Goal: Task Accomplishment & Management: Use online tool/utility

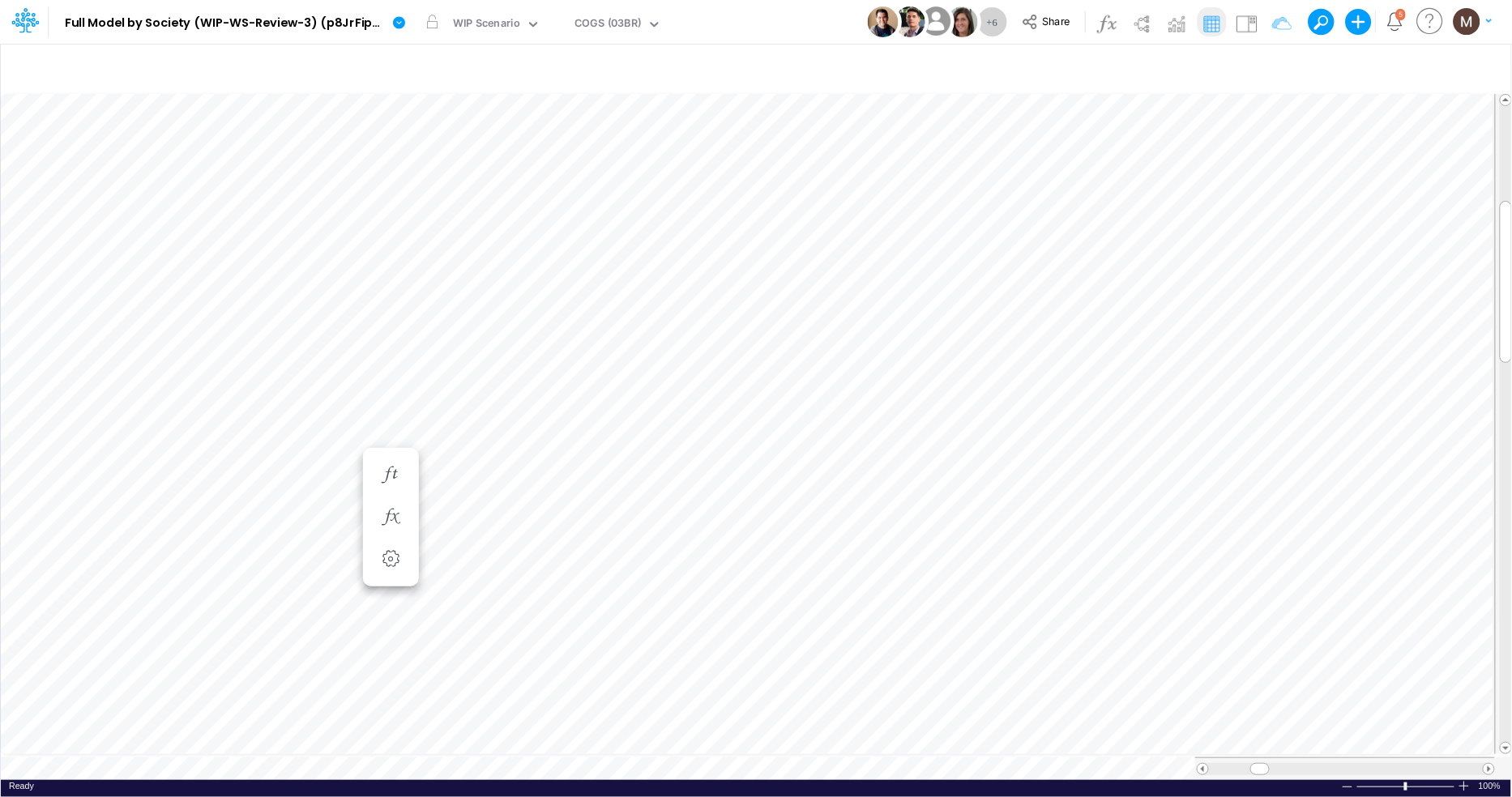
scroll to position [0, 1]
click at [571, 26] on div "COGS (03BR)" at bounding box center [607, 26] width 77 height 25
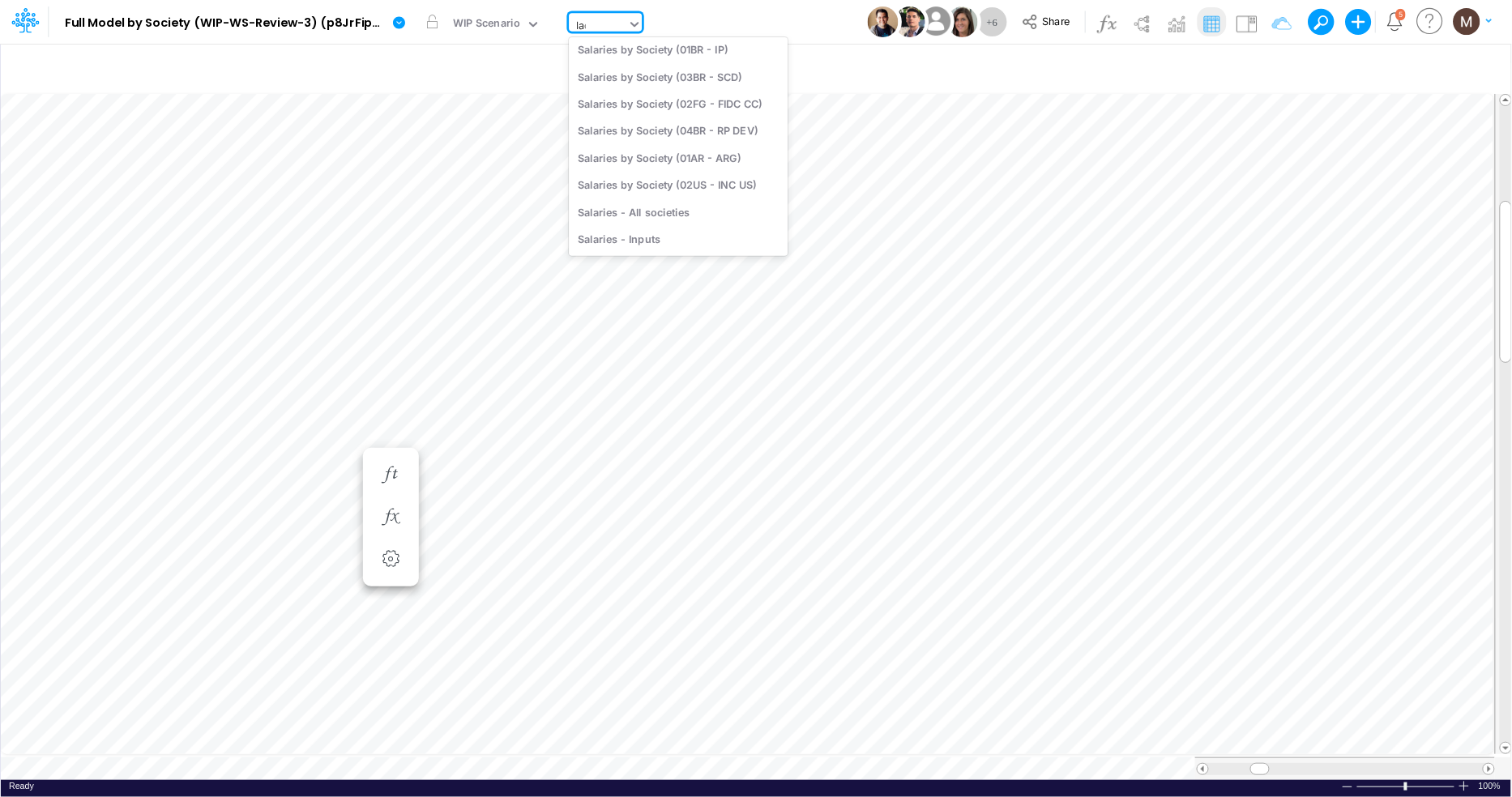
scroll to position [0, 0]
type input "loa"
click at [609, 127] on div "Loans" at bounding box center [678, 134] width 219 height 26
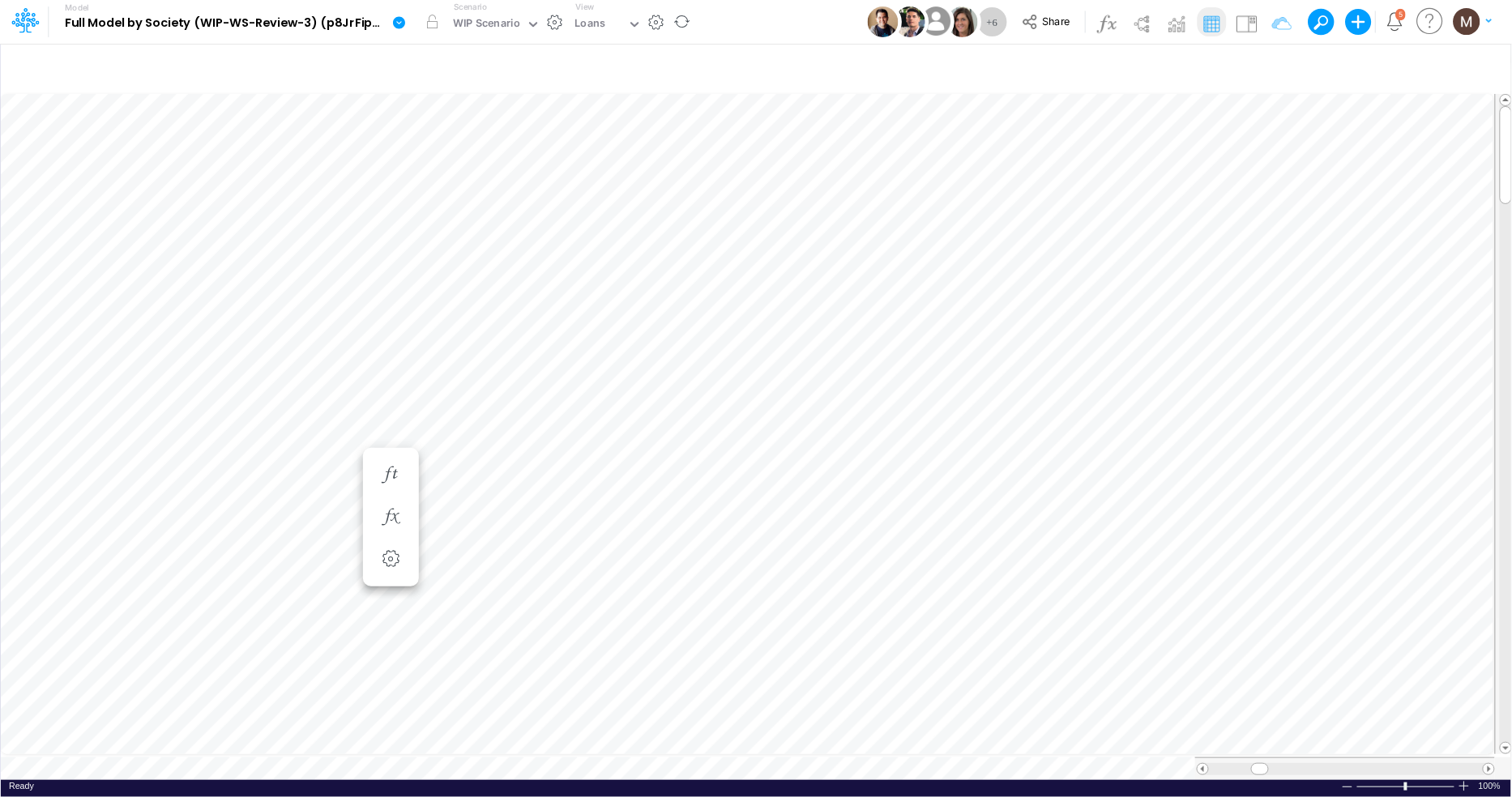
scroll to position [0, 1]
click at [615, 315] on icon "button" at bounding box center [616, 312] width 25 height 17
click at [613, 332] on icon "button" at bounding box center [616, 329] width 25 height 17
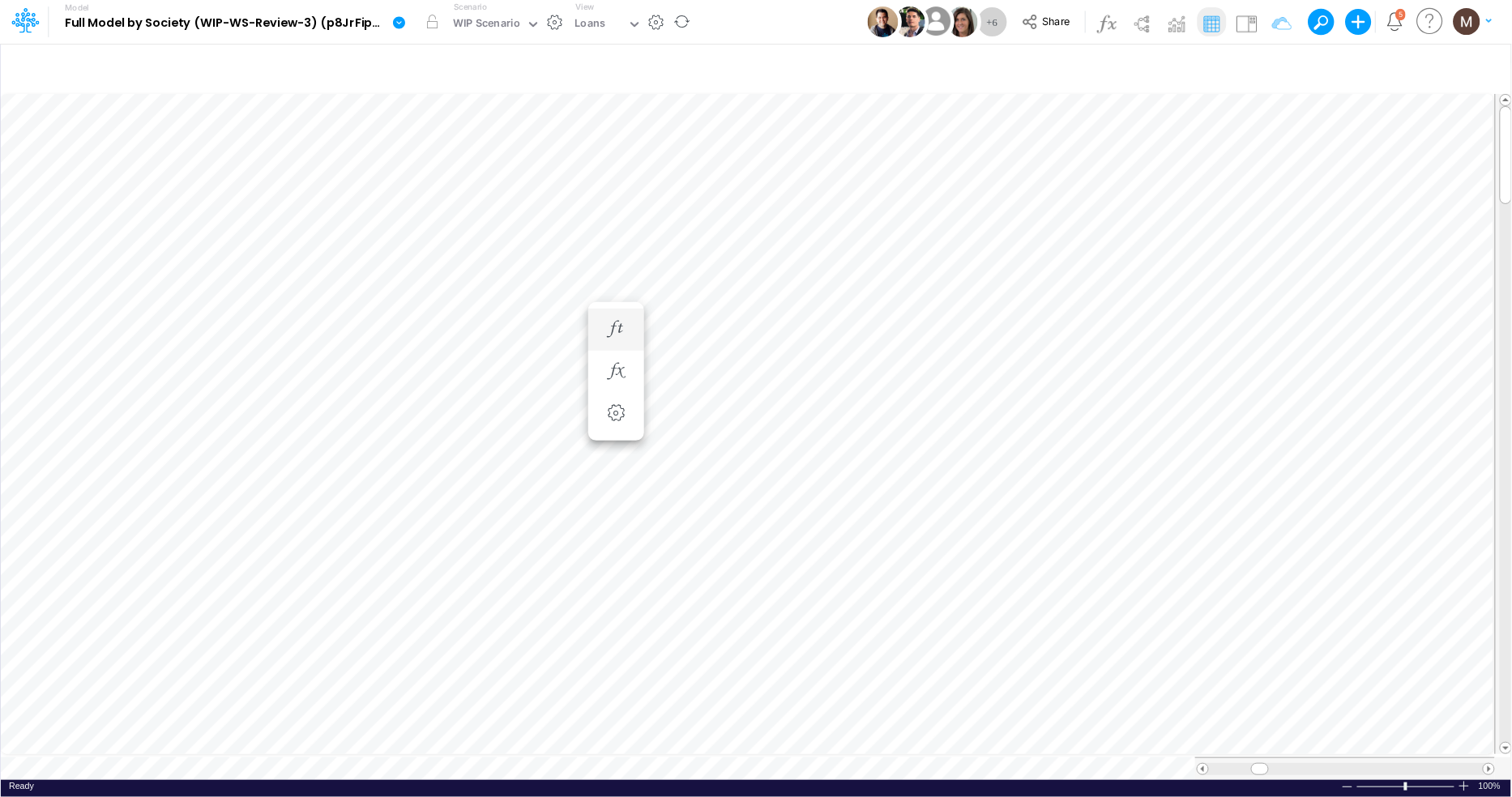
scroll to position [0, 1]
click at [614, 369] on icon "button" at bounding box center [616, 370] width 25 height 17
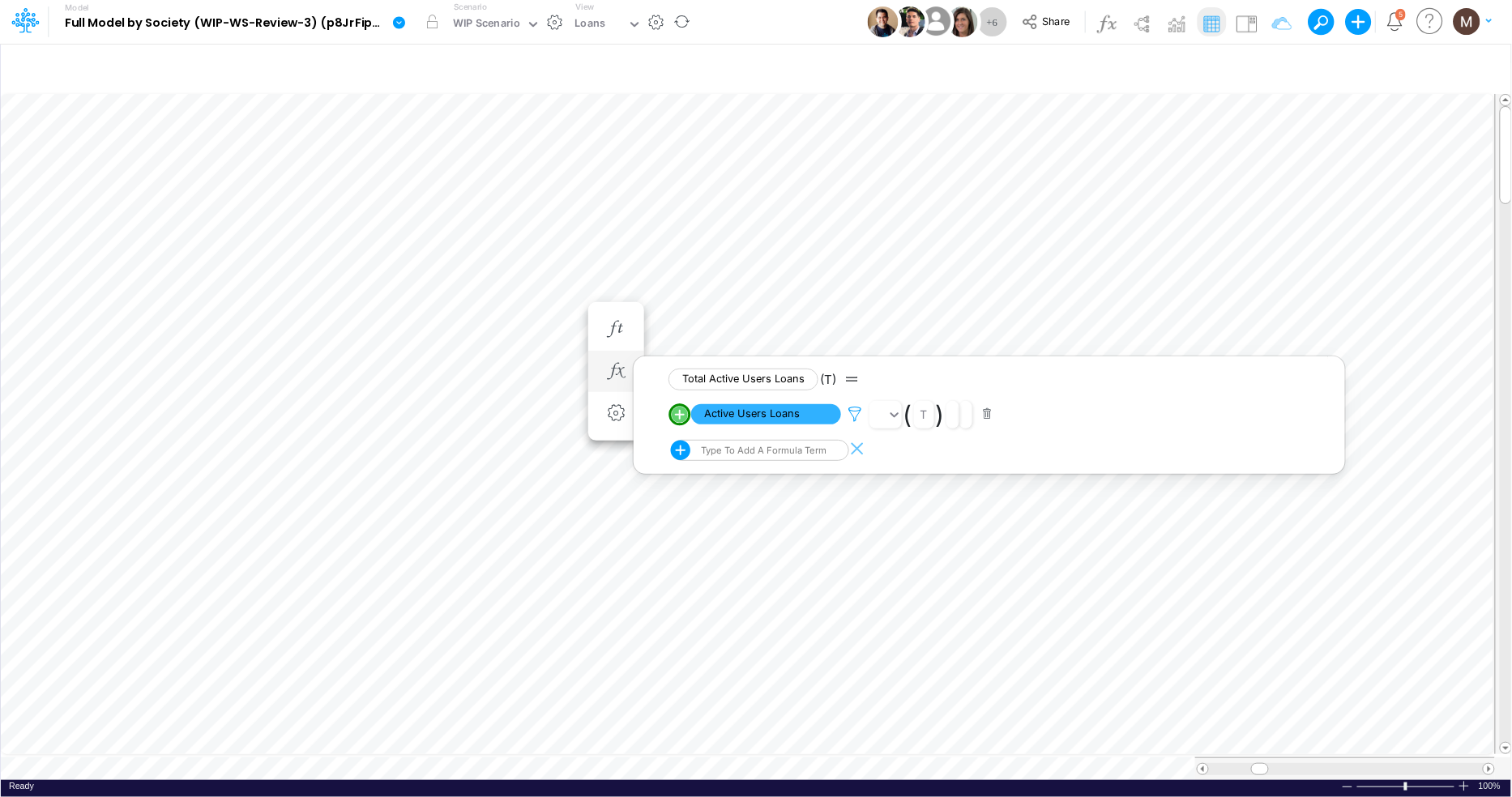
click at [851, 413] on icon at bounding box center [855, 413] width 25 height 17
click at [780, 420] on div at bounding box center [756, 402] width 1512 height 789
click at [719, 412] on span "Active Users Loans" at bounding box center [766, 413] width 150 height 20
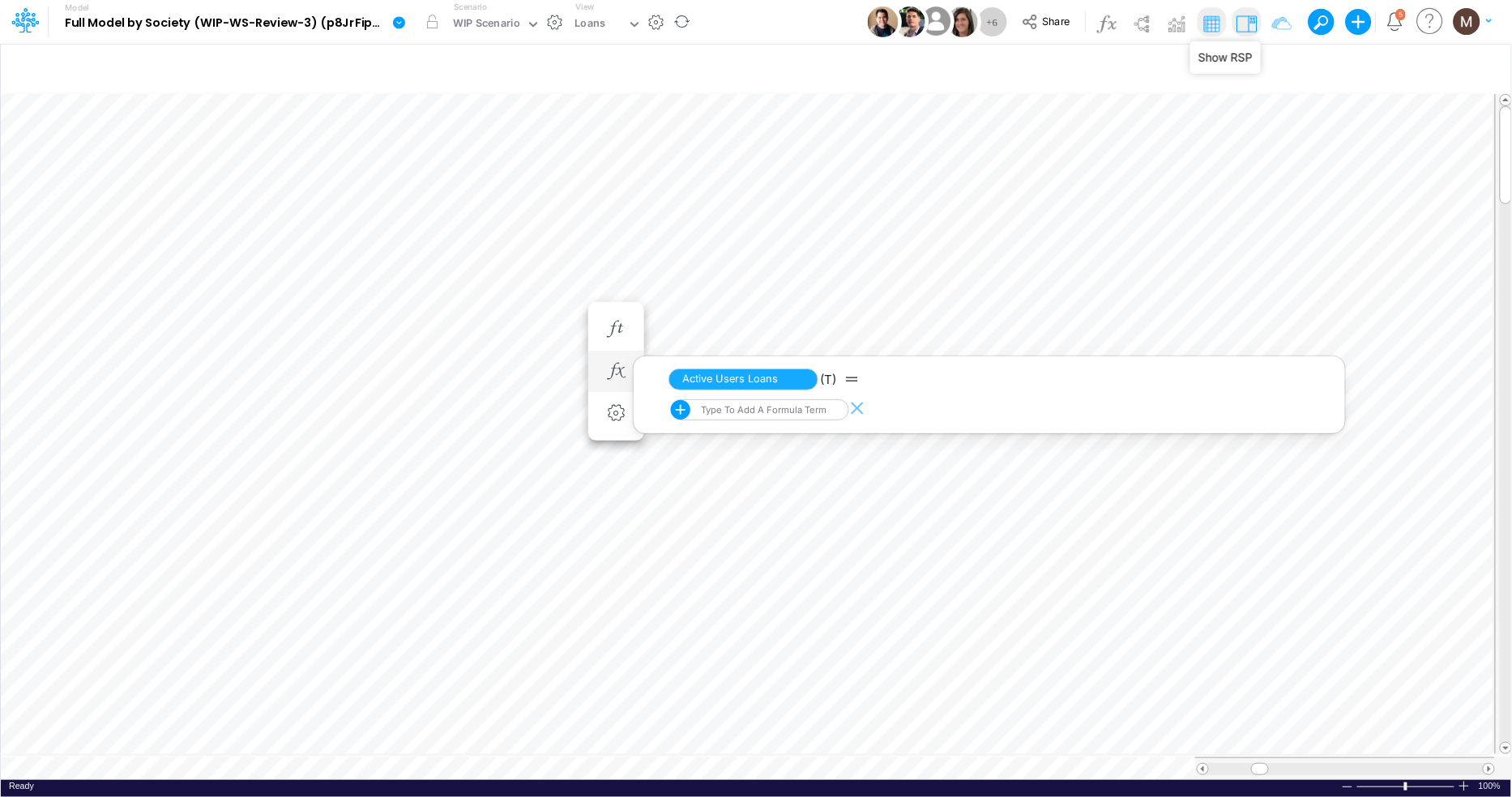
click at [1247, 25] on img at bounding box center [1245, 23] width 26 height 26
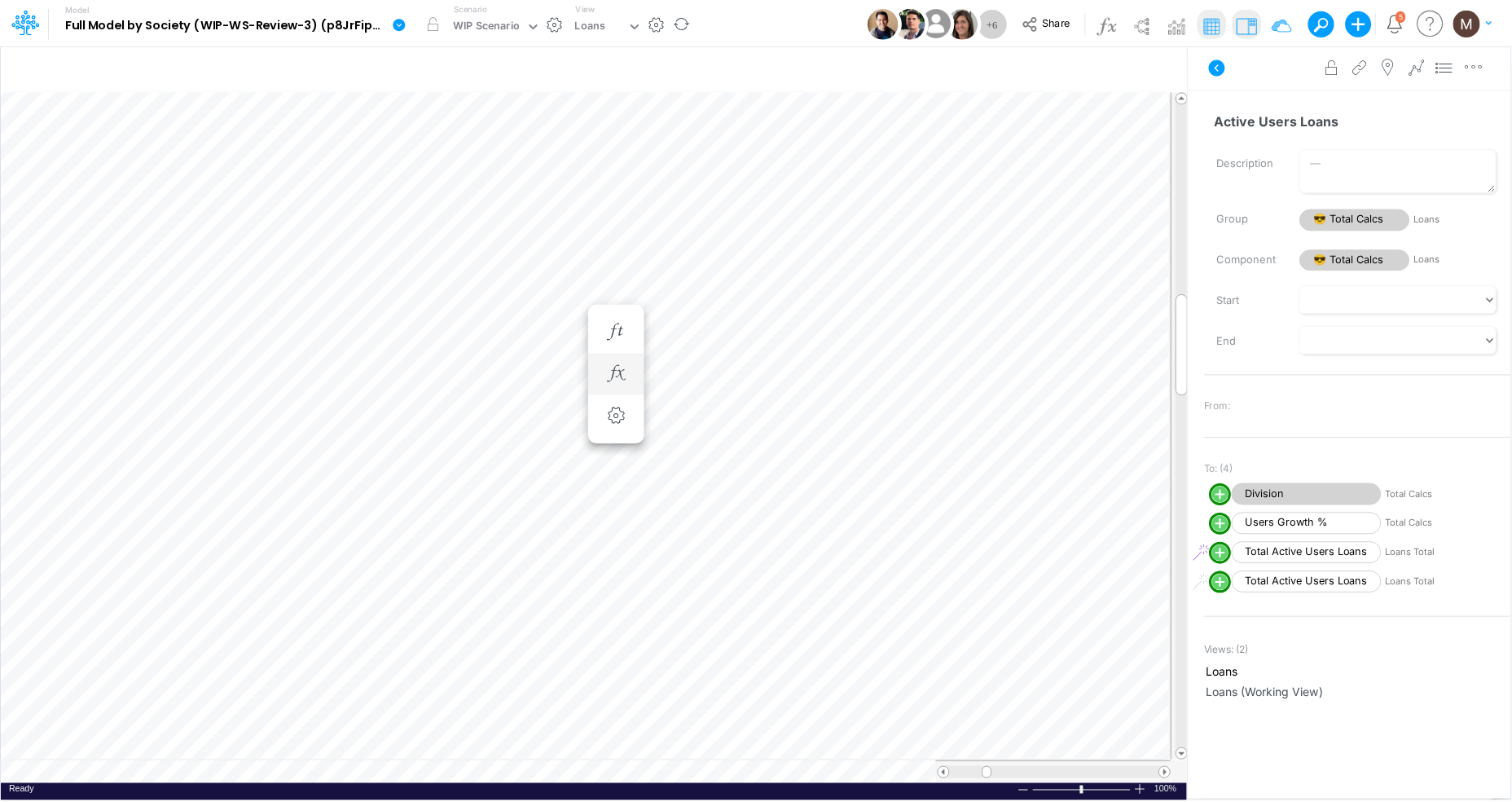
scroll to position [0, 1]
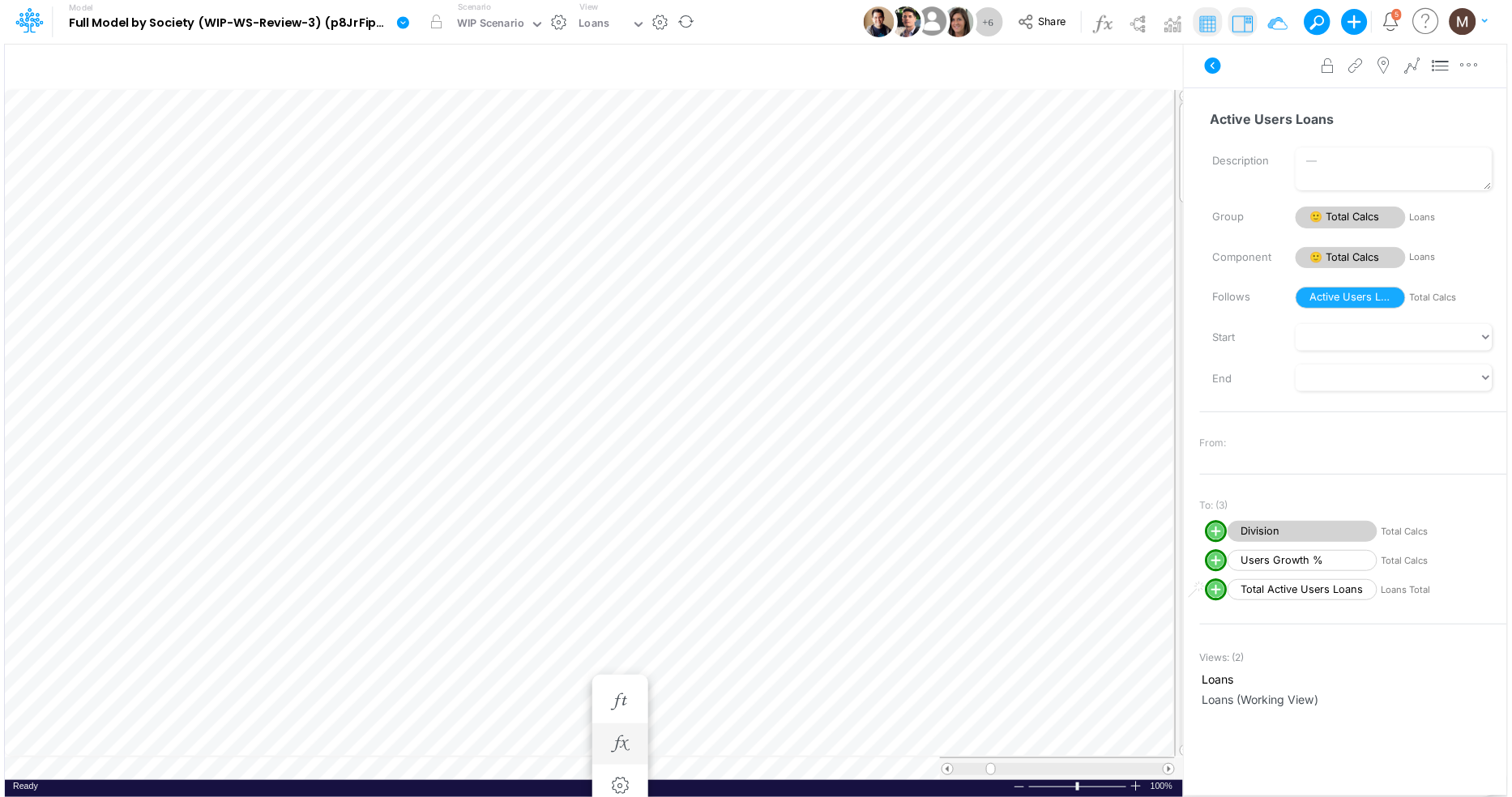
scroll to position [0, 1]
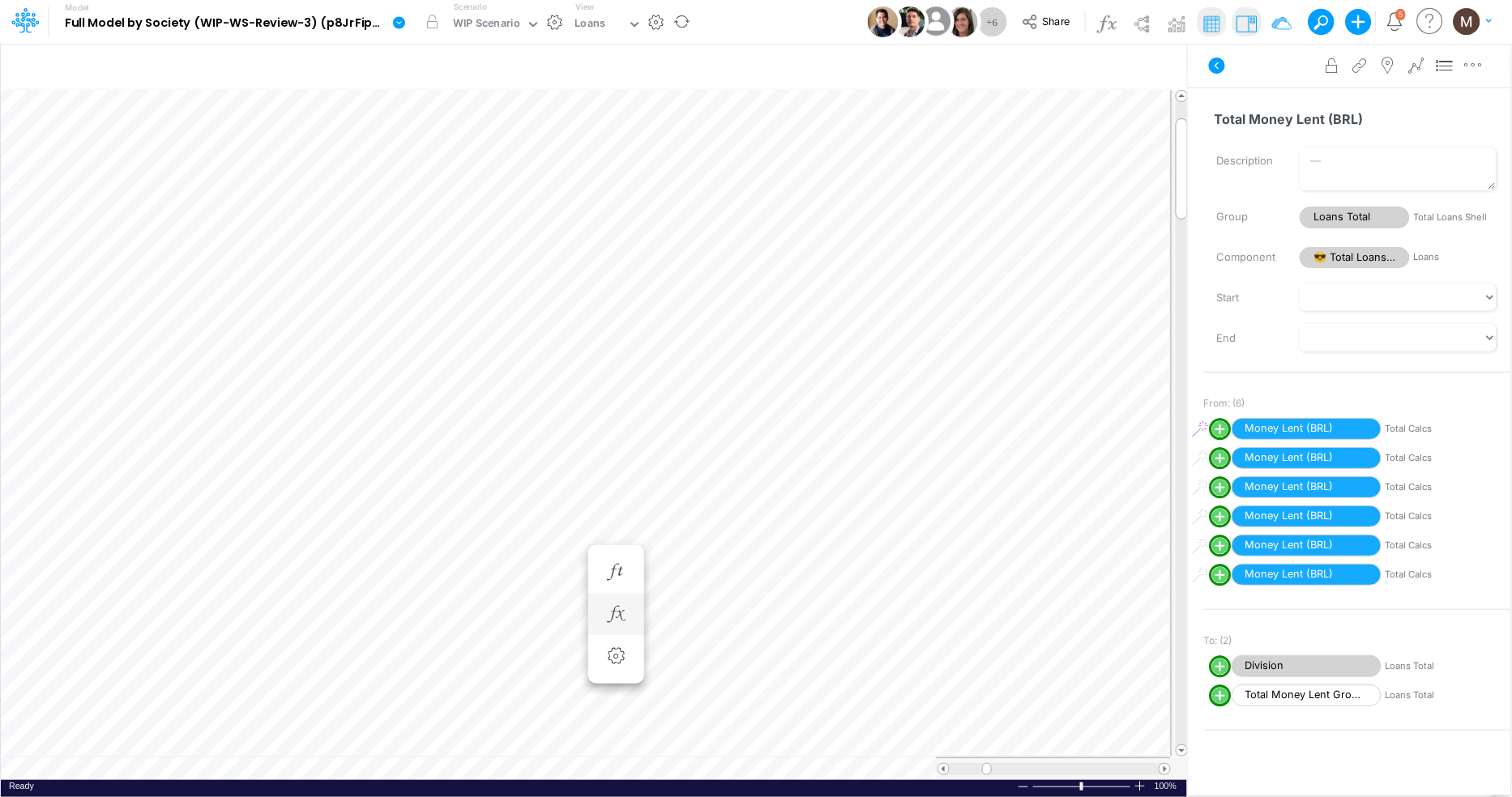
scroll to position [0, 1]
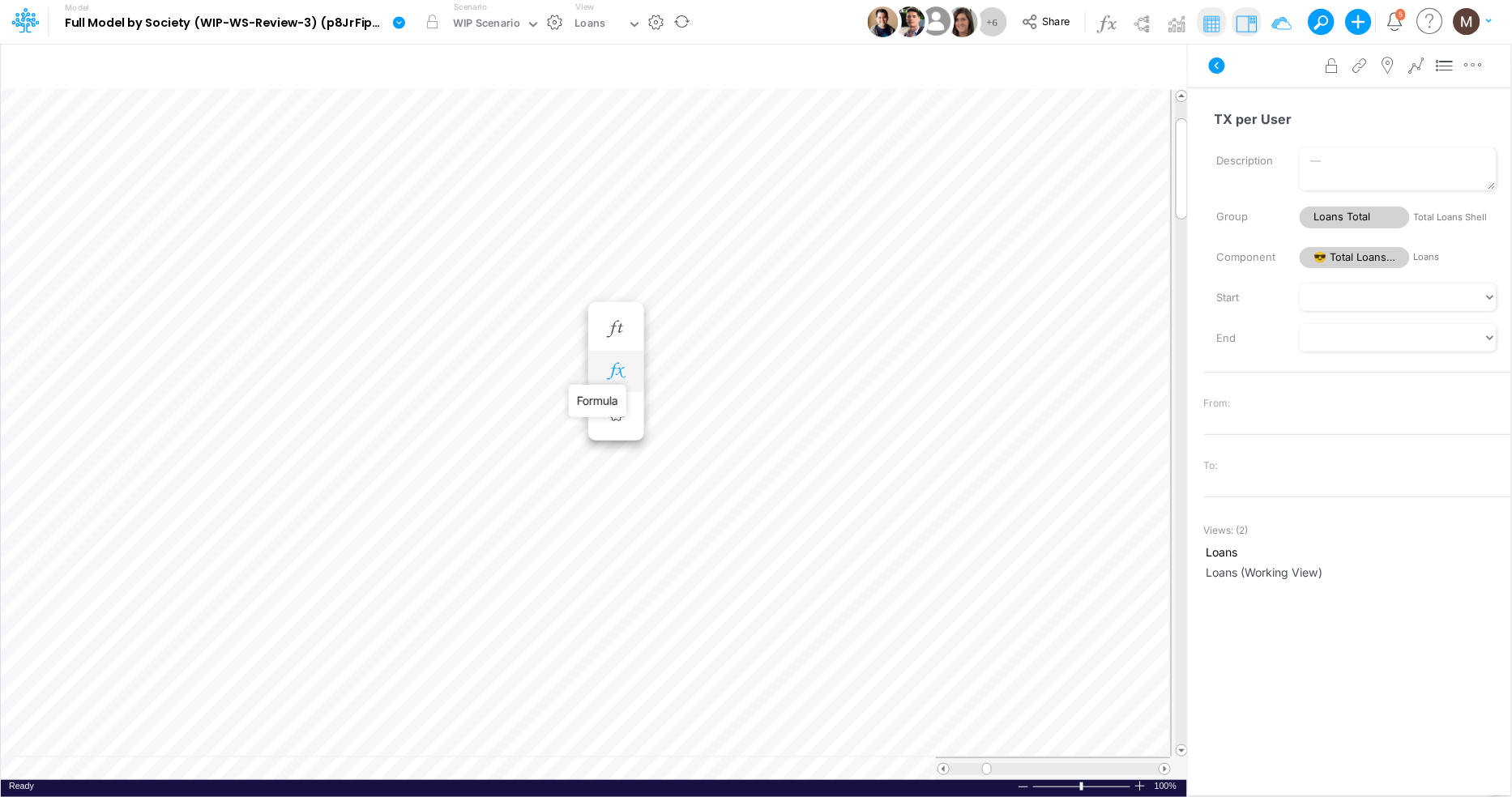
click at [609, 368] on icon "button" at bounding box center [616, 370] width 25 height 17
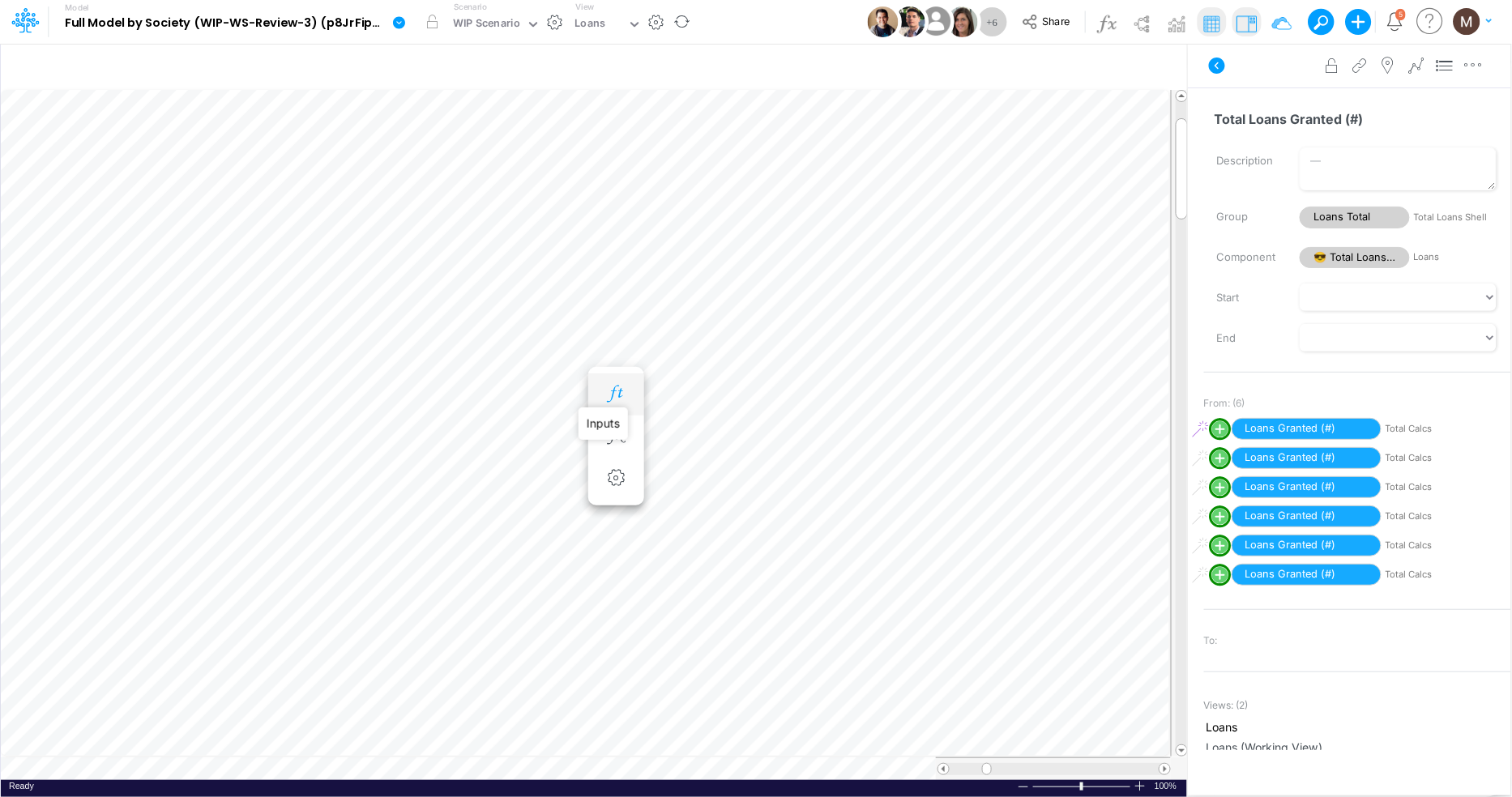
click at [618, 396] on icon "button" at bounding box center [616, 393] width 25 height 17
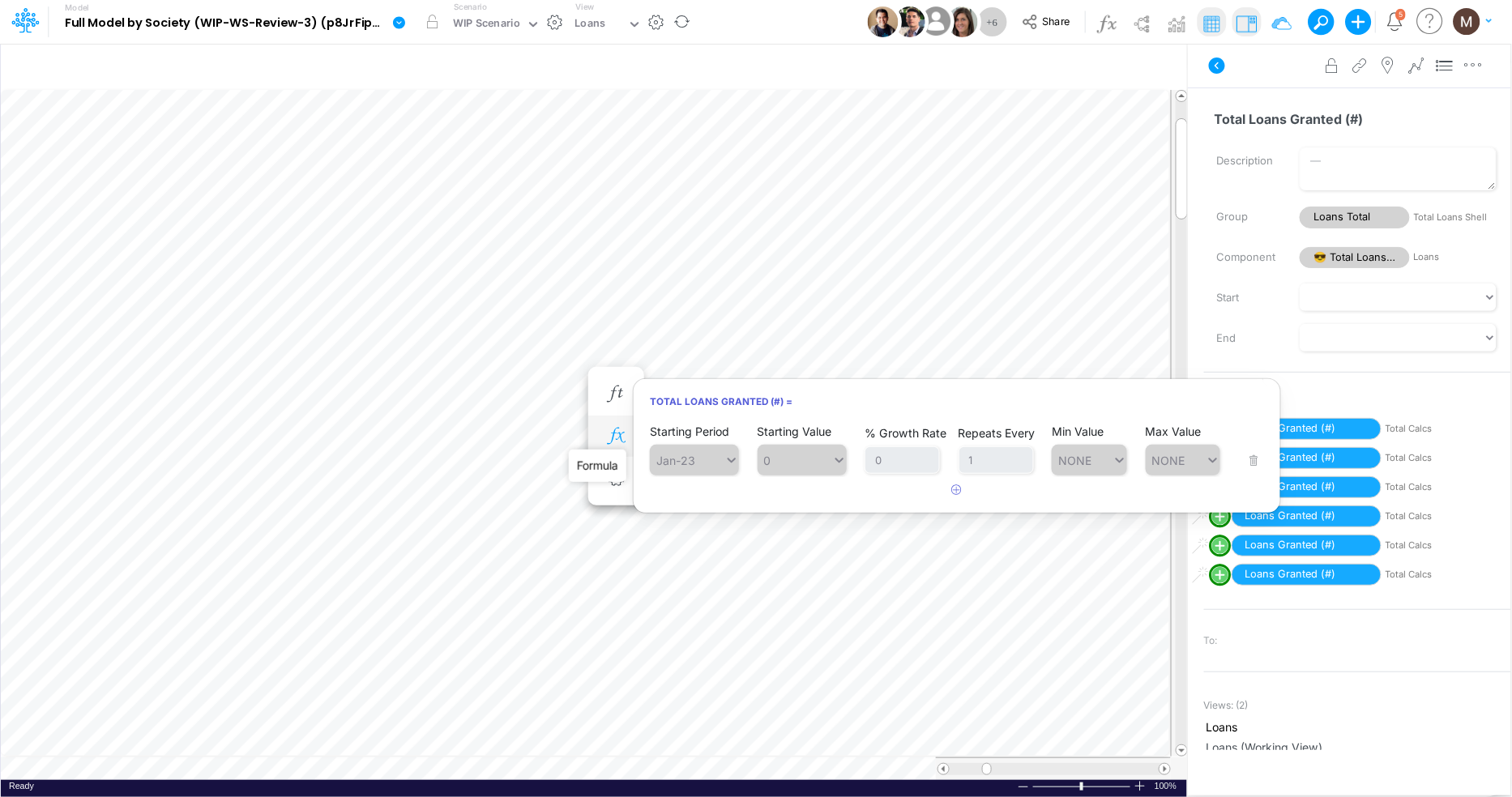
click at [617, 437] on icon "button" at bounding box center [616, 435] width 25 height 17
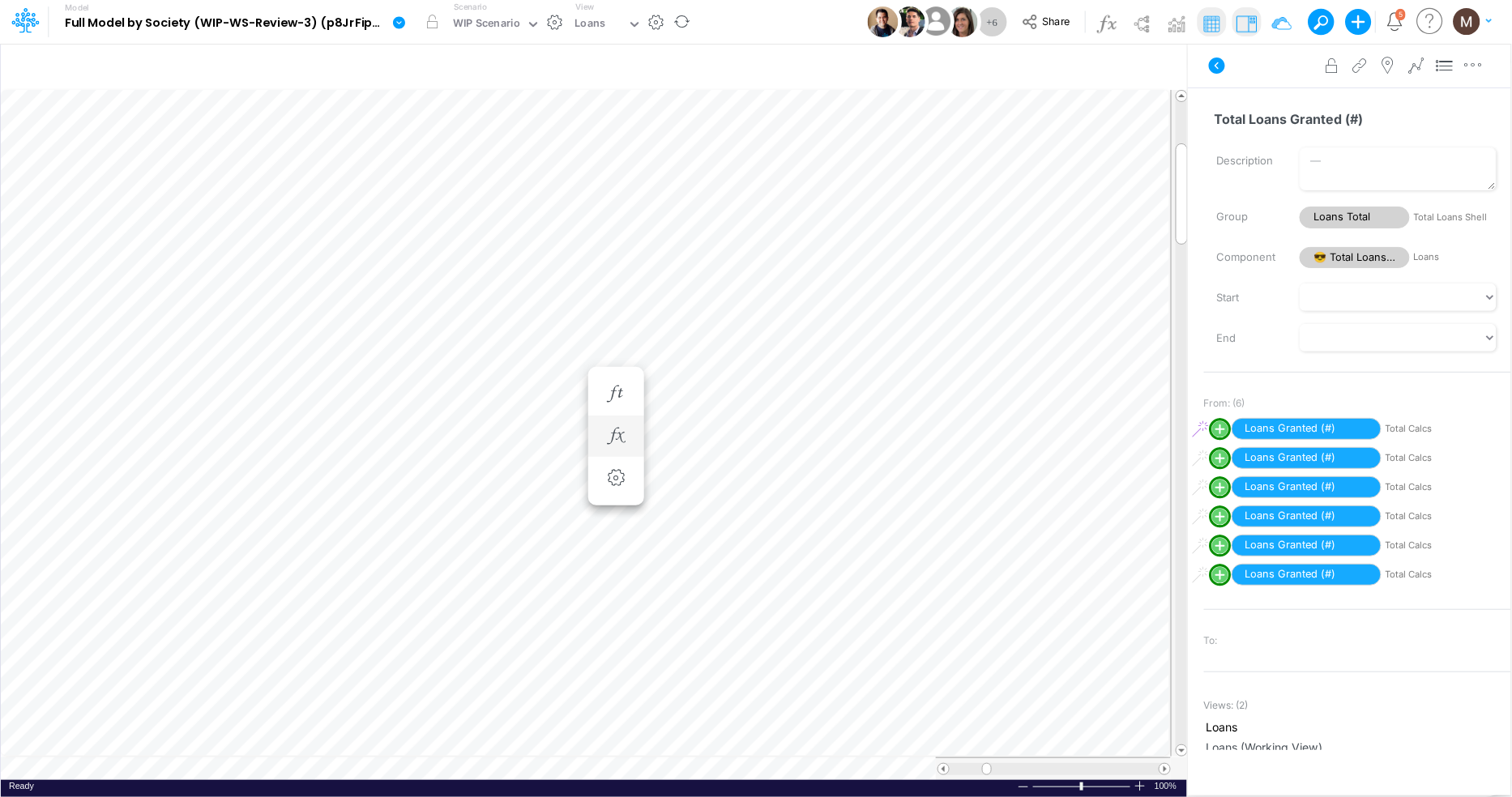
scroll to position [0, 1]
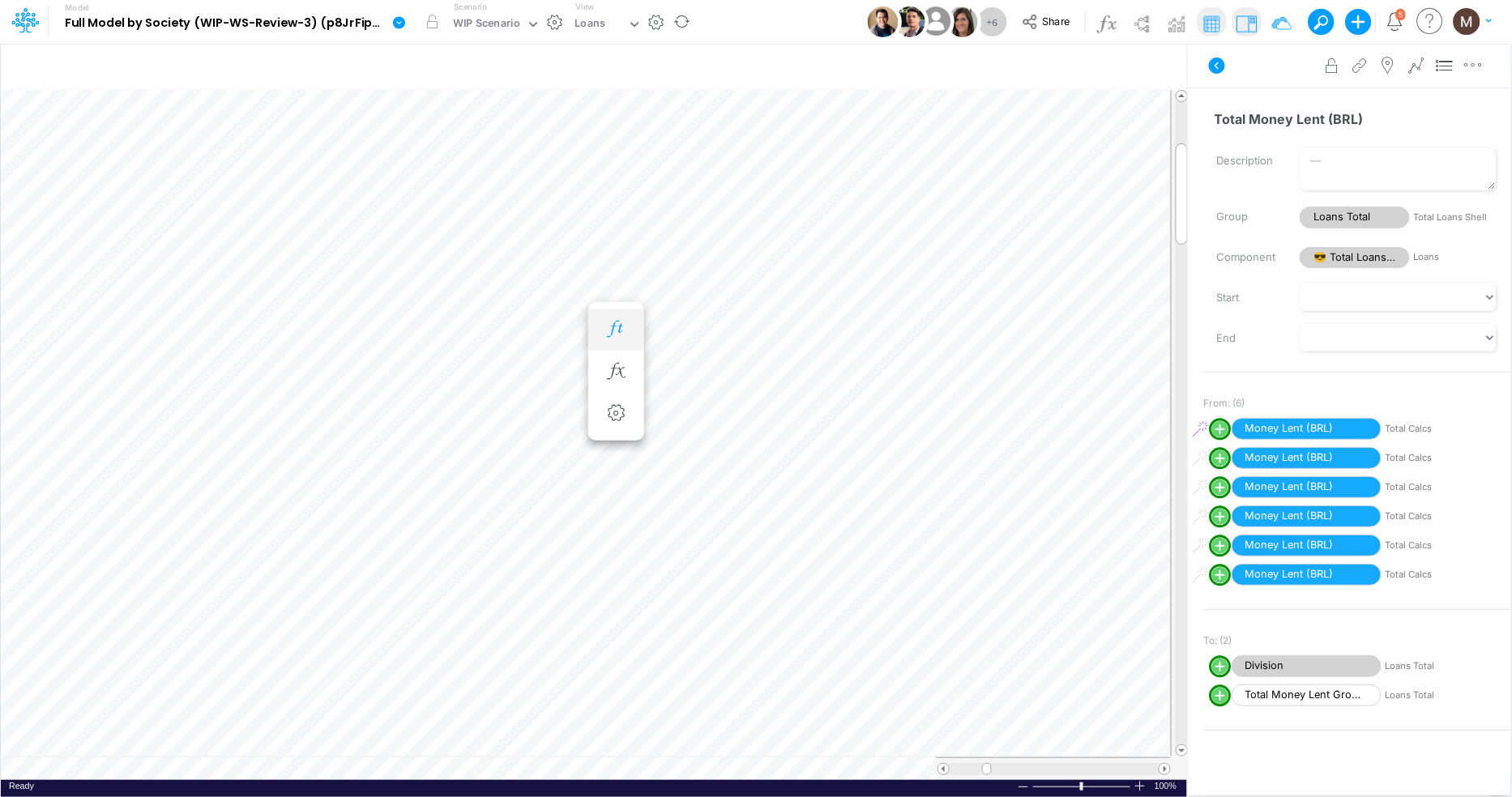
click at [614, 314] on button "button" at bounding box center [616, 329] width 30 height 33
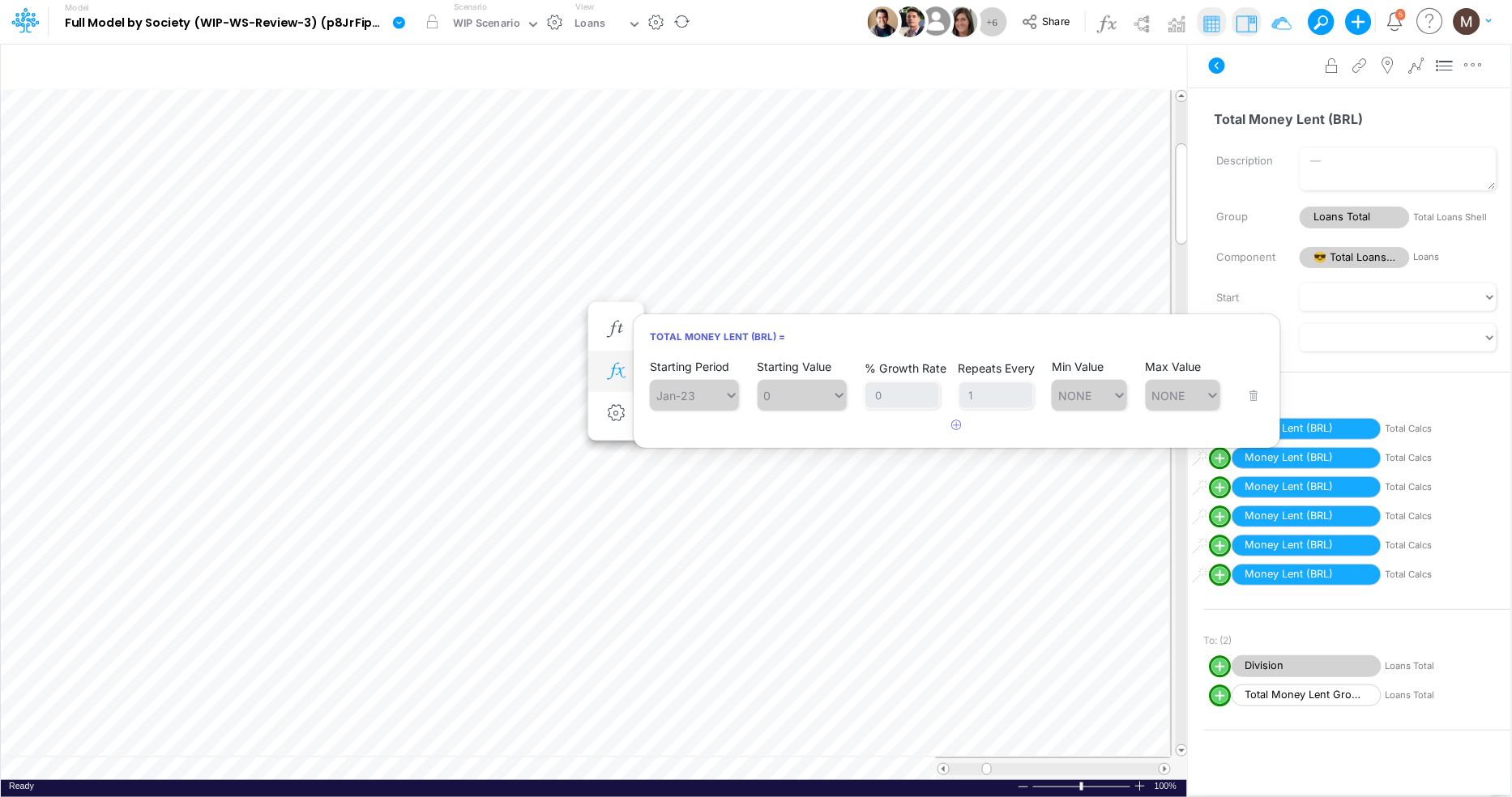
click at [611, 385] on button "button" at bounding box center [616, 371] width 30 height 33
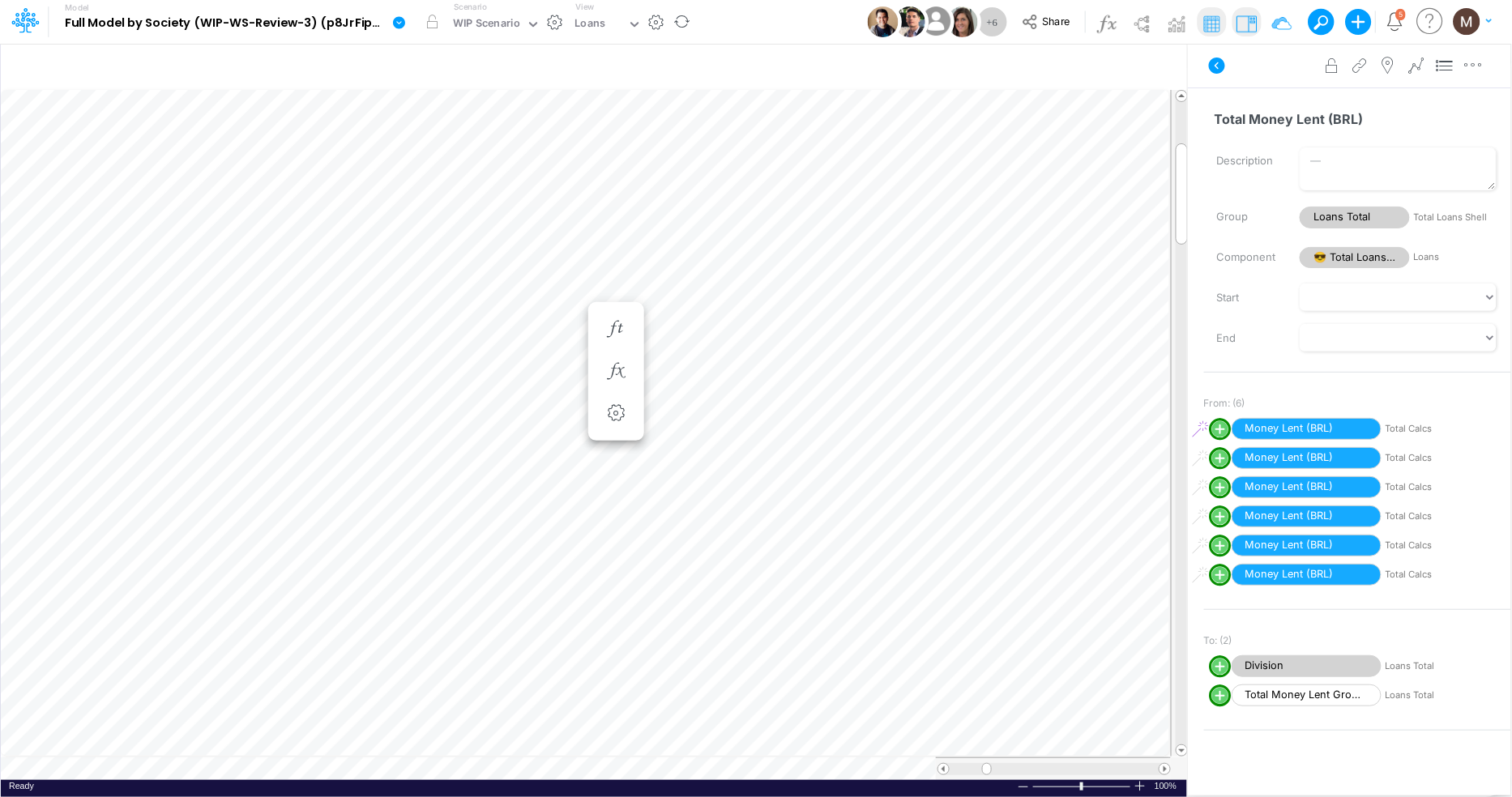
scroll to position [0, 1]
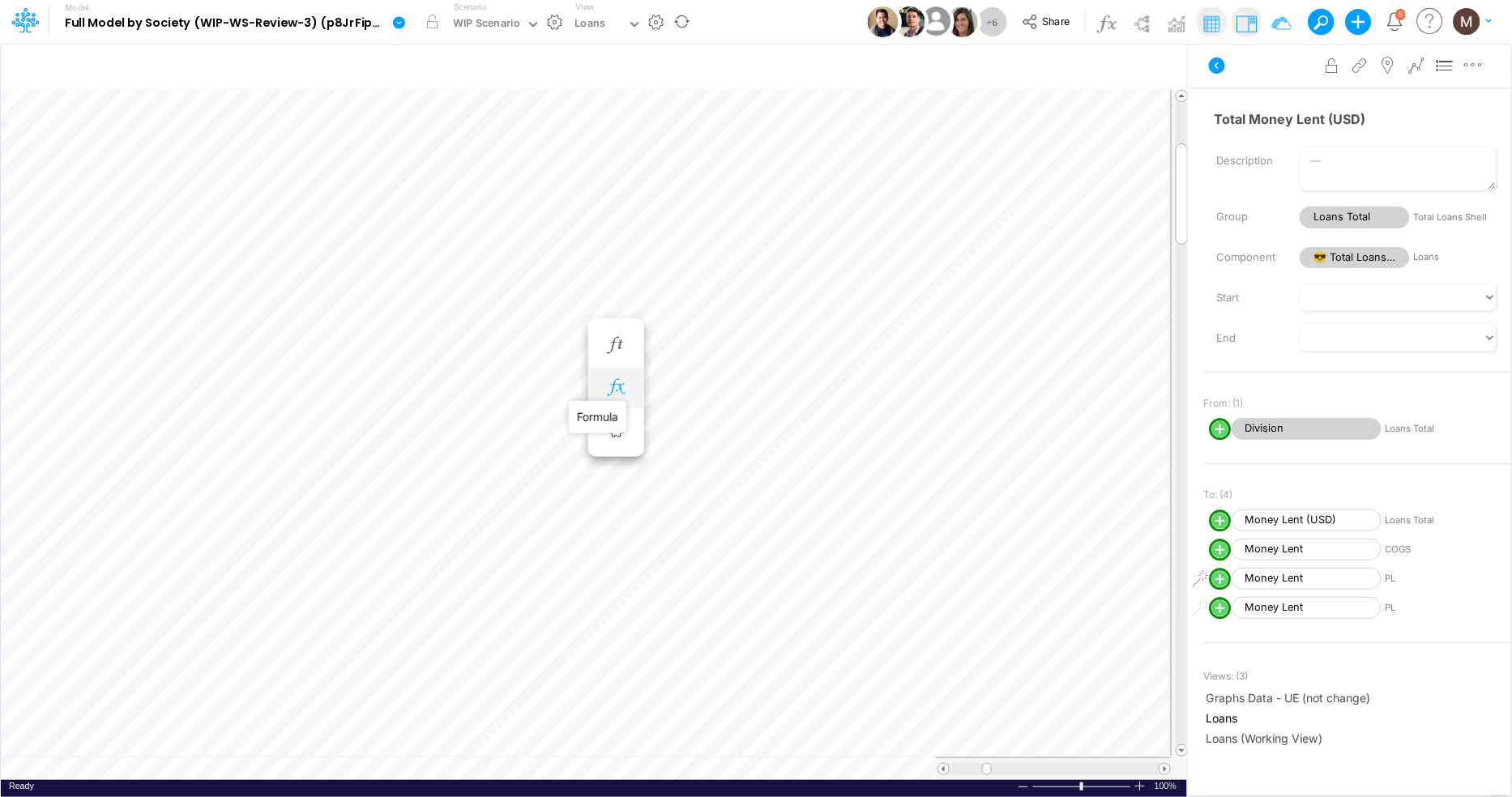
click at [618, 387] on icon "button" at bounding box center [616, 387] width 25 height 17
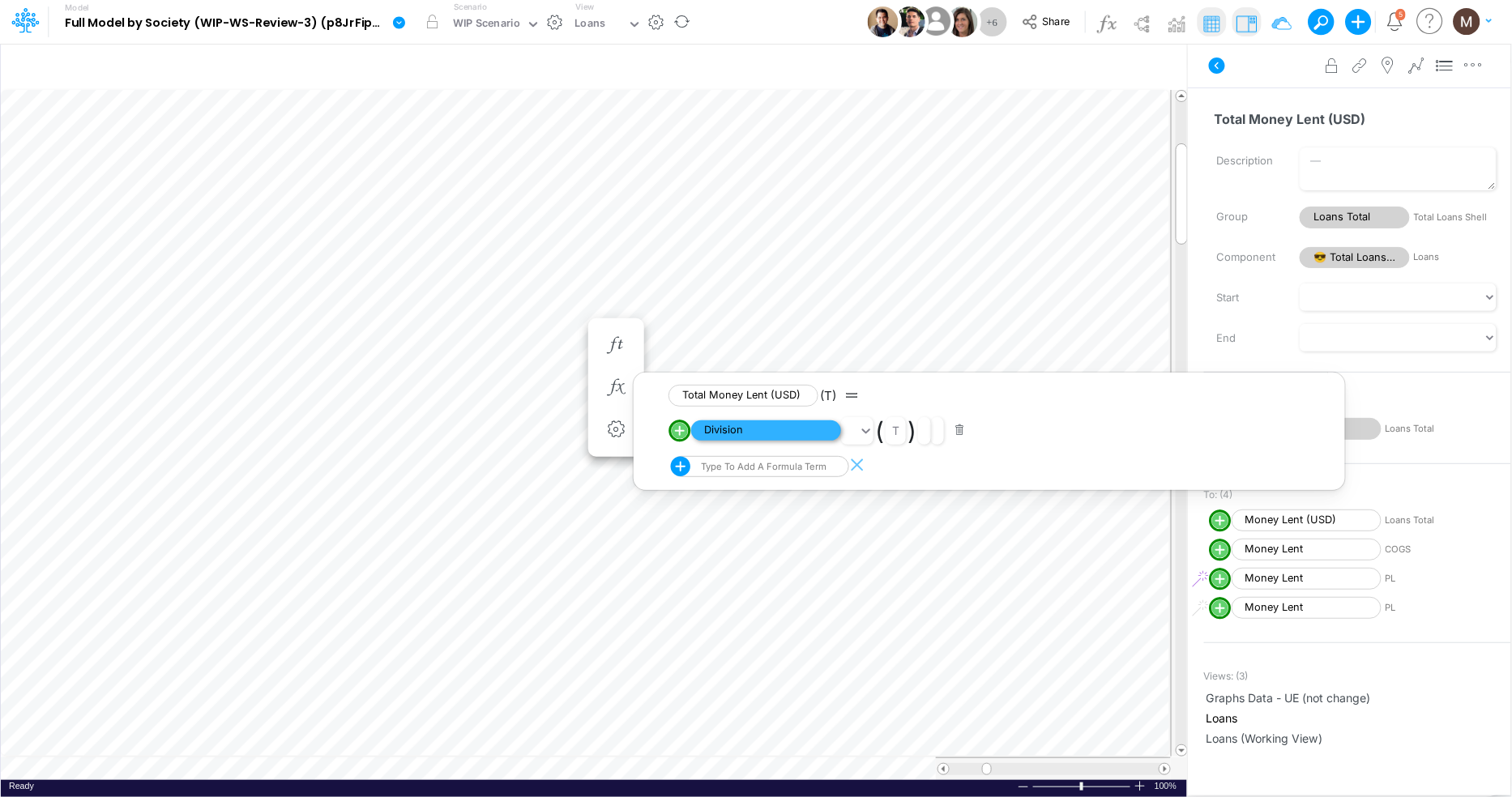
click at [728, 428] on span "Division" at bounding box center [766, 430] width 150 height 20
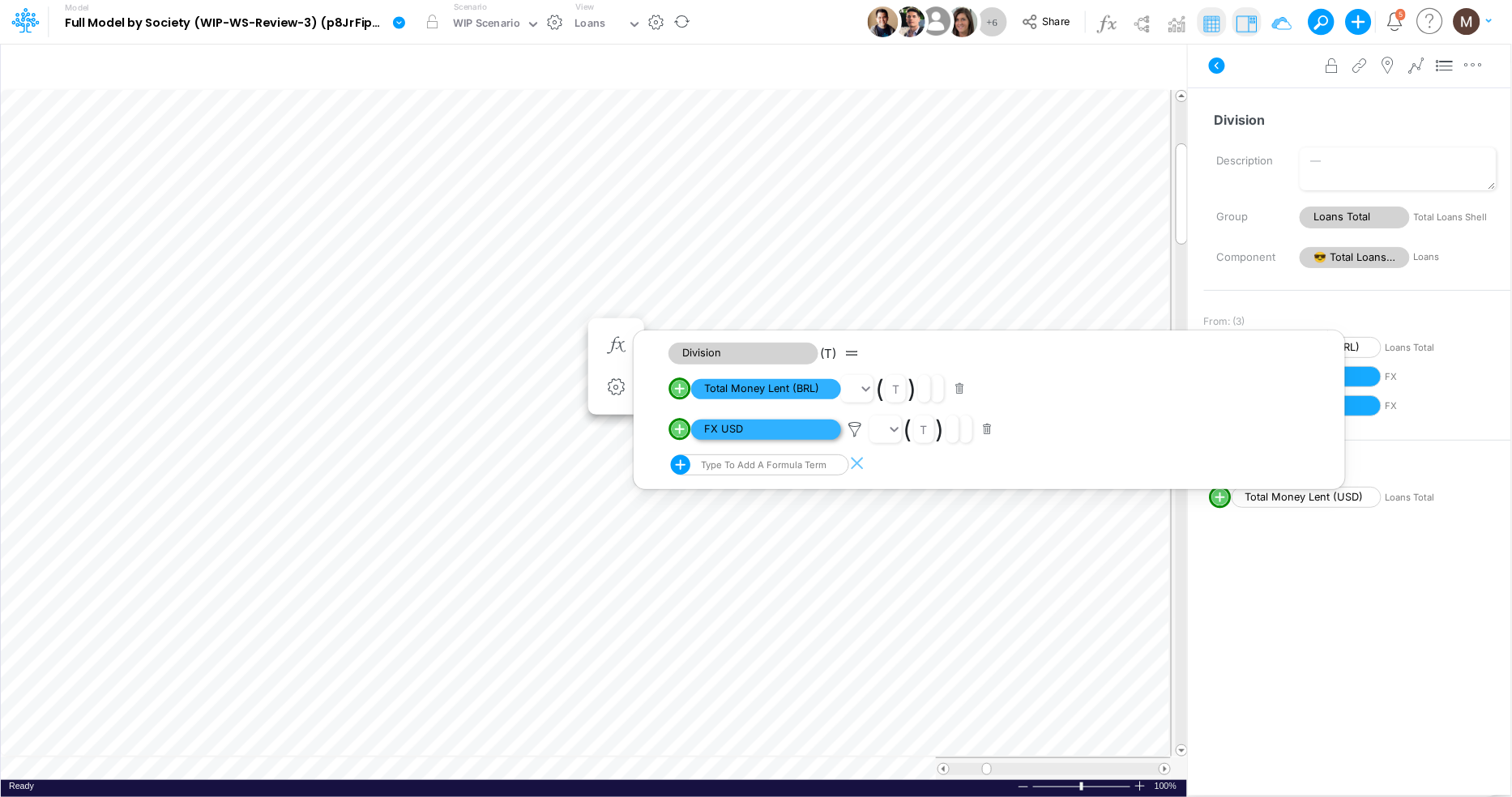
click at [777, 437] on span "FX USD" at bounding box center [766, 429] width 150 height 20
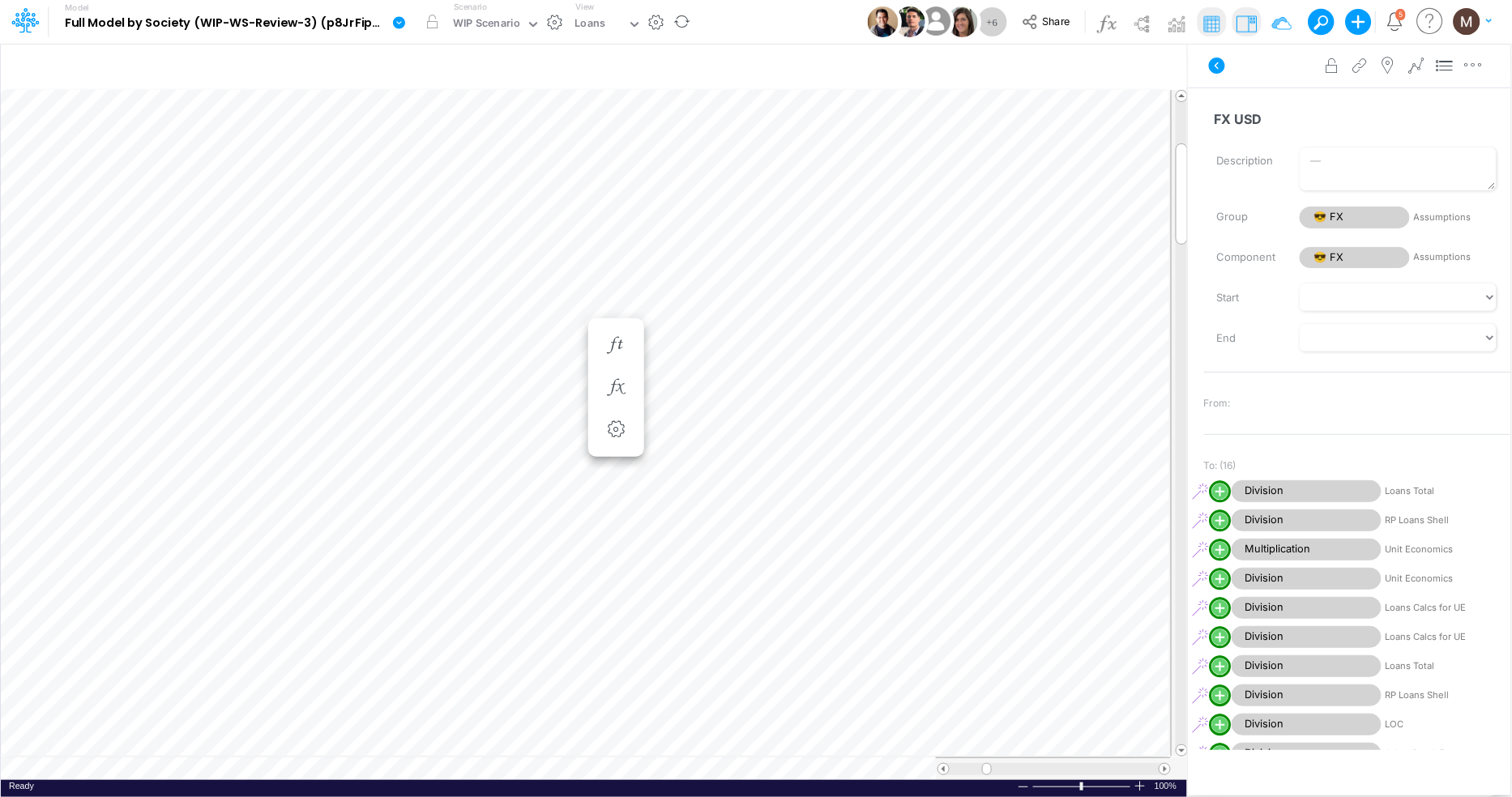
scroll to position [0, 1]
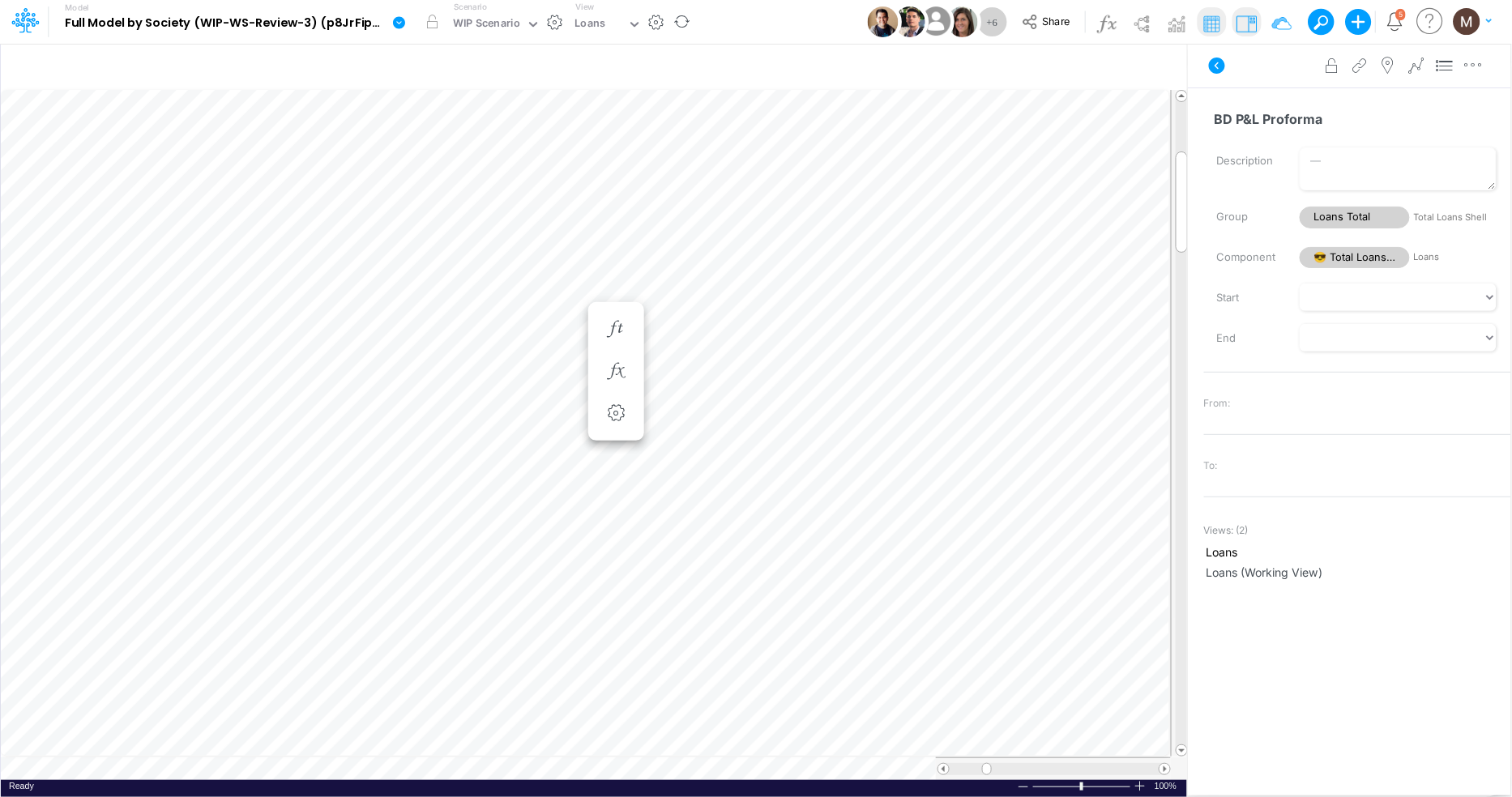
scroll to position [0, 1]
click at [619, 400] on icon "button" at bounding box center [616, 393] width 25 height 17
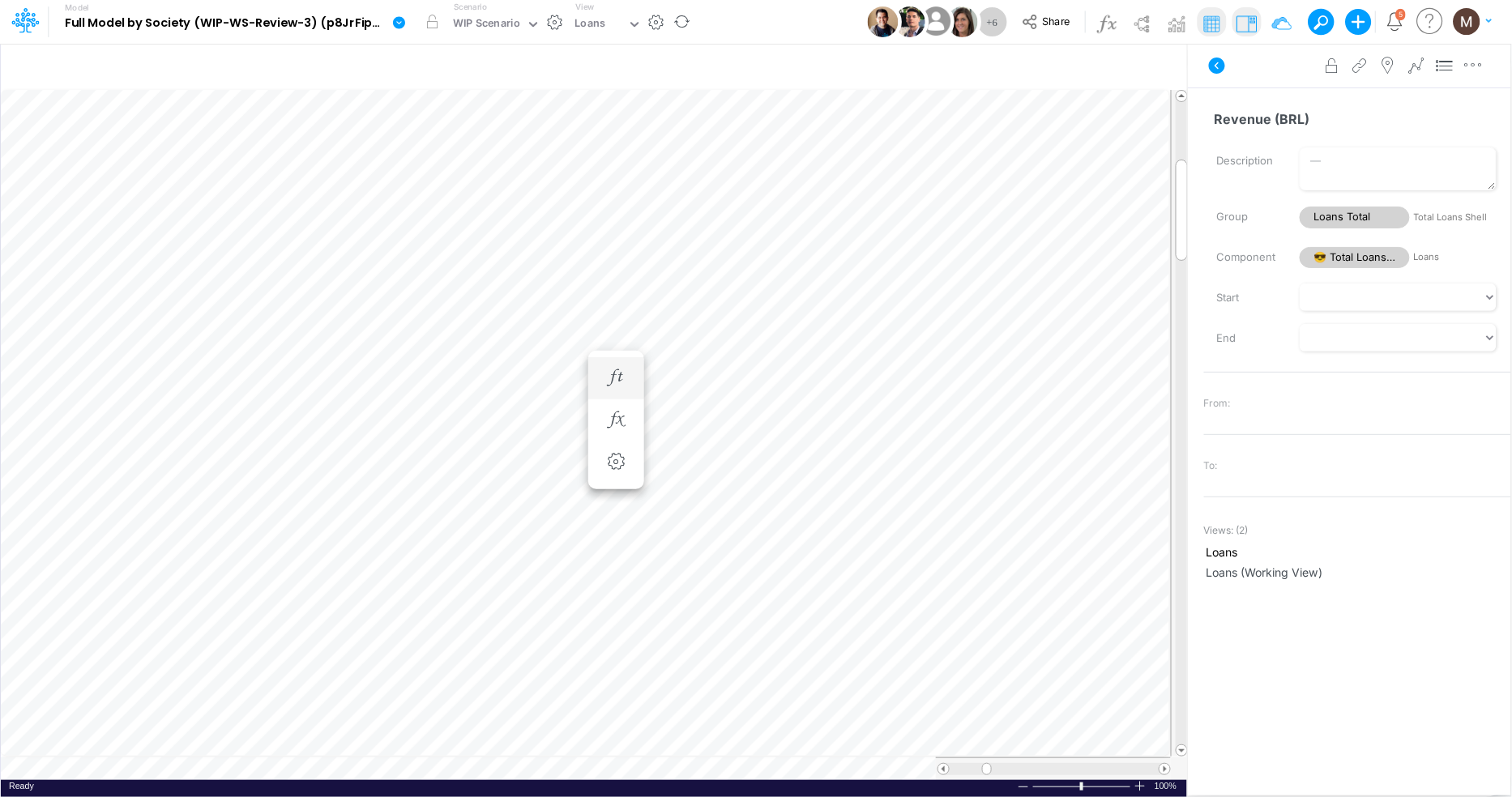
scroll to position [0, 1]
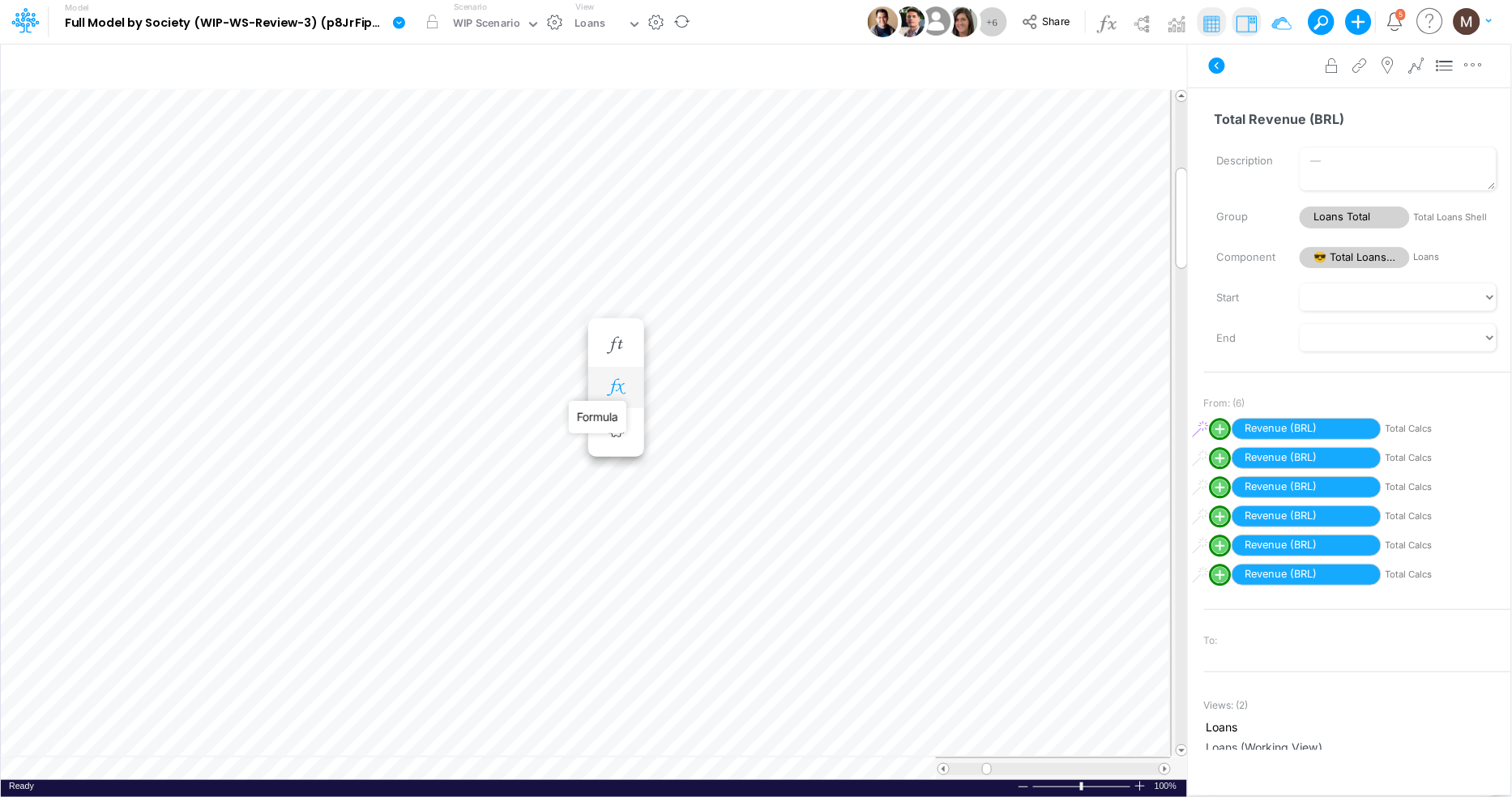
click at [612, 385] on icon "button" at bounding box center [616, 387] width 25 height 17
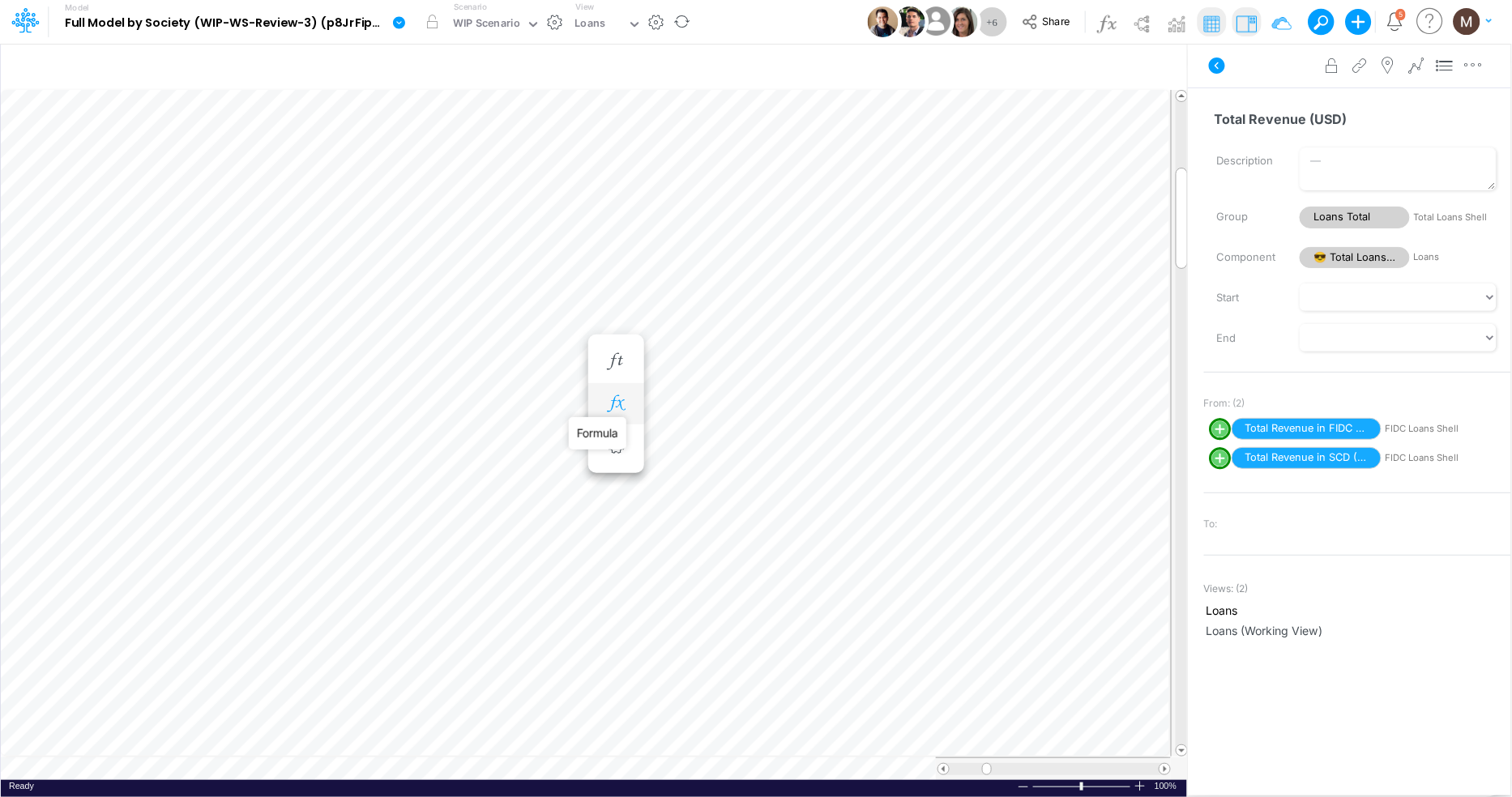
click at [612, 408] on icon "button" at bounding box center [616, 403] width 25 height 17
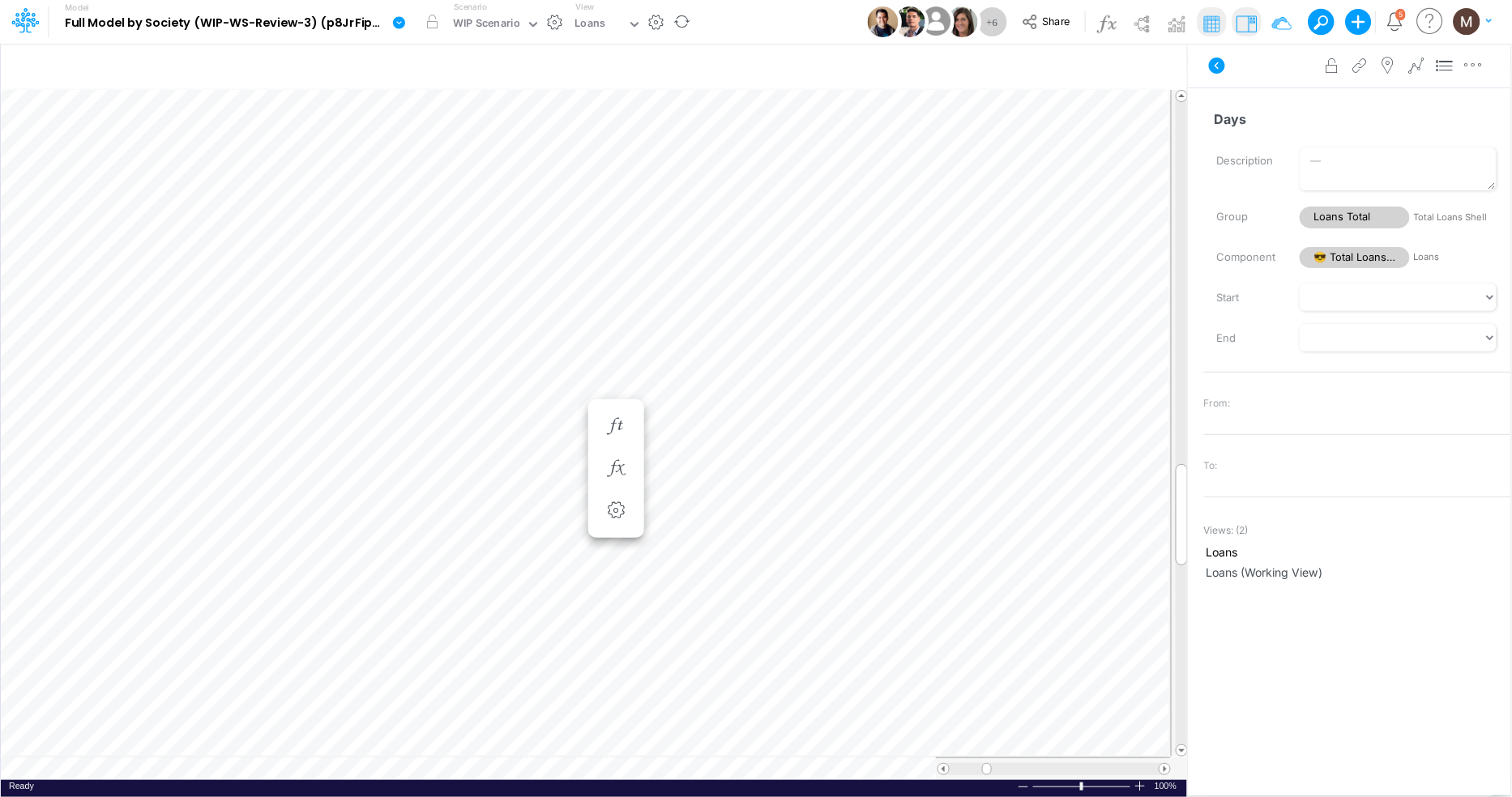
scroll to position [0, 1]
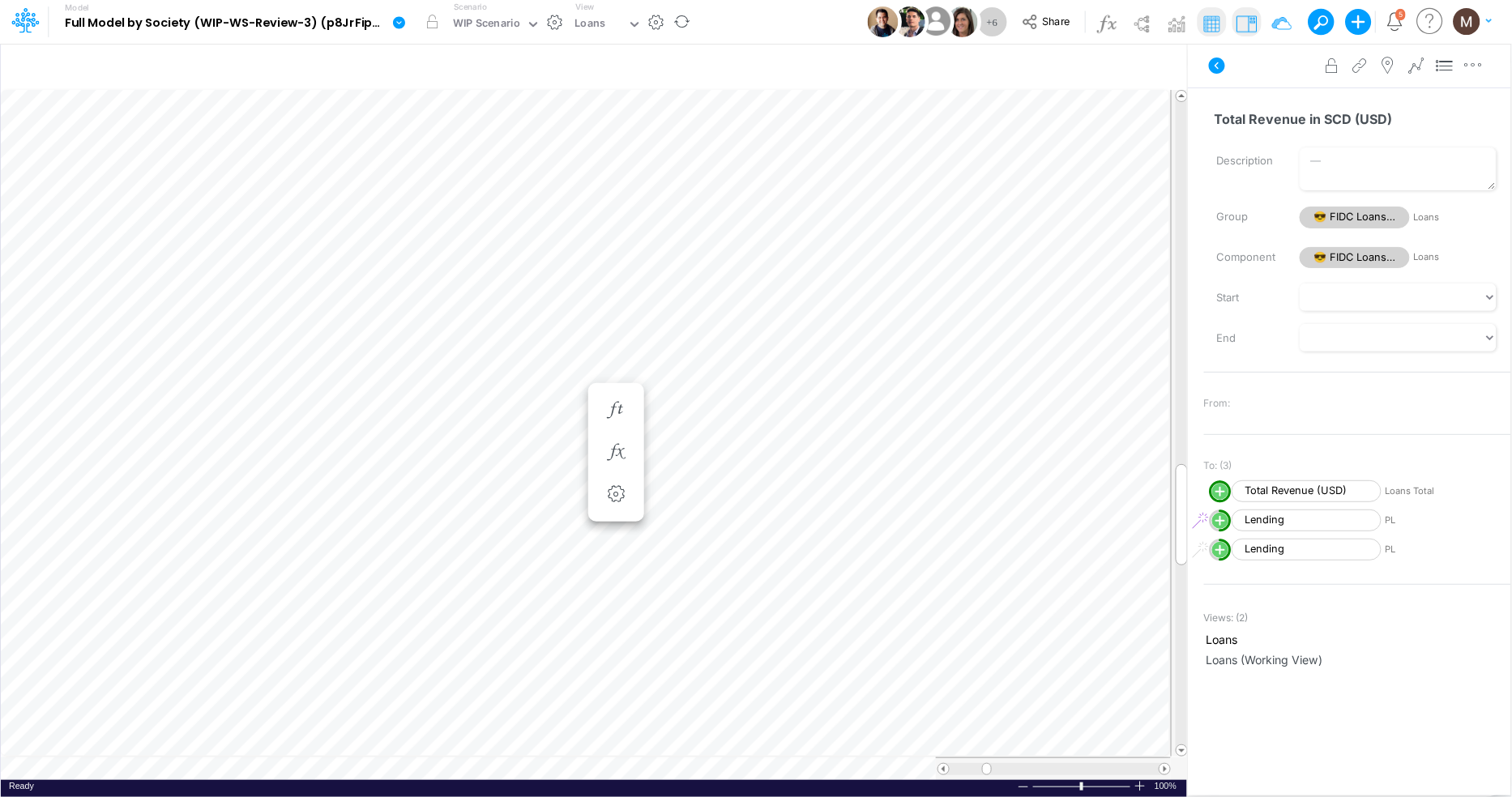
scroll to position [0, 1]
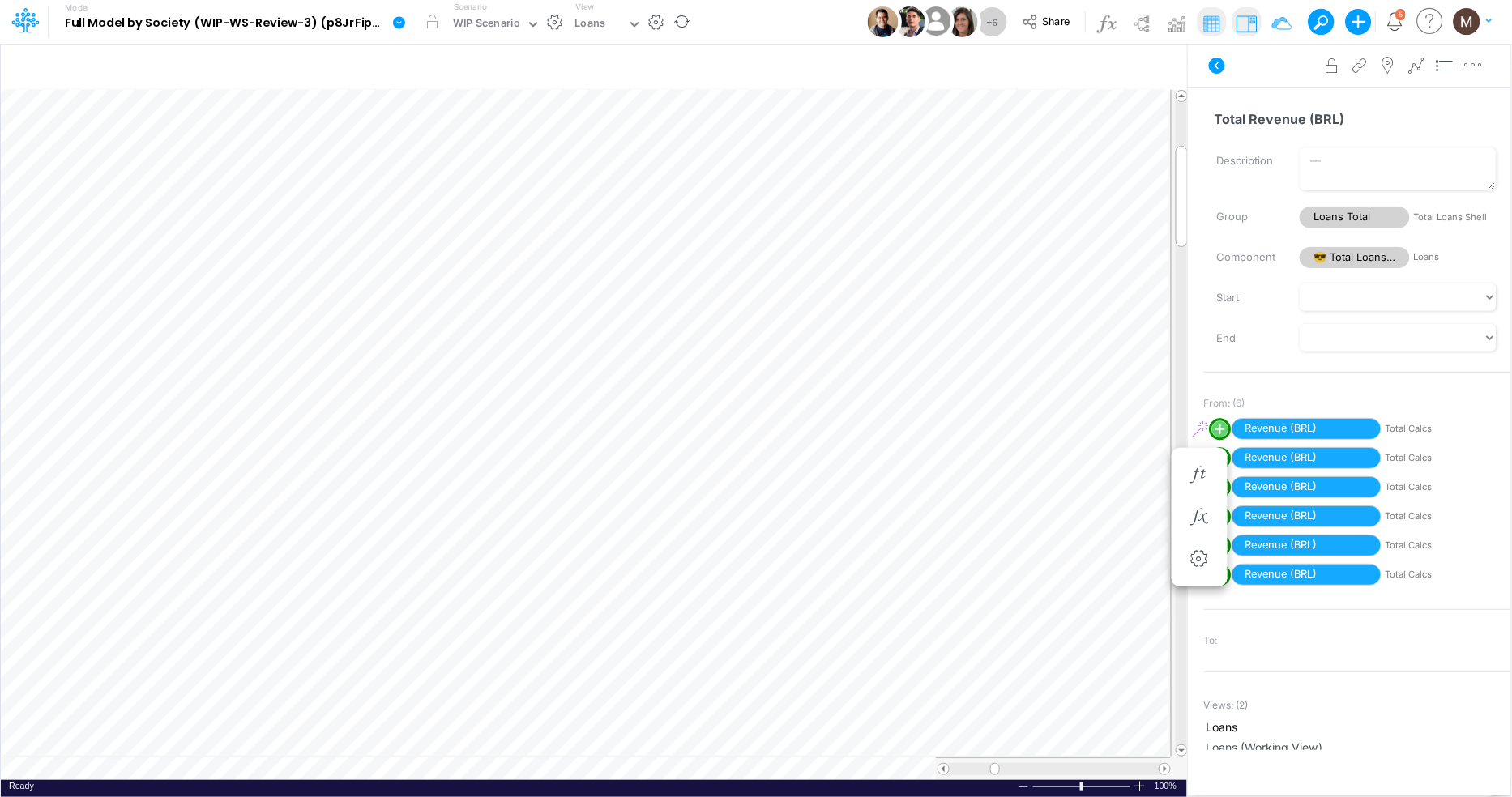
scroll to position [0, 1]
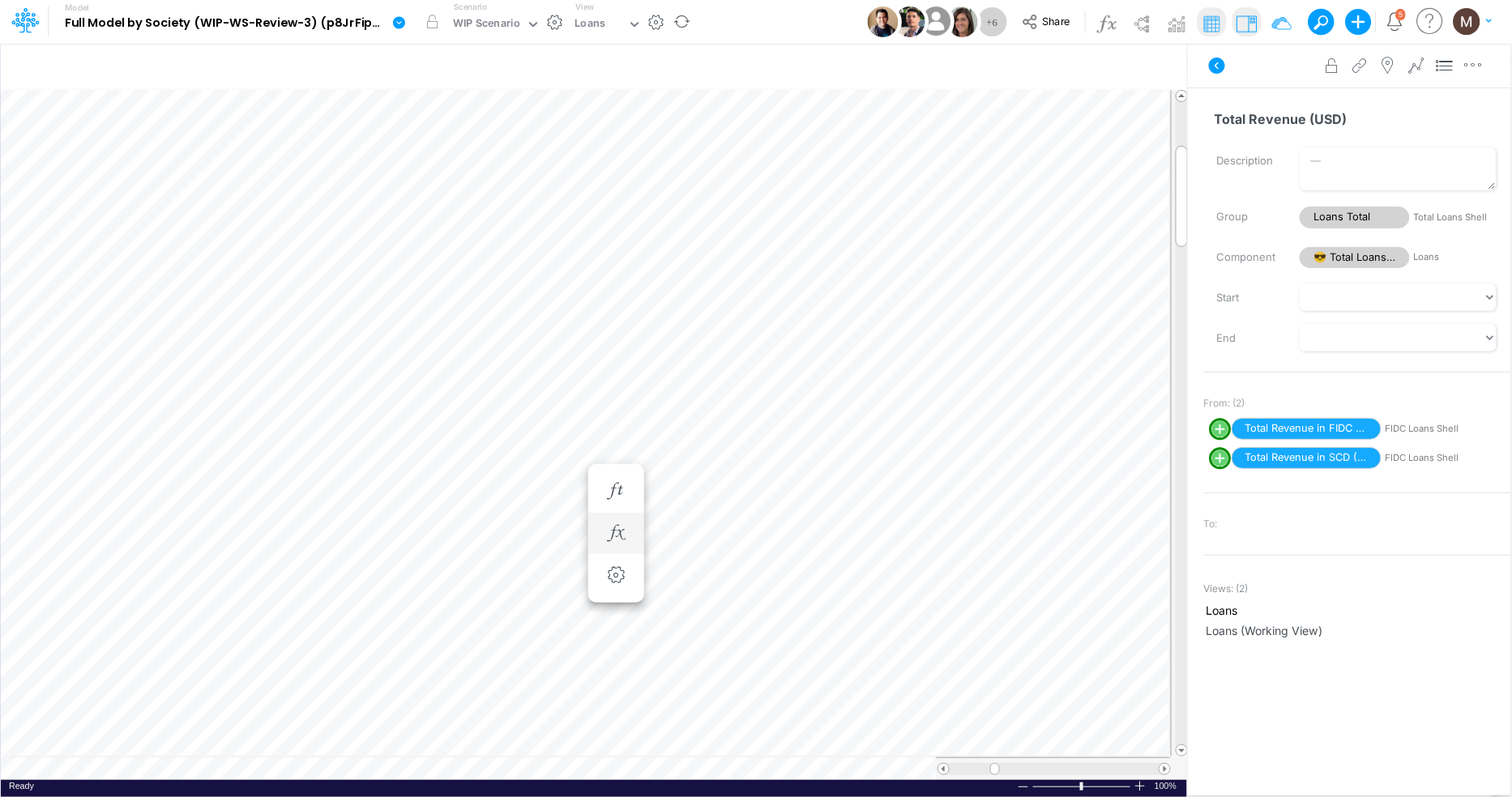
scroll to position [0, 1]
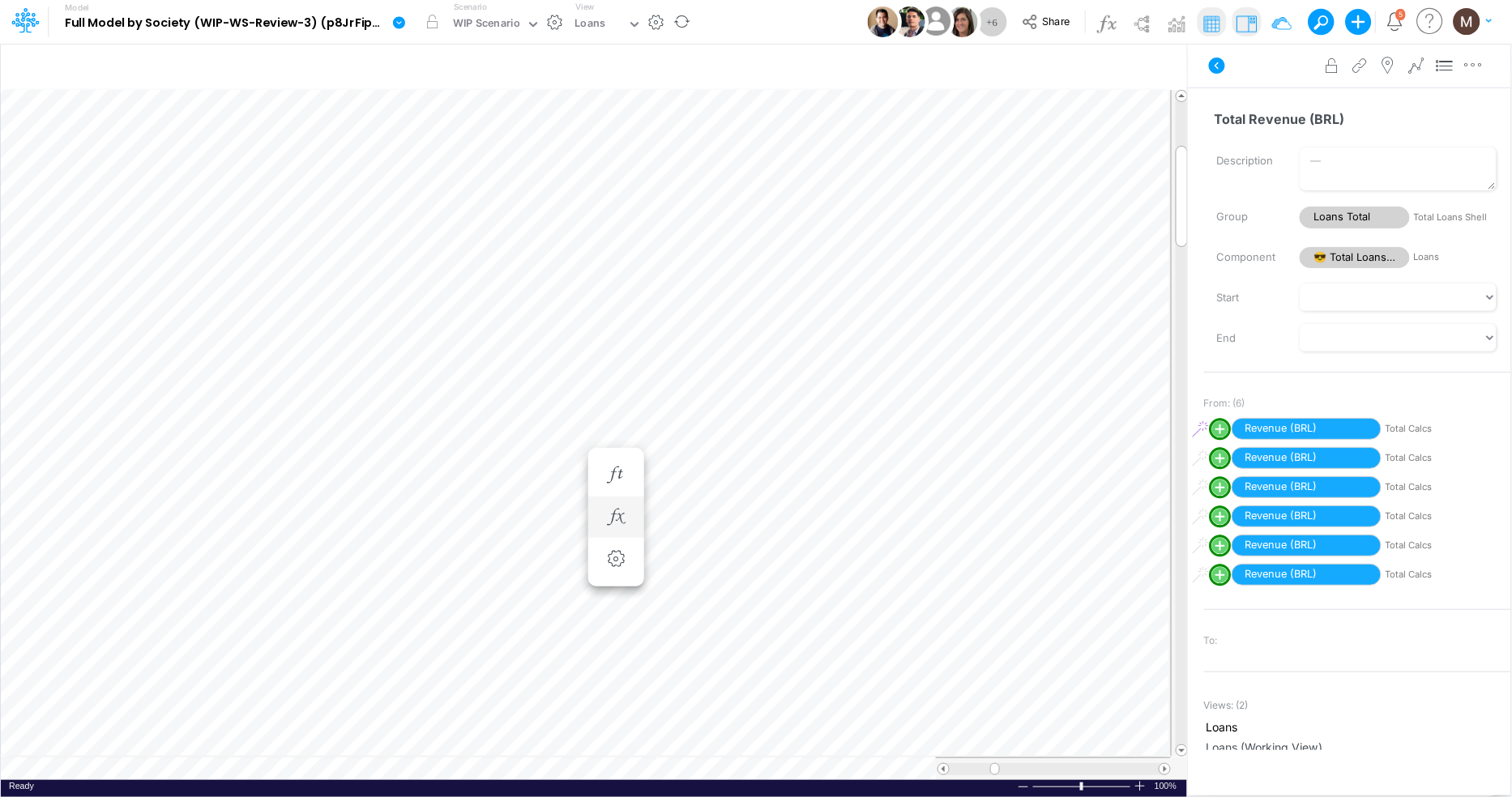
scroll to position [0, 1]
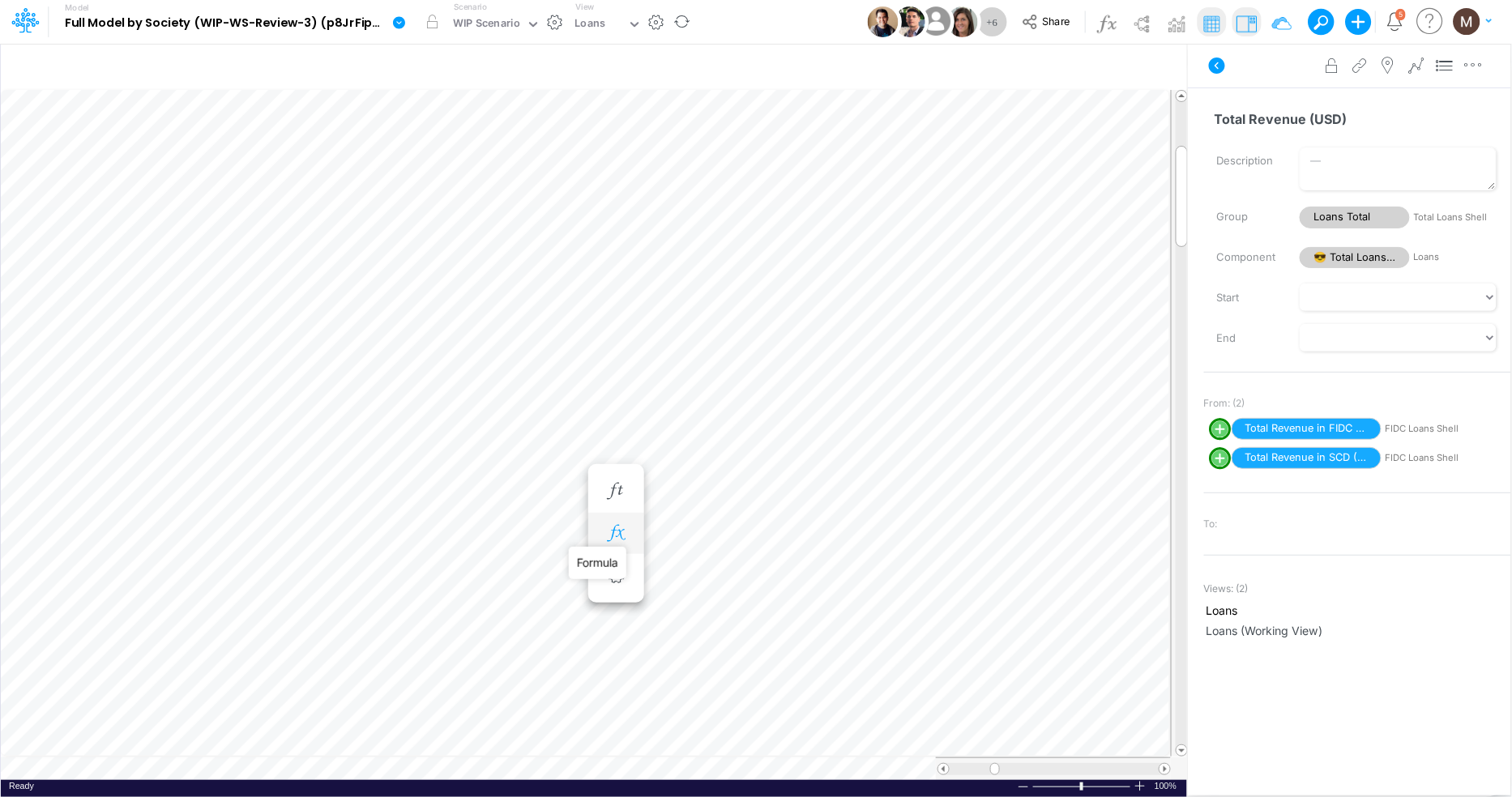
click at [617, 535] on icon "button" at bounding box center [616, 532] width 25 height 17
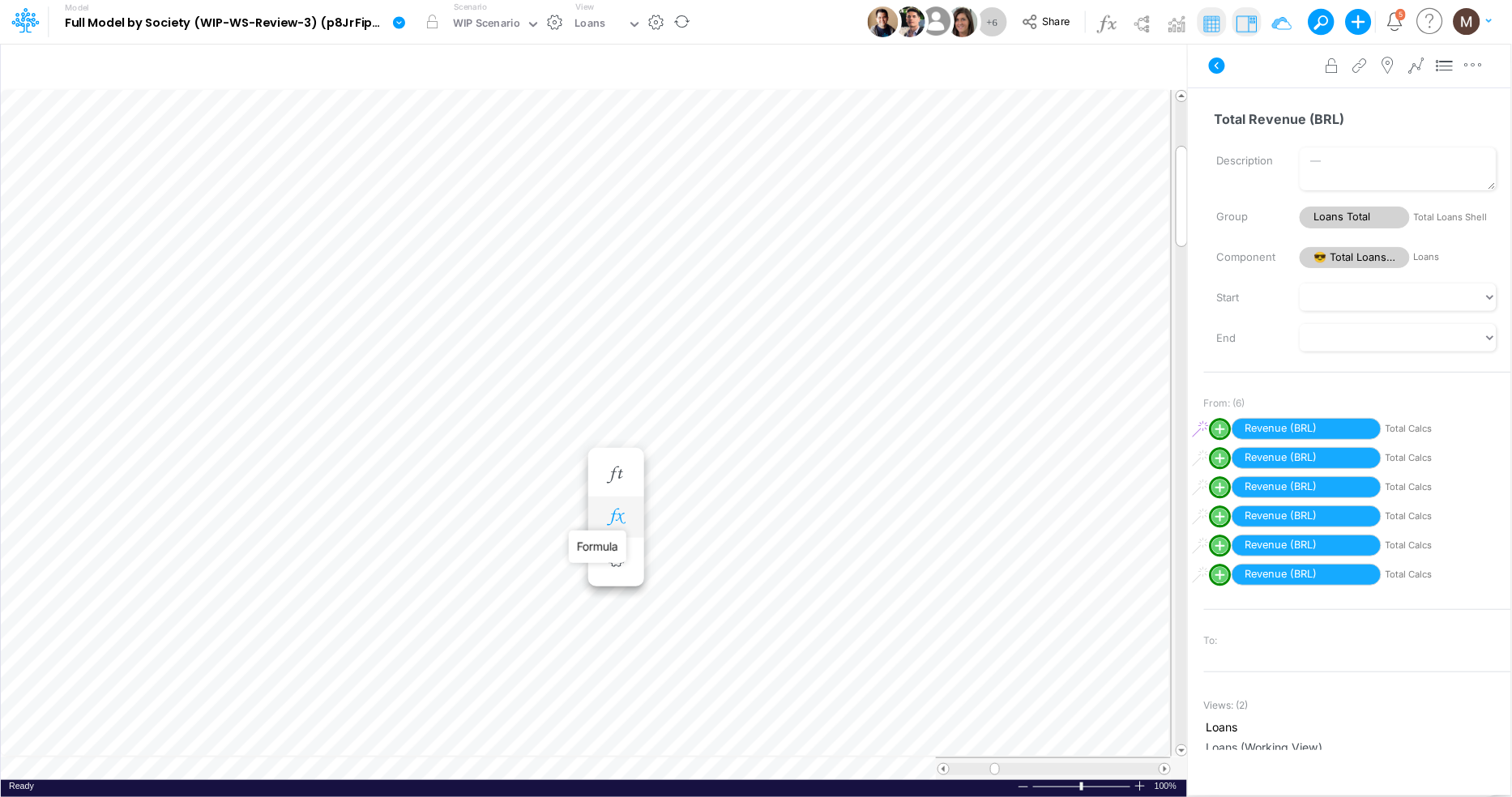
click at [614, 515] on icon "button" at bounding box center [616, 516] width 25 height 17
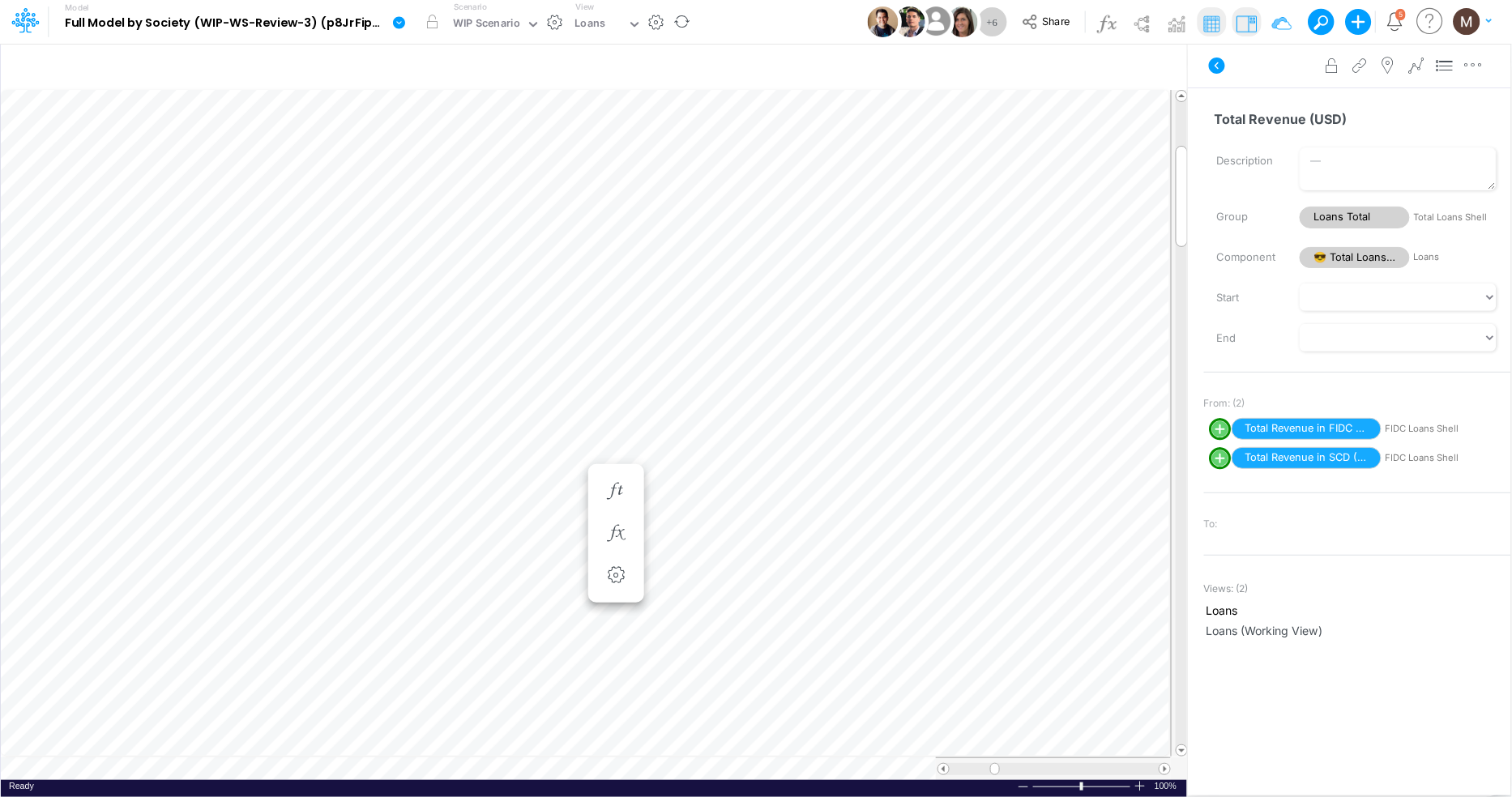
scroll to position [0, 1]
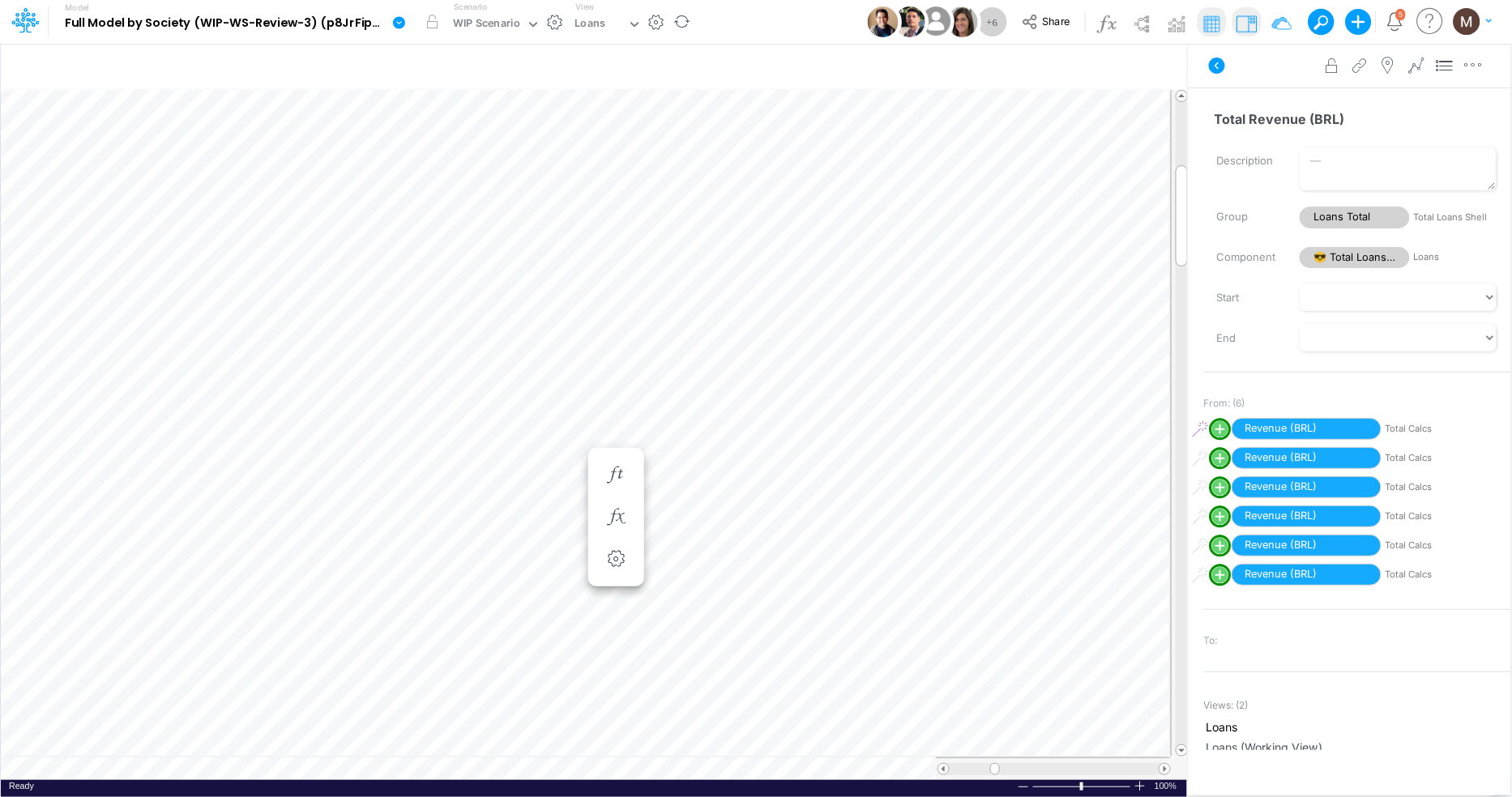
scroll to position [0, 1]
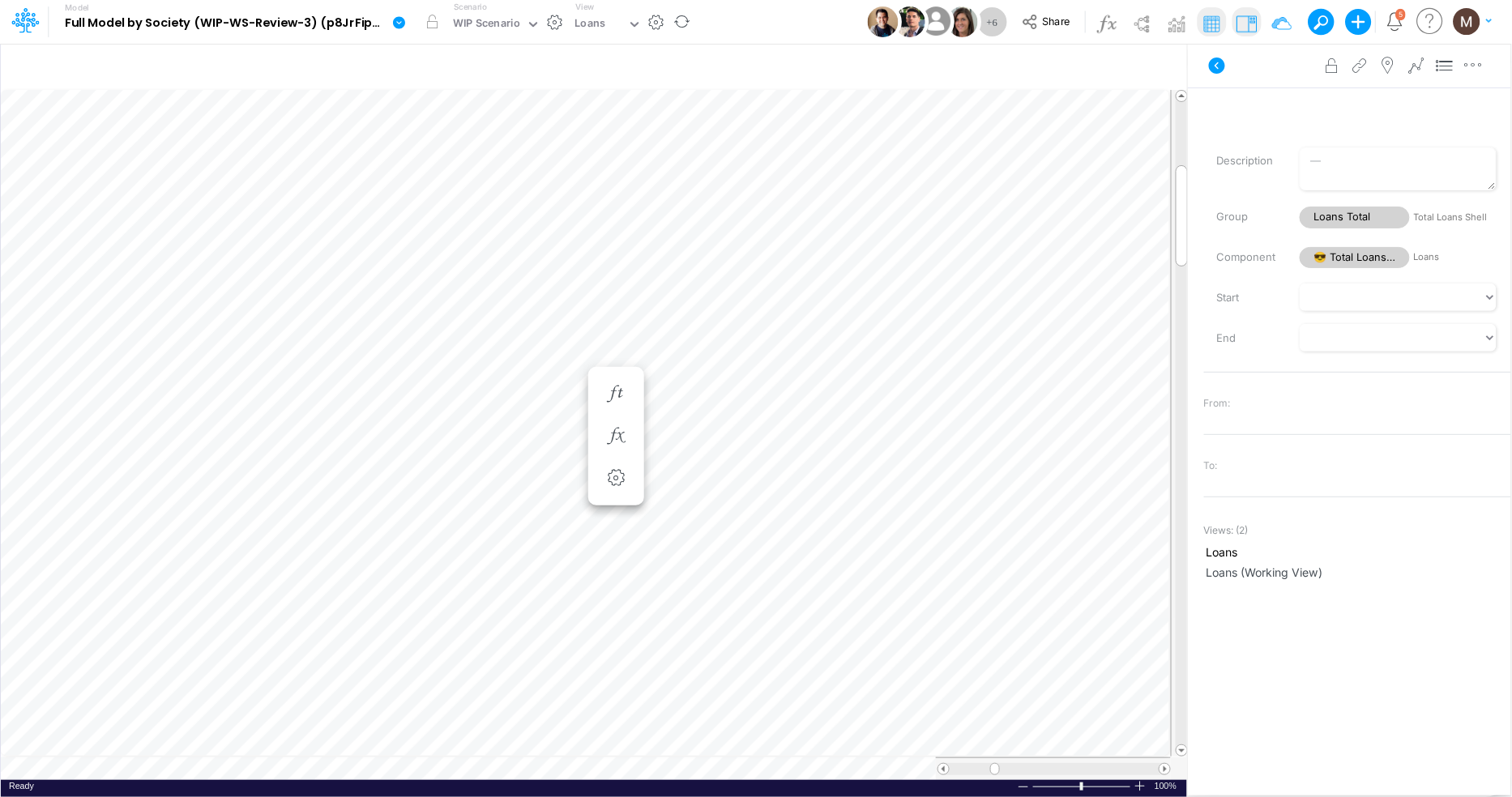
scroll to position [0, 1]
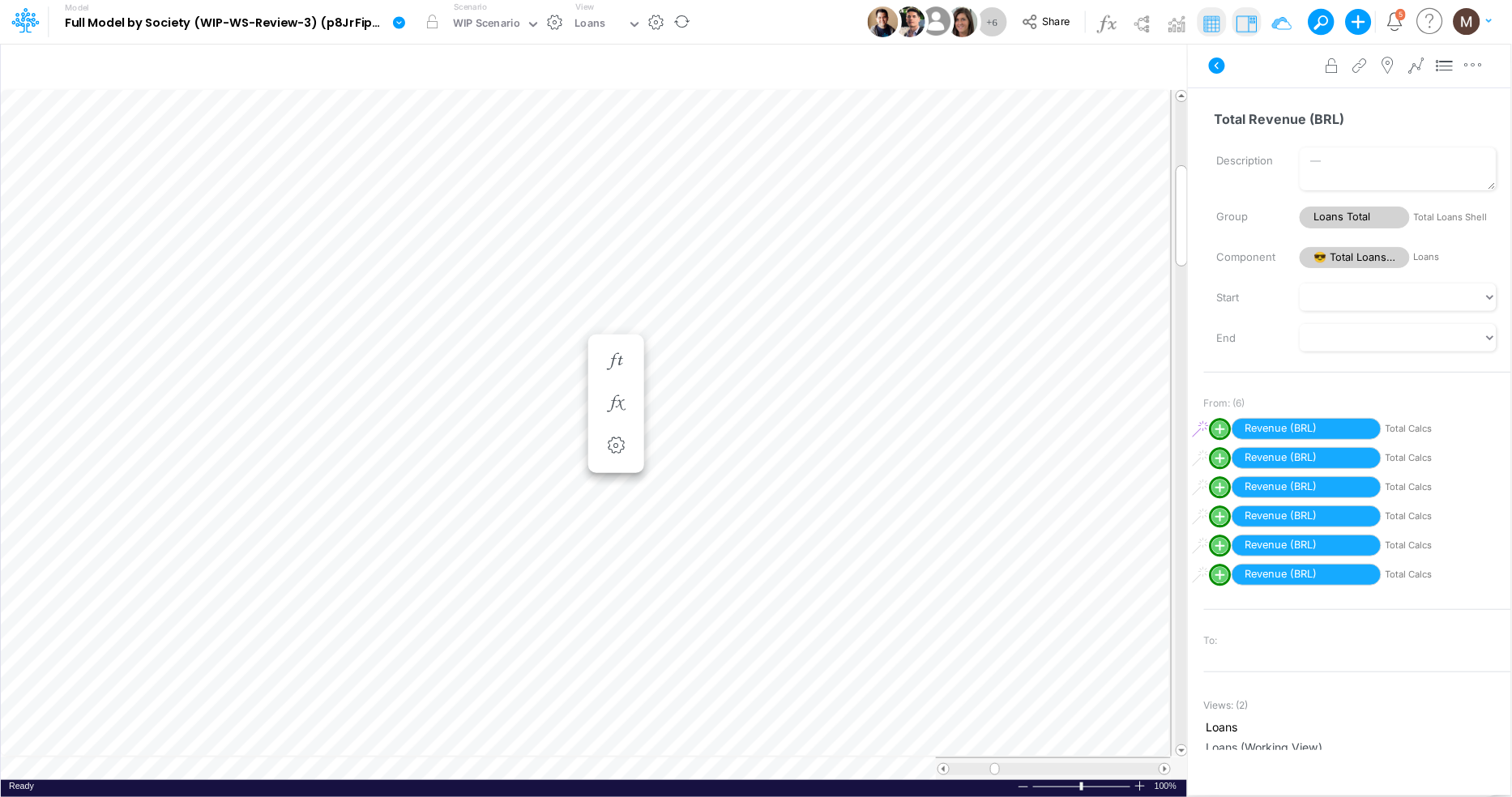
scroll to position [0, 1]
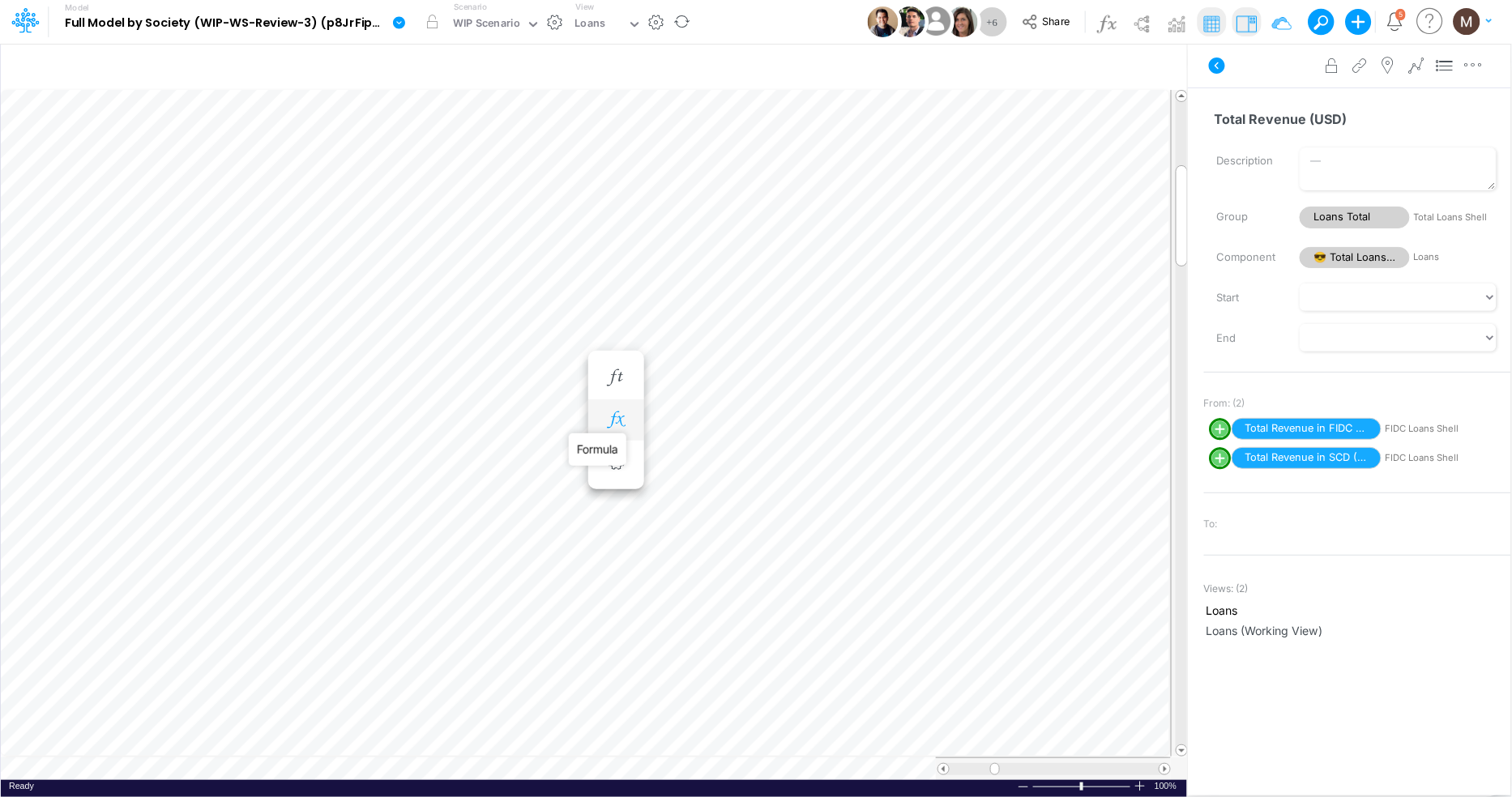
click at [618, 418] on icon "button" at bounding box center [616, 420] width 25 height 17
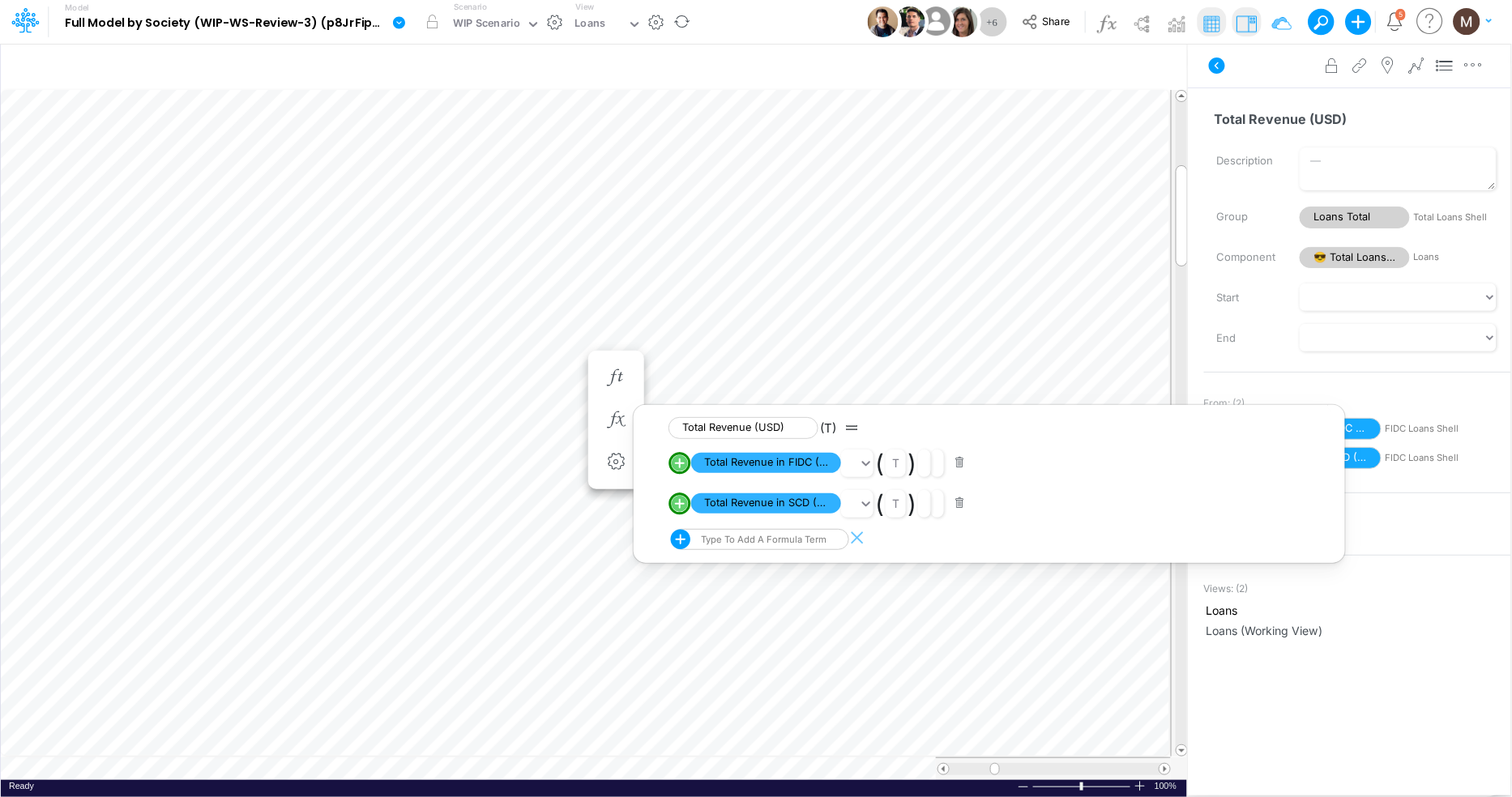
click at [961, 468] on button "button" at bounding box center [959, 463] width 32 height 22
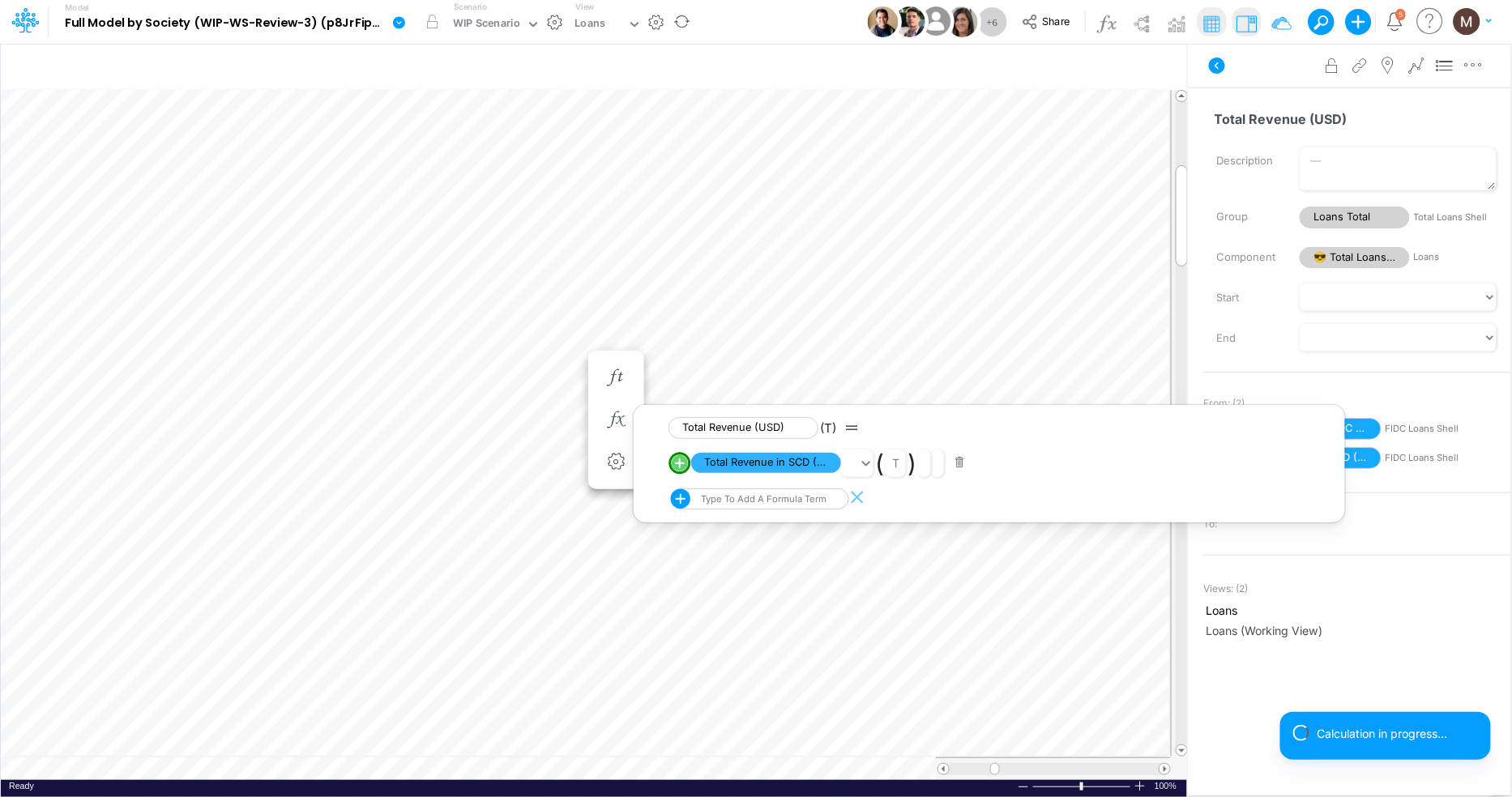
click at [958, 464] on button "button" at bounding box center [959, 463] width 32 height 22
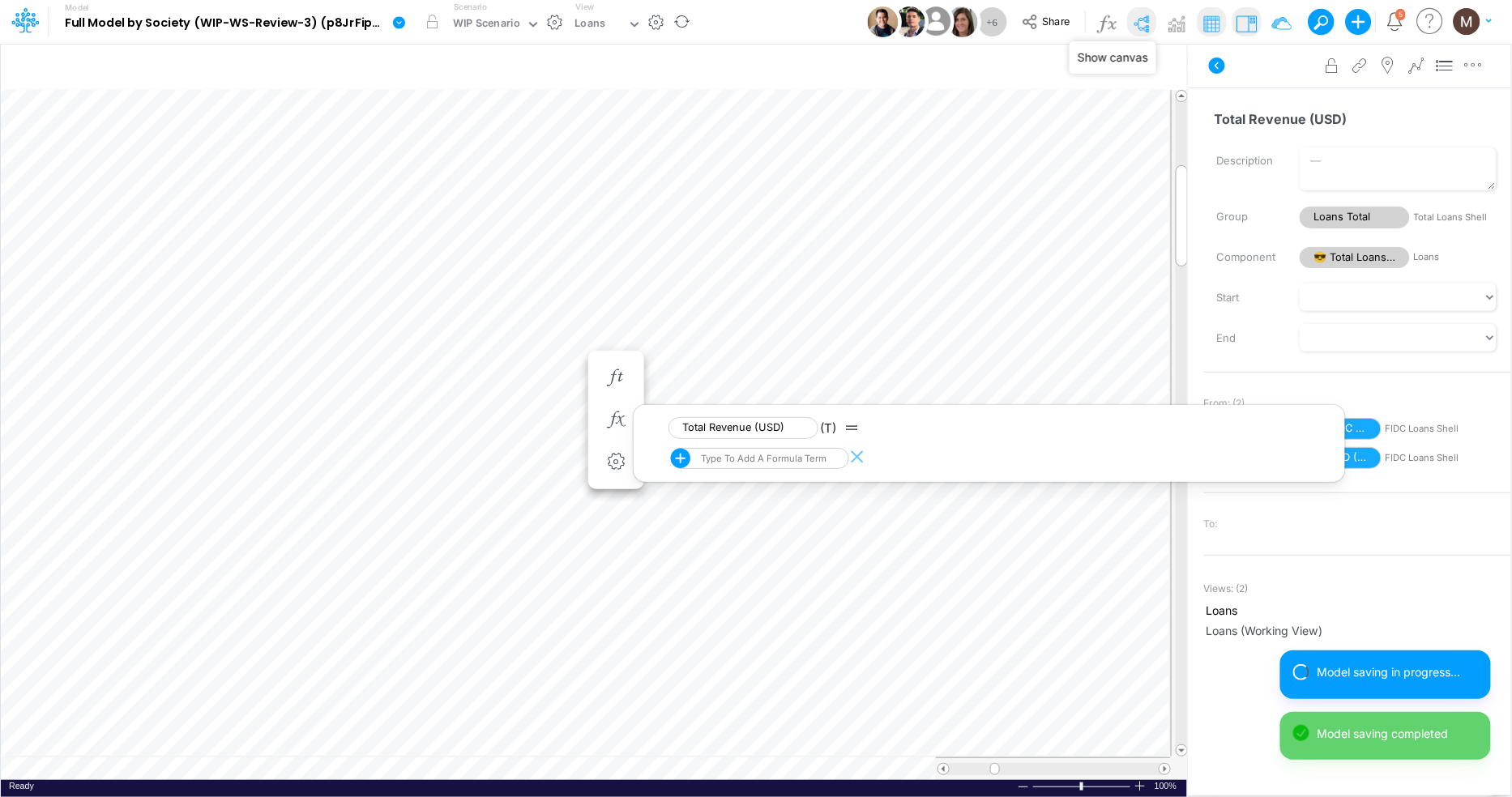
click at [1138, 19] on img at bounding box center [1141, 23] width 26 height 26
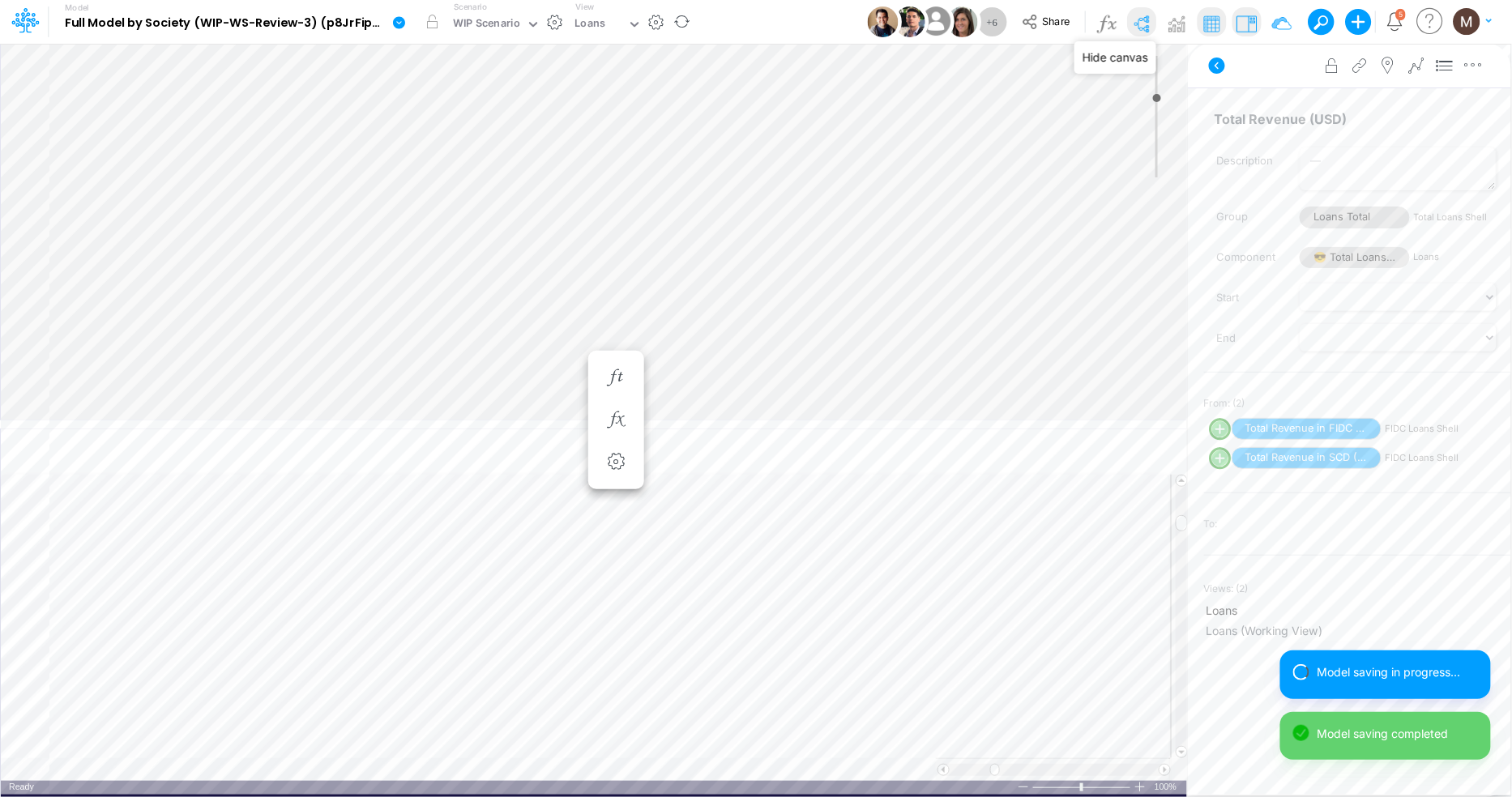
type input "0"
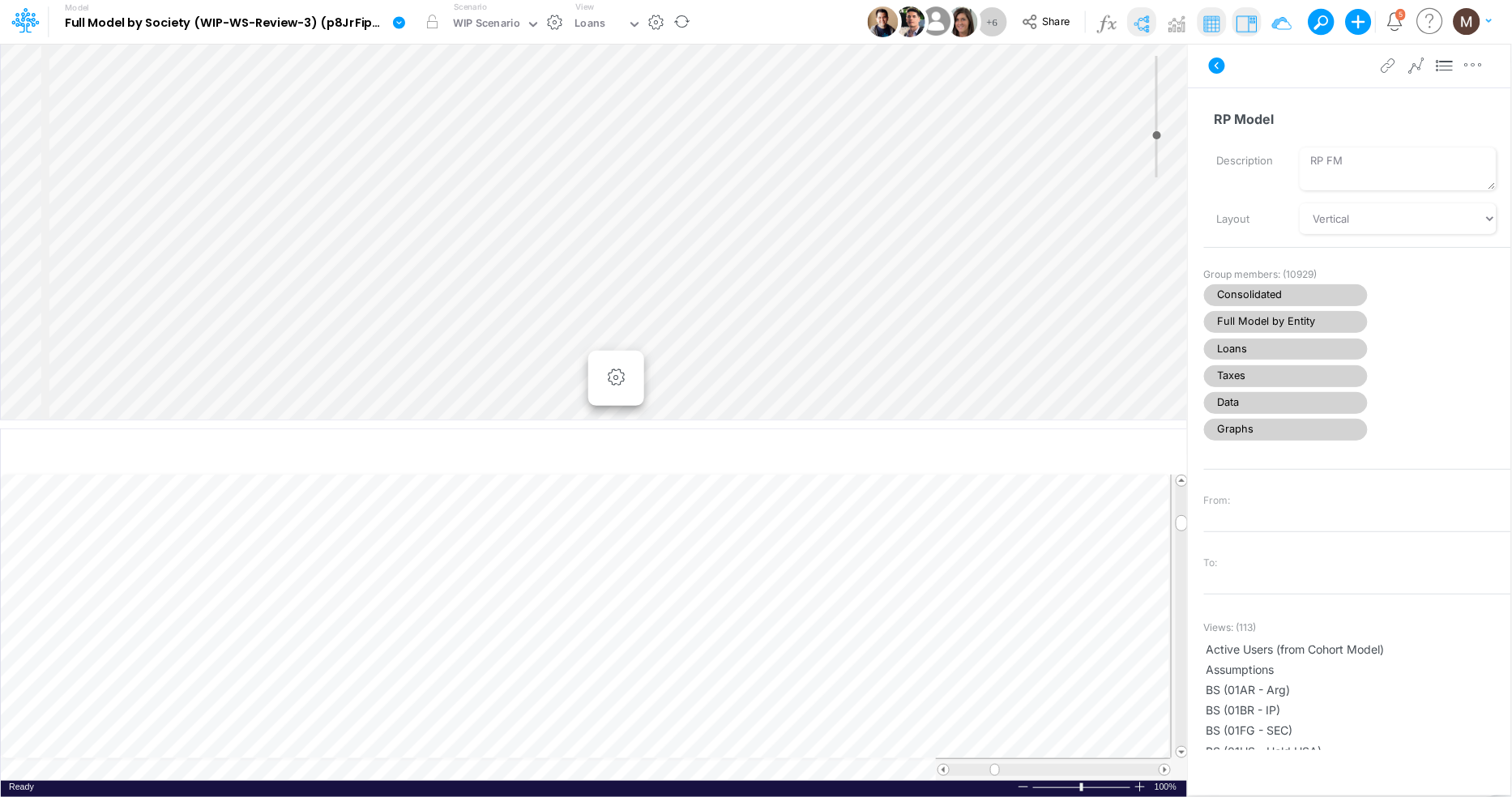
select select "Horizontal"
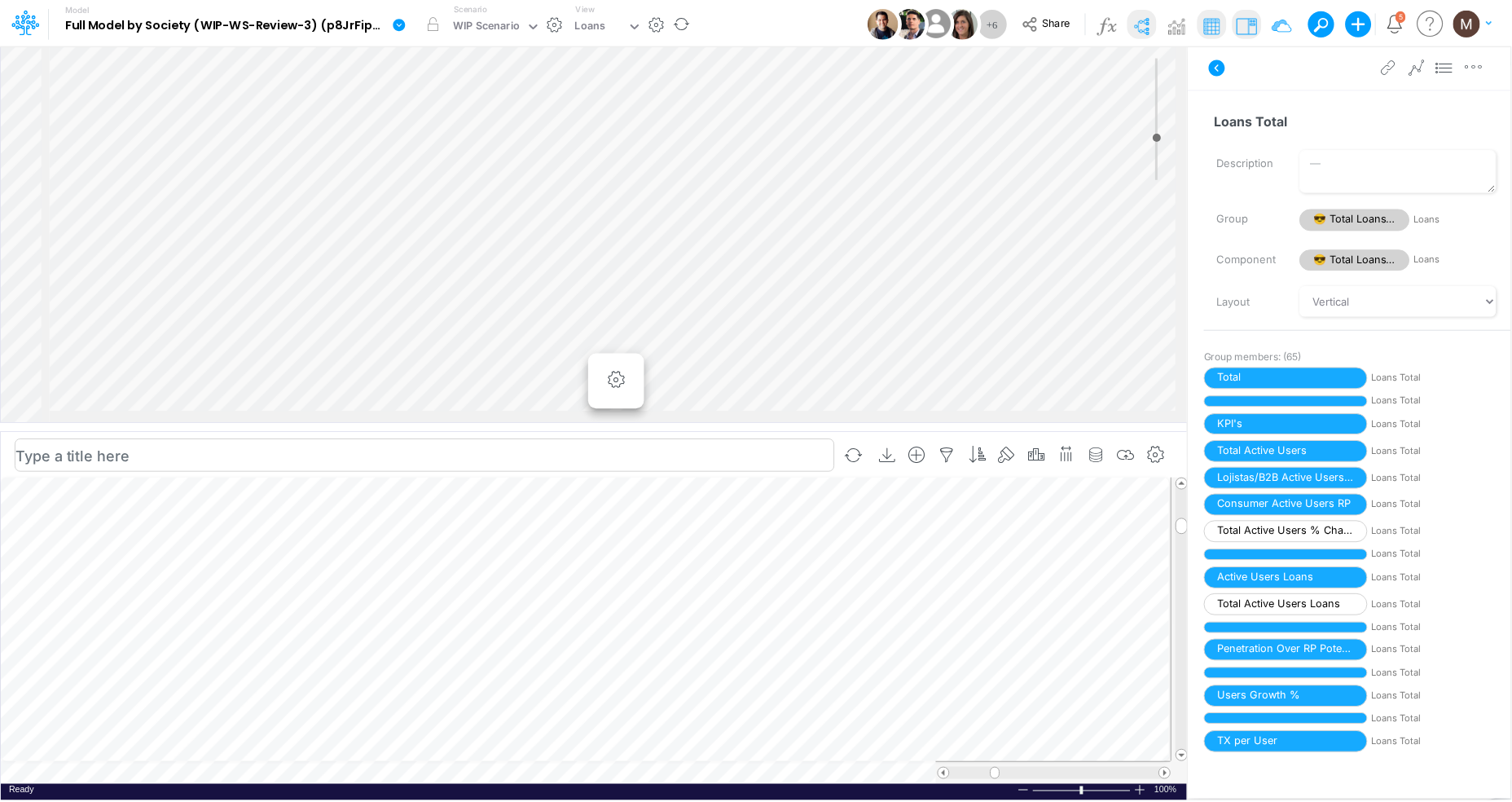
scroll to position [0, 1]
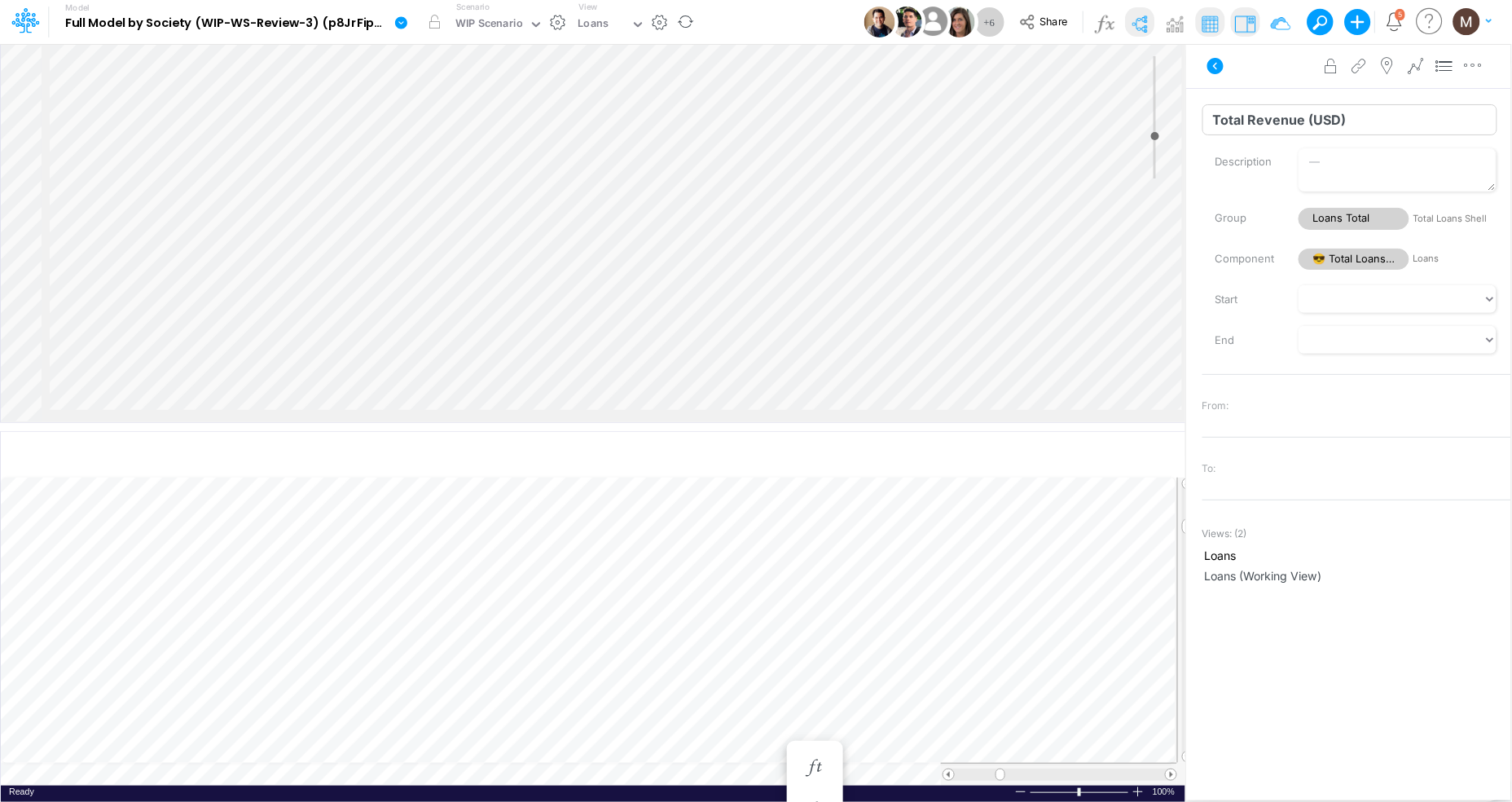
click at [1356, 115] on input "Total Revenue (USD)" at bounding box center [1350, 120] width 295 height 31
click at [1401, 123] on input "Total Revenue (USD) x" at bounding box center [1350, 120] width 295 height 31
type input "Total Revenue (USD)"
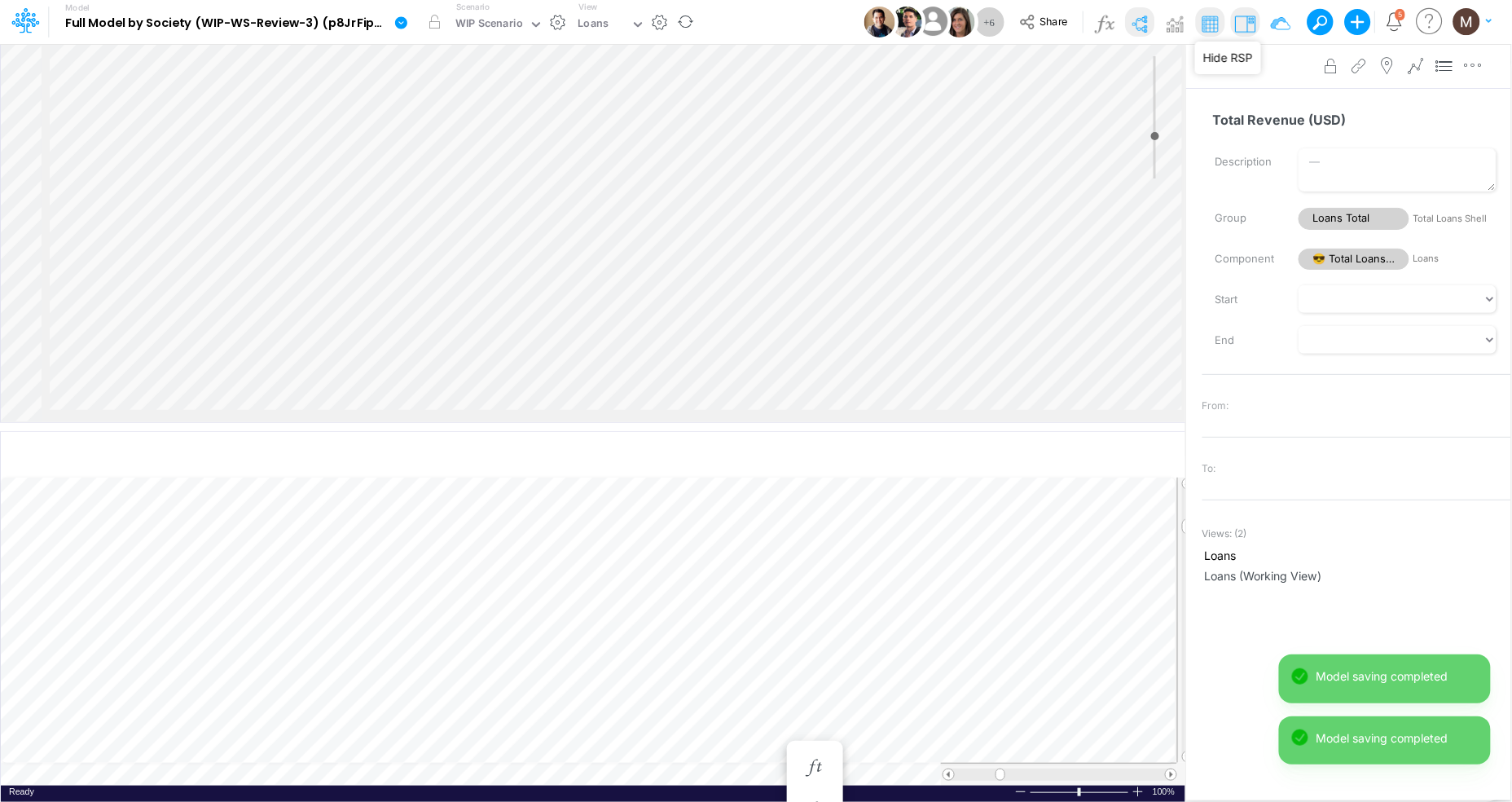
click at [1246, 26] on img at bounding box center [1245, 23] width 26 height 26
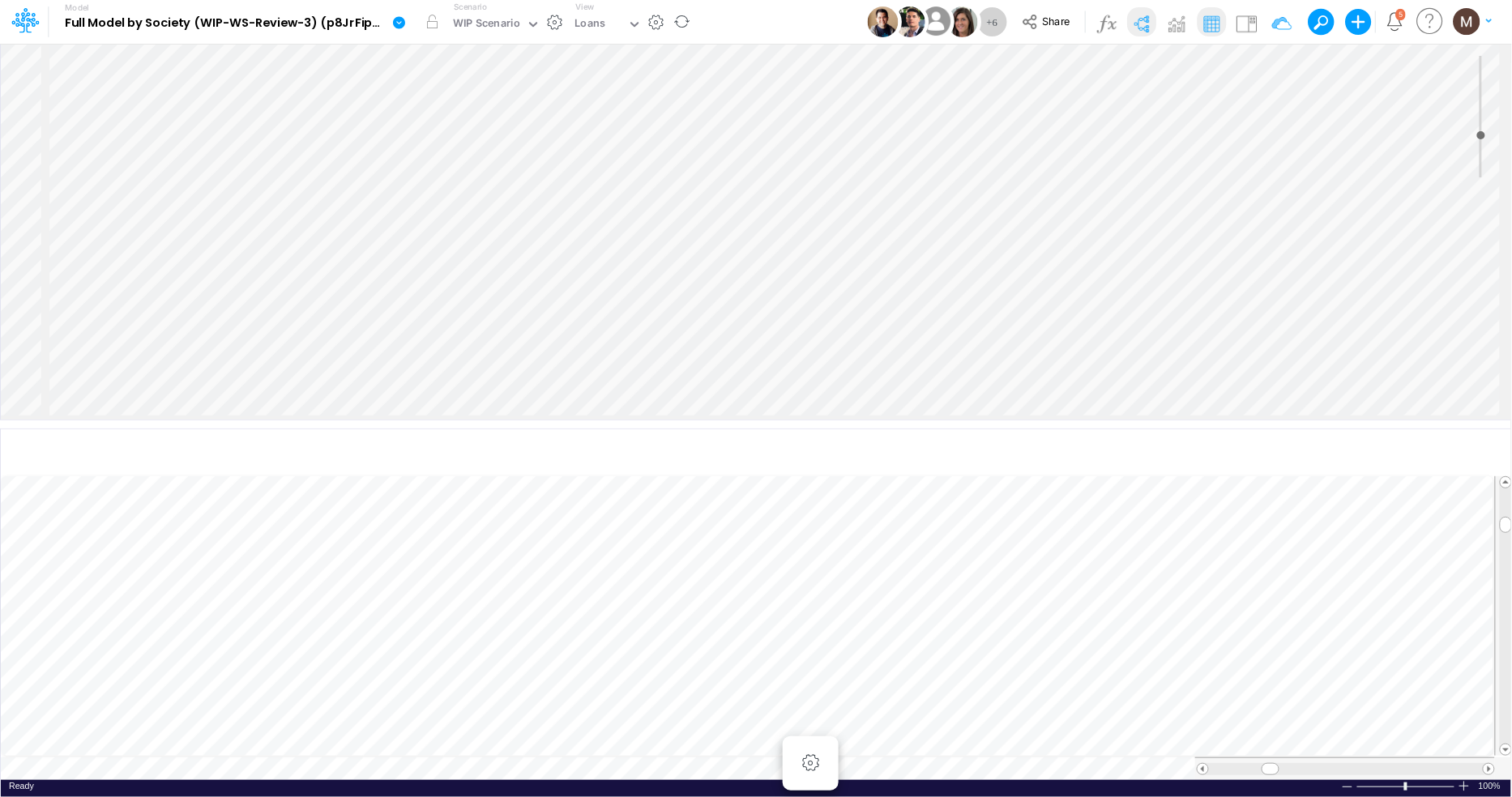
click at [149, 262] on div "Insert node Variable Constant Group Addition Subtraction Multiplication Divisio…" at bounding box center [756, 231] width 1510 height 376
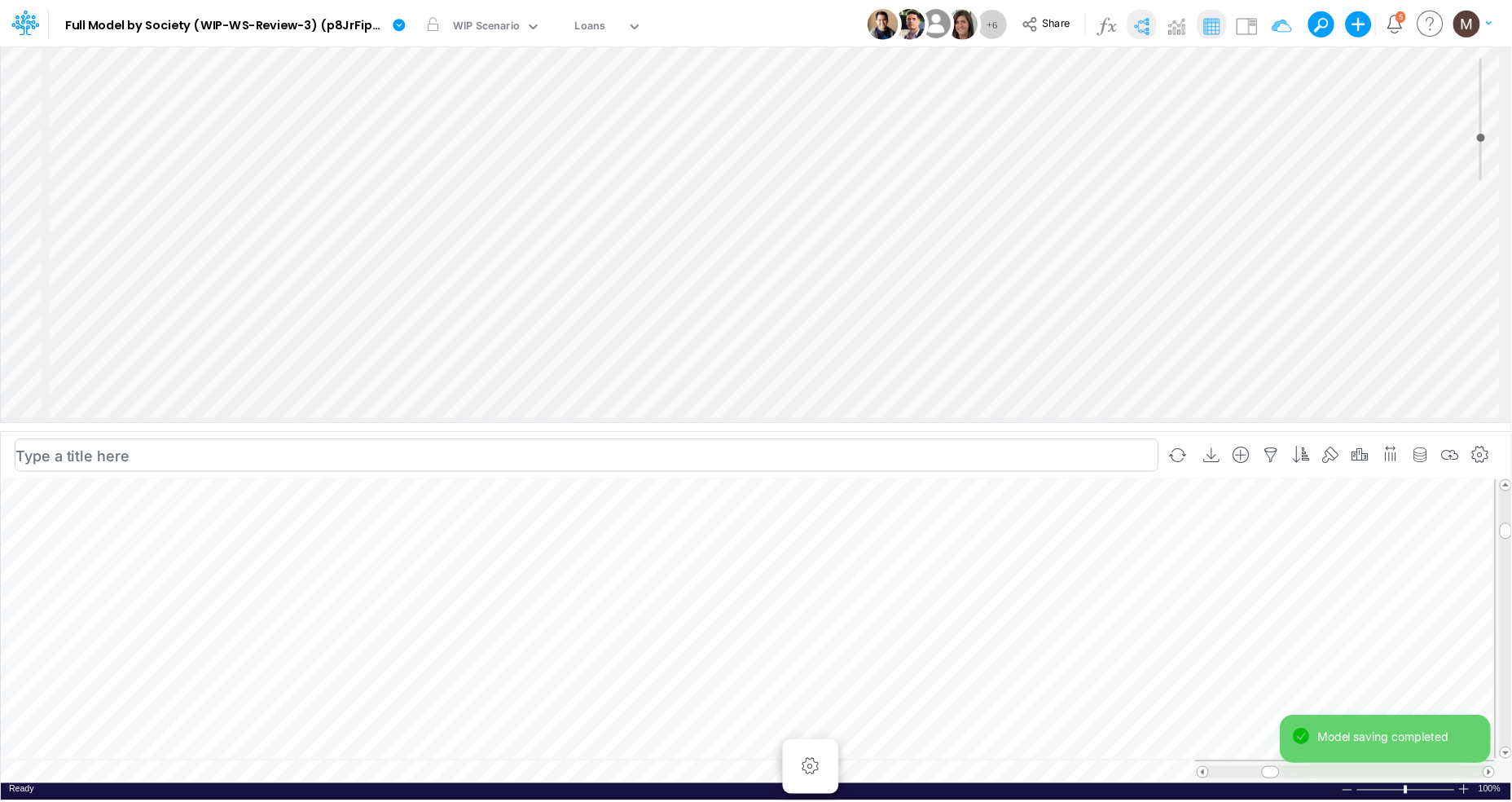
scroll to position [0, 1]
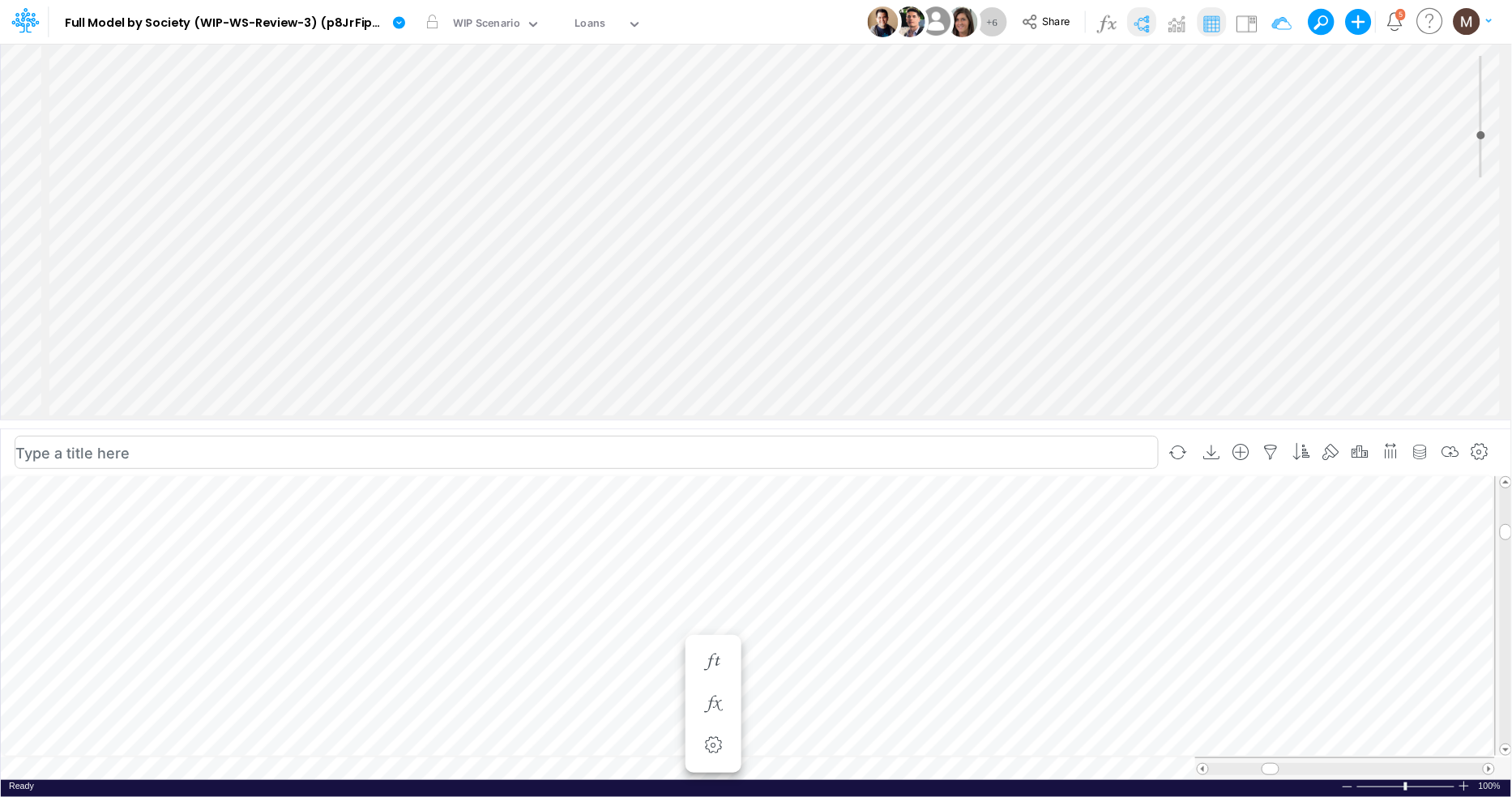
scroll to position [0, 1]
click at [621, 698] on icon "button" at bounding box center [616, 704] width 25 height 17
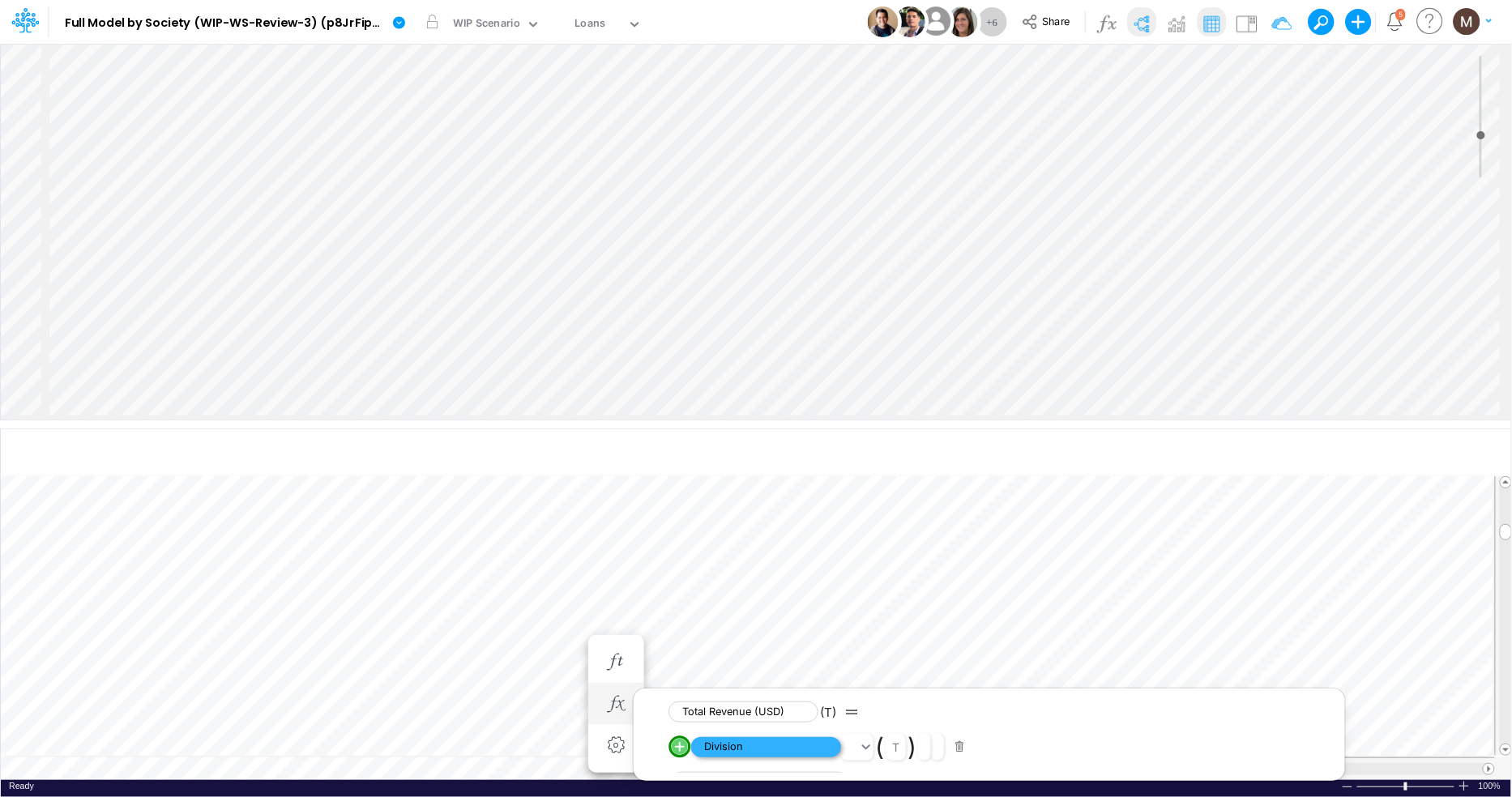
click at [761, 746] on span "Division" at bounding box center [766, 747] width 150 height 20
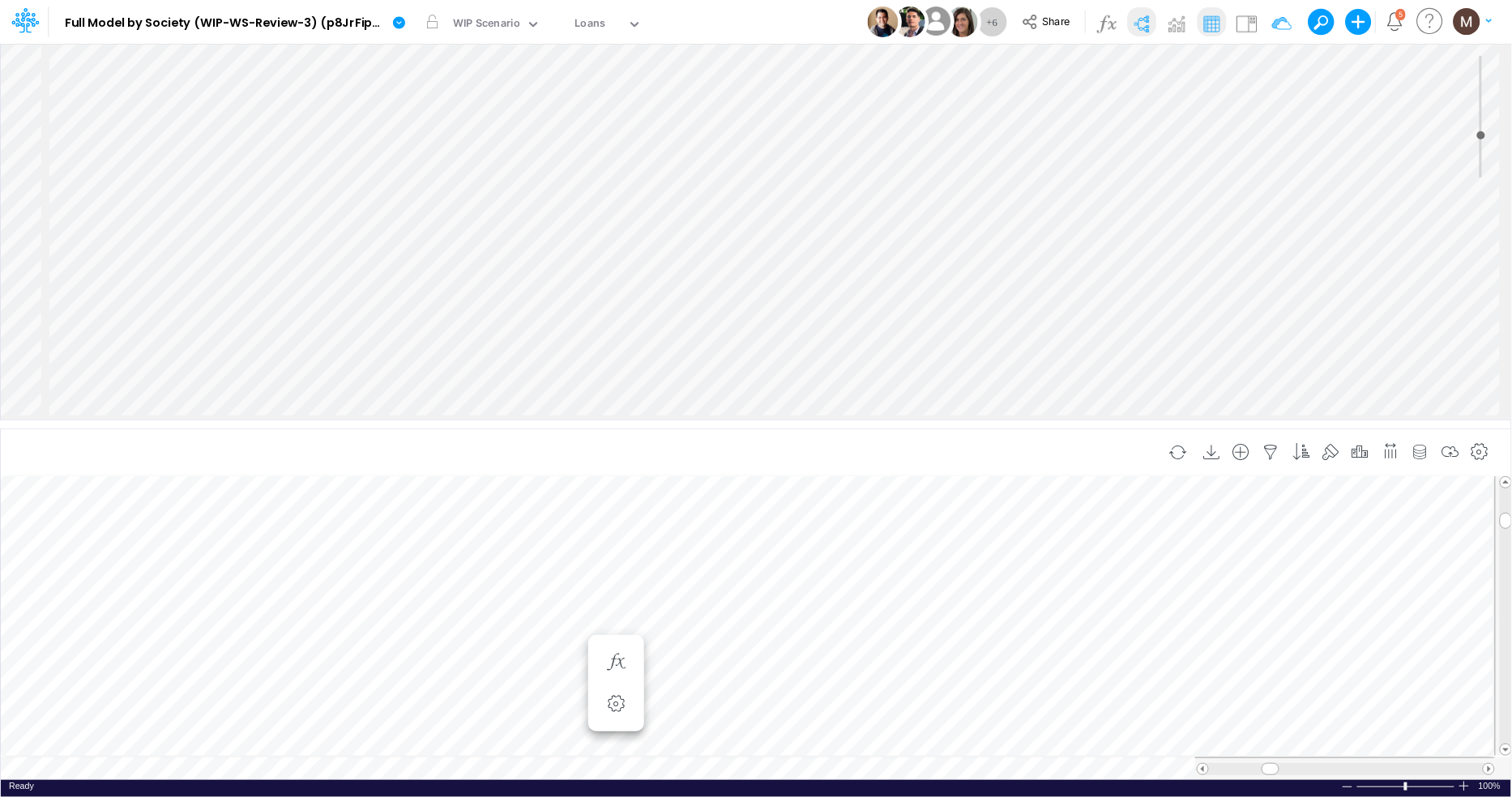
scroll to position [0, 1]
click at [620, 686] on icon "button" at bounding box center [616, 687] width 25 height 17
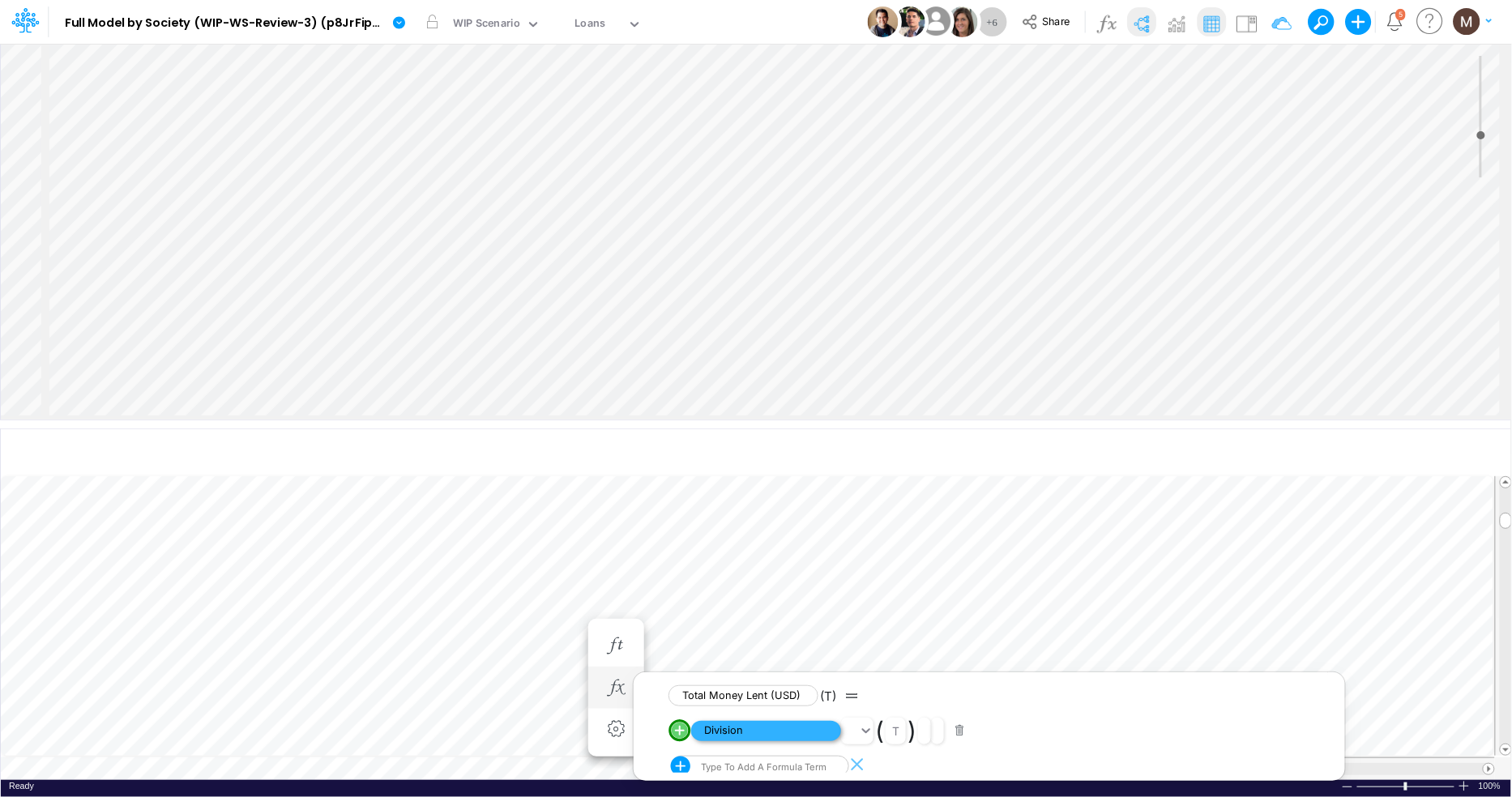
click at [714, 733] on span "Division" at bounding box center [766, 730] width 150 height 20
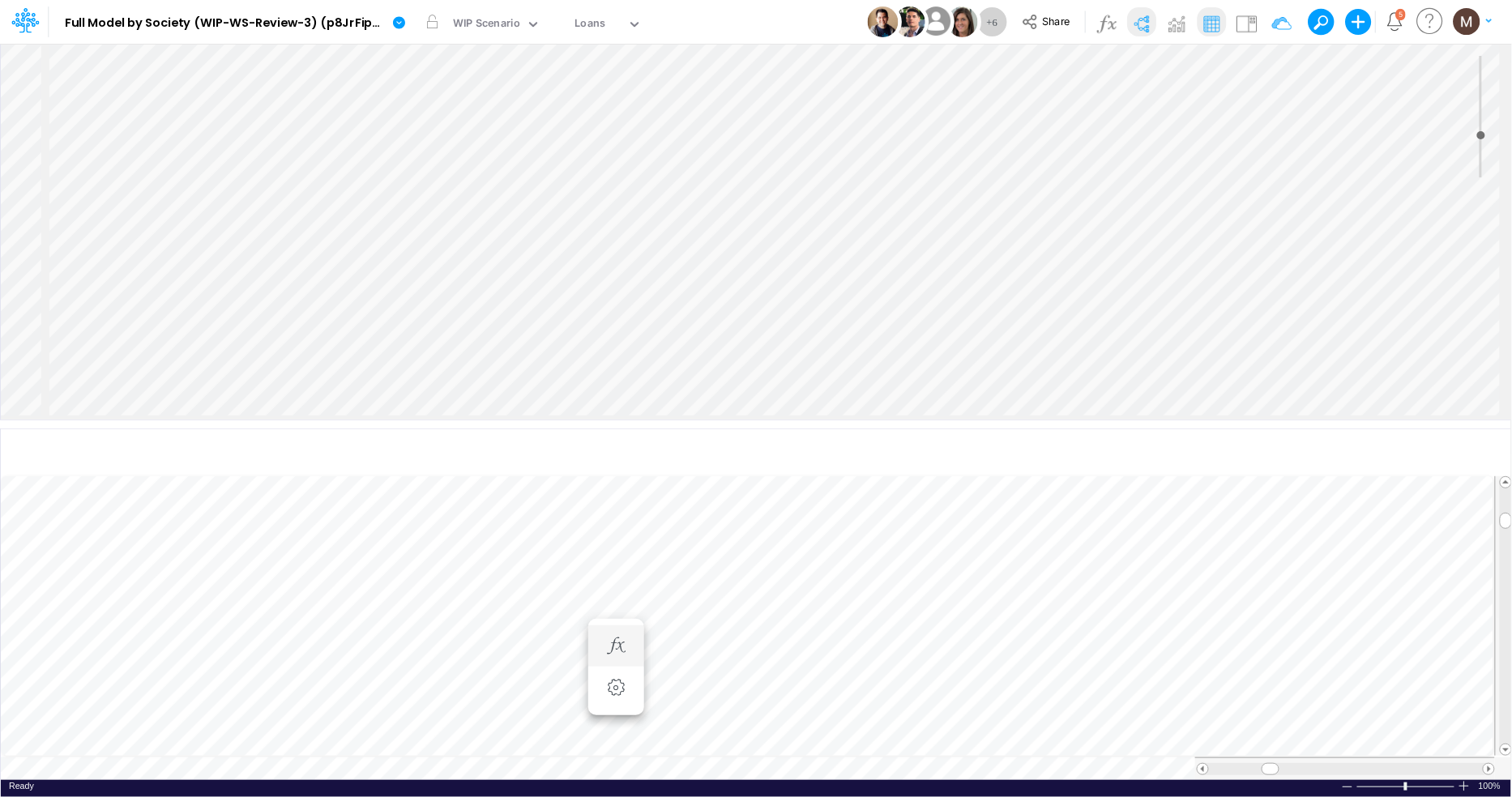
scroll to position [0, 1]
click at [618, 701] on icon "button" at bounding box center [616, 704] width 25 height 17
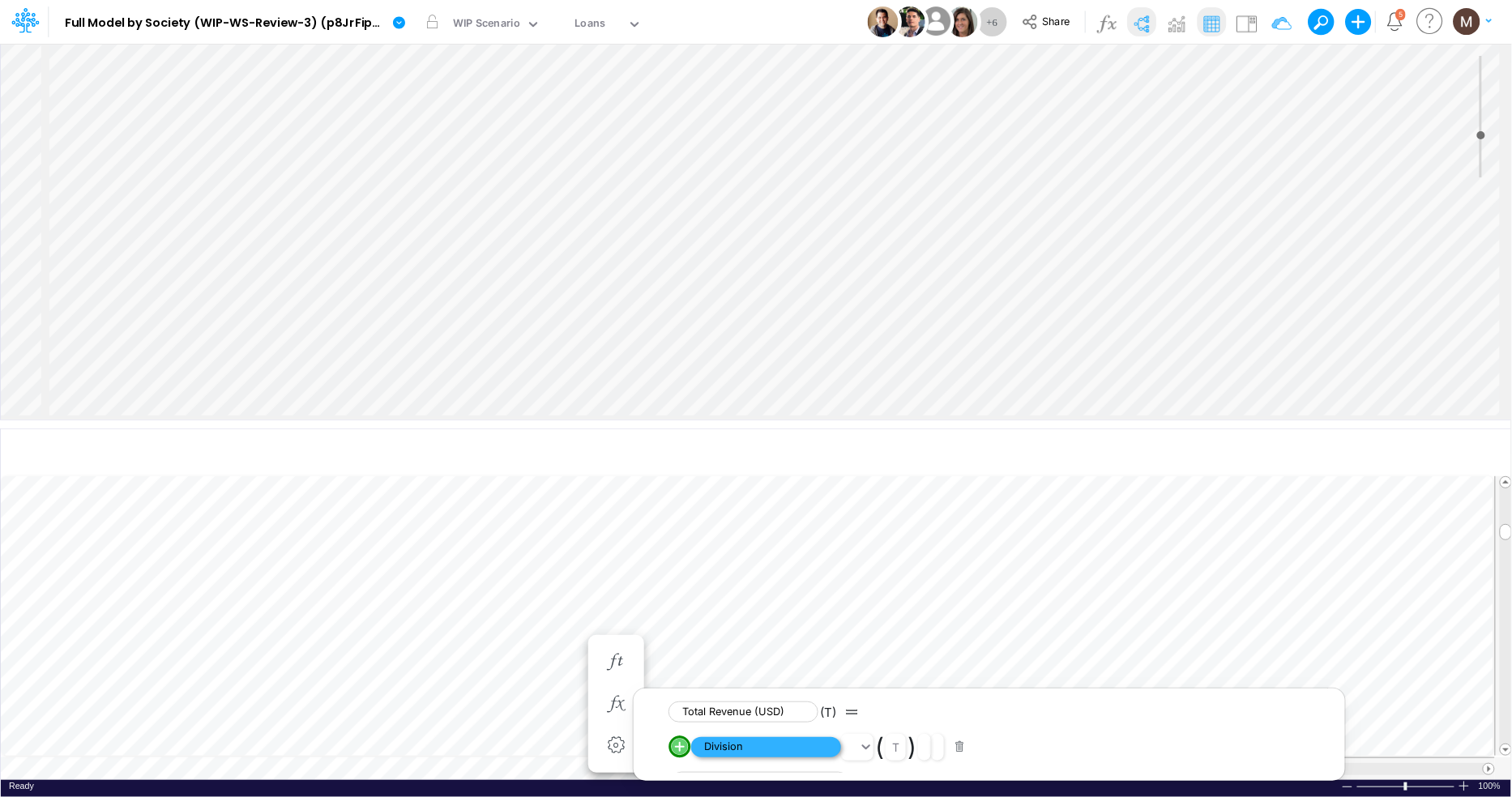
click at [717, 744] on span "Division" at bounding box center [766, 747] width 150 height 20
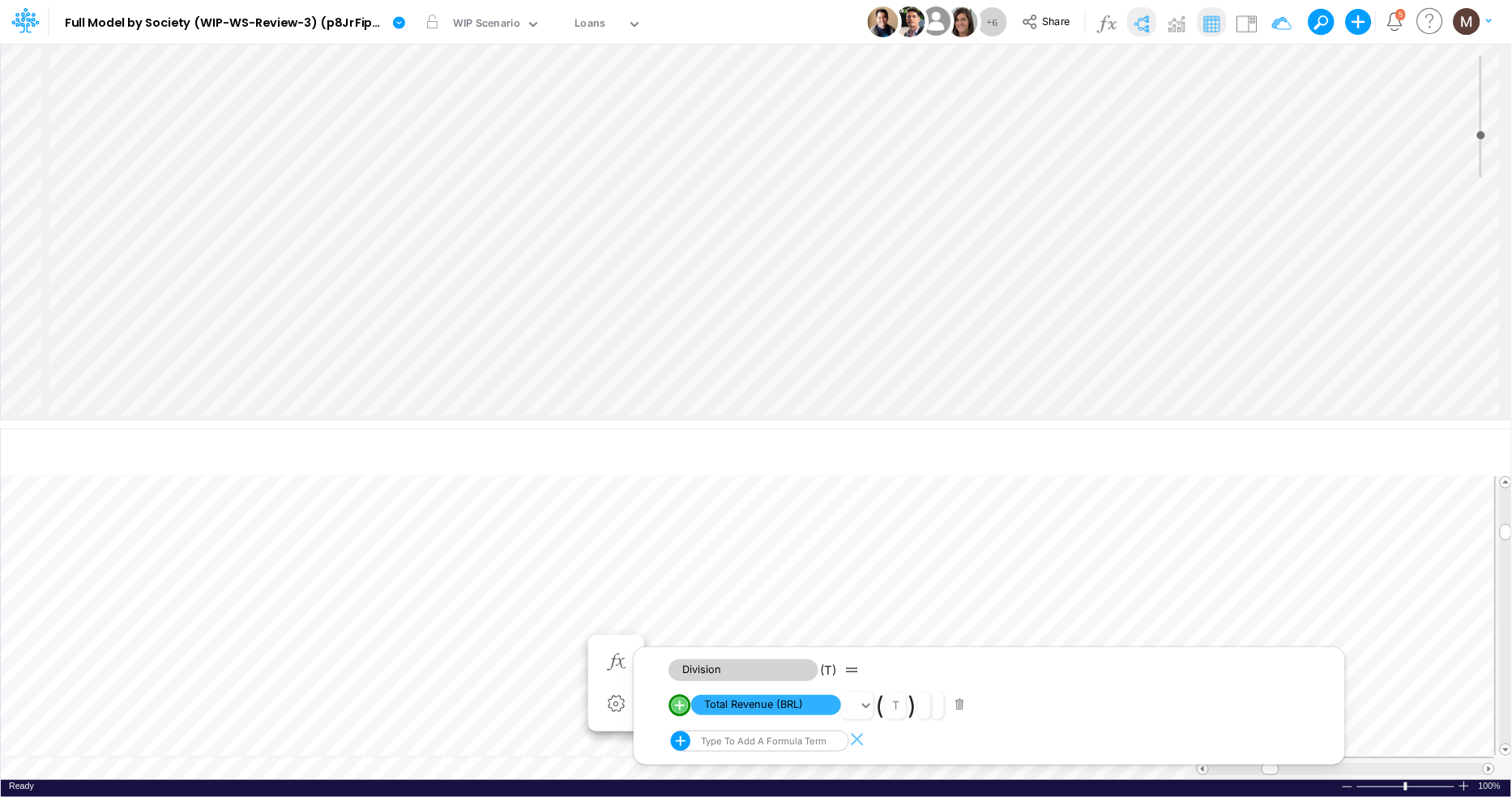
click at [711, 741] on div "Type to add a formula term" at bounding box center [747, 741] width 154 height 21
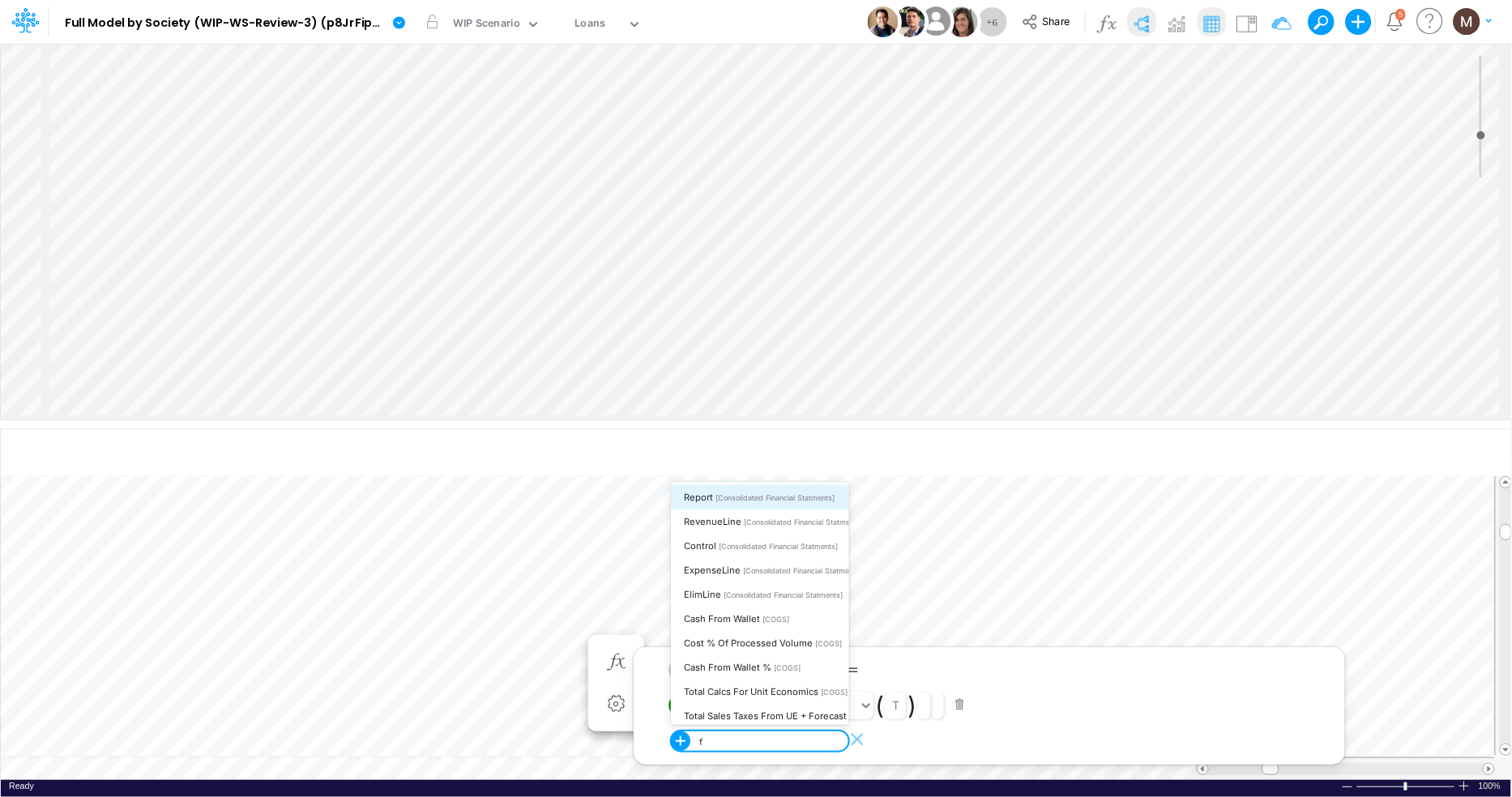
type input "fx"
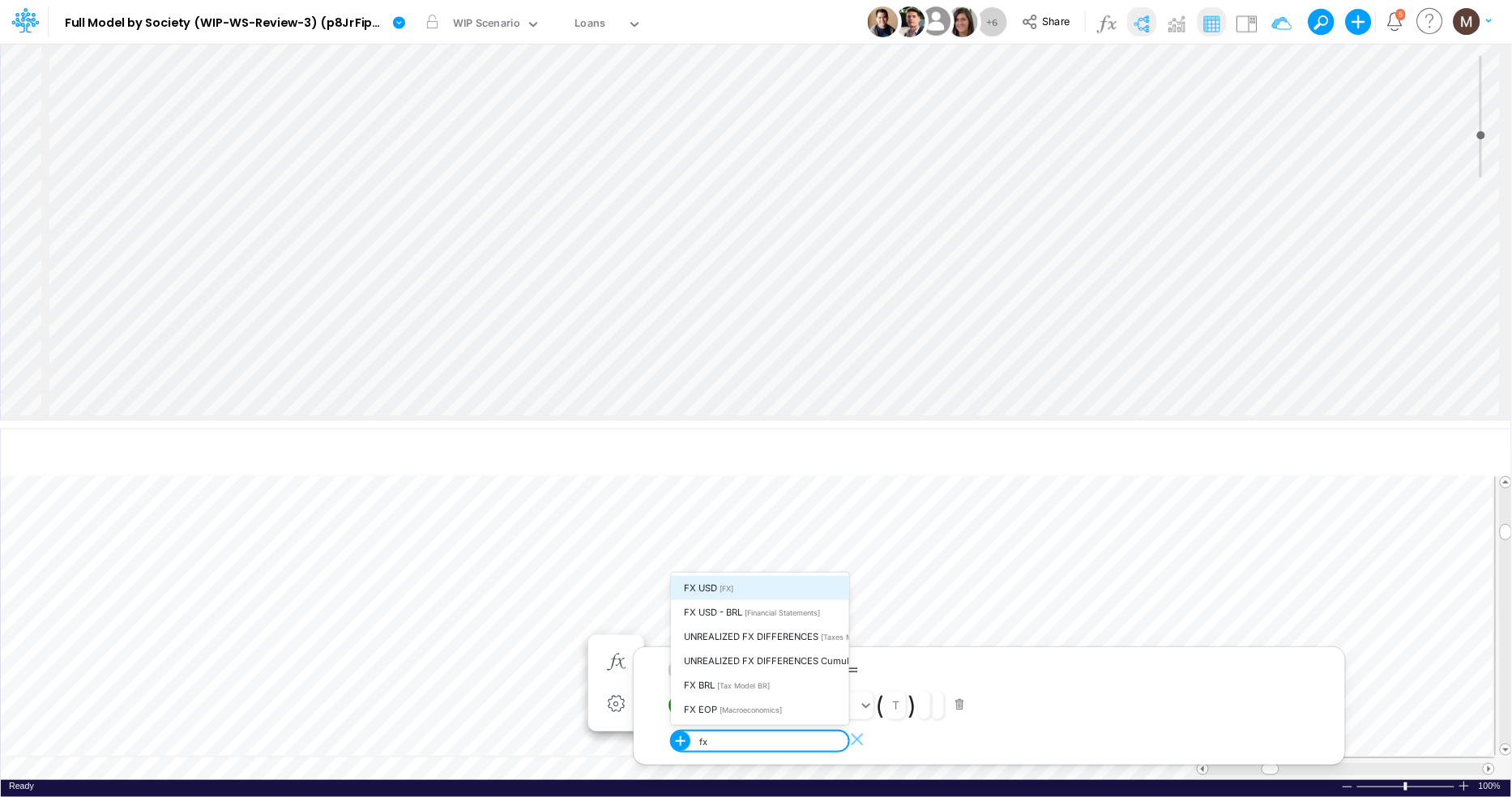
click at [743, 587] on div "FX USD [FX]" at bounding box center [760, 588] width 179 height 25
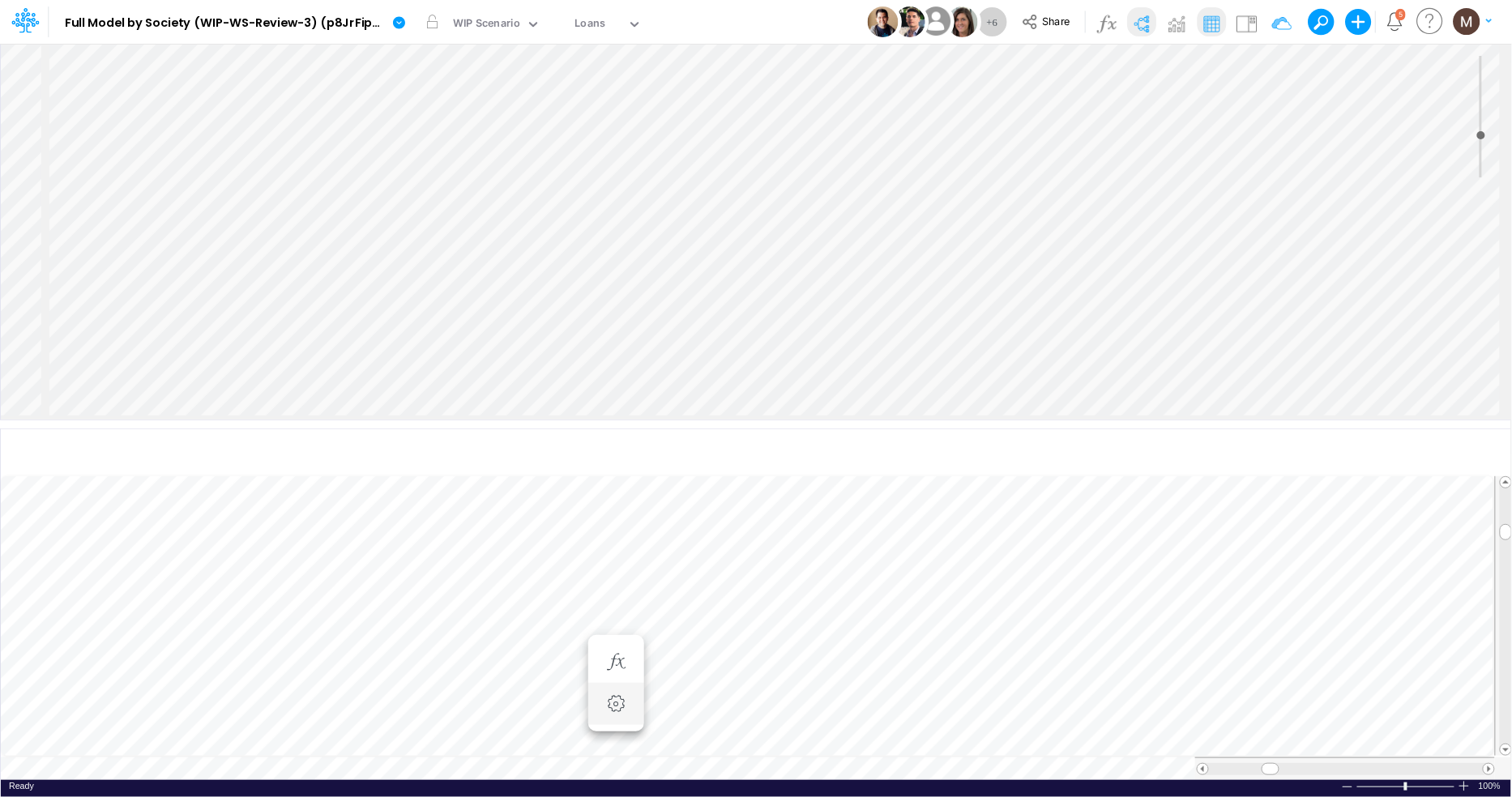
scroll to position [0, 1]
click at [621, 692] on button "button" at bounding box center [616, 704] width 30 height 33
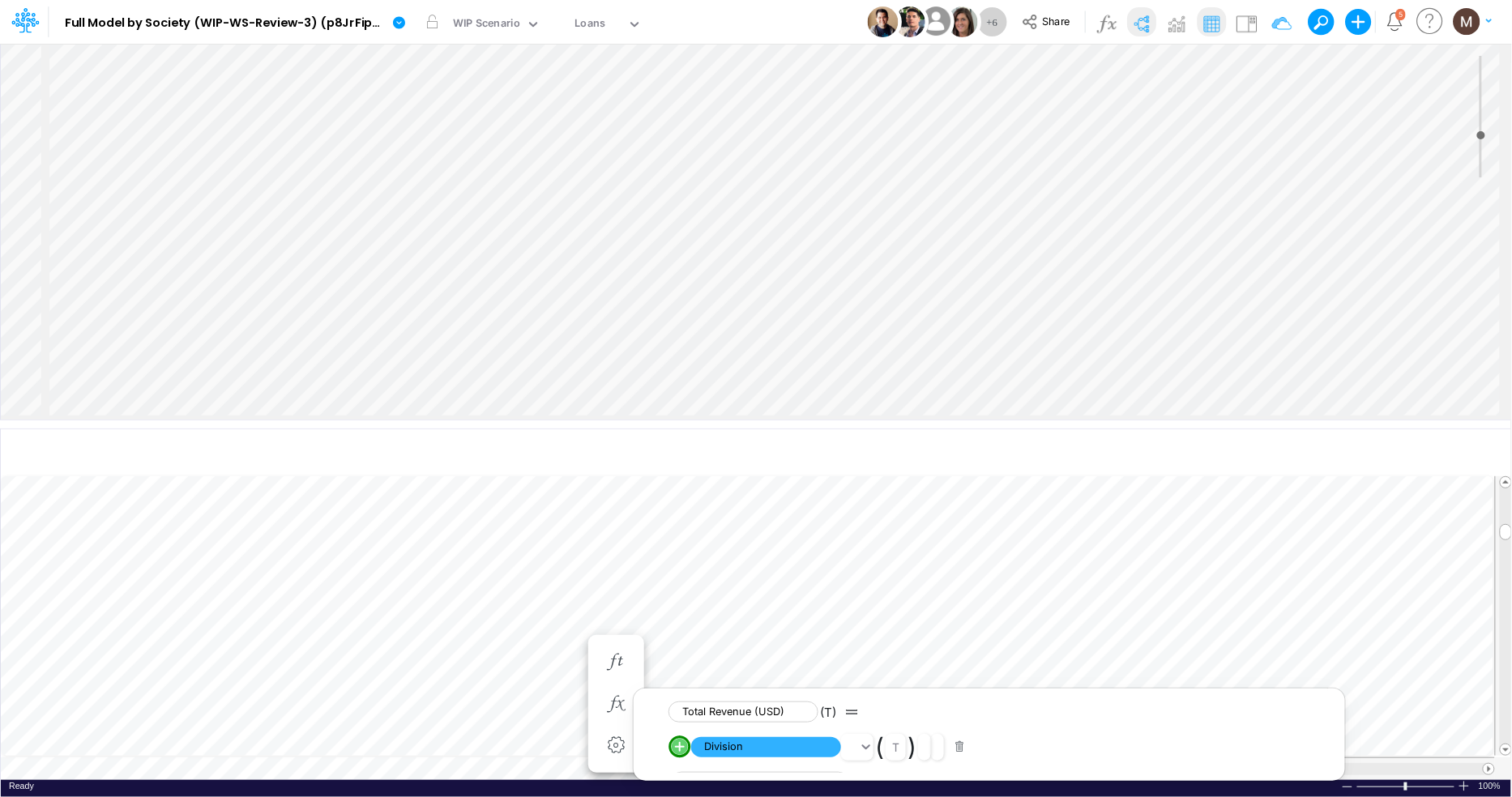
click at [810, 742] on span "Division" at bounding box center [766, 747] width 150 height 20
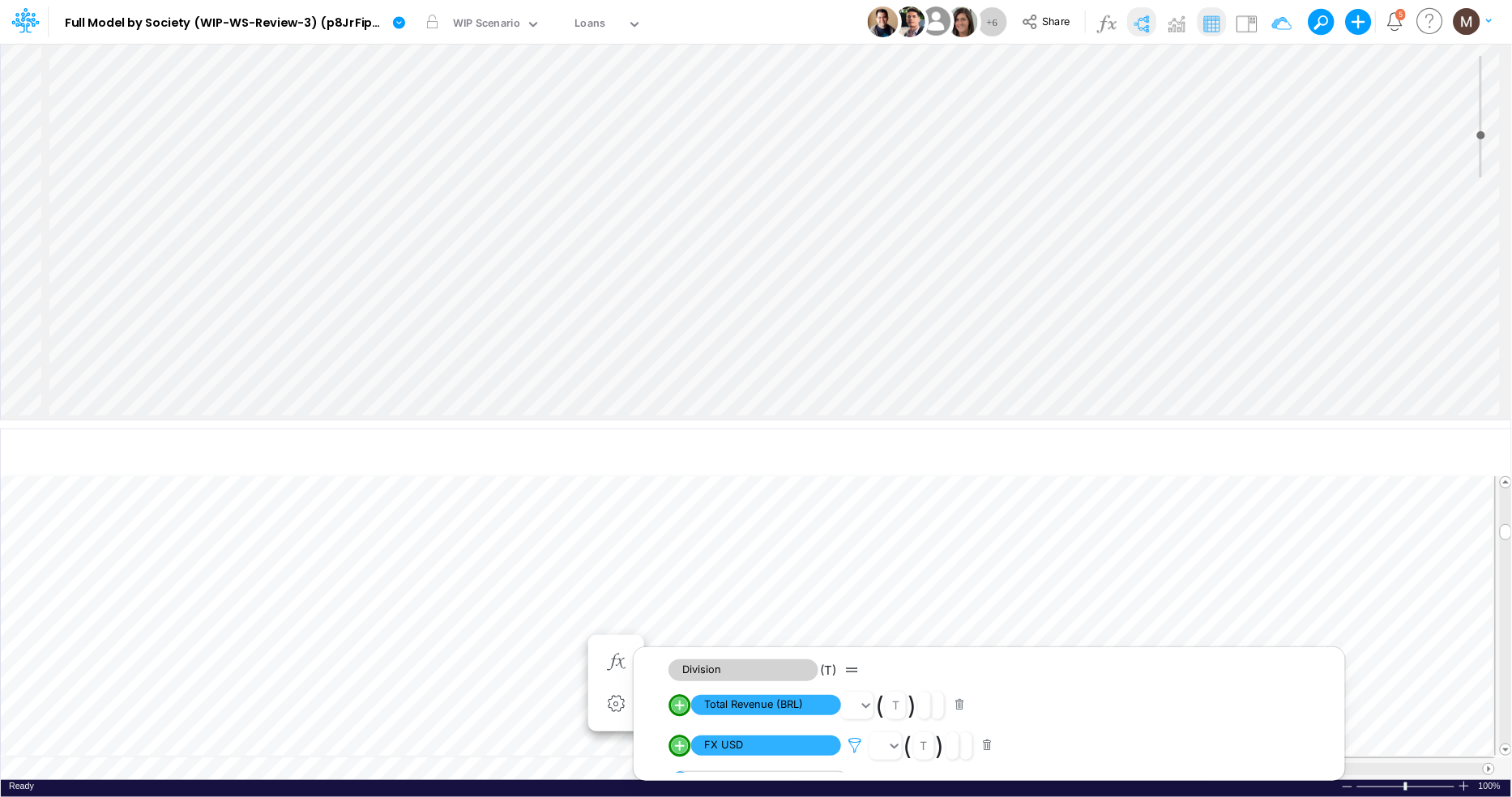
click at [854, 751] on icon at bounding box center [855, 745] width 25 height 17
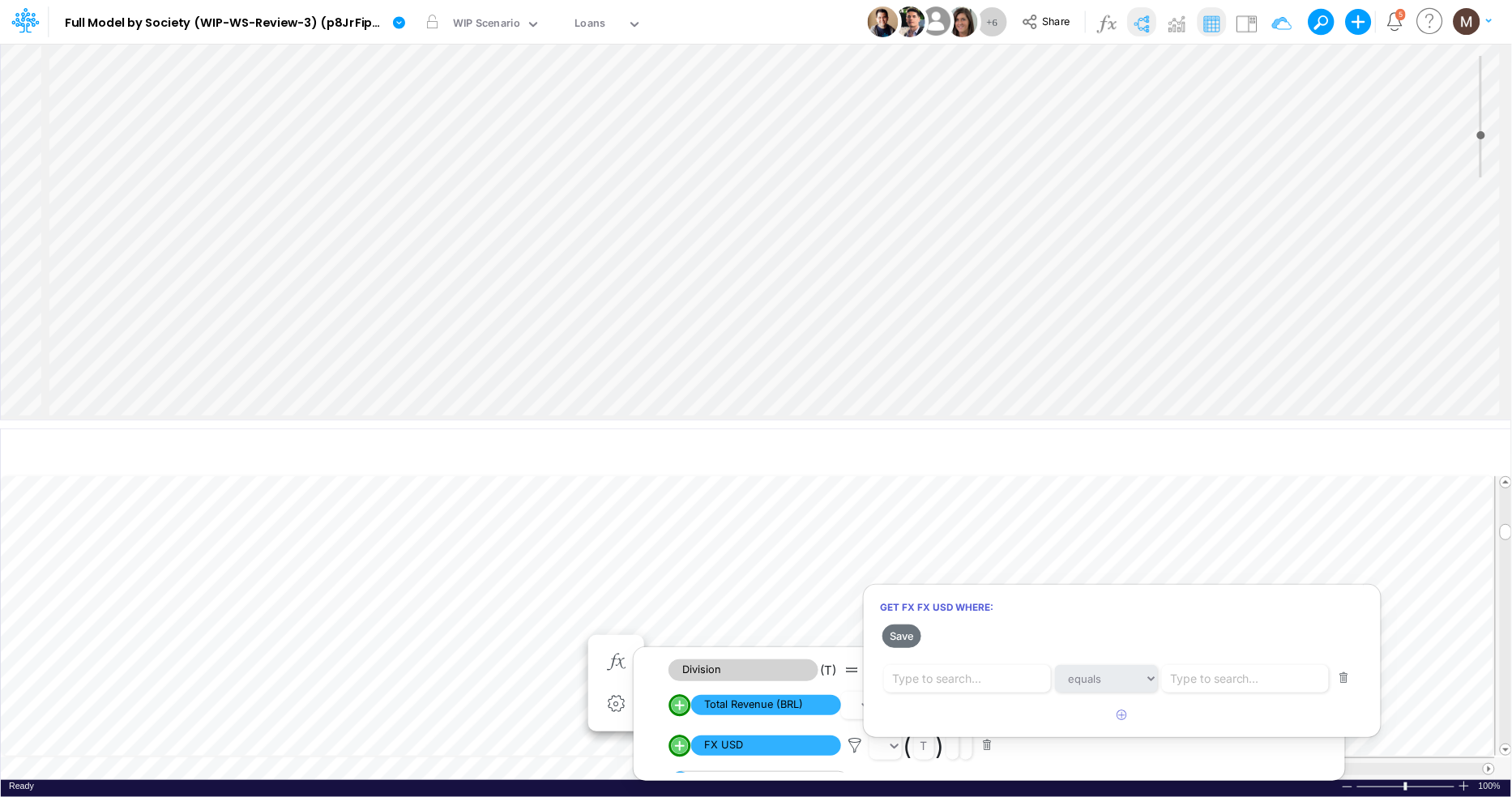
click at [545, 640] on div at bounding box center [756, 402] width 1512 height 789
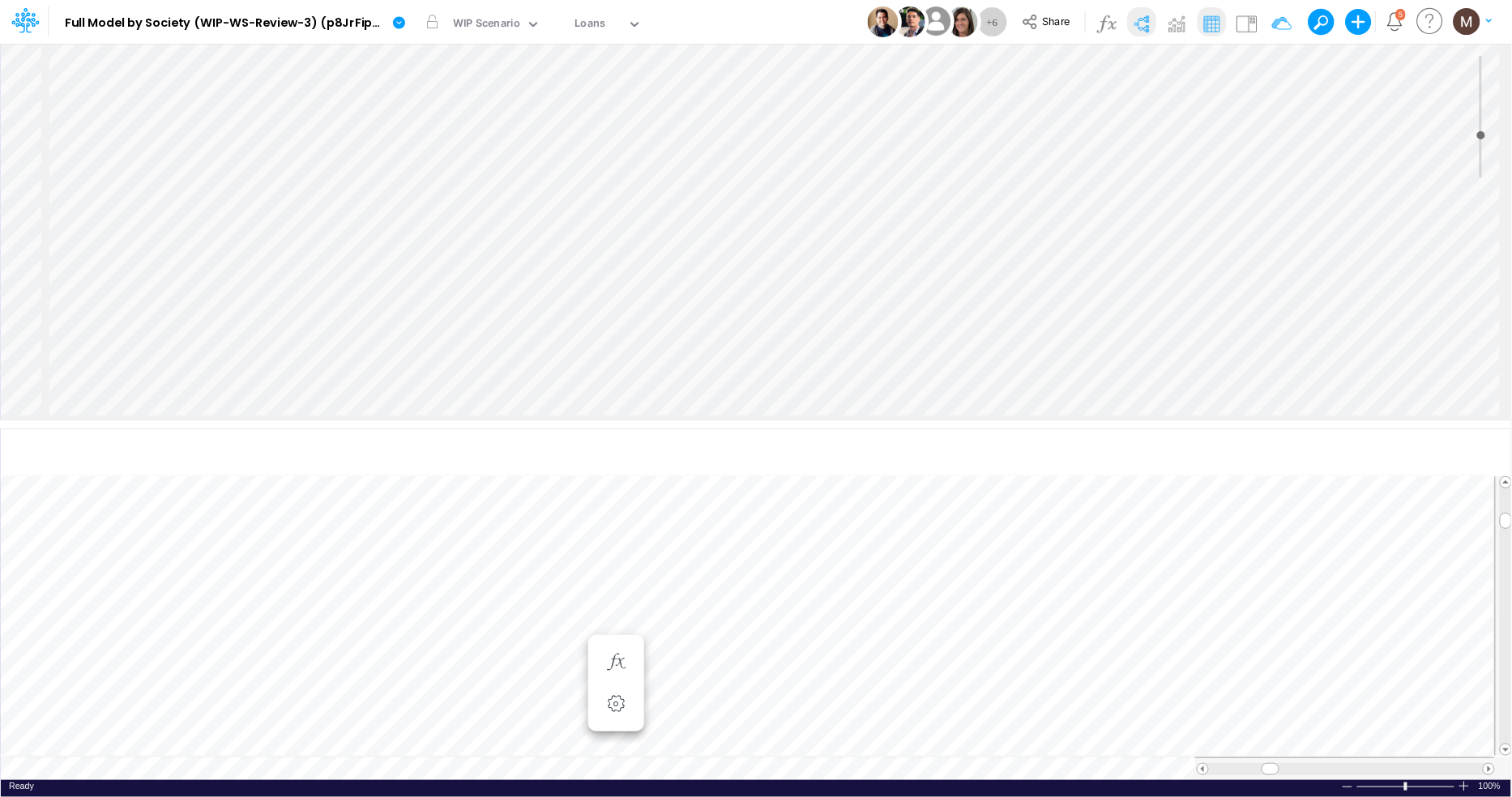
scroll to position [0, 1]
click at [623, 677] on button "button" at bounding box center [616, 687] width 30 height 33
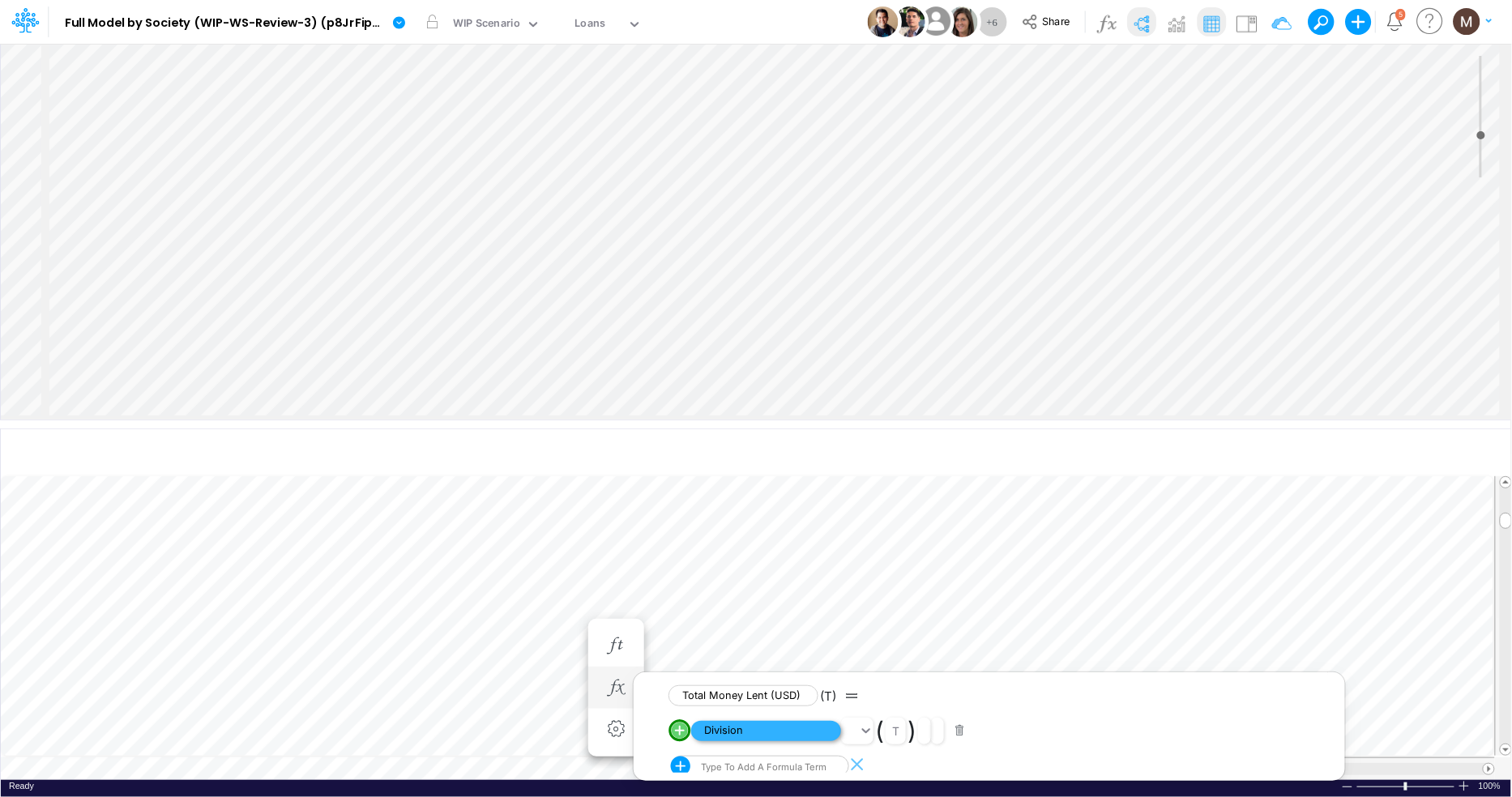
click at [742, 735] on span "Division" at bounding box center [766, 730] width 150 height 20
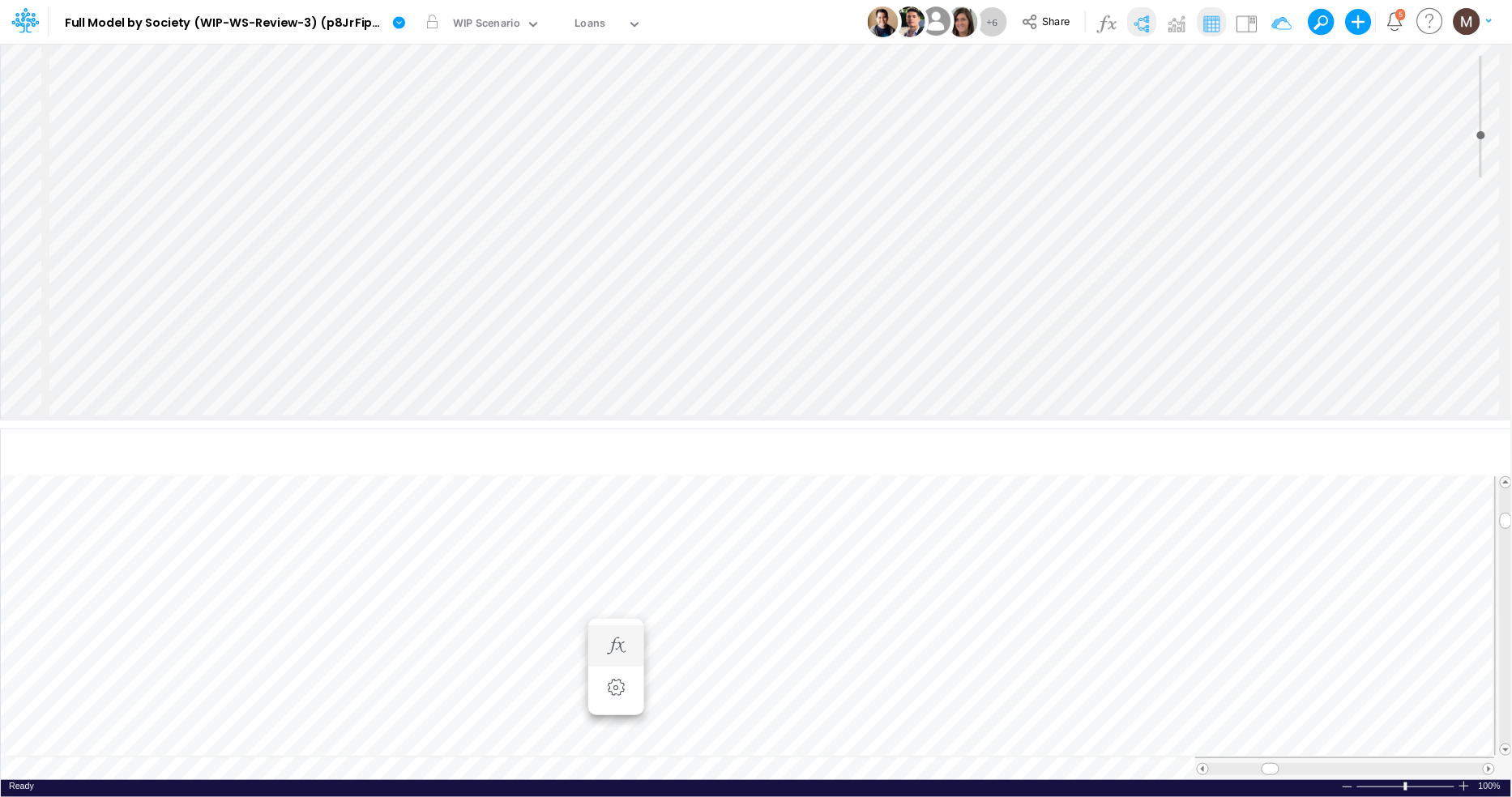
scroll to position [0, 1]
click at [619, 647] on icon "button" at bounding box center [616, 645] width 25 height 17
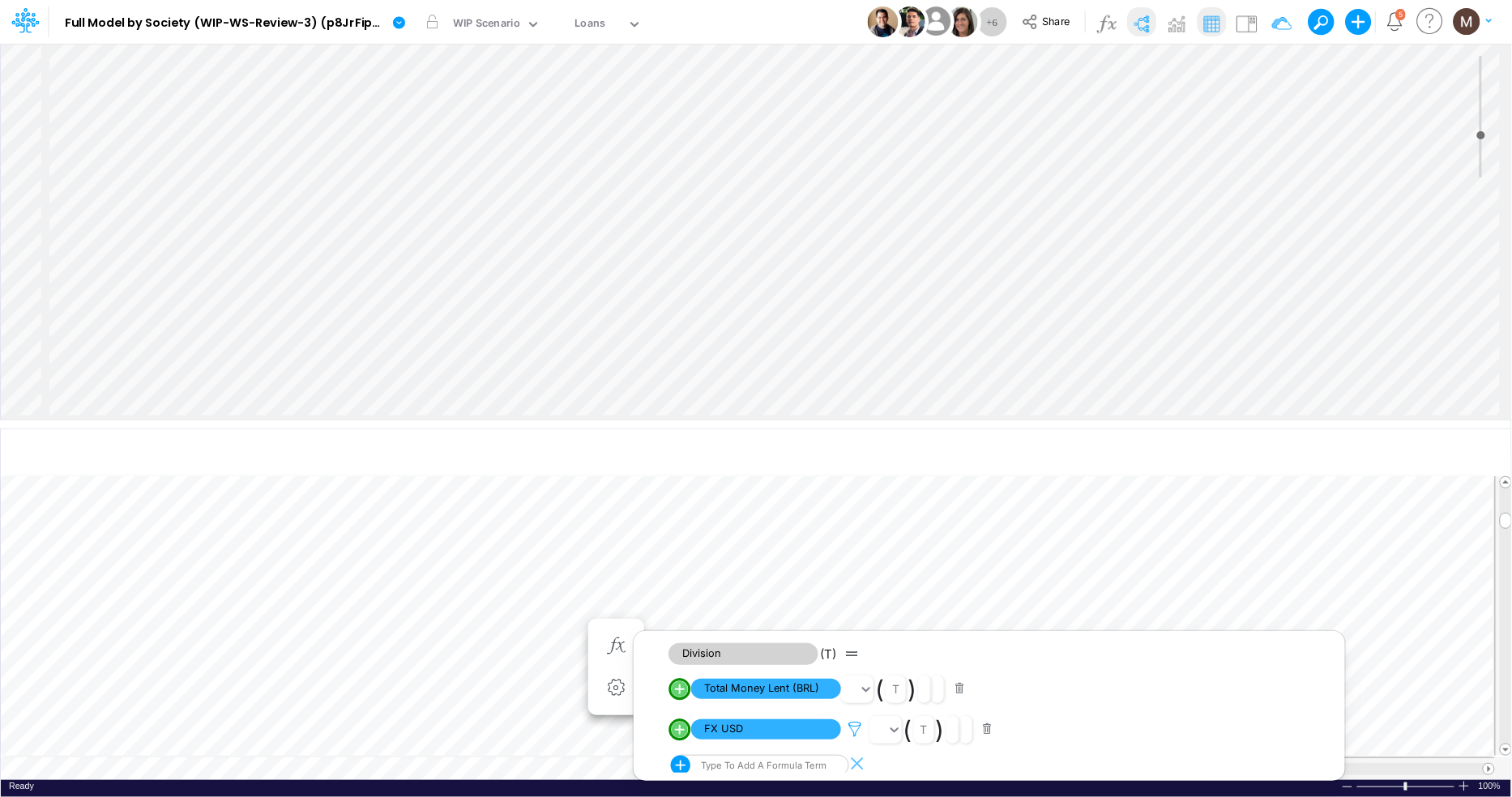
click at [855, 729] on icon at bounding box center [855, 728] width 25 height 17
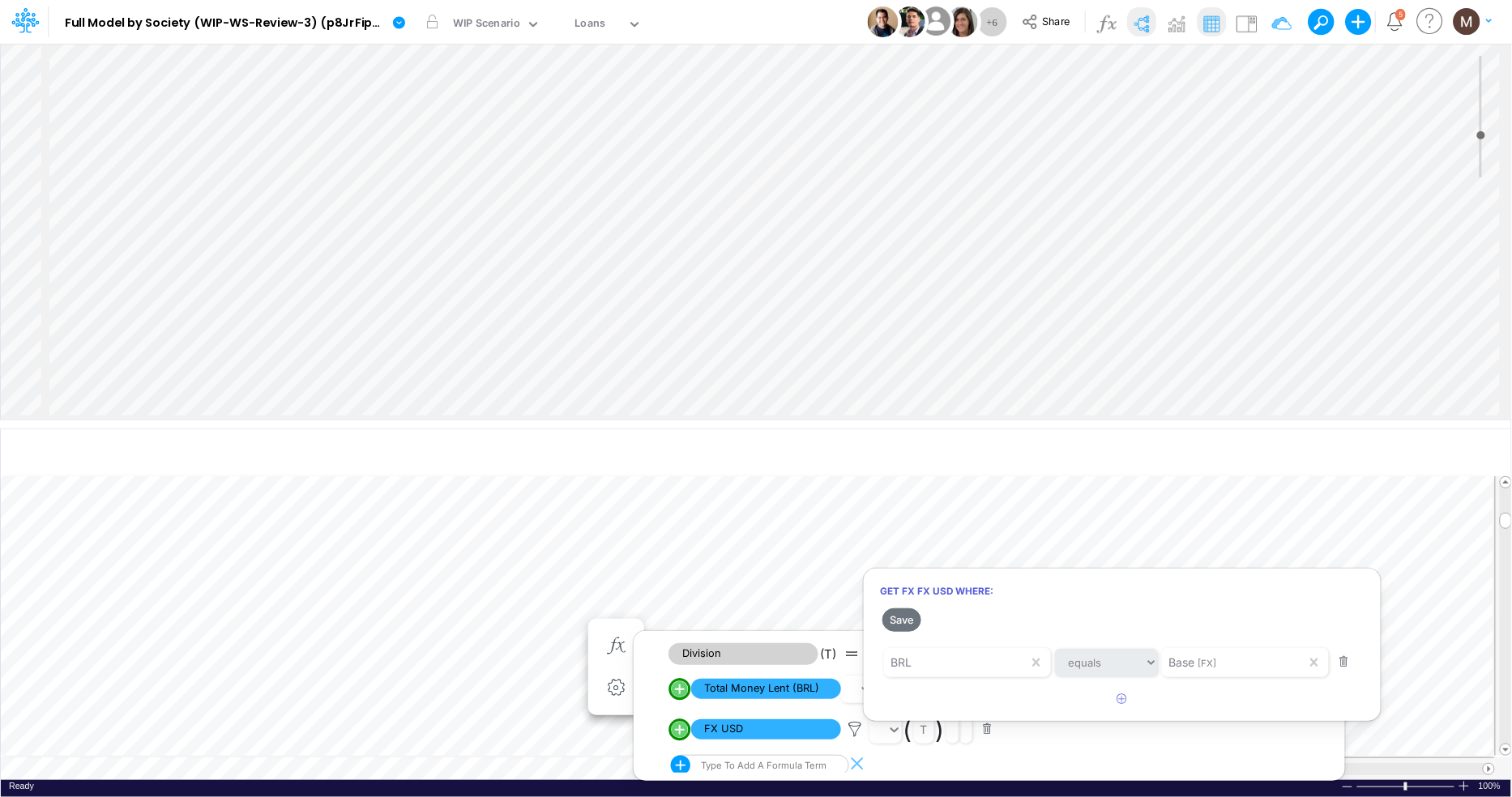
click at [503, 635] on div at bounding box center [756, 402] width 1512 height 789
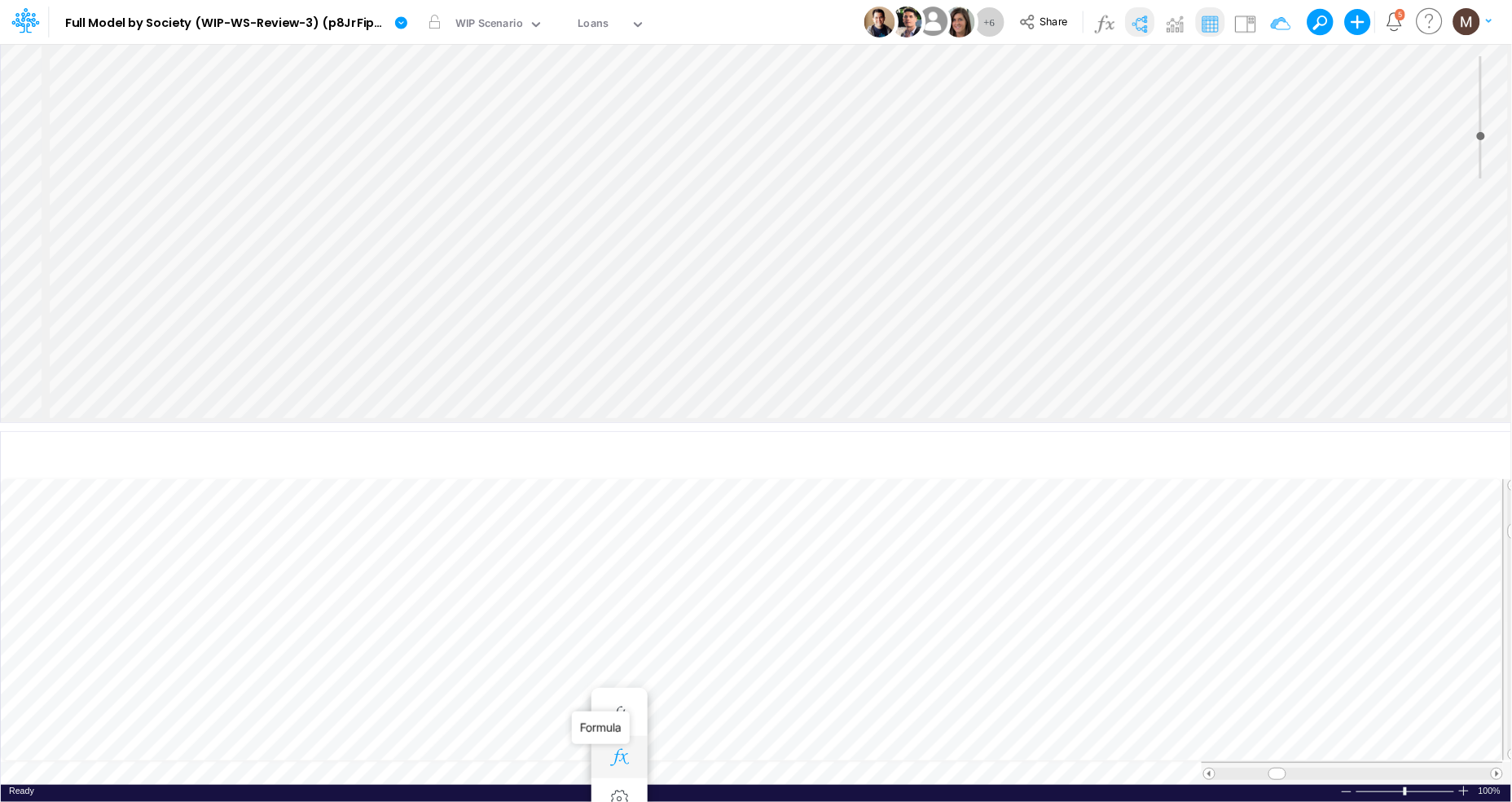
click at [621, 749] on icon "button" at bounding box center [620, 757] width 25 height 17
drag, startPoint x: 550, startPoint y: 424, endPoint x: 552, endPoint y: 272, distance: 152.0
click at [552, 272] on div at bounding box center [756, 270] width 1512 height 8
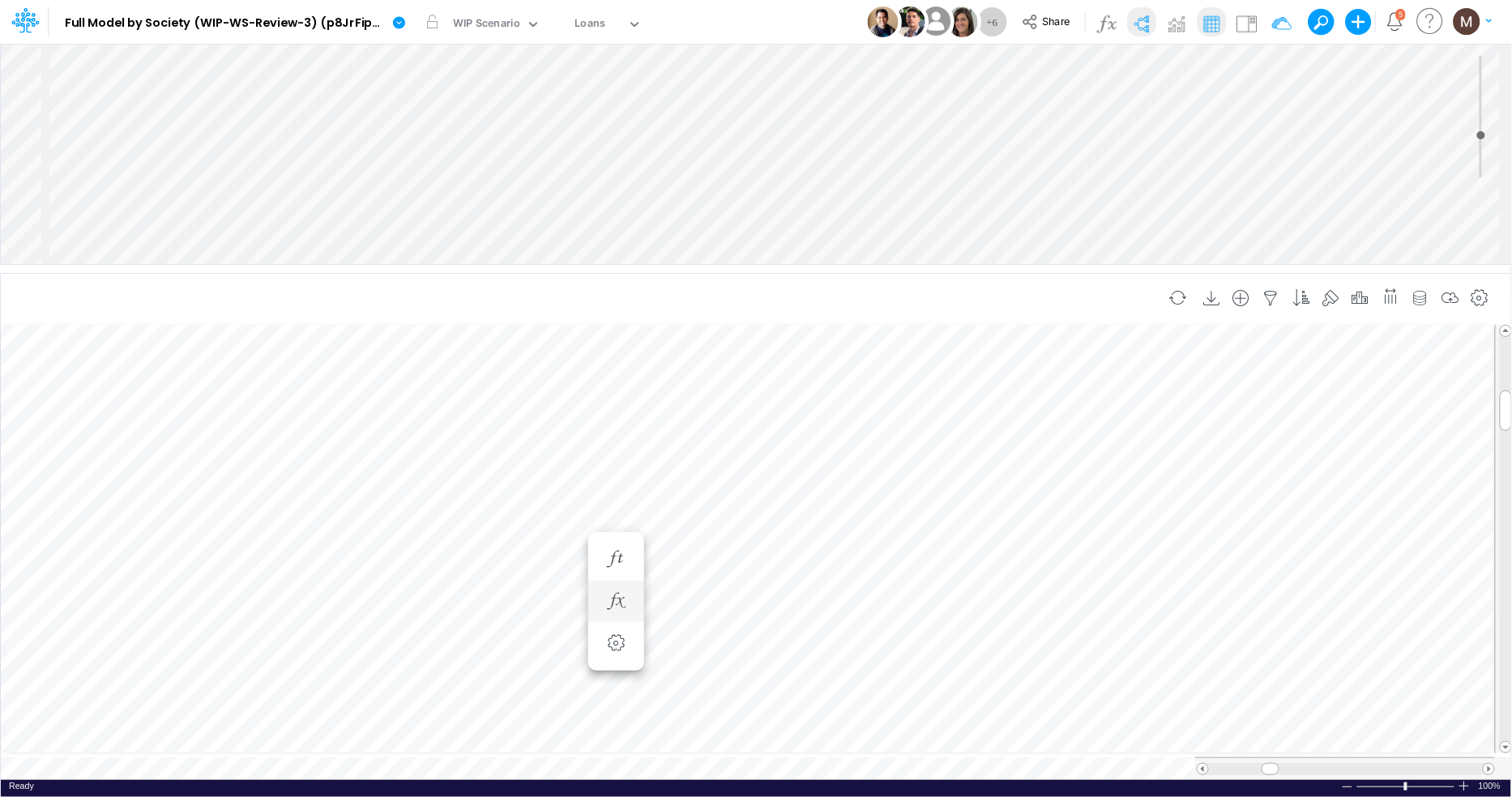
scroll to position [0, 1]
click at [616, 556] on icon "button" at bounding box center [616, 552] width 25 height 17
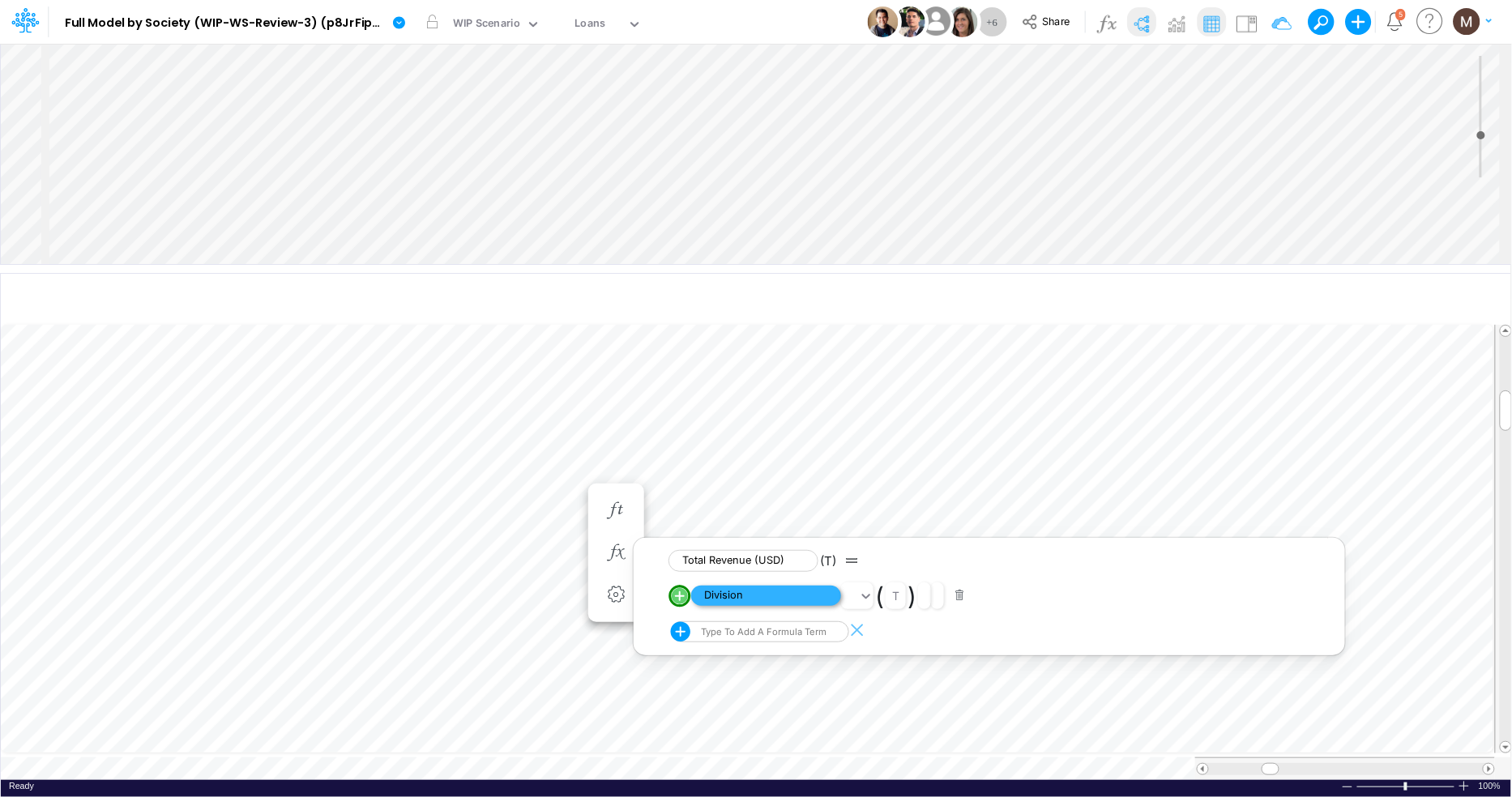
click at [733, 592] on span "Division" at bounding box center [766, 596] width 150 height 20
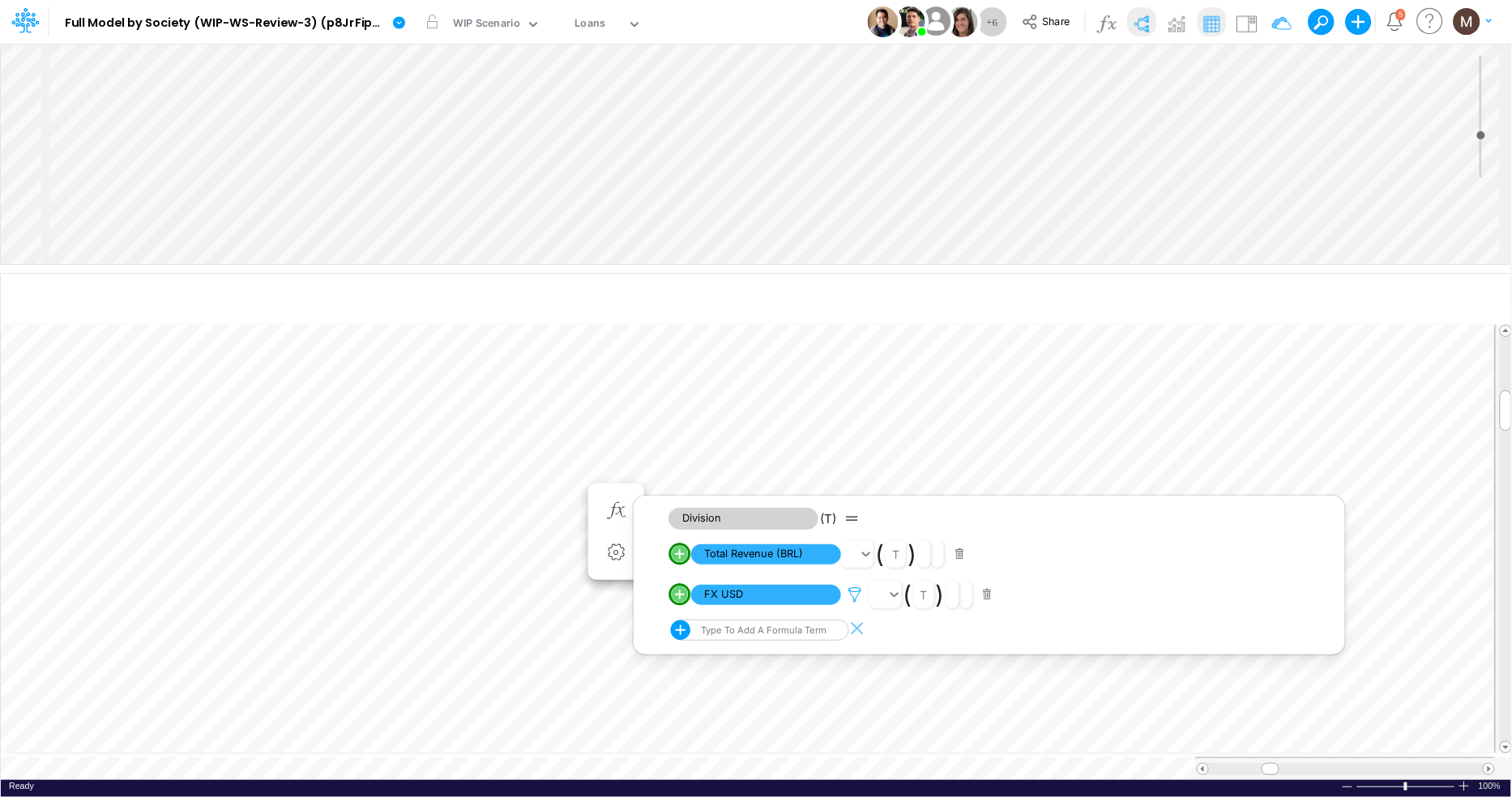
click at [855, 590] on icon at bounding box center [855, 594] width 25 height 17
click at [1212, 534] on div "Type to search..." at bounding box center [1214, 527] width 89 height 17
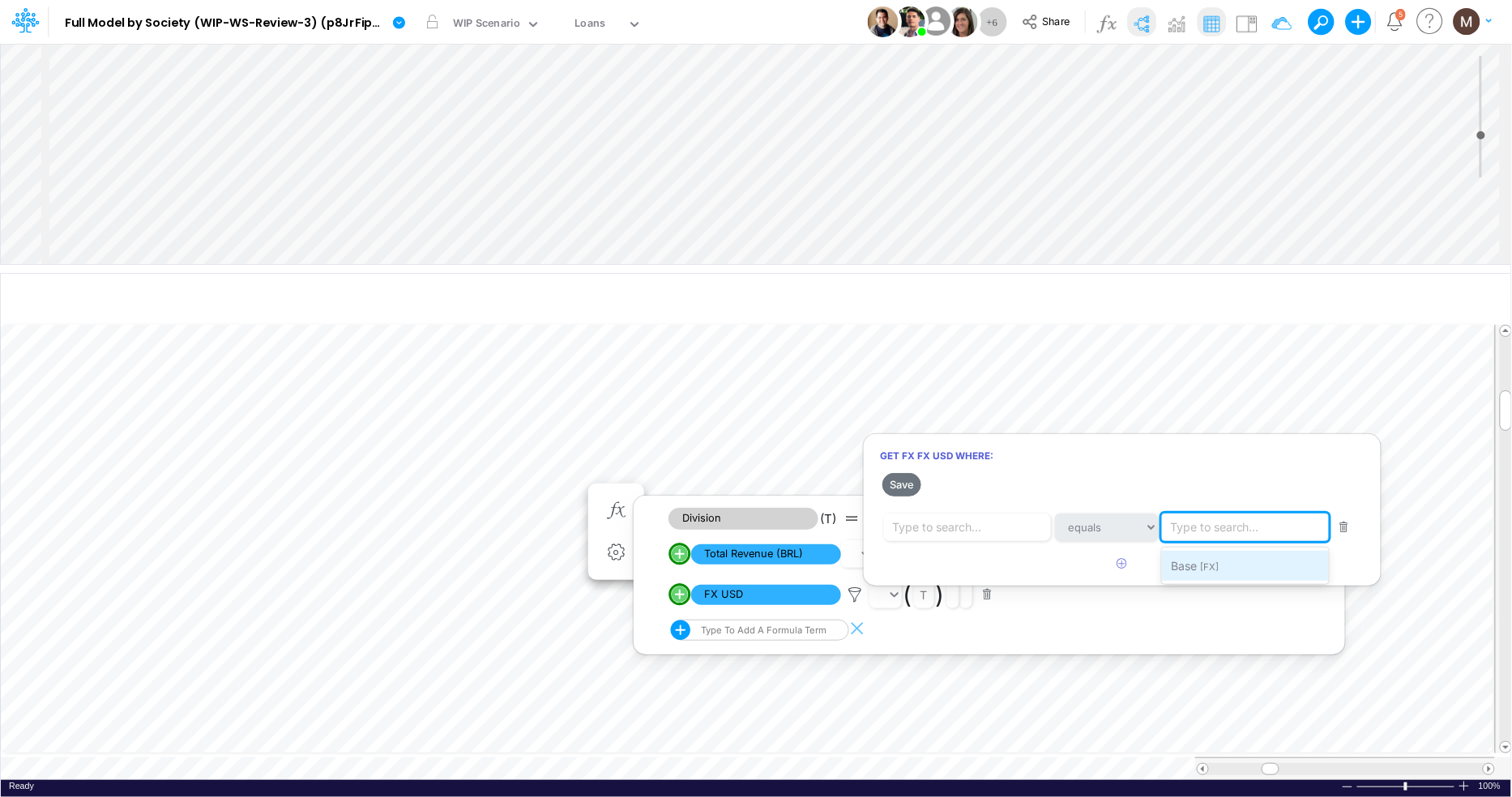
click at [1184, 563] on span "Base" at bounding box center [1184, 566] width 26 height 14
click at [975, 532] on div "Type to search..." at bounding box center [936, 527] width 89 height 17
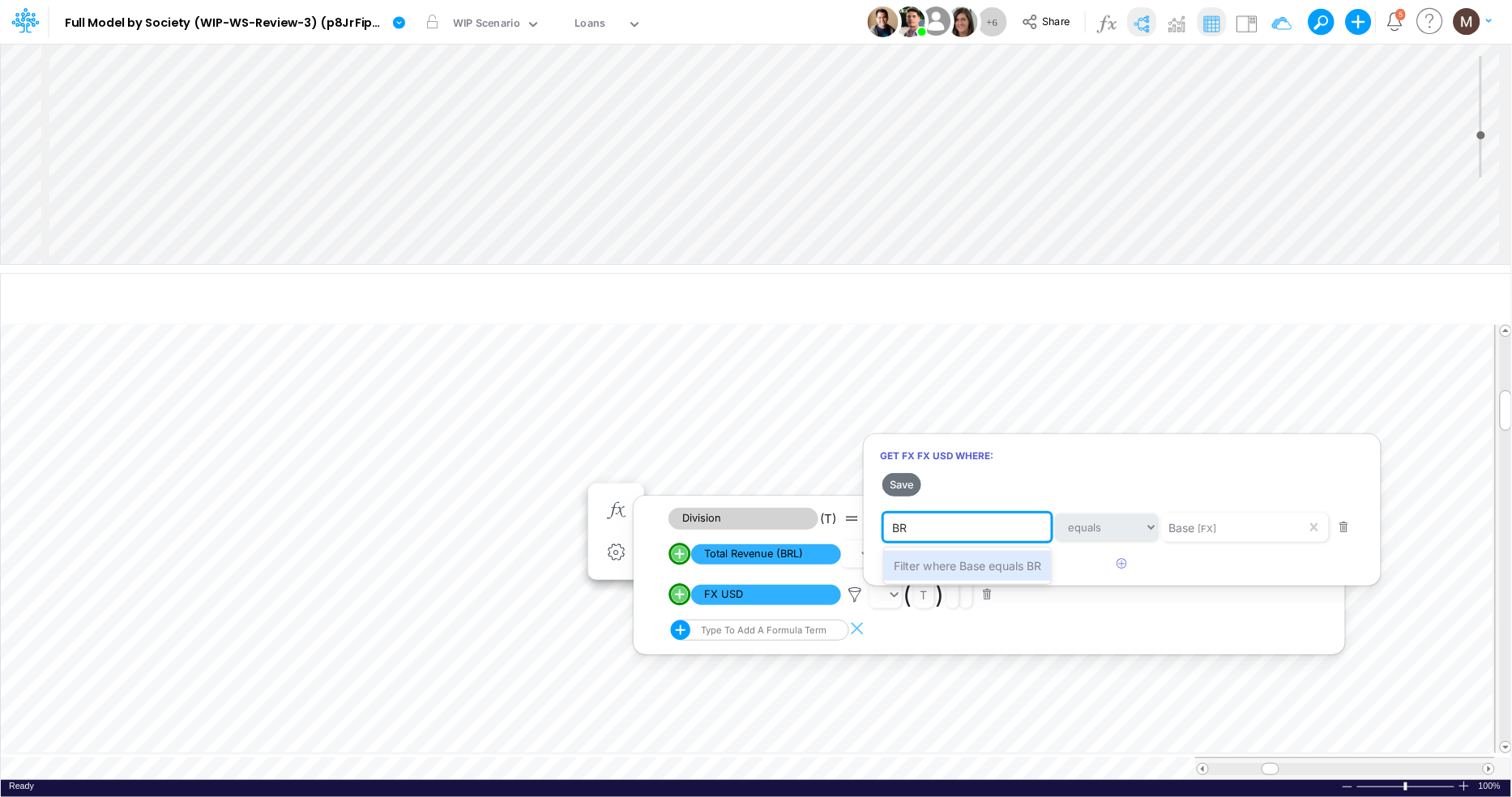
type input "BRL"
click at [988, 565] on span "Filter where Base equals BRL" at bounding box center [970, 566] width 154 height 14
click at [899, 485] on button "Save" at bounding box center [901, 485] width 39 height 24
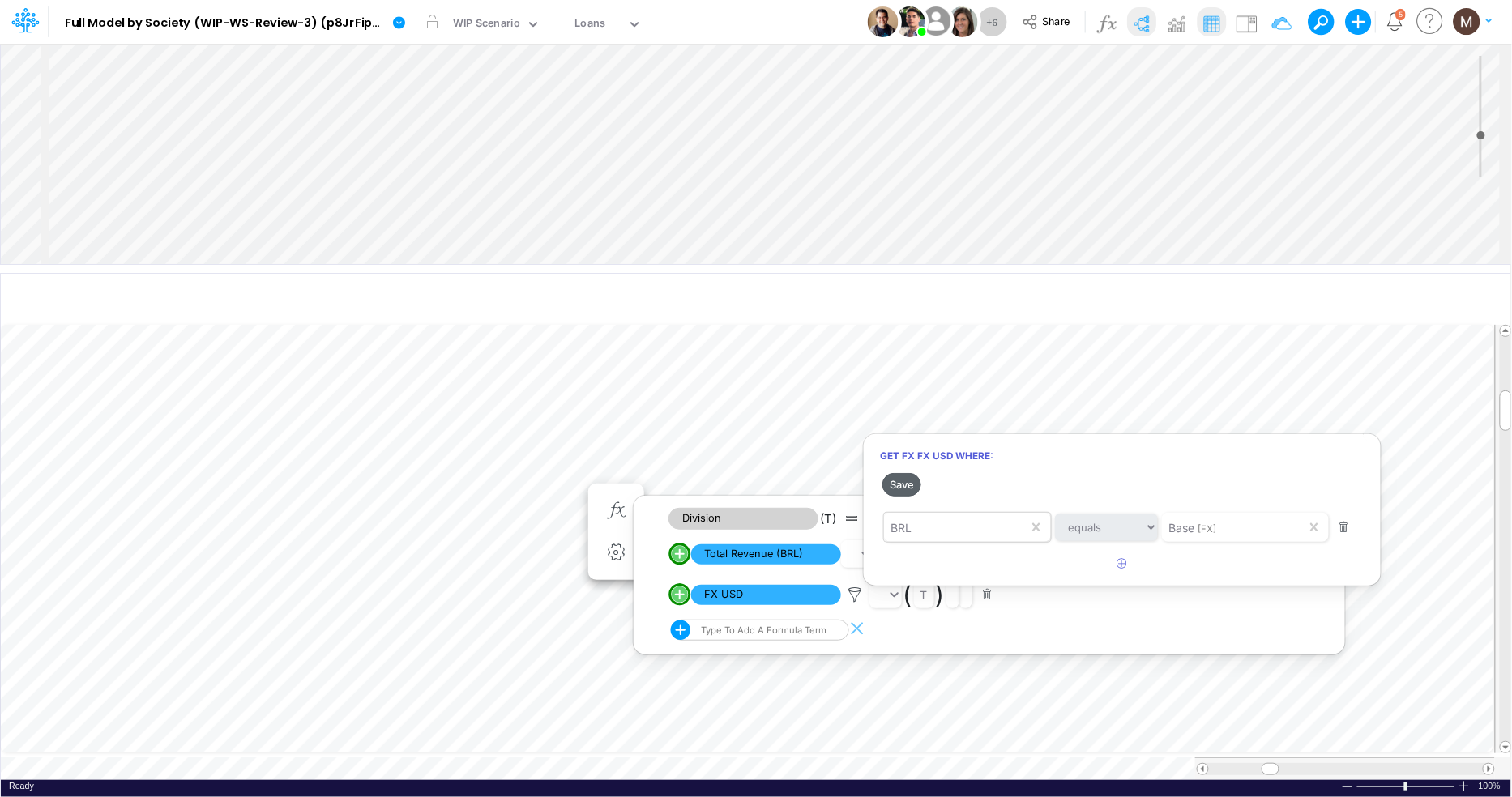
click at [904, 488] on button "Save" at bounding box center [901, 485] width 39 height 24
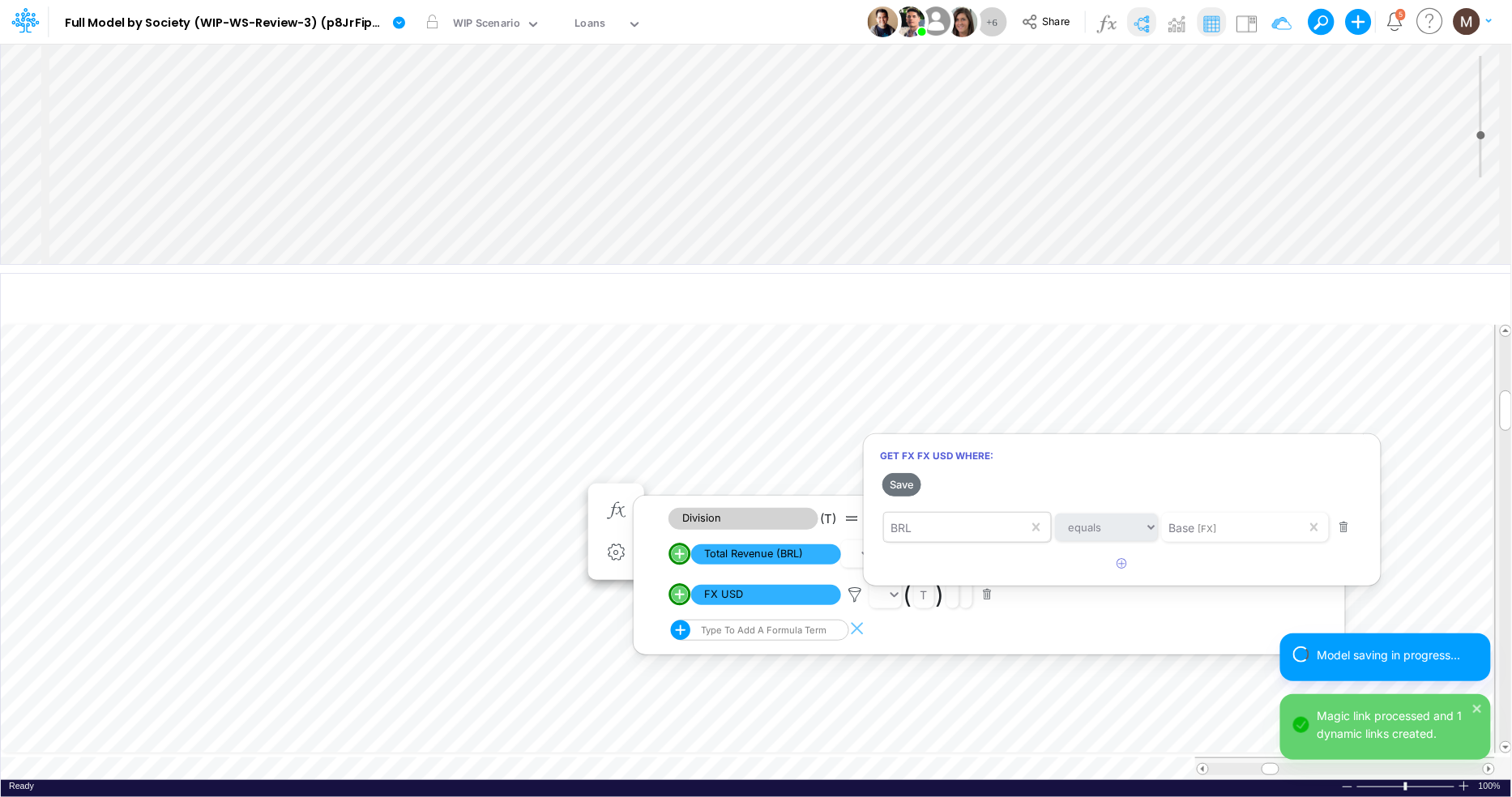
click at [477, 471] on div at bounding box center [756, 402] width 1512 height 789
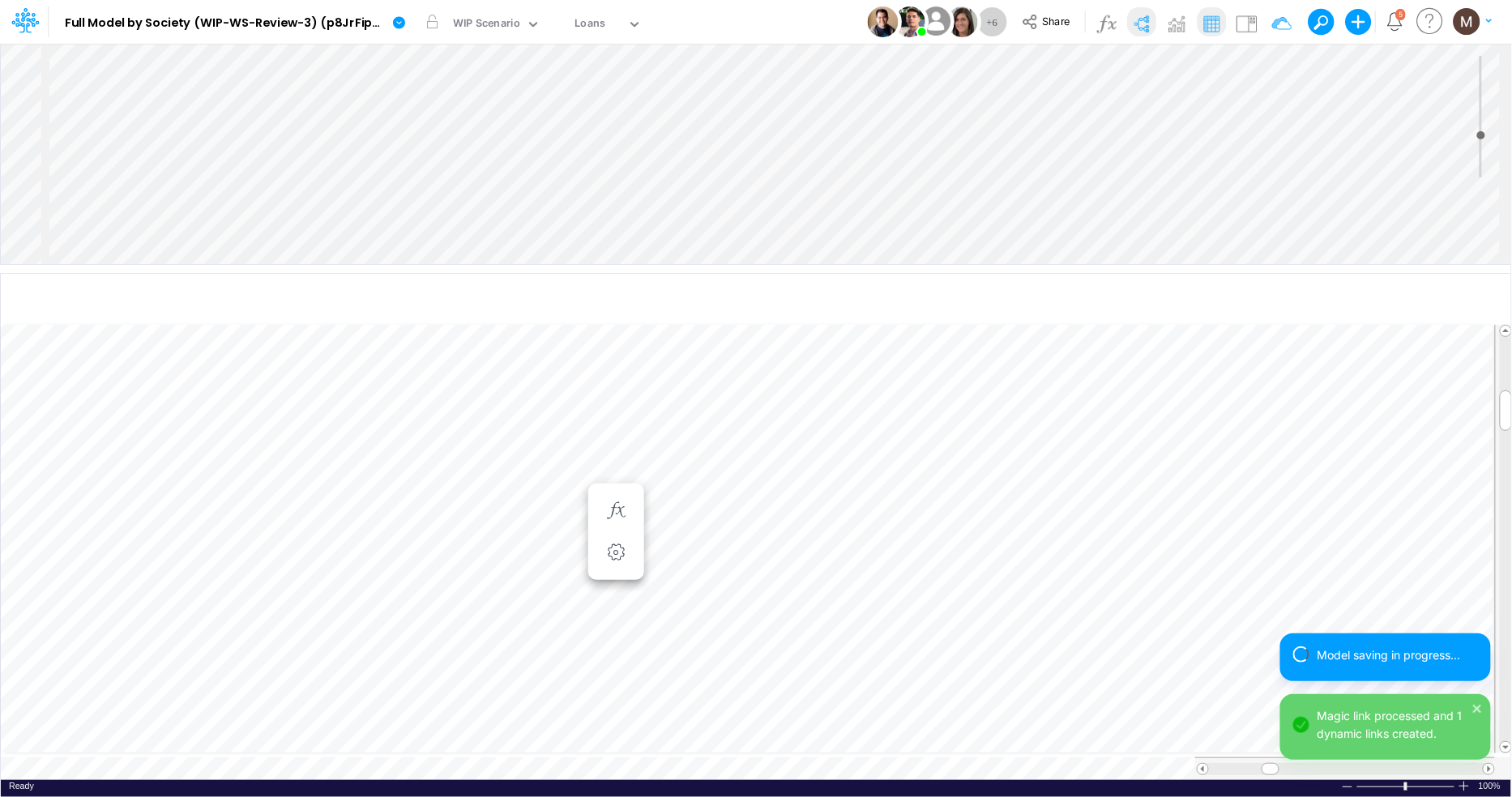
scroll to position [0, 1]
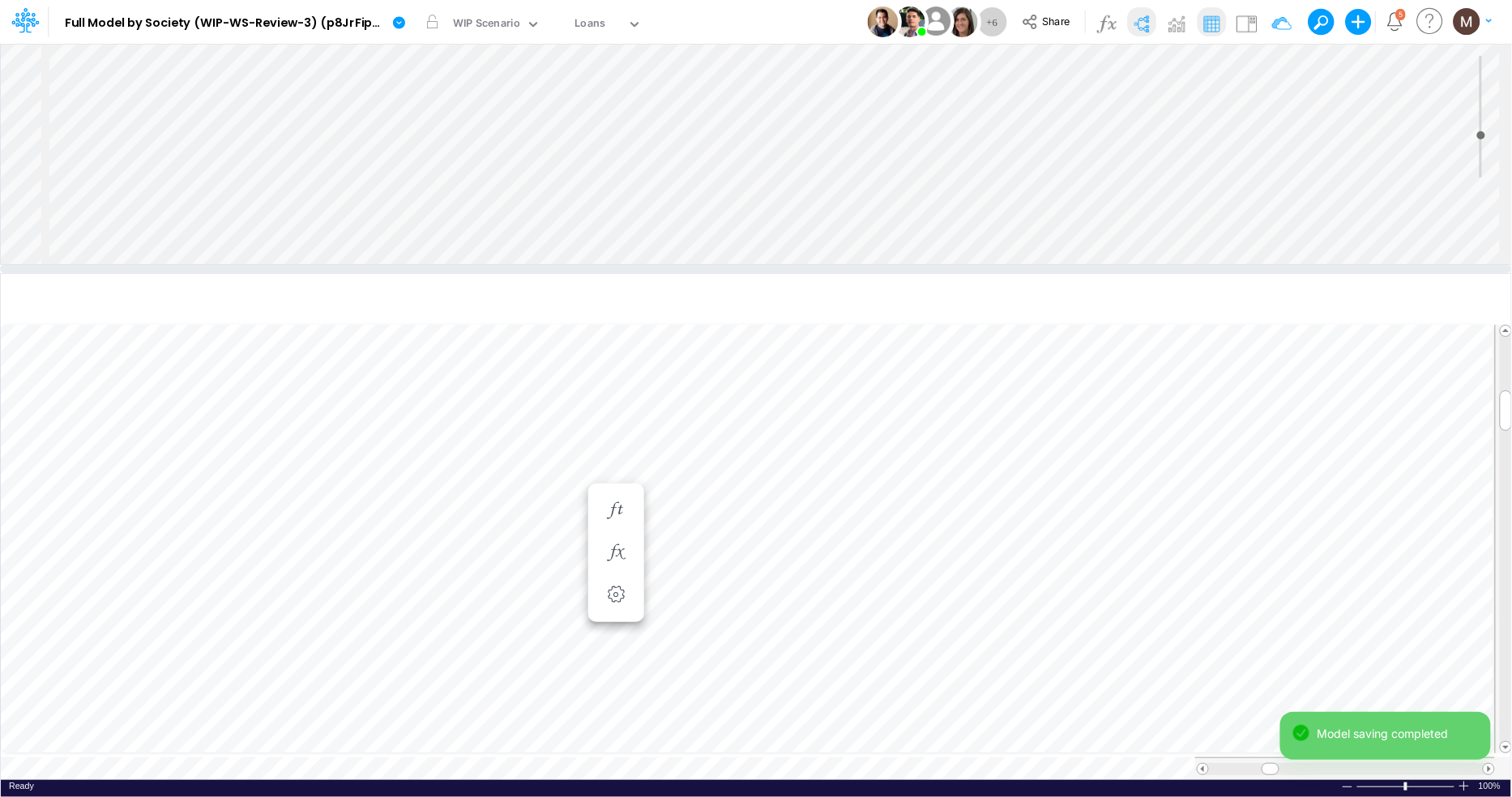
scroll to position [653, 0]
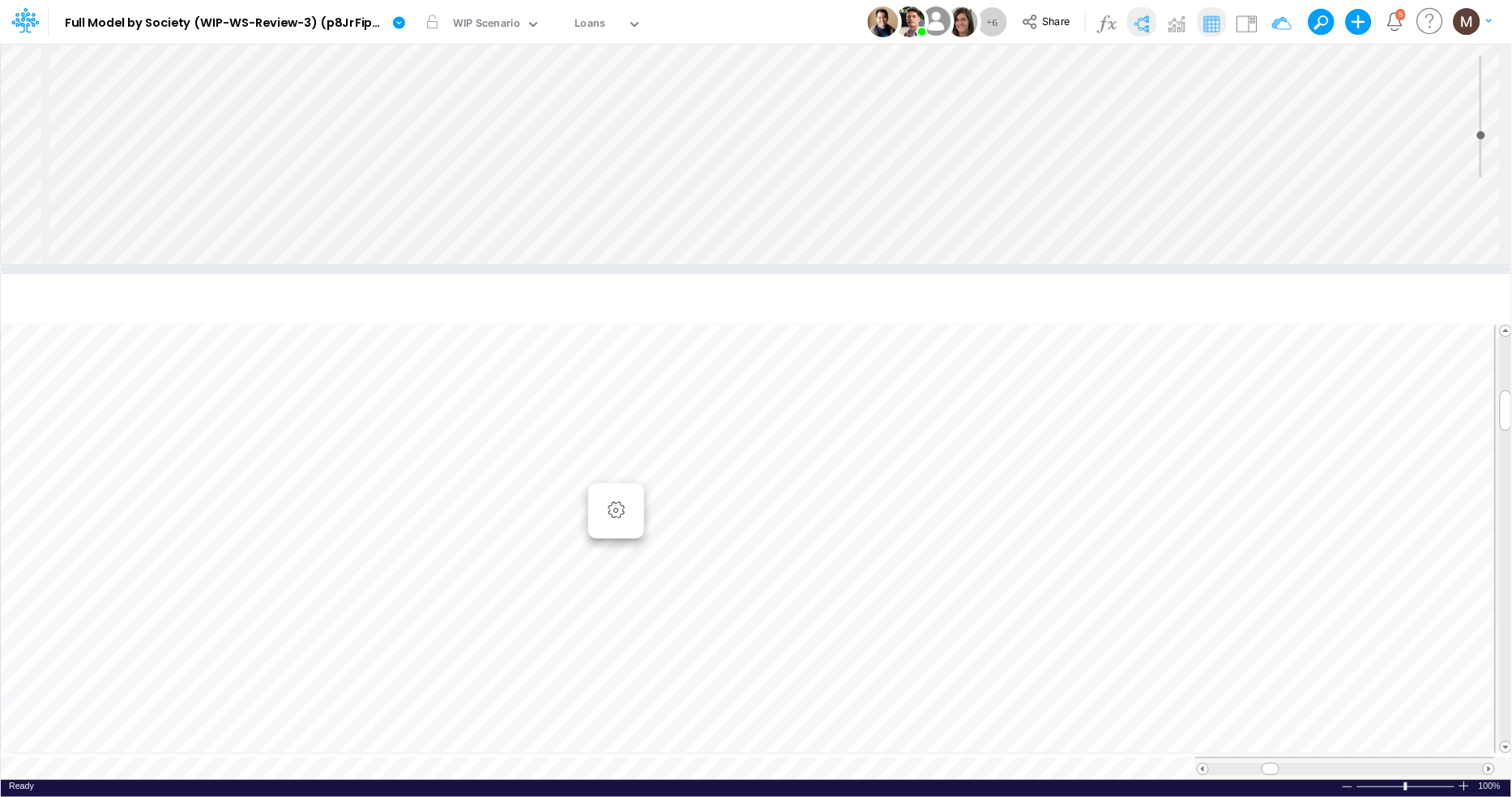
scroll to position [883, 0]
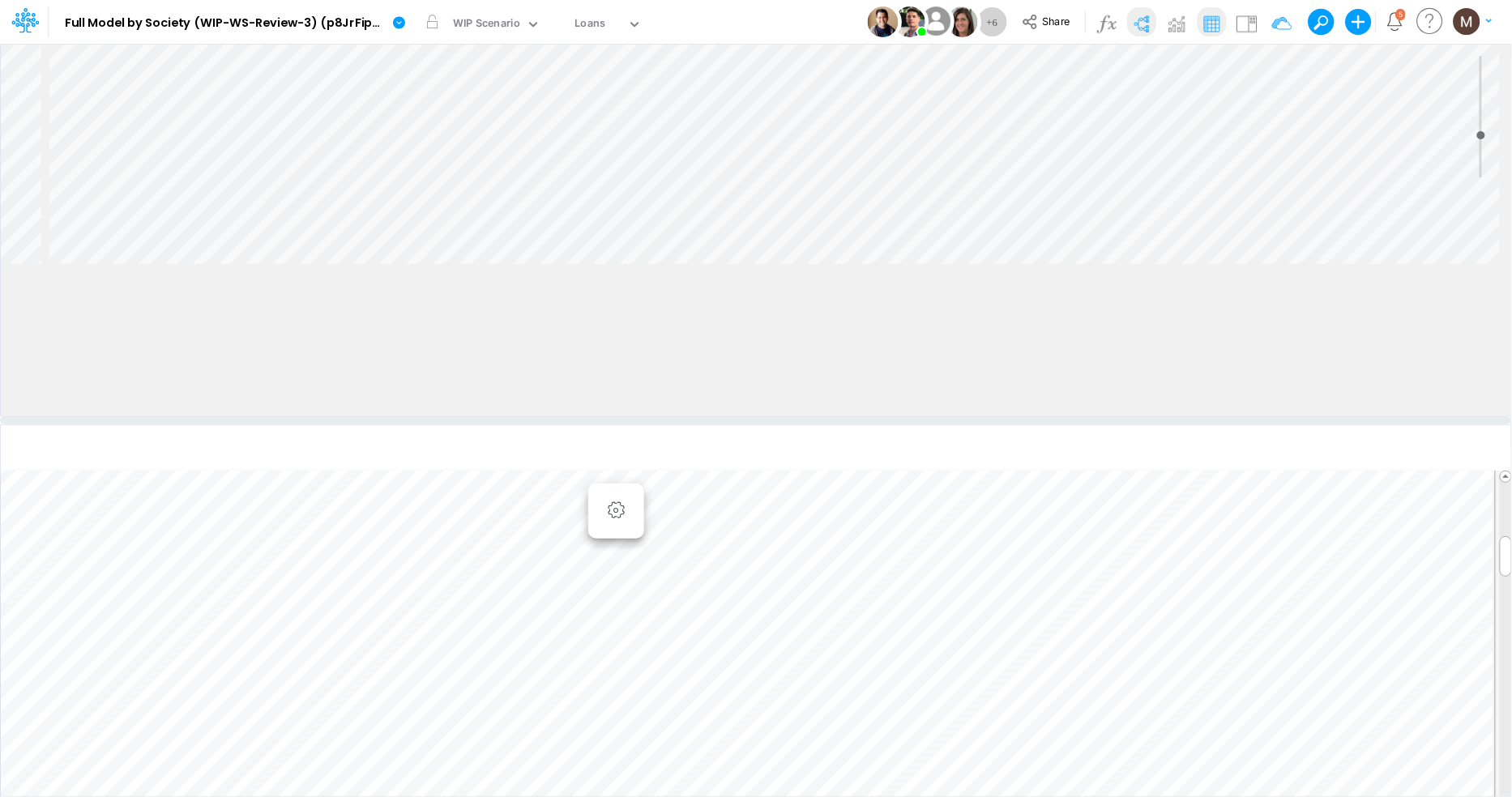
drag, startPoint x: 445, startPoint y: 270, endPoint x: 427, endPoint y: 464, distance: 194.8
click at [427, 424] on div at bounding box center [755, 420] width 1511 height 8
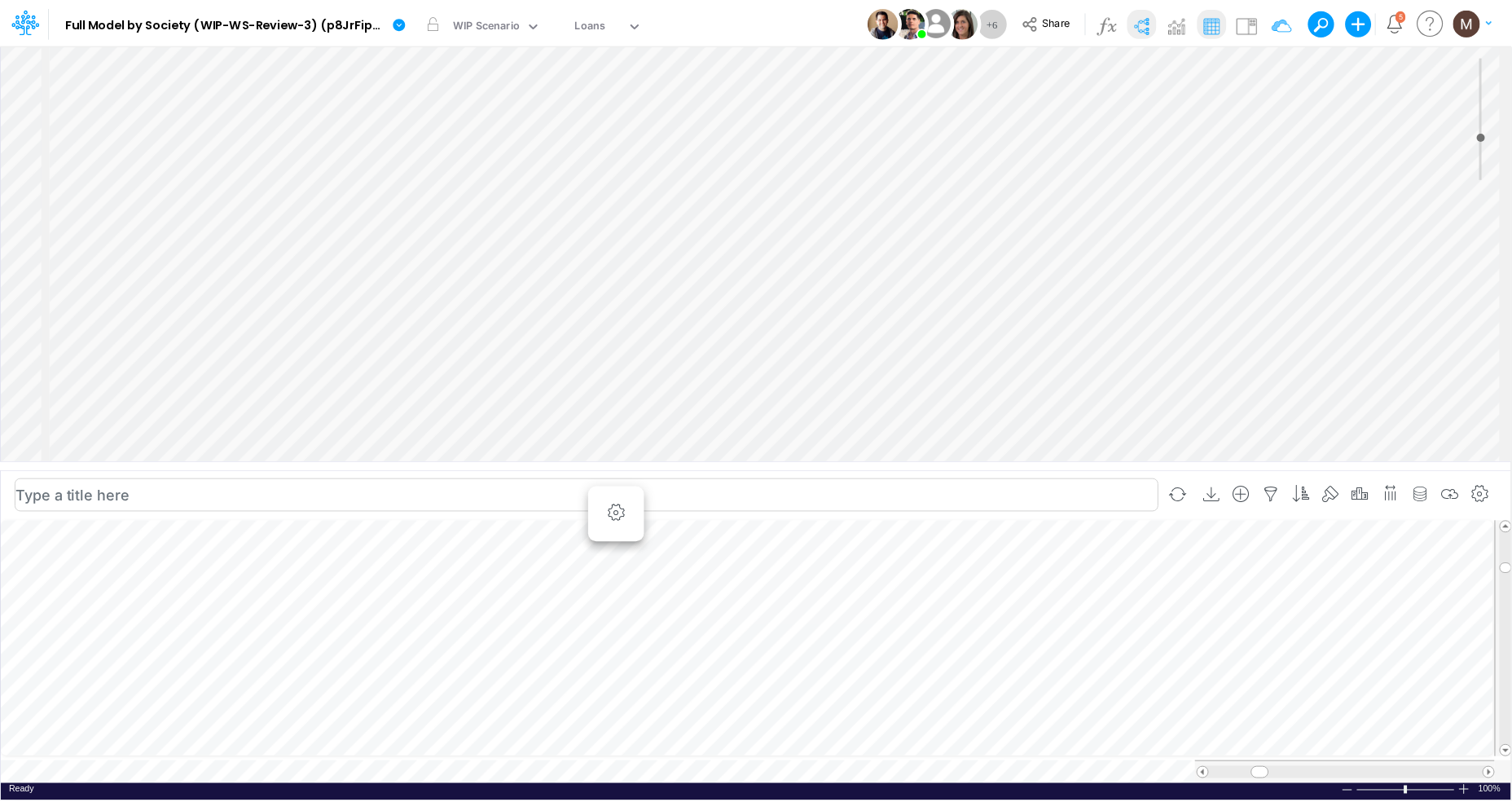
scroll to position [0, 1]
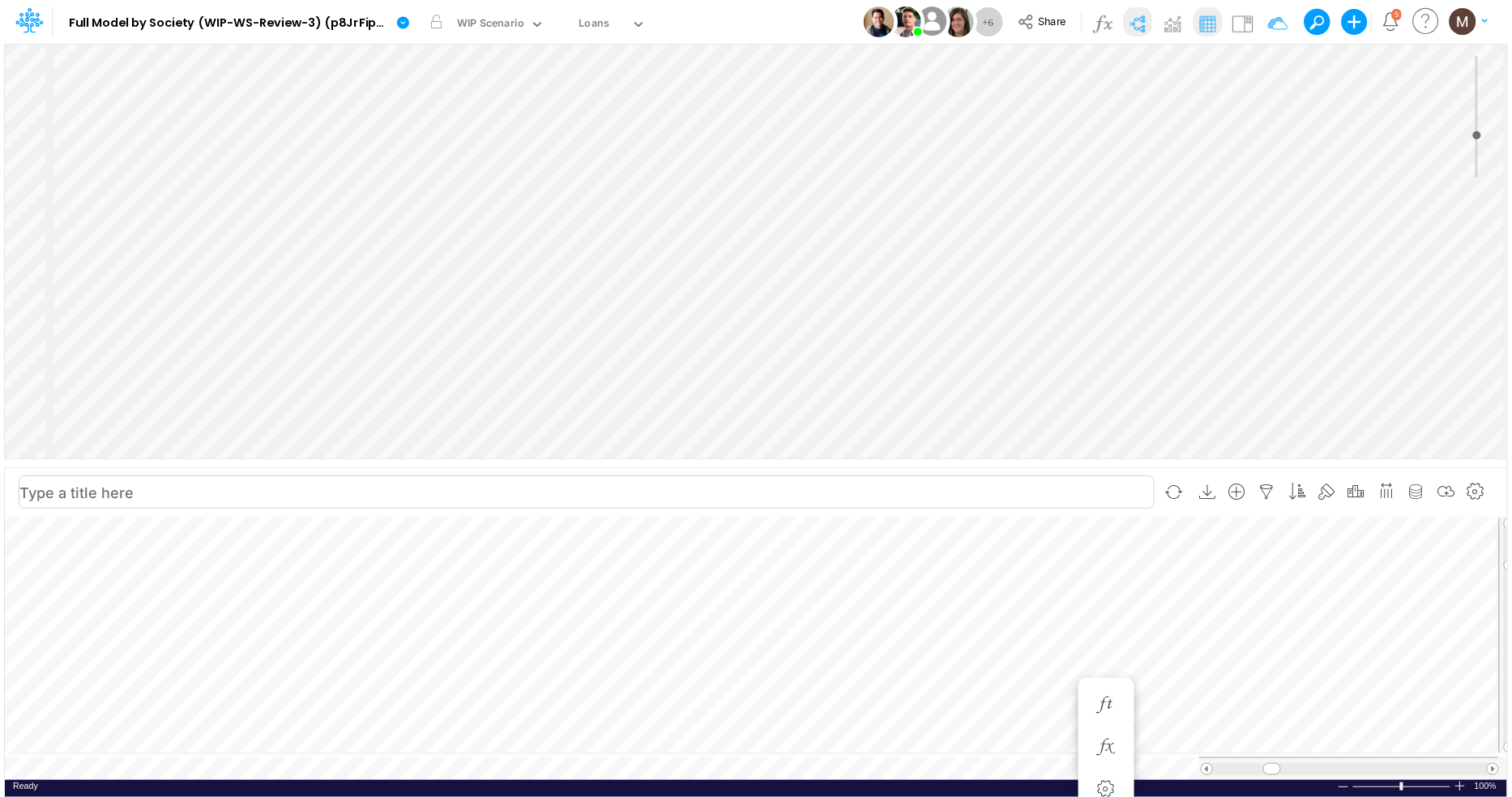
scroll to position [0, 1]
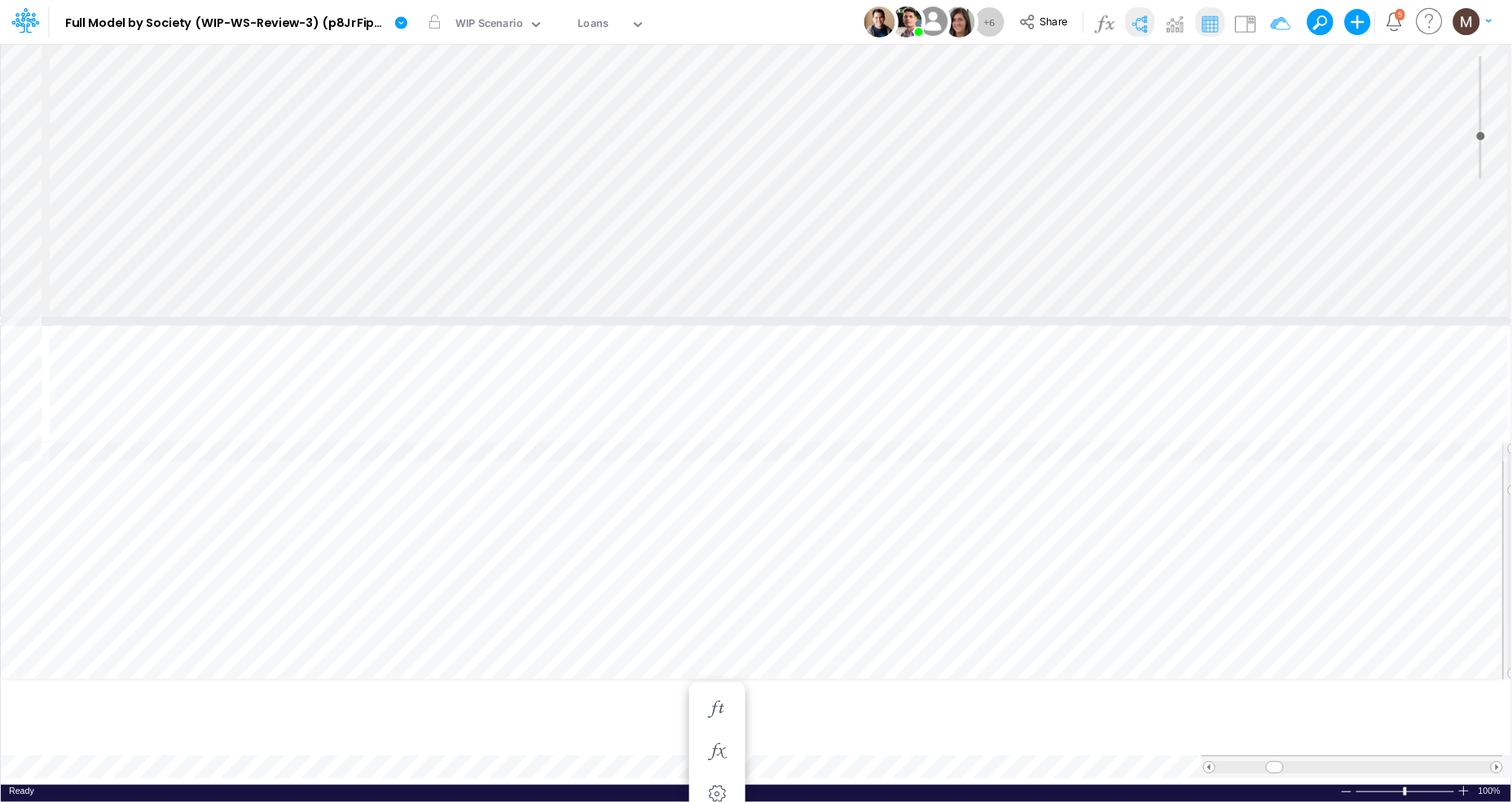
drag, startPoint x: 727, startPoint y: 467, endPoint x: 722, endPoint y: 323, distance: 144.1
click at [722, 323] on div at bounding box center [756, 320] width 1512 height 8
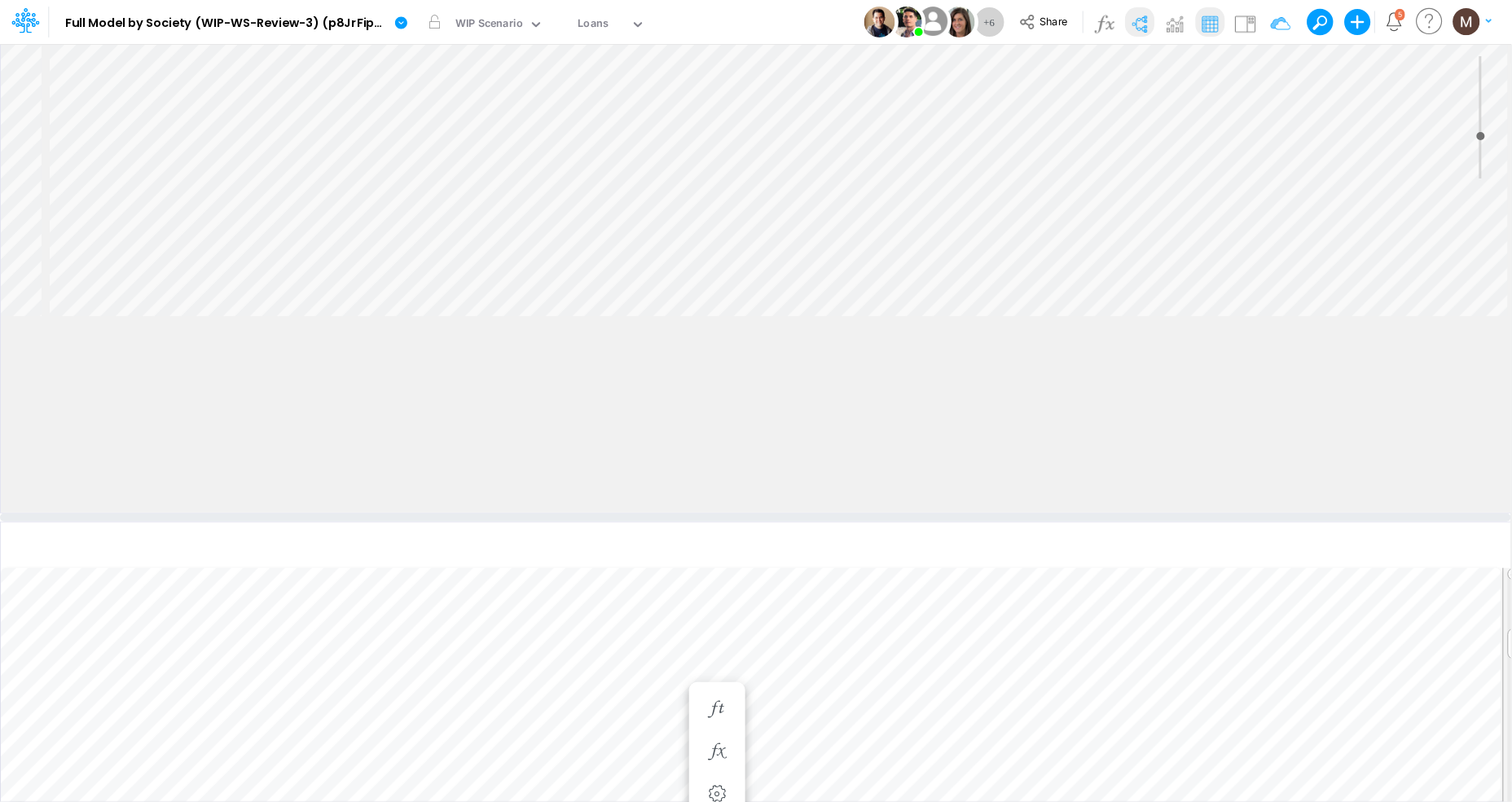
drag, startPoint x: 439, startPoint y: 320, endPoint x: 439, endPoint y: 516, distance: 196.0
click at [439, 516] on div at bounding box center [756, 517] width 1512 height 8
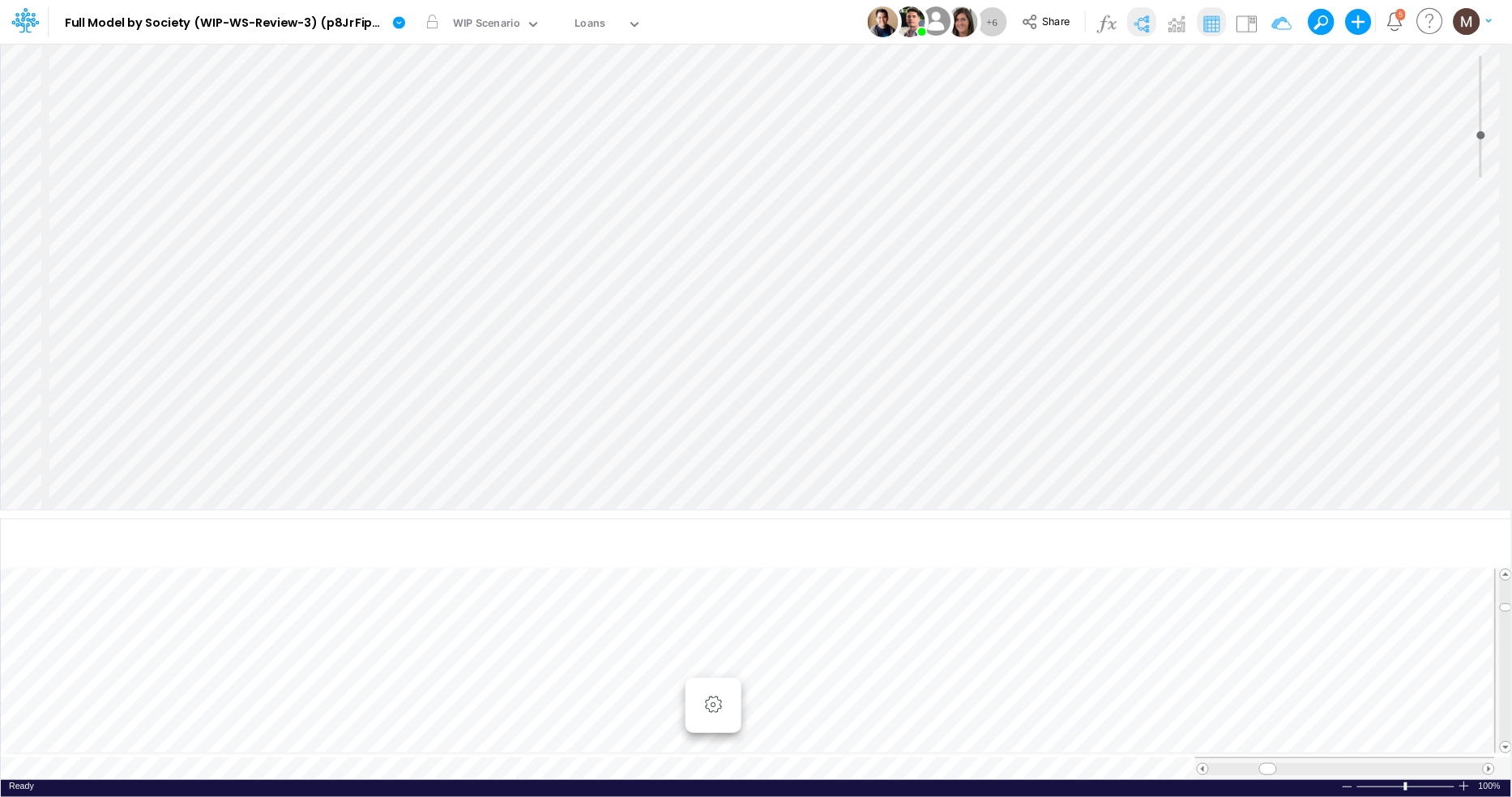
scroll to position [801, 0]
drag, startPoint x: 623, startPoint y: 516, endPoint x: 591, endPoint y: 322, distance: 196.6
click at [591, 345] on div at bounding box center [755, 348] width 1511 height 8
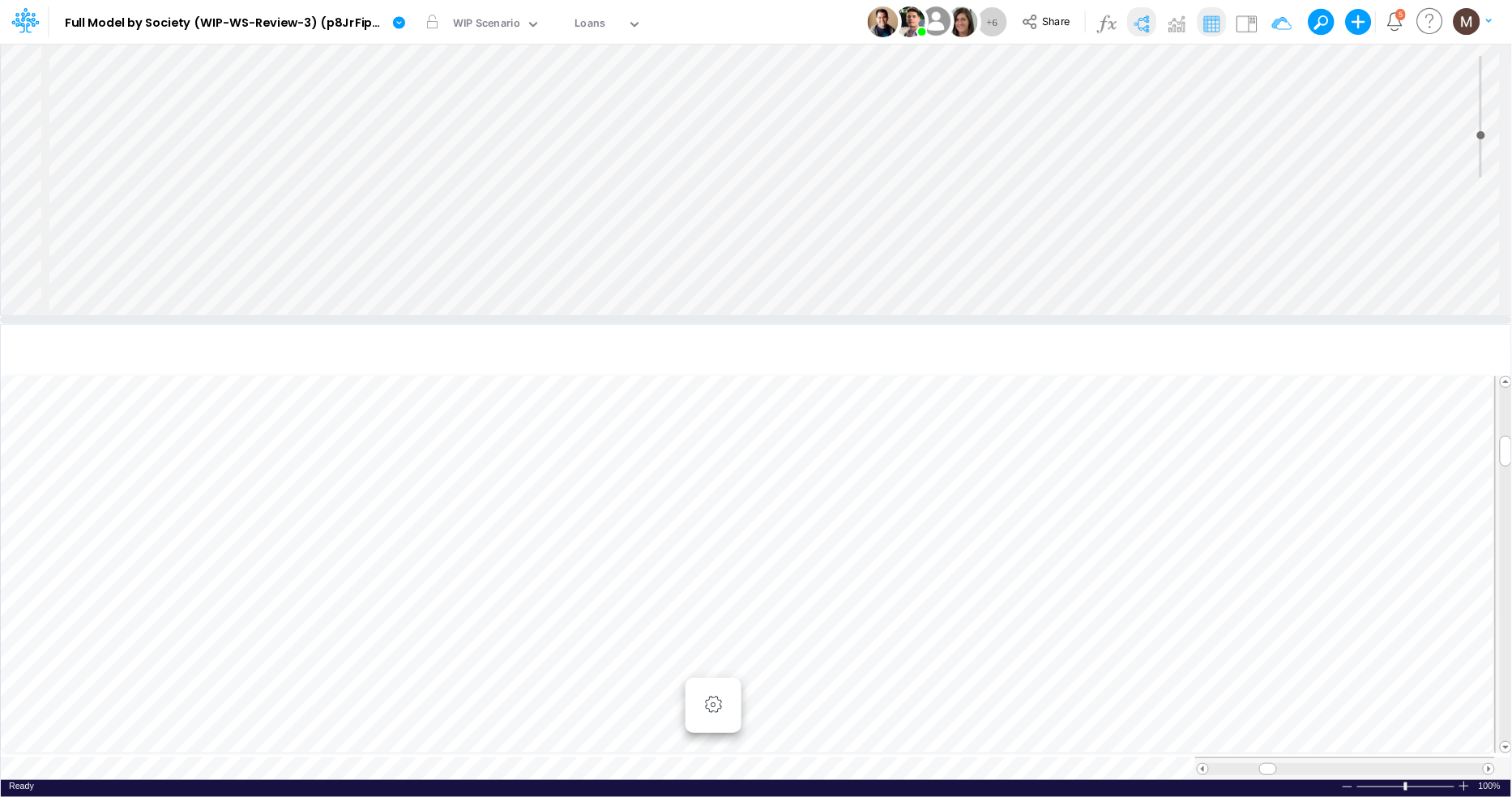
scroll to position [0, 1]
click at [714, 600] on icon "button" at bounding box center [713, 603] width 25 height 17
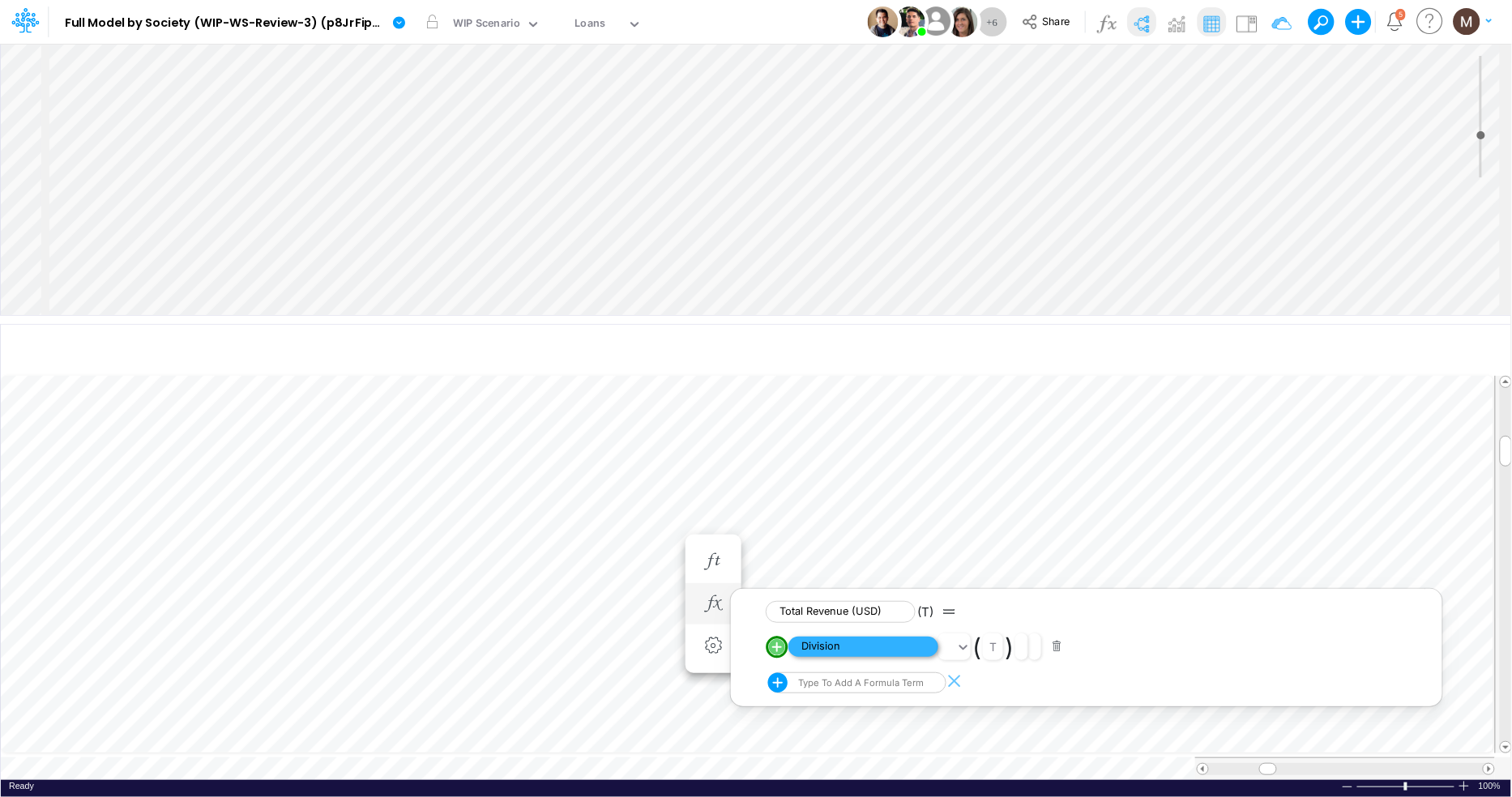
click at [844, 647] on span "Division" at bounding box center [863, 647] width 150 height 20
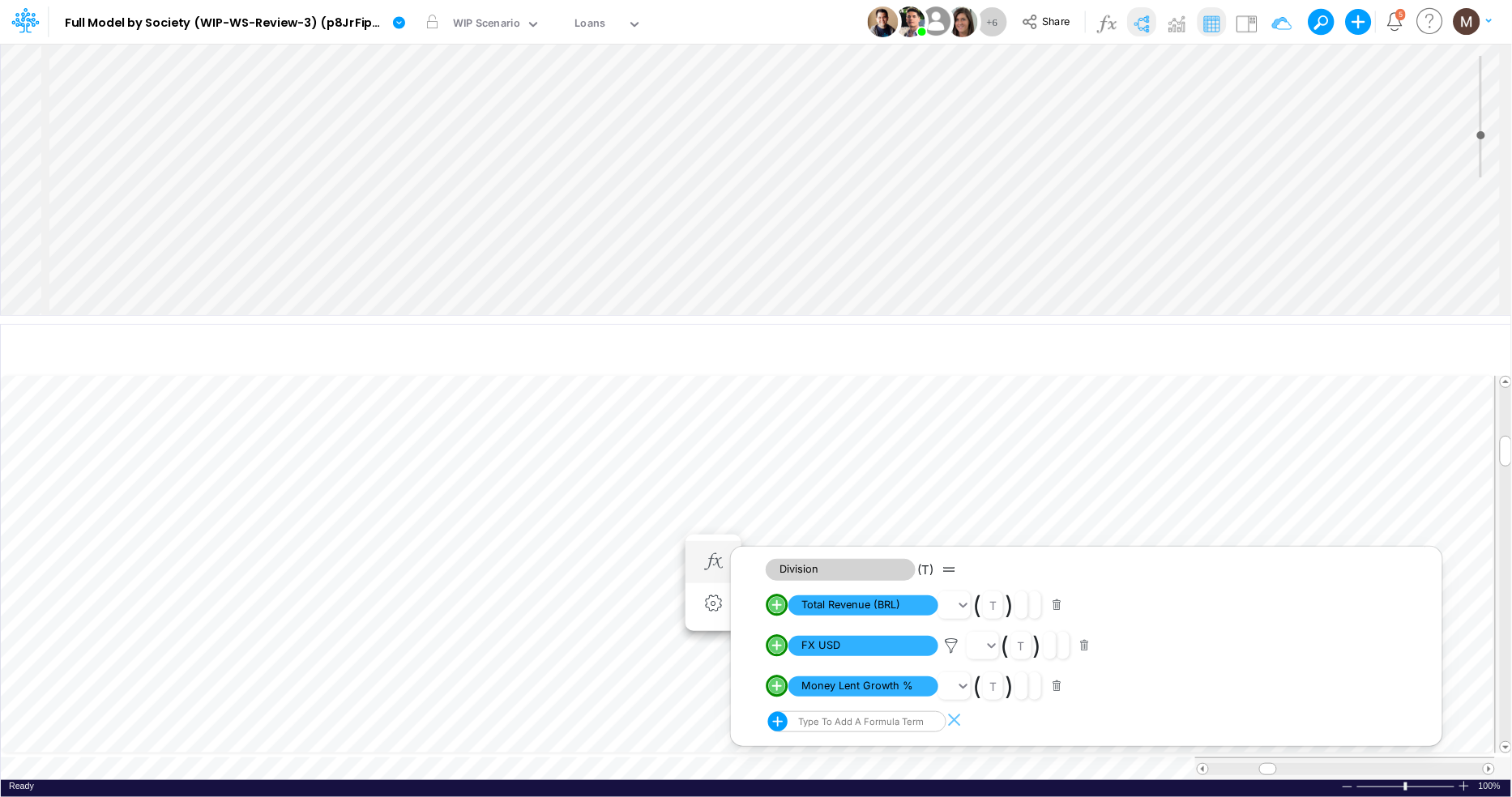
click at [1084, 645] on button "button" at bounding box center [1085, 646] width 32 height 22
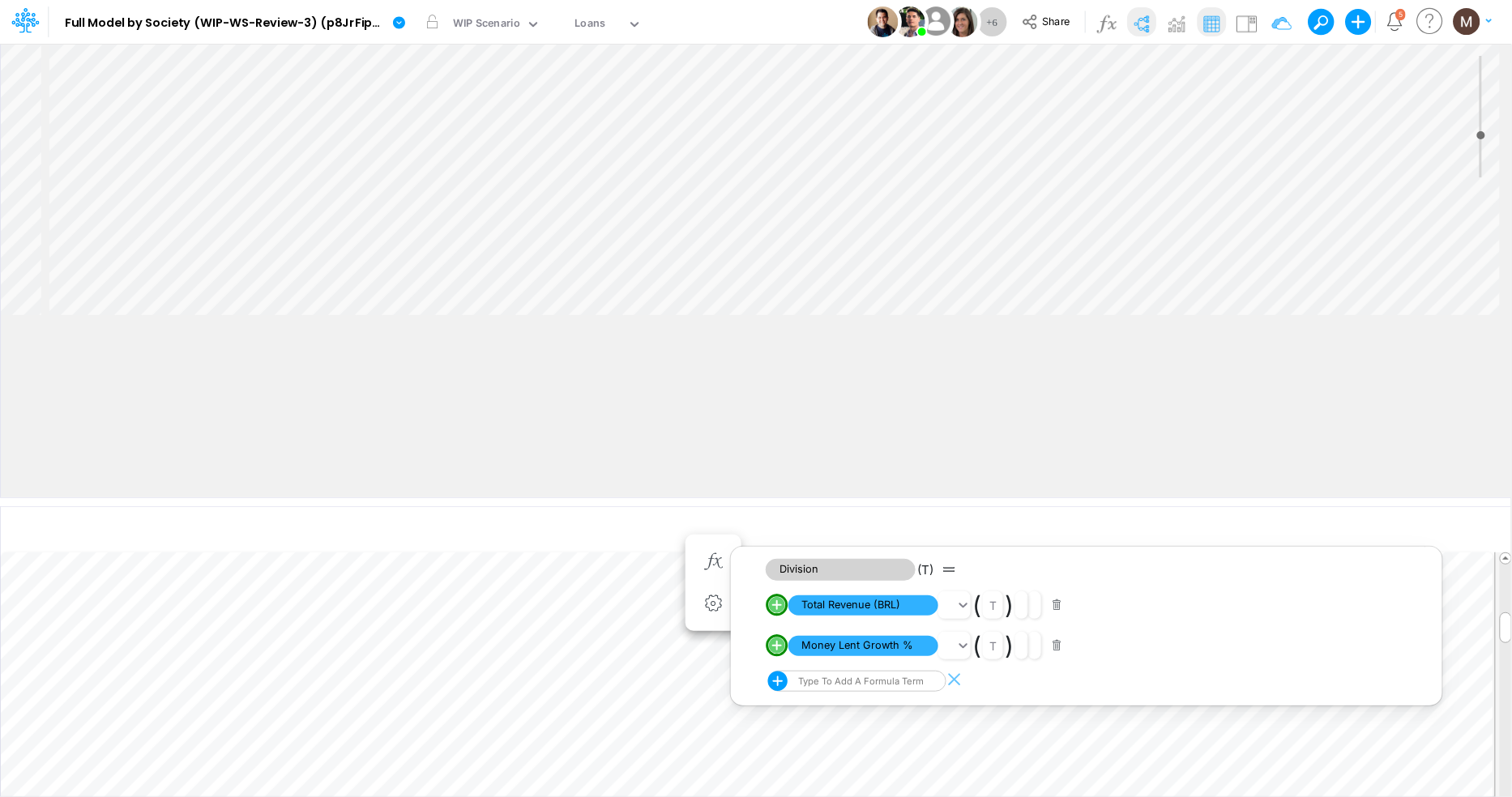
drag, startPoint x: 372, startPoint y: 321, endPoint x: 371, endPoint y: 487, distance: 166.0
click at [378, 503] on div at bounding box center [755, 501] width 1511 height 8
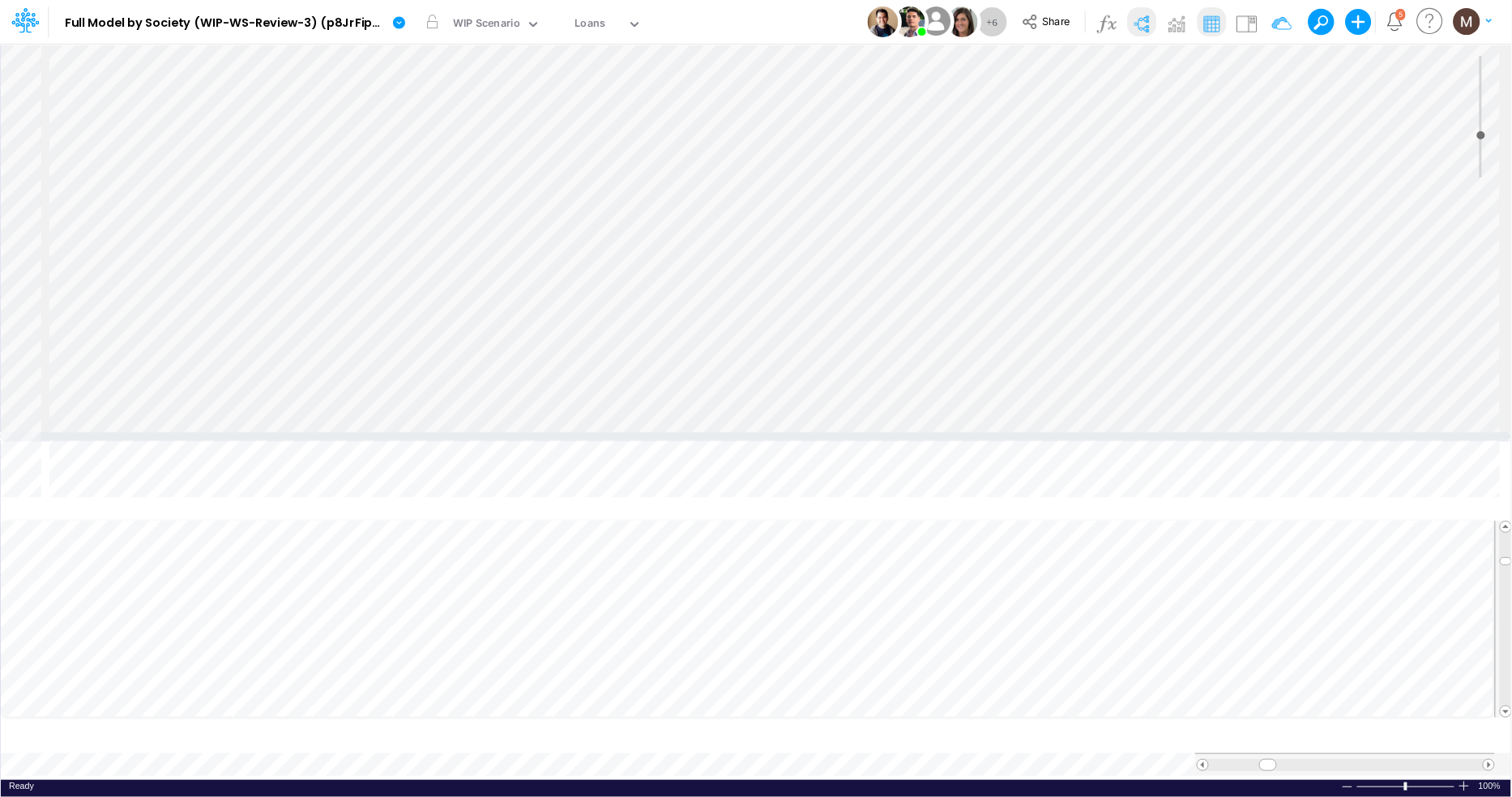
drag, startPoint x: 659, startPoint y: 504, endPoint x: 660, endPoint y: 392, distance: 112.0
click at [660, 433] on div at bounding box center [755, 436] width 1511 height 8
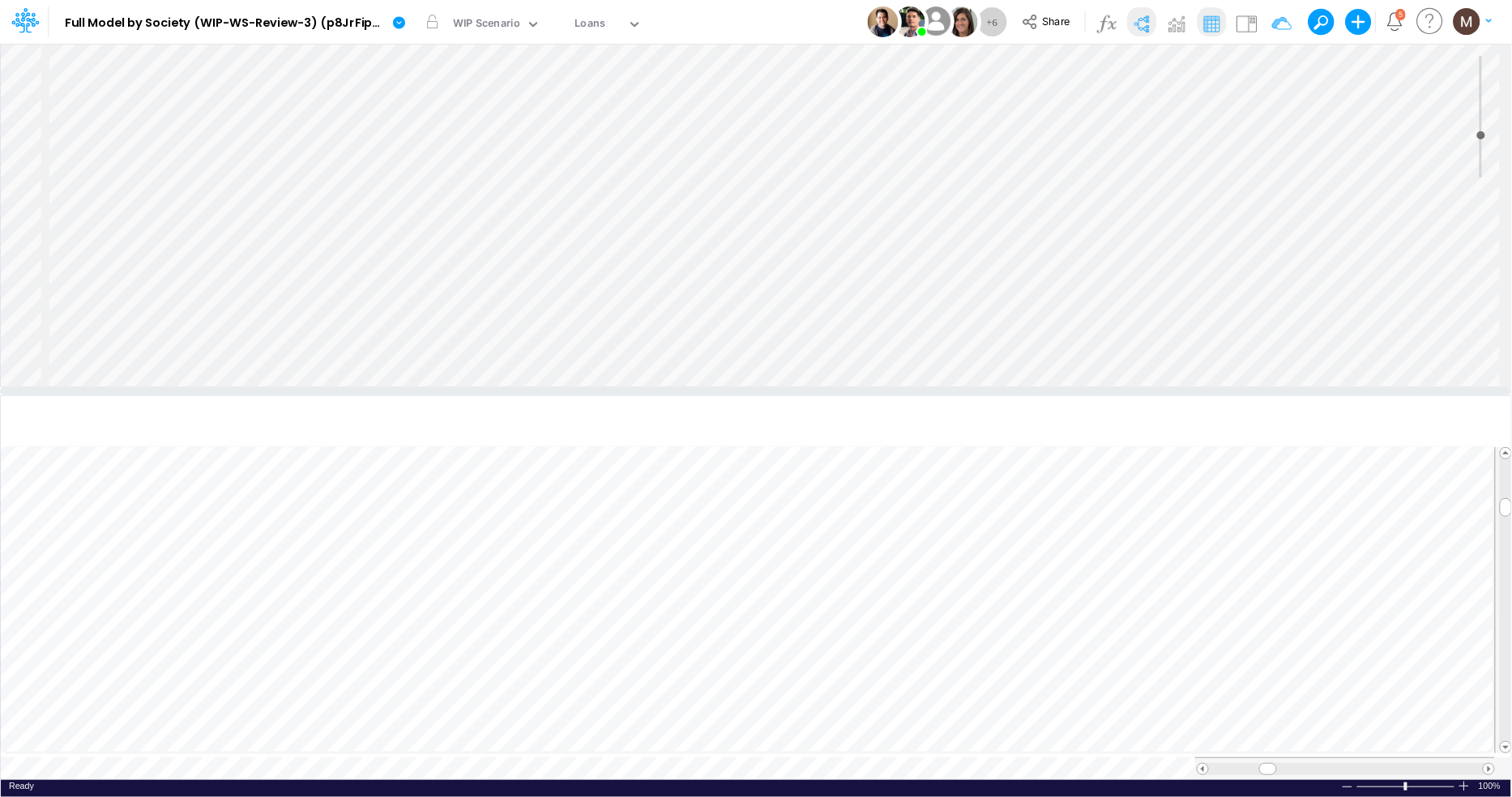
scroll to position [0, 1]
click at [708, 677] on icon "button" at bounding box center [713, 675] width 25 height 17
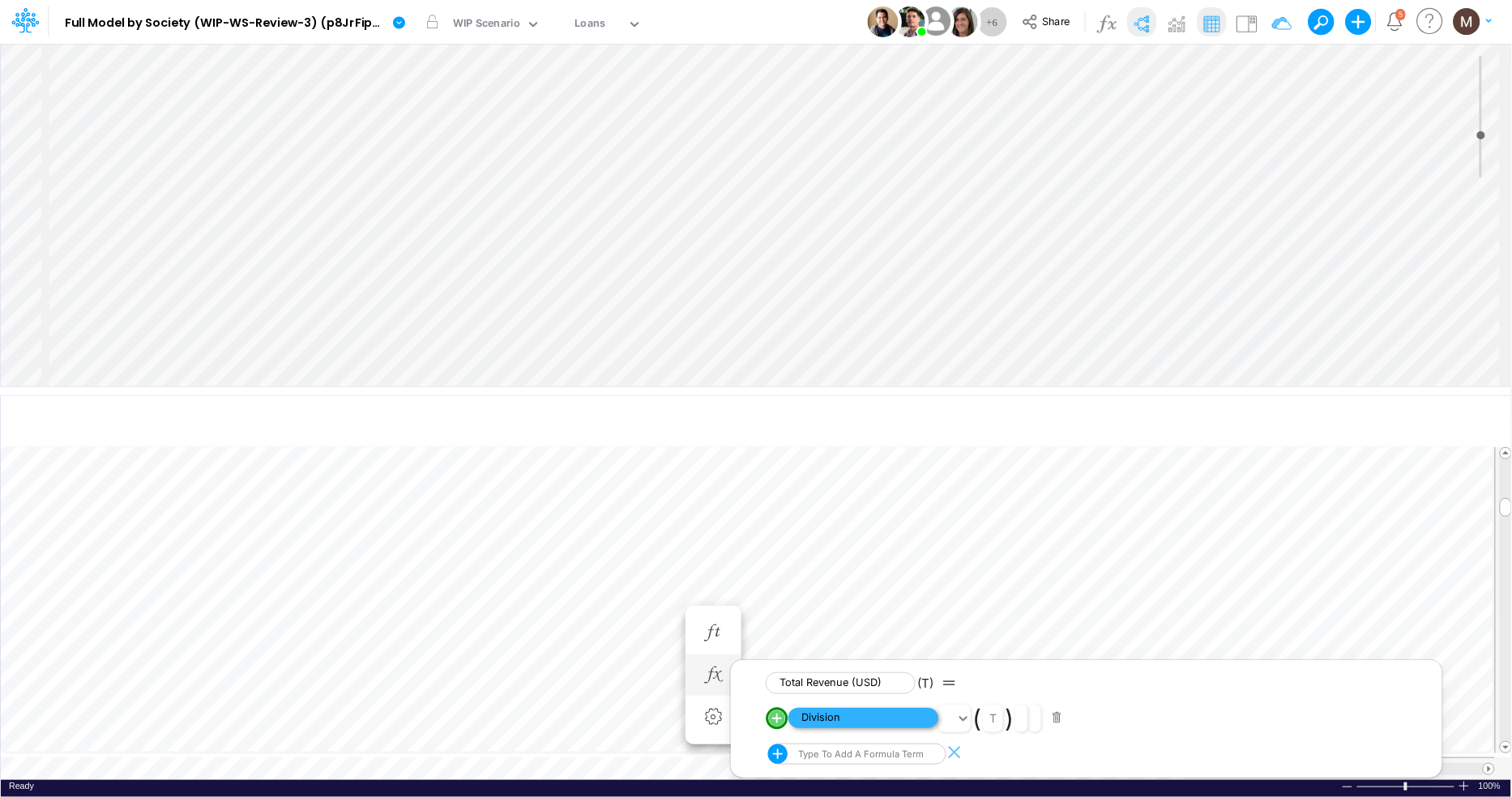
click at [848, 718] on span "Division" at bounding box center [863, 718] width 150 height 20
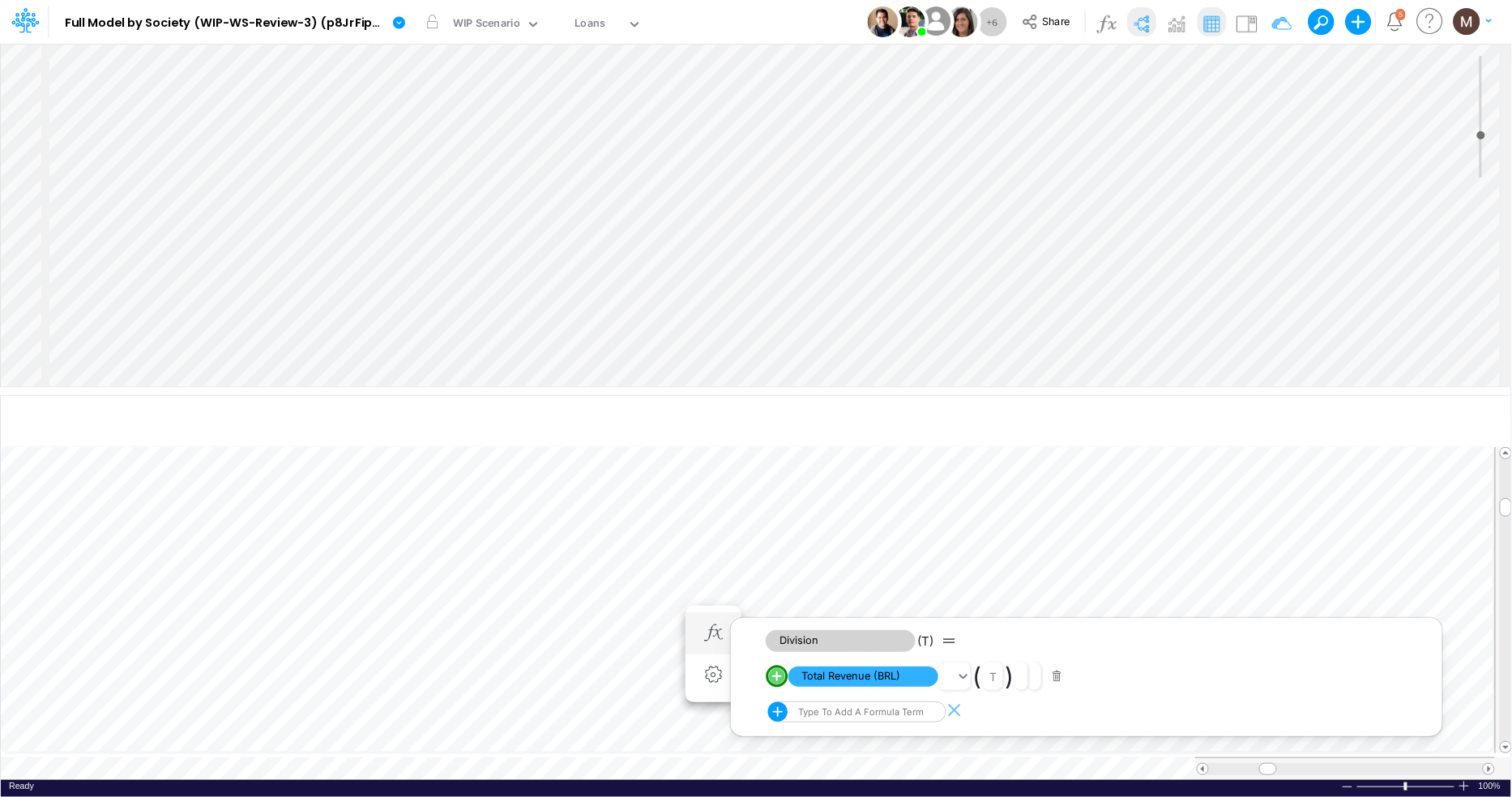
click at [816, 713] on div "Type to add a formula term" at bounding box center [845, 712] width 154 height 21
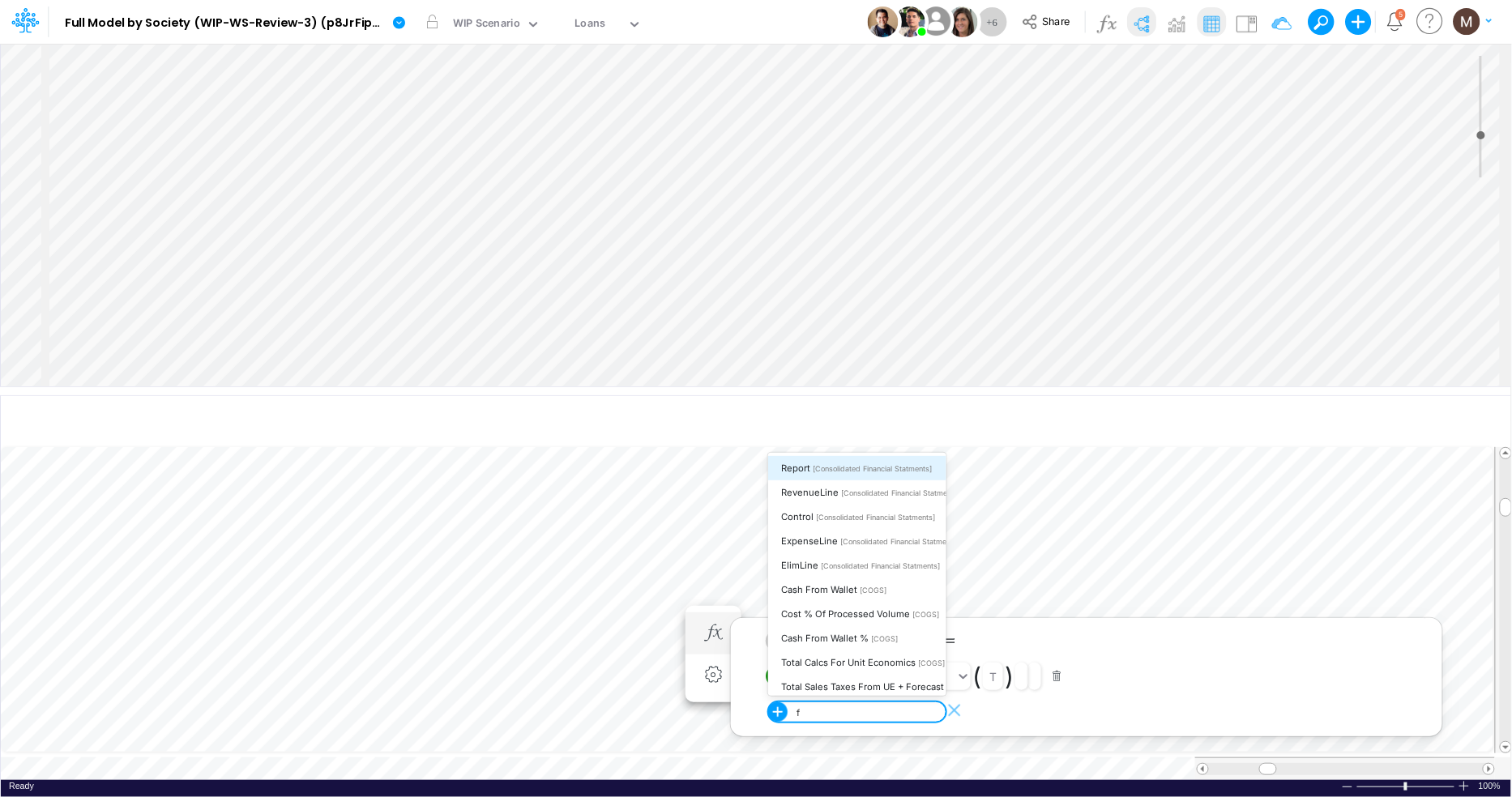
type input "fx"
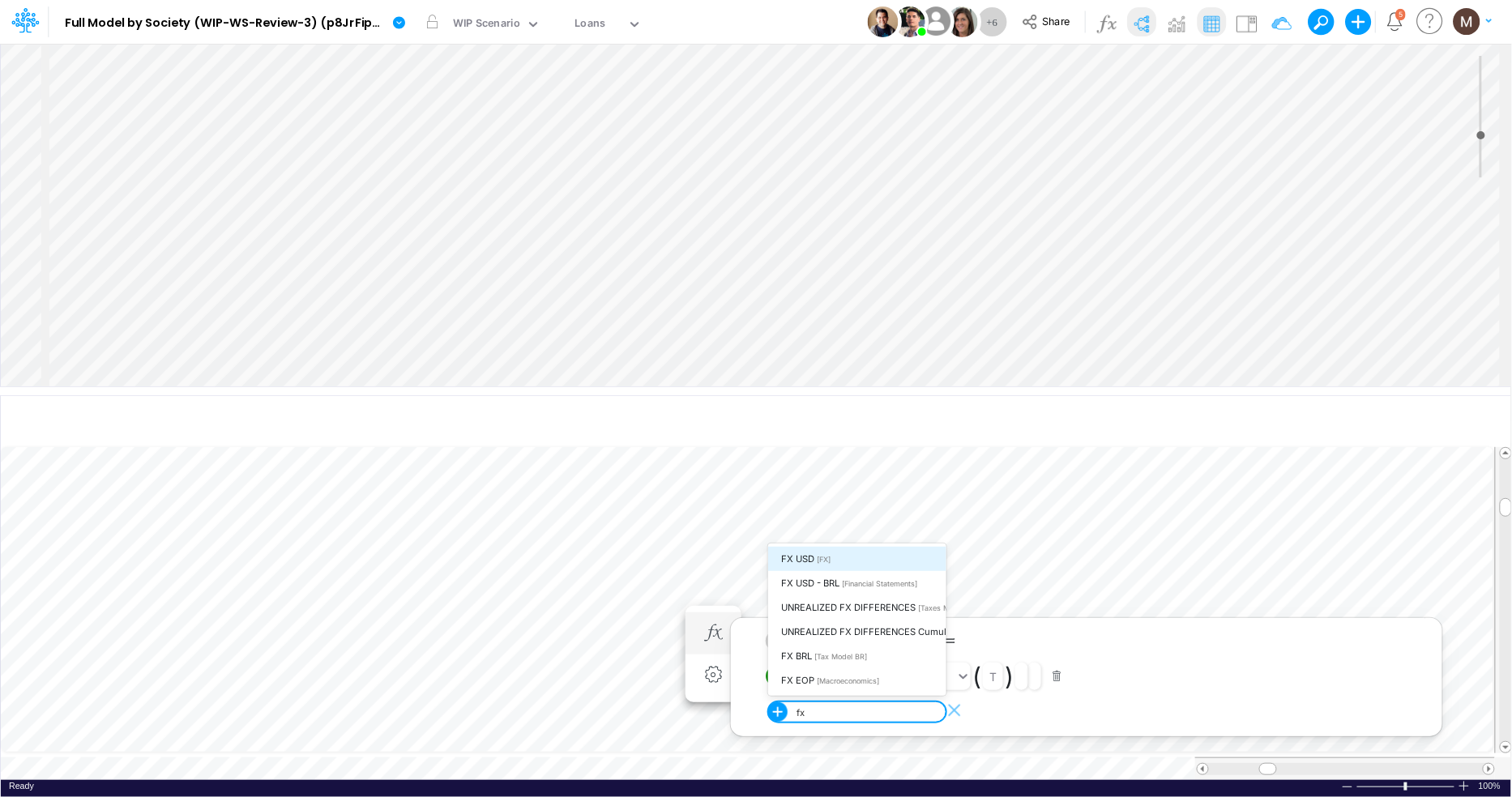
click at [833, 554] on div "FX USD [FX]" at bounding box center [857, 559] width 179 height 25
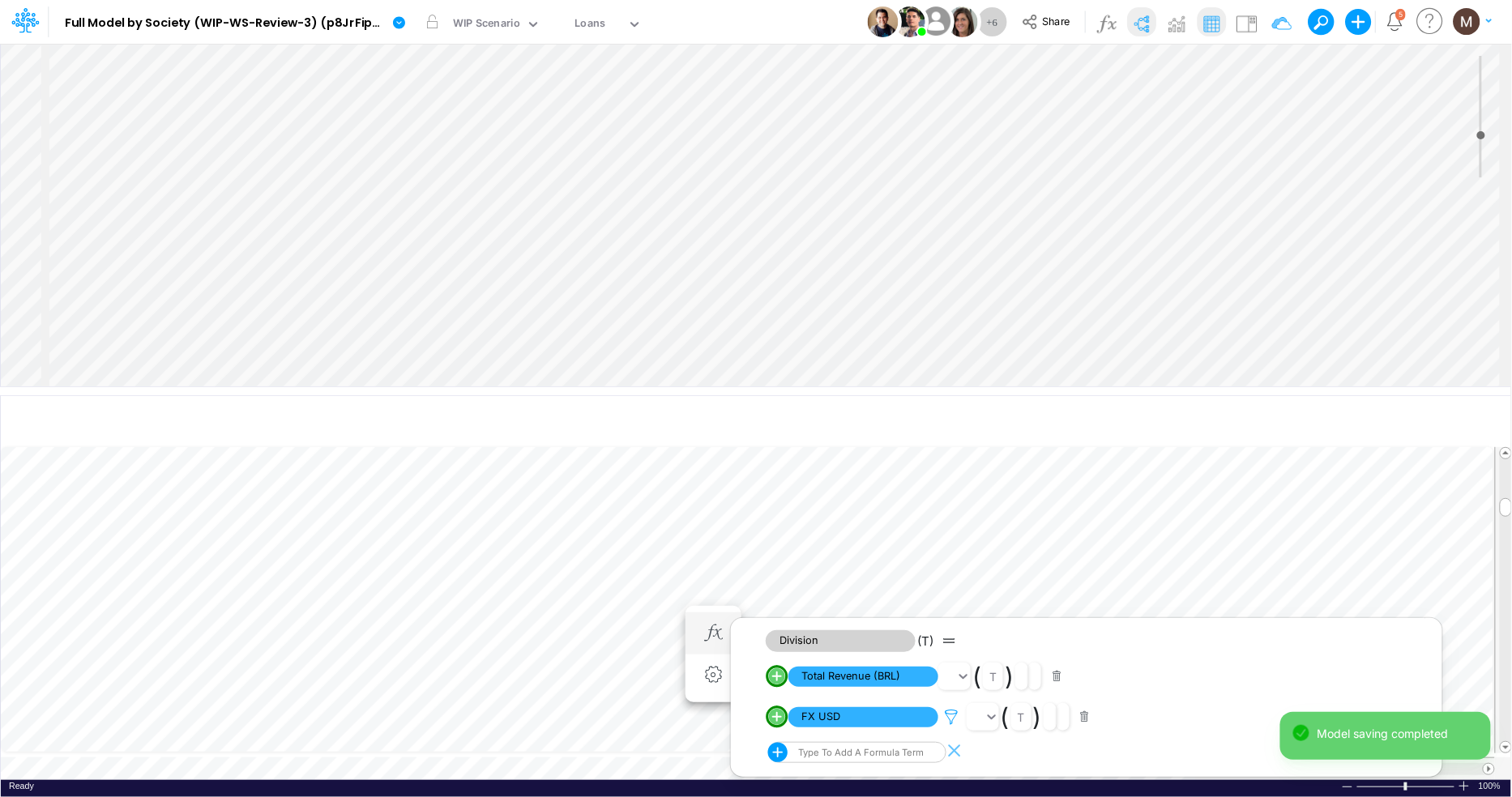
click at [951, 718] on icon at bounding box center [952, 716] width 25 height 17
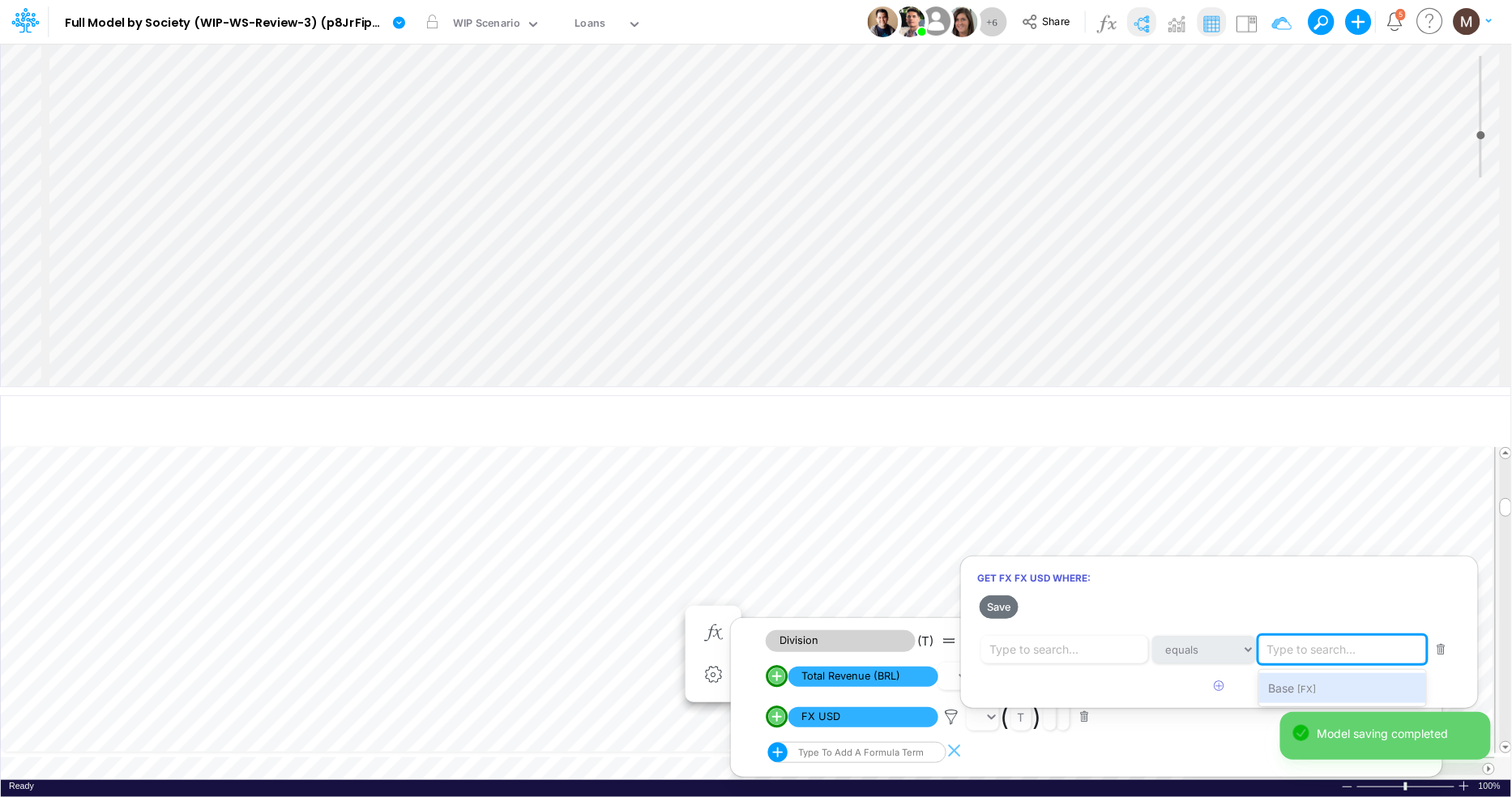
click at [1312, 657] on div "Type to search..." at bounding box center [1311, 649] width 89 height 17
click at [1298, 687] on span "[FX]" at bounding box center [1307, 689] width 18 height 11
click at [1029, 639] on div "Type to search..." at bounding box center [1068, 649] width 173 height 27
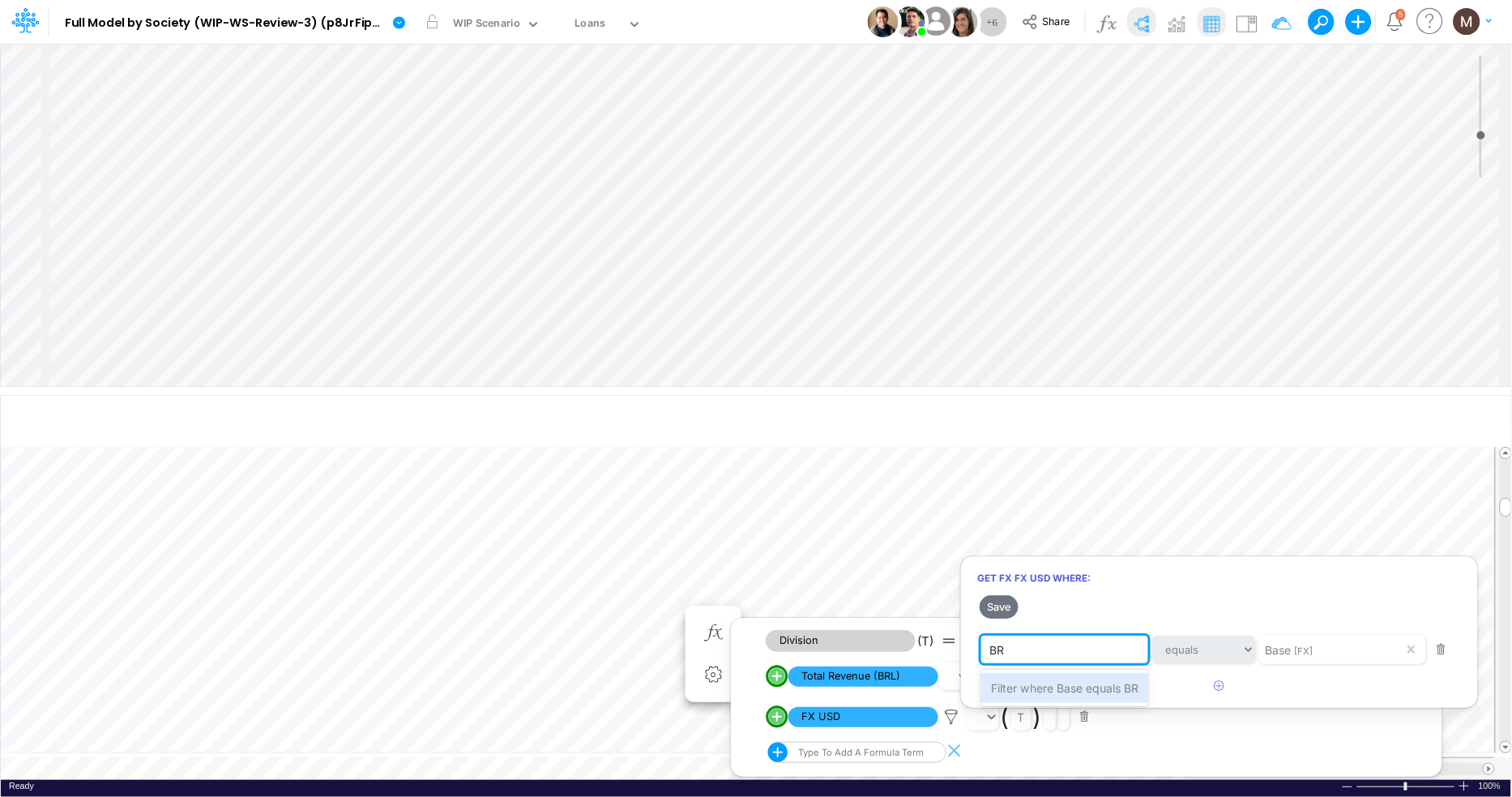
type input "BRL"
click at [1024, 655] on div "BRL" at bounding box center [1053, 649] width 144 height 27
click at [1005, 609] on button "Save" at bounding box center [999, 607] width 39 height 24
click at [660, 588] on div at bounding box center [756, 402] width 1512 height 789
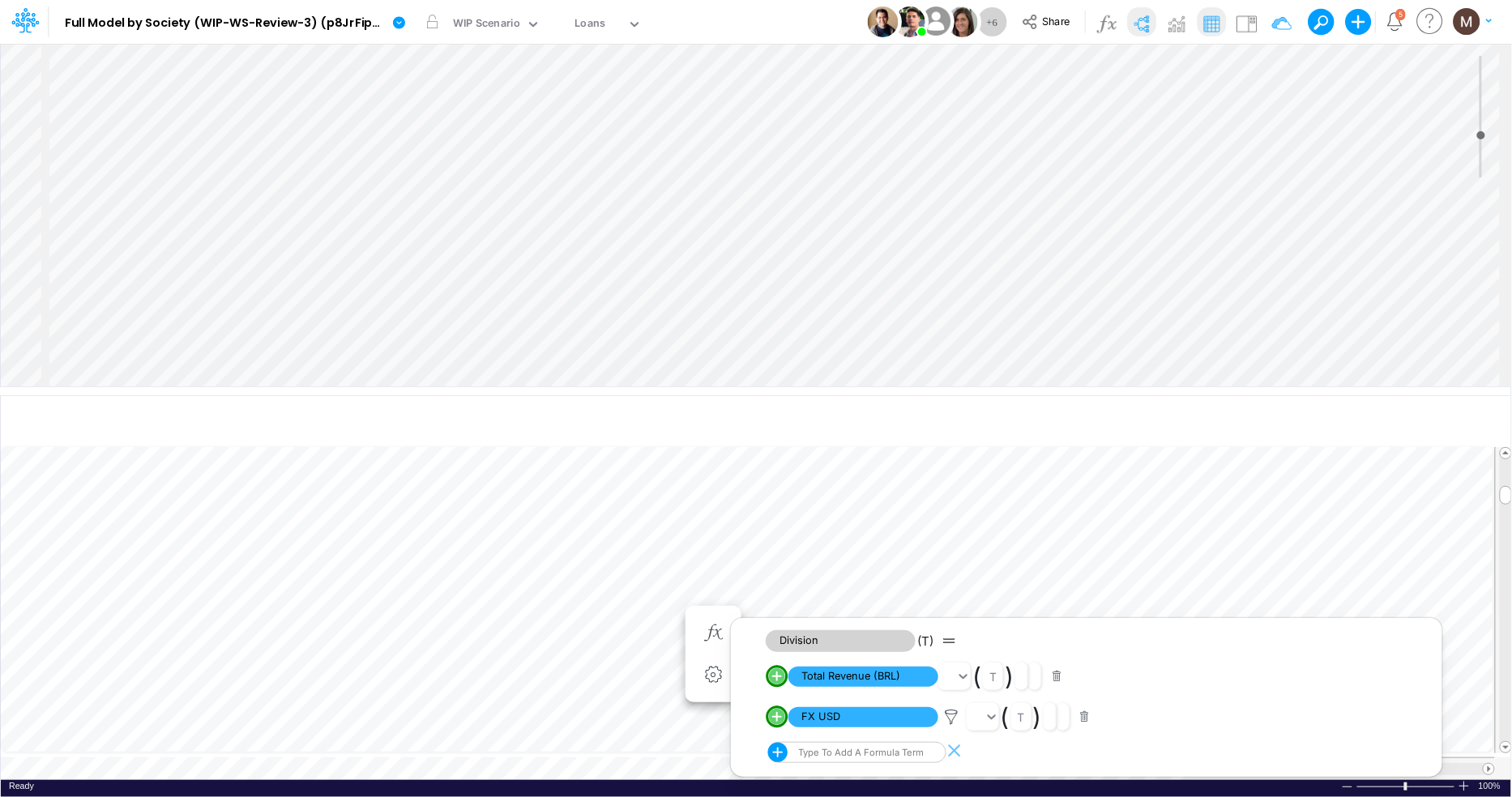
scroll to position [0, 1]
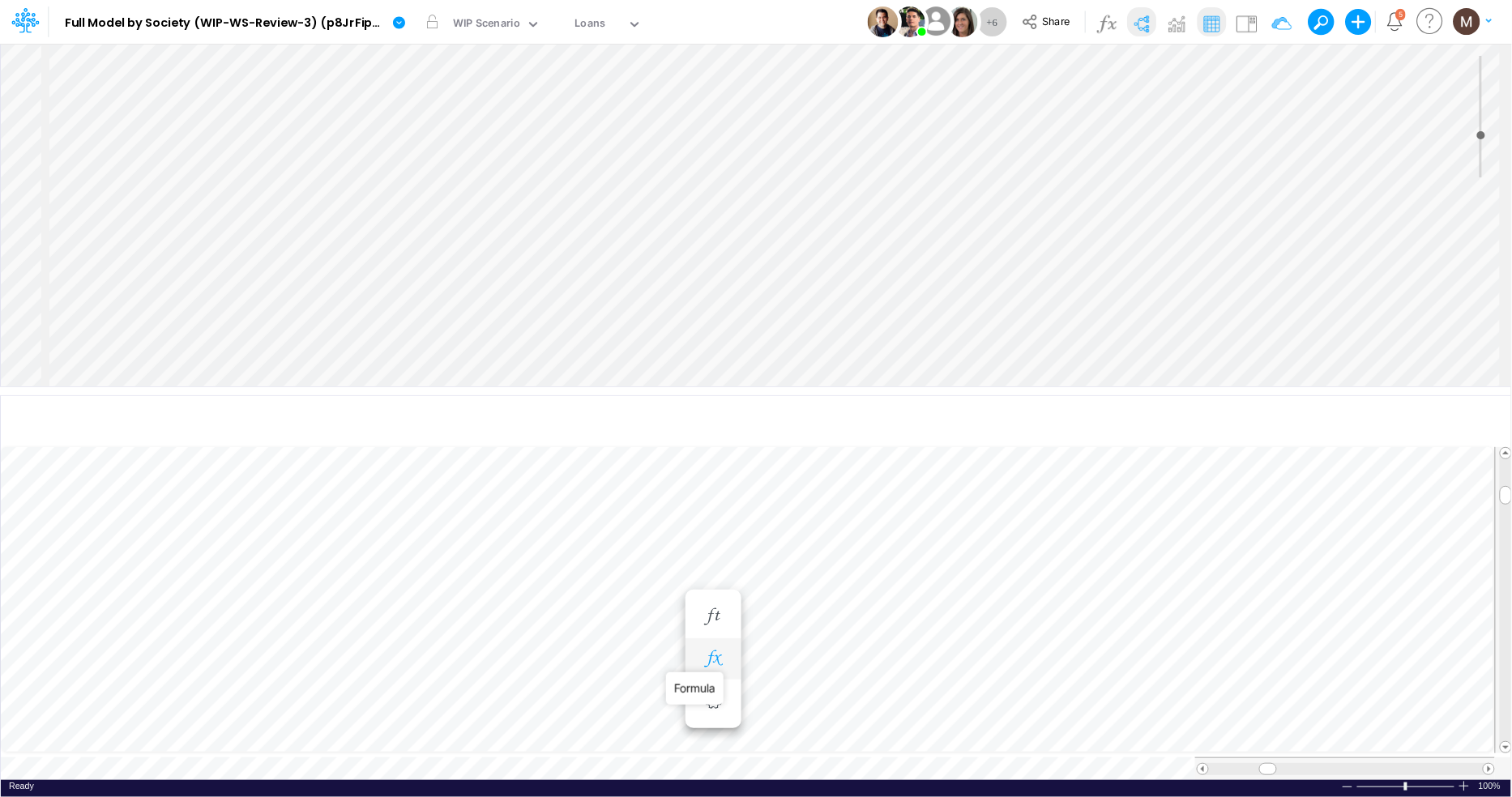
click at [716, 657] on icon "button" at bounding box center [713, 658] width 25 height 17
click at [888, 708] on span "Division" at bounding box center [863, 701] width 150 height 20
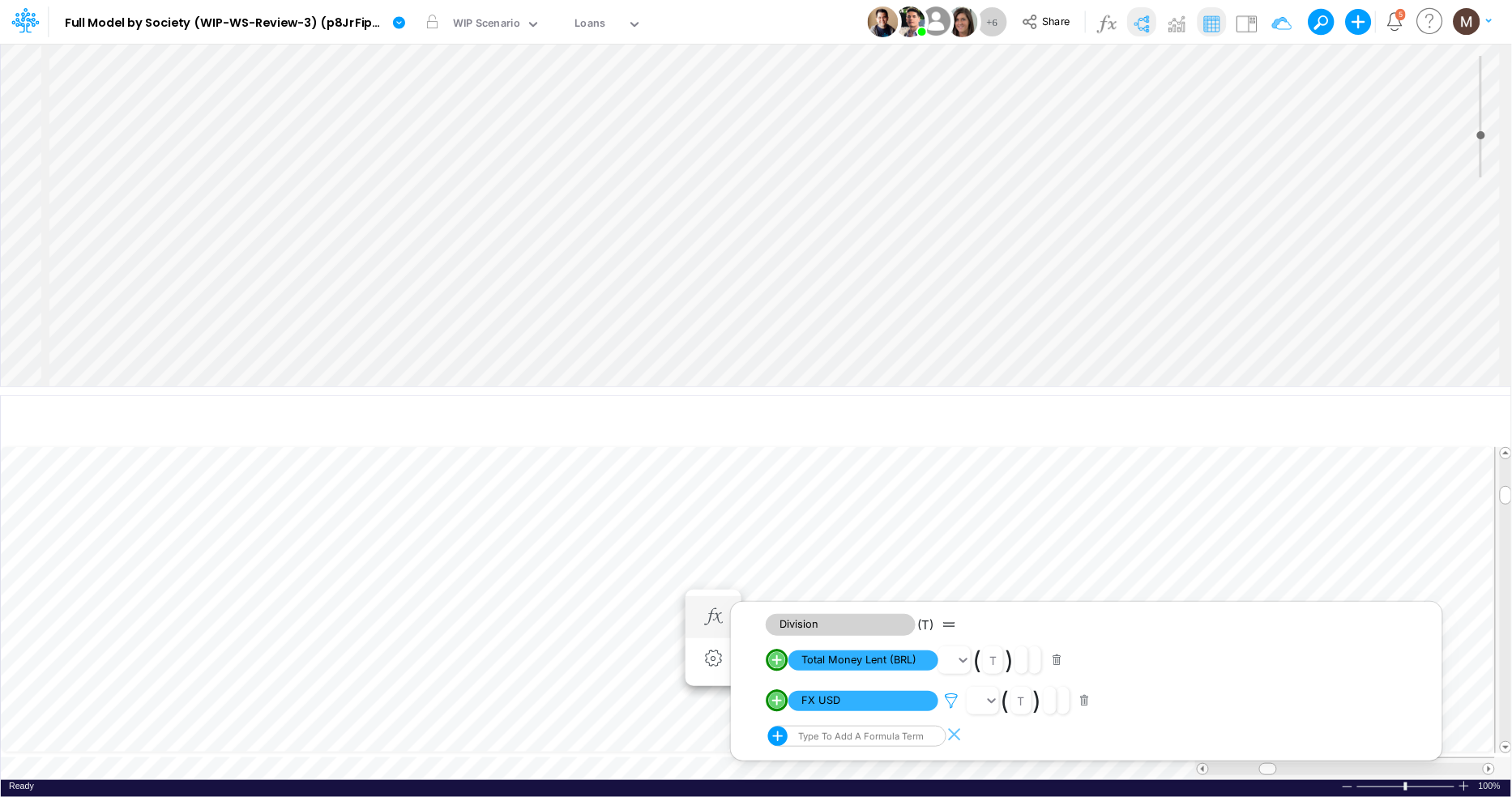
click at [953, 702] on icon at bounding box center [952, 700] width 25 height 17
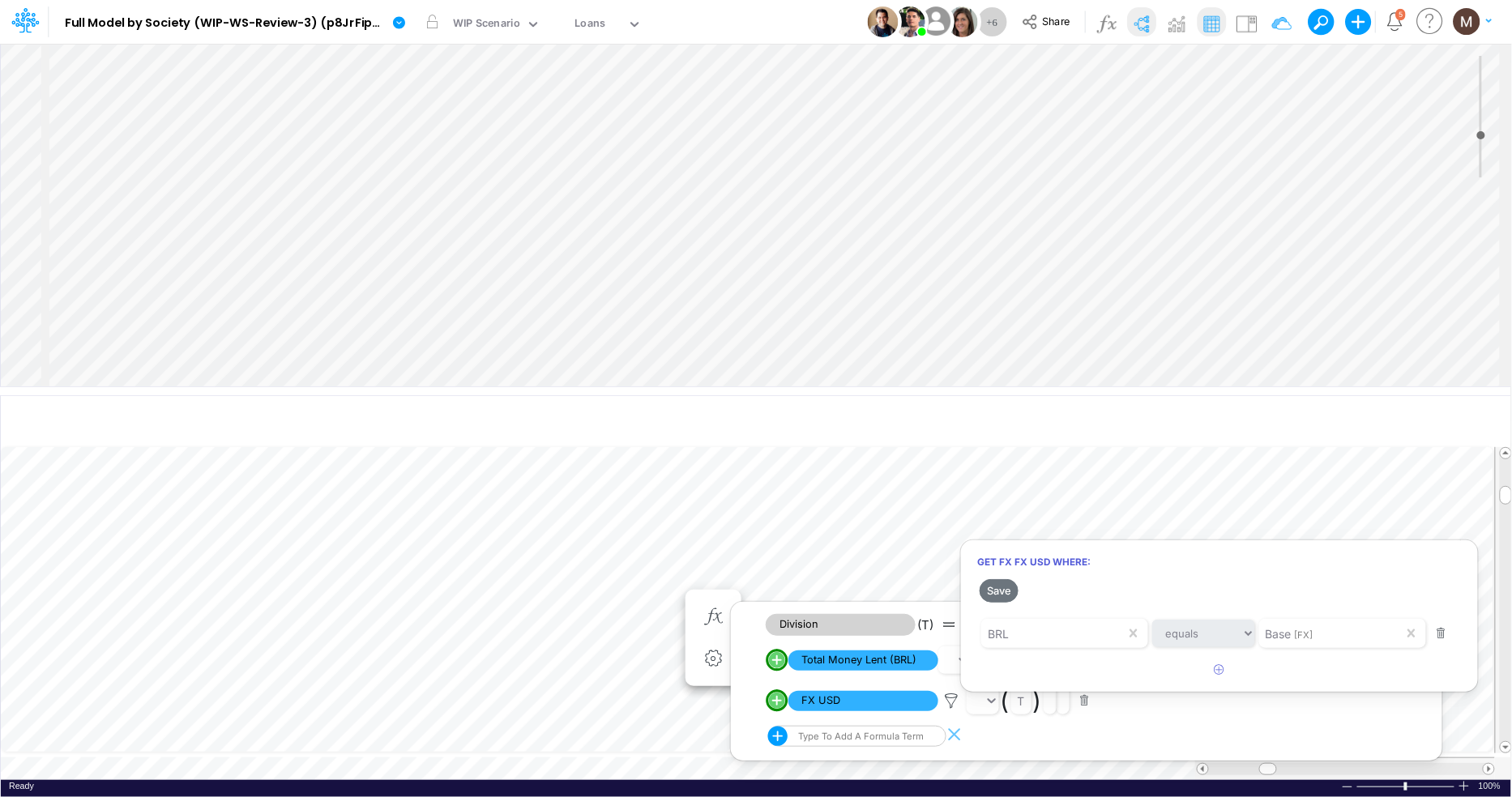
click at [642, 585] on div at bounding box center [756, 402] width 1512 height 789
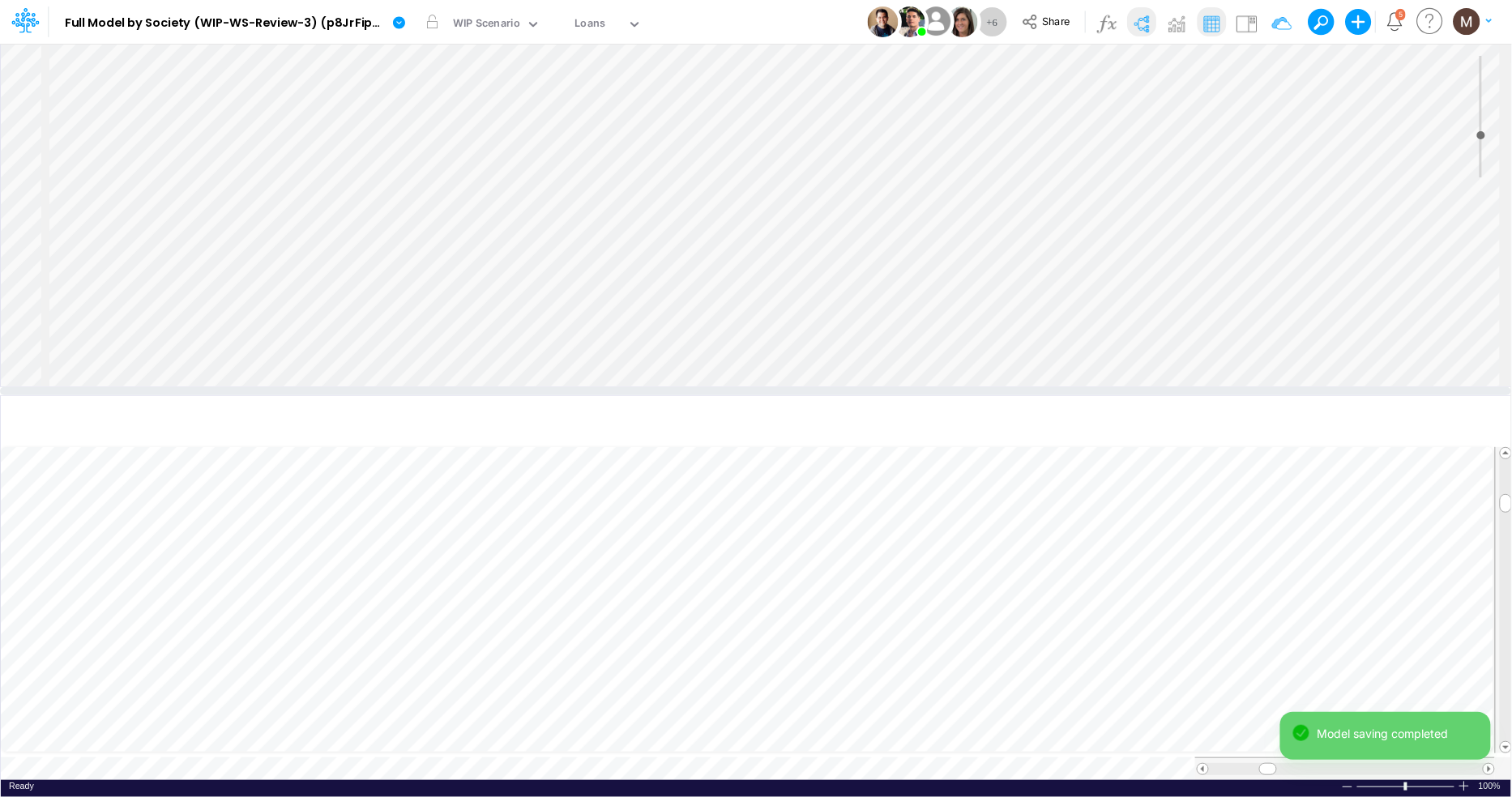
scroll to position [622, 0]
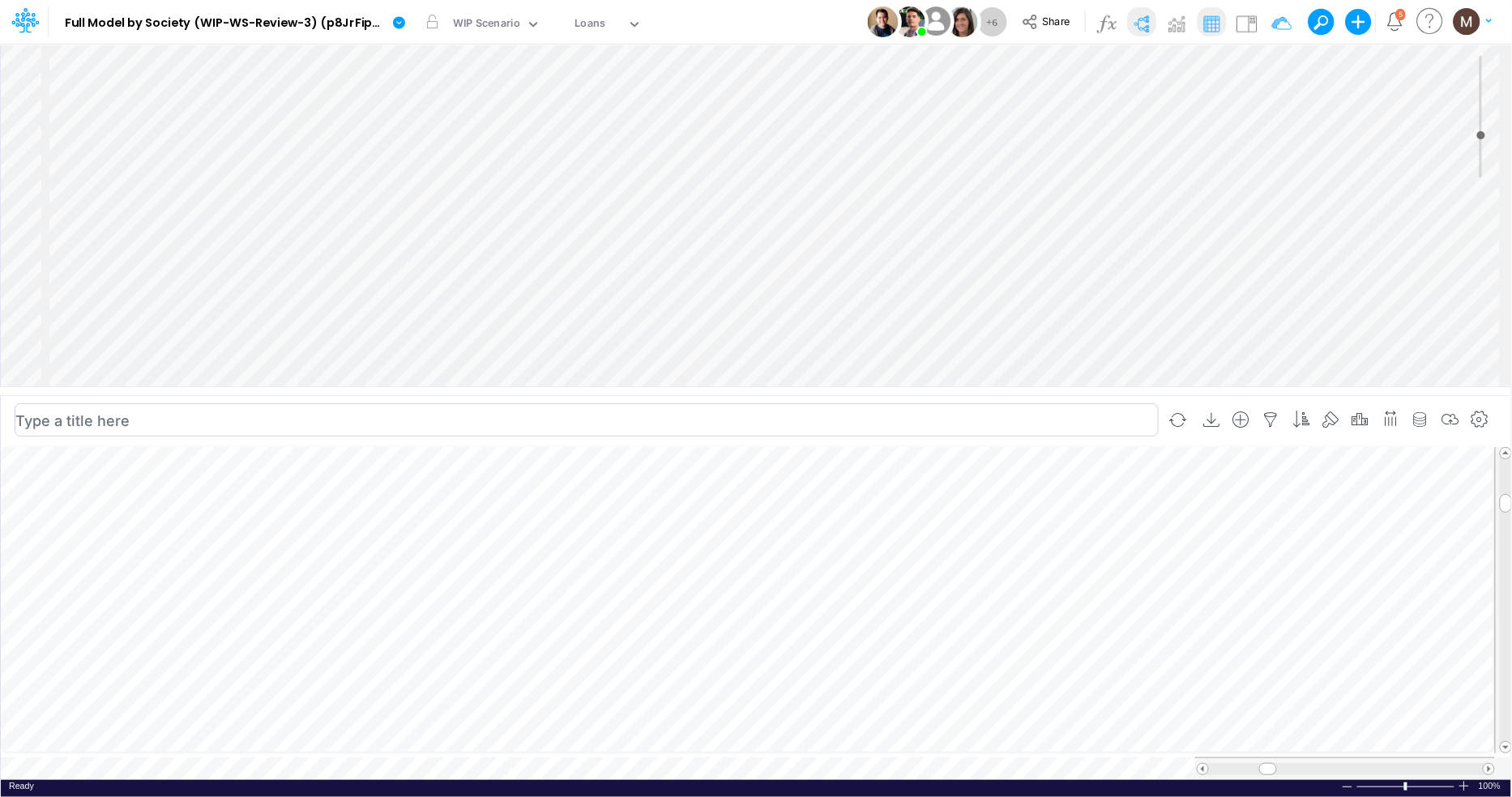
scroll to position [0, 1]
click at [704, 726] on icon "button" at bounding box center [713, 723] width 25 height 17
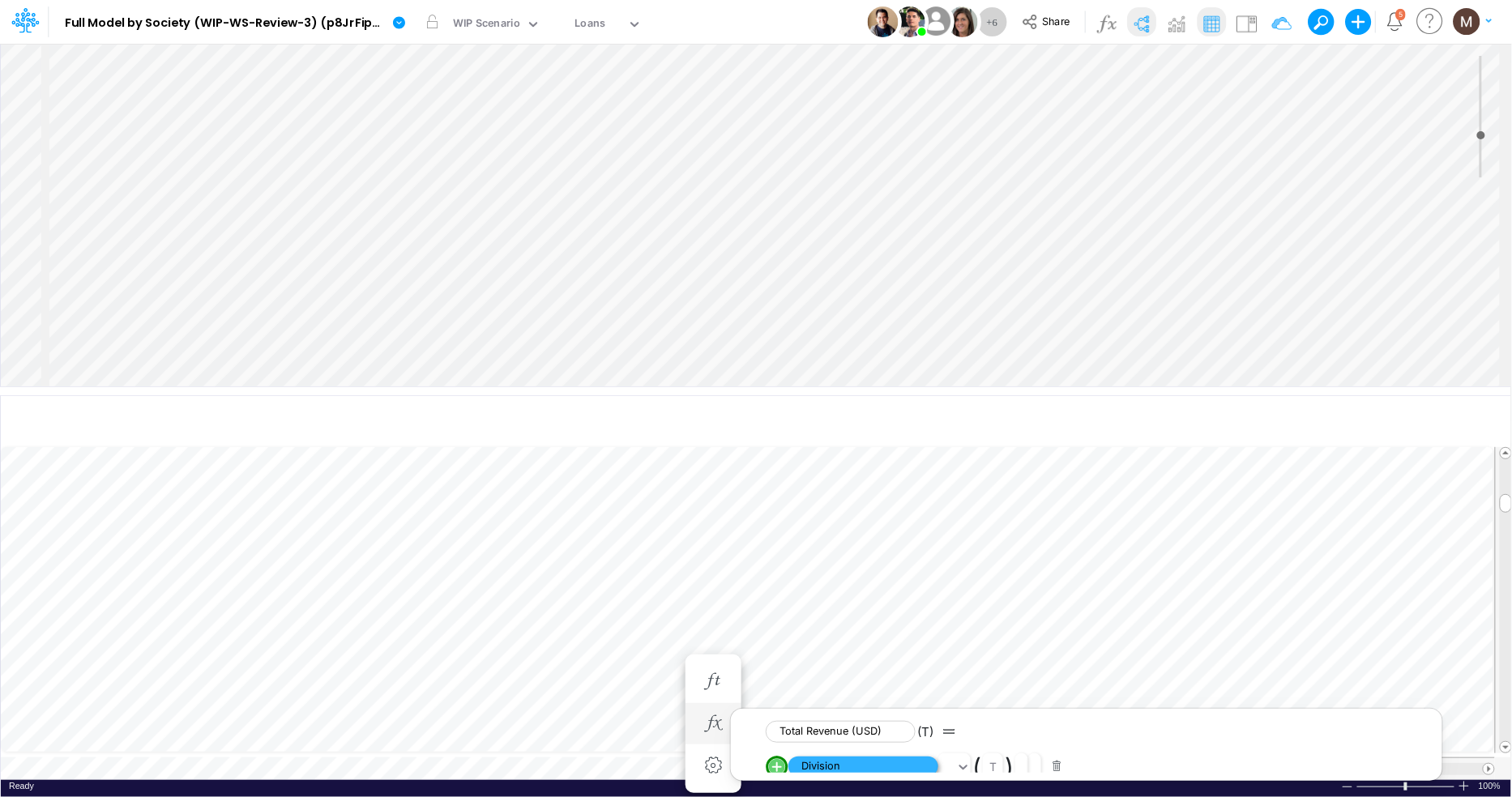
click at [828, 767] on span "Division" at bounding box center [863, 766] width 150 height 20
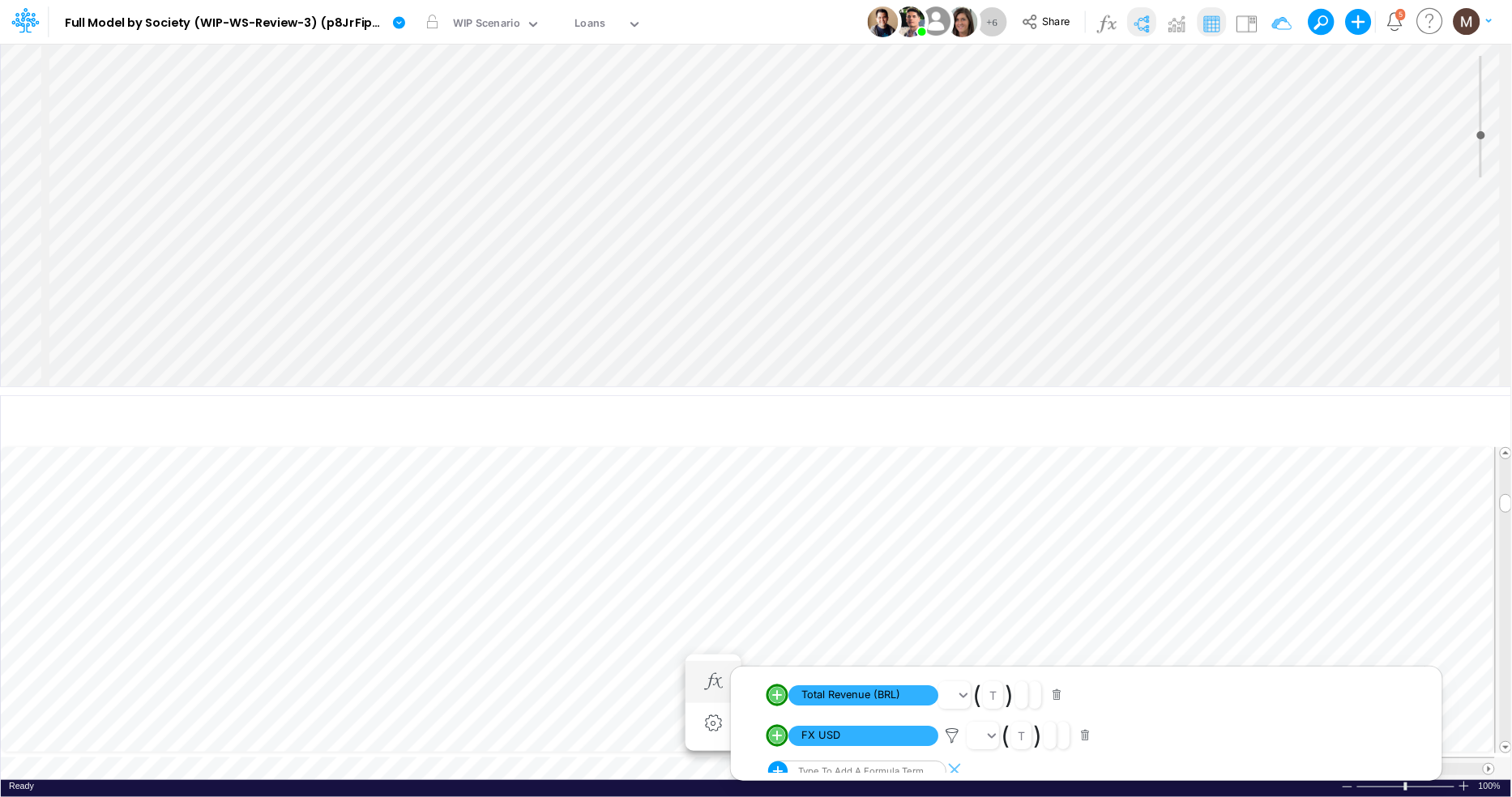
scroll to position [45, 0]
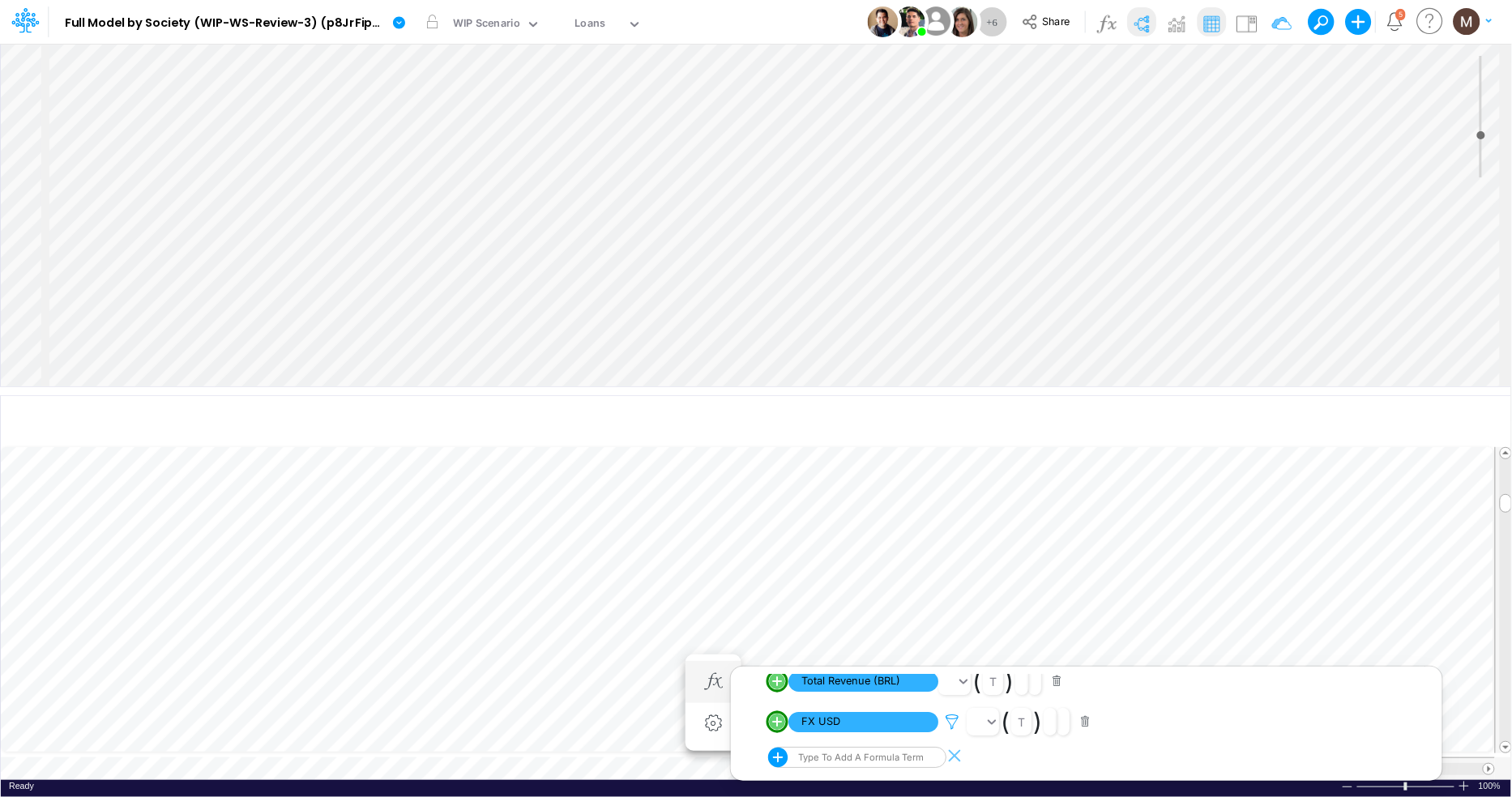
click at [953, 717] on icon at bounding box center [952, 721] width 25 height 17
click at [677, 413] on div at bounding box center [756, 402] width 1512 height 789
drag, startPoint x: 651, startPoint y: 390, endPoint x: 660, endPoint y: 148, distance: 242.2
click at [660, 169] on div at bounding box center [755, 172] width 1511 height 8
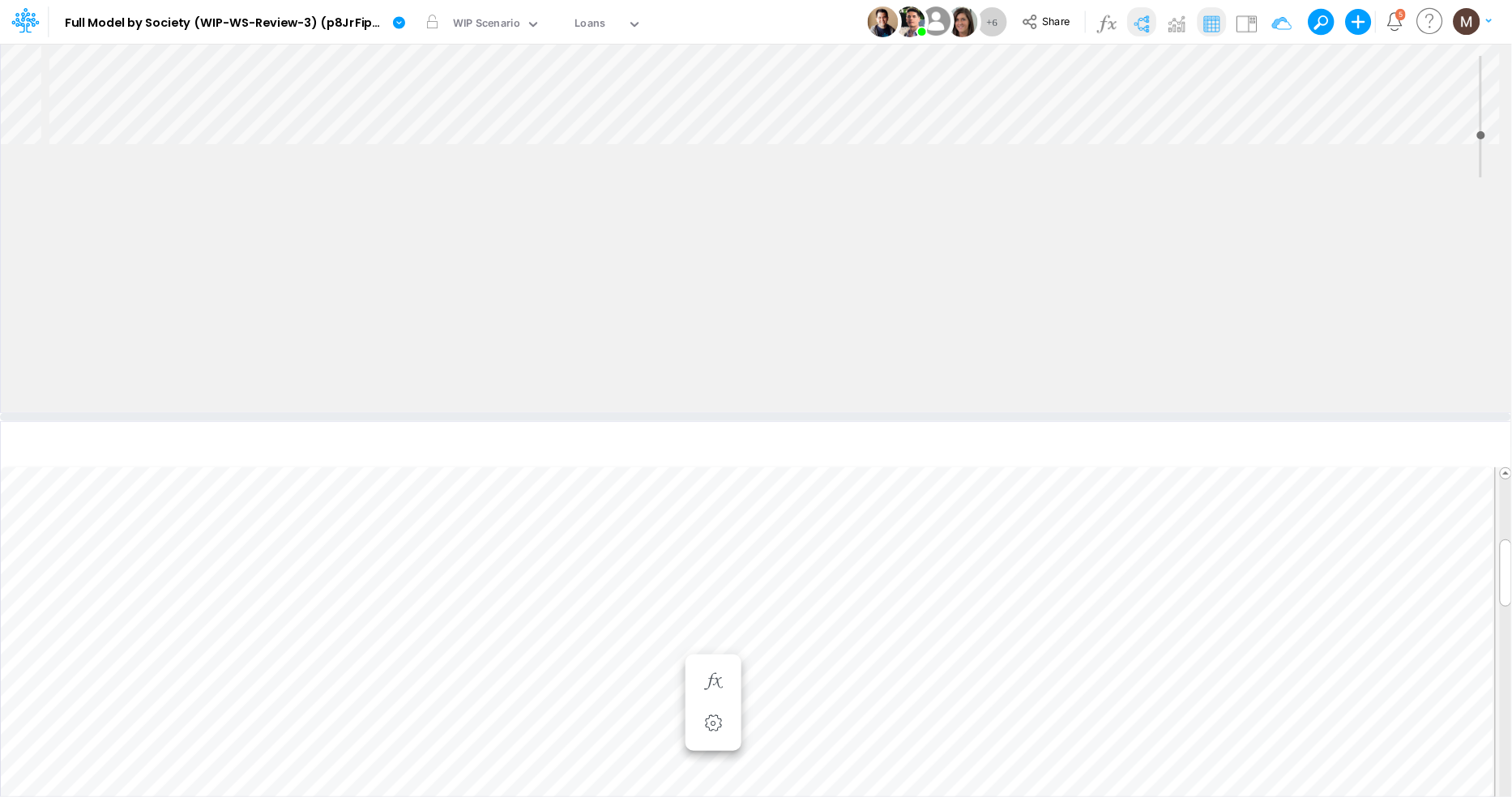
drag, startPoint x: 648, startPoint y: 150, endPoint x: 591, endPoint y: 420, distance: 276.0
click at [591, 420] on div at bounding box center [755, 416] width 1511 height 8
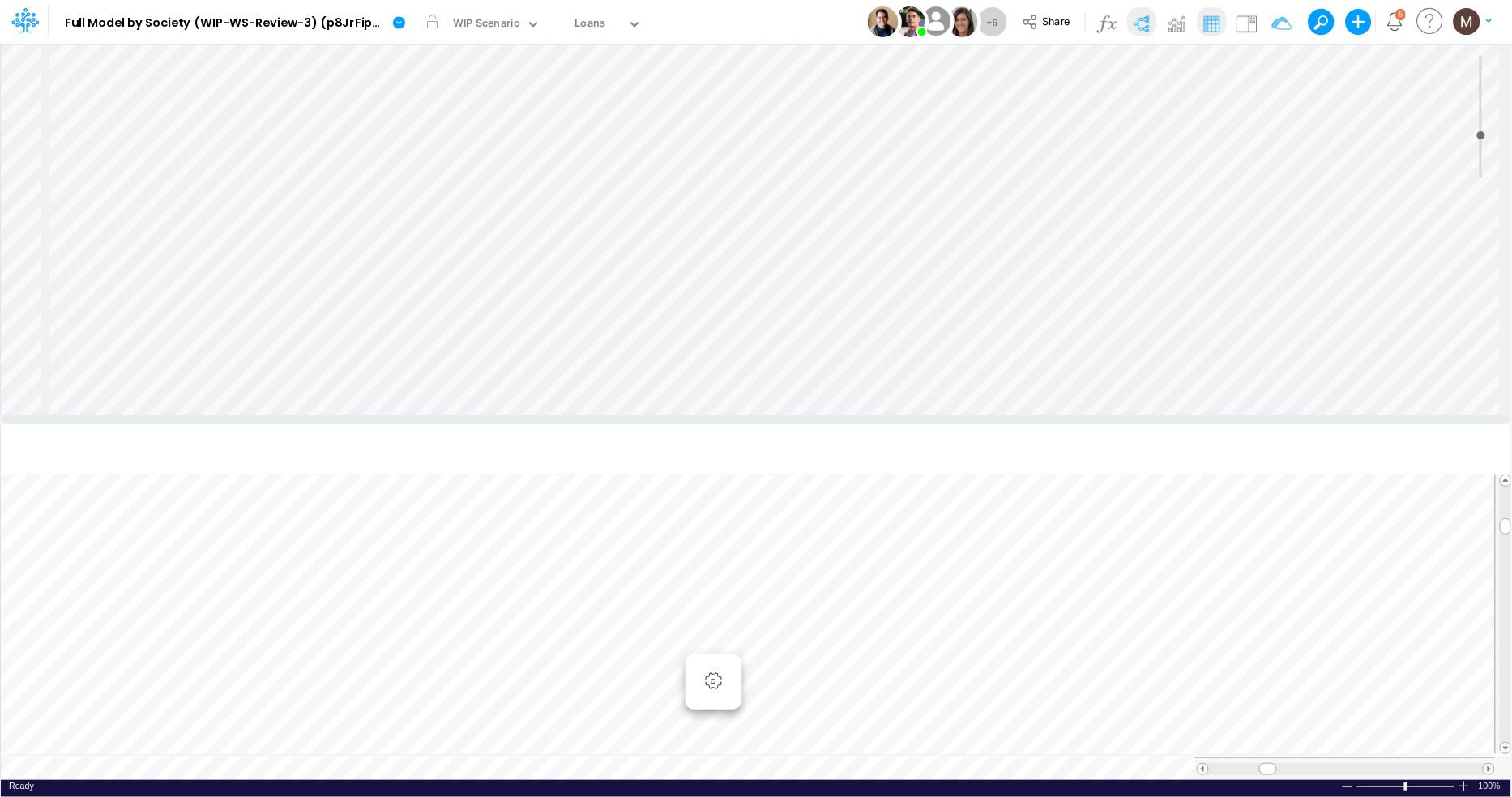
scroll to position [1461, 0]
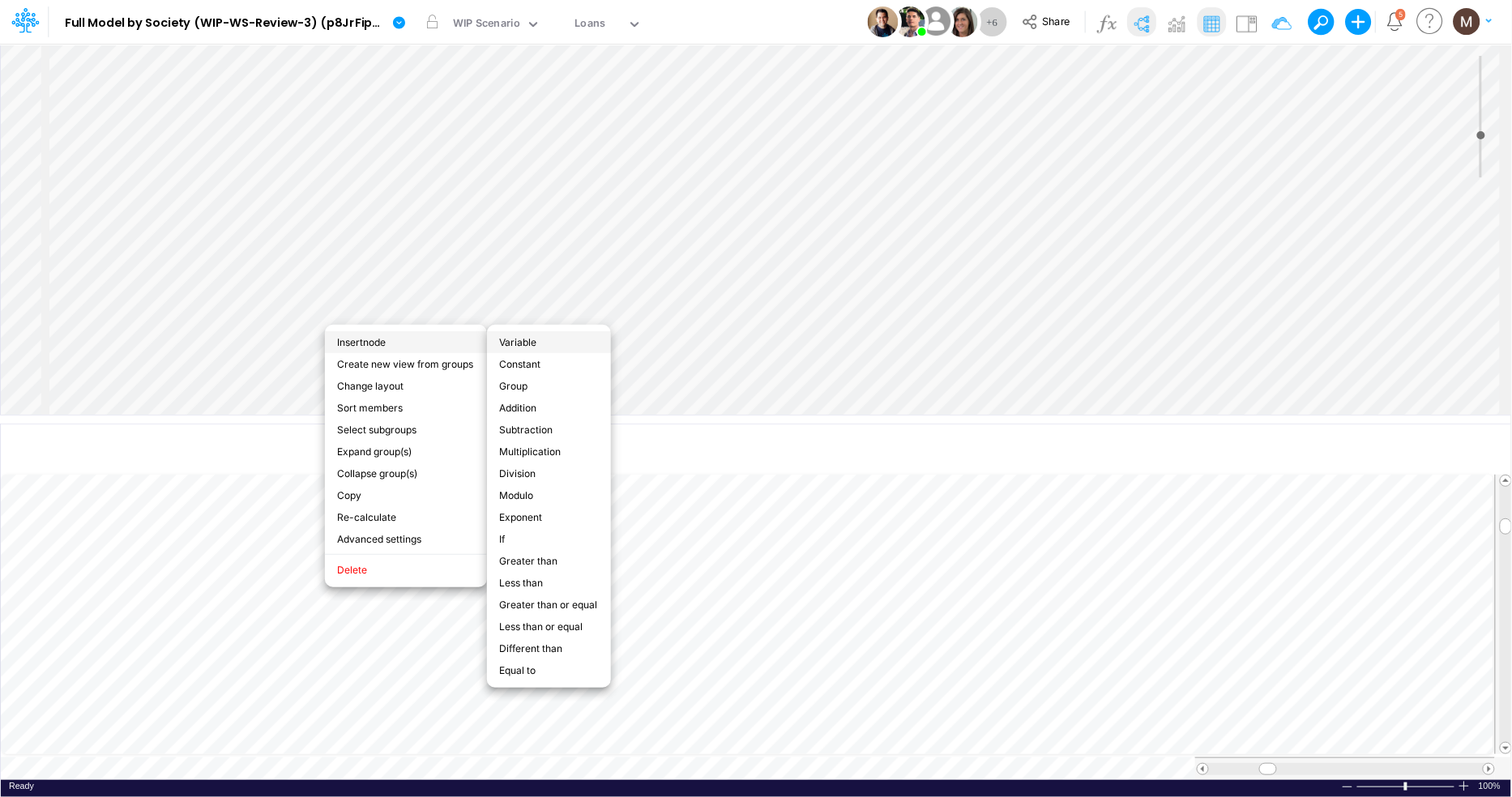
click at [523, 350] on li "Variable" at bounding box center [548, 341] width 124 height 22
click at [567, 335] on li "Variable" at bounding box center [552, 332] width 124 height 22
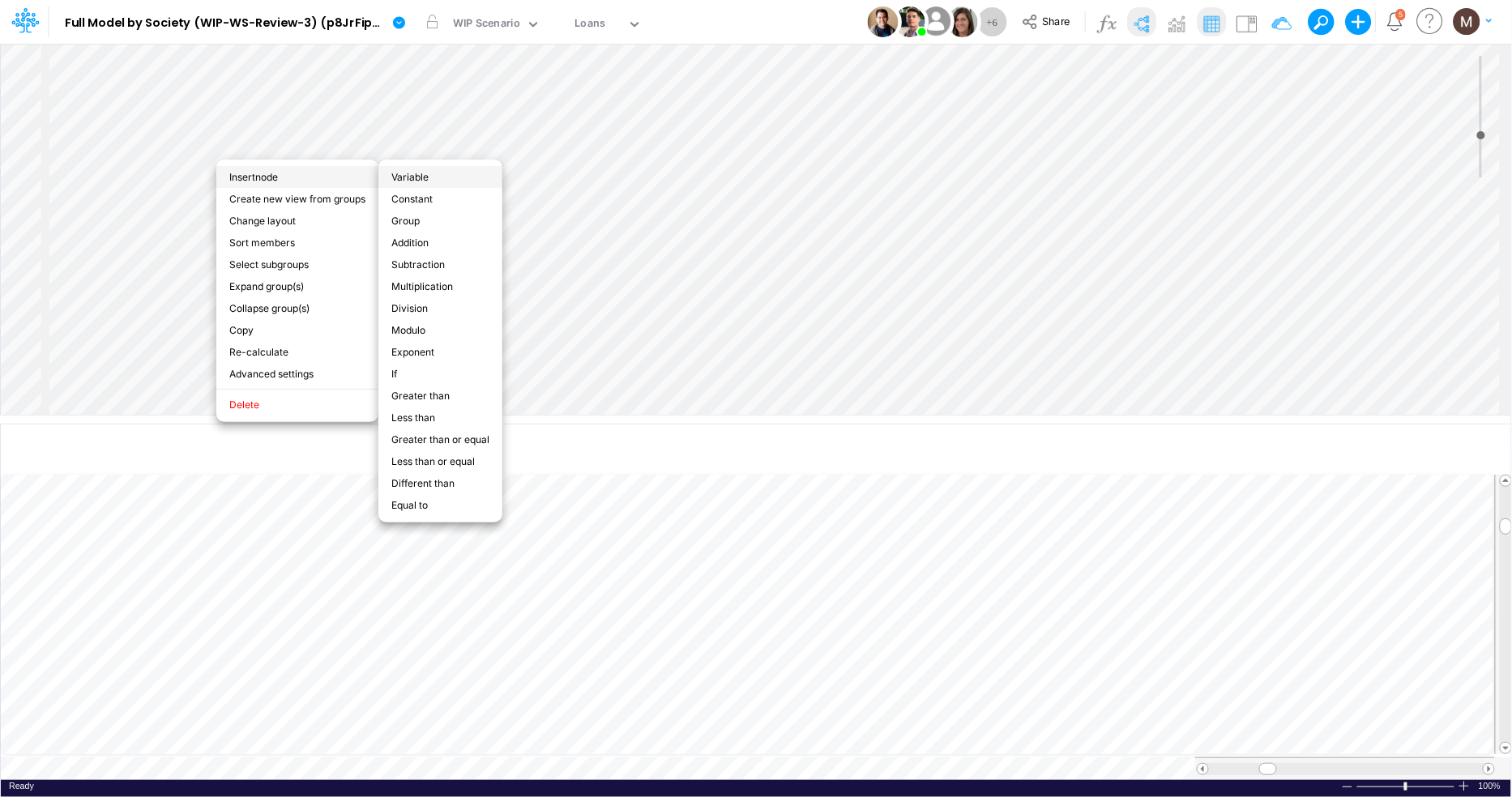
click at [404, 178] on li "Variable" at bounding box center [440, 177] width 124 height 22
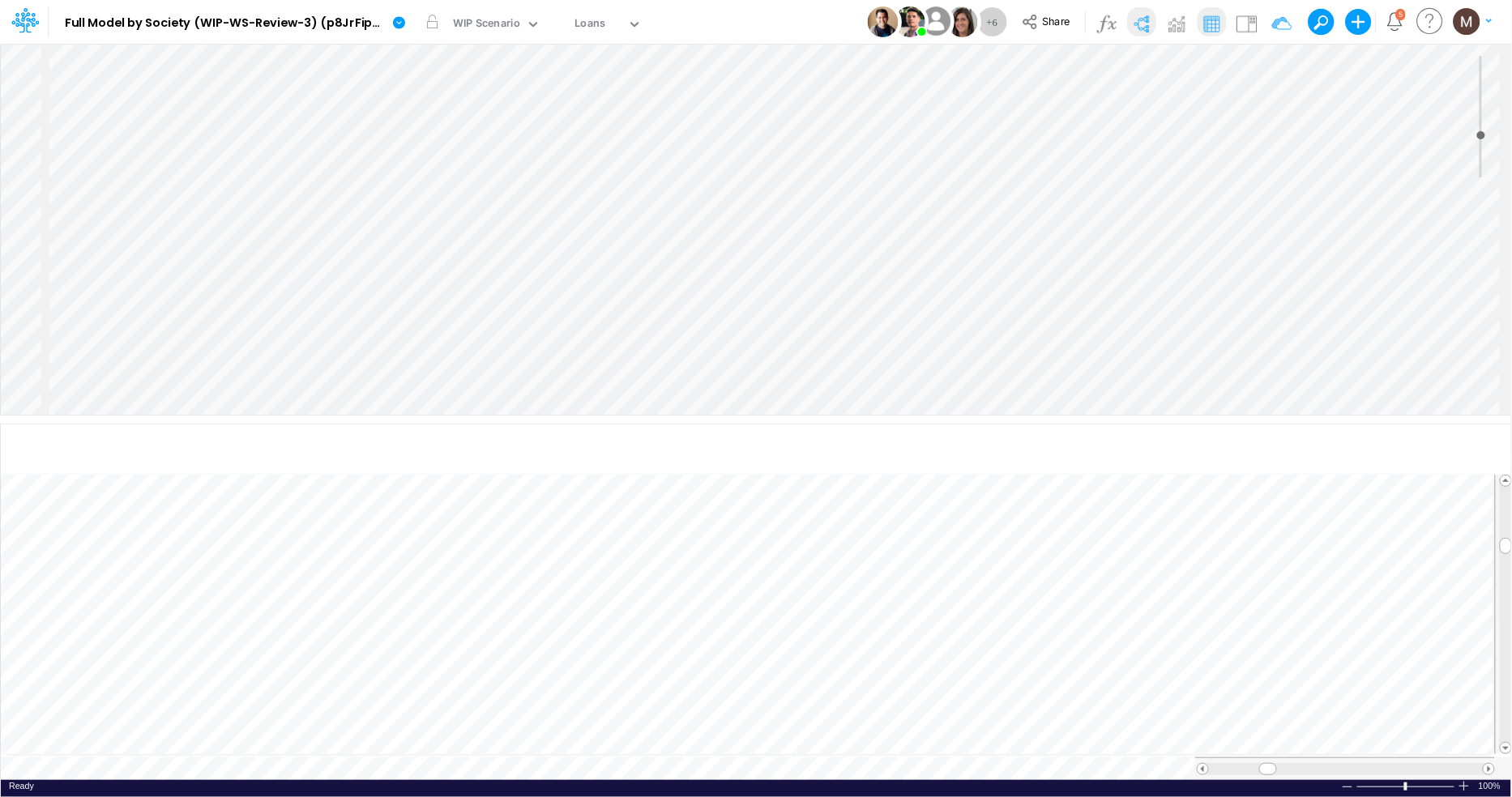
scroll to position [1499, 0]
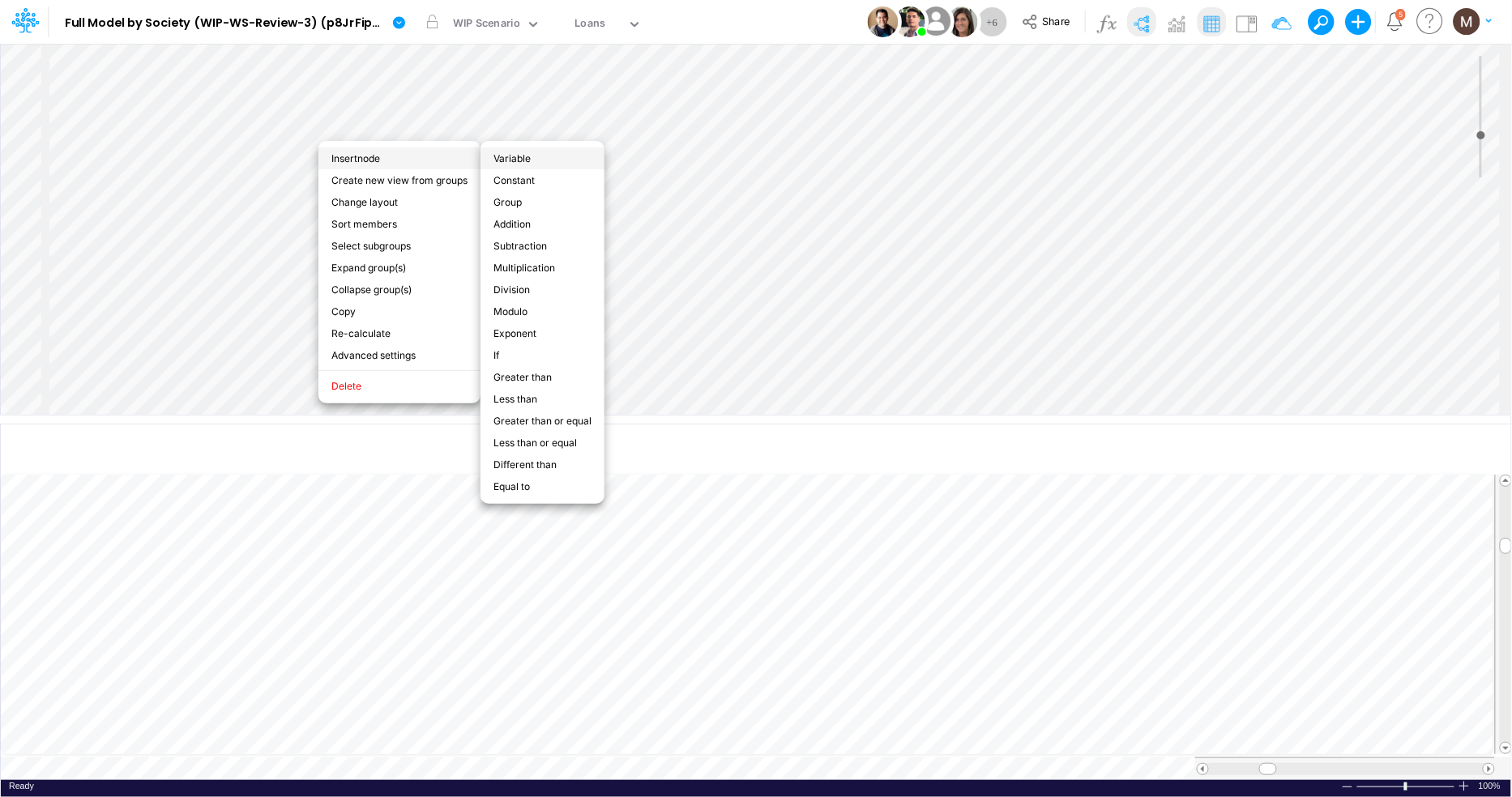
click at [555, 161] on li "Variable" at bounding box center [542, 158] width 124 height 22
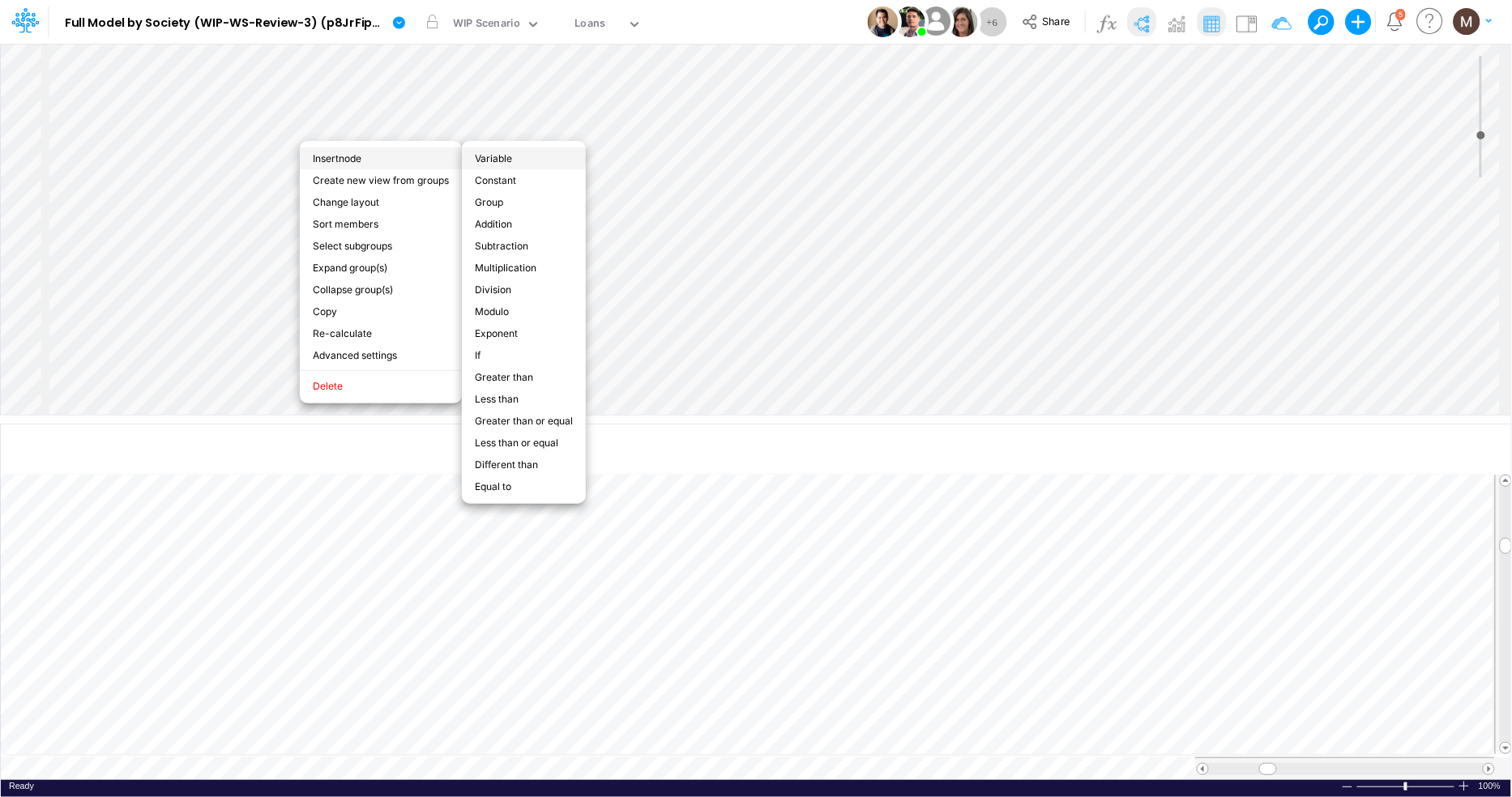
click at [488, 159] on li "Variable" at bounding box center [524, 158] width 124 height 22
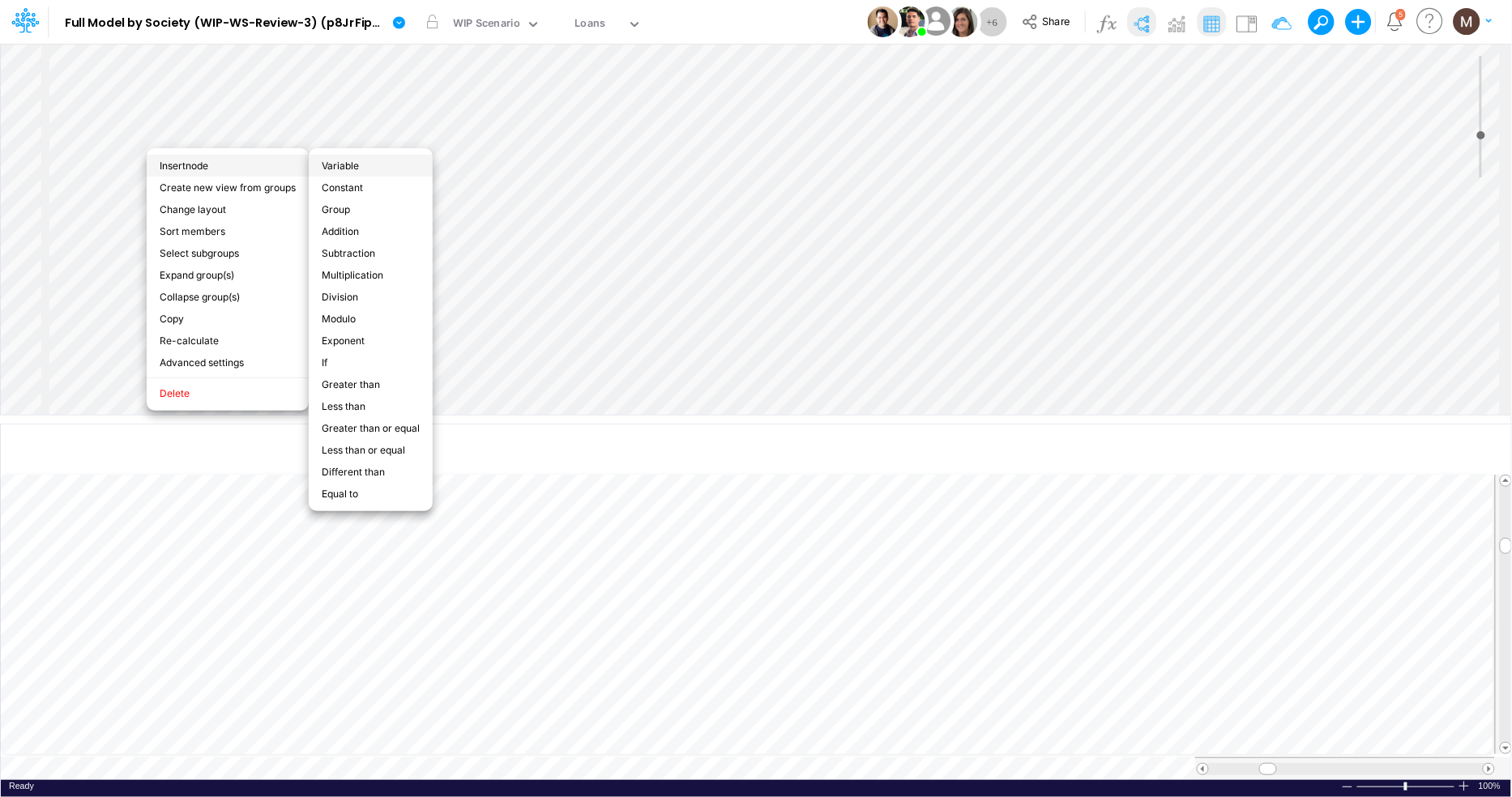
click at [326, 167] on li "Variable" at bounding box center [371, 165] width 124 height 22
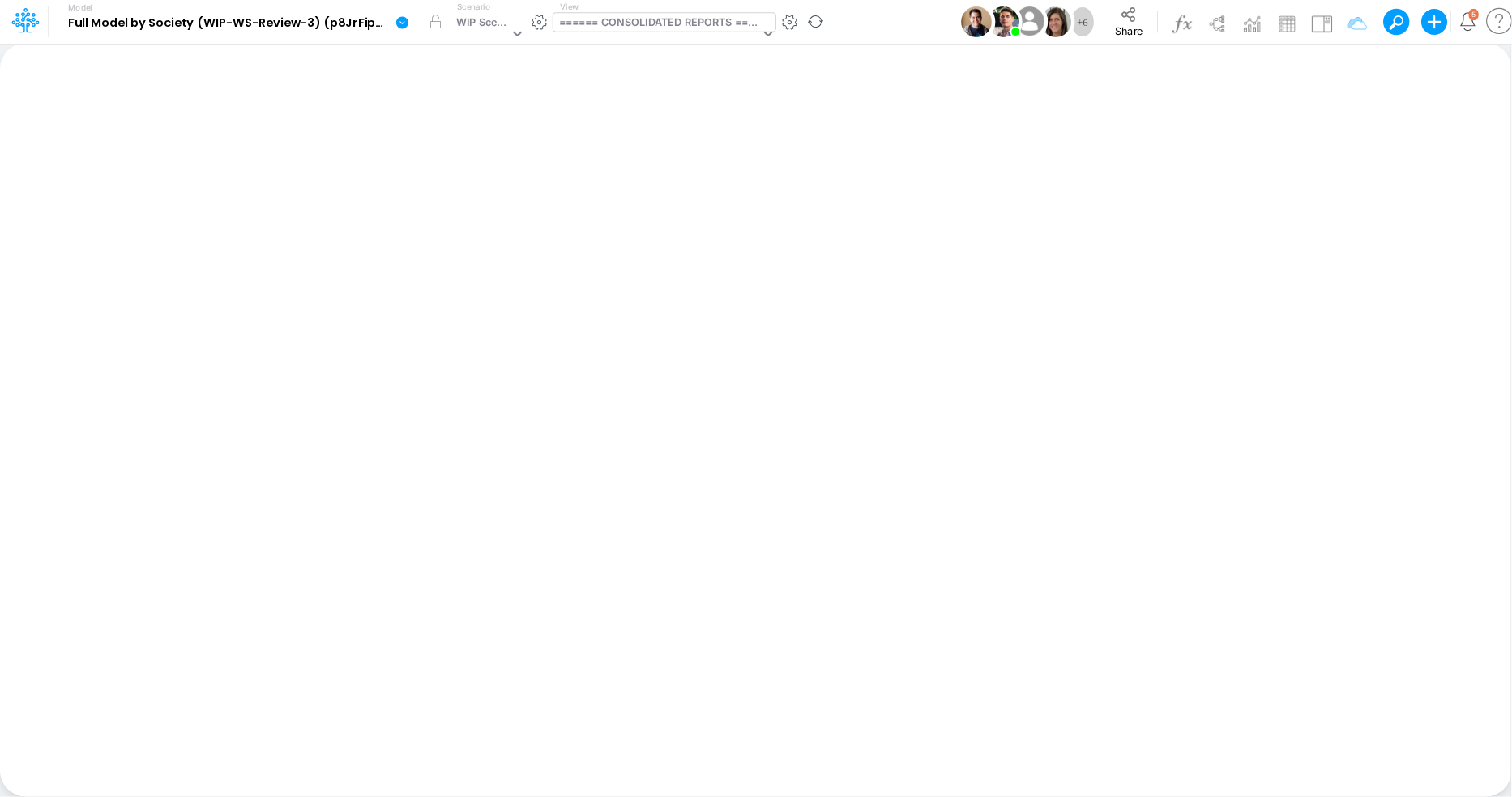
click at [673, 15] on div "====== CONSOLIDATED REPORTS ======" at bounding box center [659, 24] width 201 height 18
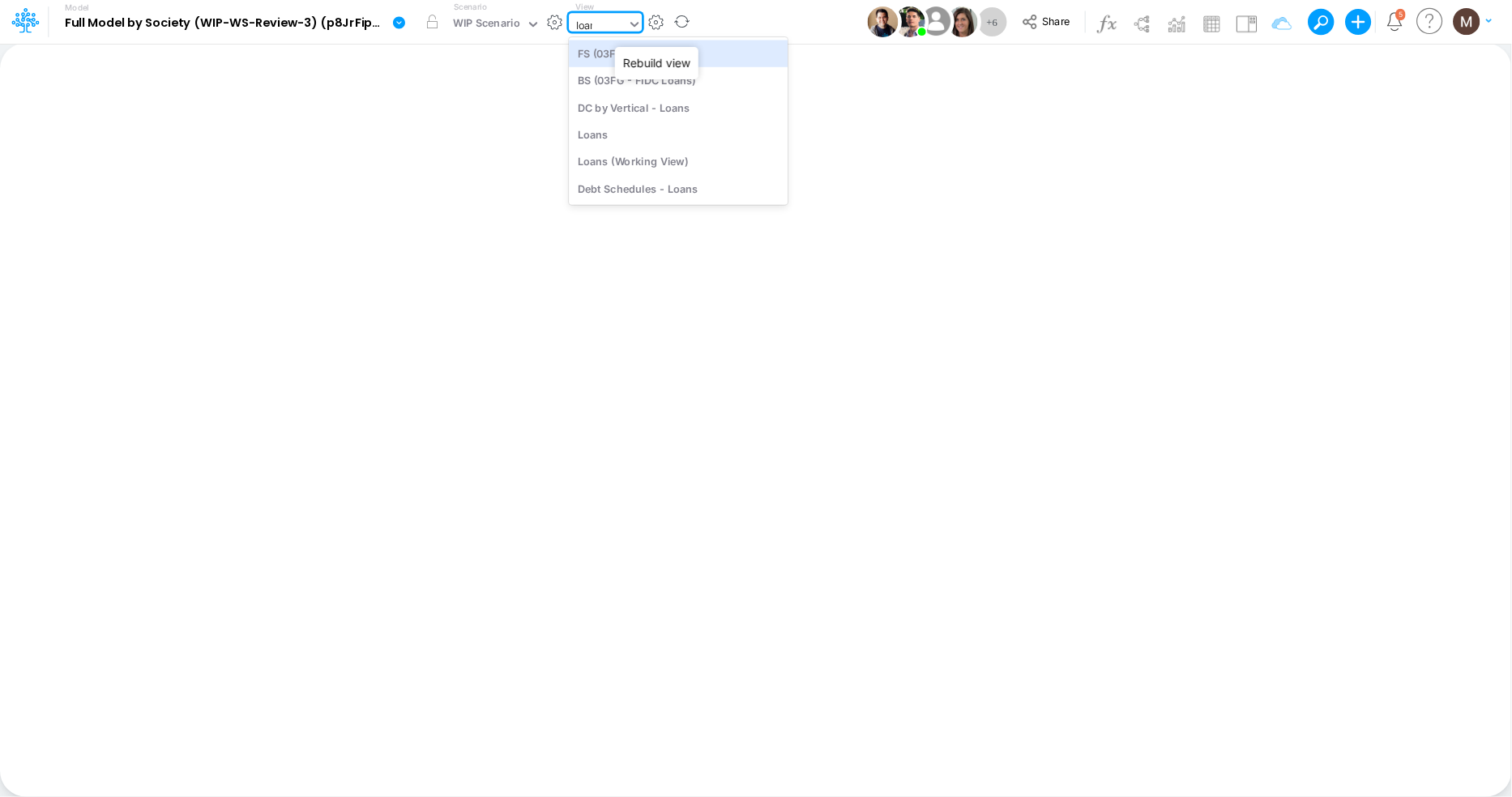
type input "loans"
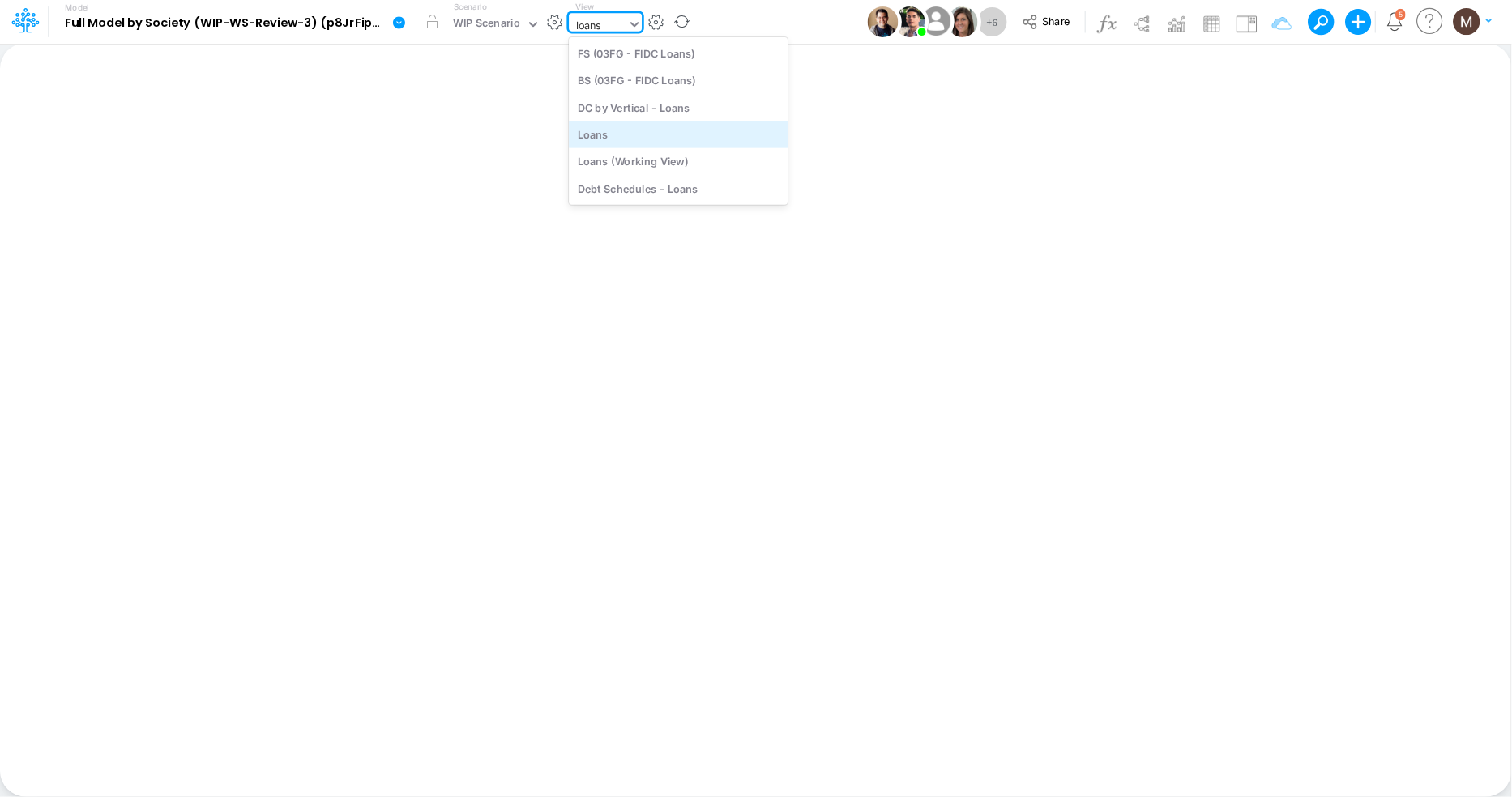
click at [650, 135] on div "Loans" at bounding box center [678, 134] width 219 height 26
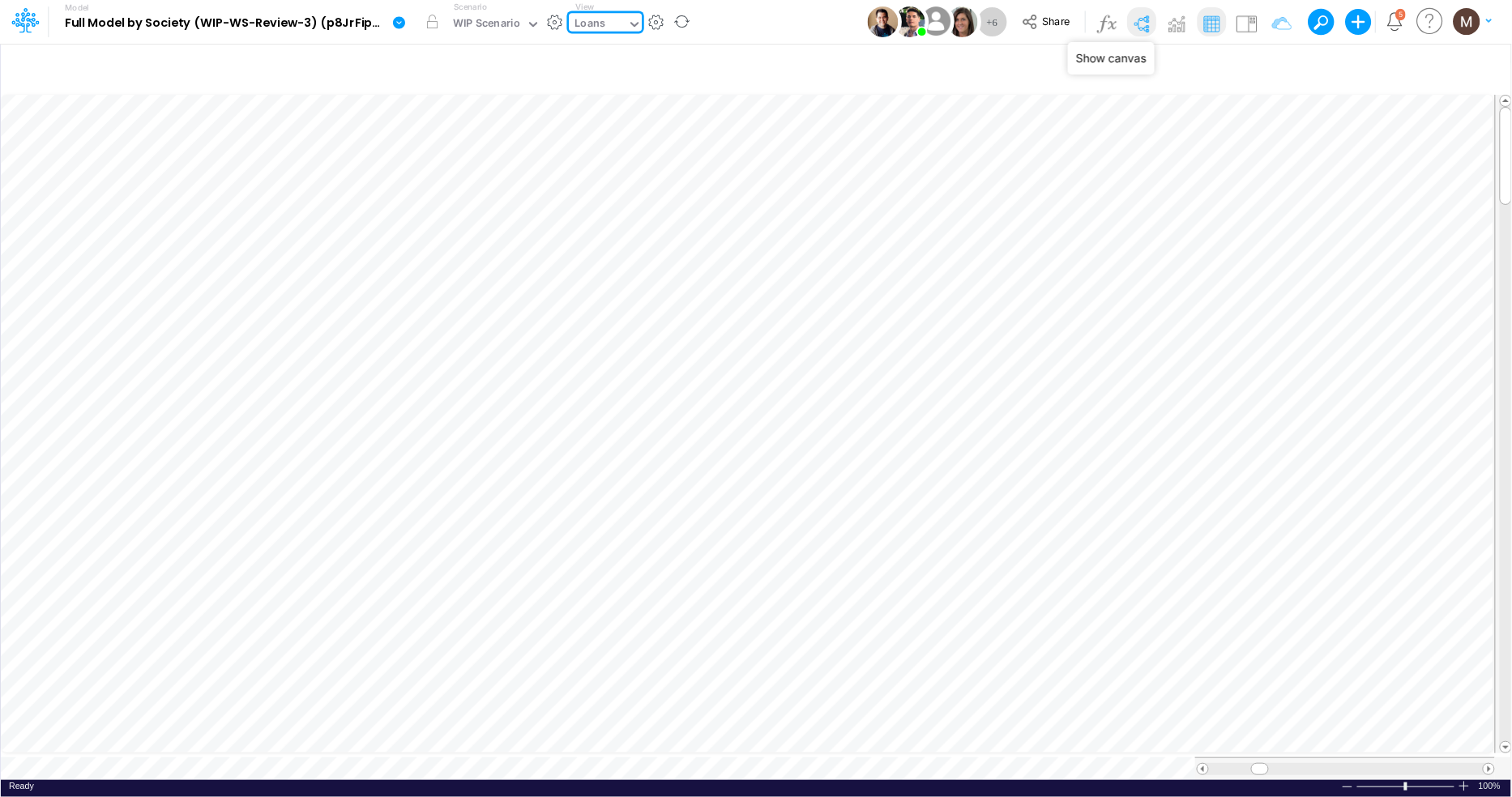
click at [1141, 27] on img at bounding box center [1141, 23] width 26 height 26
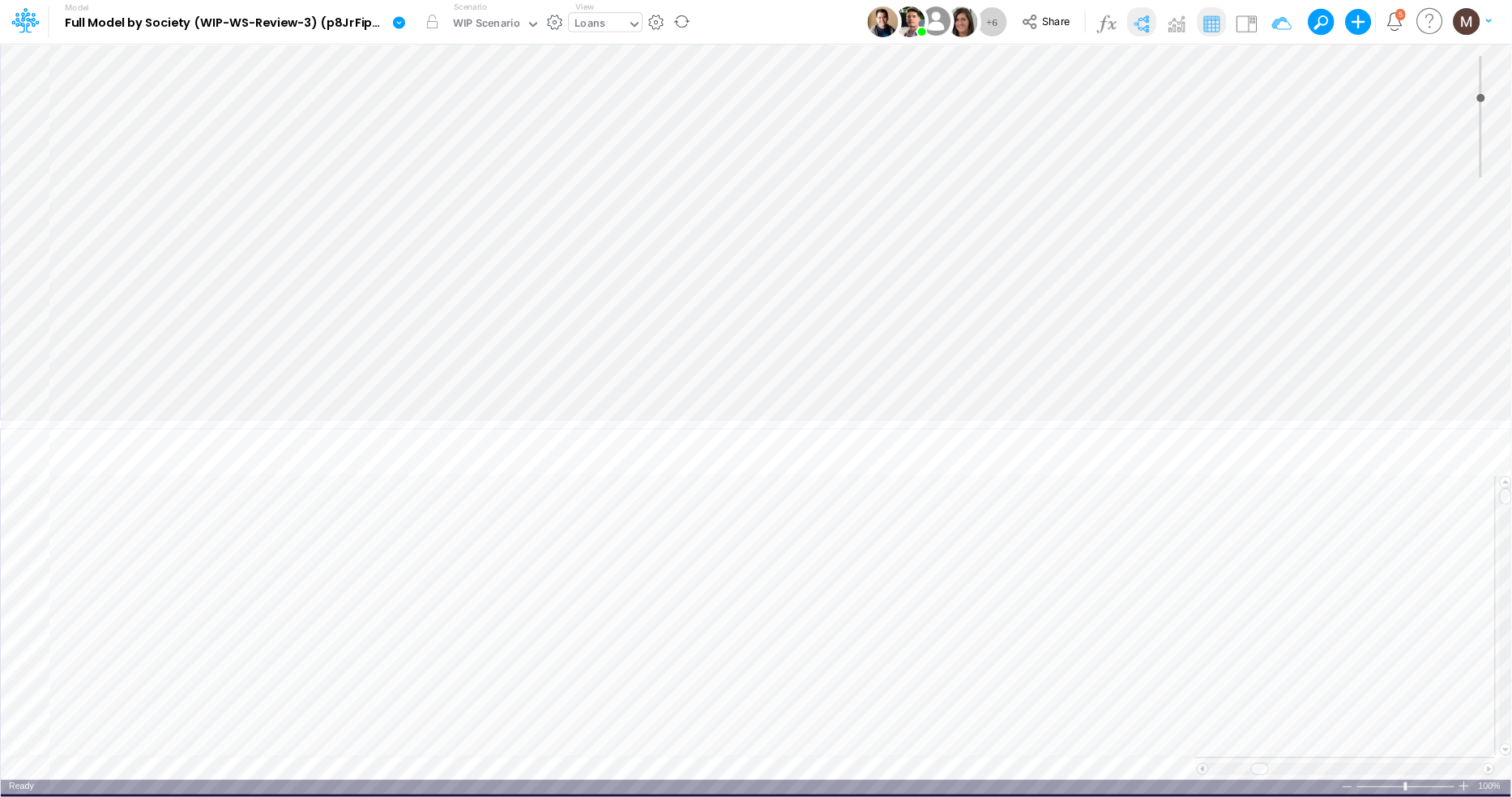
type input "0"
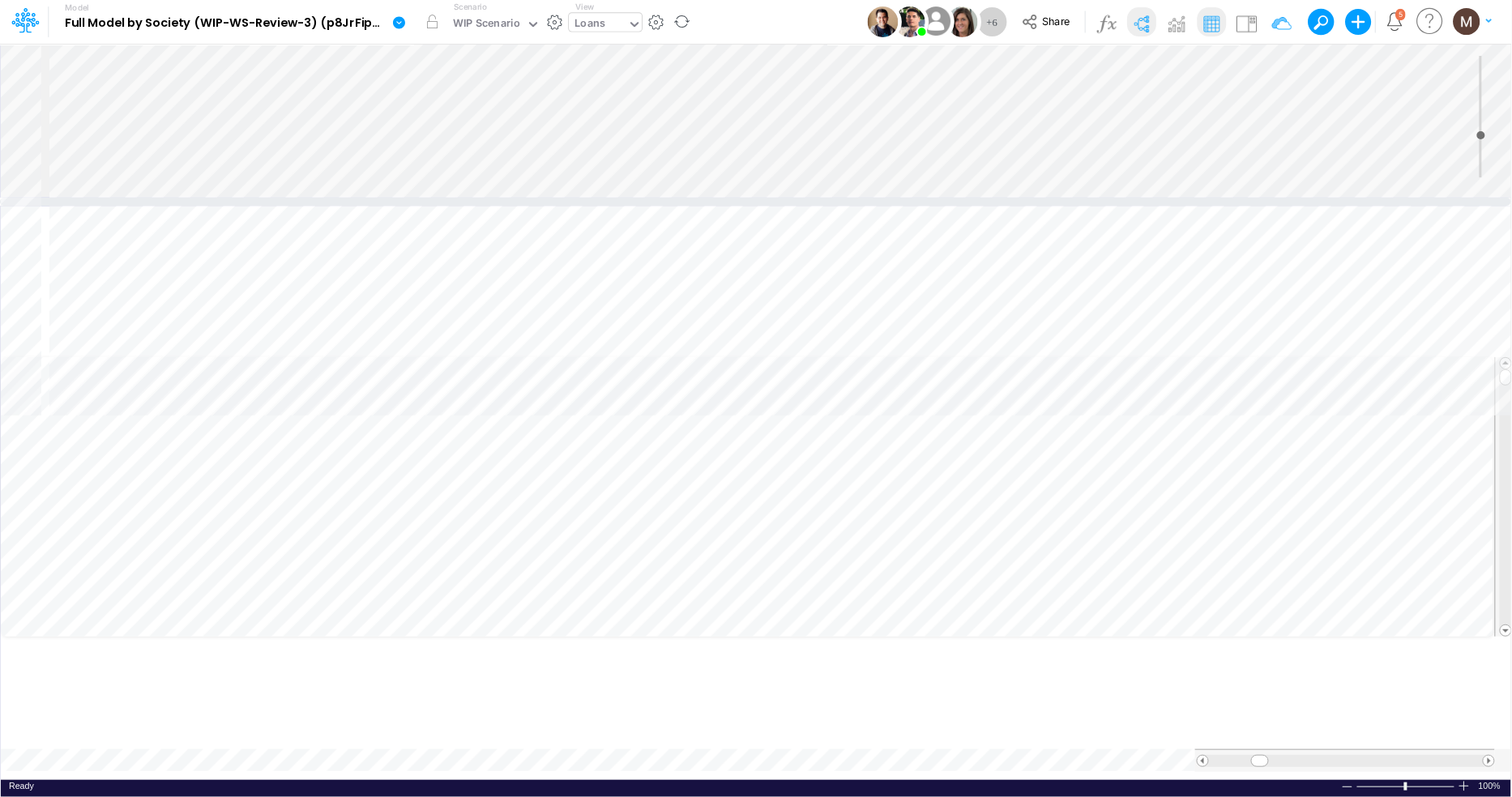
drag, startPoint x: 495, startPoint y: 422, endPoint x: 504, endPoint y: 200, distance: 222.2
click at [504, 200] on div at bounding box center [755, 201] width 1511 height 8
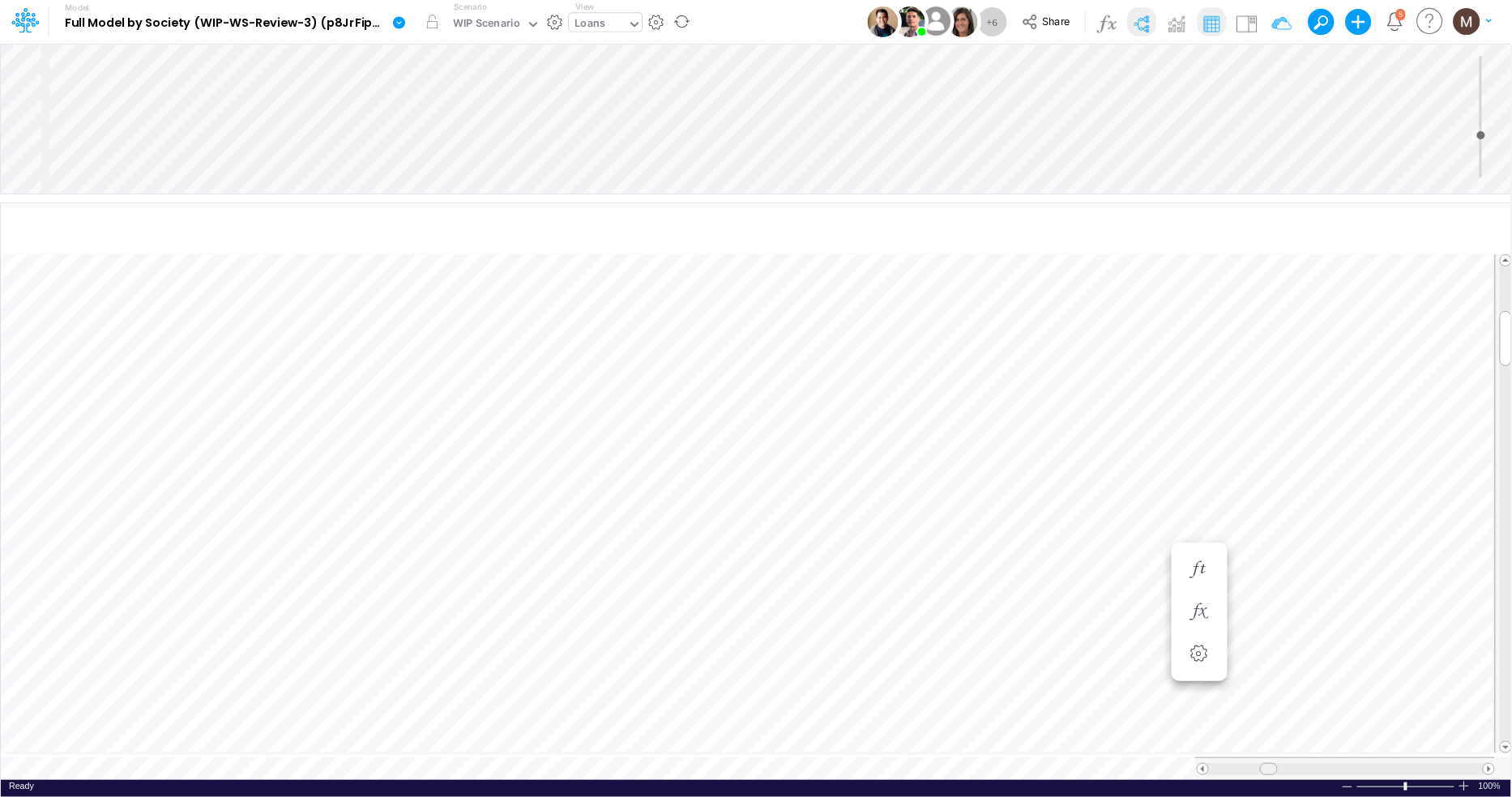
drag, startPoint x: 1264, startPoint y: 764, endPoint x: 1273, endPoint y: 763, distance: 9.1
click at [1273, 764] on span at bounding box center [1268, 769] width 11 height 11
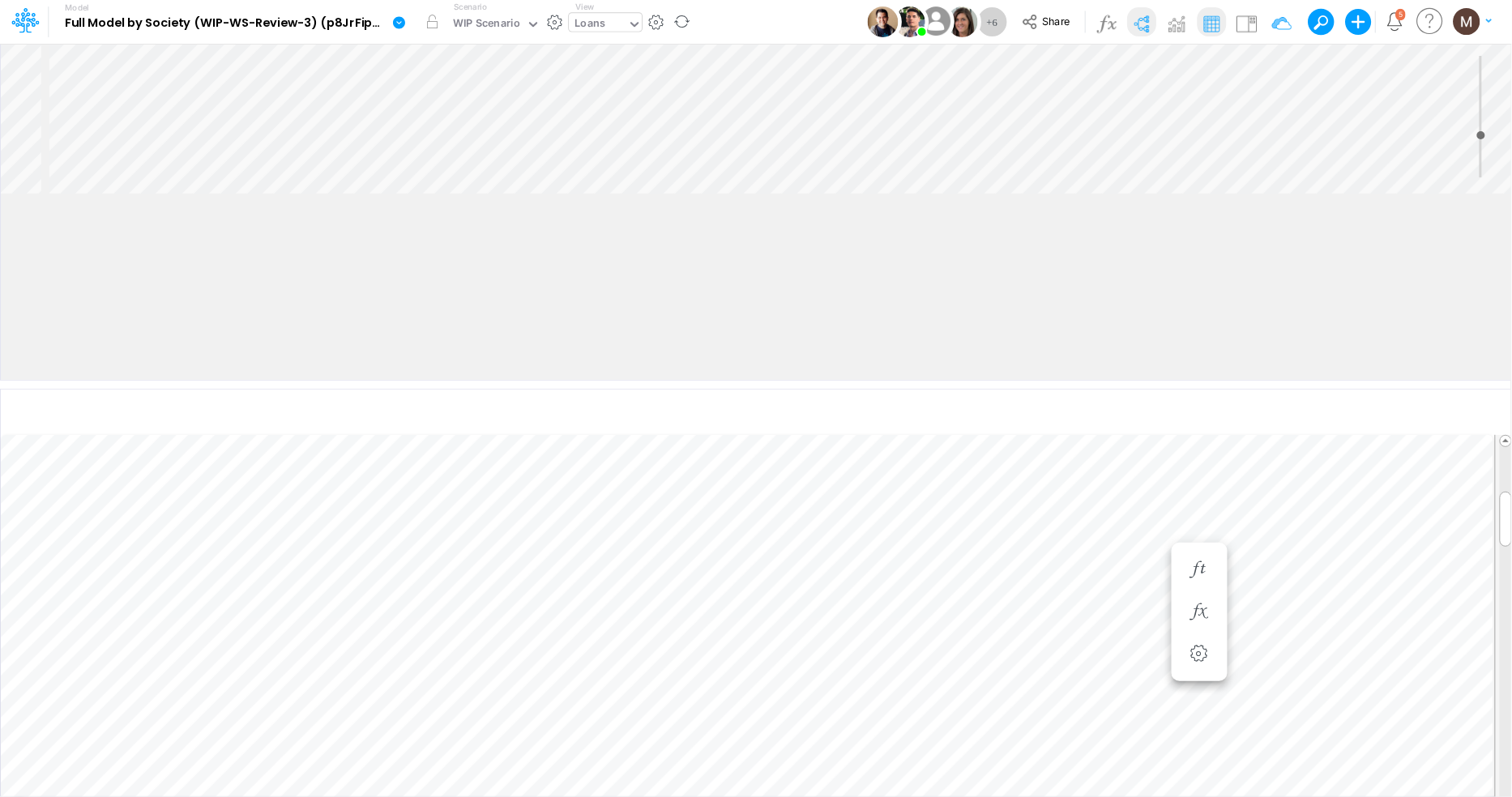
drag, startPoint x: 178, startPoint y: 199, endPoint x: 152, endPoint y: 272, distance: 77.5
click at [165, 389] on div at bounding box center [755, 384] width 1511 height 8
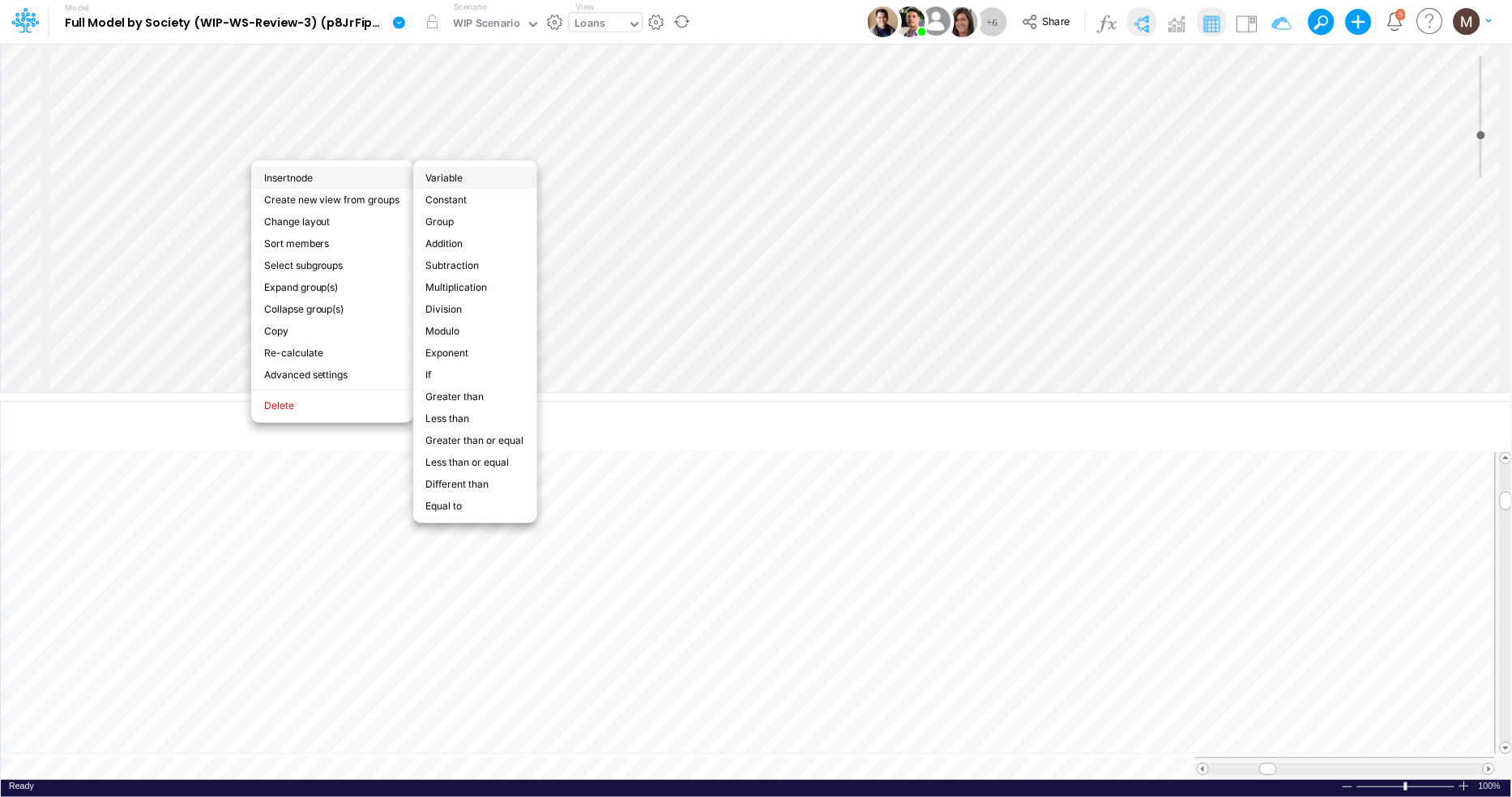
click at [435, 178] on li "Variable" at bounding box center [474, 178] width 124 height 22
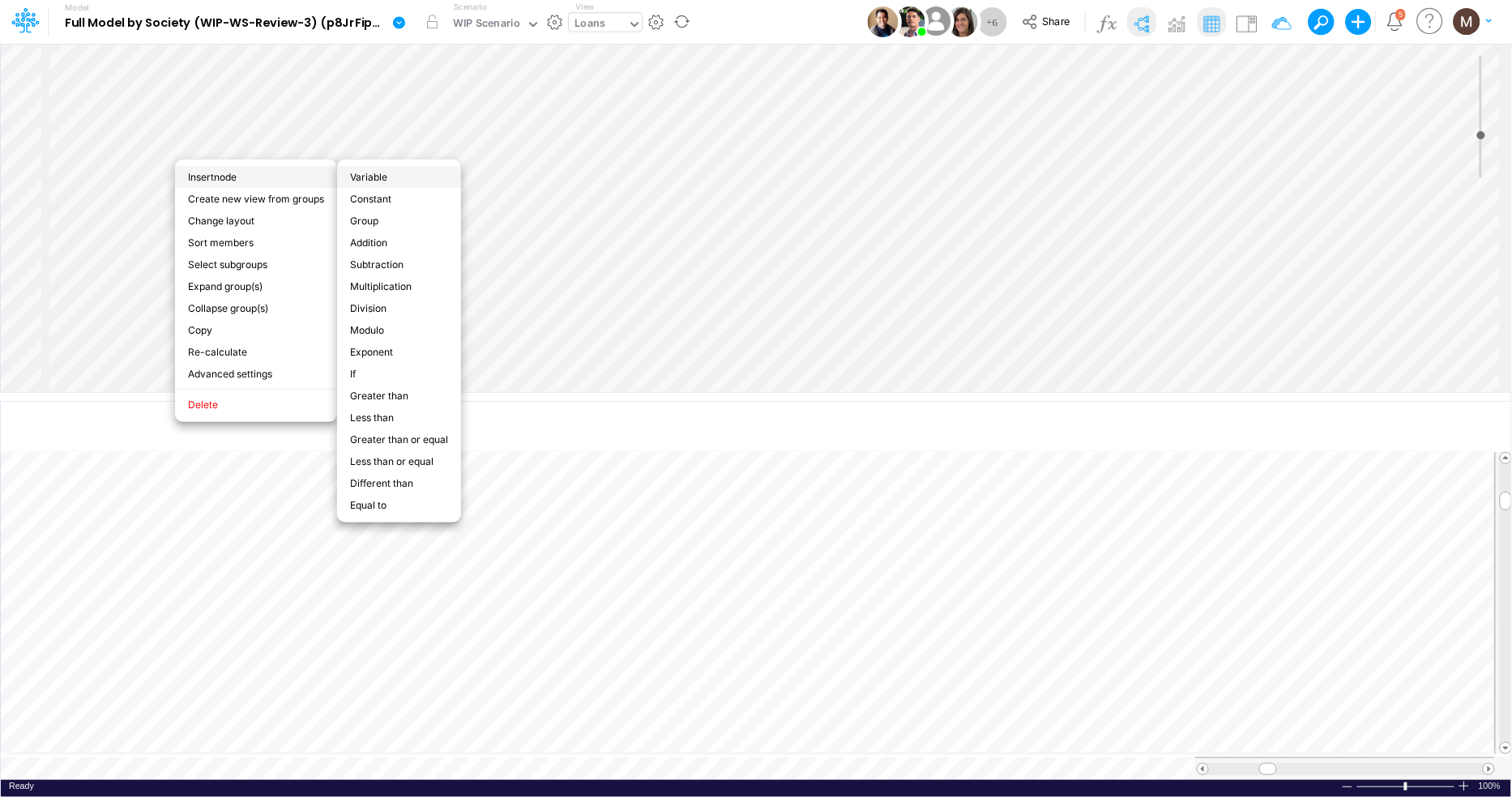
click at [354, 179] on li "Variable" at bounding box center [399, 177] width 124 height 22
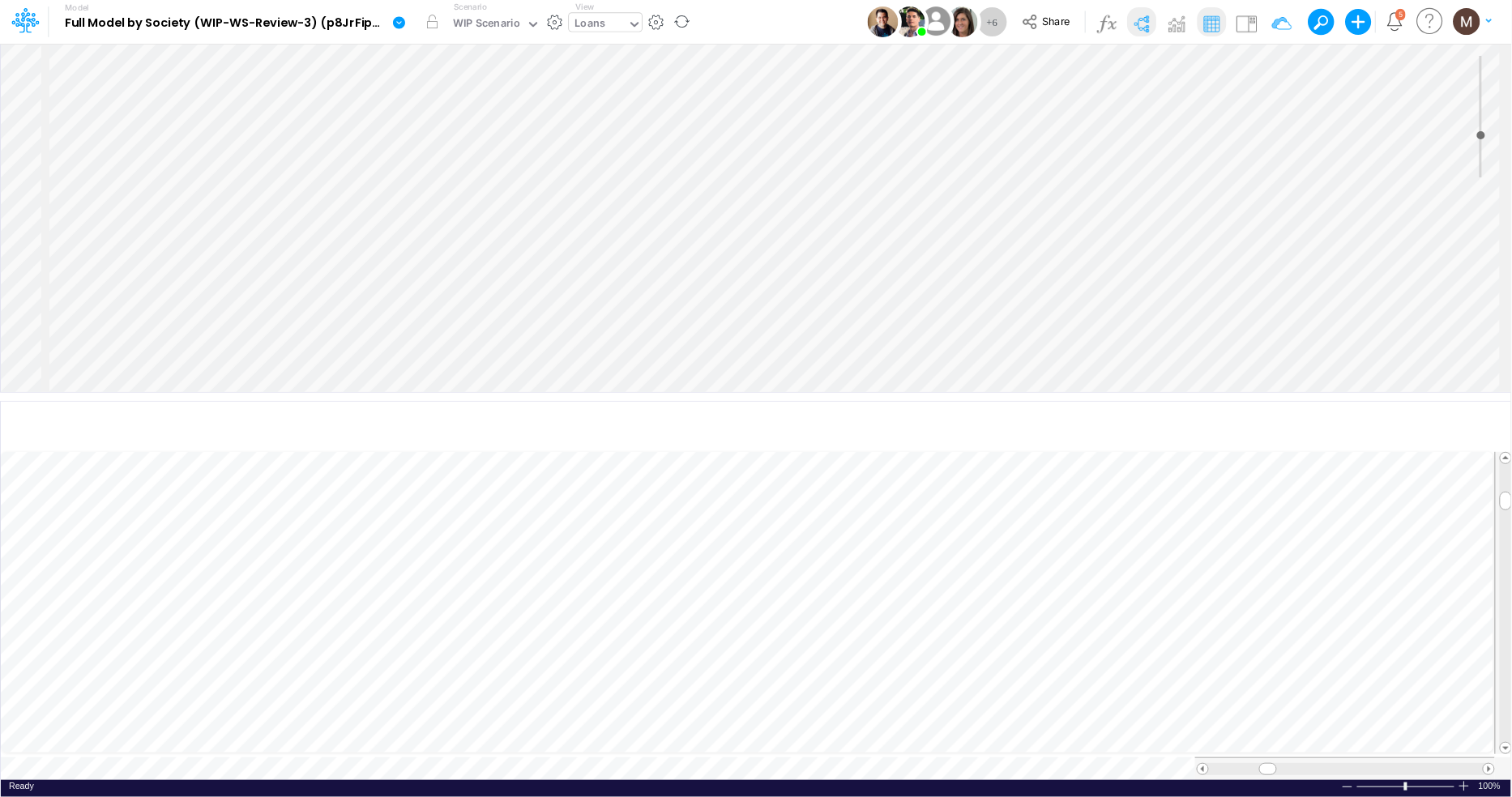
scroll to position [106, 0]
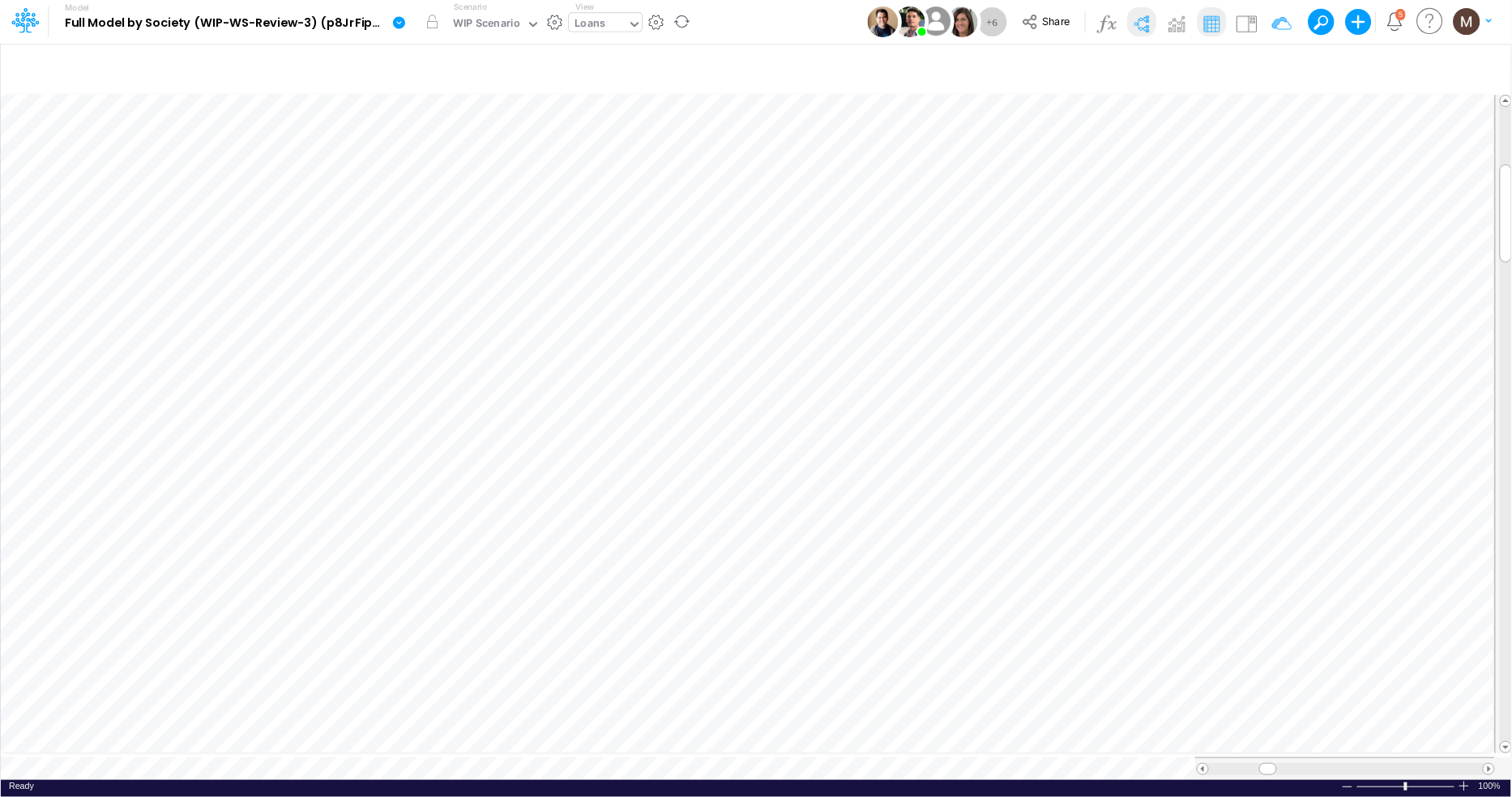
click at [324, 20] on b "Full Model by Society (WIP-WS-Review-3) (p8JrFipGveTU7I_vk960F.EPc.b3Teyw) [DAT…" at bounding box center [225, 23] width 321 height 15
click at [398, 19] on icon at bounding box center [399, 22] width 12 height 12
click at [433, 173] on button "View model info" at bounding box center [480, 168] width 173 height 26
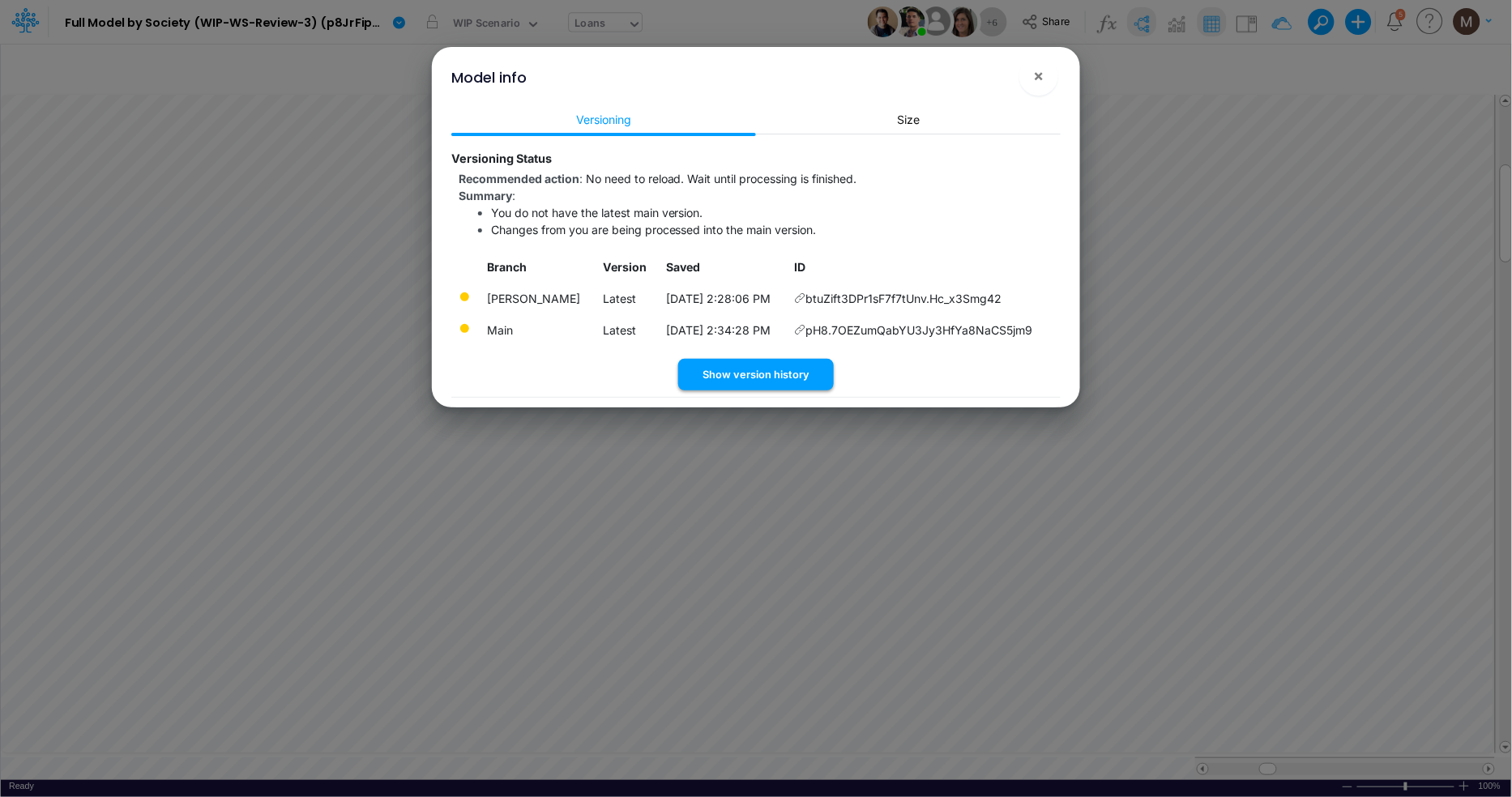
click at [753, 391] on button "Show version history" at bounding box center [755, 375] width 156 height 32
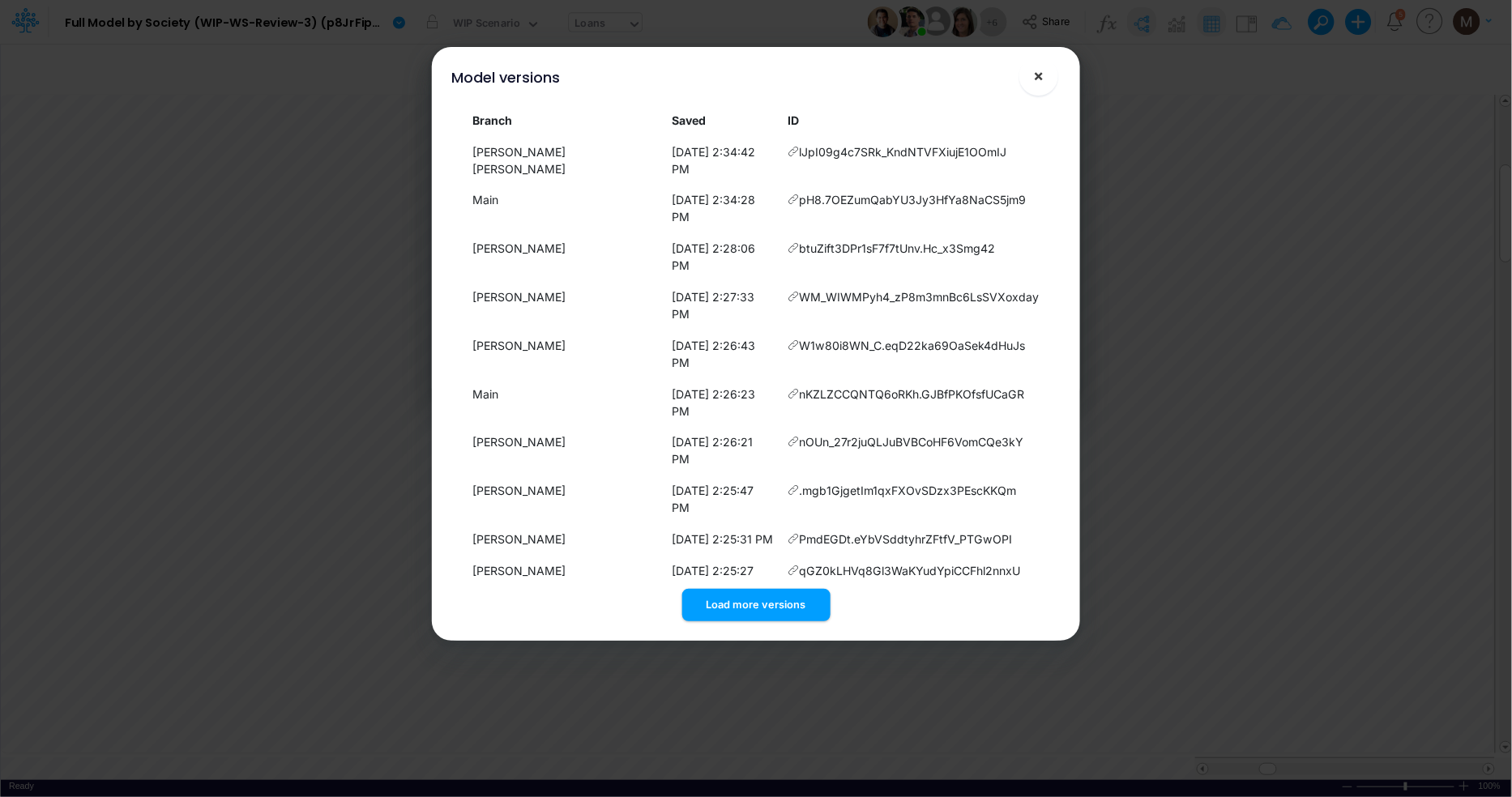
click at [1043, 74] on span "×" at bounding box center [1039, 76] width 11 height 19
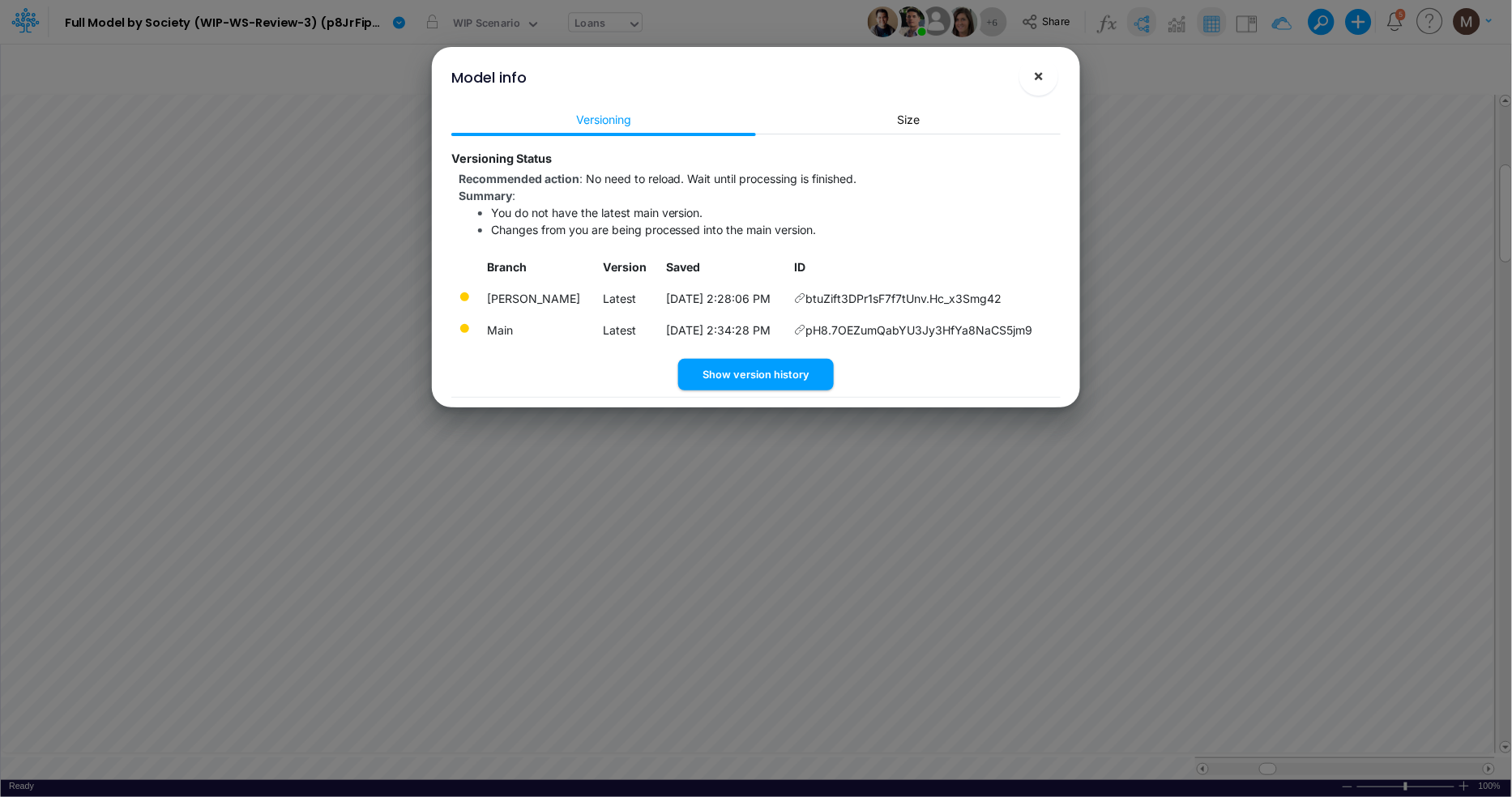
click at [1036, 82] on span "×" at bounding box center [1039, 76] width 11 height 19
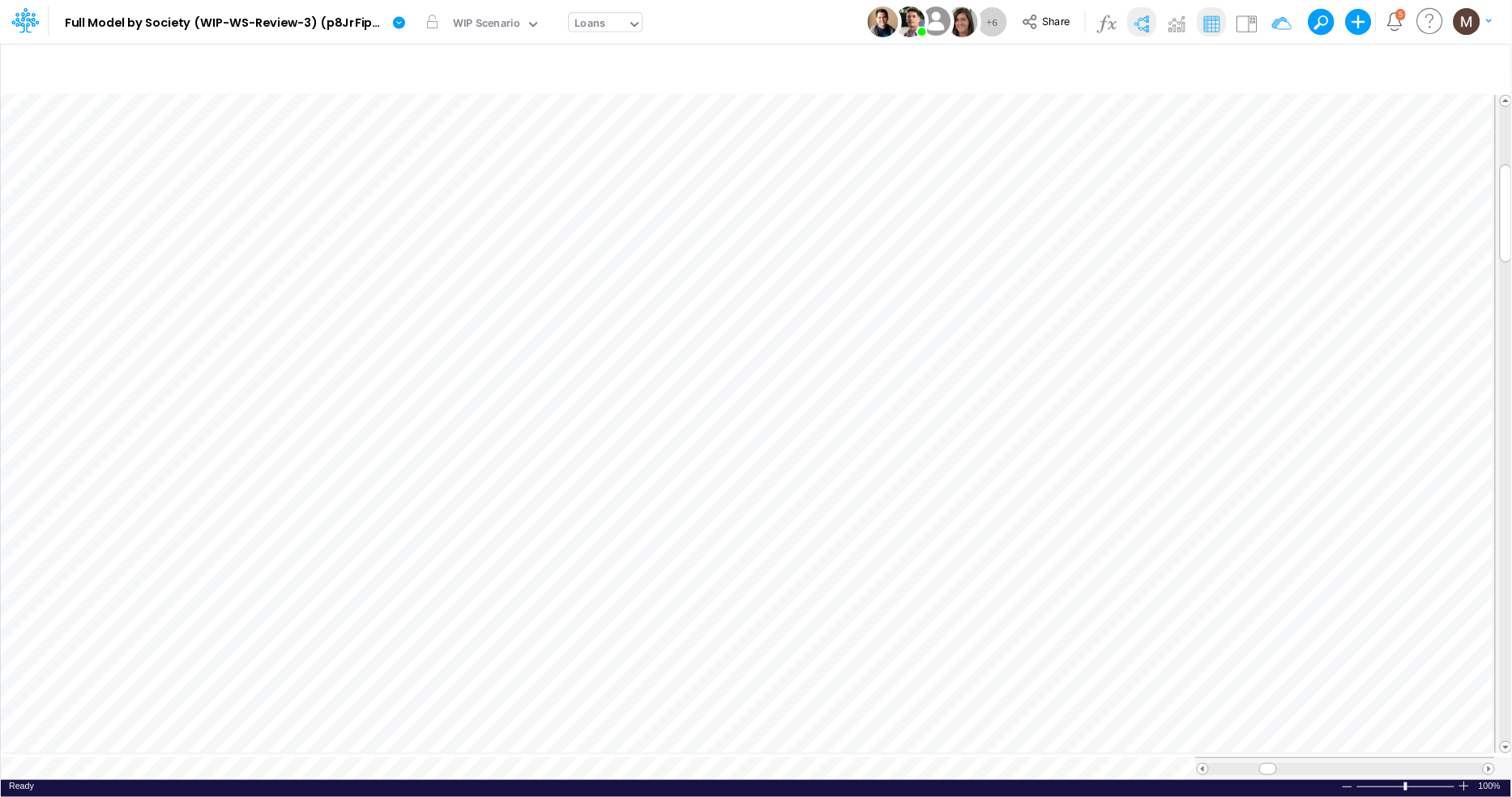
scroll to position [0, 1]
click at [402, 21] on icon at bounding box center [399, 22] width 12 height 12
click at [398, 25] on icon at bounding box center [399, 22] width 12 height 12
click at [433, 165] on button "View model info" at bounding box center [480, 168] width 173 height 26
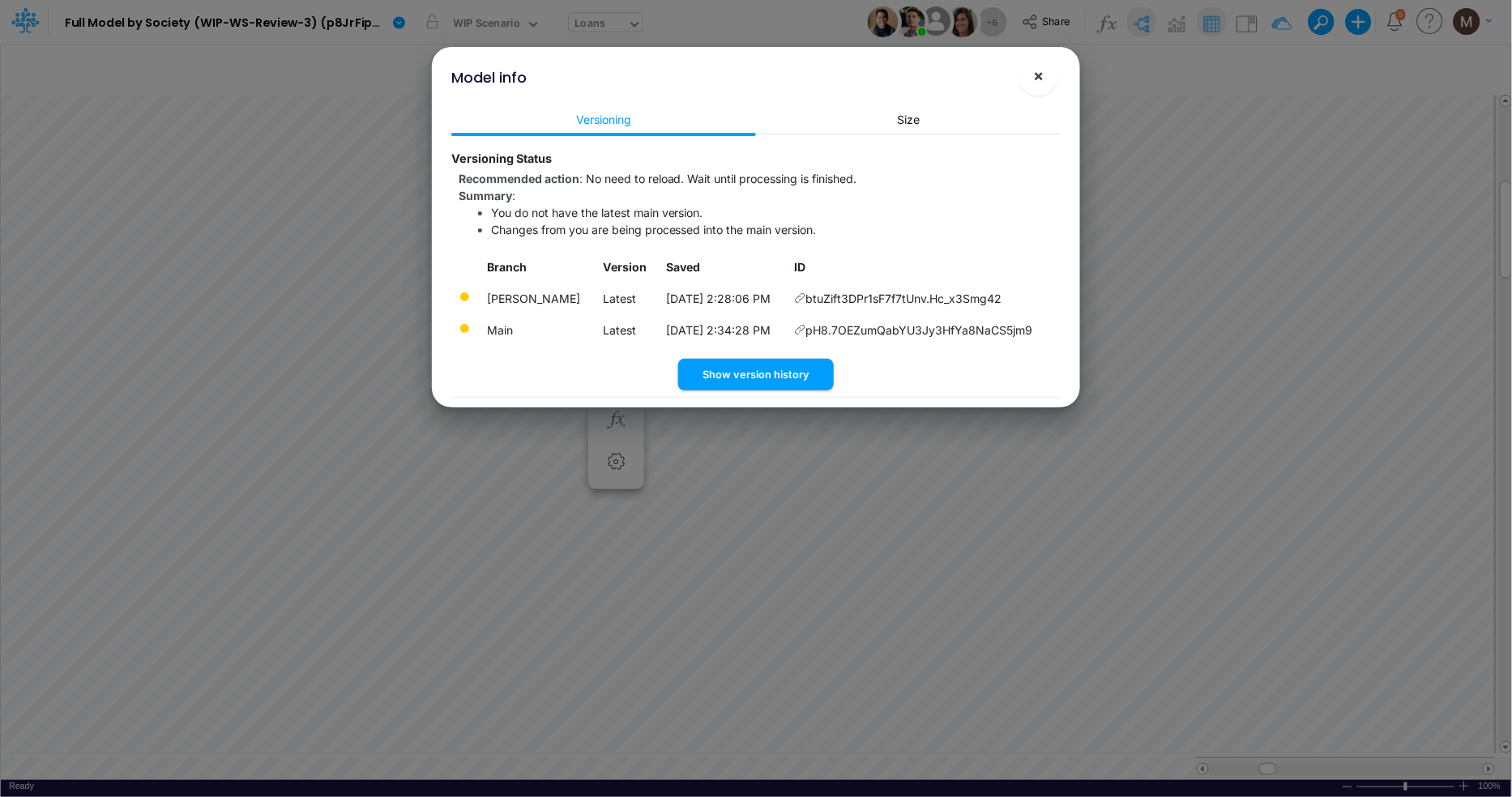
click at [1046, 82] on button "×" at bounding box center [1039, 76] width 39 height 39
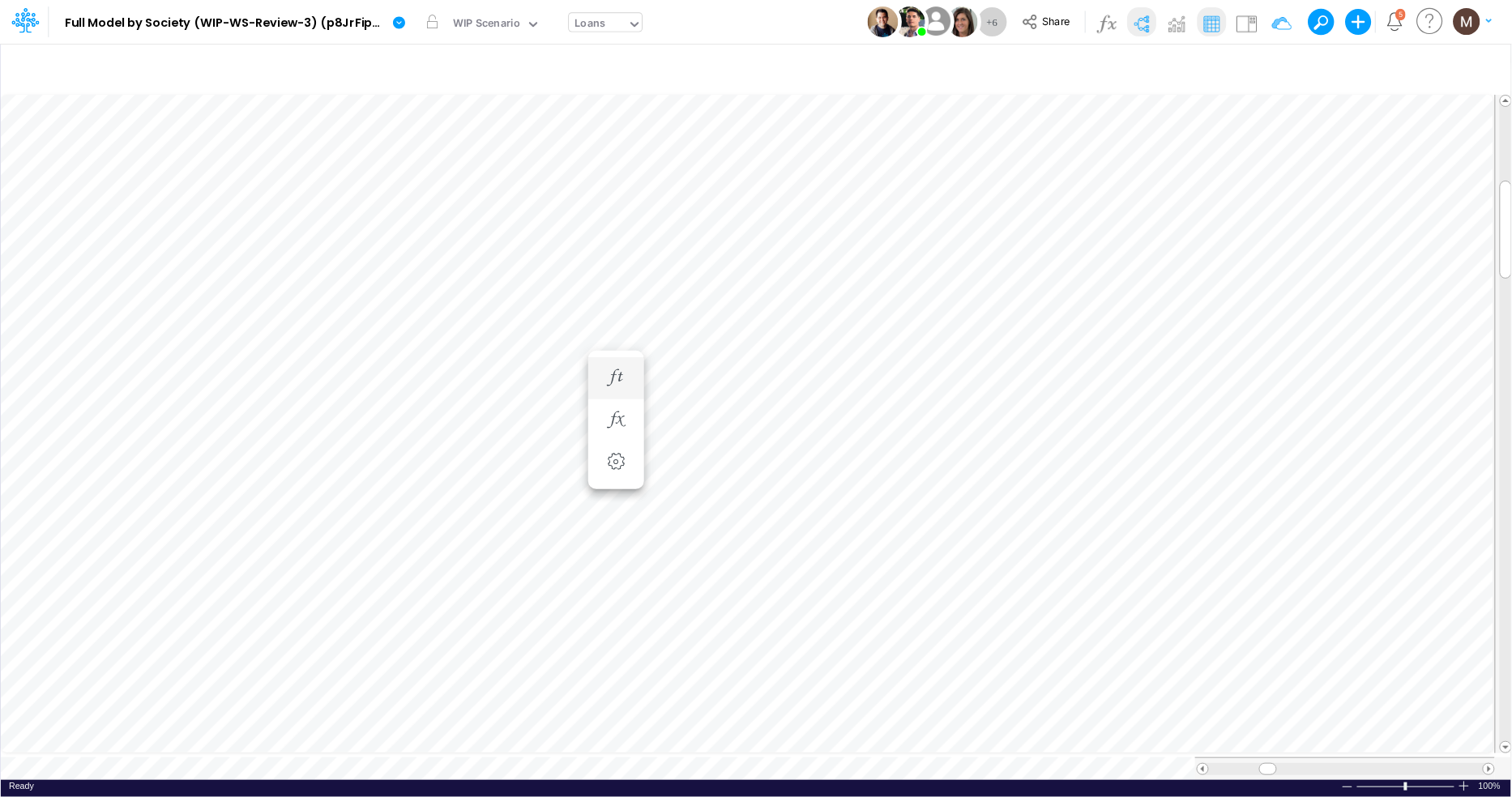
scroll to position [0, 1]
click at [805, 402] on icon "button" at bounding box center [811, 410] width 25 height 17
click at [808, 438] on icon "button" at bounding box center [811, 442] width 25 height 17
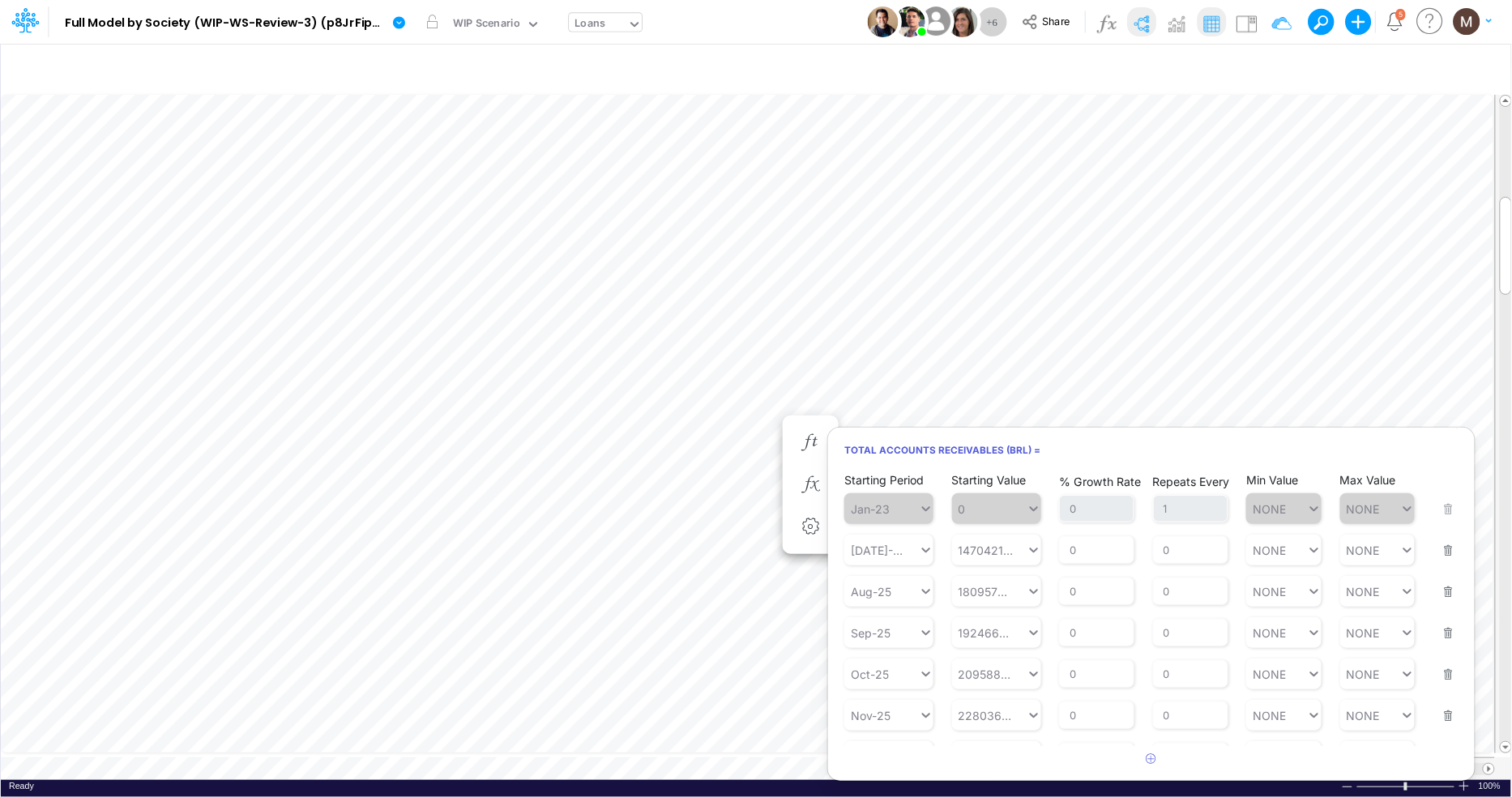
scroll to position [0, 1]
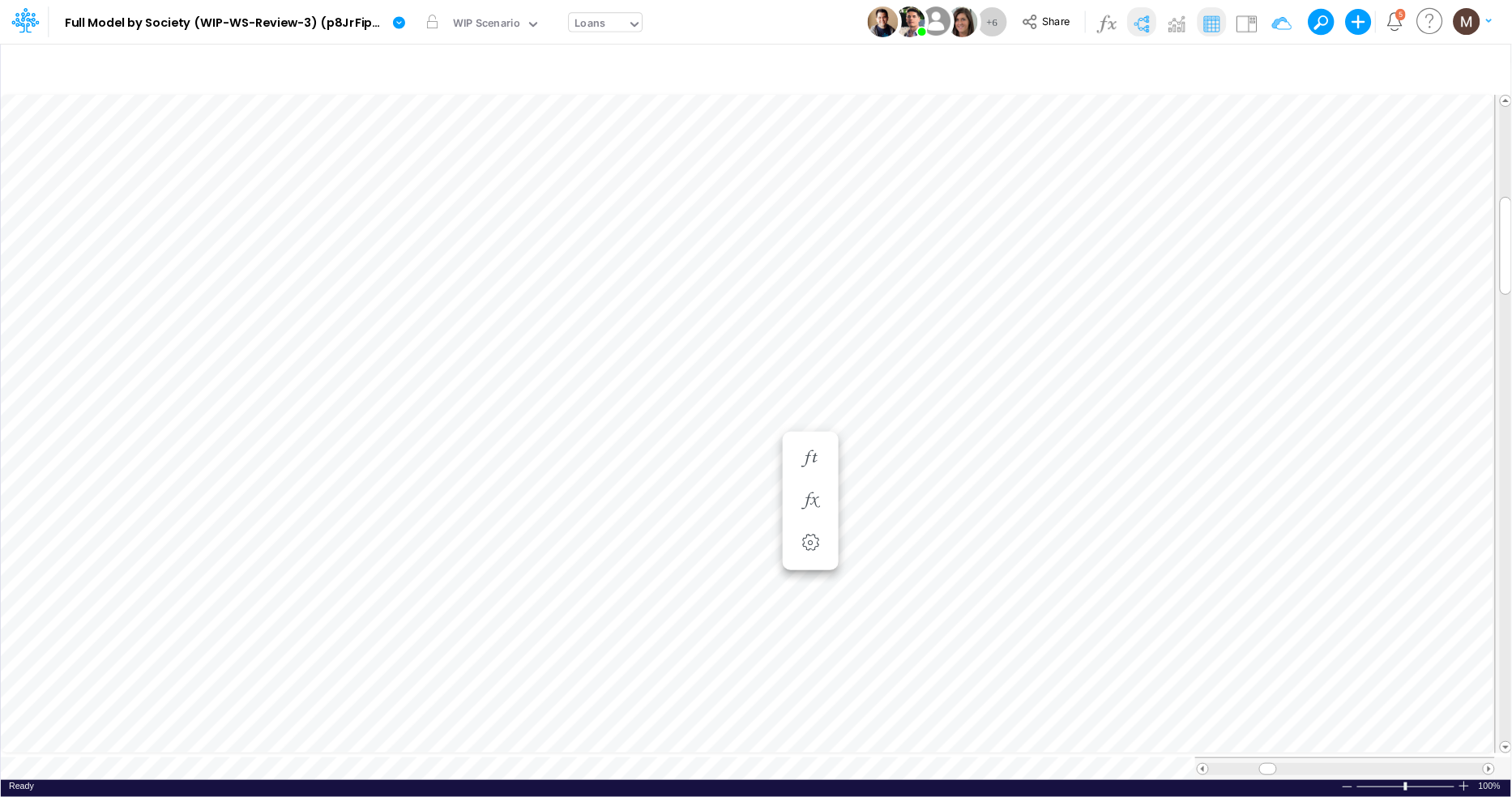
scroll to position [0, 1]
click at [599, 21] on div "Loans" at bounding box center [591, 24] width 31 height 18
type input "non fi"
click at [606, 42] on div "Non Financial KPIs - USD" at bounding box center [678, 53] width 219 height 26
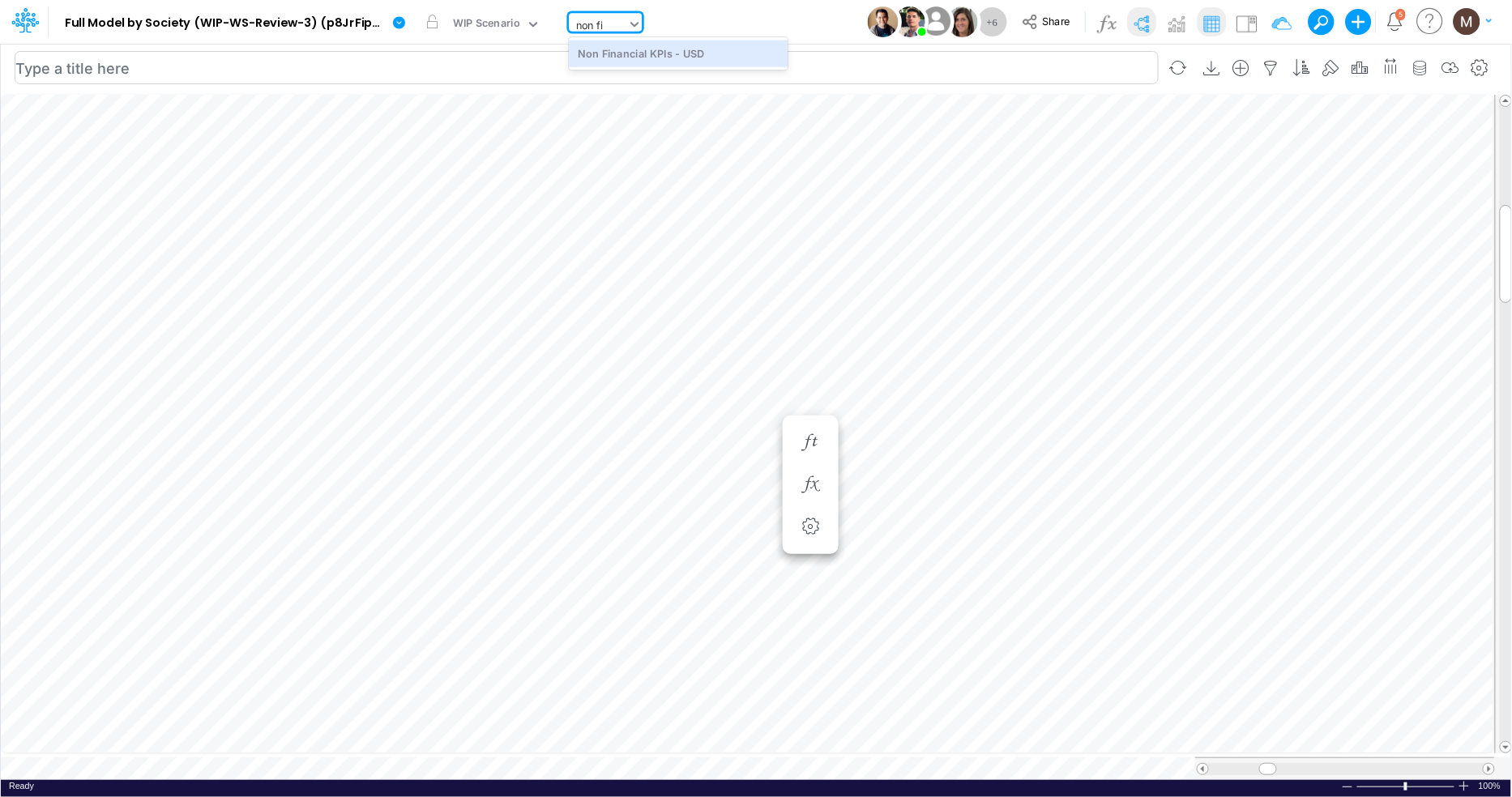
type input "Non Financial KPIs - USD"
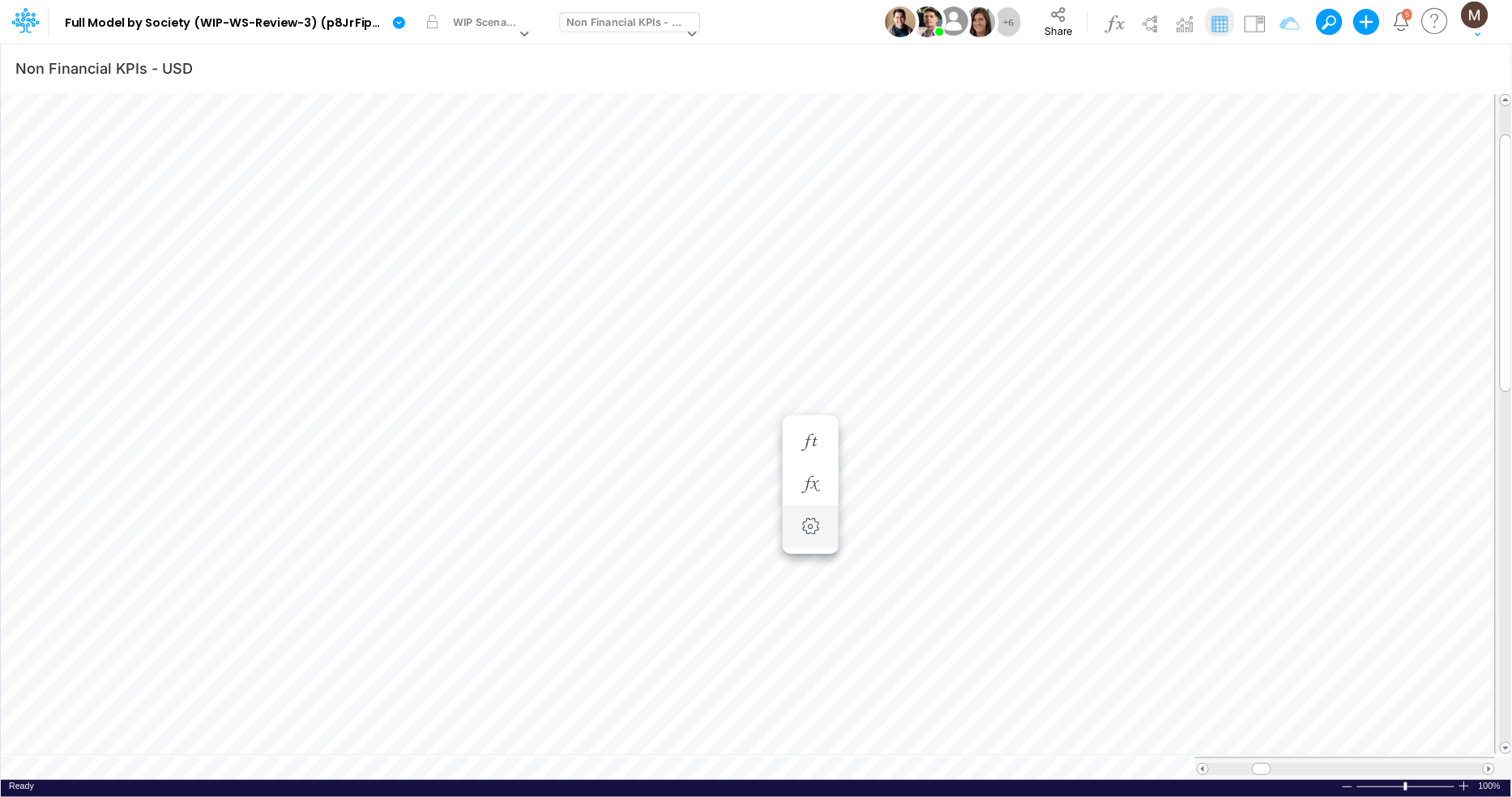
scroll to position [0, 1]
click at [1491, 764] on span at bounding box center [1488, 769] width 11 height 11
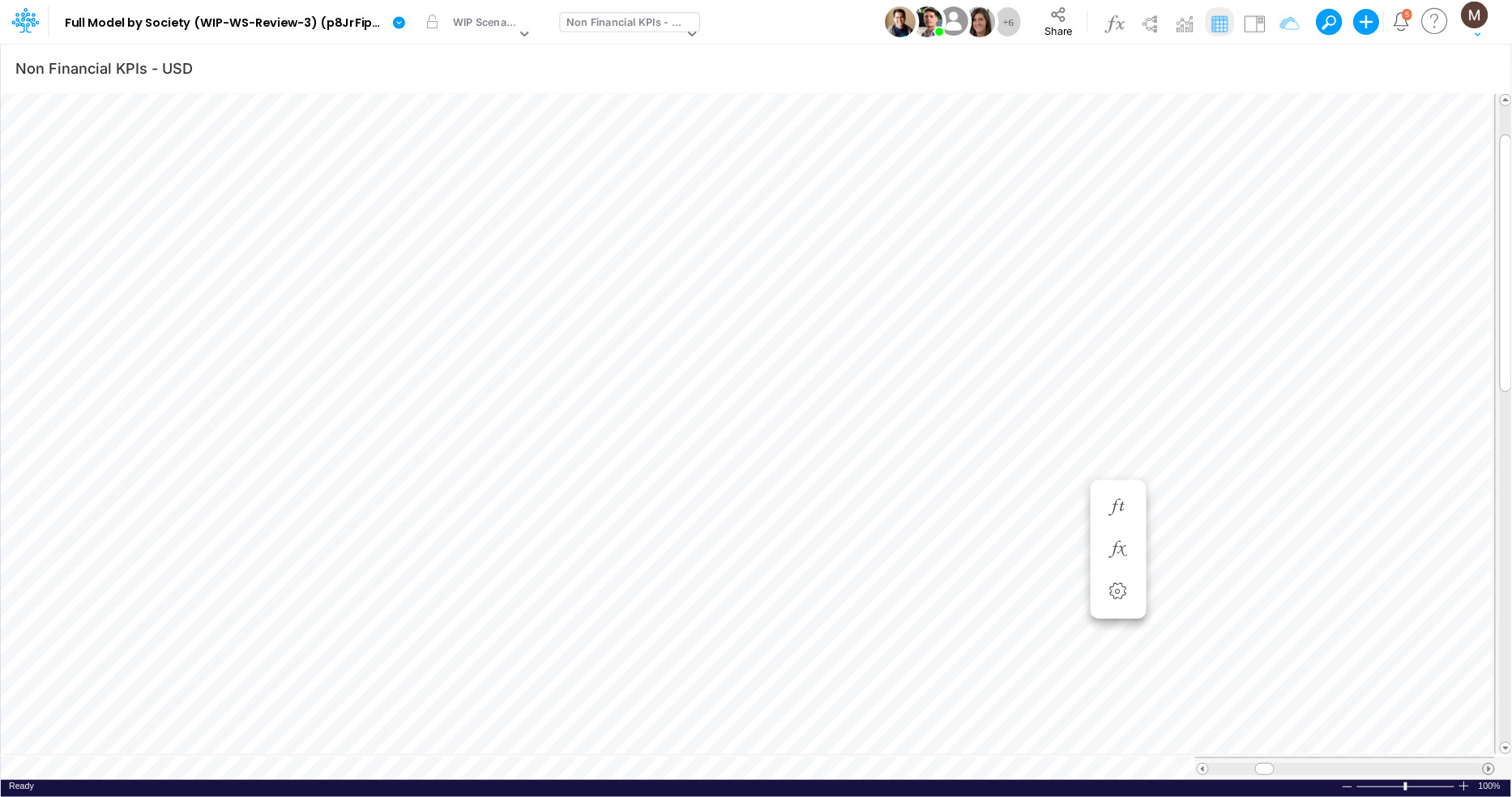
click at [1491, 764] on span at bounding box center [1488, 769] width 11 height 11
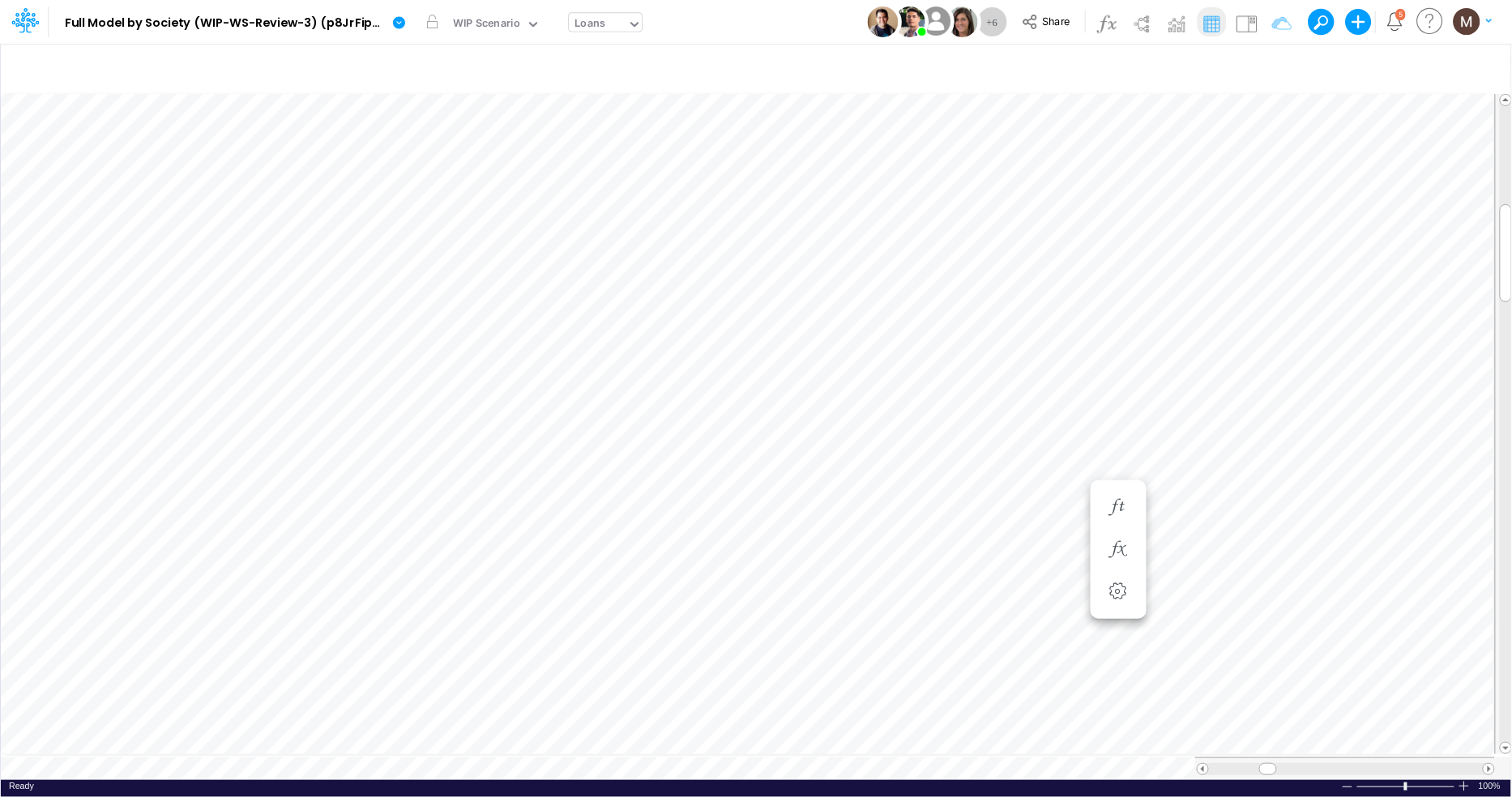
scroll to position [0, 1]
type input "Non Financial KPIs - USD"
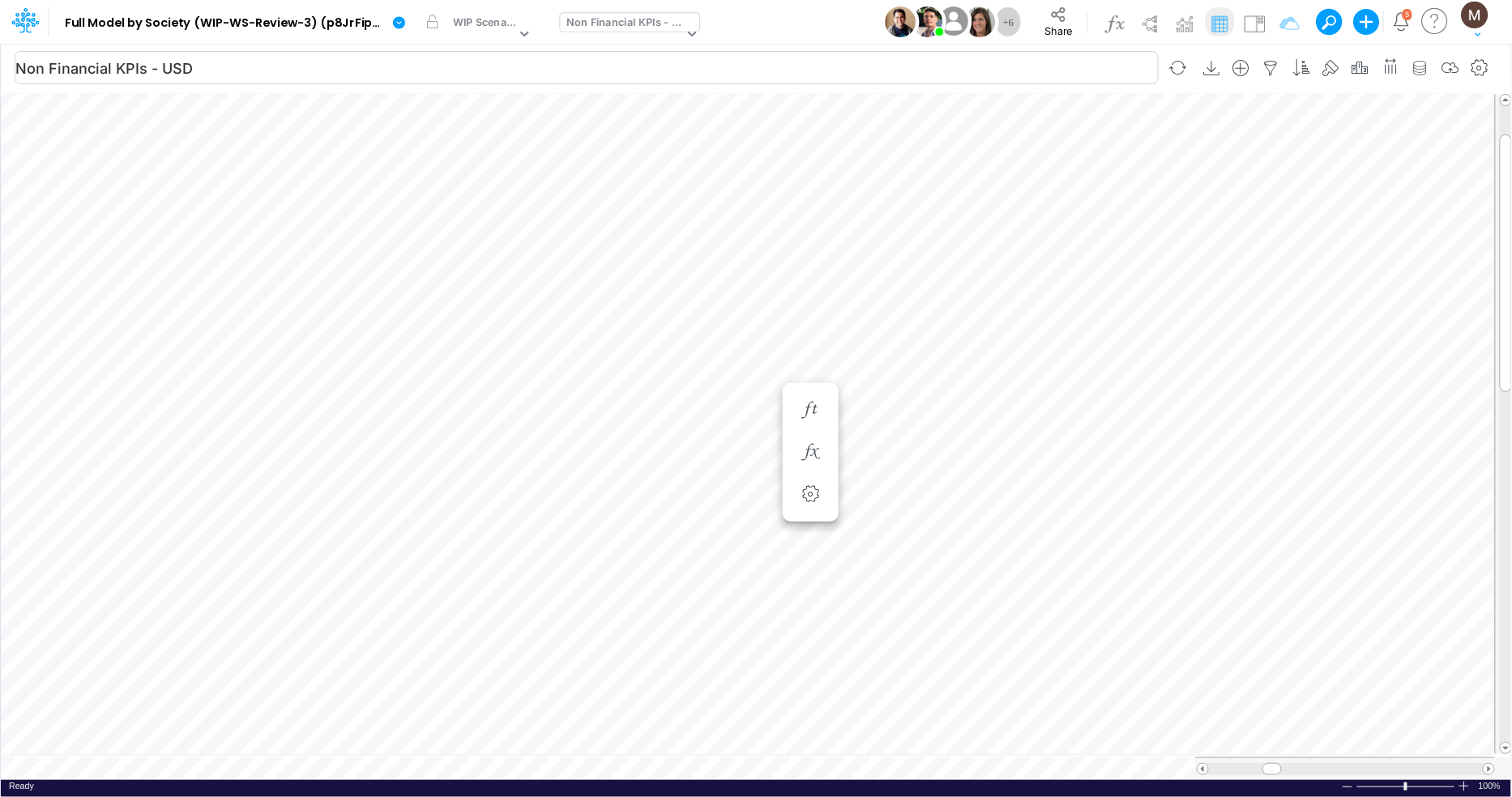
scroll to position [0, 1]
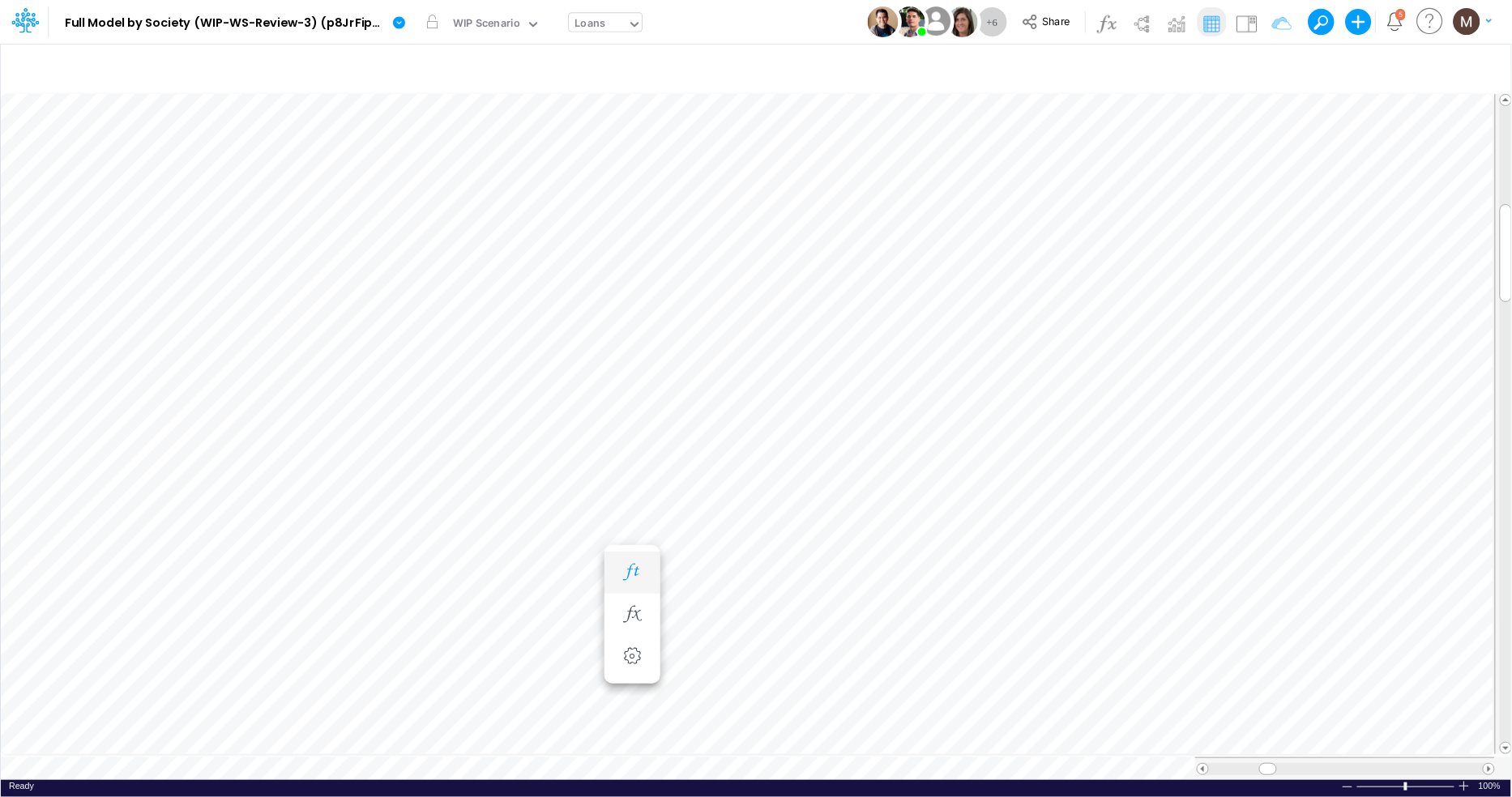
scroll to position [0, 1]
click at [905, 450] on icon "button" at bounding box center [907, 451] width 25 height 17
click at [912, 408] on icon "button" at bounding box center [907, 410] width 25 height 17
click at [904, 395] on icon "button" at bounding box center [907, 393] width 25 height 17
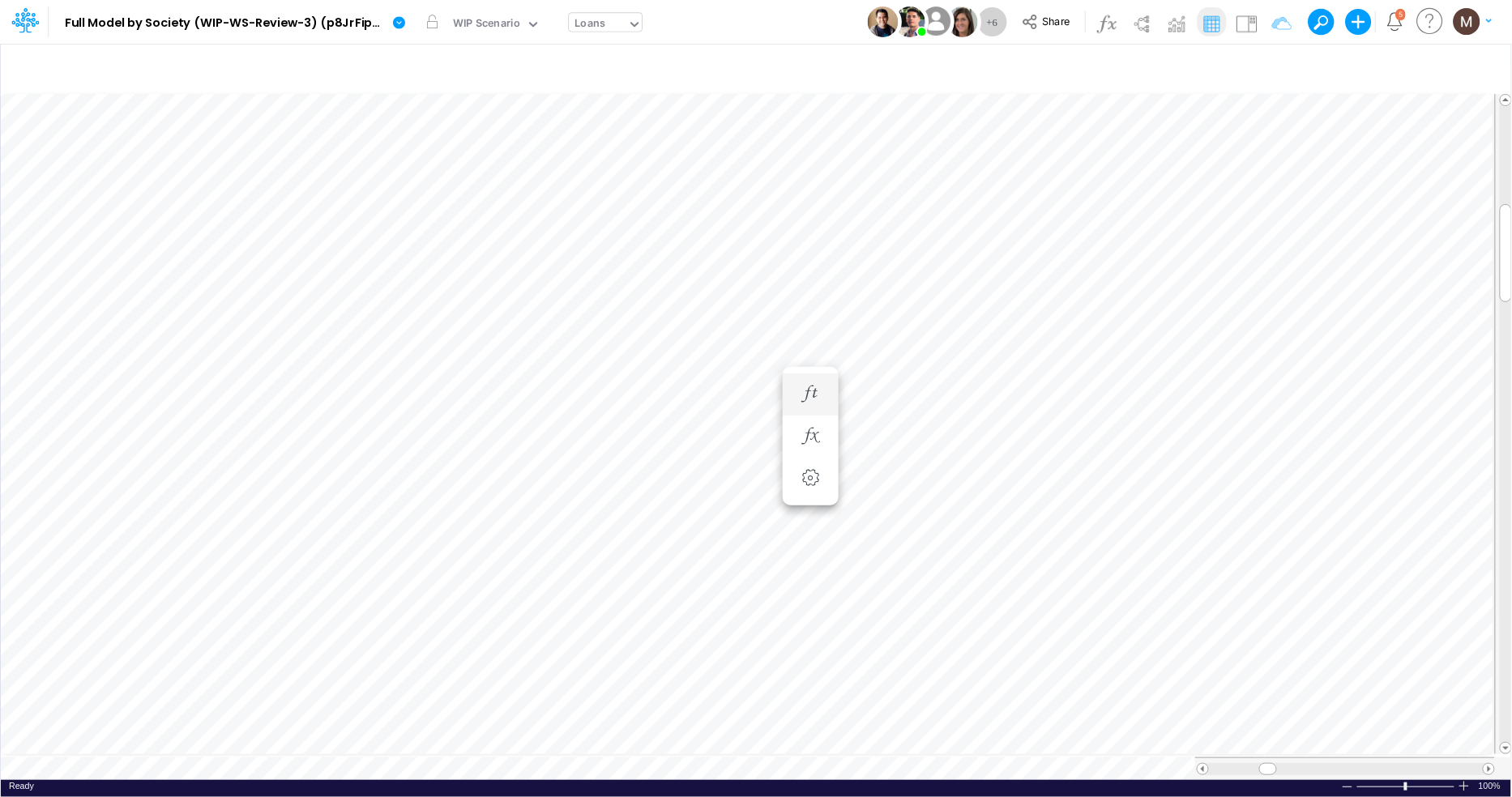
scroll to position [0, 1]
click at [1246, 28] on img at bounding box center [1245, 23] width 26 height 26
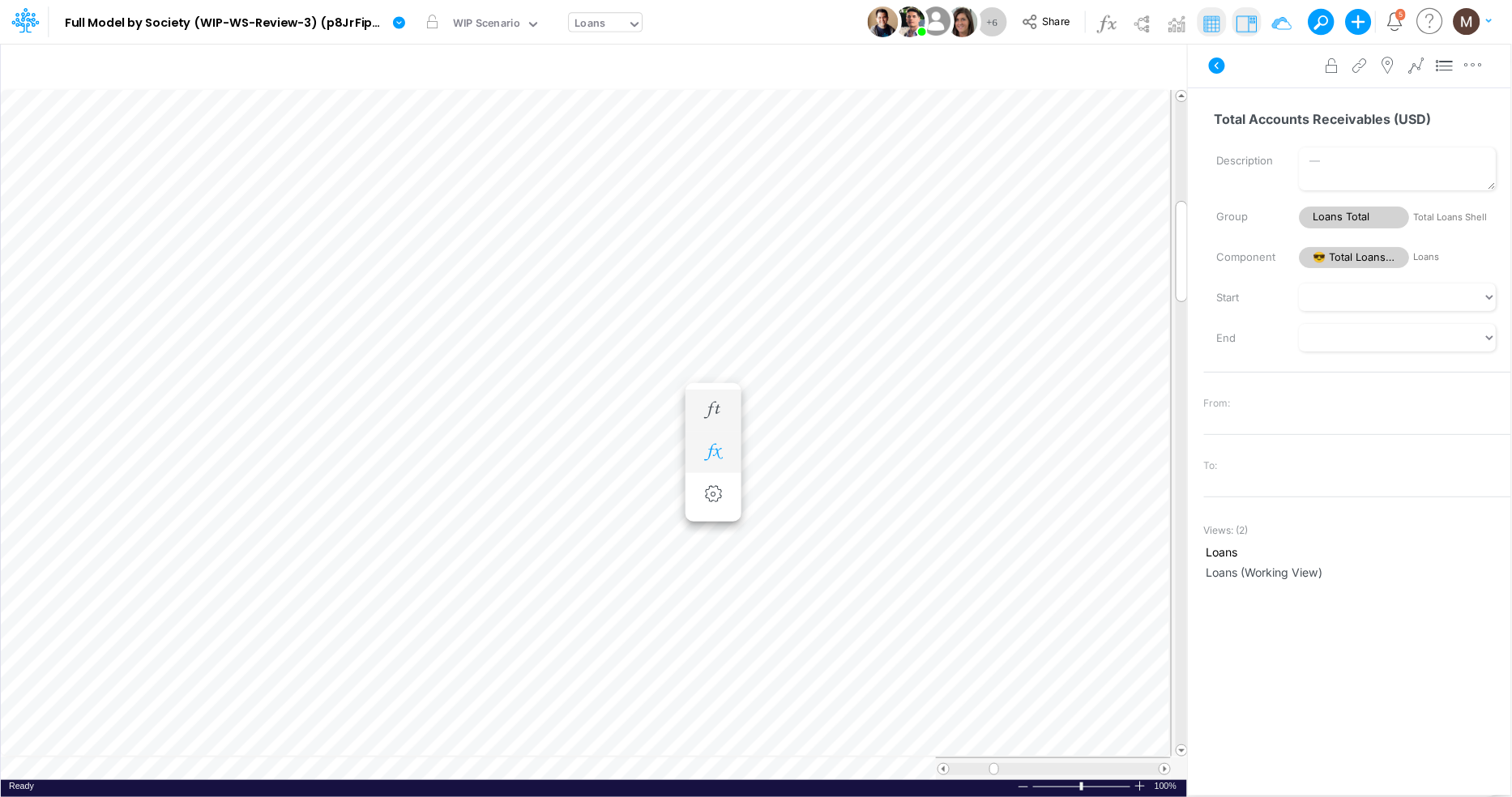
click at [719, 447] on icon "button" at bounding box center [713, 451] width 25 height 17
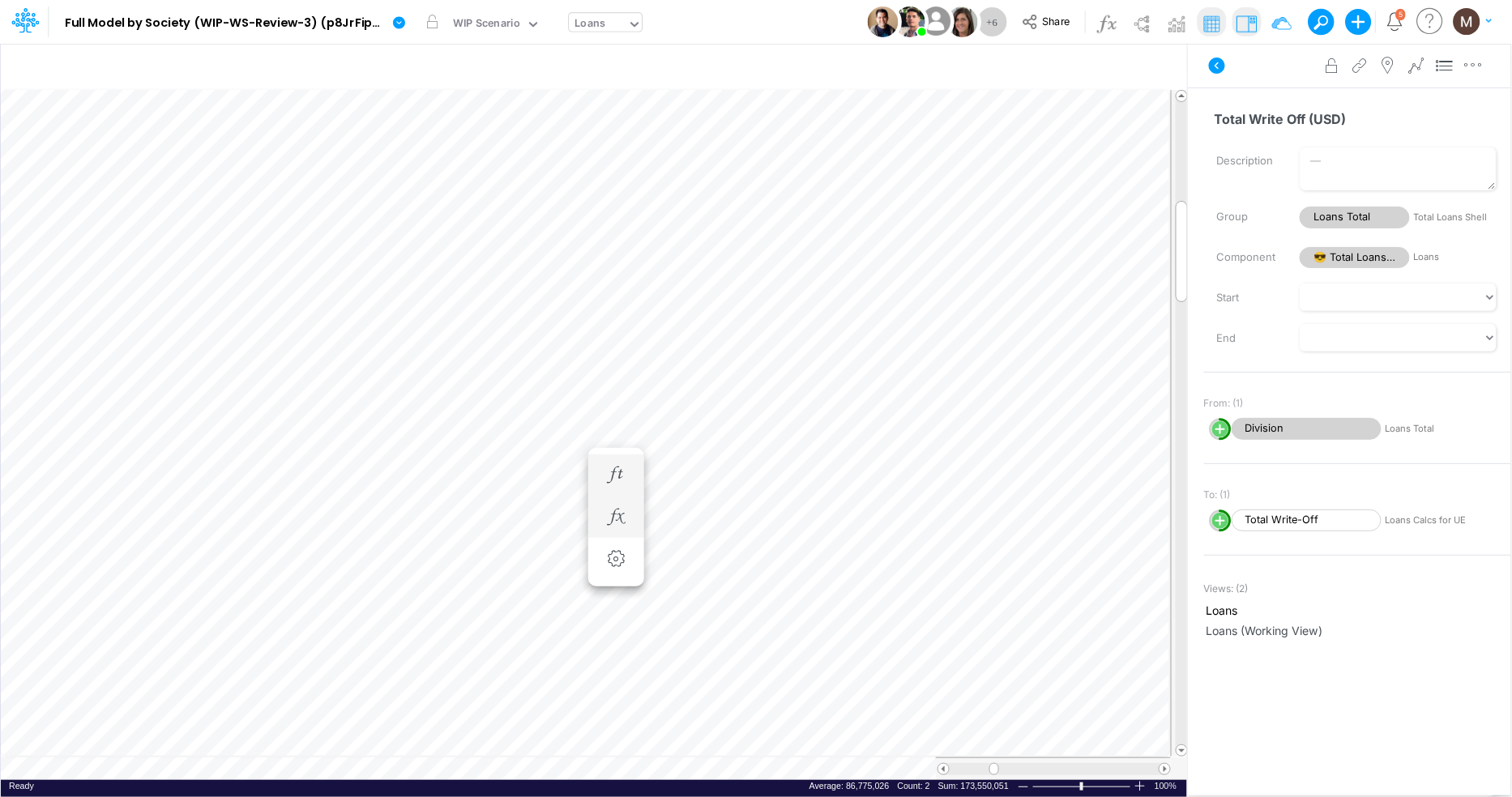
scroll to position [0, 1]
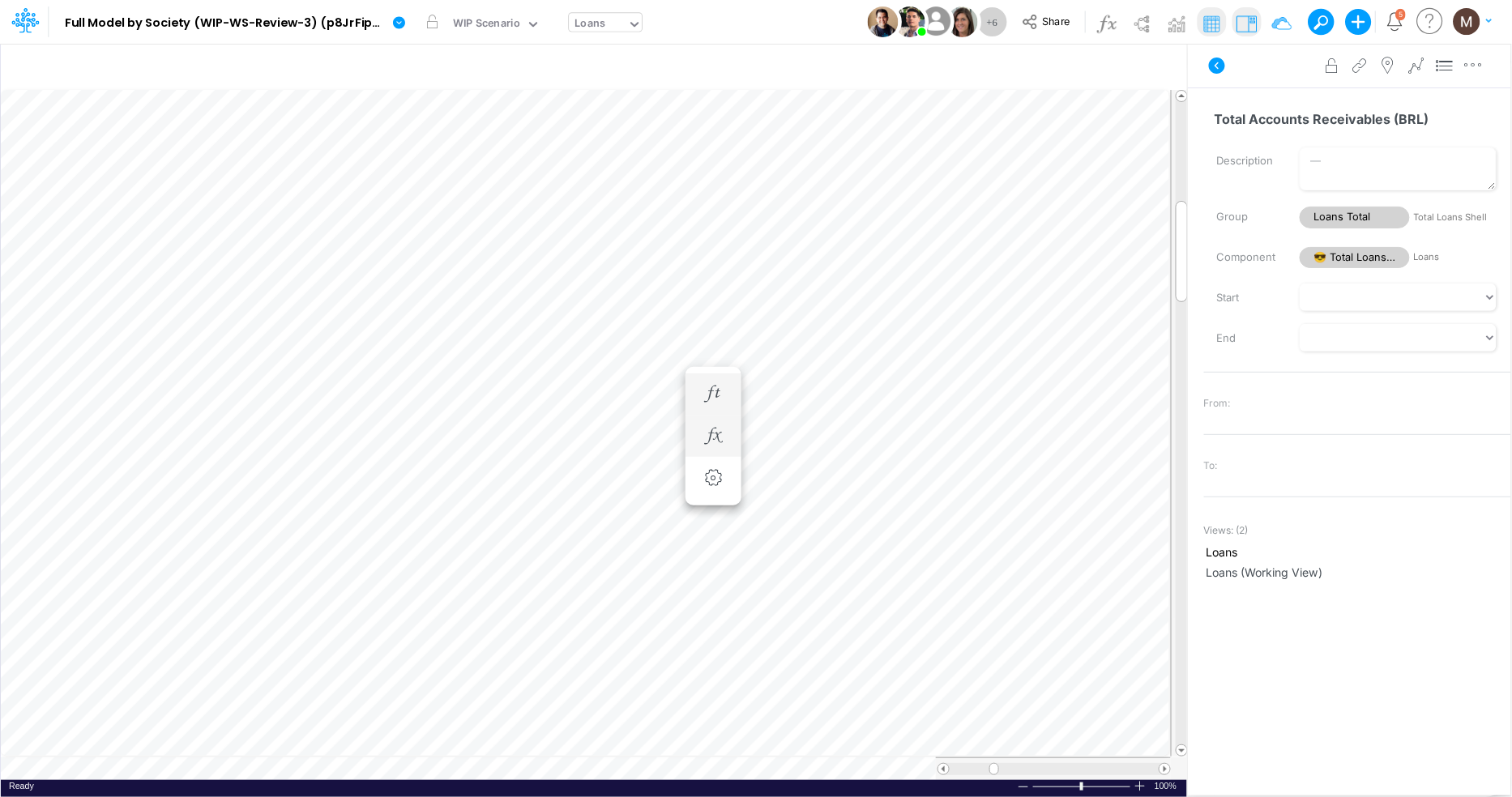
scroll to position [0, 1]
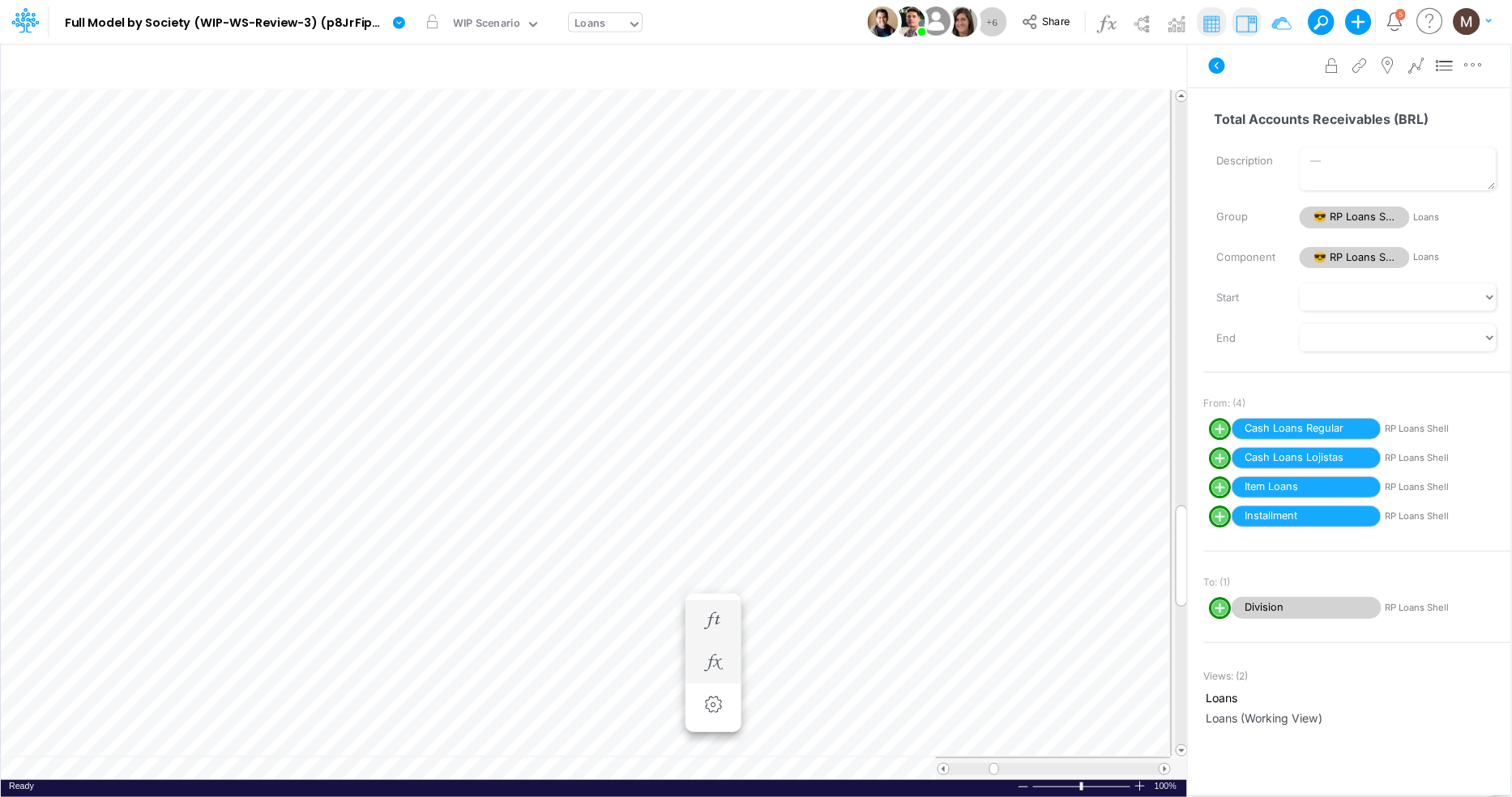
scroll to position [0, 1]
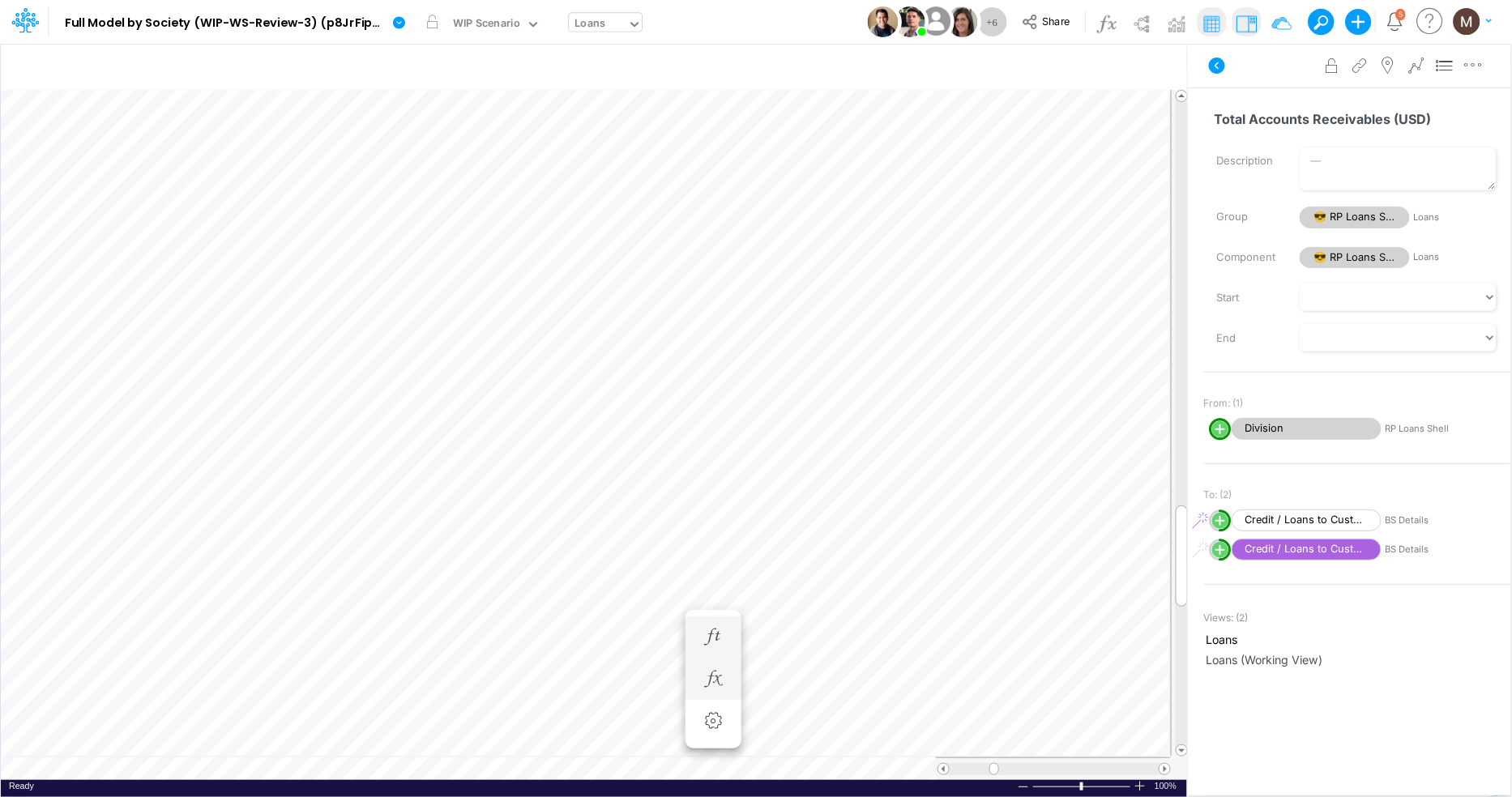
type input "Non Financial KPIs - USD"
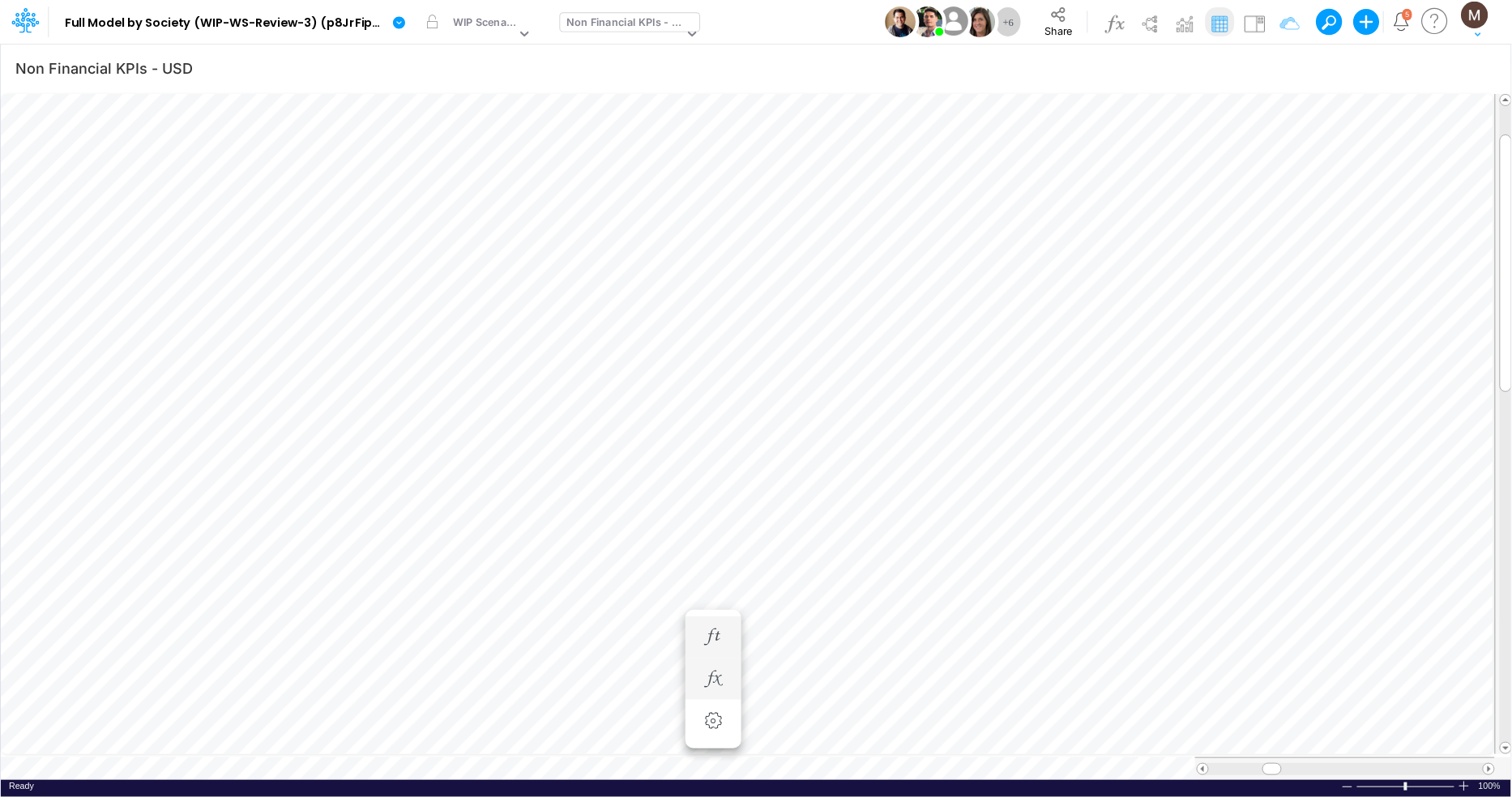
scroll to position [0, 1]
click at [1258, 7] on button at bounding box center [1254, 21] width 29 height 29
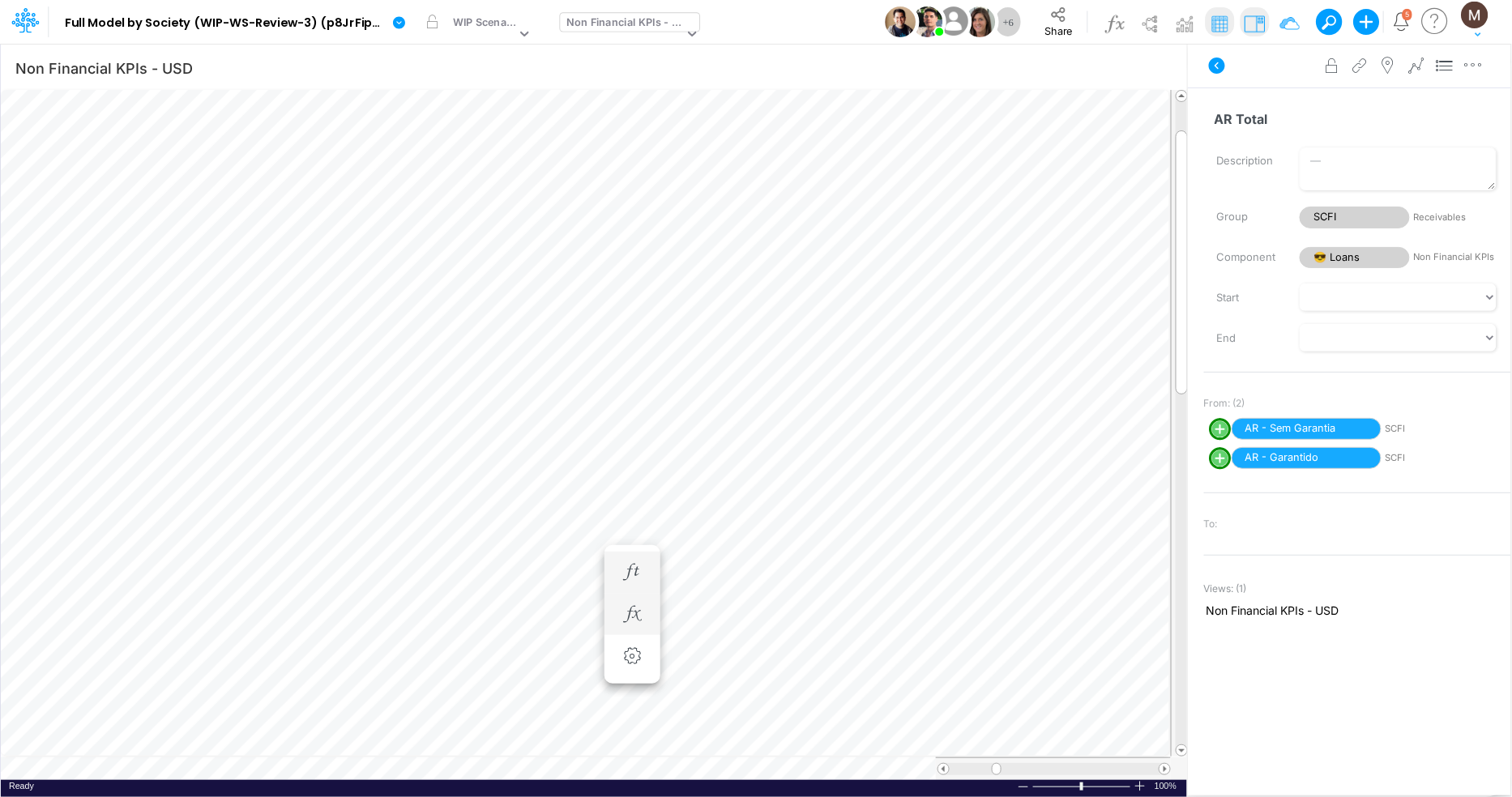
click at [620, 27] on div "Non Financial KPIs - USD" at bounding box center [624, 24] width 117 height 18
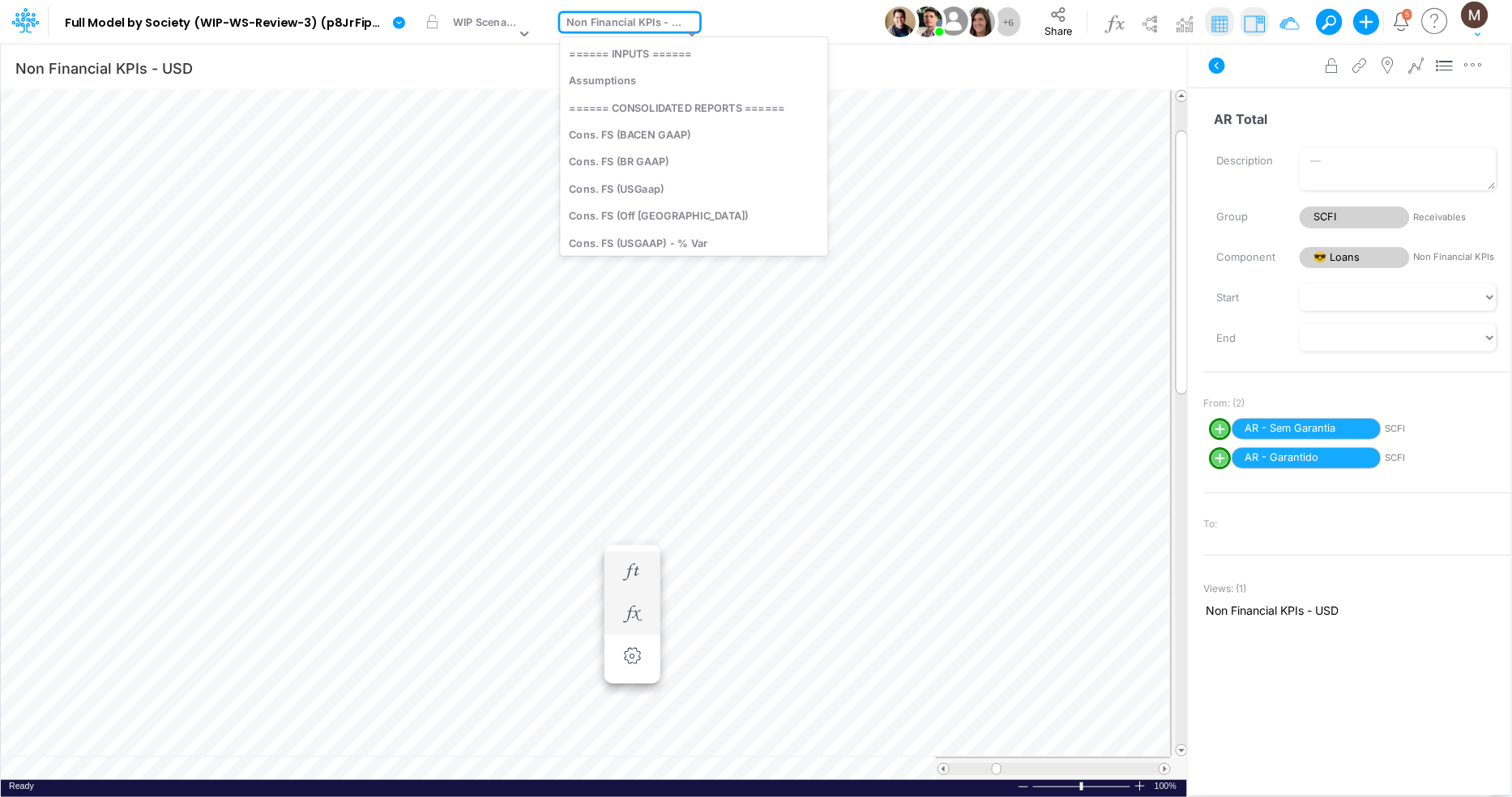
scroll to position [5085, 0]
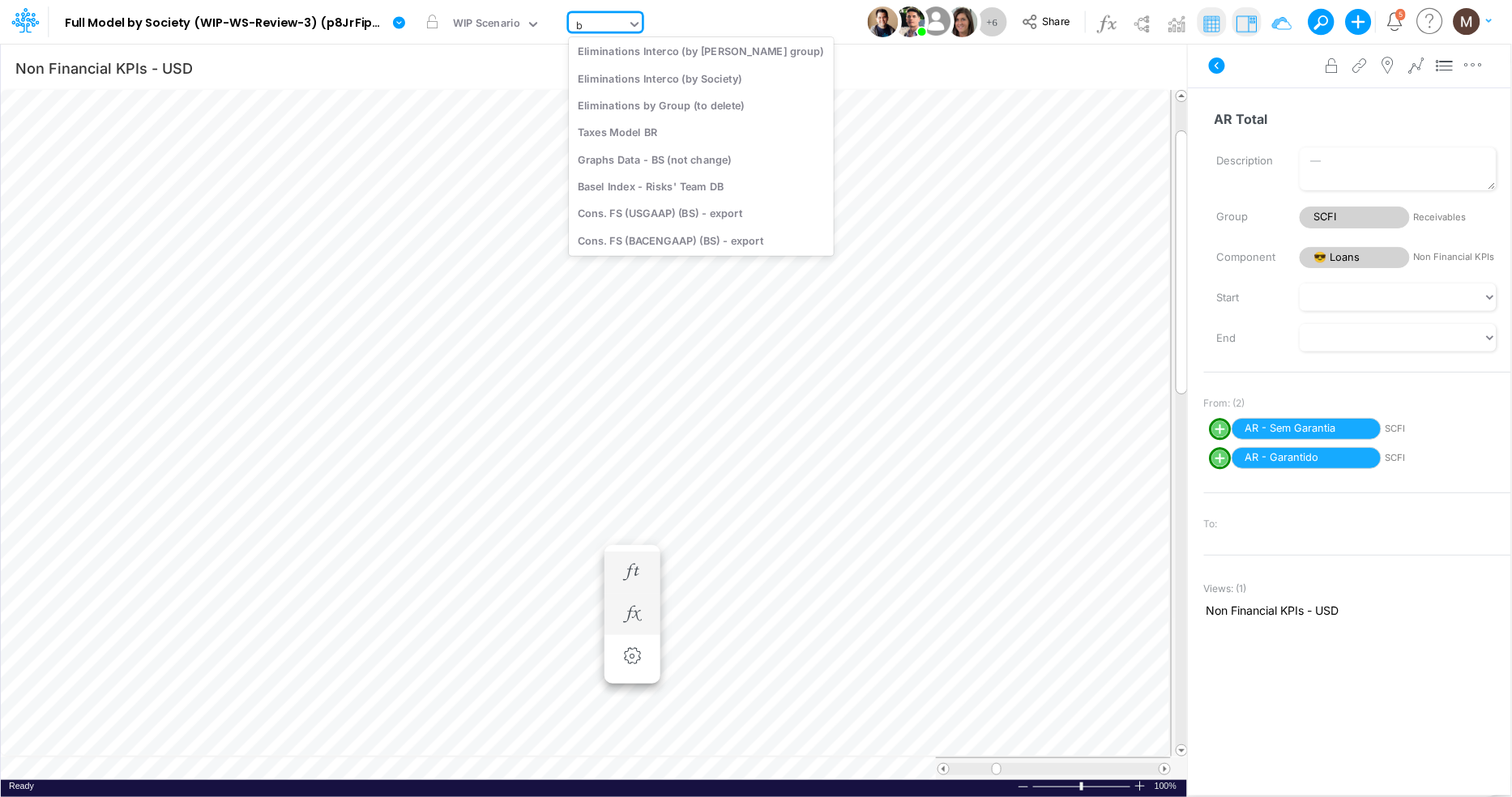
type input "bs"
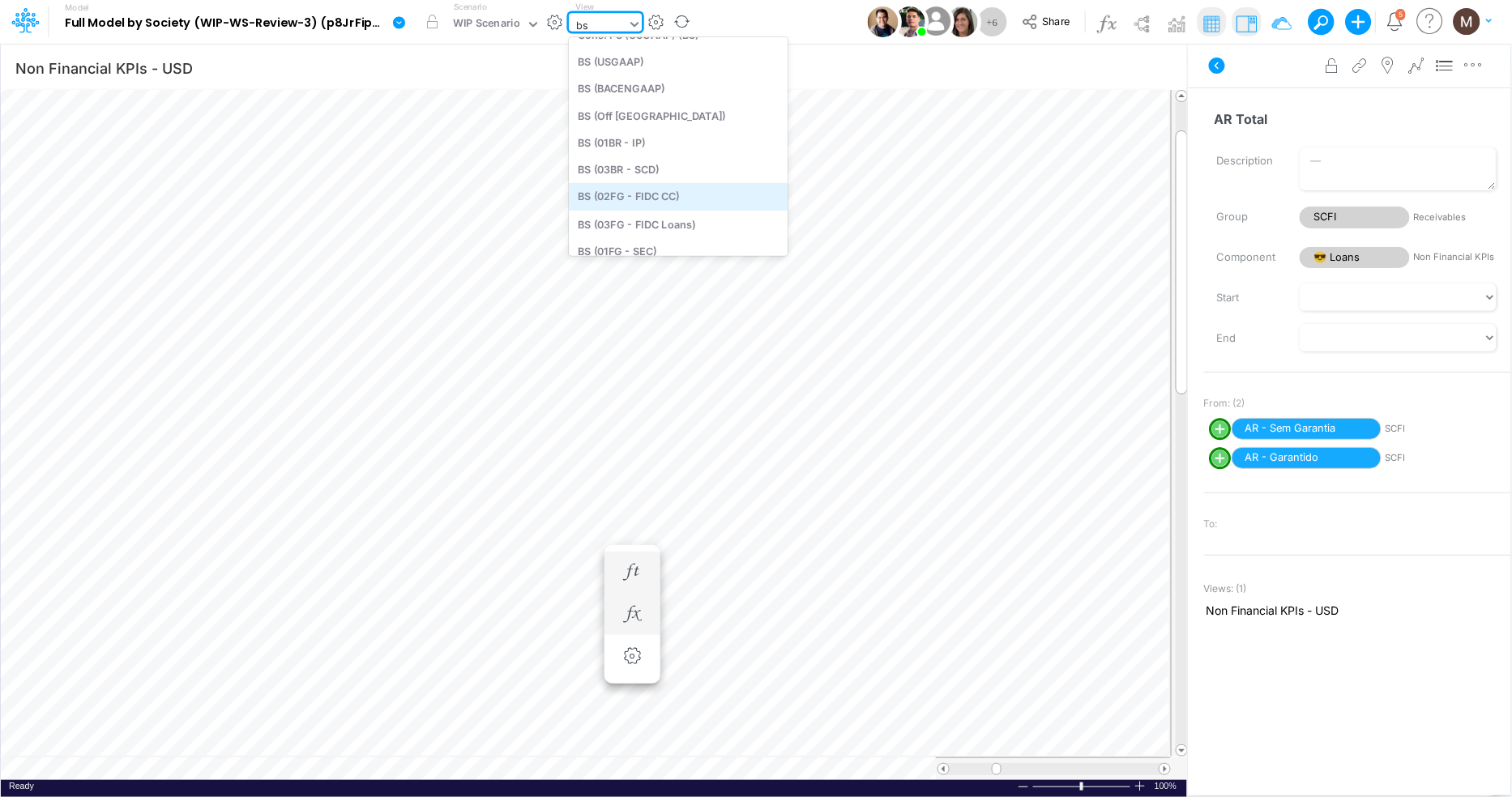
scroll to position [0, 0]
click at [647, 189] on div "BS (03BR - SCD)" at bounding box center [678, 188] width 219 height 26
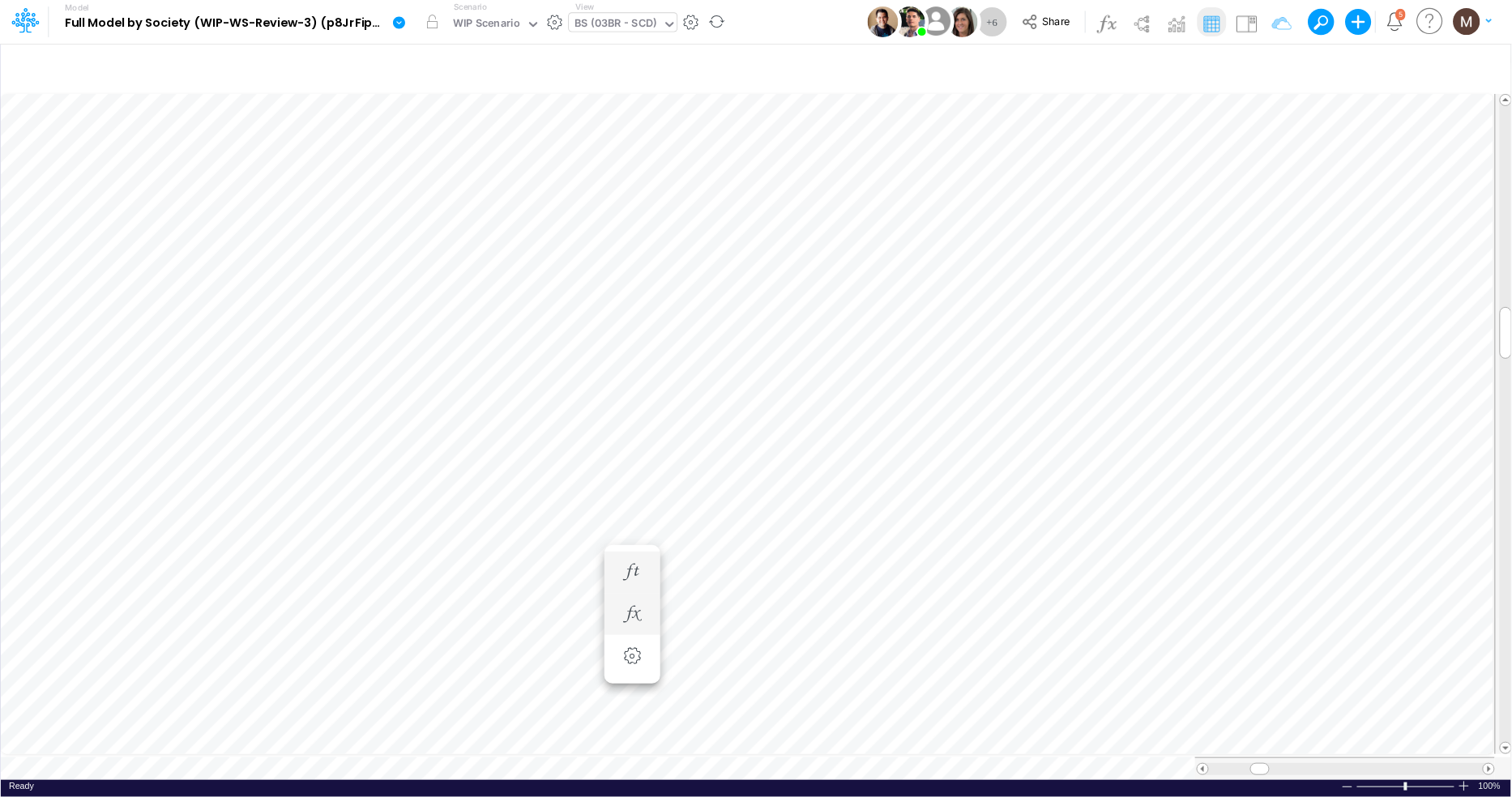
scroll to position [0, 1]
click at [1241, 18] on img at bounding box center [1245, 23] width 26 height 26
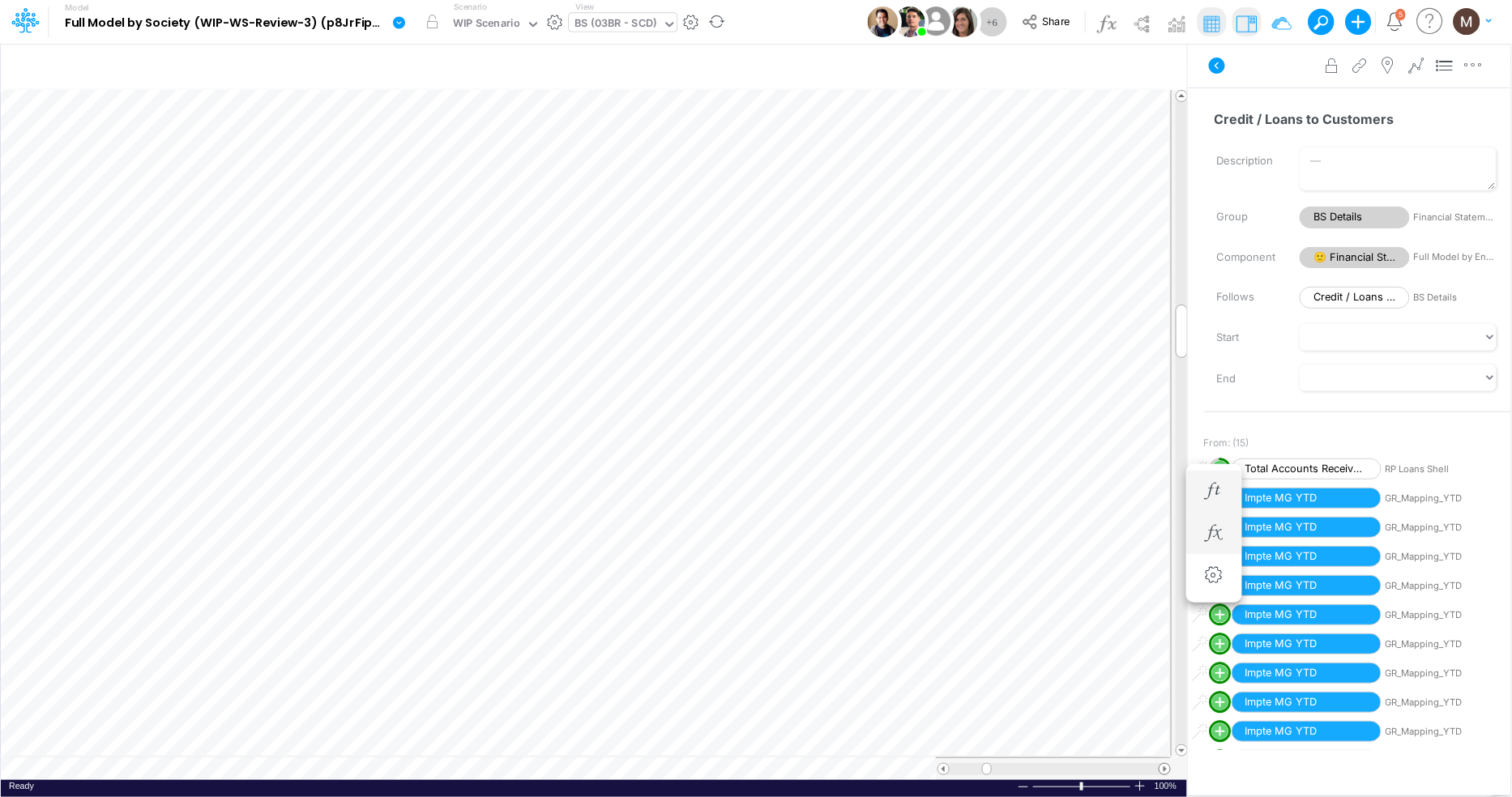
click at [1161, 770] on span at bounding box center [1164, 769] width 11 height 11
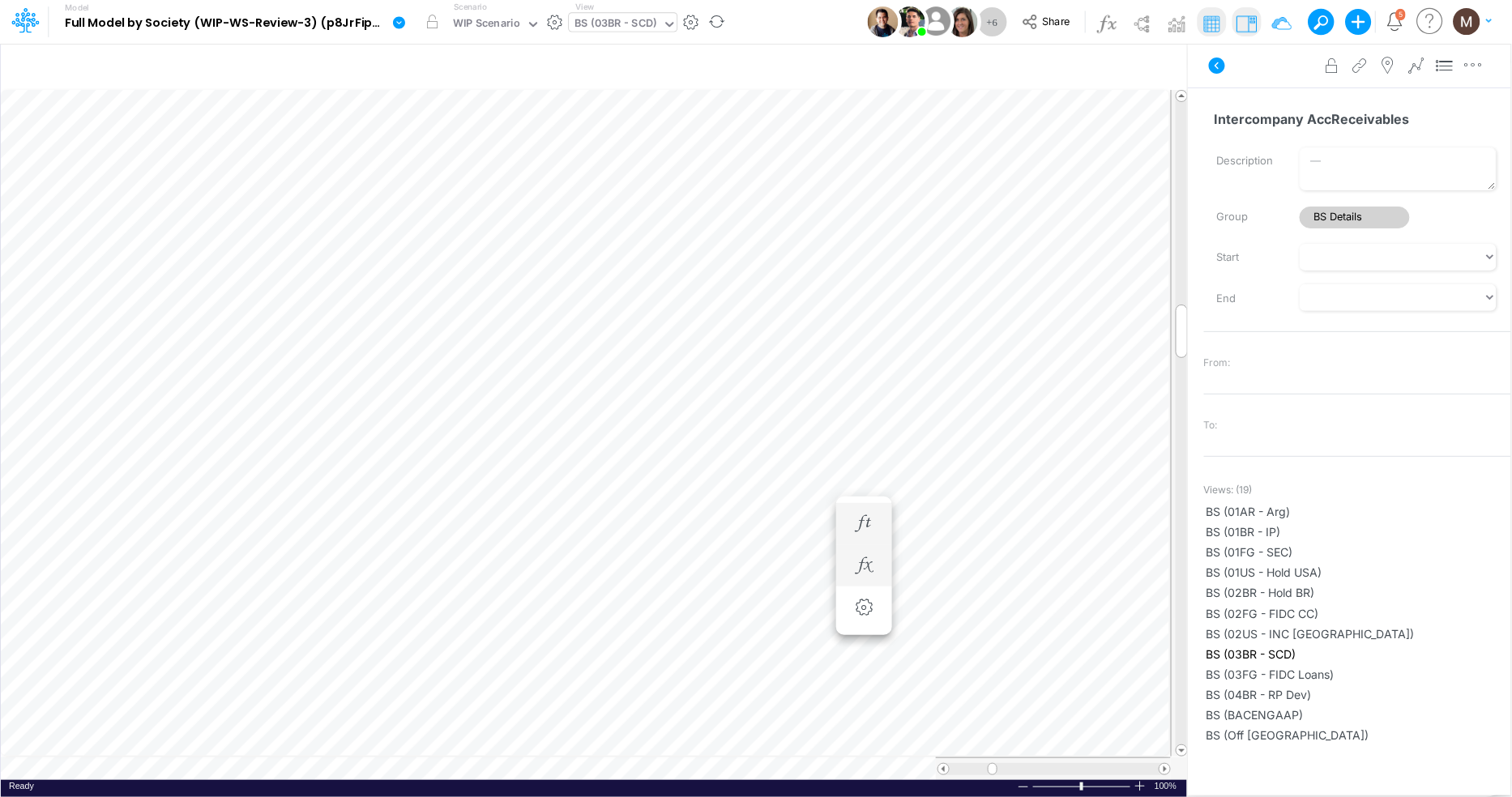
scroll to position [0, 1]
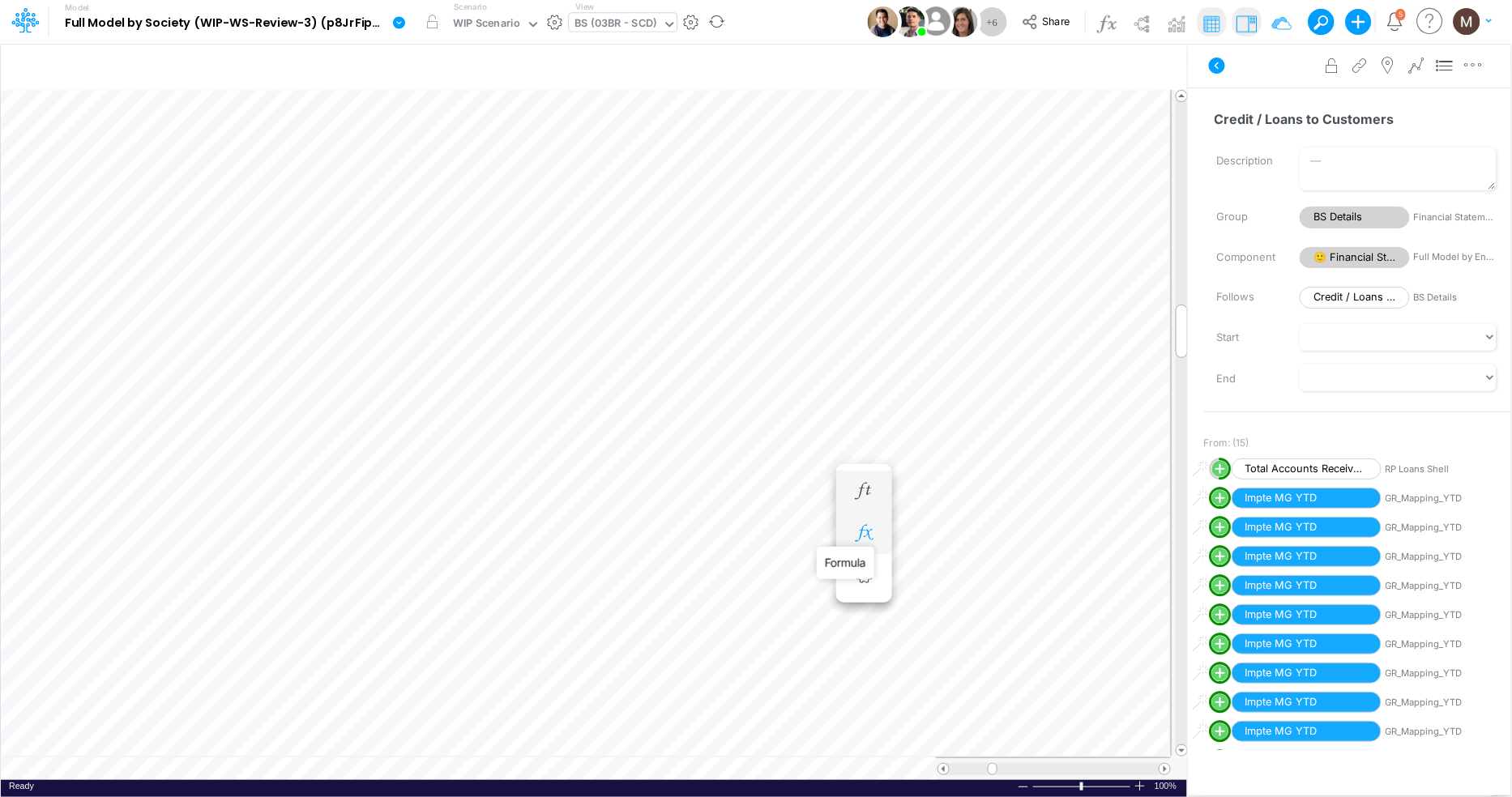
click at [870, 535] on icon "button" at bounding box center [863, 532] width 25 height 17
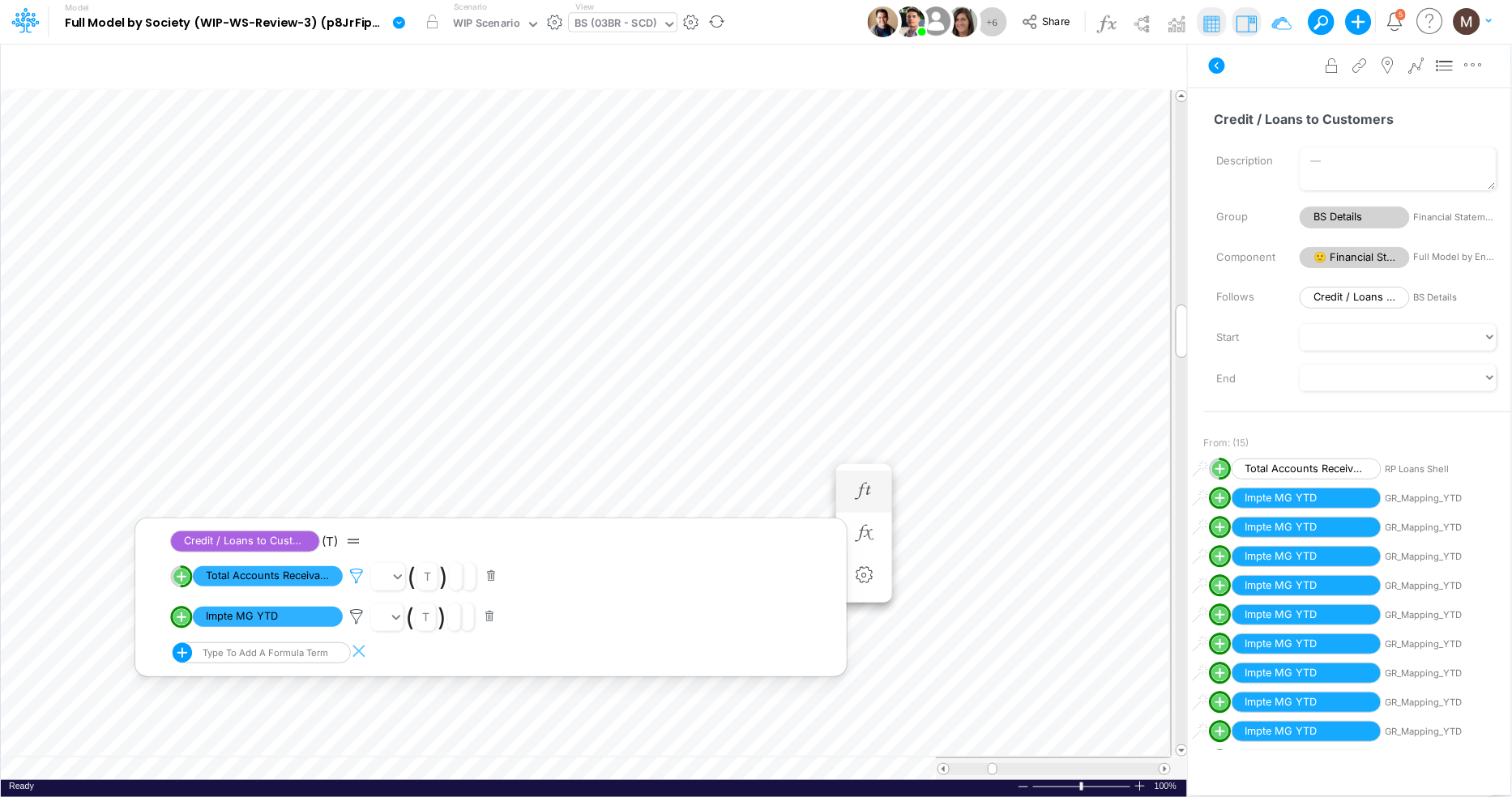
click at [354, 574] on icon at bounding box center [356, 575] width 25 height 17
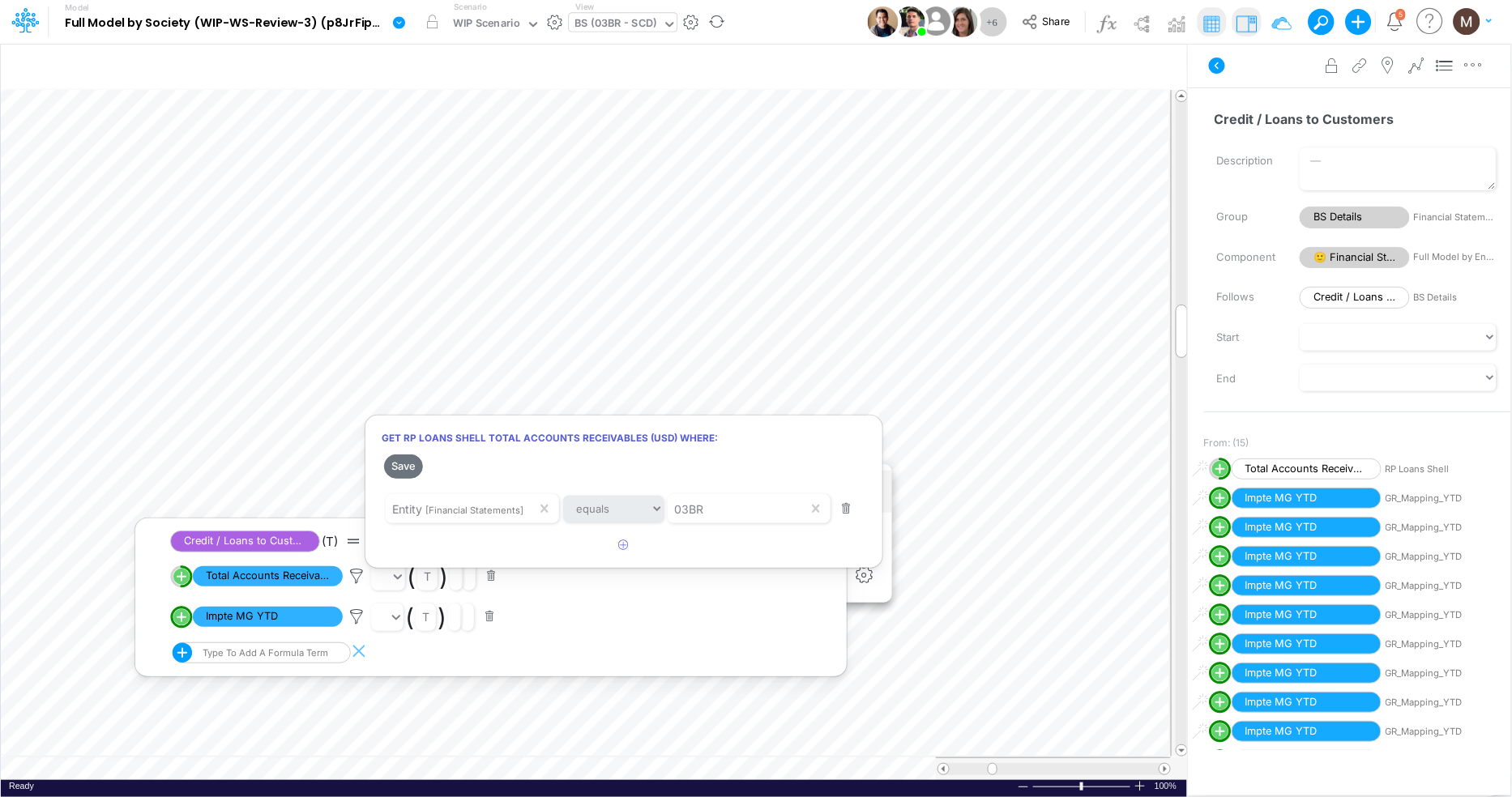
click at [260, 577] on div at bounding box center [756, 402] width 1512 height 789
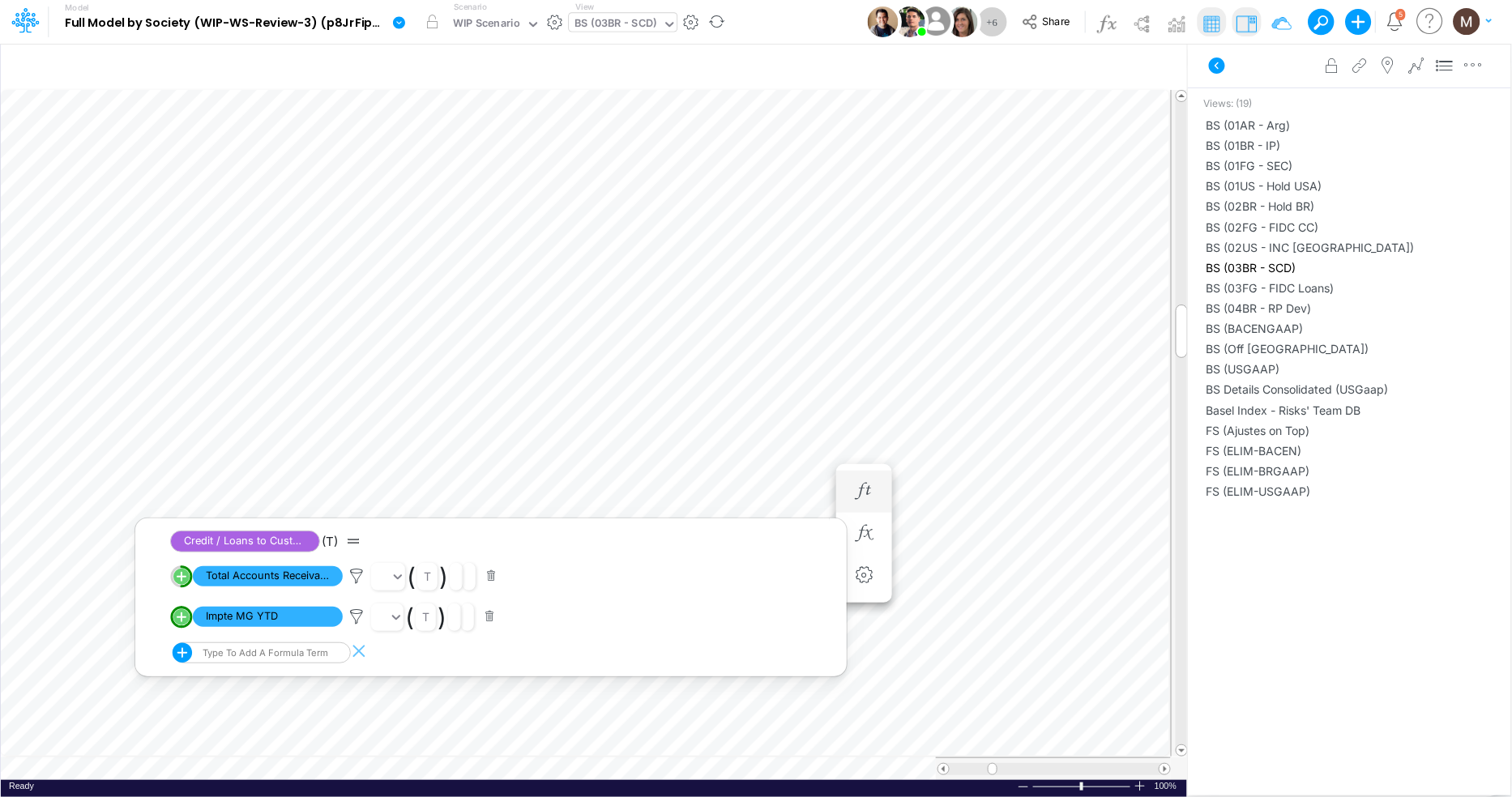
scroll to position [706, 0]
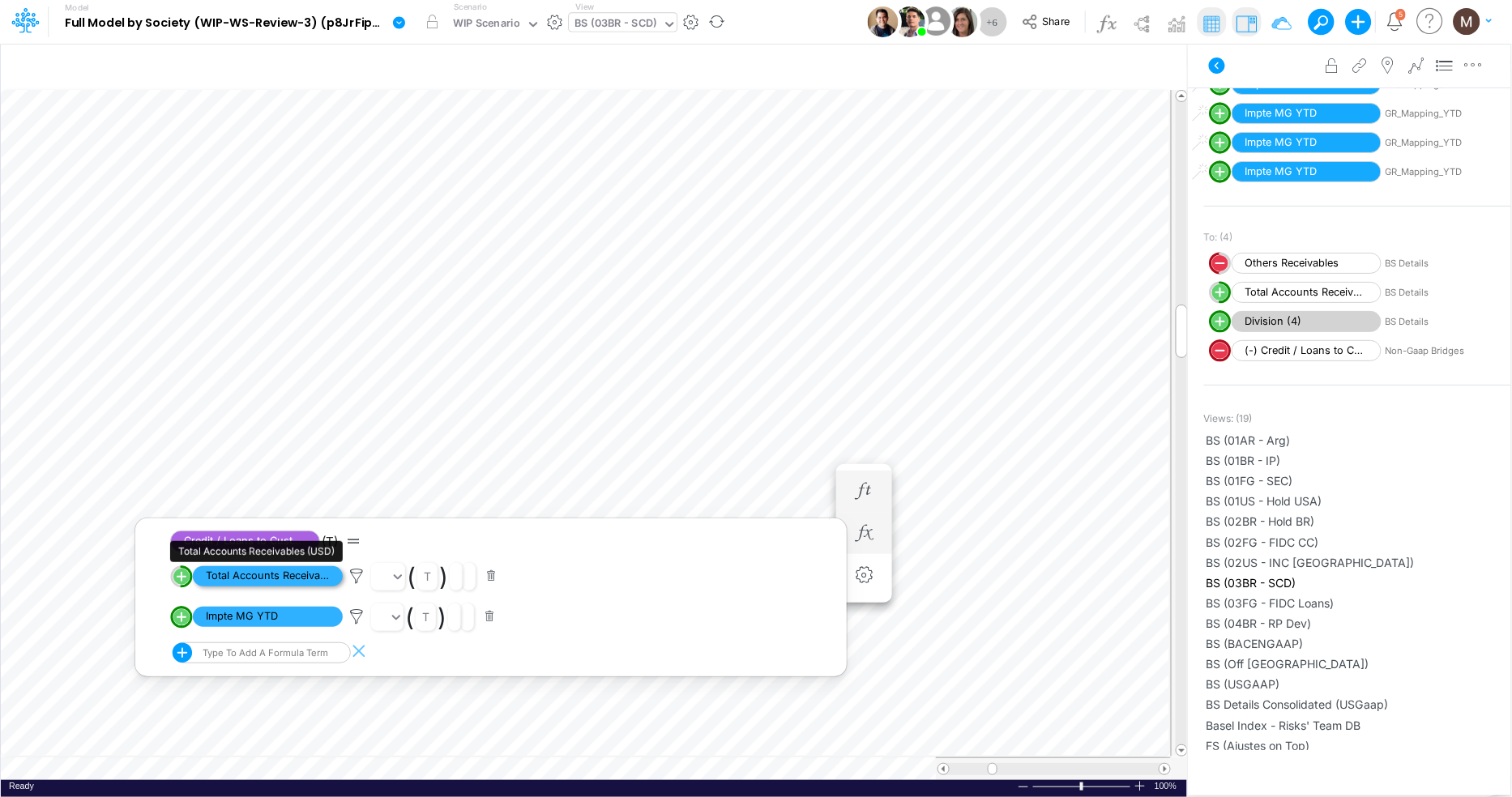
click at [240, 572] on span "Total Accounts Receivables (USD)" at bounding box center [268, 575] width 150 height 20
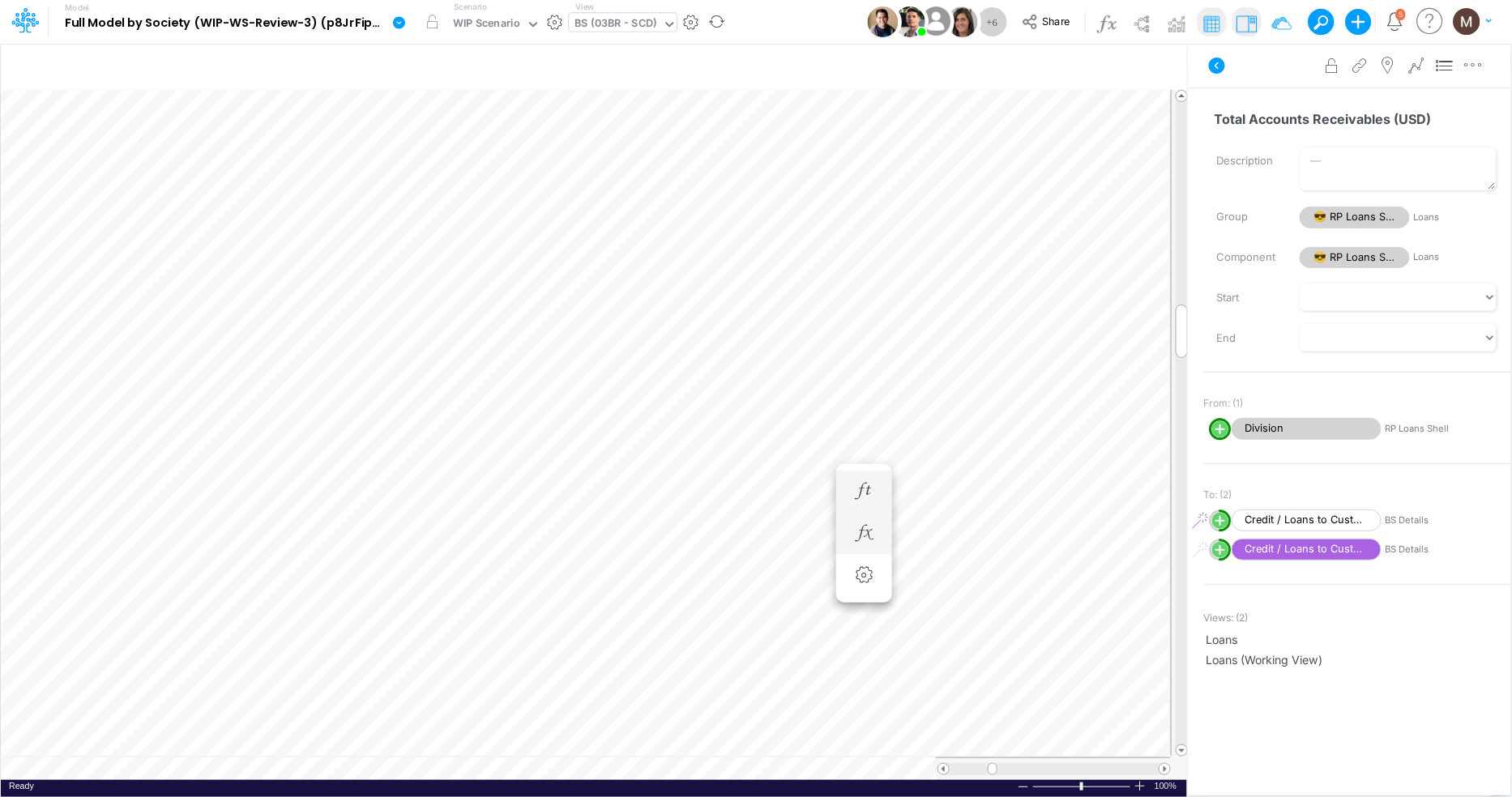
scroll to position [0, 1]
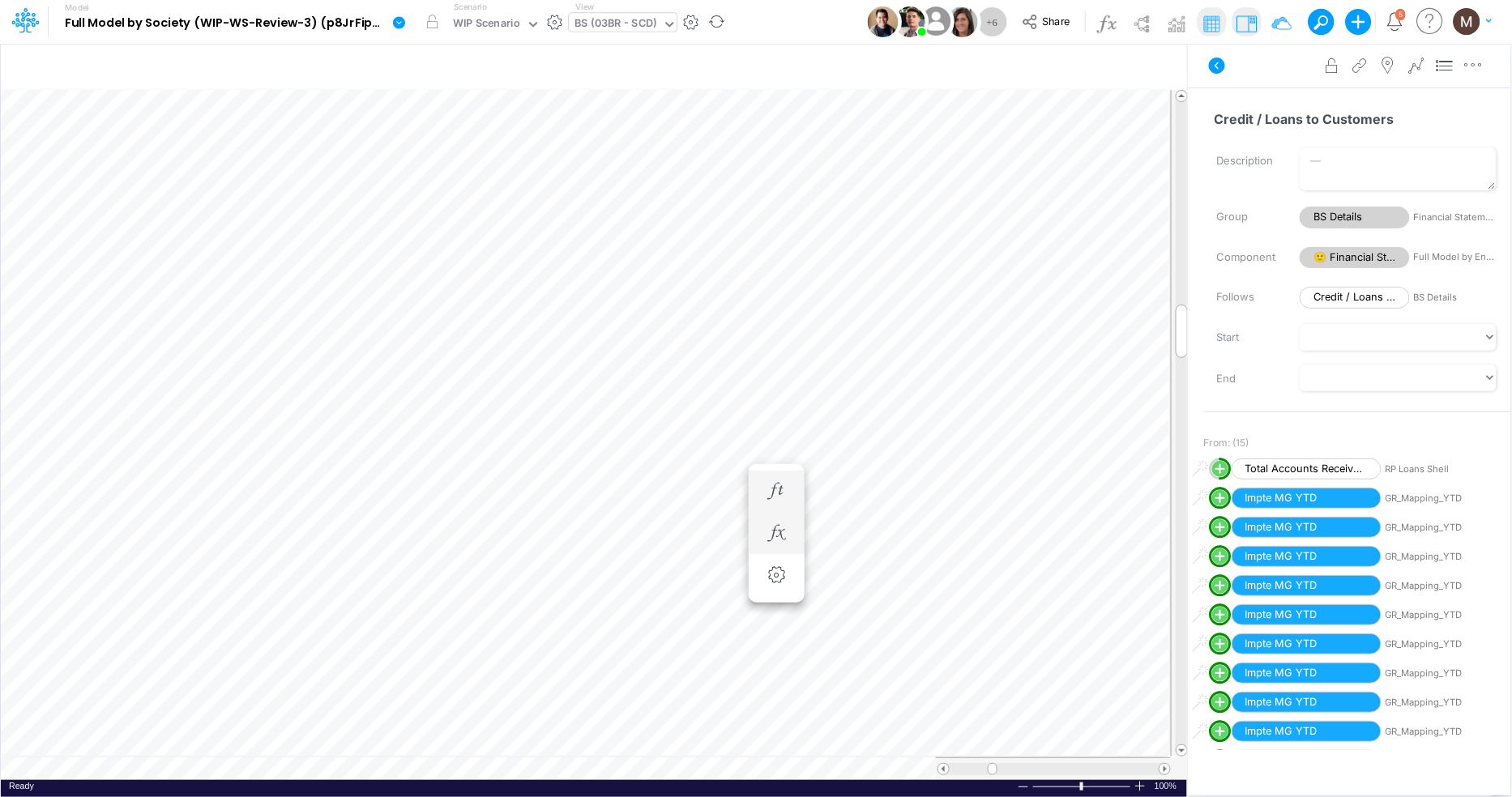
scroll to position [0, 1]
click at [871, 530] on icon "button" at bounding box center [863, 532] width 25 height 17
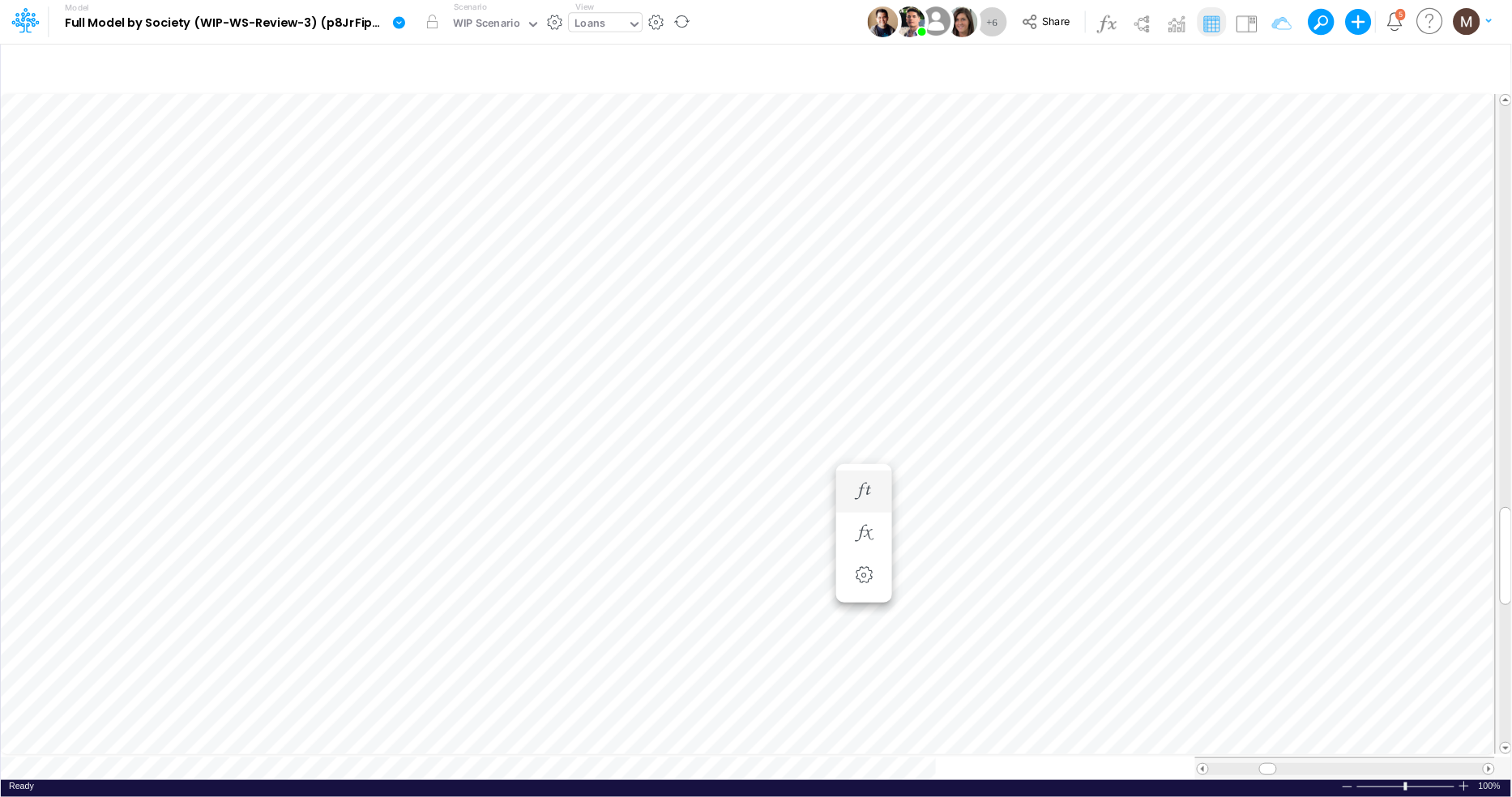
scroll to position [0, 1]
click at [860, 538] on icon "button" at bounding box center [863, 532] width 25 height 17
click at [718, 640] on icon "button" at bounding box center [713, 636] width 25 height 17
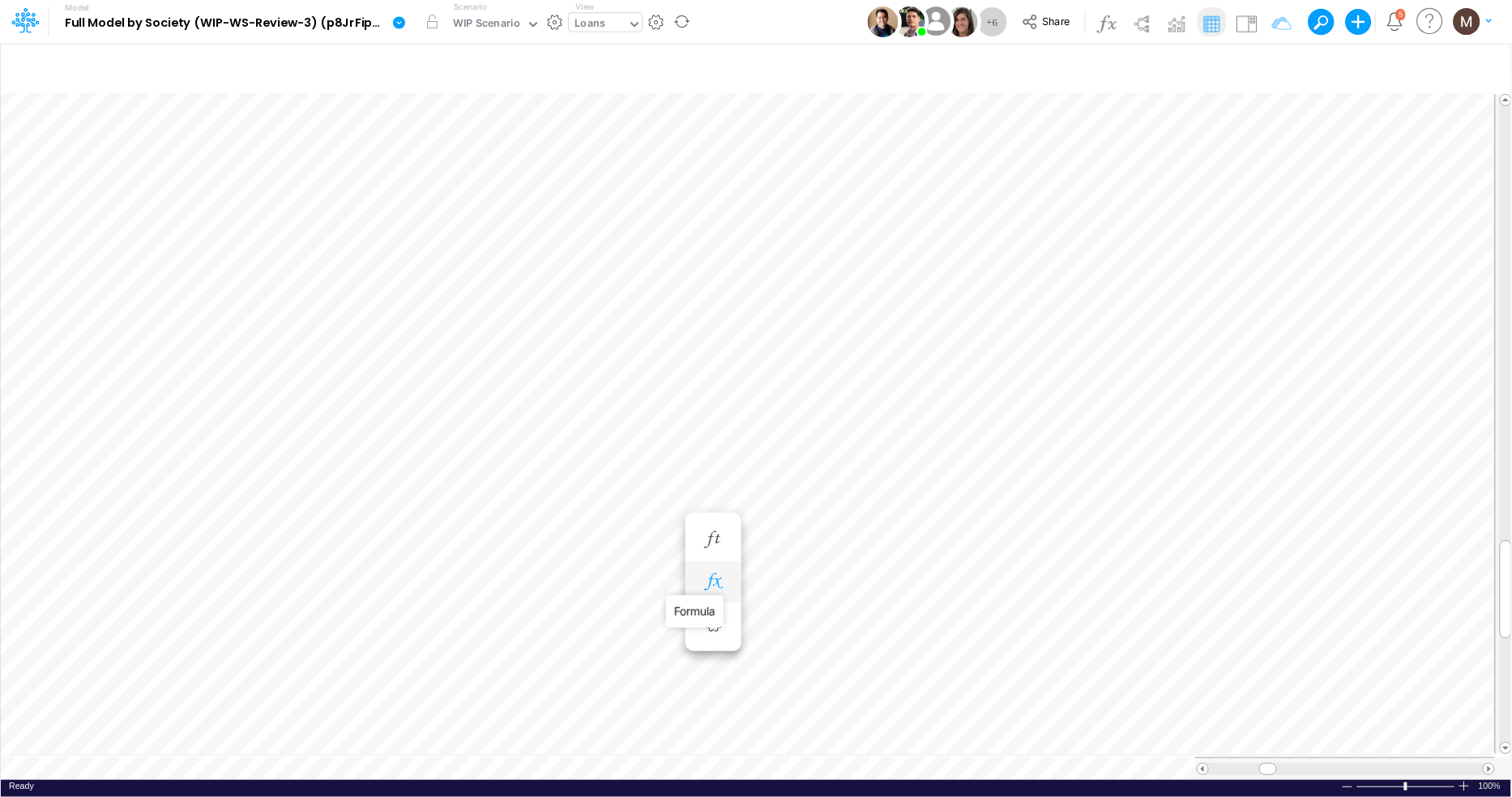
click at [711, 578] on icon "button" at bounding box center [713, 581] width 25 height 17
click at [828, 617] on span "Division" at bounding box center [863, 625] width 150 height 20
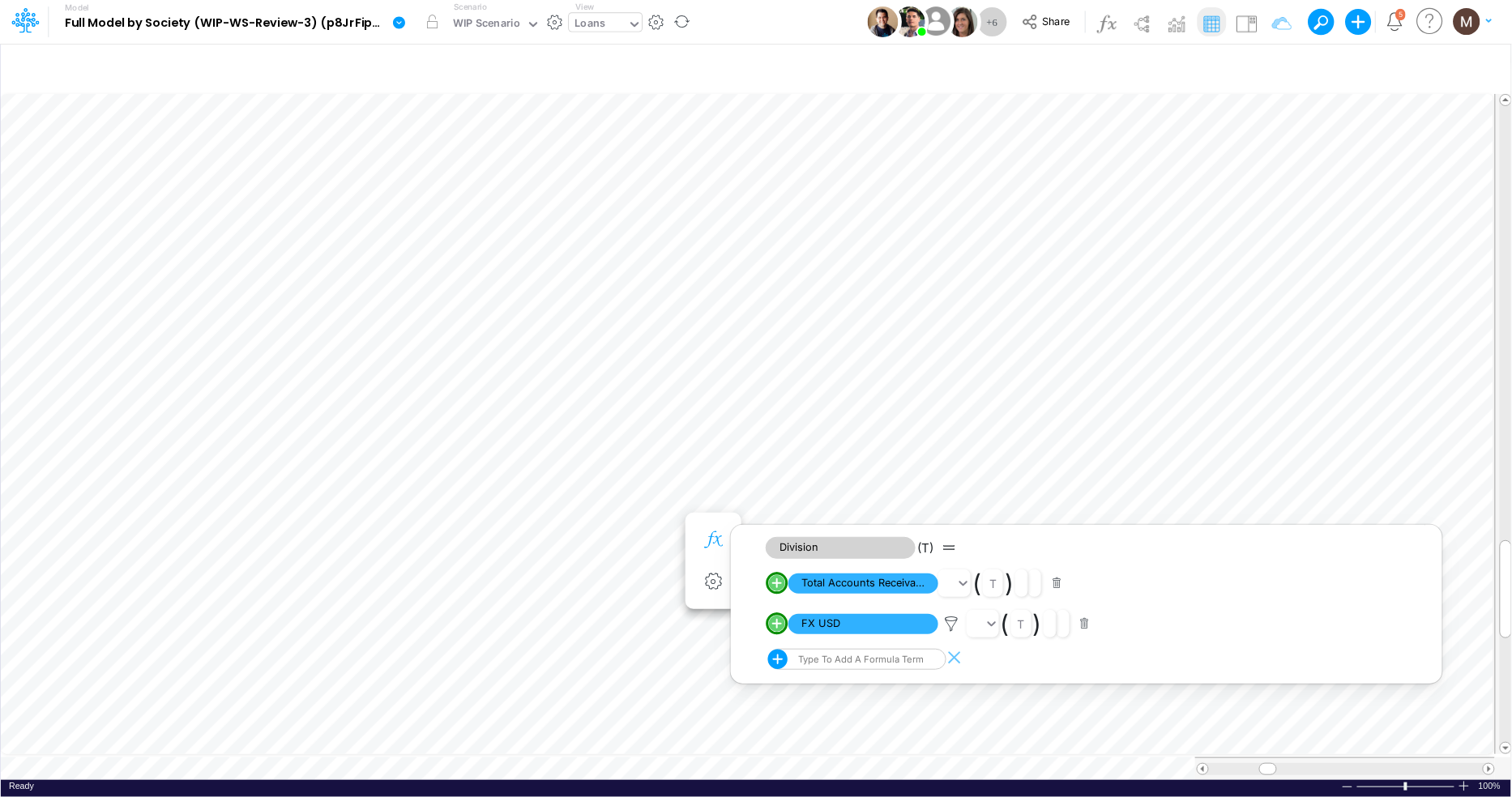
scroll to position [0, 1]
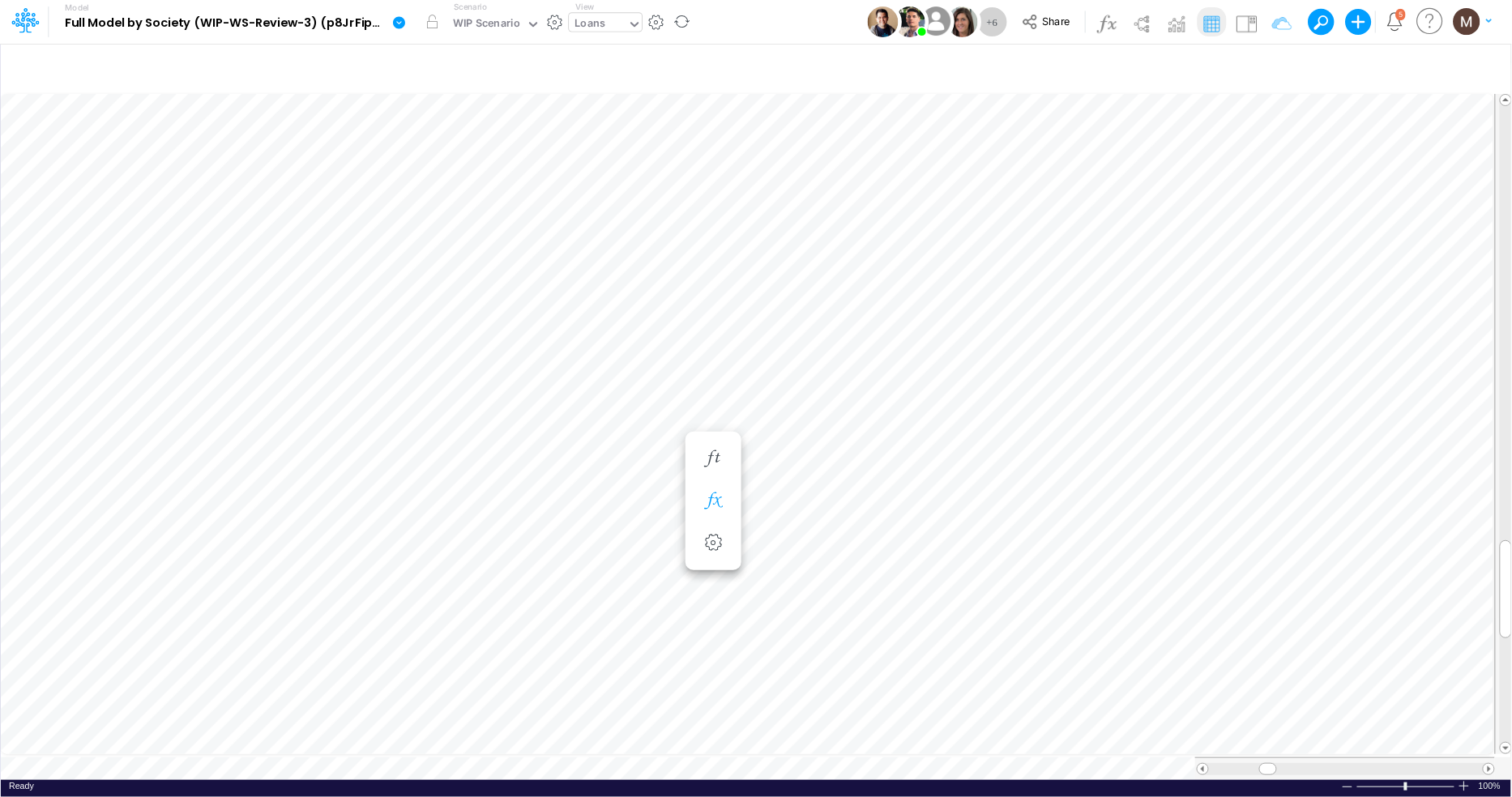
scroll to position [0, 1]
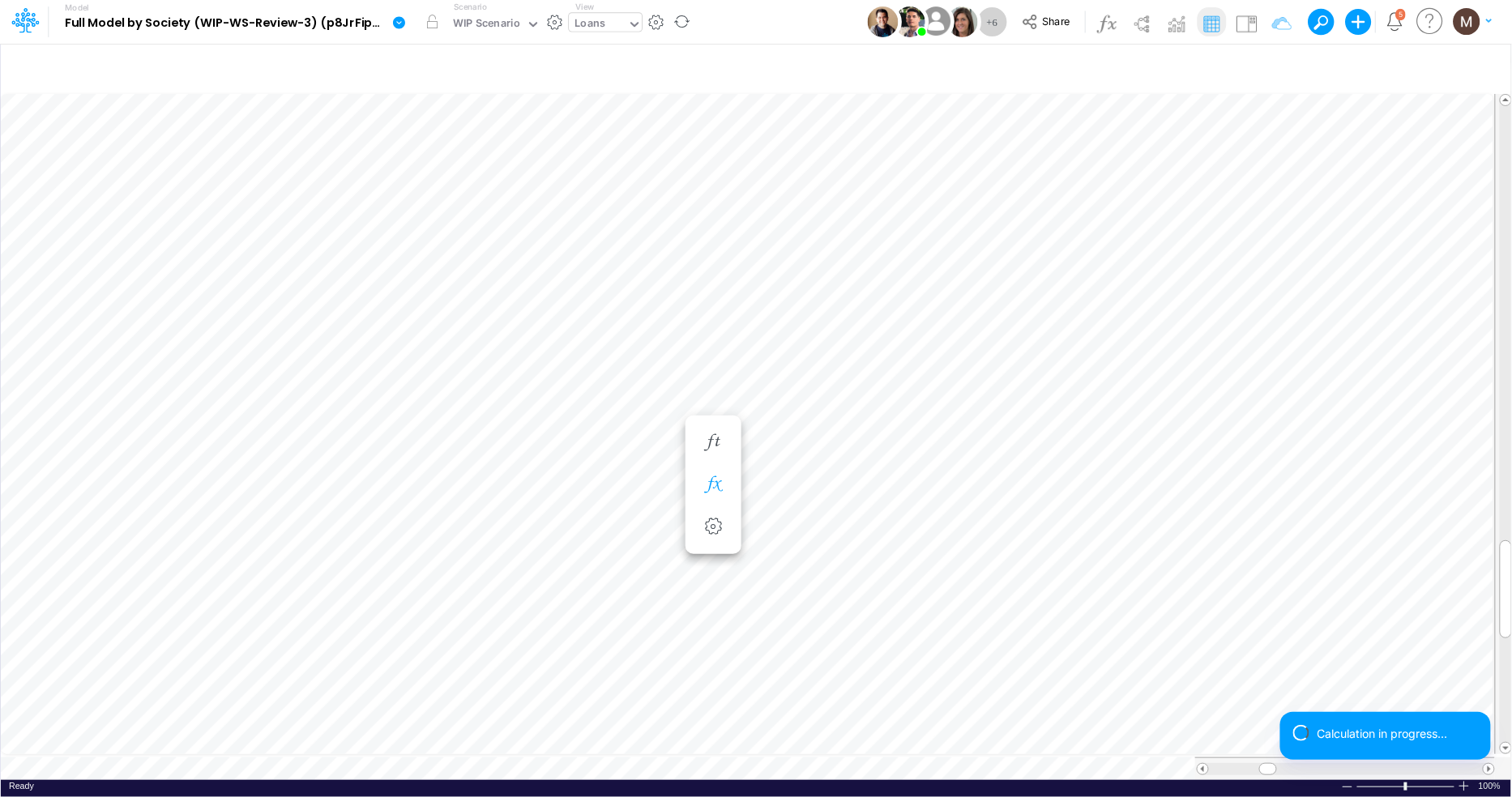
scroll to position [0, 1]
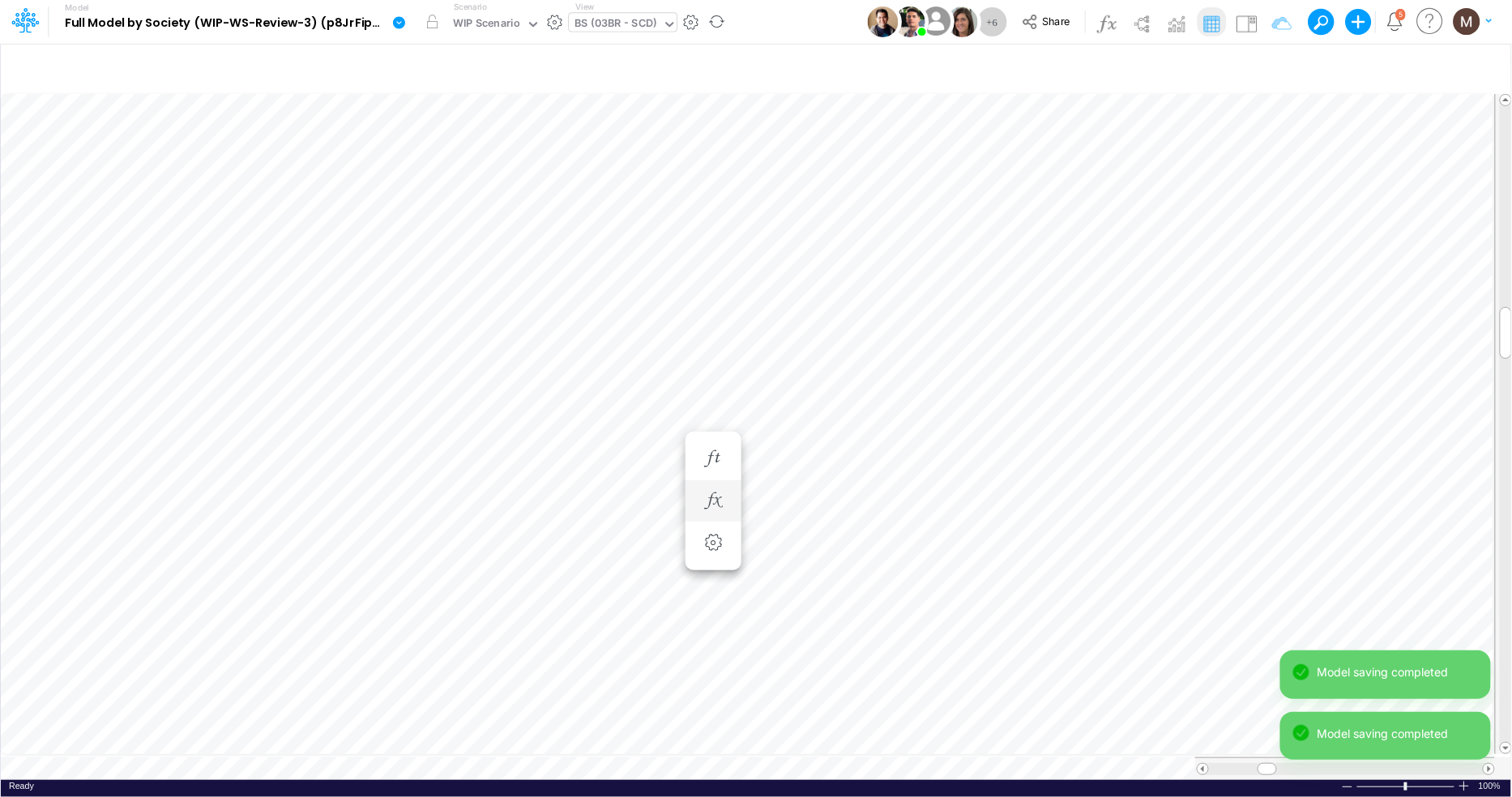
scroll to position [0, 1]
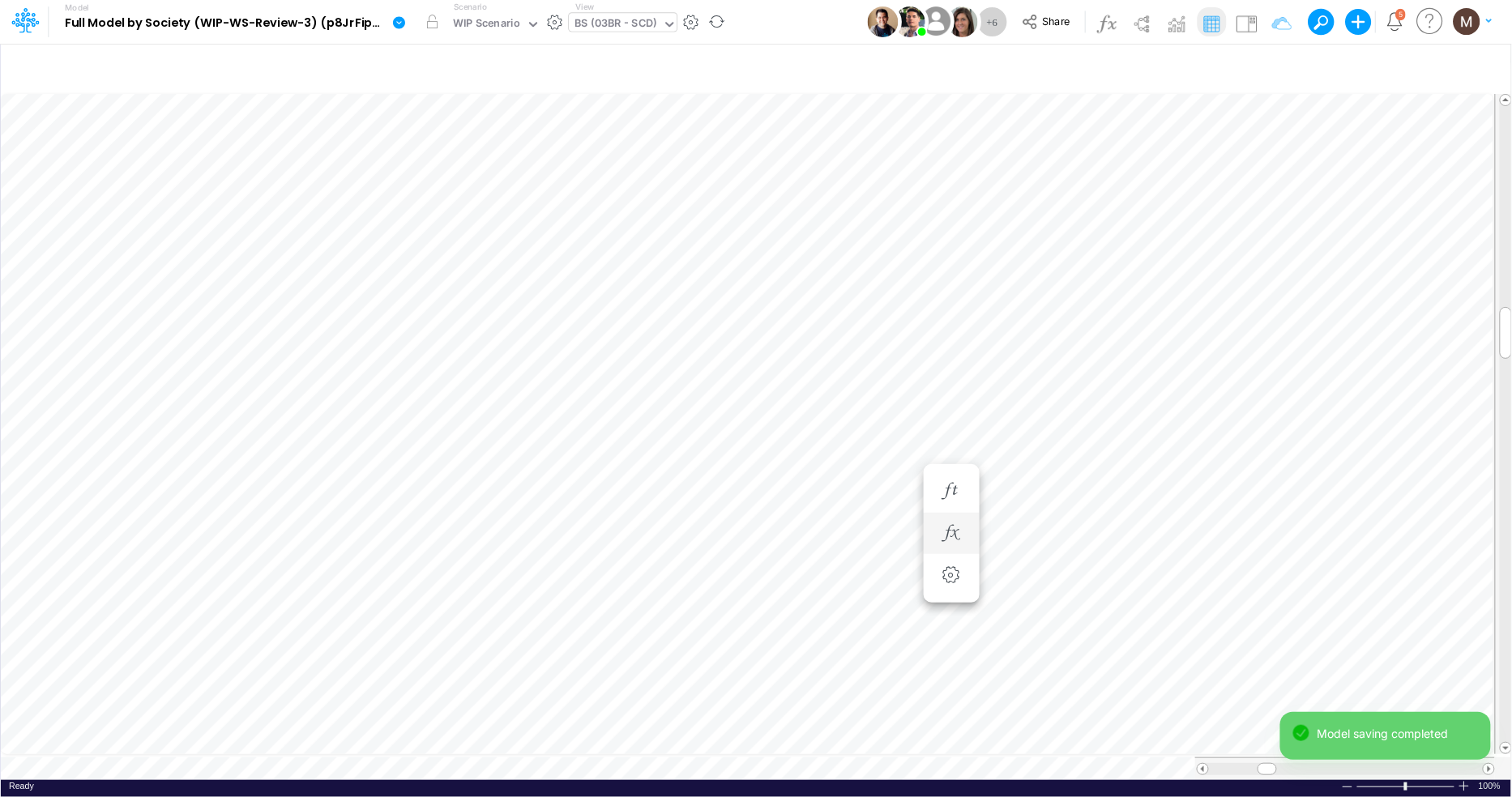
scroll to position [0, 1]
type input "Non Financial KPIs - USD"
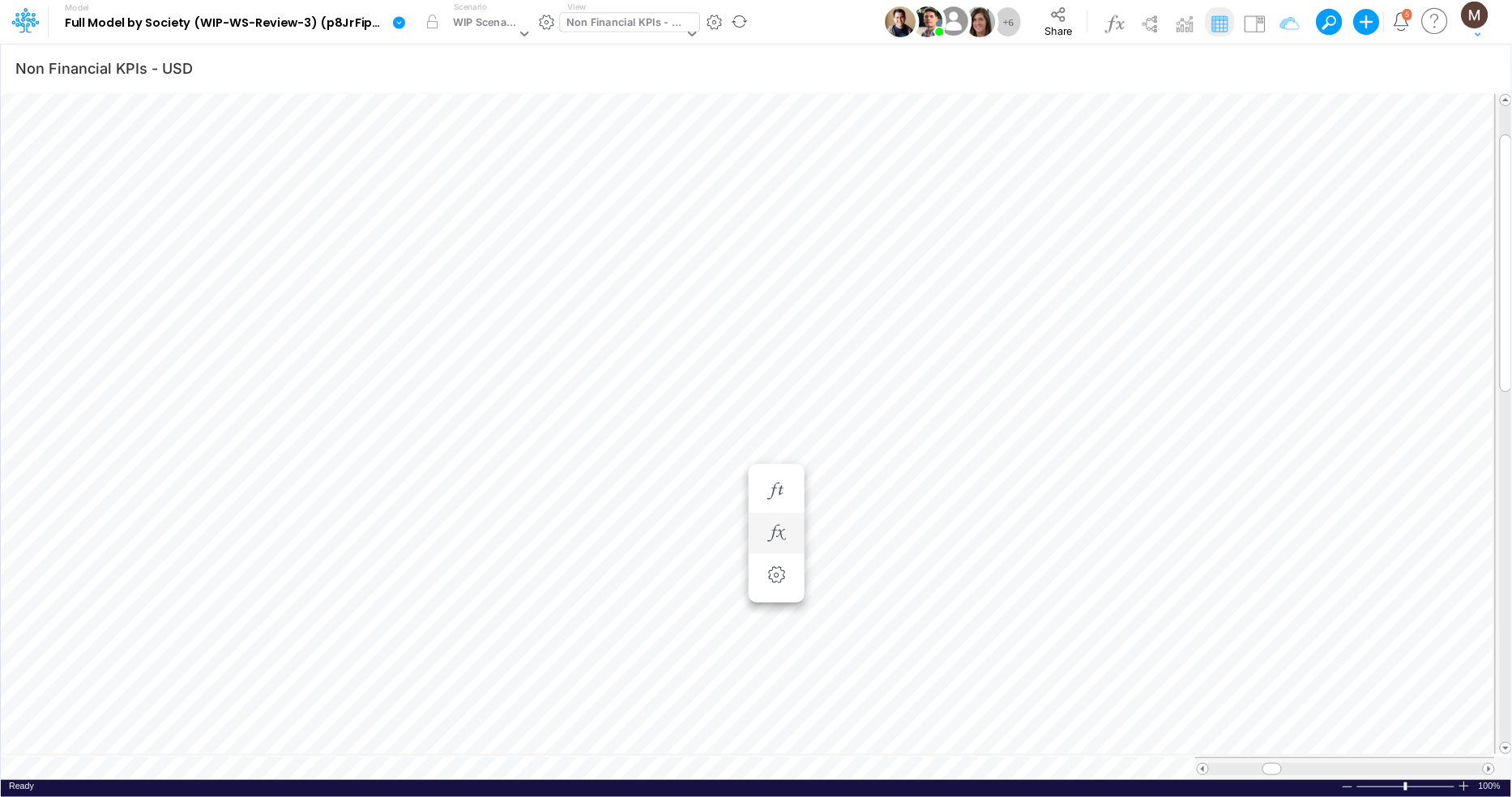
scroll to position [0, 1]
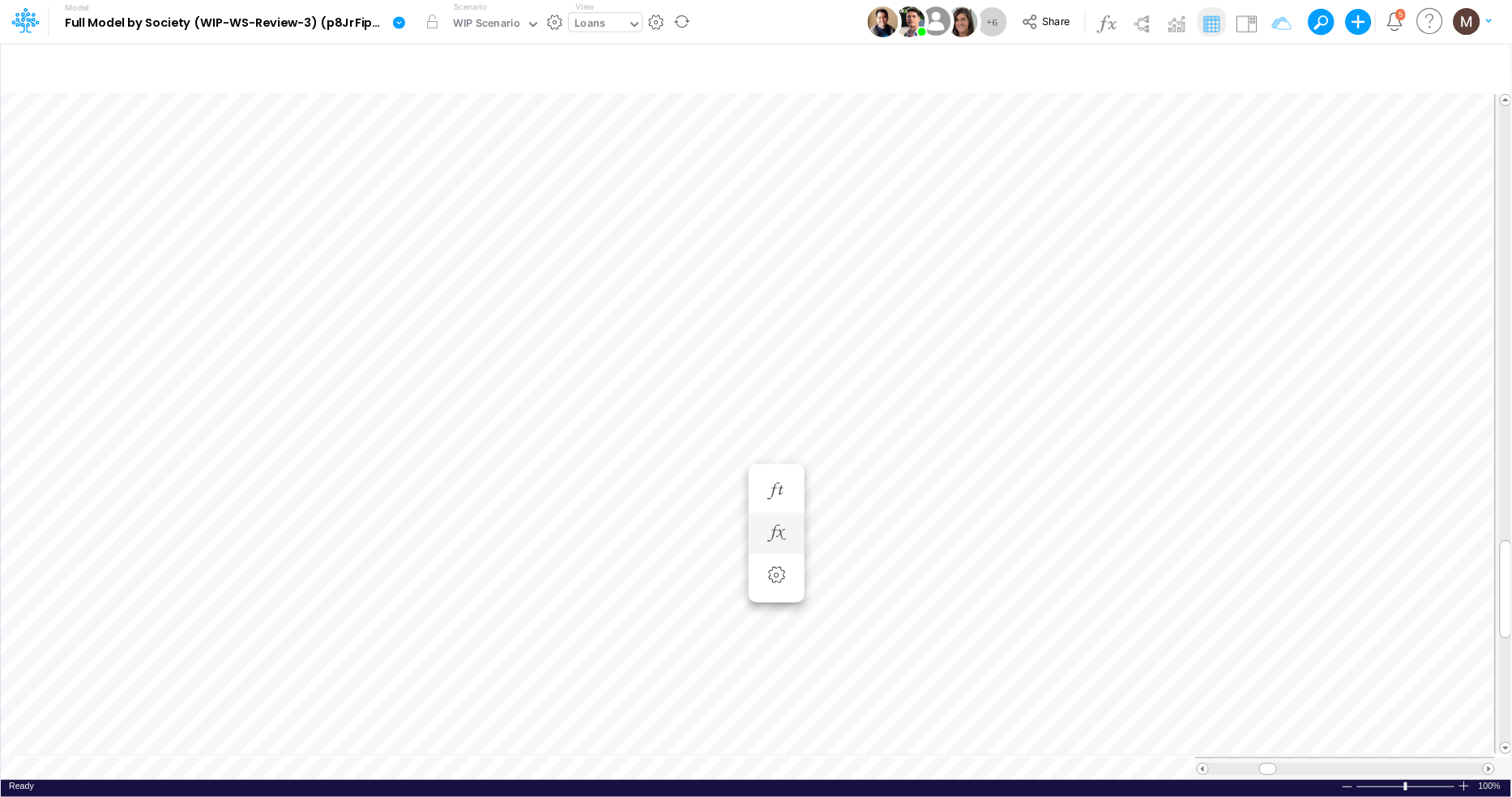
scroll to position [0, 1]
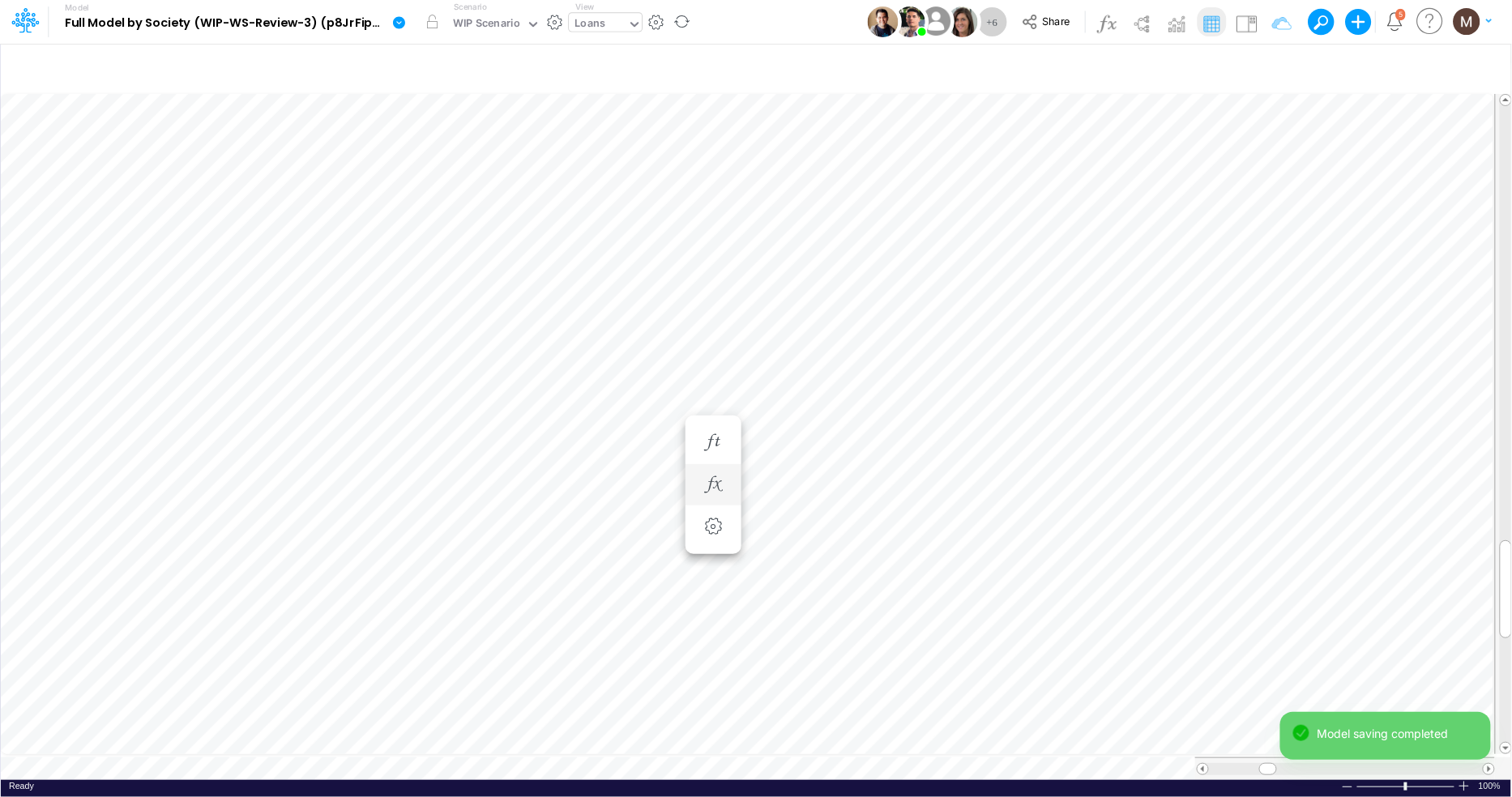
scroll to position [0, 1]
click at [719, 430] on icon "button" at bounding box center [713, 426] width 25 height 17
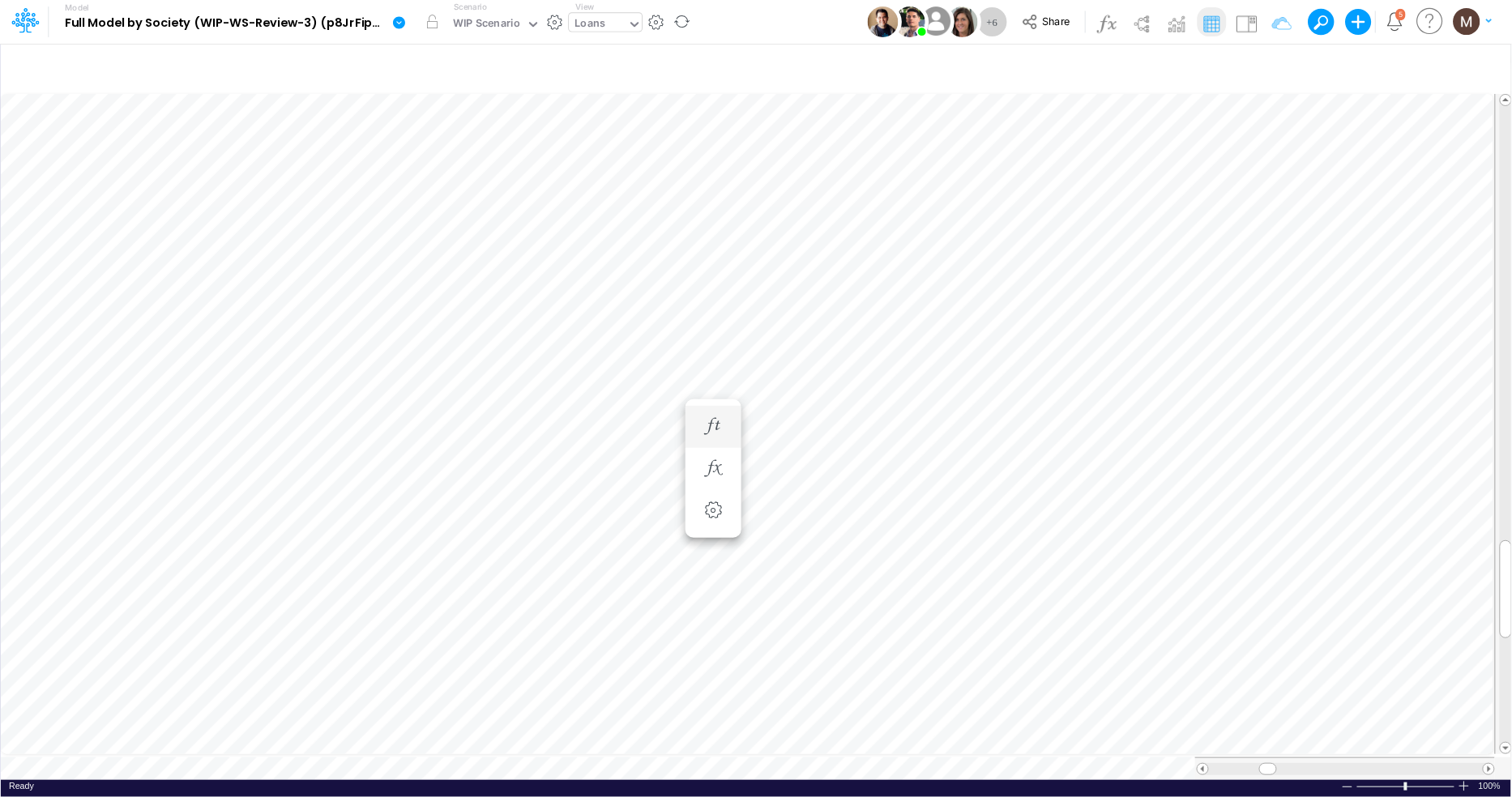
scroll to position [0, 1]
click at [706, 477] on icon "button" at bounding box center [713, 484] width 25 height 17
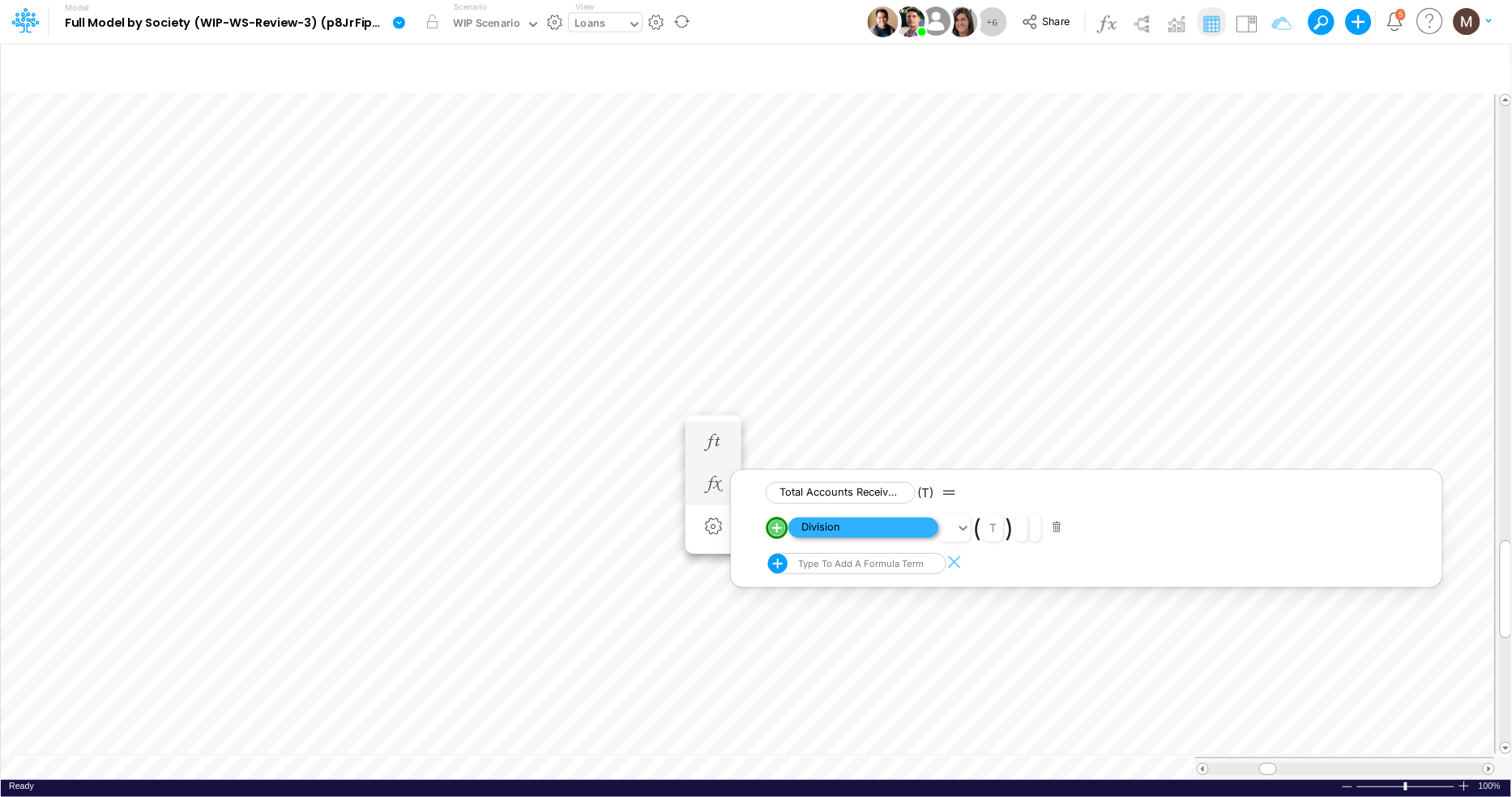
click at [829, 527] on span "Division" at bounding box center [863, 527] width 150 height 20
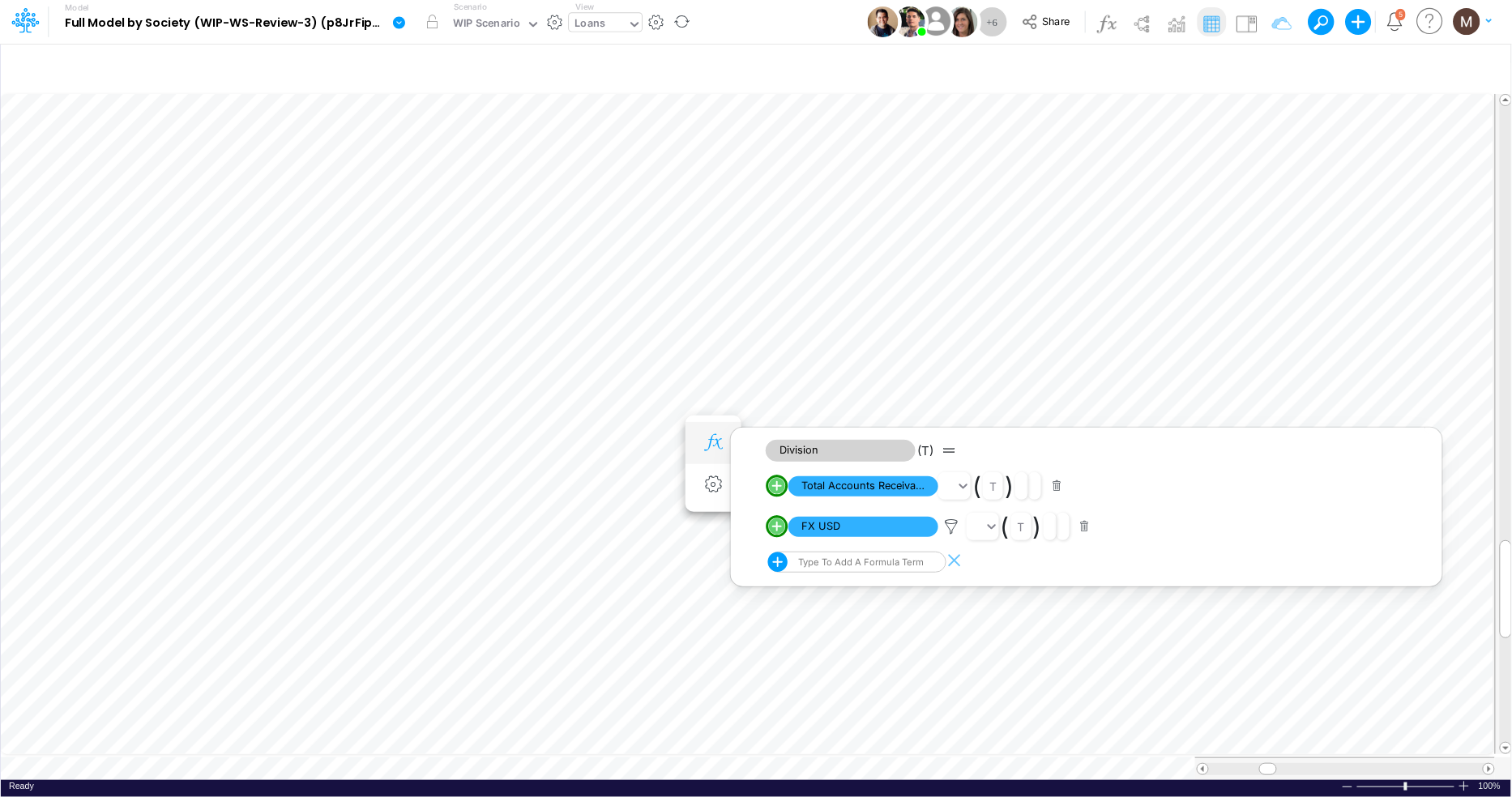
scroll to position [0, 1]
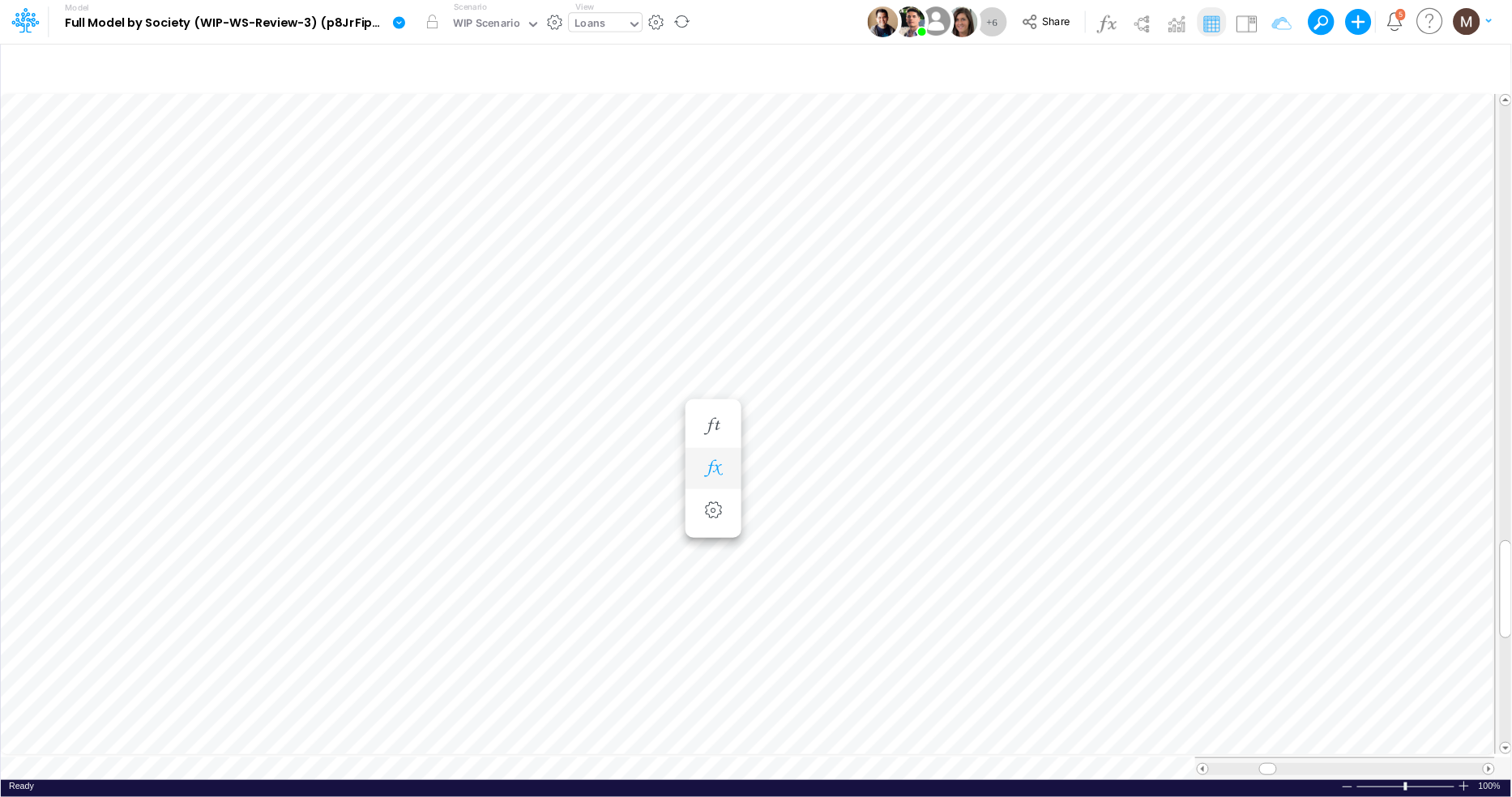
scroll to position [0, 1]
click at [709, 422] on icon "button" at bounding box center [713, 426] width 25 height 17
click at [716, 493] on icon "button" at bounding box center [713, 484] width 25 height 17
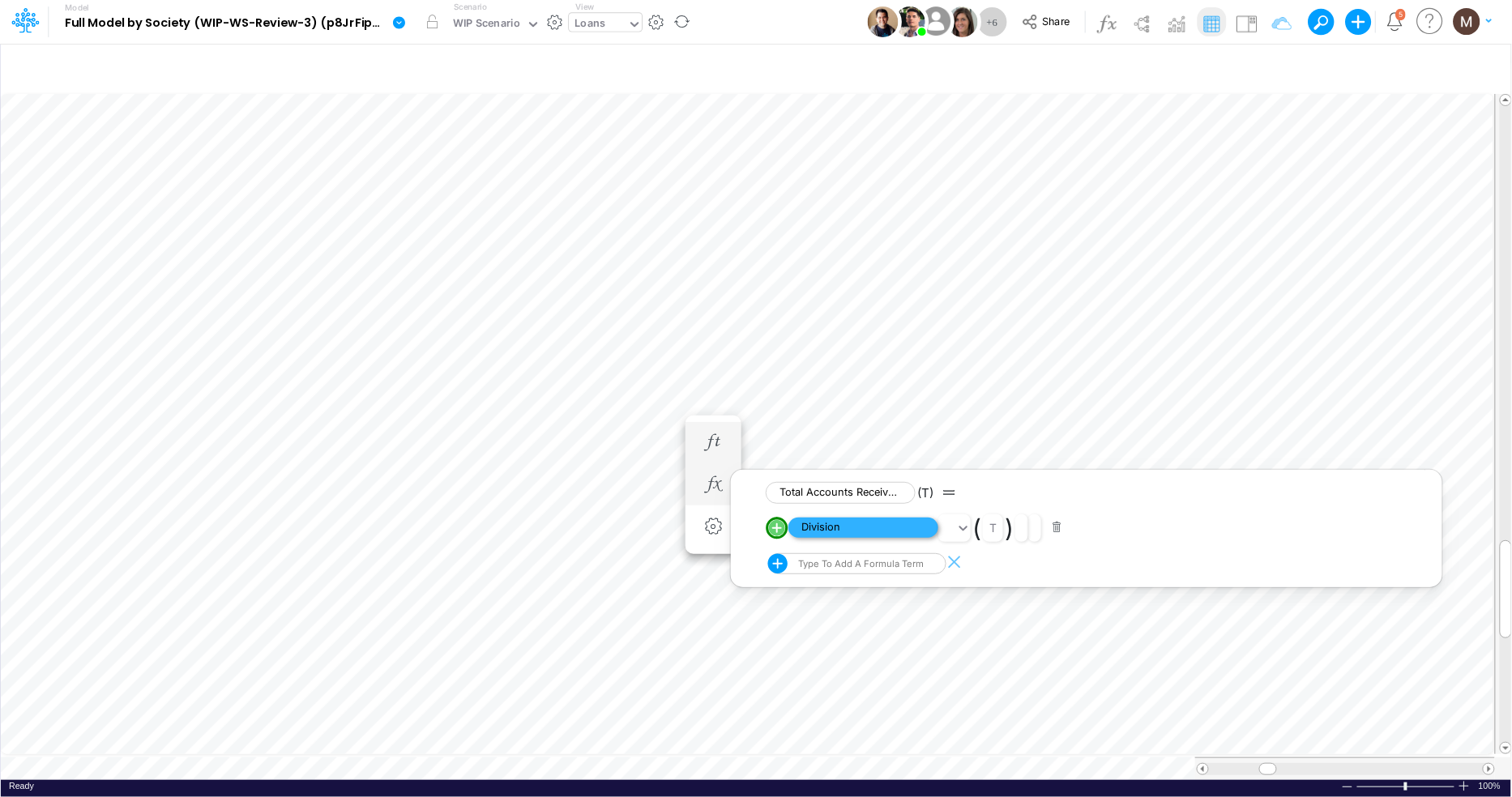
click at [807, 524] on span "Division" at bounding box center [863, 527] width 150 height 20
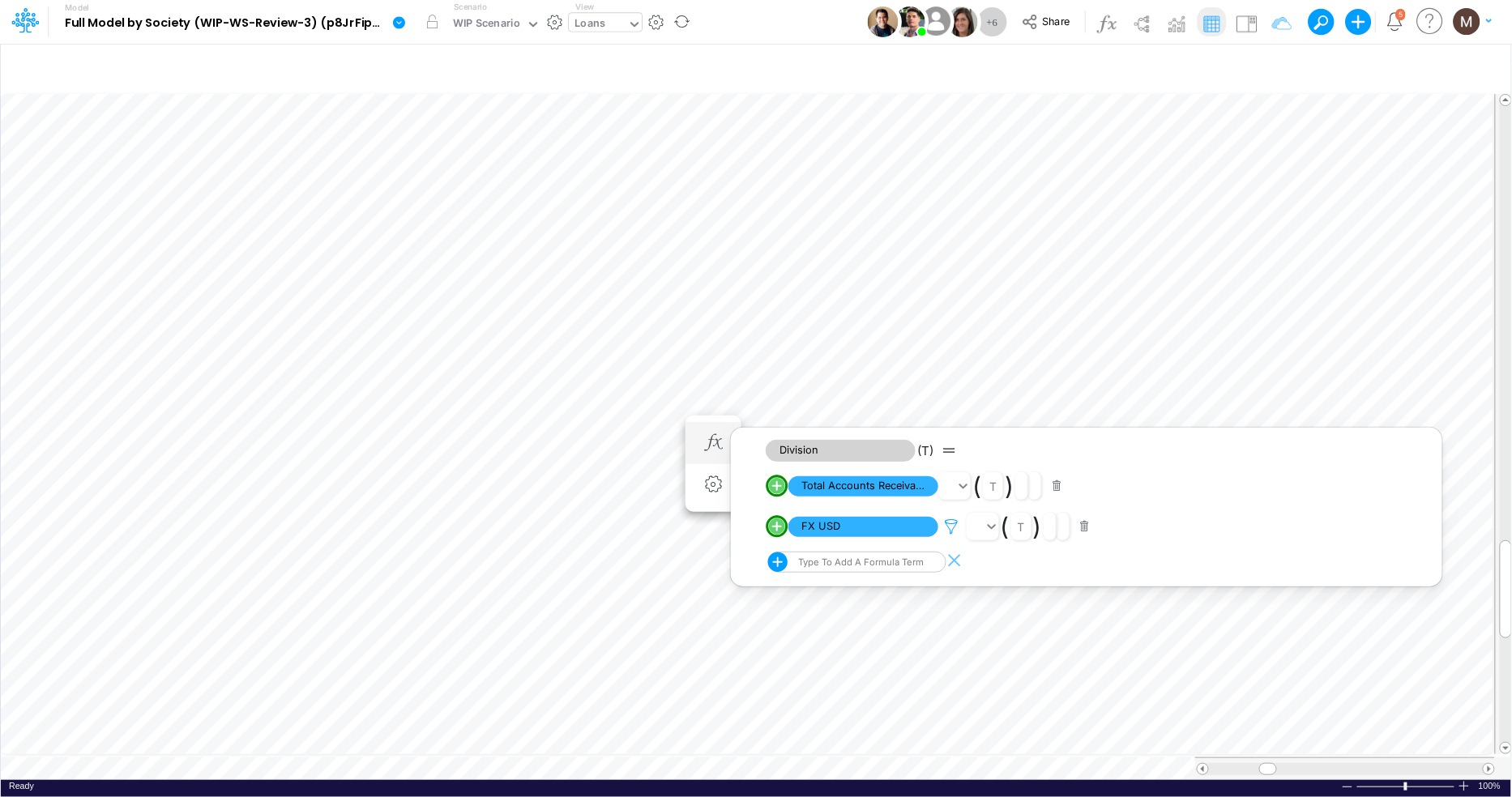
click at [958, 525] on icon at bounding box center [952, 526] width 25 height 17
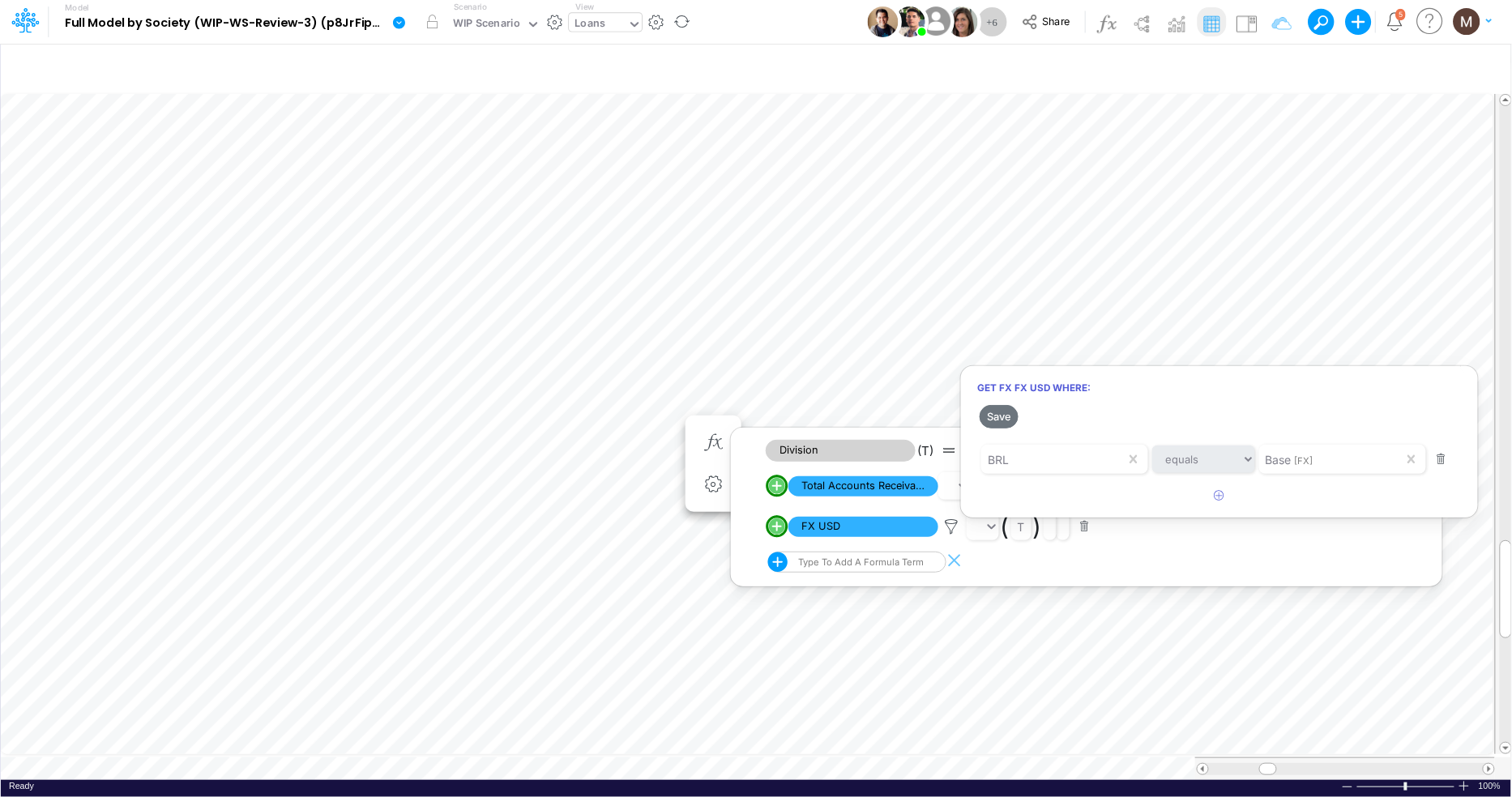
click at [844, 506] on div at bounding box center [756, 402] width 1512 height 789
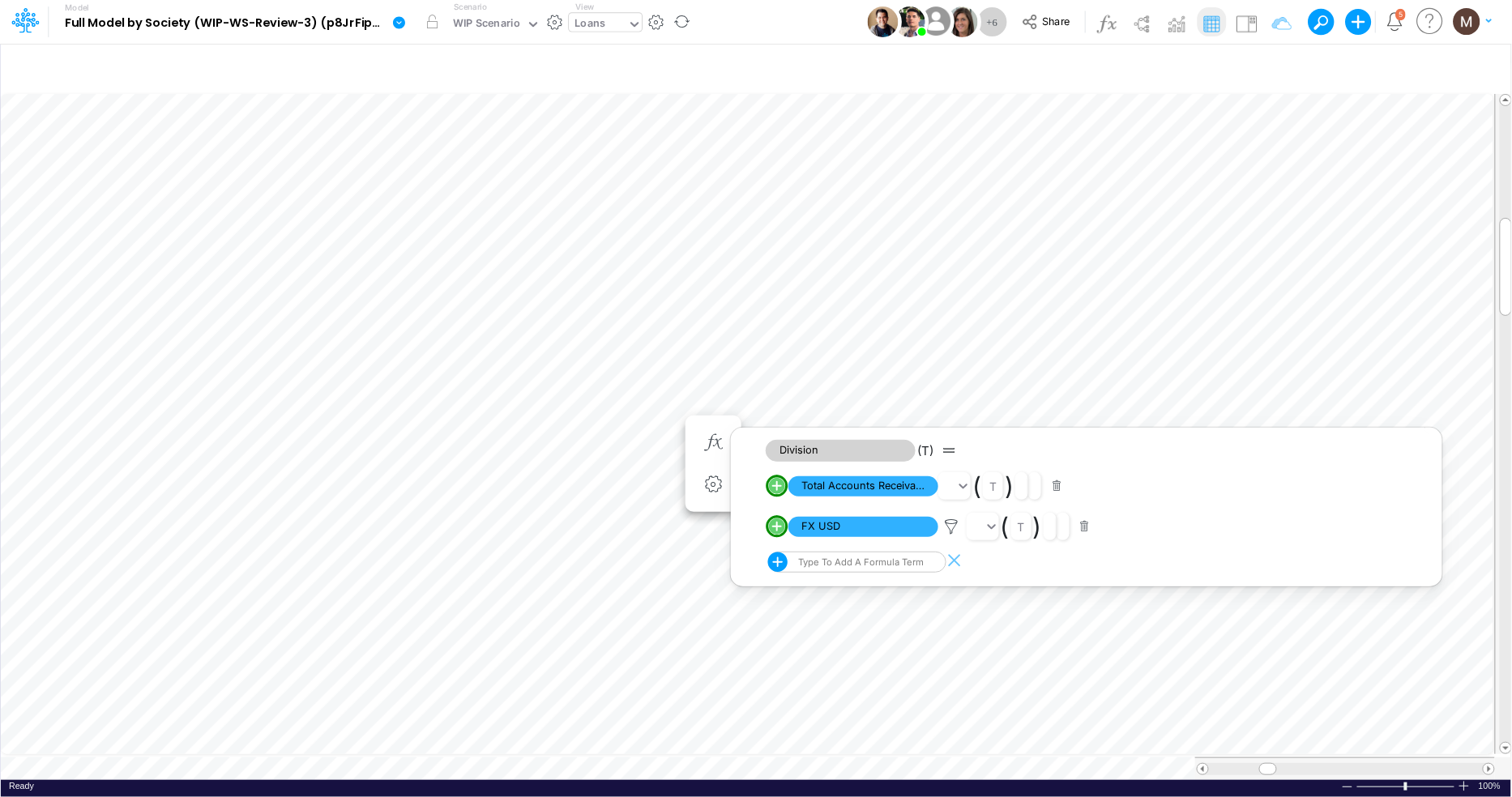
scroll to position [0, 1]
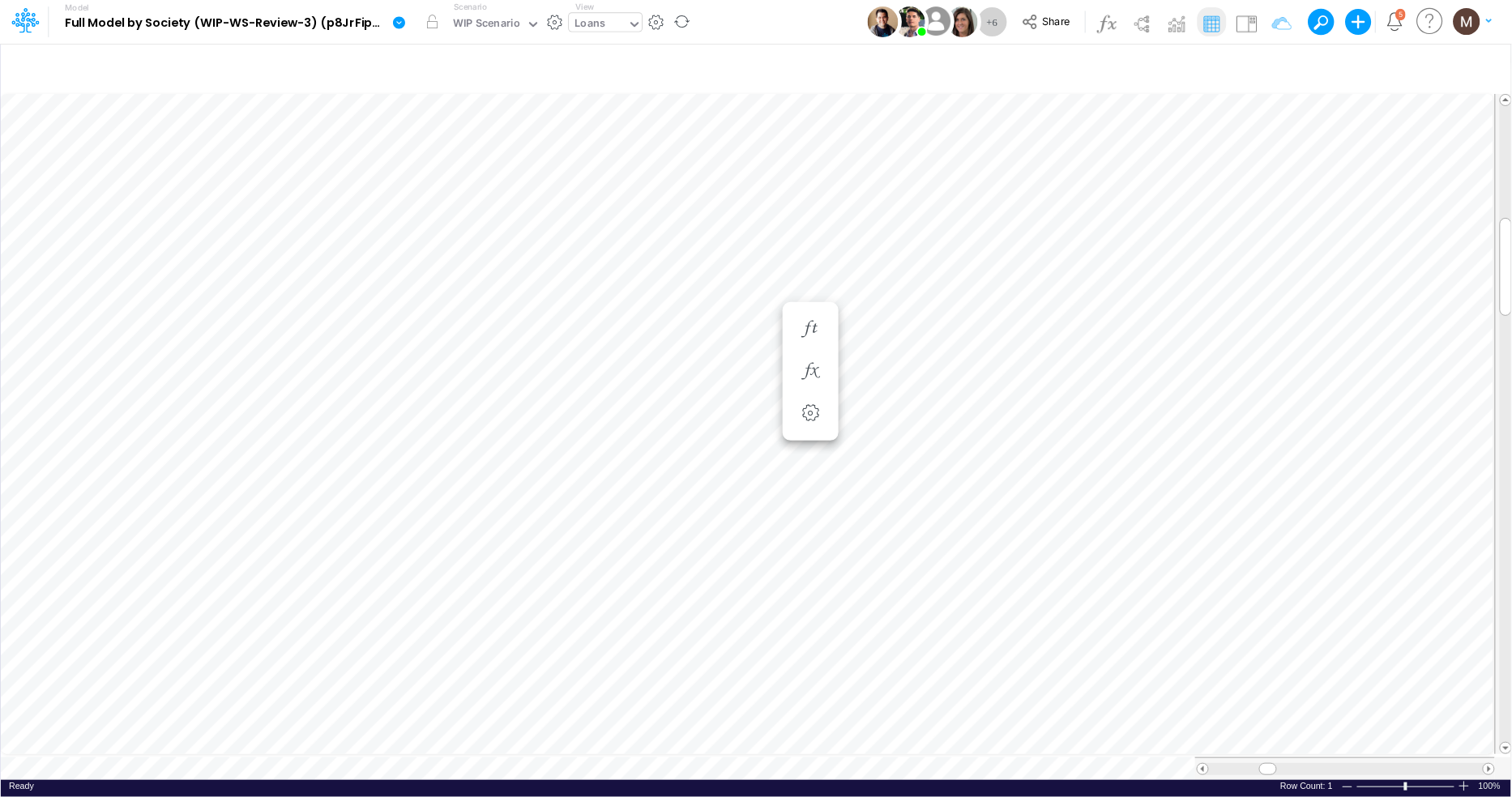
scroll to position [0, 1]
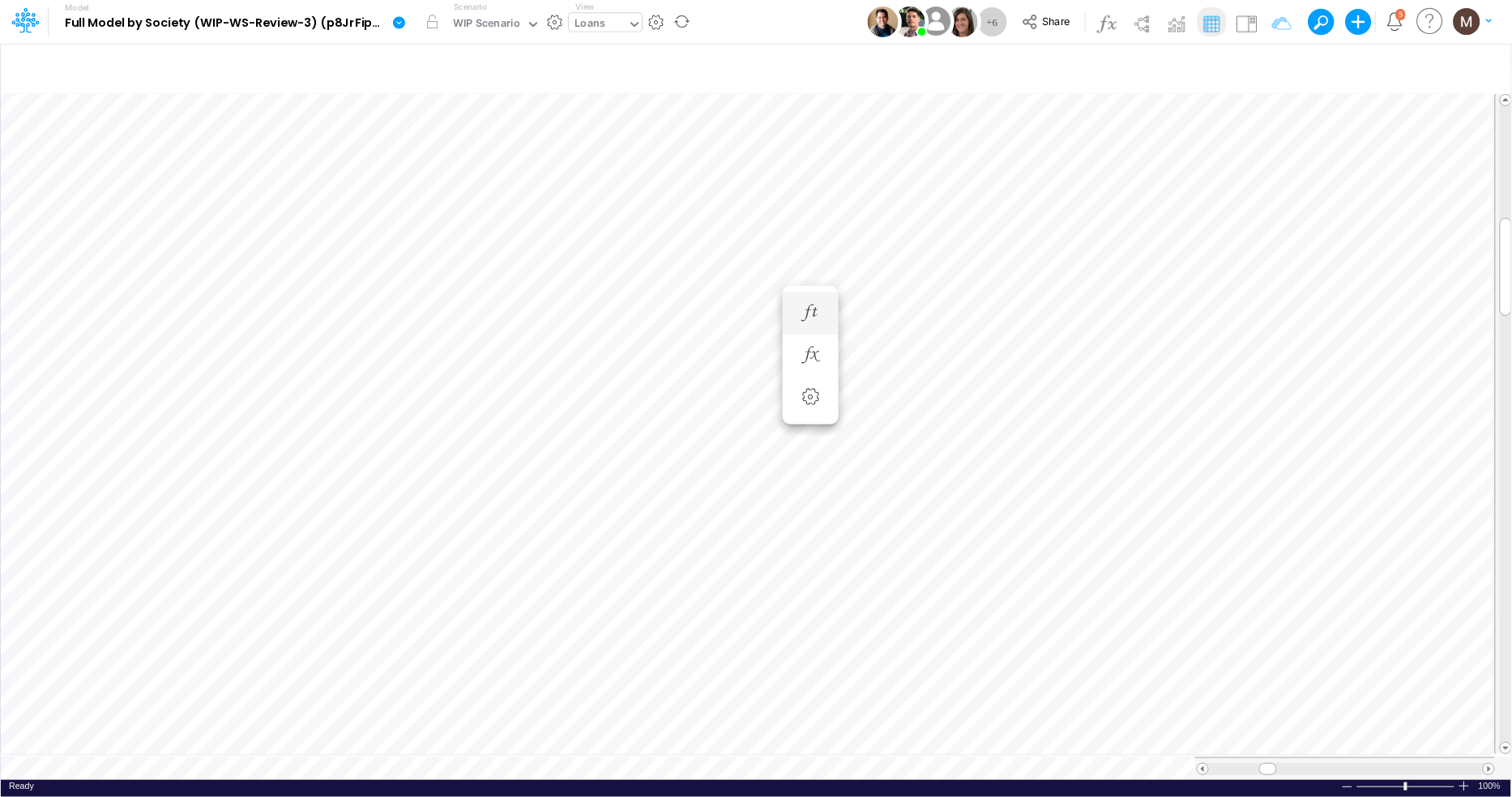
scroll to position [0, 1]
click at [714, 362] on icon "button" at bounding box center [713, 355] width 25 height 17
click at [1249, 15] on img at bounding box center [1245, 23] width 26 height 26
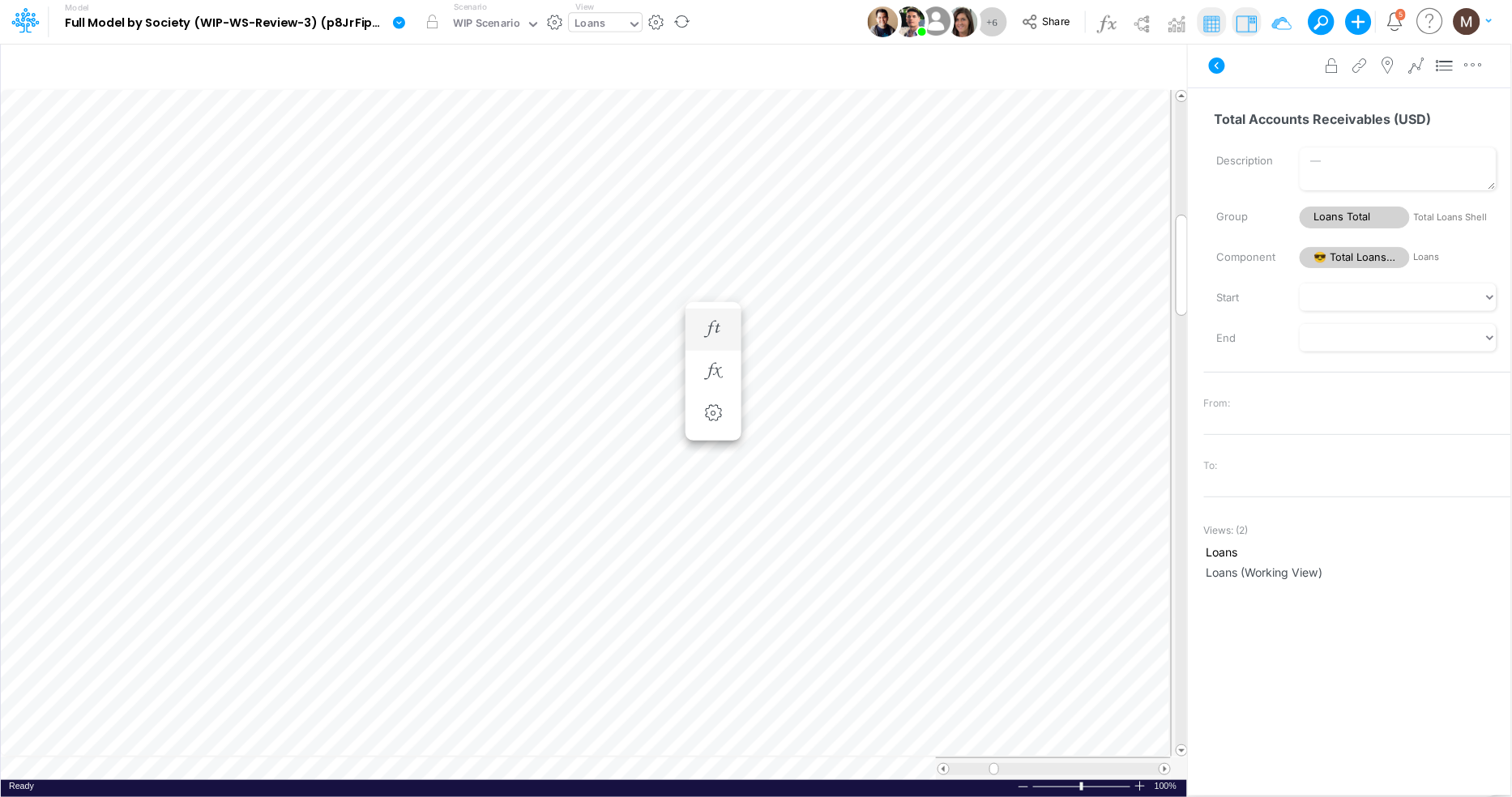
scroll to position [0, 1]
click at [1378, 120] on input "Total Accounts Receivables (BRL)" at bounding box center [1350, 119] width 293 height 31
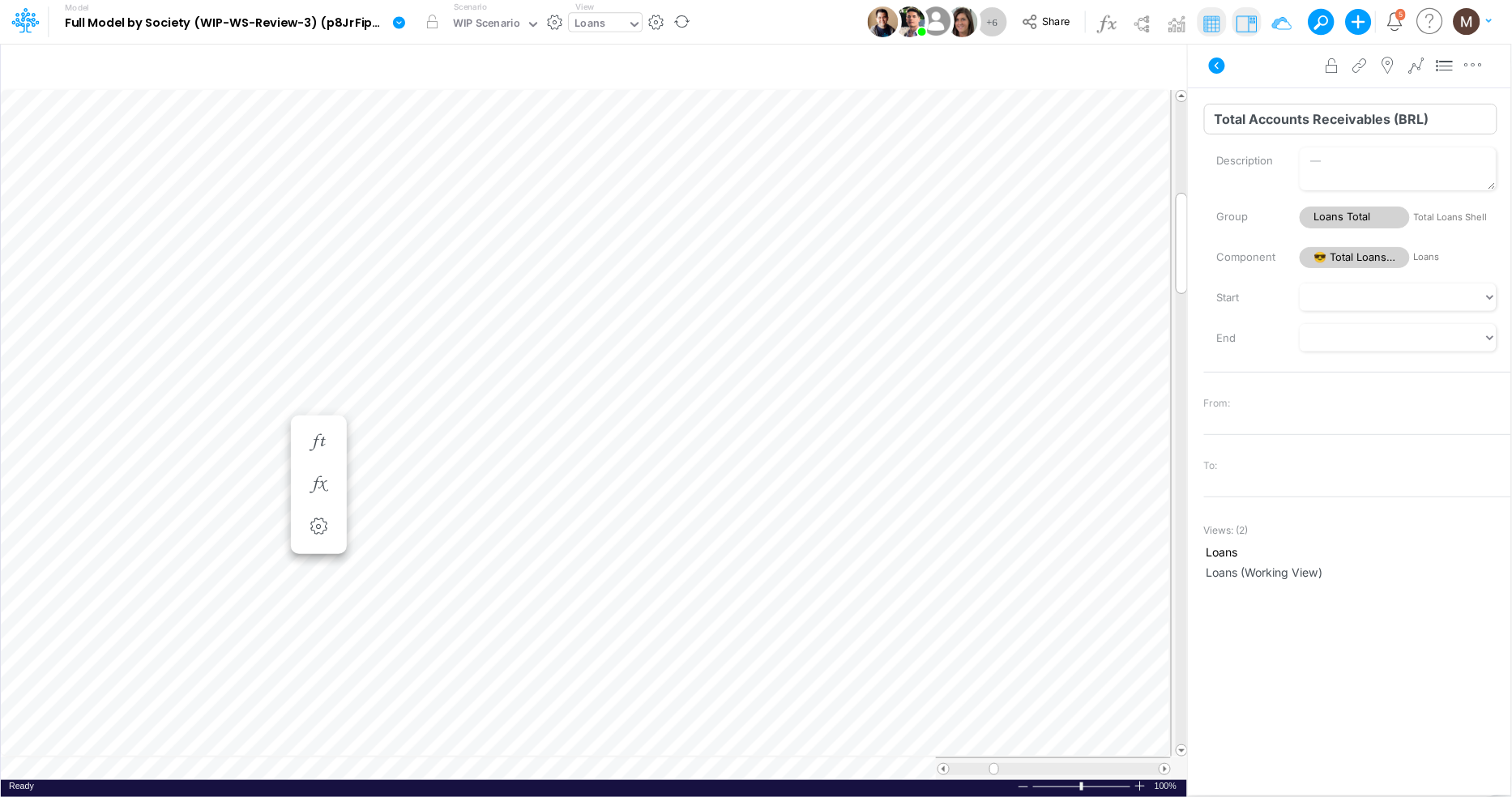
click at [1457, 113] on input "Total Accounts Receivables (BRL)" at bounding box center [1350, 119] width 293 height 31
click at [1214, 119] on input "Total Accounts Receivables (BRL)" at bounding box center [1350, 119] width 293 height 31
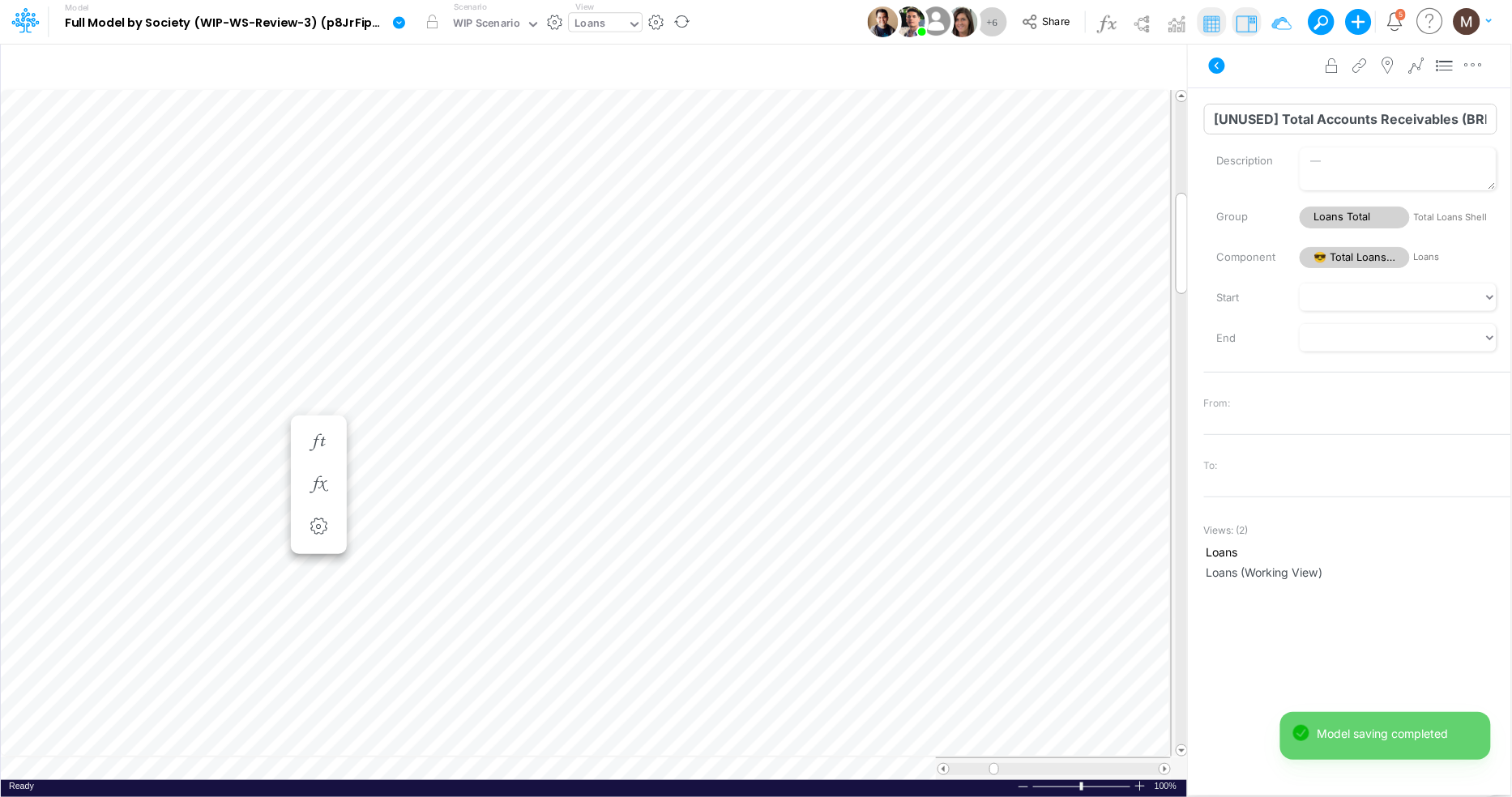
click at [1283, 120] on input "[UNUSED] Total Accounts Receivables (BRL)" at bounding box center [1350, 119] width 293 height 31
paste input "[UNUSED]-"
type input "[UNUSED]-Total Accounts Receivables (BRL)"
click at [1213, 116] on input "Total Accounts Receivables (USD)" at bounding box center [1350, 119] width 293 height 31
paste input "[UNUSED]-"
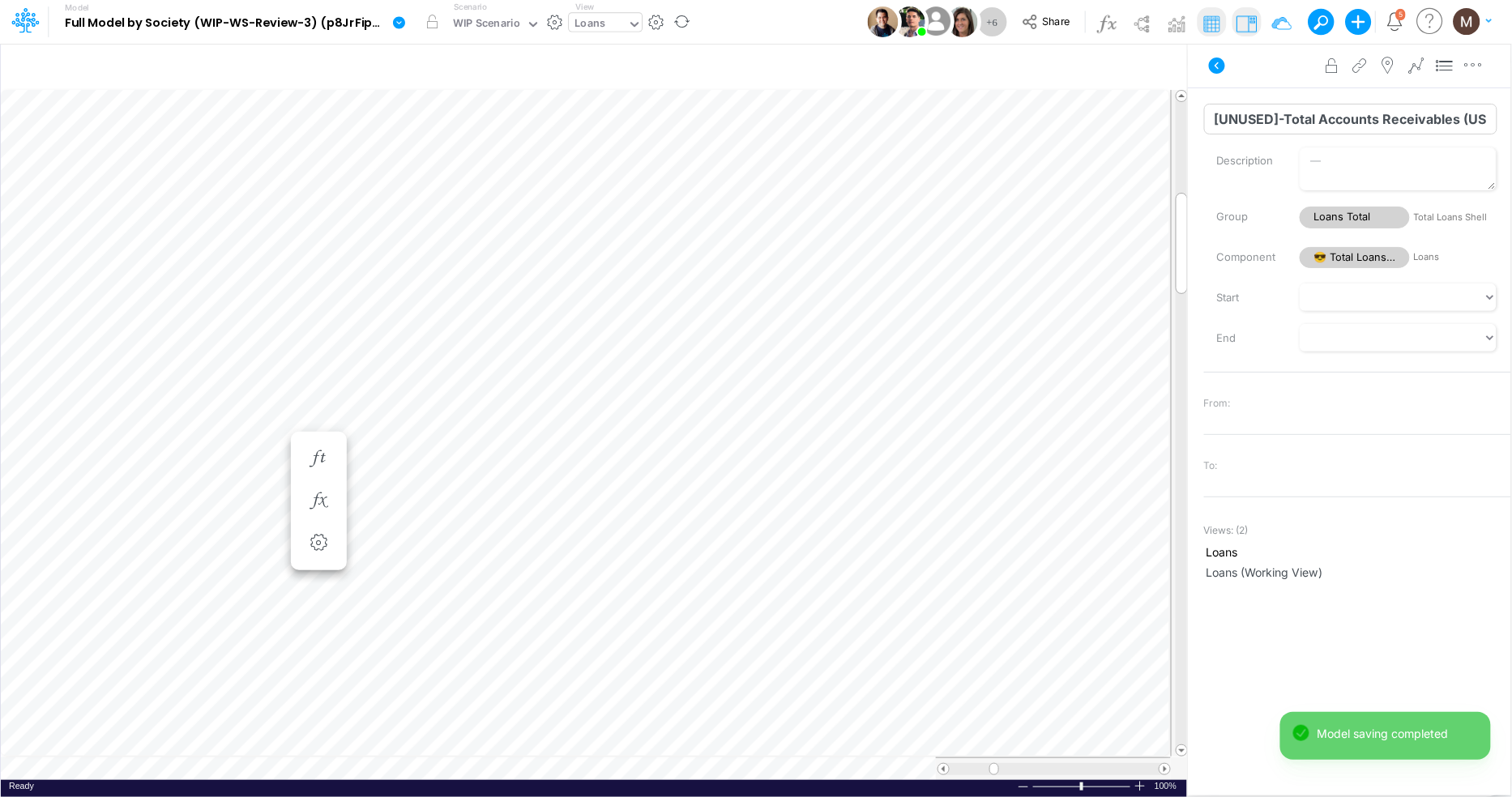
type input "[UNUSED]-Total Accounts Receivables (USD)"
click at [1218, 125] on input "Days Receivables" at bounding box center [1350, 119] width 293 height 31
paste input "[UNUSED]-"
type input "[UNUSED]-Days Receivables"
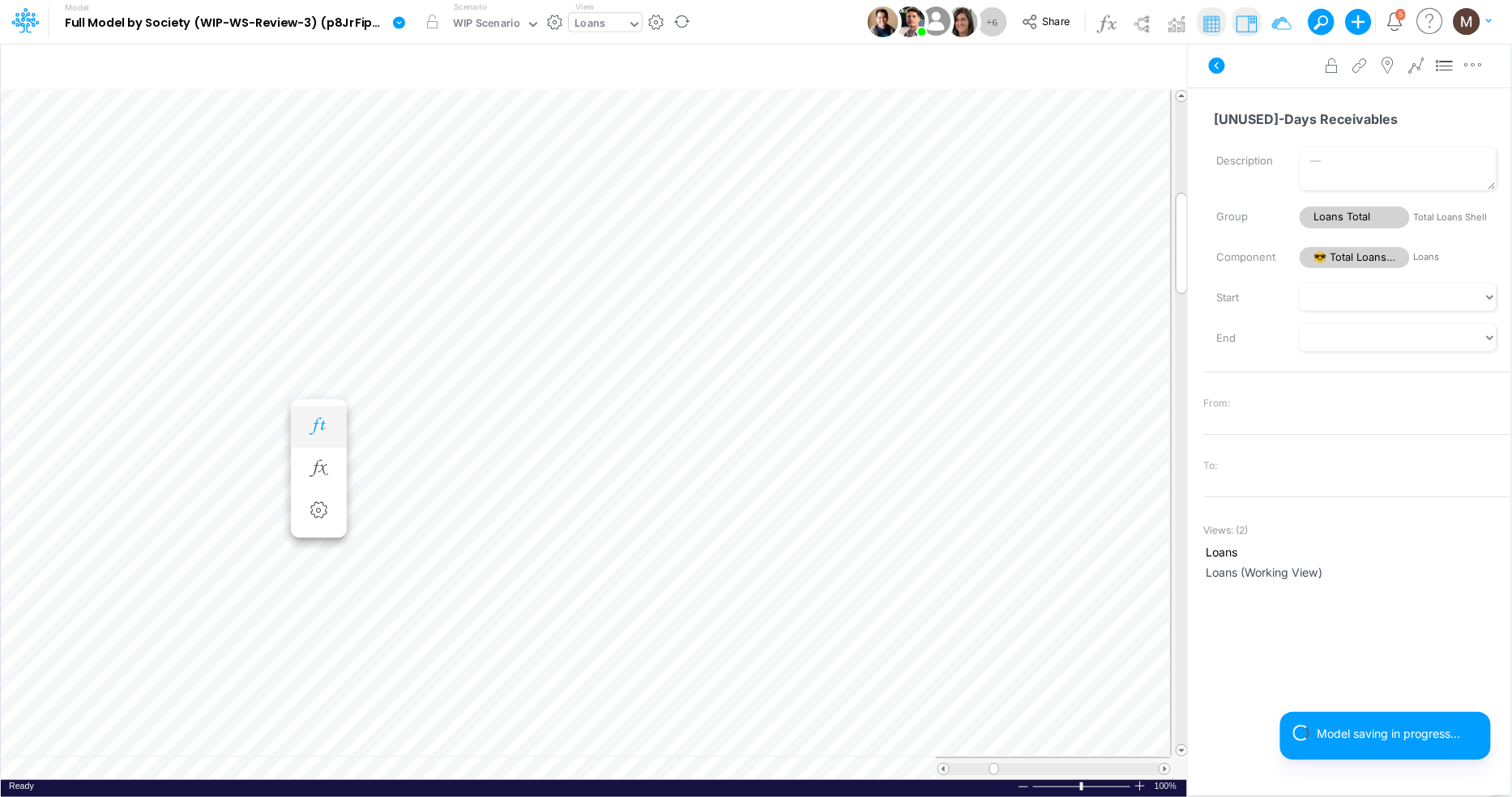
scroll to position [0, 1]
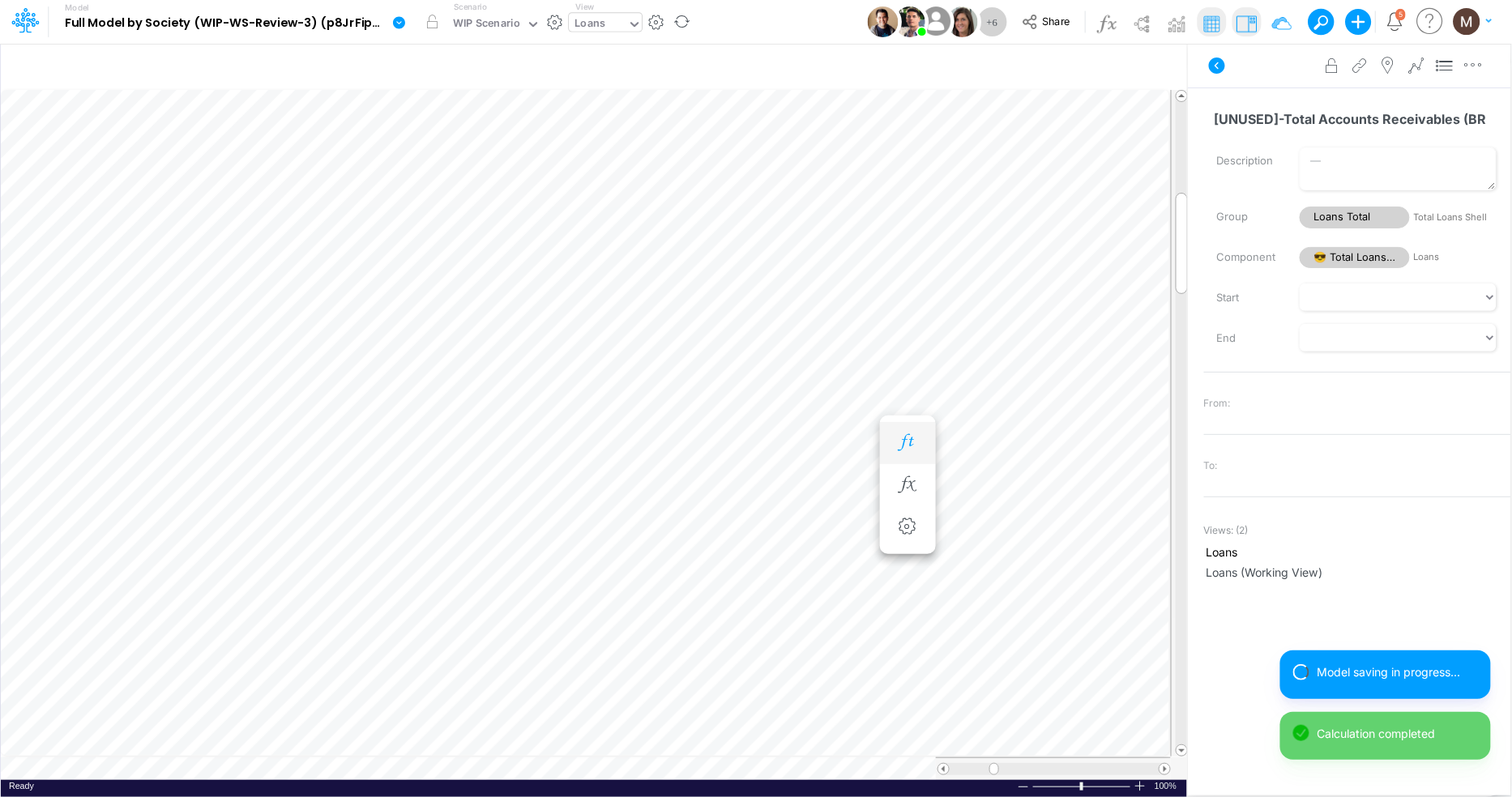
scroll to position [0, 1]
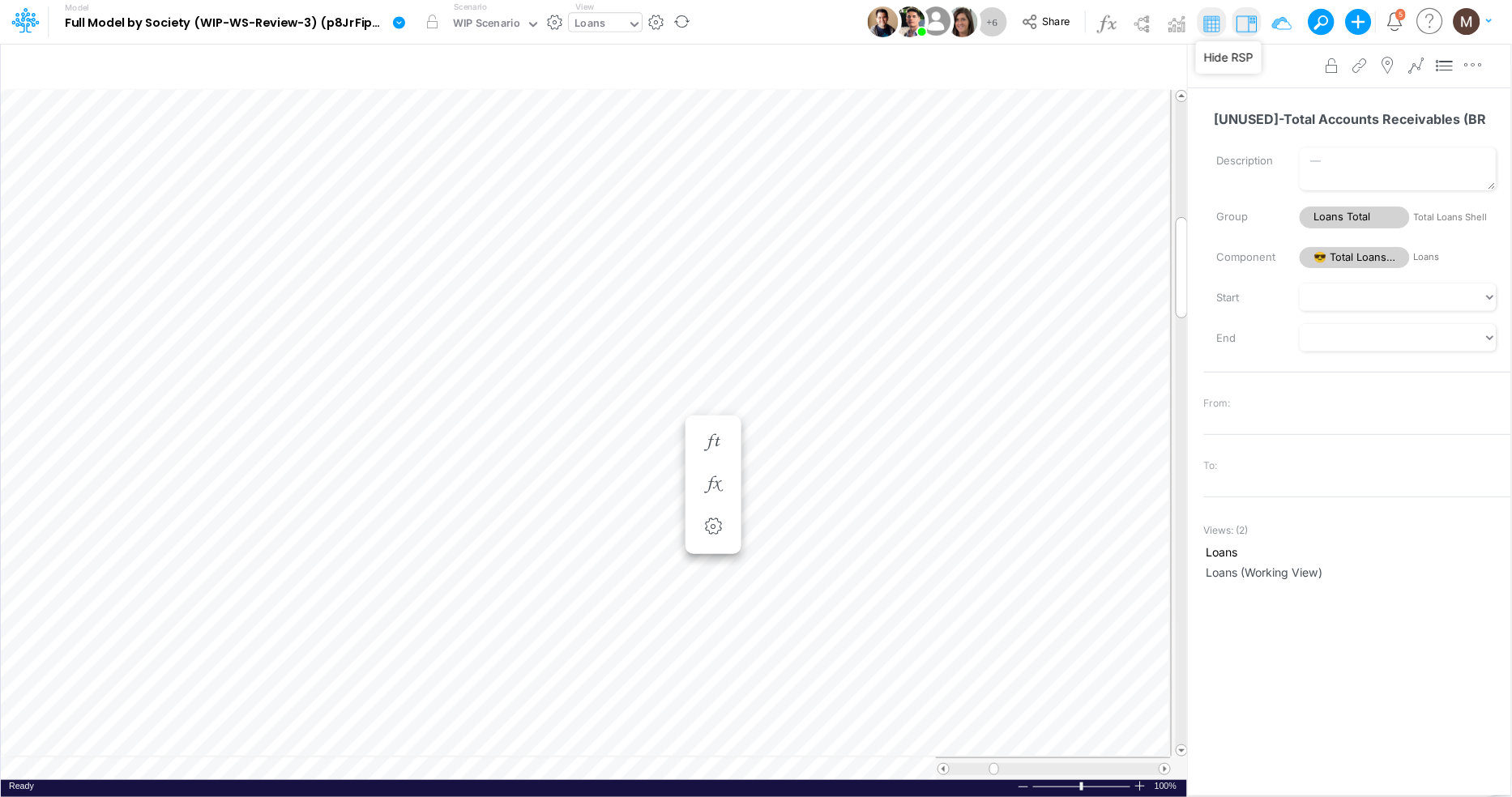
click at [1251, 19] on img at bounding box center [1245, 23] width 26 height 26
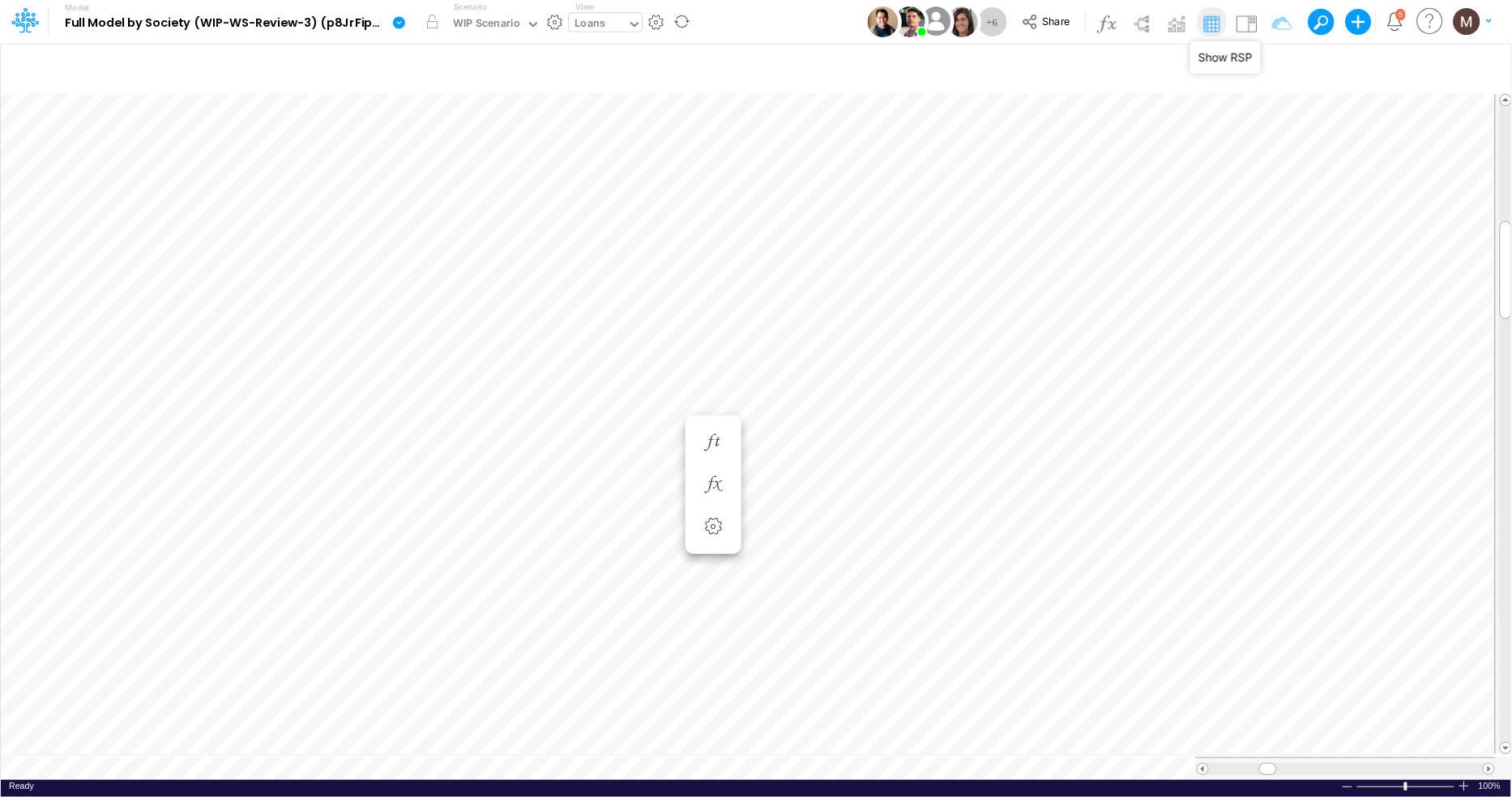
click at [397, 24] on icon at bounding box center [399, 22] width 12 height 12
click at [400, 26] on icon at bounding box center [399, 22] width 12 height 12
click at [444, 172] on button "View model info" at bounding box center [480, 168] width 173 height 26
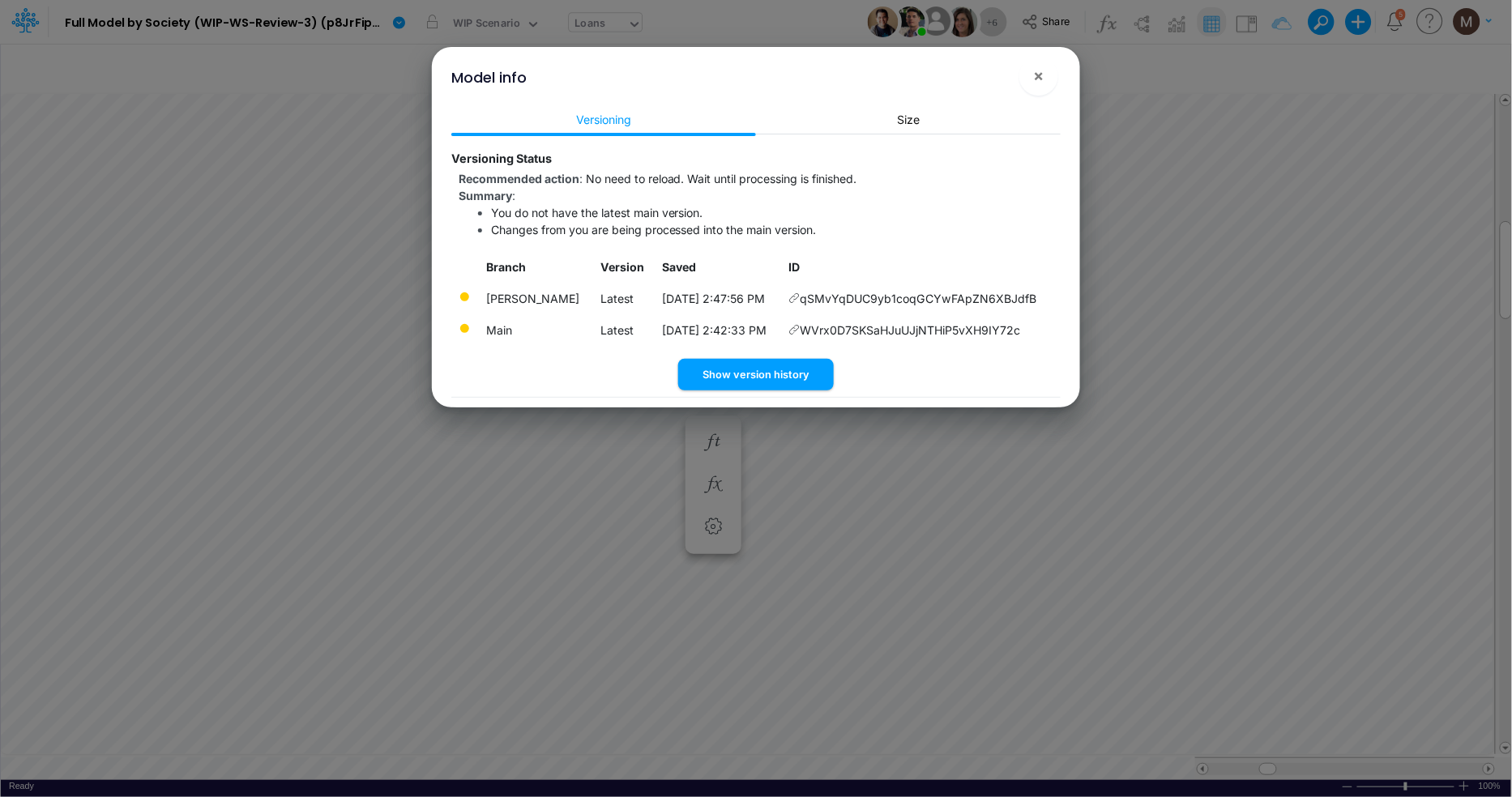
click at [1173, 196] on div "Model info × Versioning Size Versioning Status Recommended action : No need to …" at bounding box center [756, 398] width 1512 height 797
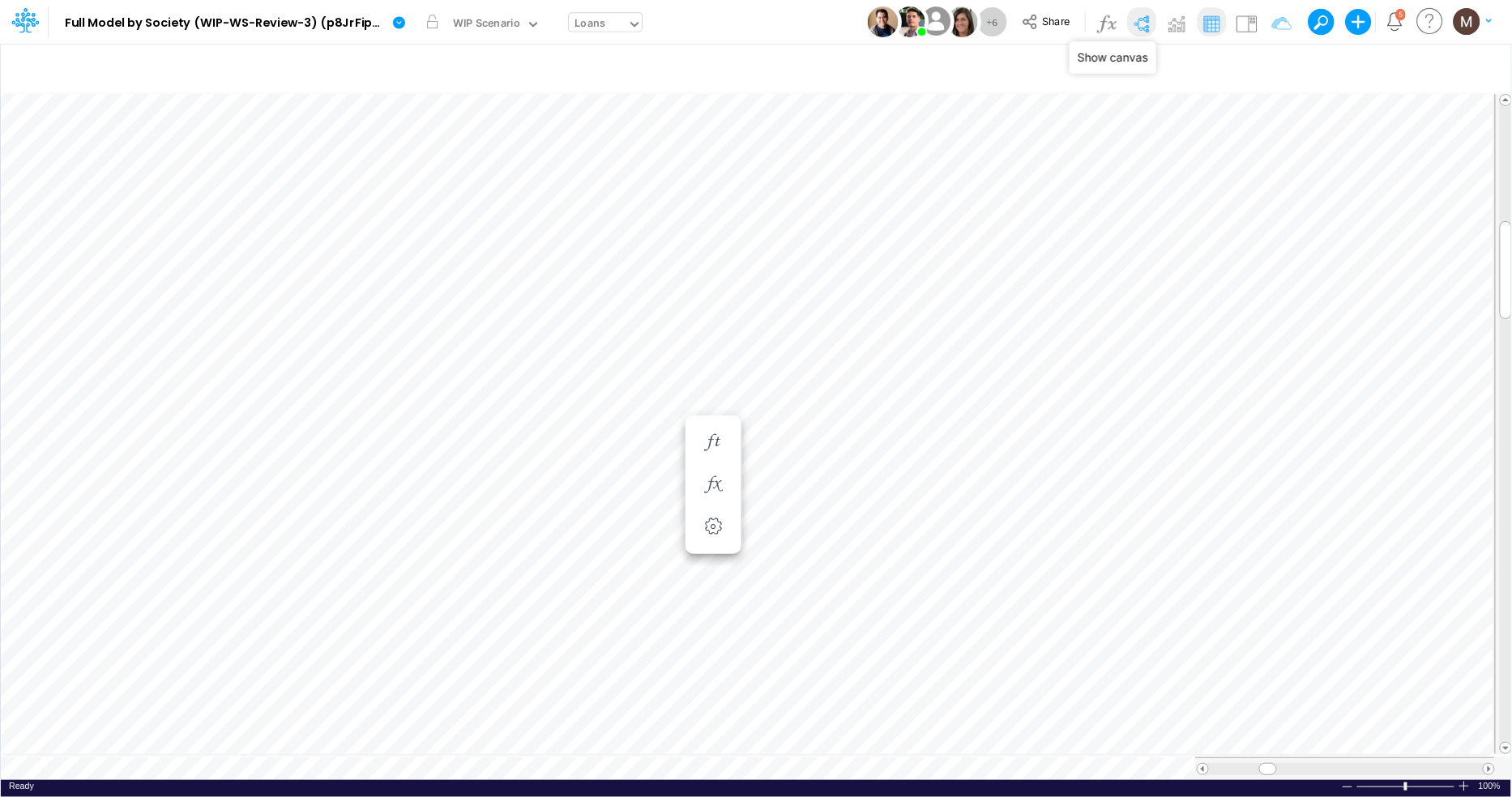
click at [1135, 22] on img at bounding box center [1141, 23] width 26 height 26
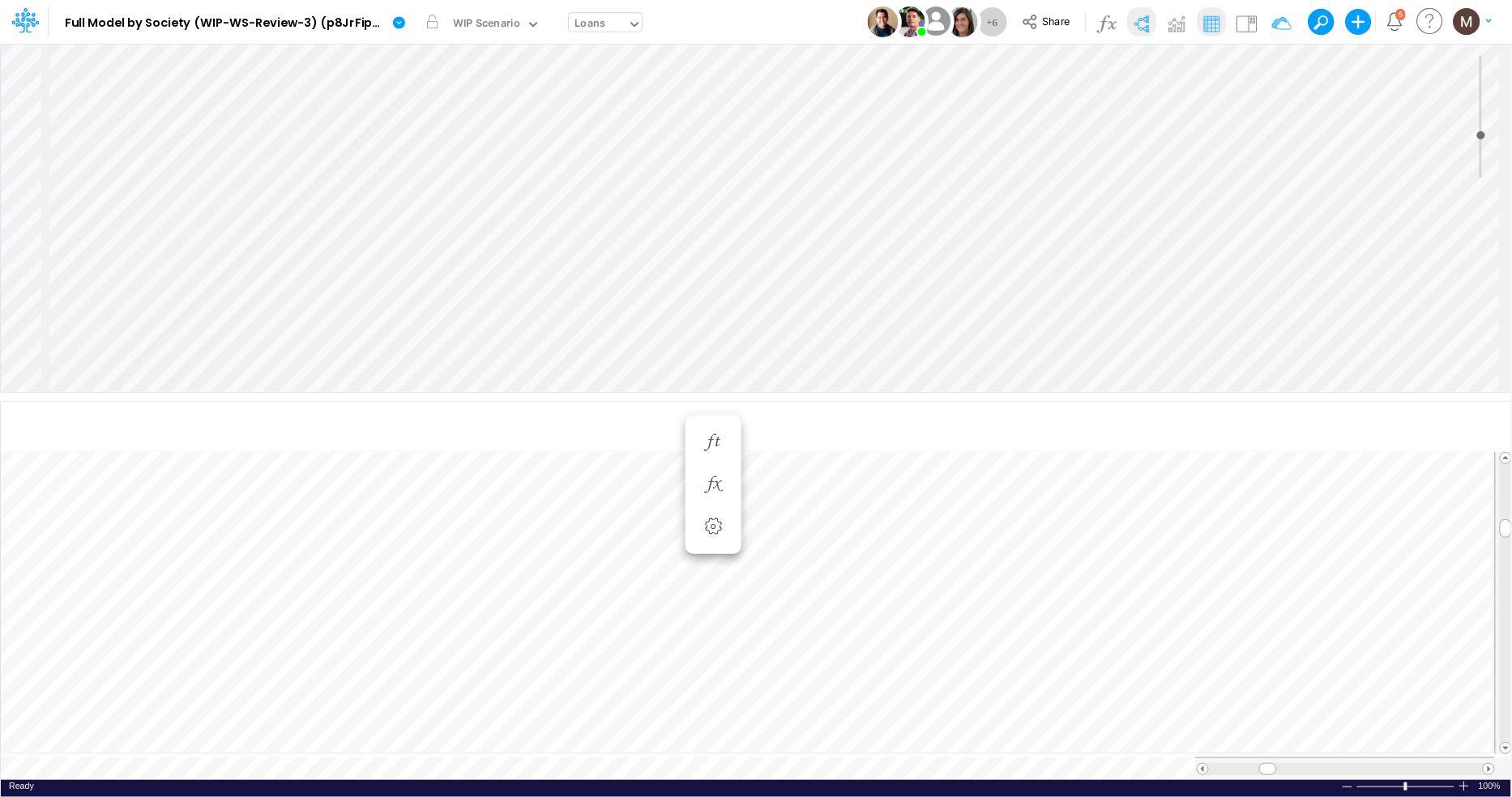
scroll to position [1518, 0]
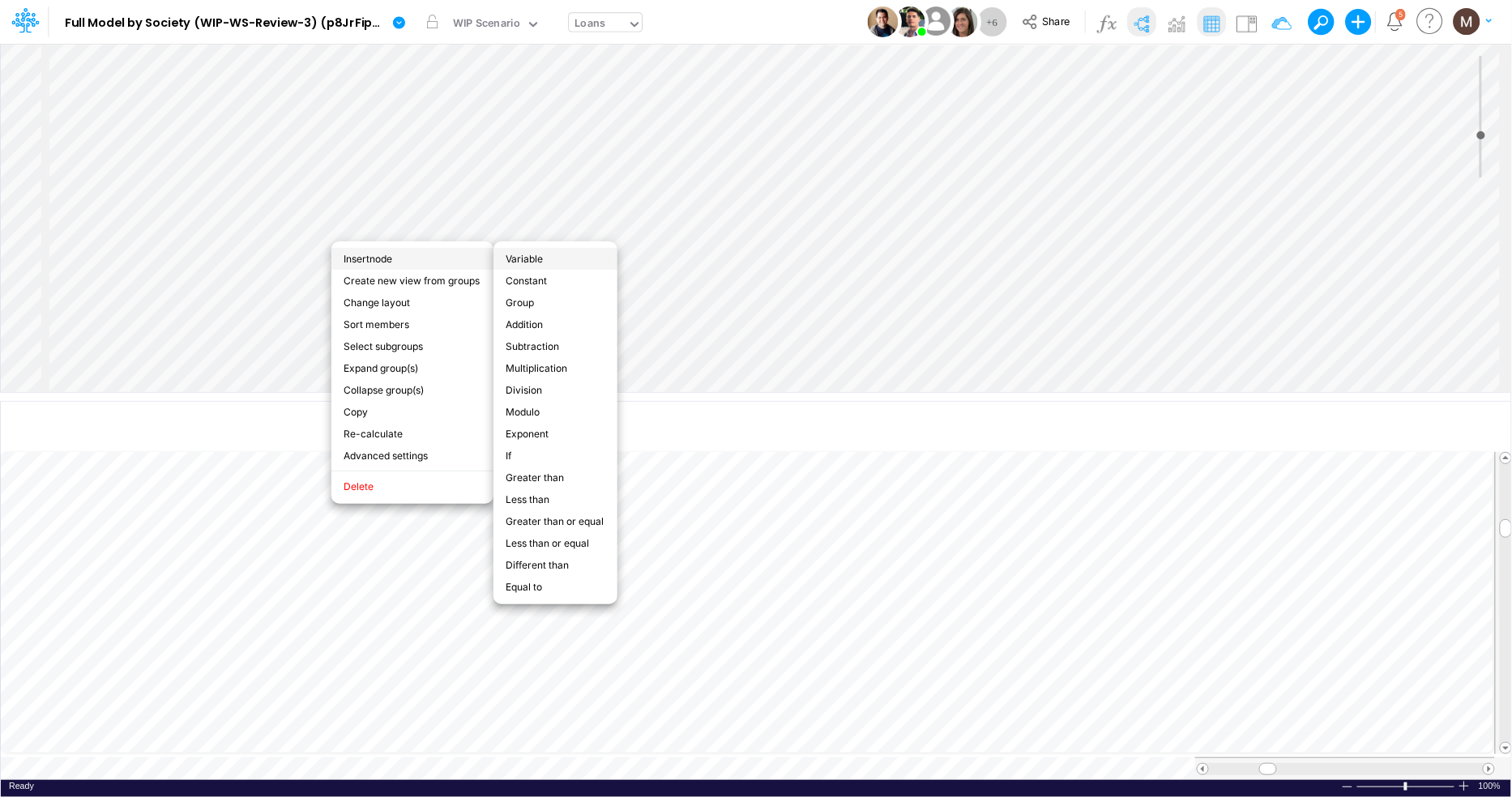
click at [543, 260] on li "Variable" at bounding box center [555, 259] width 124 height 22
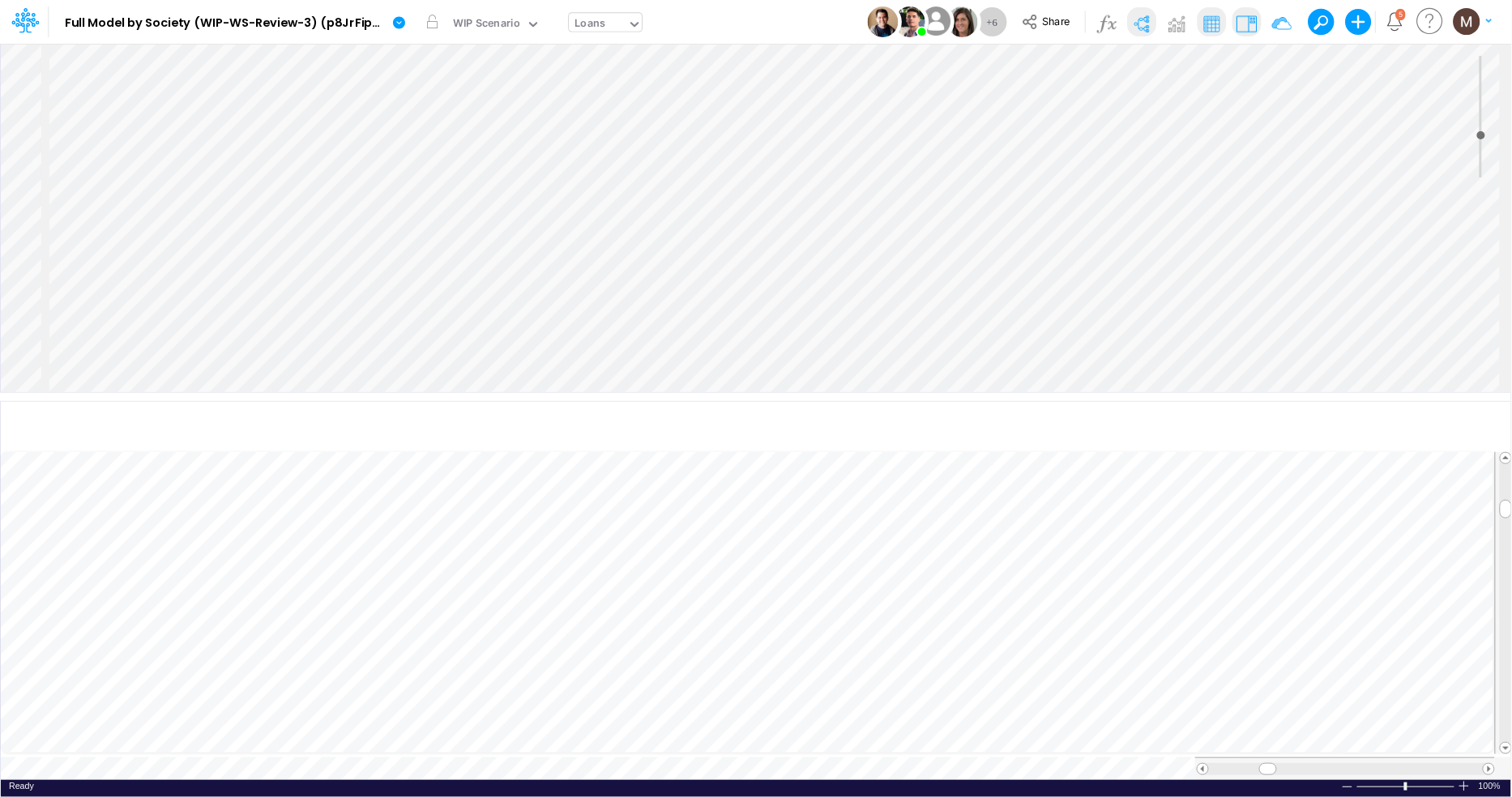
click at [1246, 24] on img at bounding box center [1245, 23] width 26 height 26
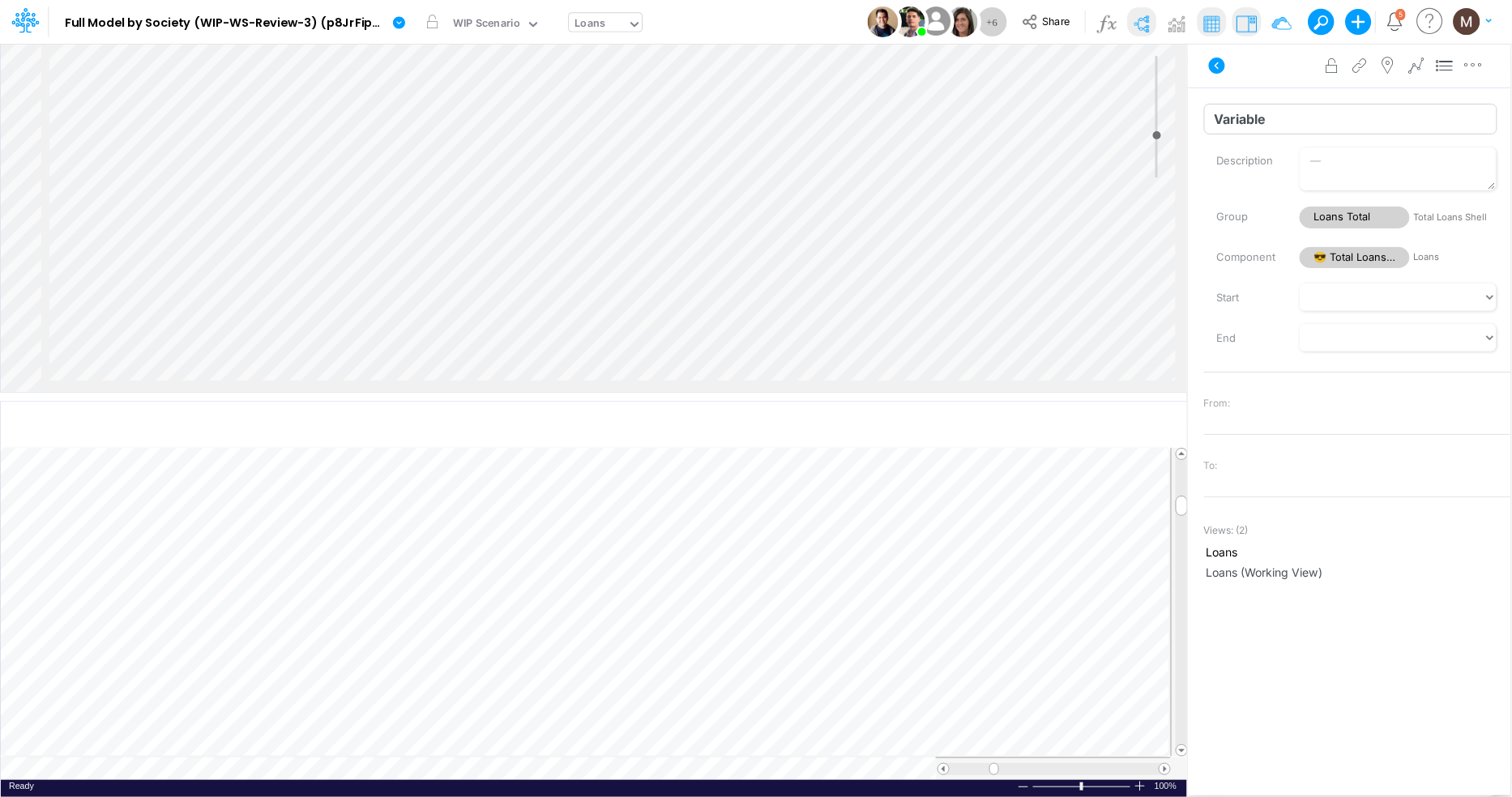
click at [1258, 119] on input "Variable" at bounding box center [1350, 119] width 293 height 31
type input "Check Revenue USD"
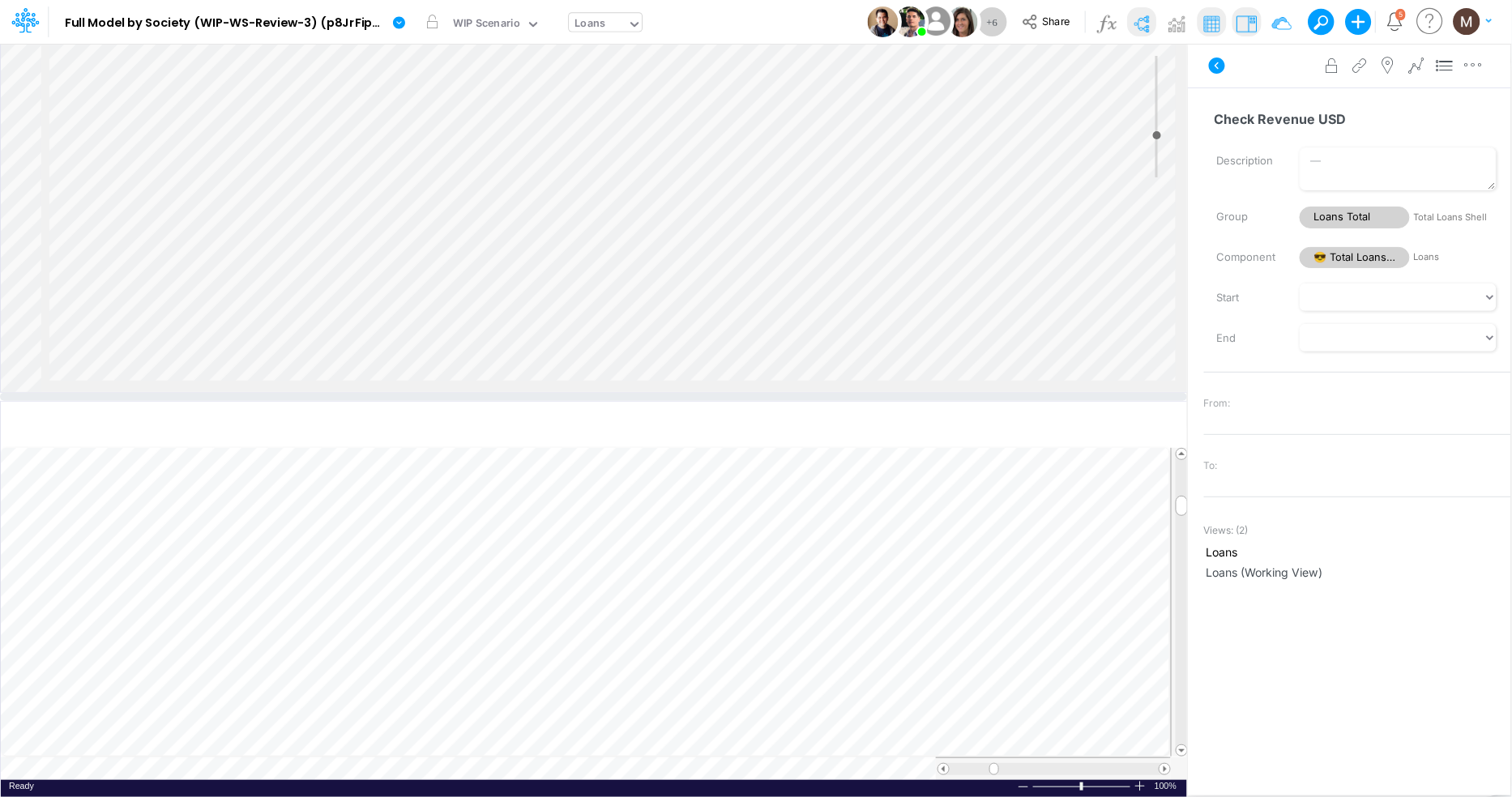
scroll to position [1471, 0]
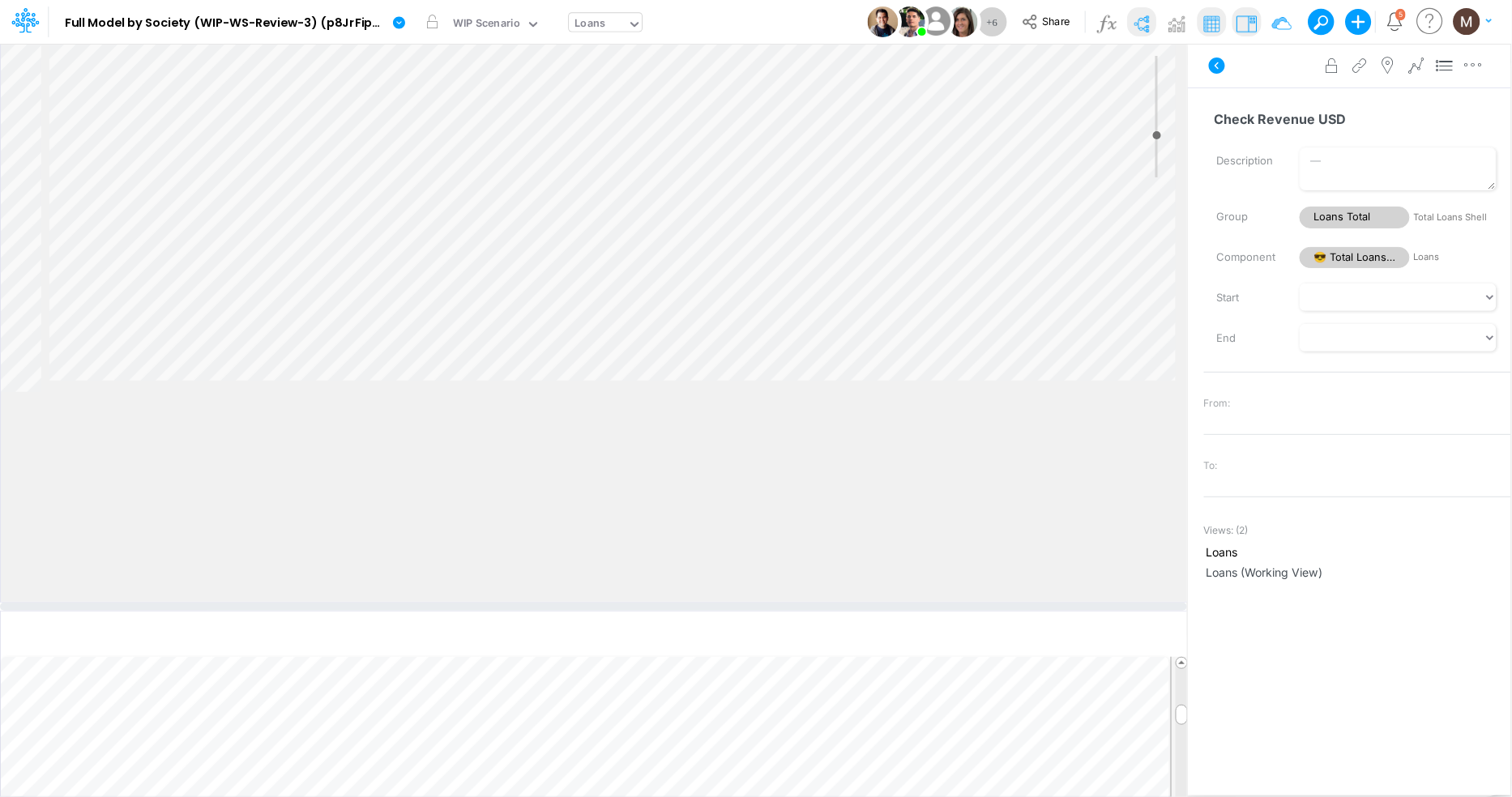
drag, startPoint x: 432, startPoint y: 393, endPoint x: 429, endPoint y: 603, distance: 210.0
click at [429, 603] on div at bounding box center [593, 606] width 1187 height 8
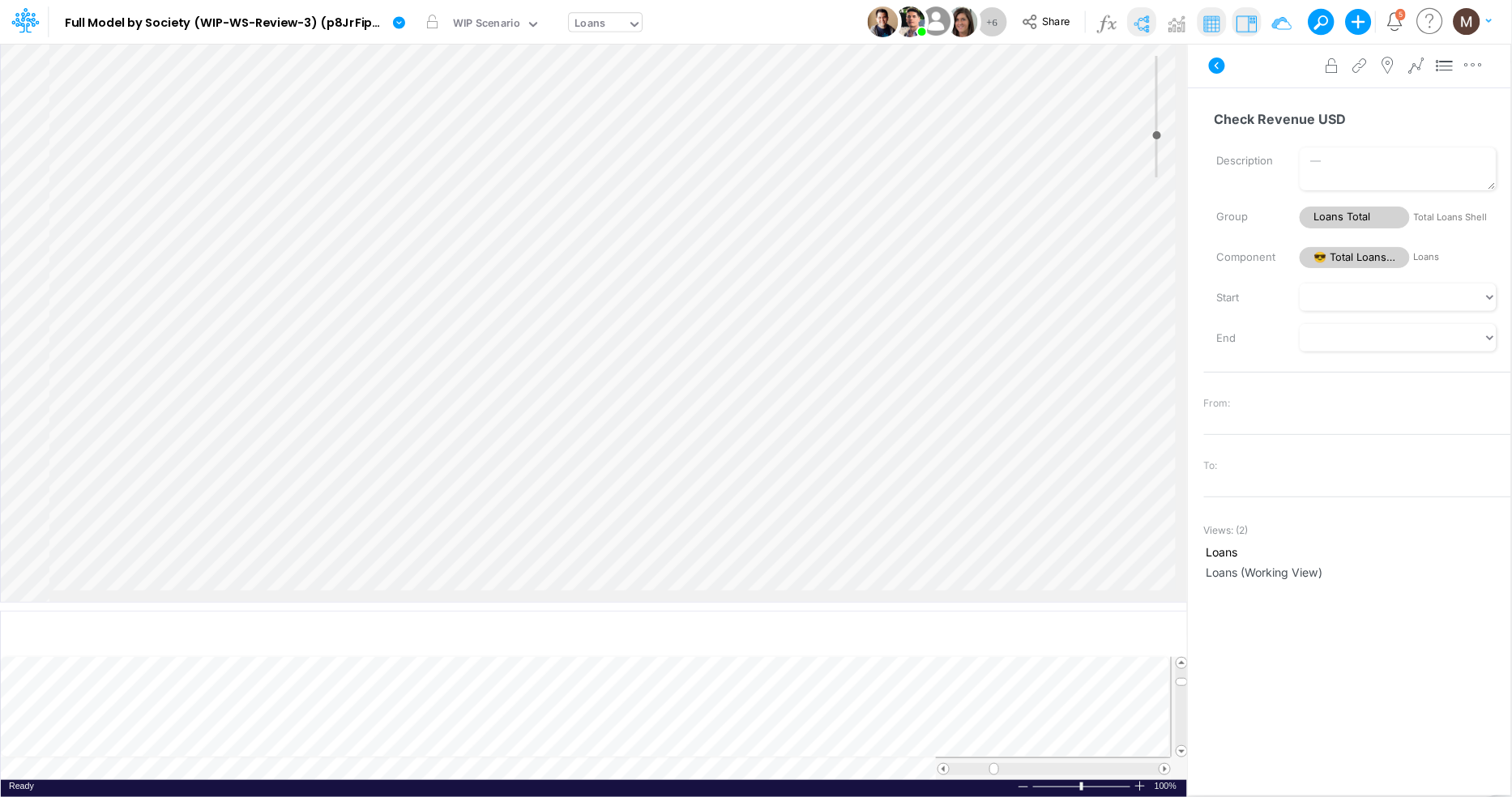
scroll to position [1256, 0]
click at [1215, 23] on img at bounding box center [1210, 23] width 26 height 26
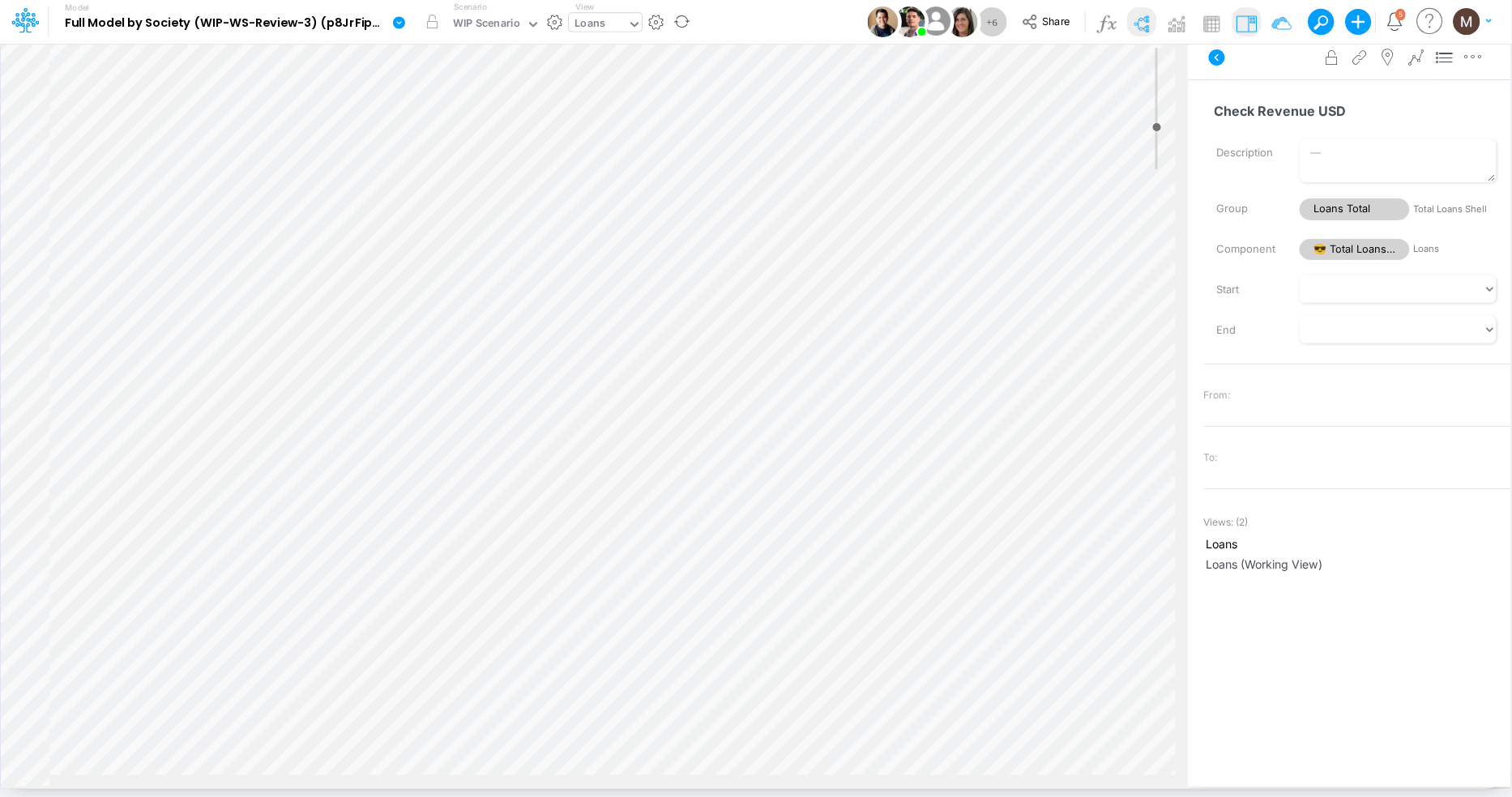
scroll to position [961, 0]
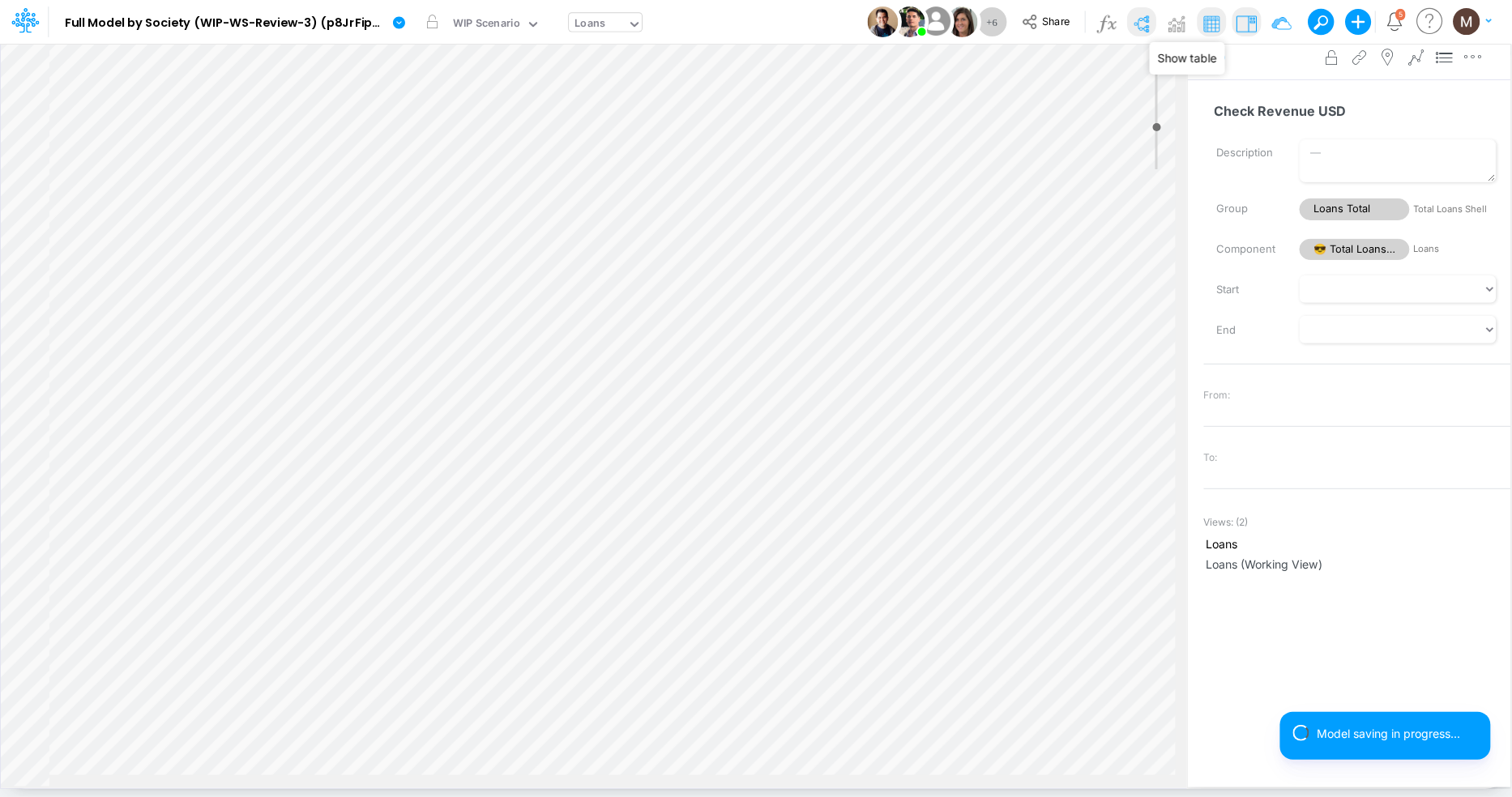
click at [1207, 18] on img at bounding box center [1210, 23] width 26 height 26
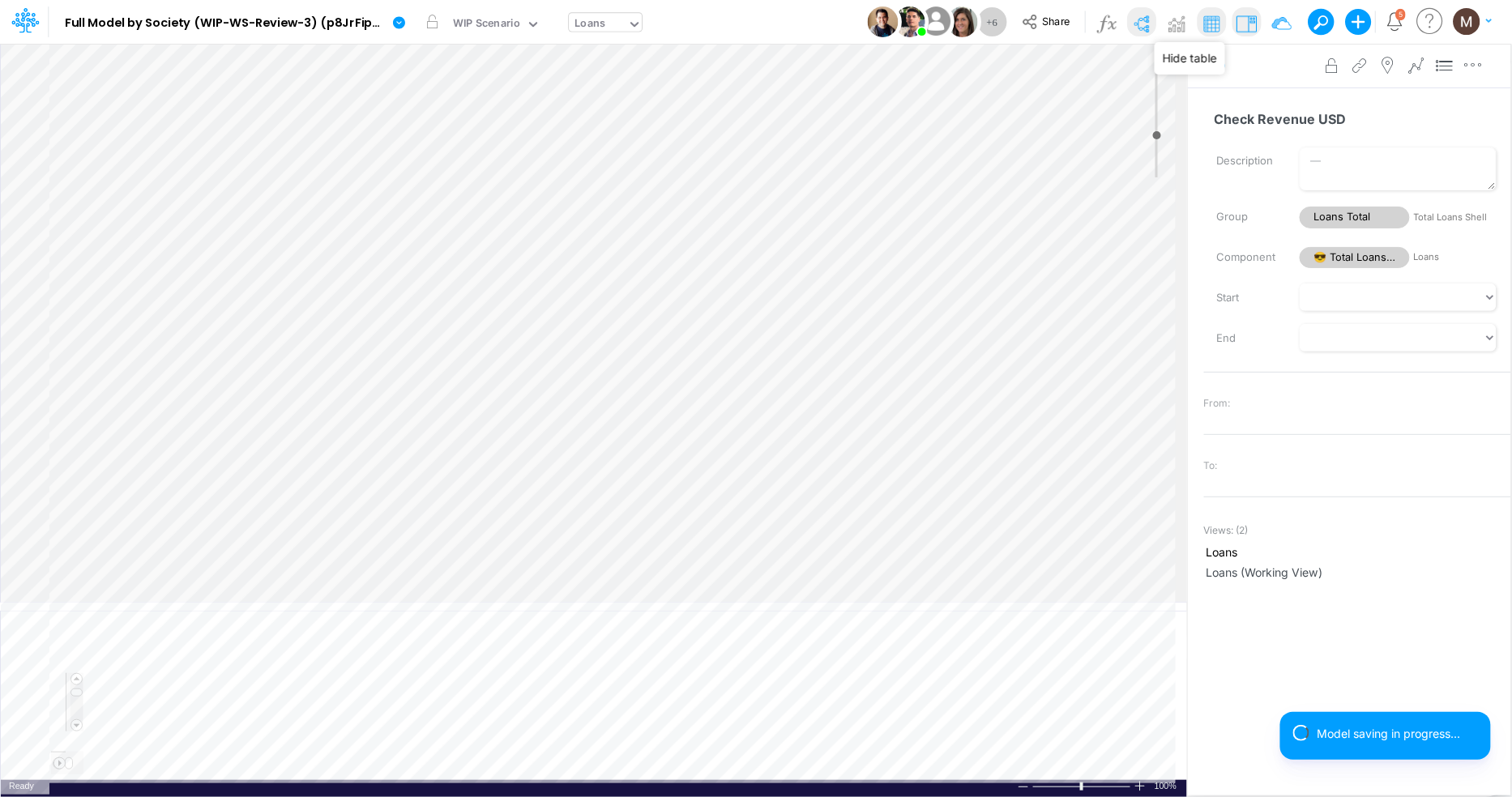
scroll to position [0, 0]
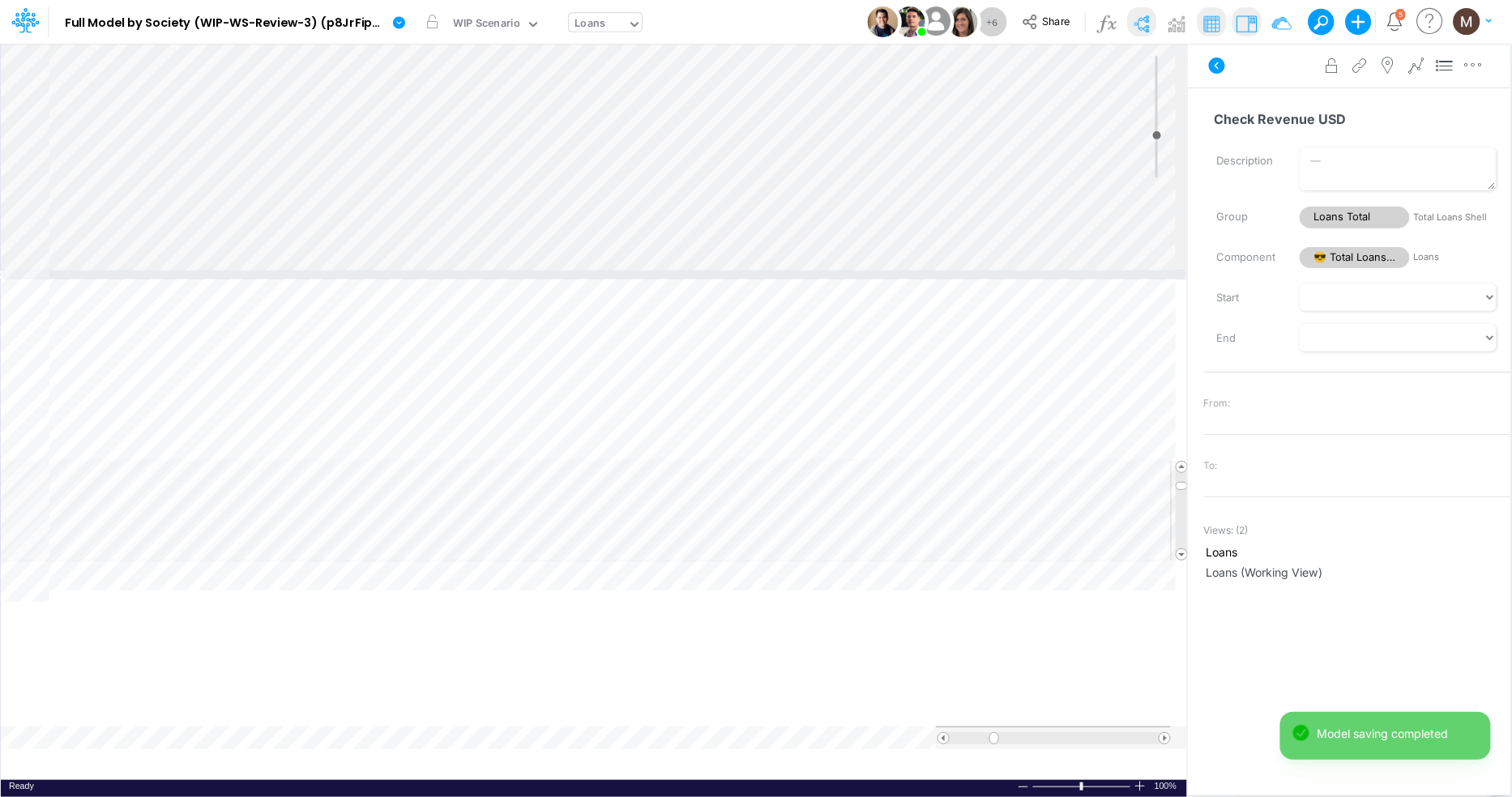
drag, startPoint x: 488, startPoint y: 605, endPoint x: 472, endPoint y: 273, distance: 332.4
click at [472, 273] on div at bounding box center [593, 274] width 1187 height 8
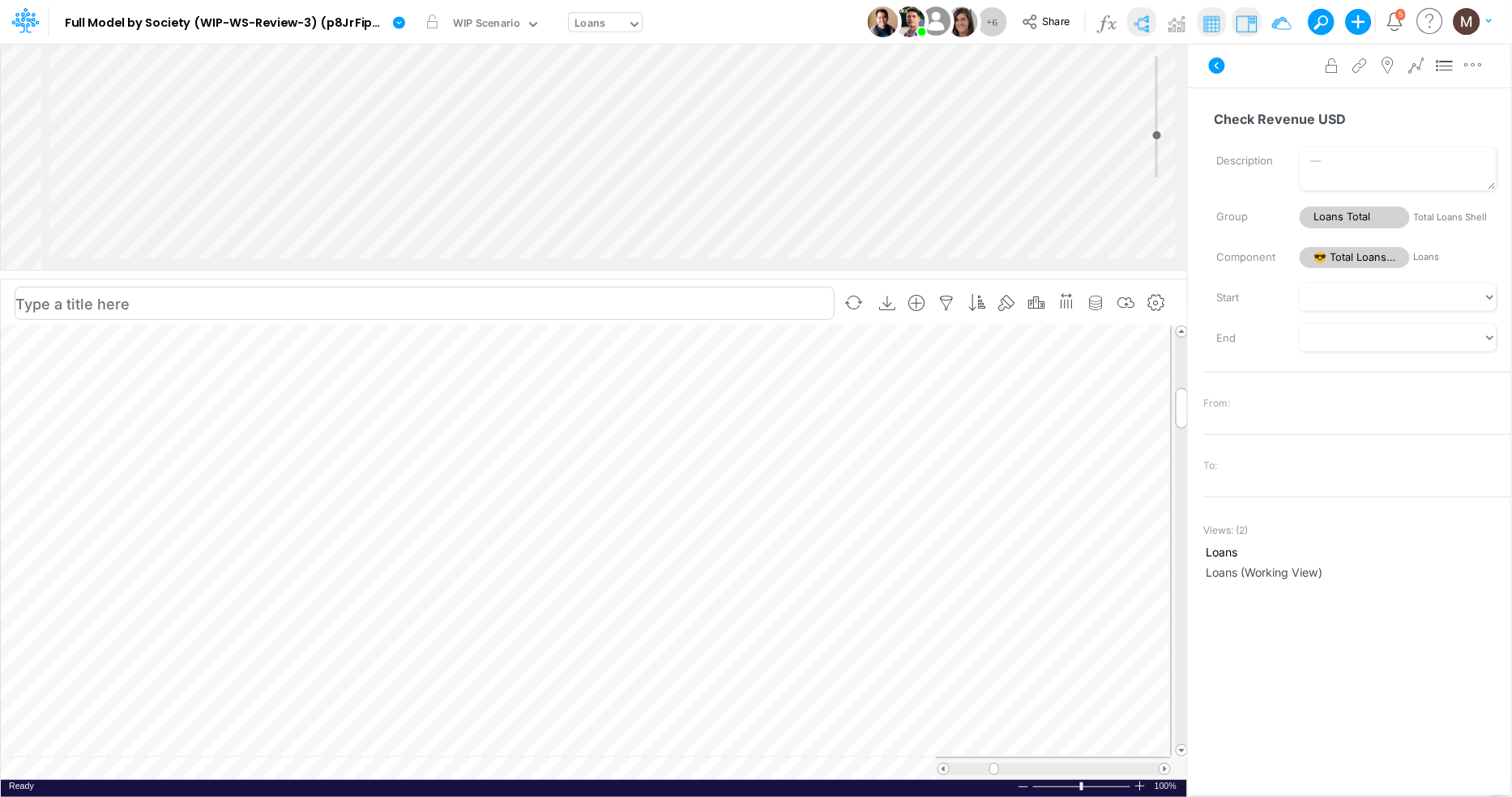
scroll to position [0, 1]
click at [1092, 297] on icon "button" at bounding box center [1097, 303] width 25 height 17
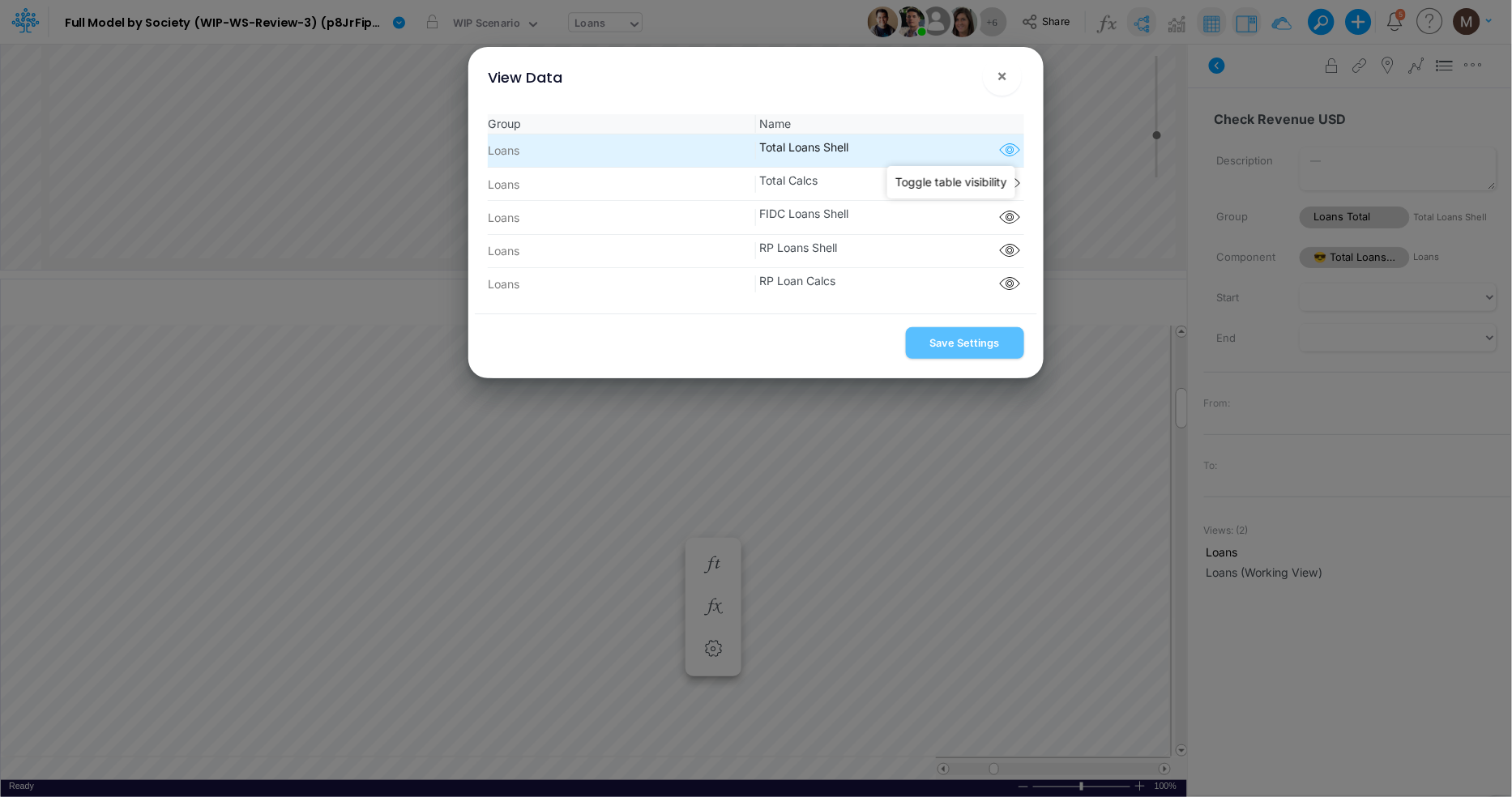
click at [1008, 151] on icon "button" at bounding box center [1009, 150] width 25 height 21
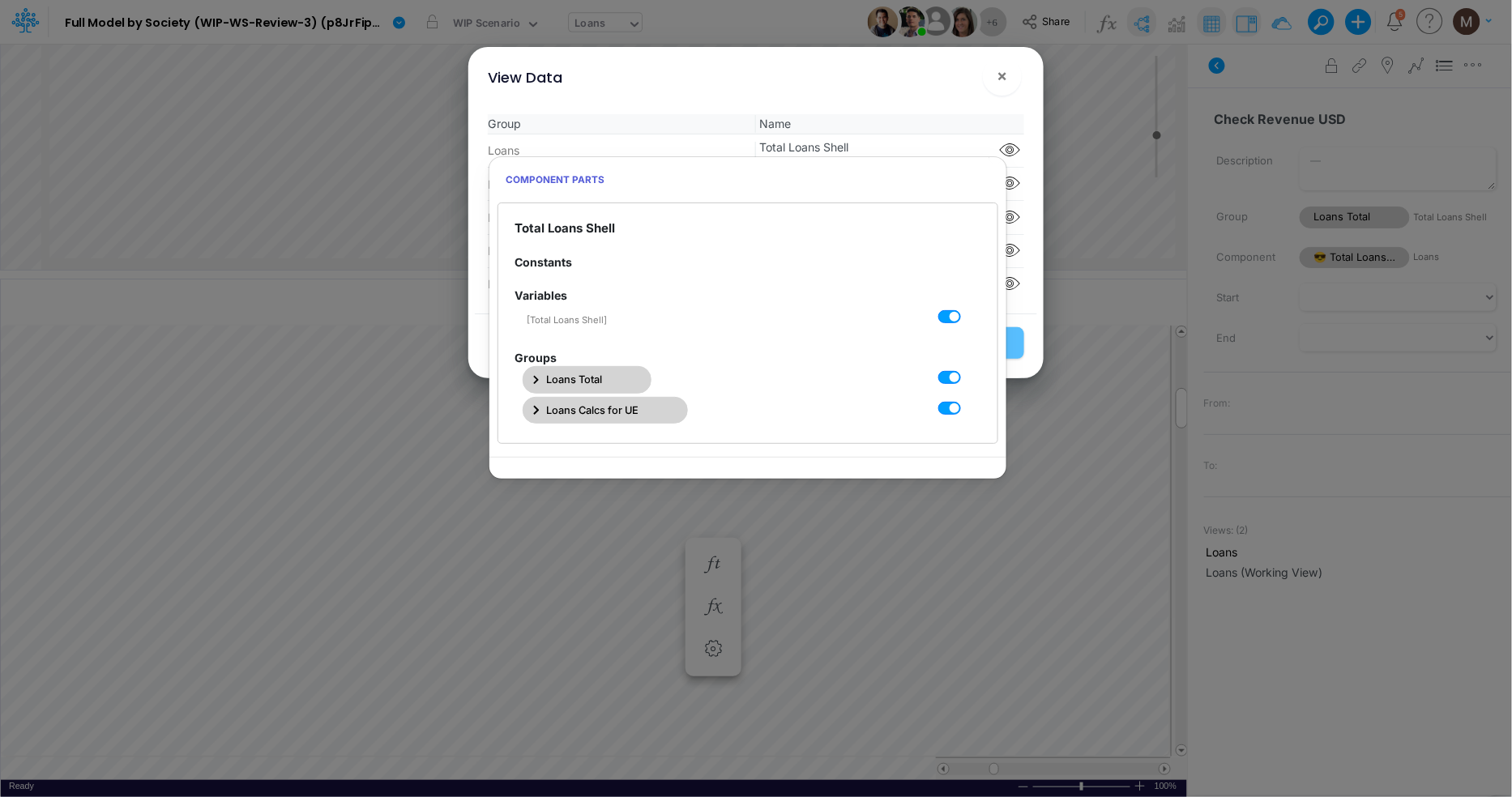
click at [536, 376] on icon "button" at bounding box center [536, 380] width 6 height 11
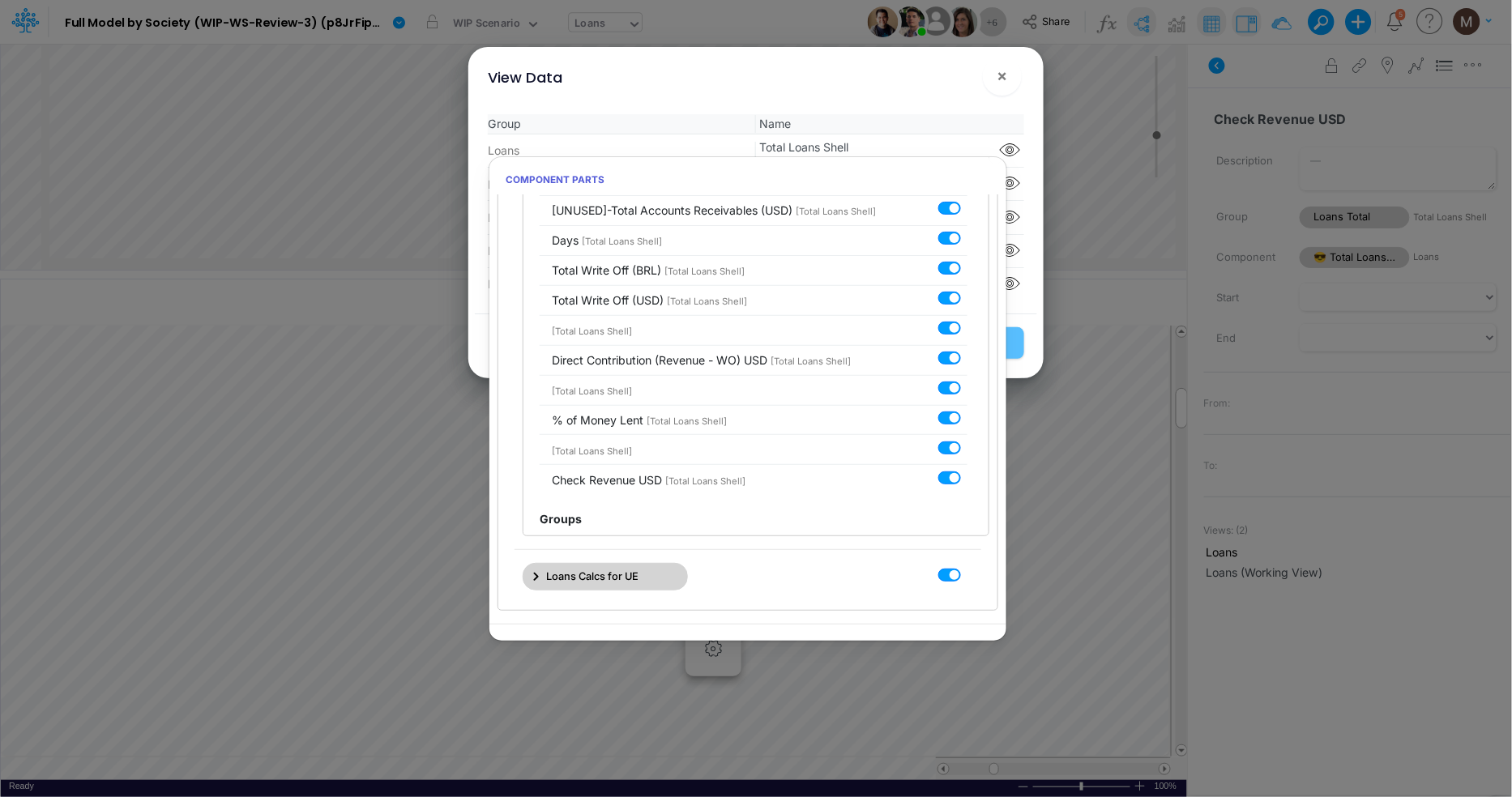
scroll to position [1827, 0]
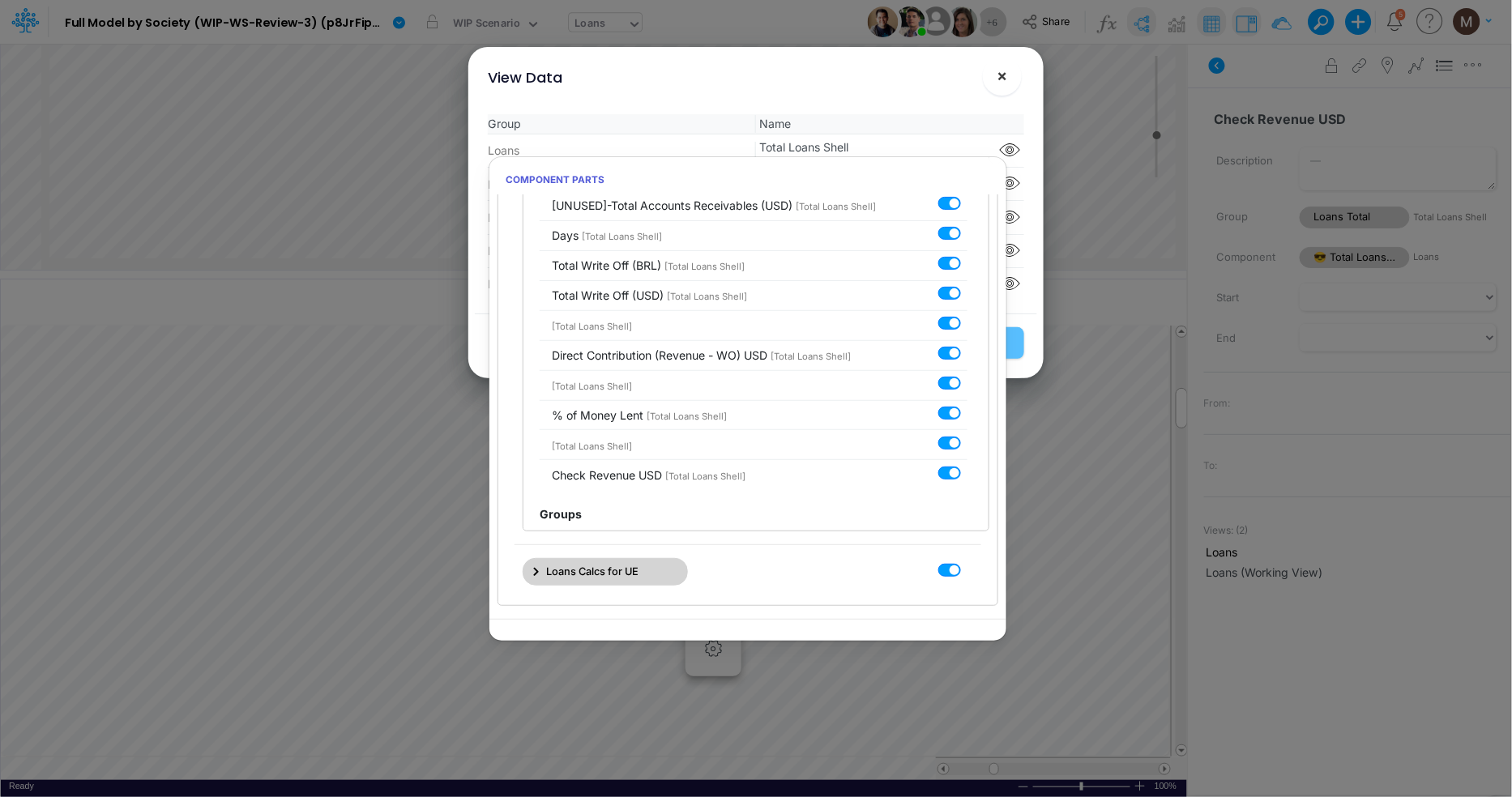
click at [999, 77] on span "×" at bounding box center [1002, 76] width 11 height 19
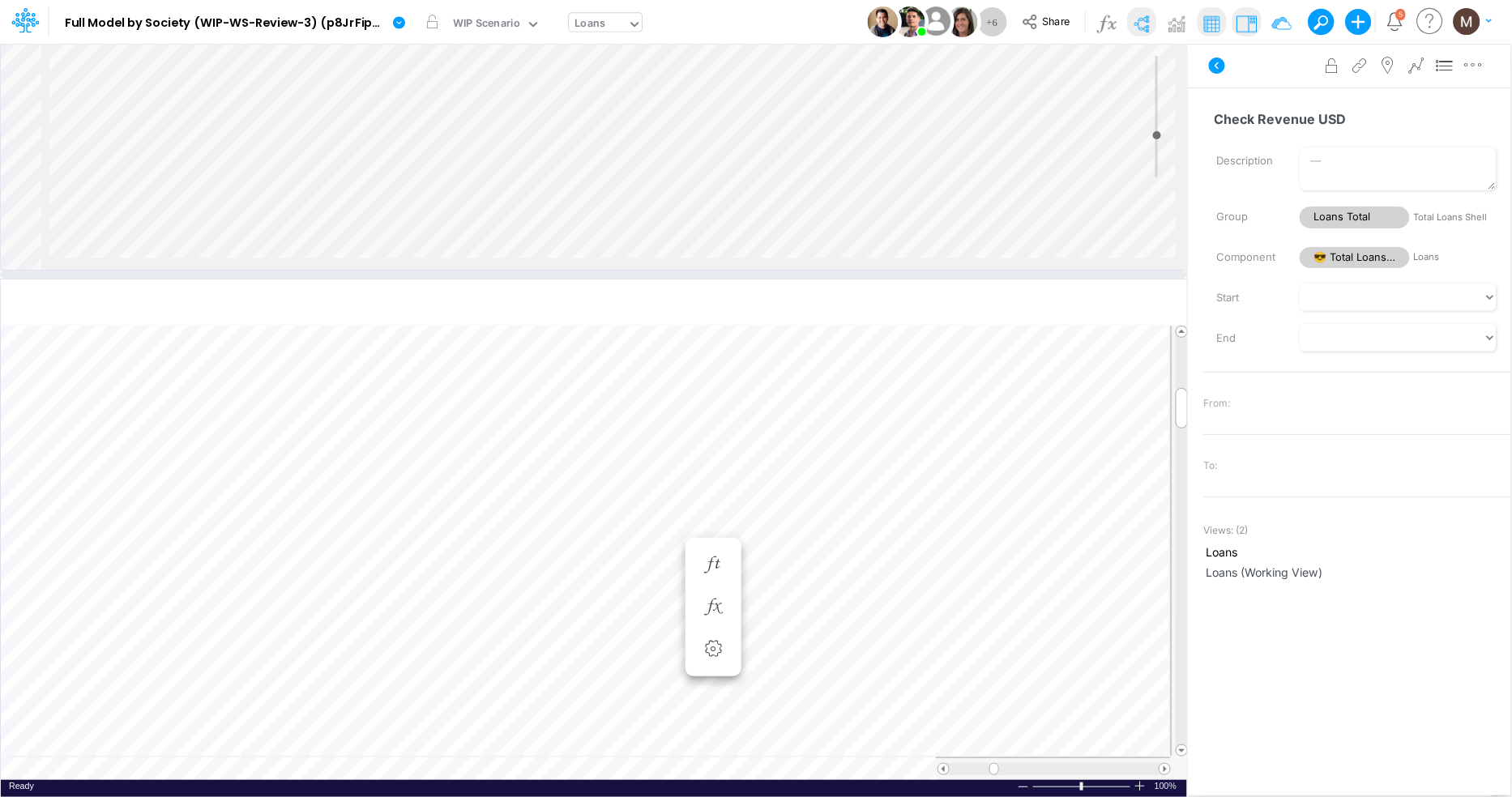
scroll to position [0, 1]
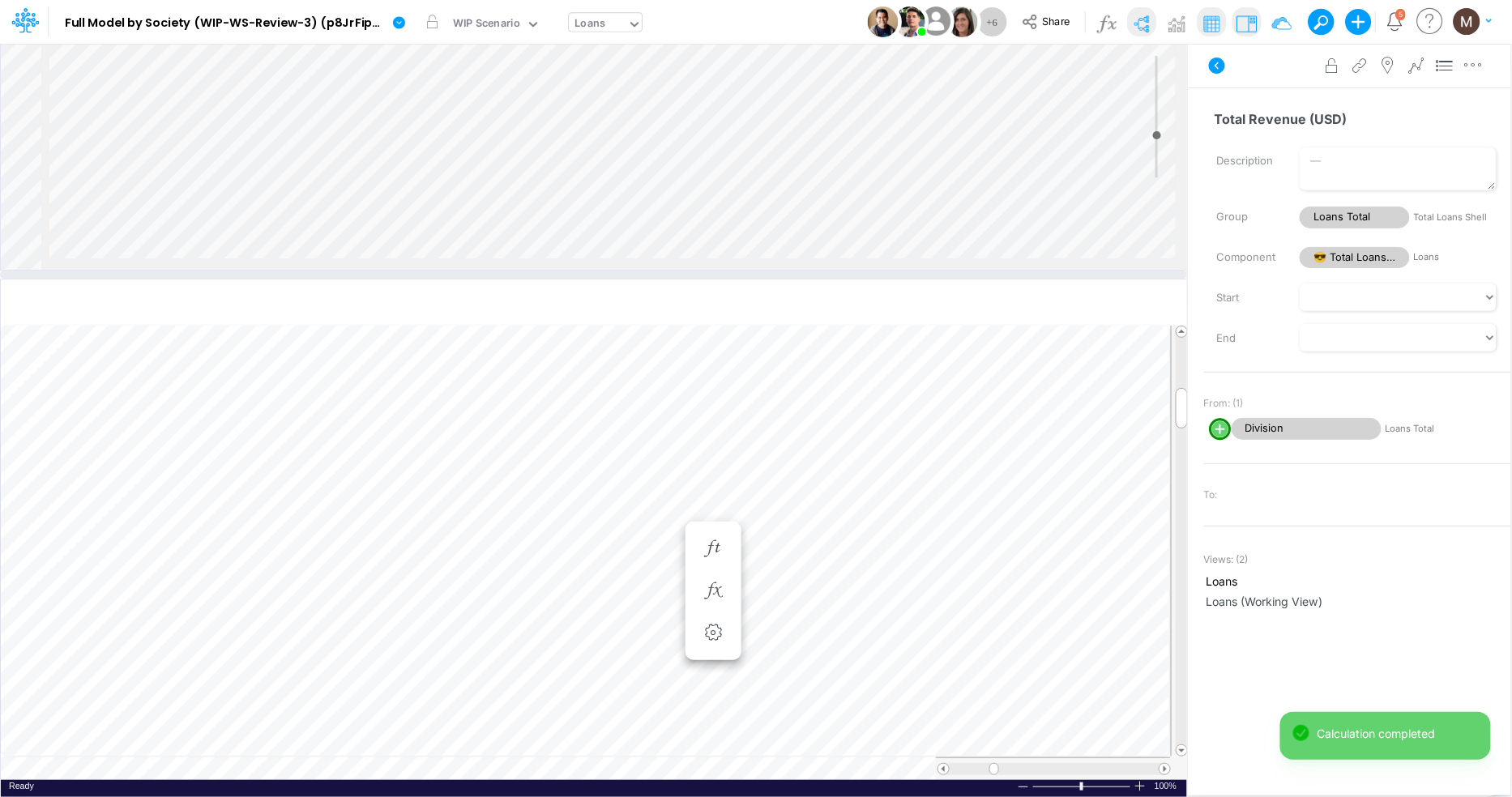
scroll to position [0, 1]
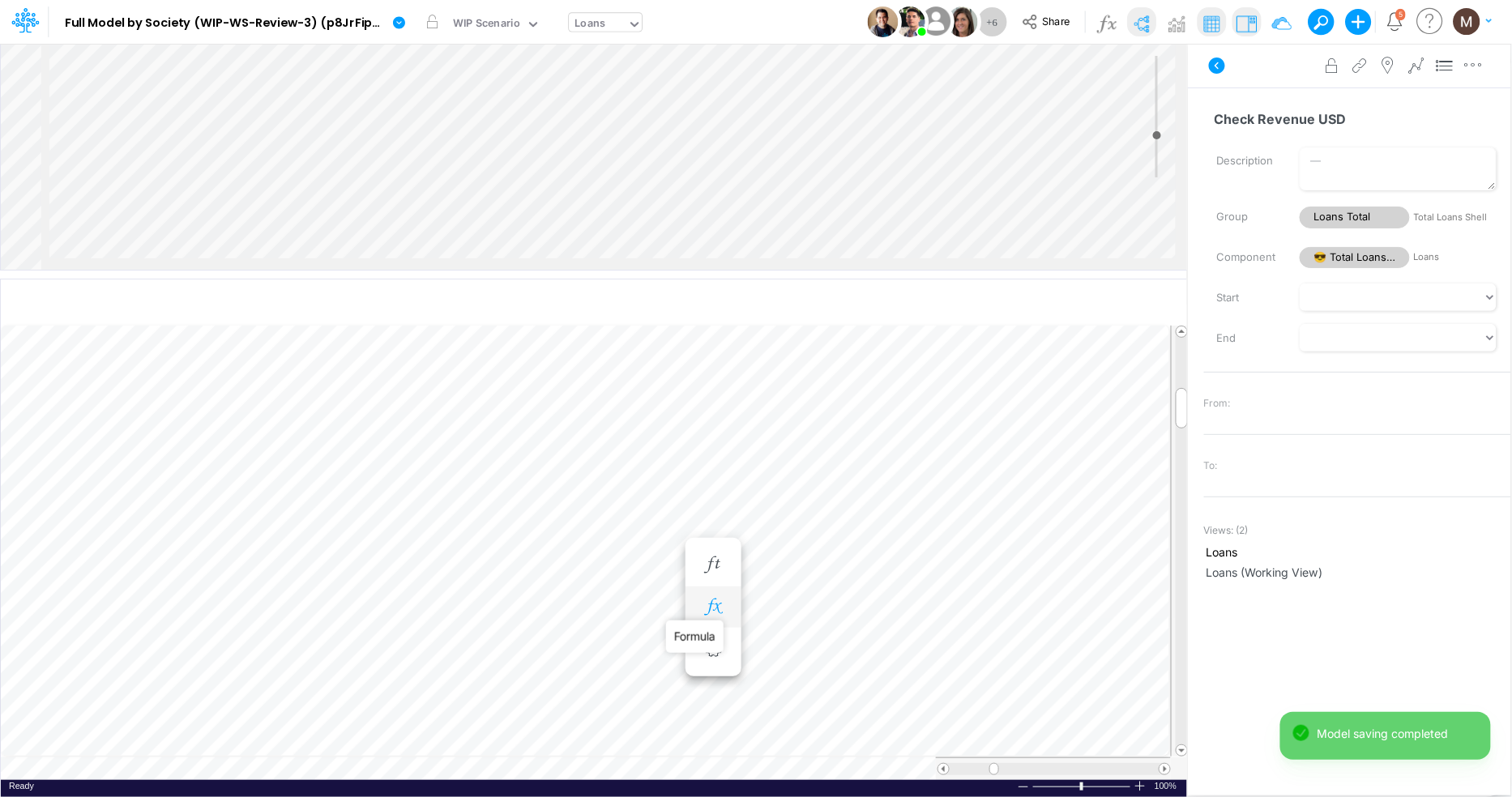
click at [712, 609] on icon "button" at bounding box center [713, 606] width 25 height 17
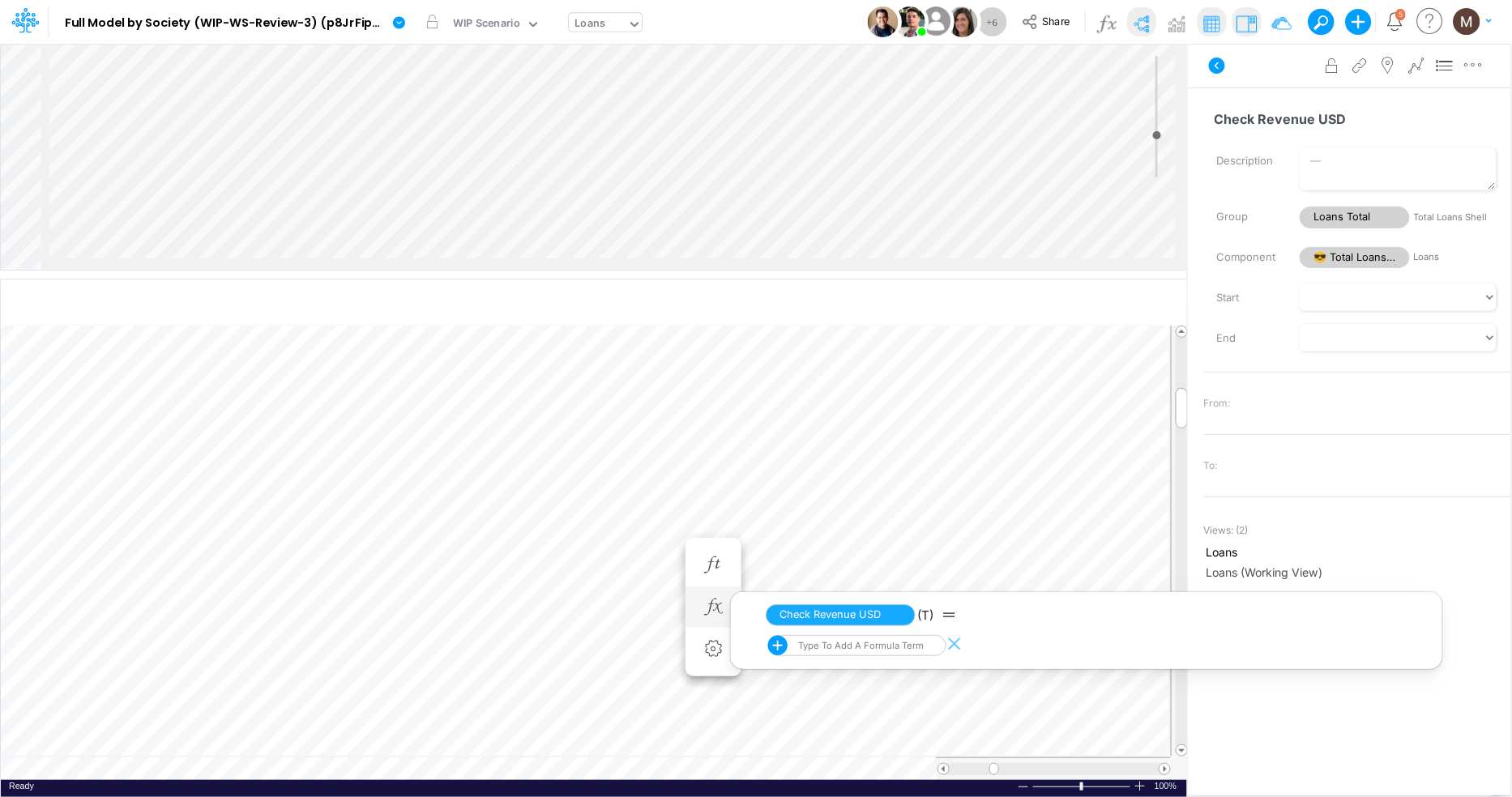
click at [818, 642] on div "Type to add a formula term" at bounding box center [845, 646] width 154 height 21
click at [815, 647] on div "Type to add a formula term" at bounding box center [845, 646] width 154 height 21
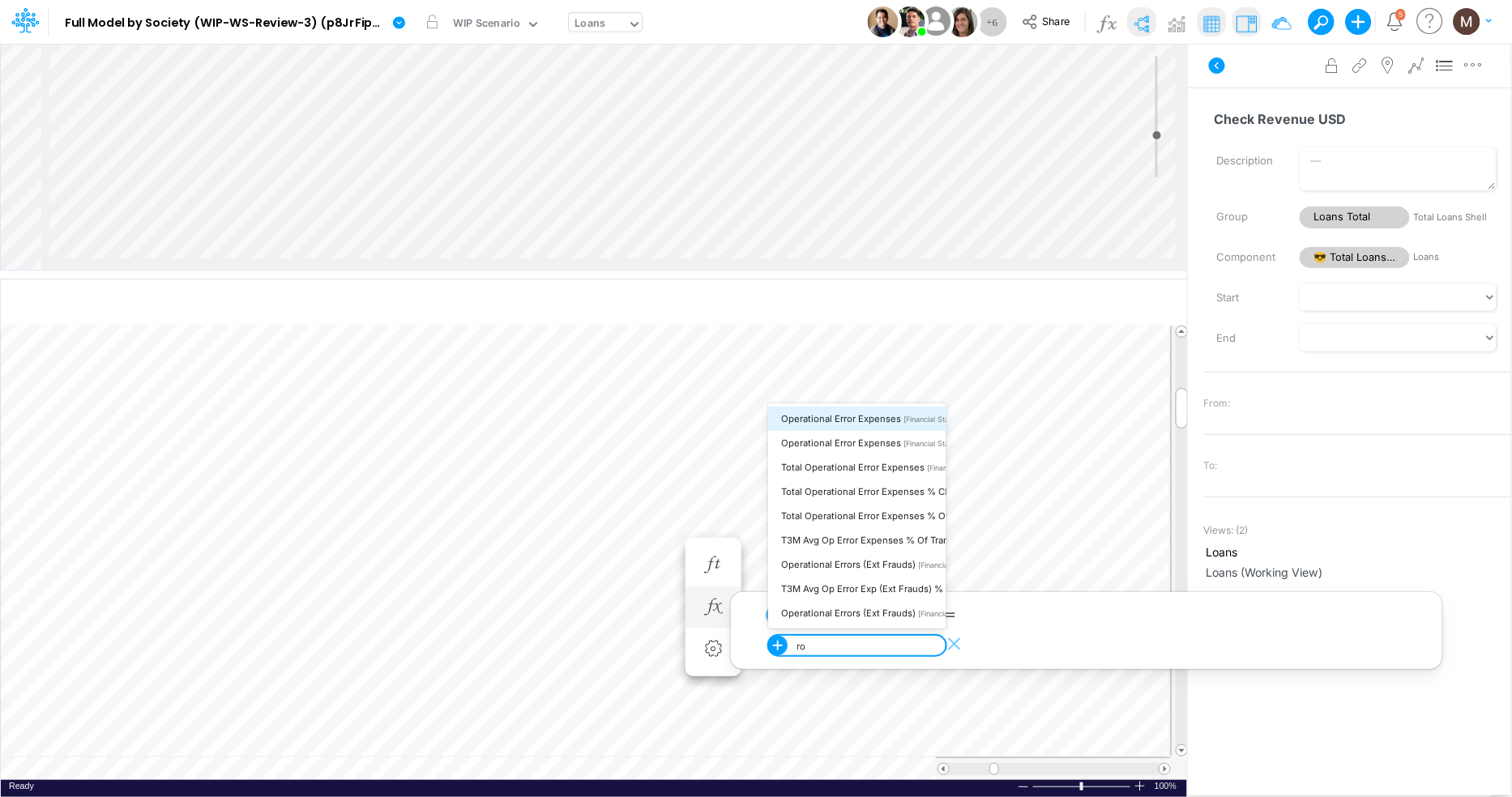
type input "r"
type input "total revenue"
click at [884, 560] on span "[Total Loans Shell]" at bounding box center [904, 565] width 62 height 9
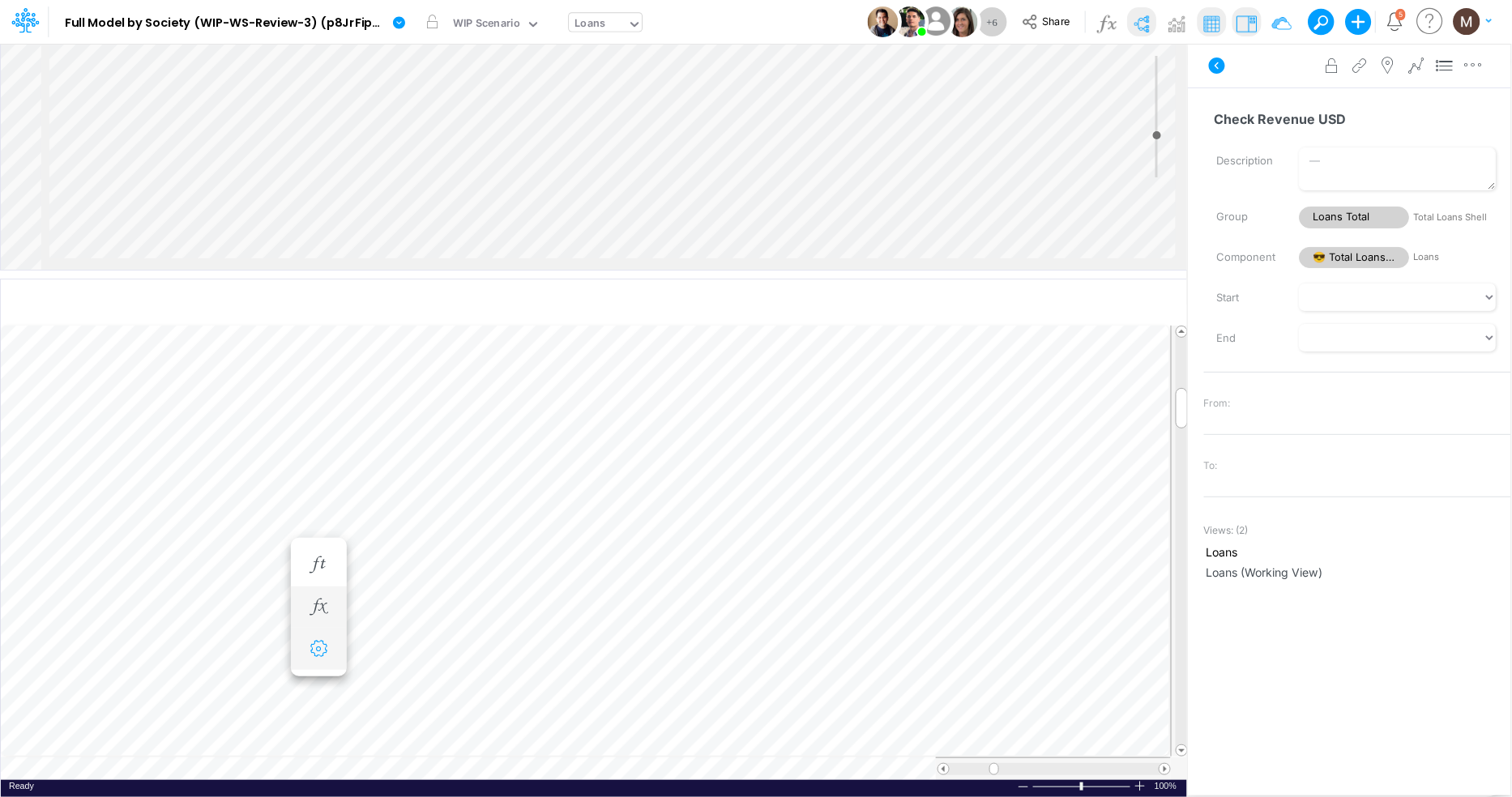
click at [327, 642] on icon "button" at bounding box center [319, 648] width 25 height 17
select select "sum"
select select "field"
select select "Number"
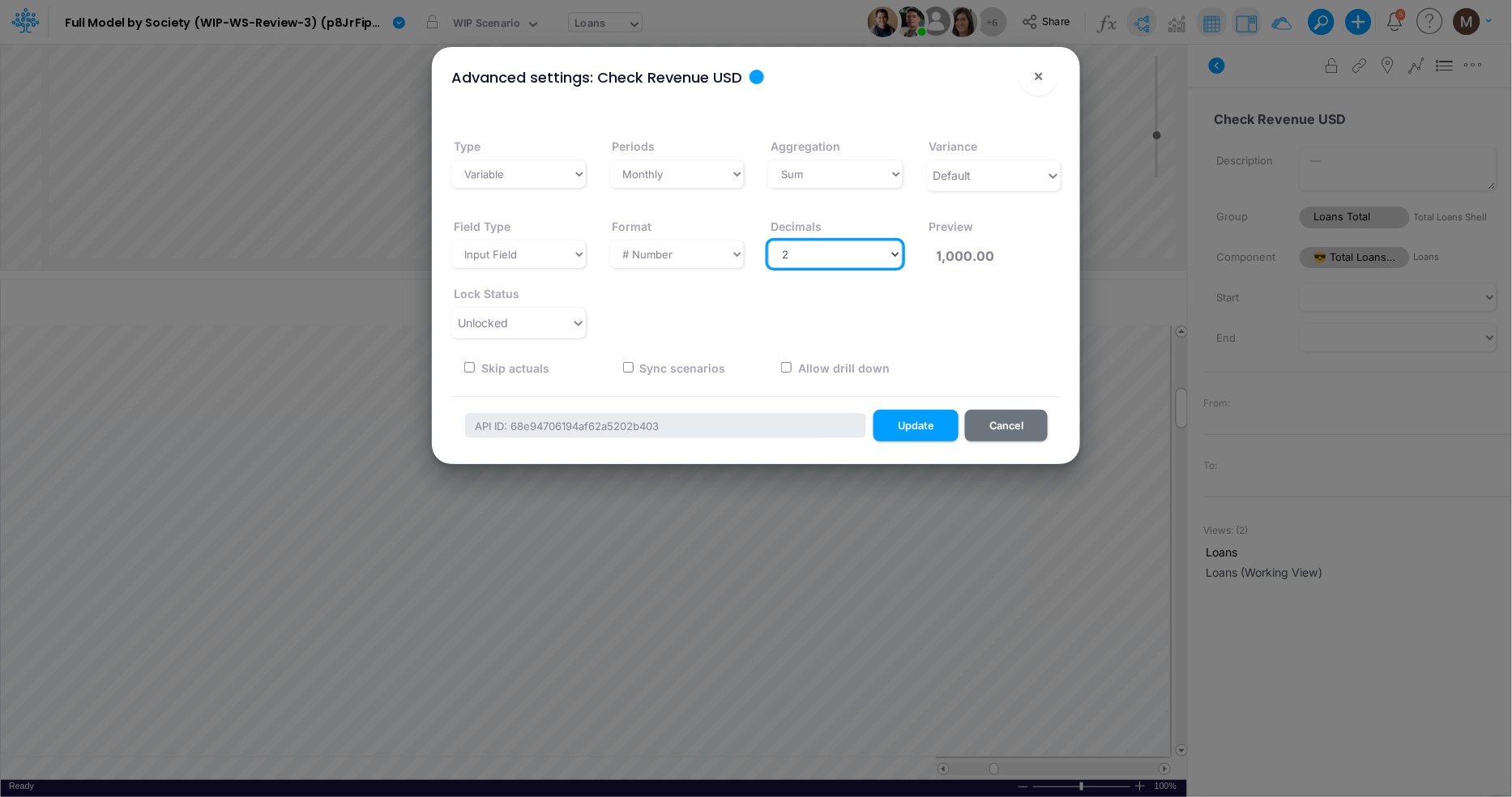
click at [811, 249] on select "Select decimals places 0 1 2 3 4 5 6 7 8 9 10" at bounding box center [835, 253] width 135 height 27
select select "0"
click at [768, 240] on select "Select decimals places 0 1 2 3 4 5 6 7 8 9 10" at bounding box center [835, 253] width 135 height 27
type input "1,000"
click at [902, 432] on button "Update" at bounding box center [915, 426] width 85 height 32
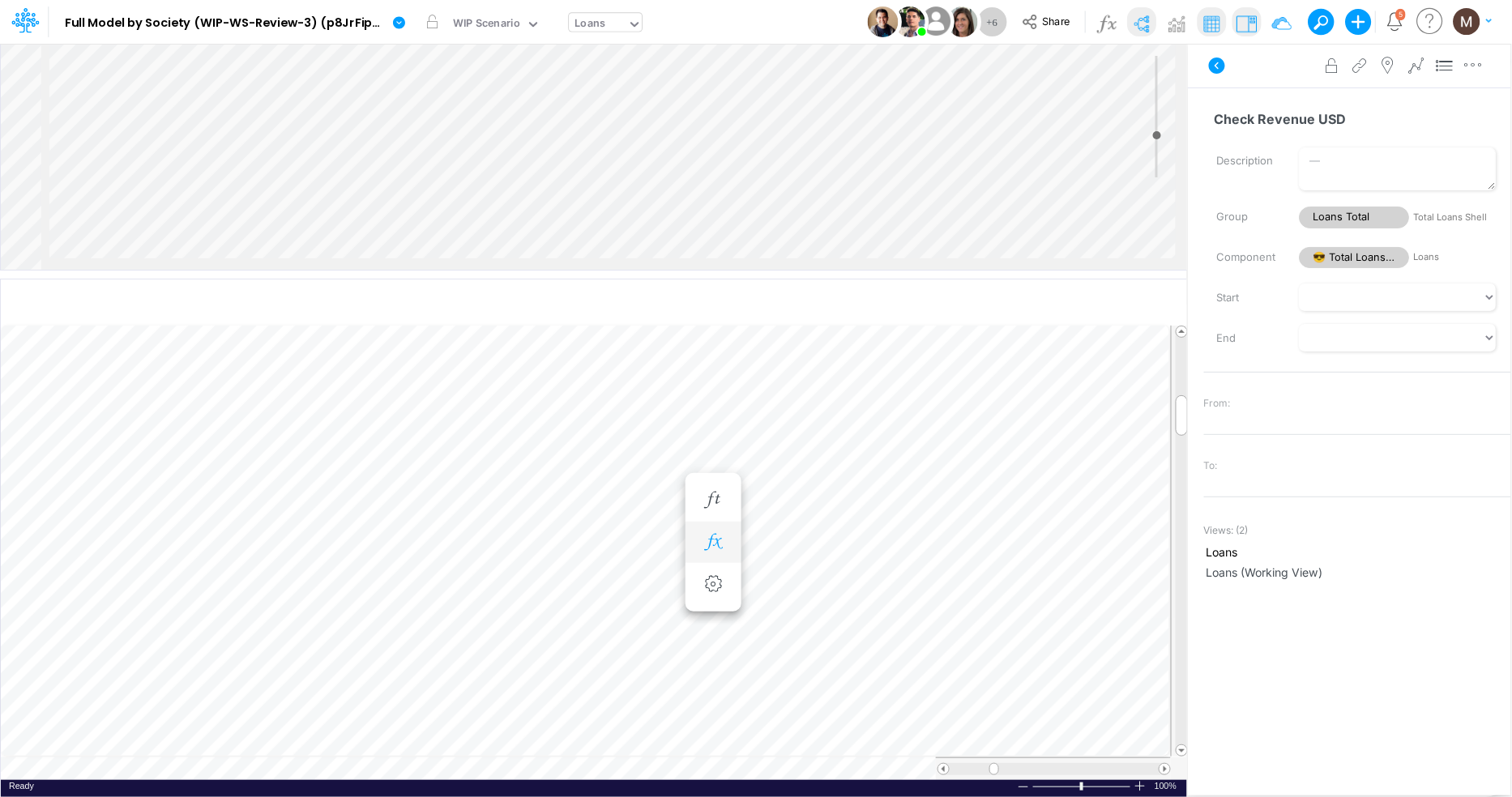
click at [711, 536] on icon "button" at bounding box center [713, 542] width 25 height 17
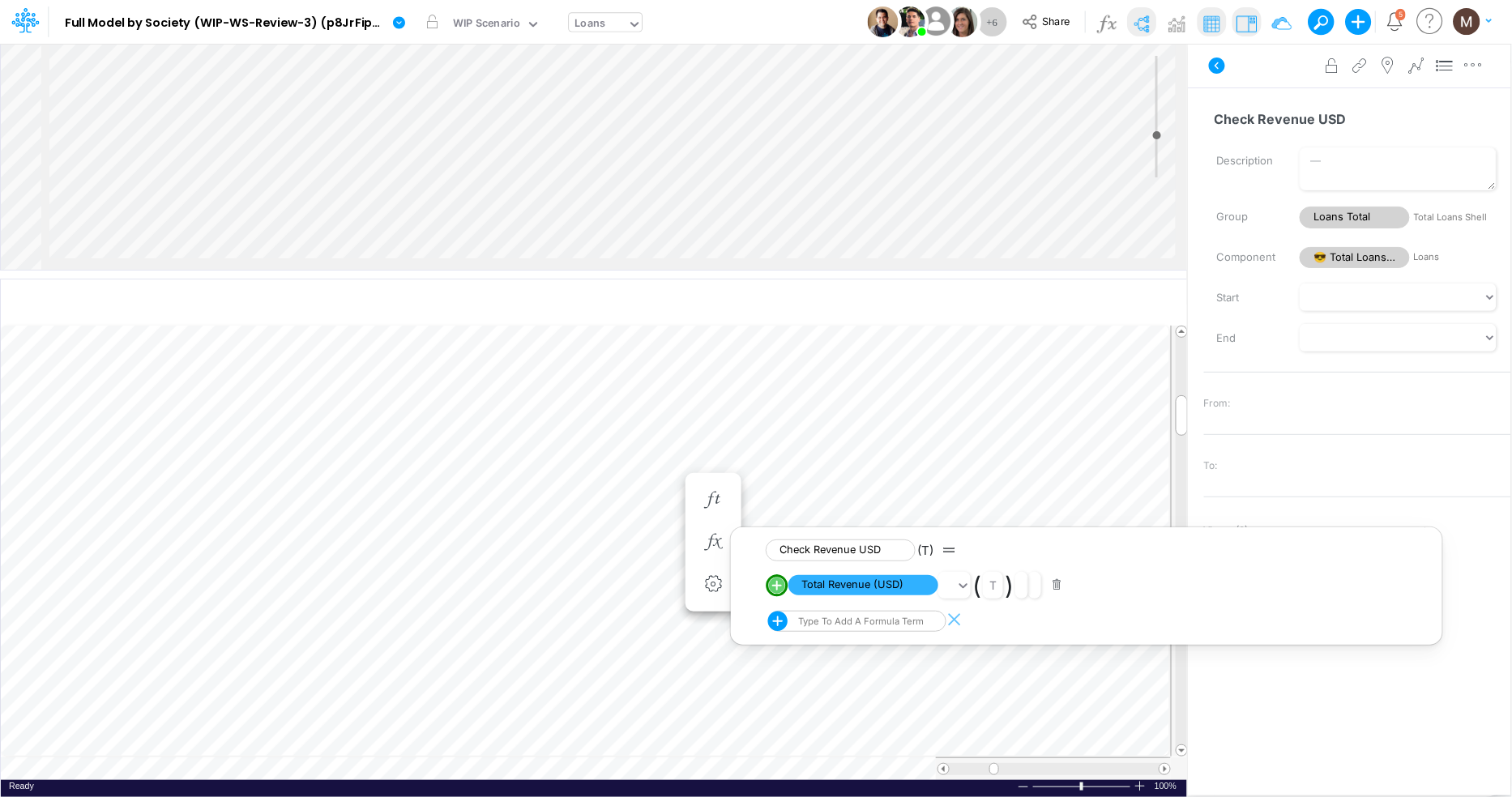
click at [833, 622] on div "Type to add a formula term" at bounding box center [859, 621] width 128 height 11
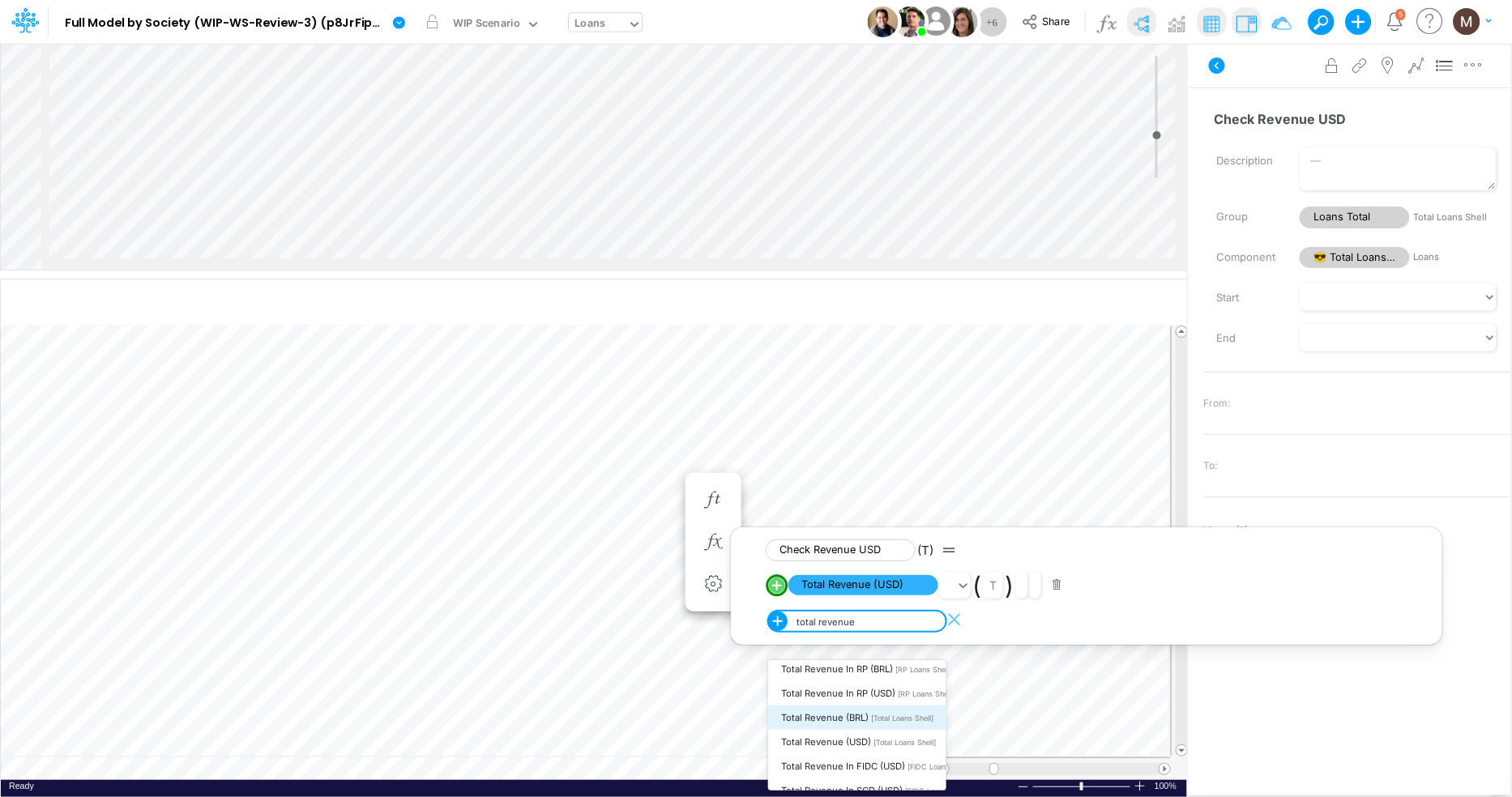
scroll to position [26, 0]
click at [844, 749] on span "Total Revenue in FIDC (USD)" at bounding box center [842, 750] width 124 height 11
type input "total revenue"
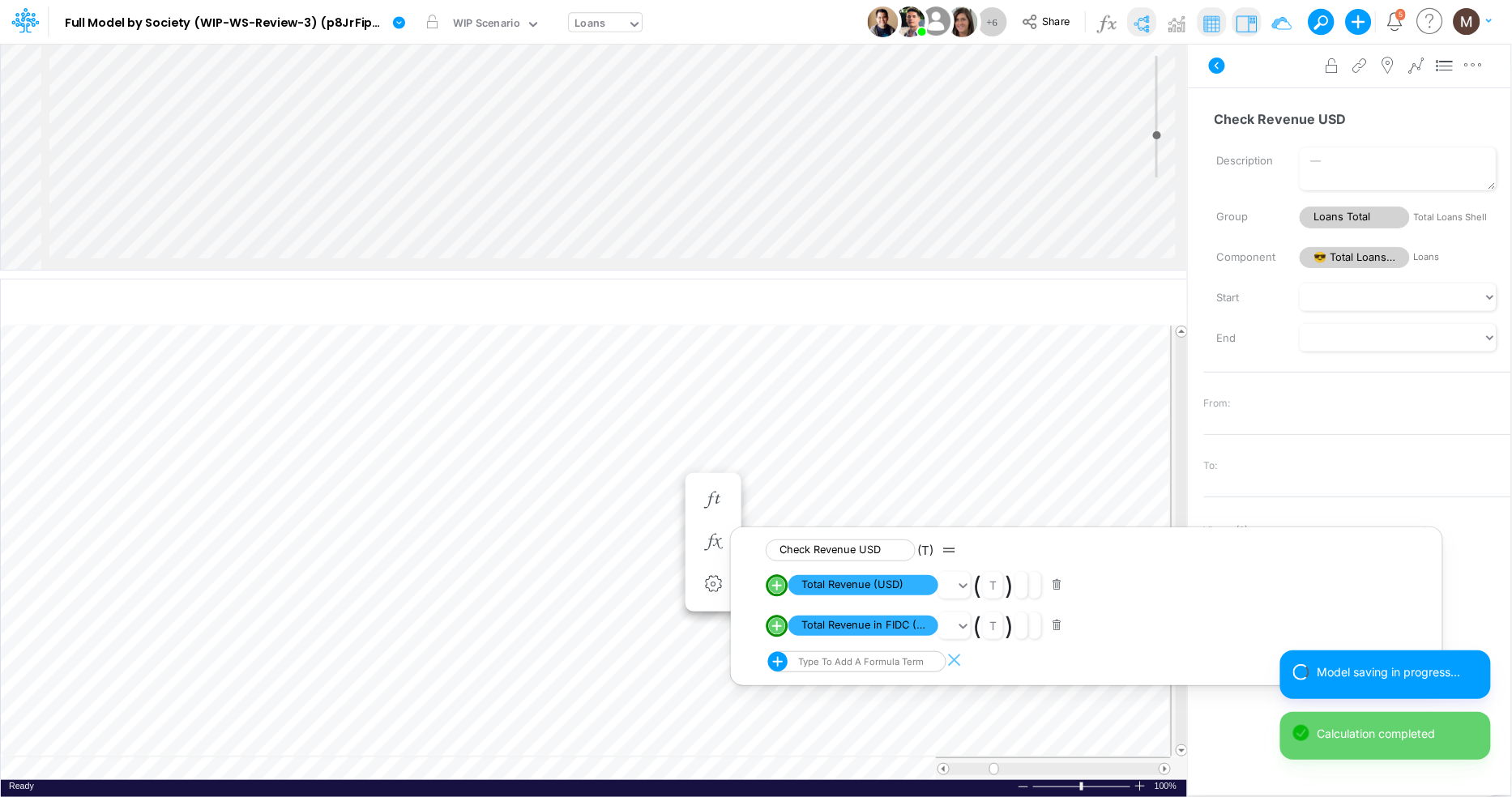
click at [827, 663] on div "Type to add a formula term" at bounding box center [845, 662] width 154 height 21
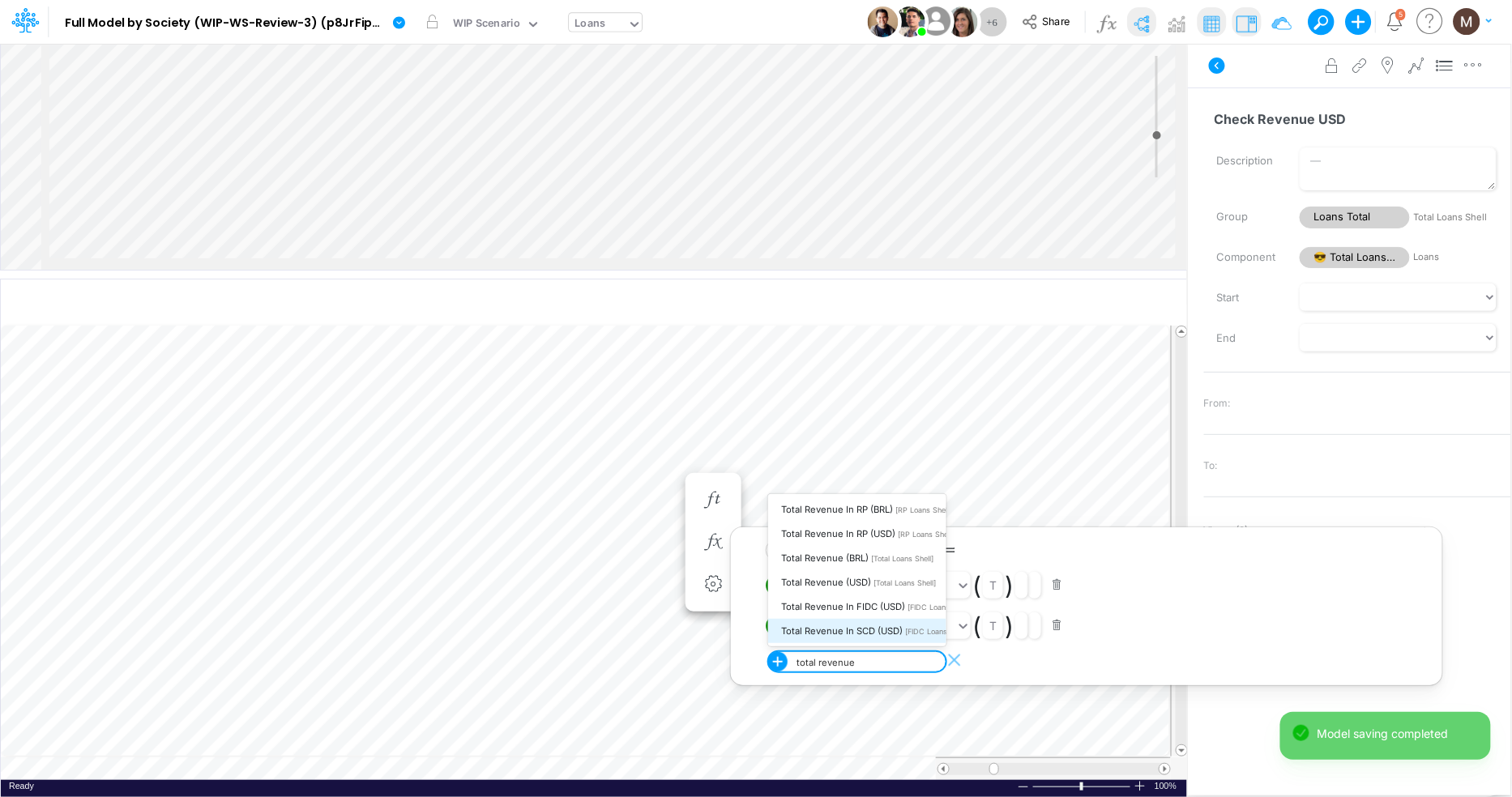
click at [828, 625] on span "Total Revenue in SCD (USD)" at bounding box center [841, 631] width 121 height 11
type input "total revenue"
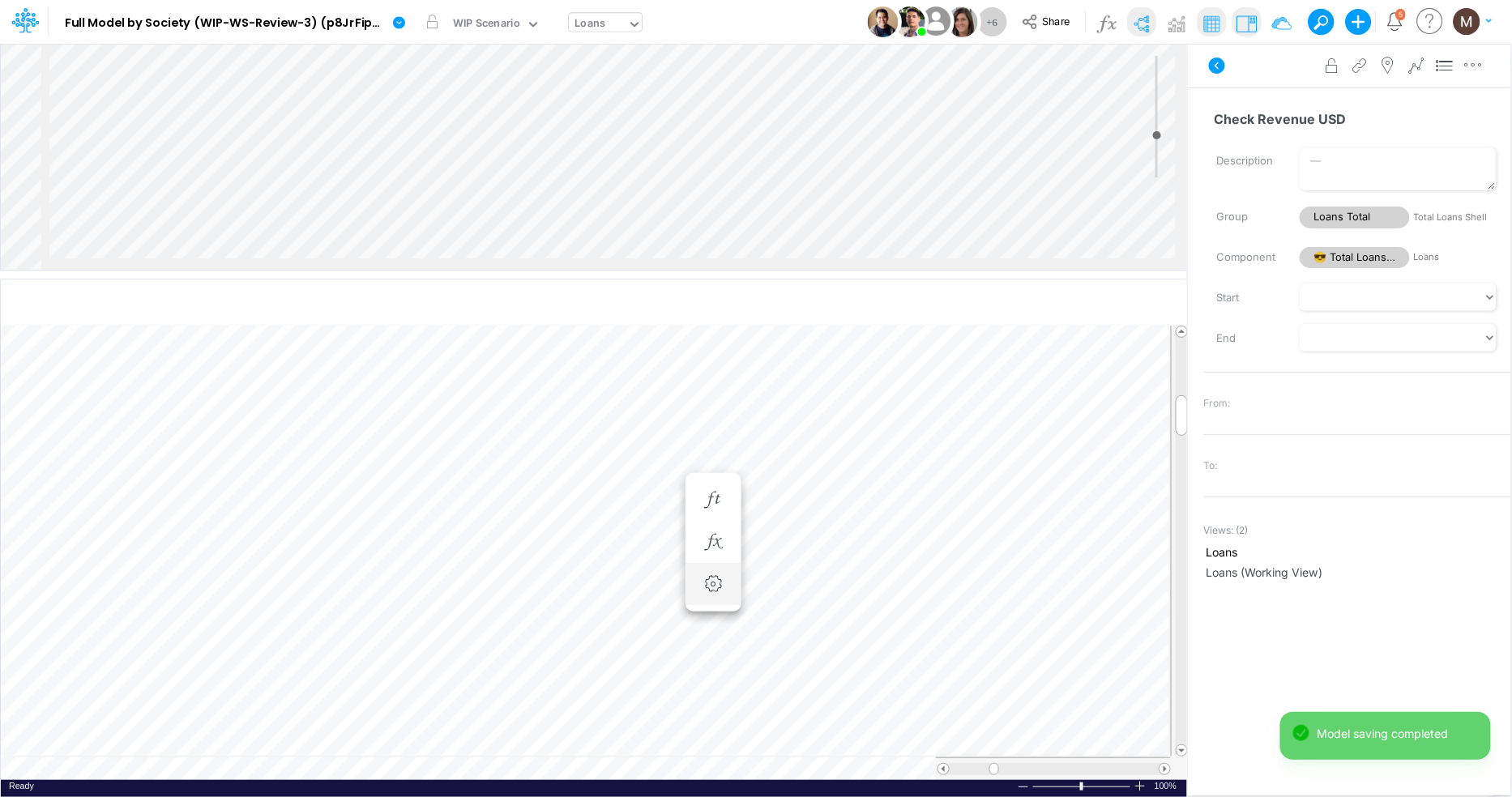
scroll to position [0, 1]
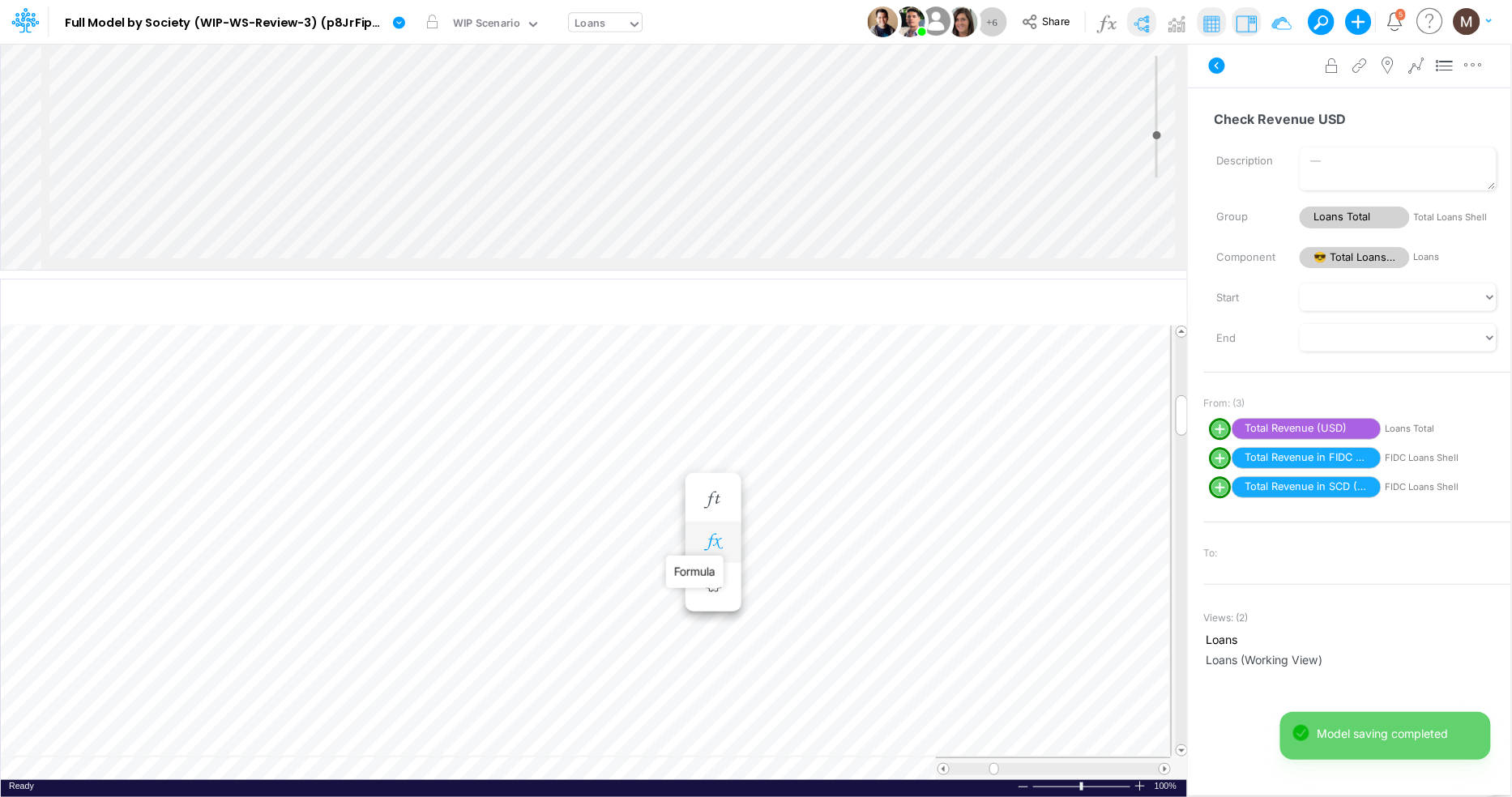
click at [715, 545] on icon "button" at bounding box center [713, 542] width 25 height 17
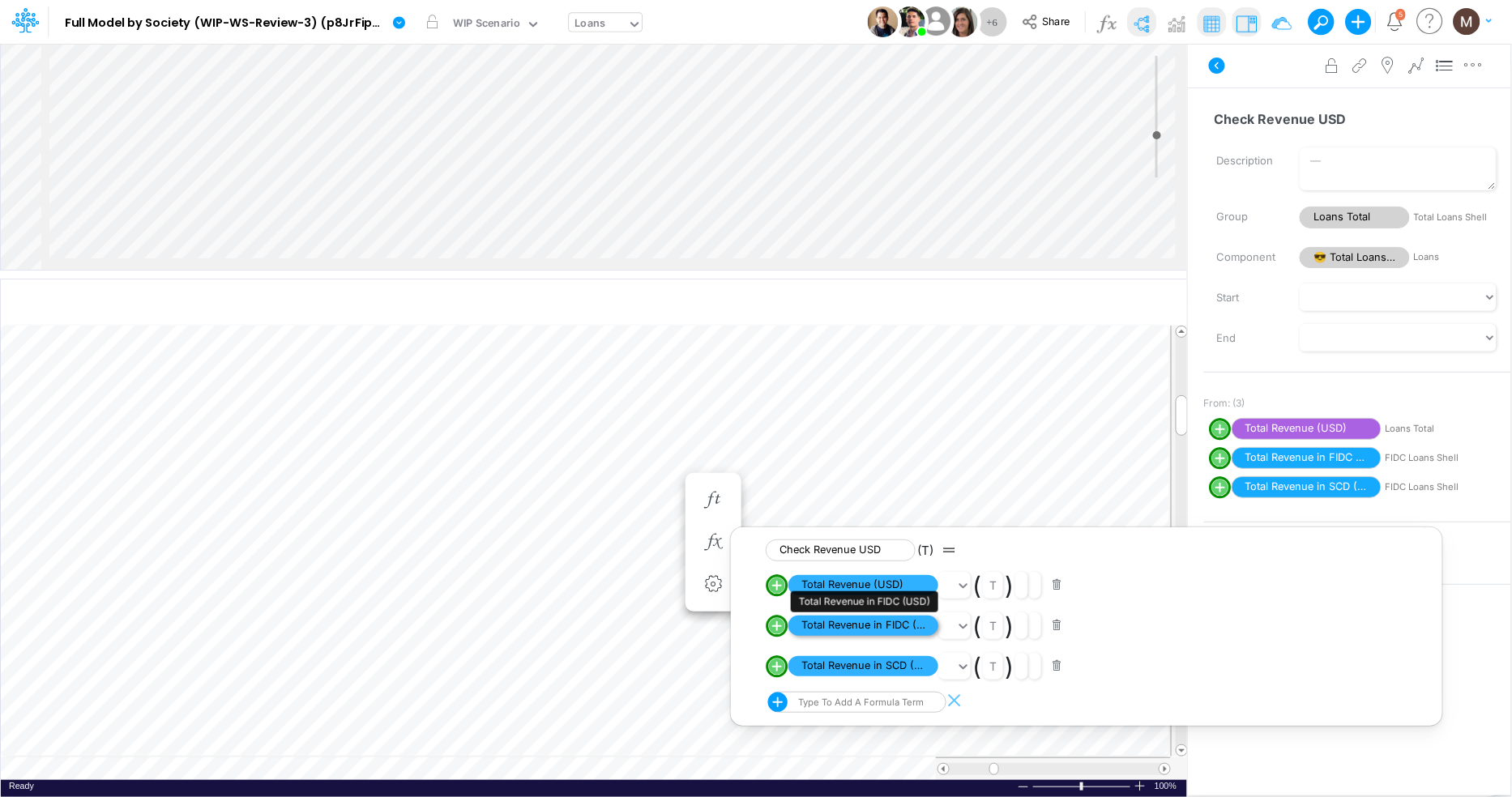
click at [804, 626] on span "Total Revenue in FIDC (USD)" at bounding box center [863, 625] width 150 height 20
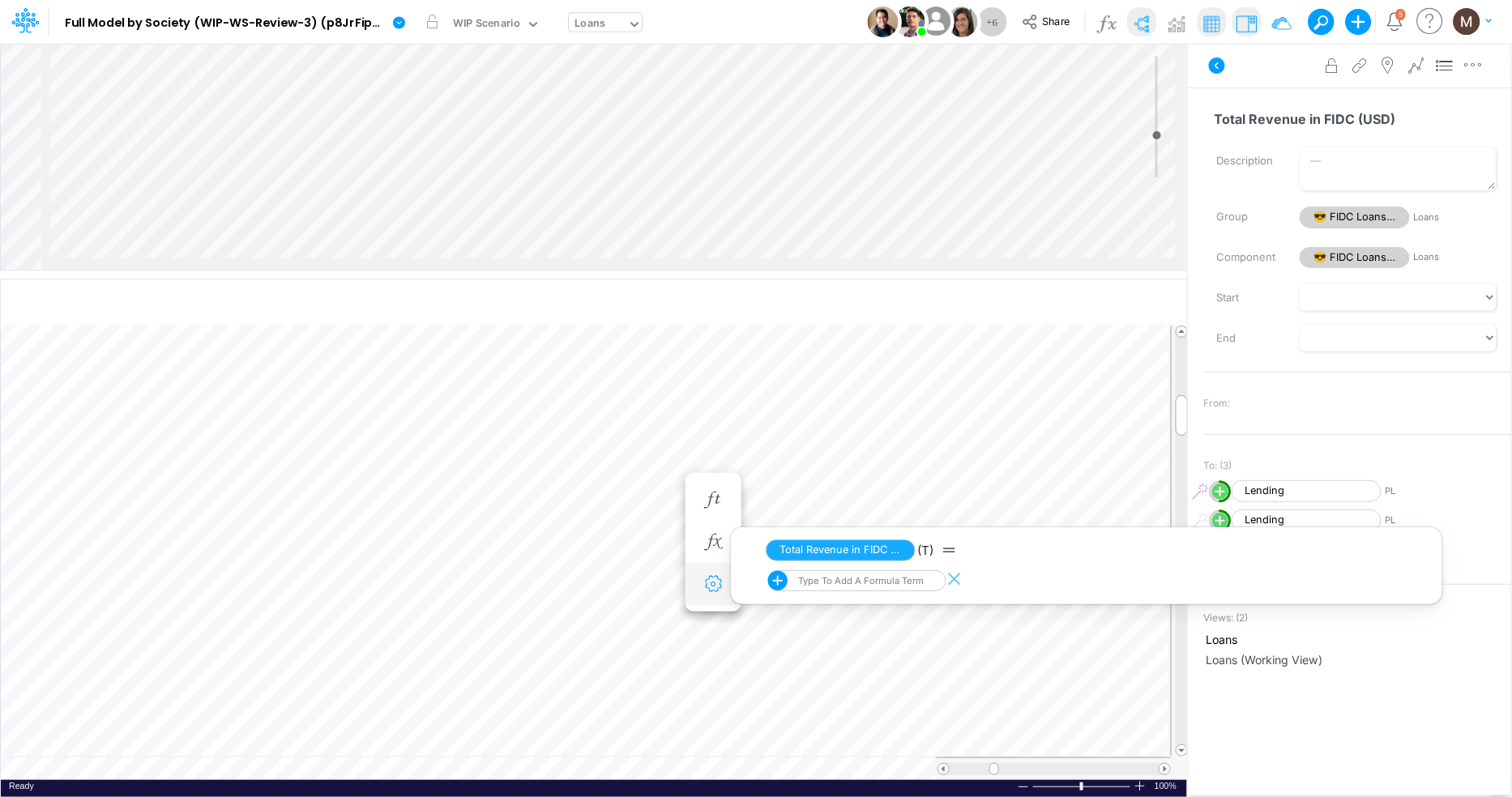
scroll to position [0, 1]
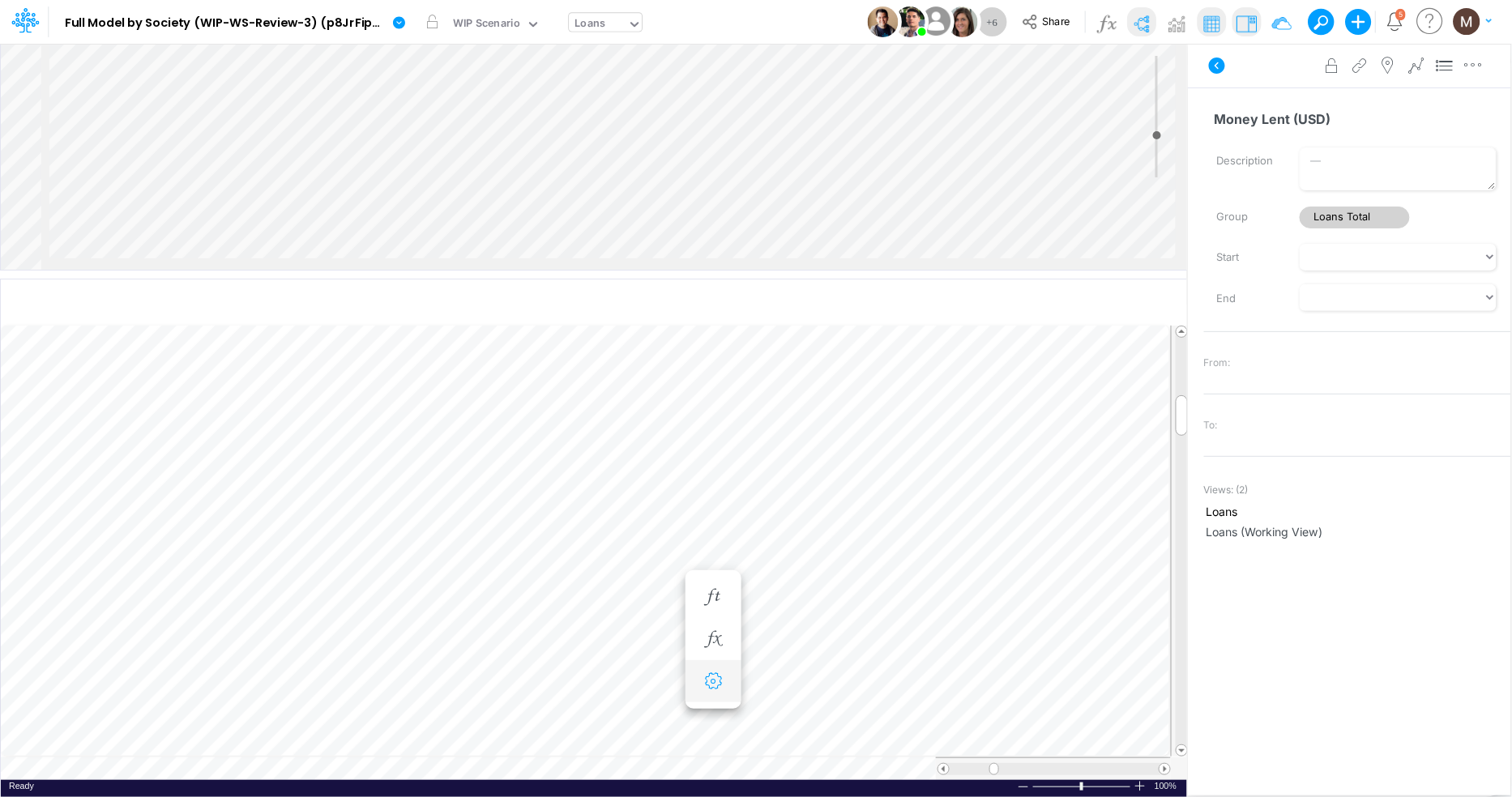
scroll to position [0, 1]
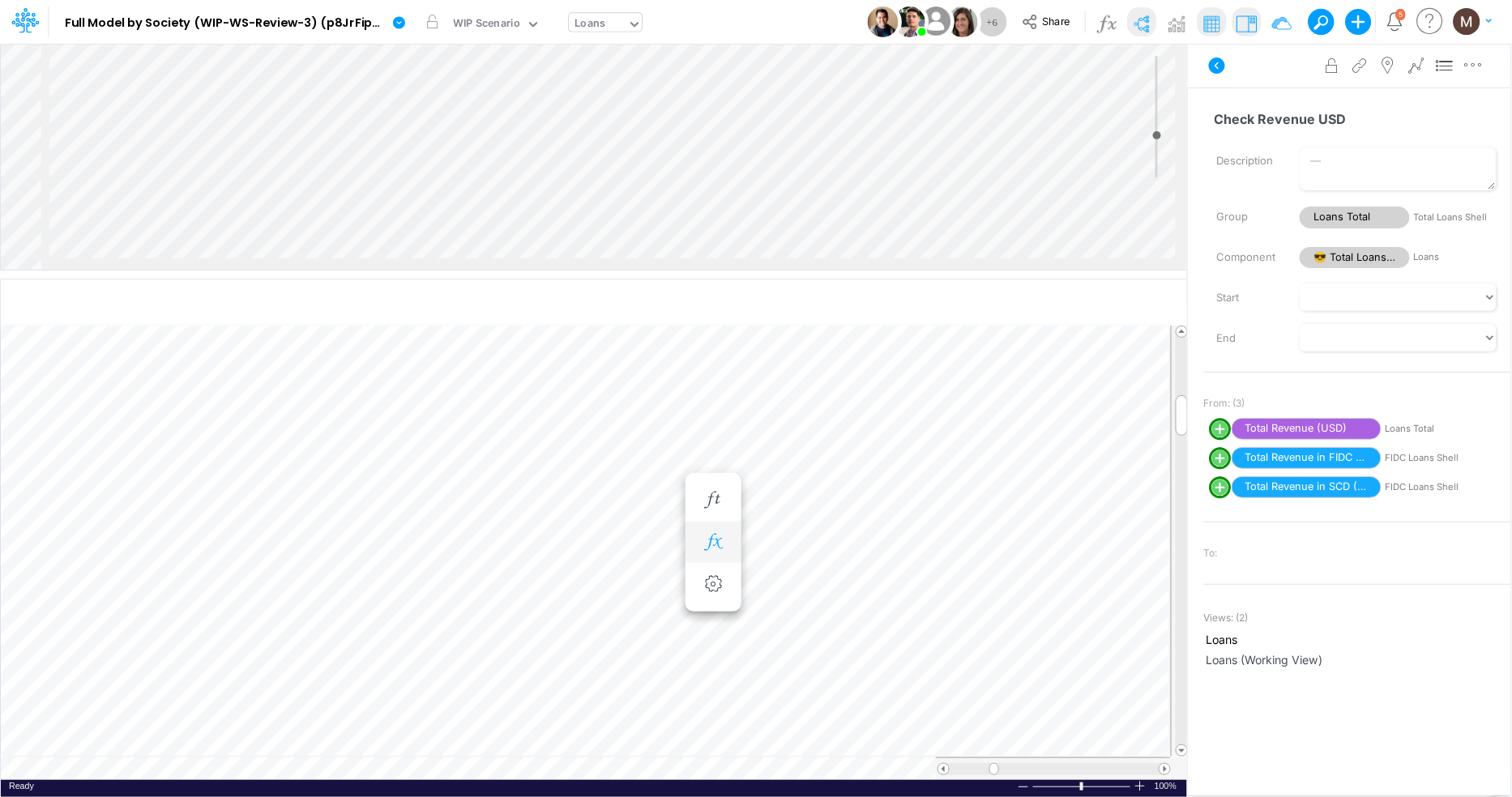
click at [711, 542] on icon "button" at bounding box center [713, 542] width 25 height 17
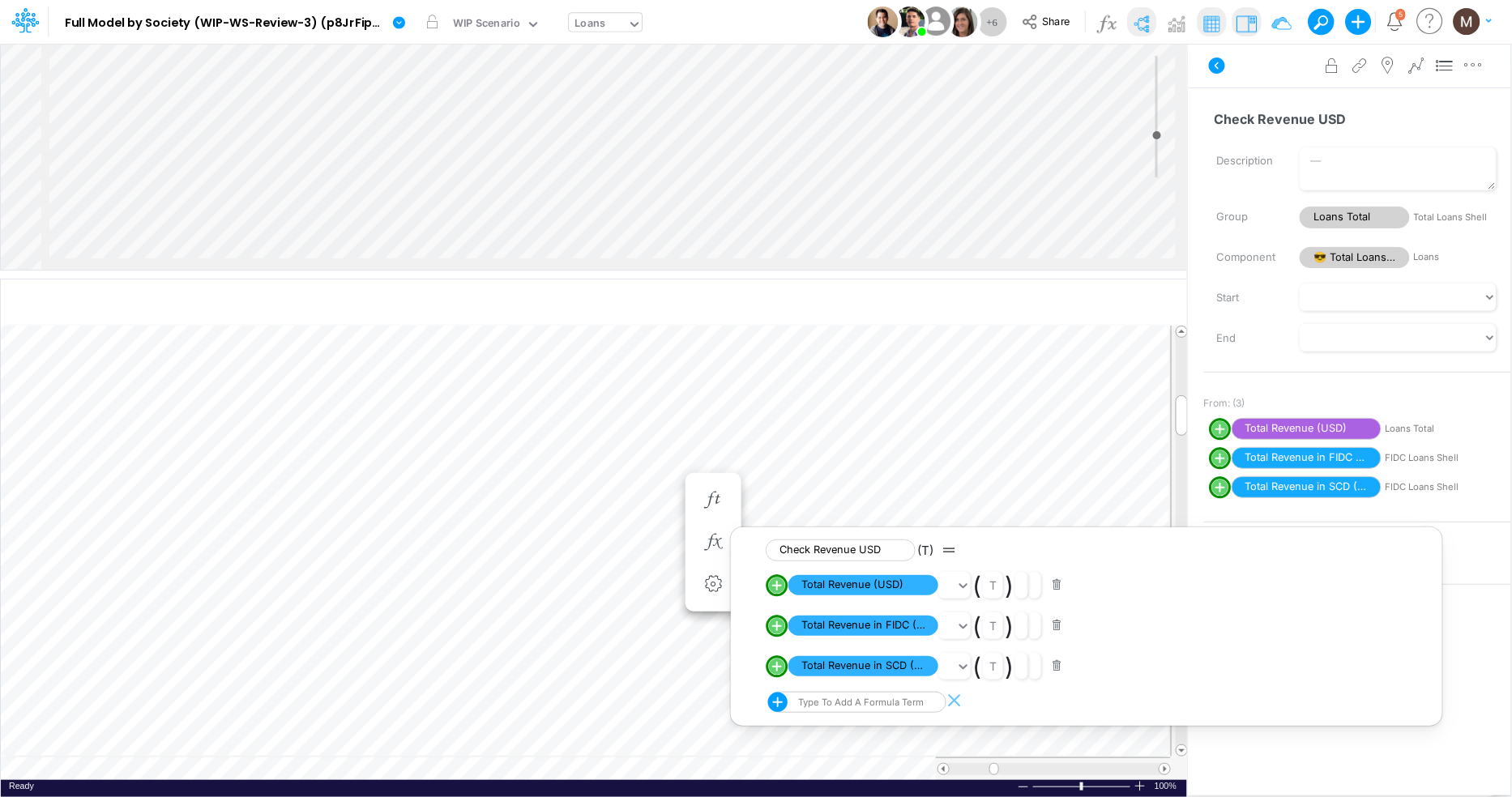
click at [777, 625] on line "circle with outer border" at bounding box center [777, 625] width 0 height 8
select select "1"
select select "Multiply"
select select "Add"
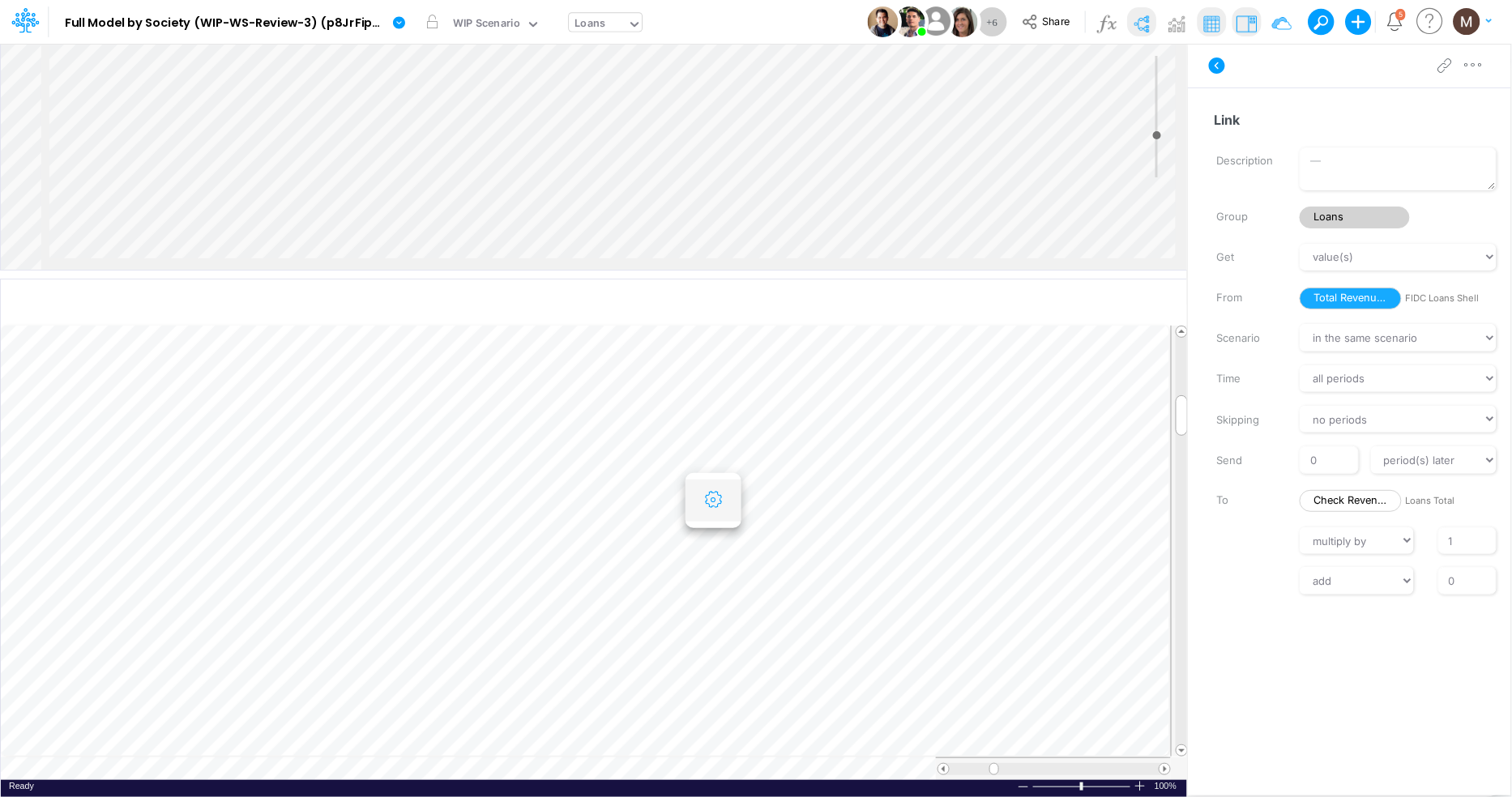
click at [711, 507] on icon "button" at bounding box center [713, 500] width 25 height 17
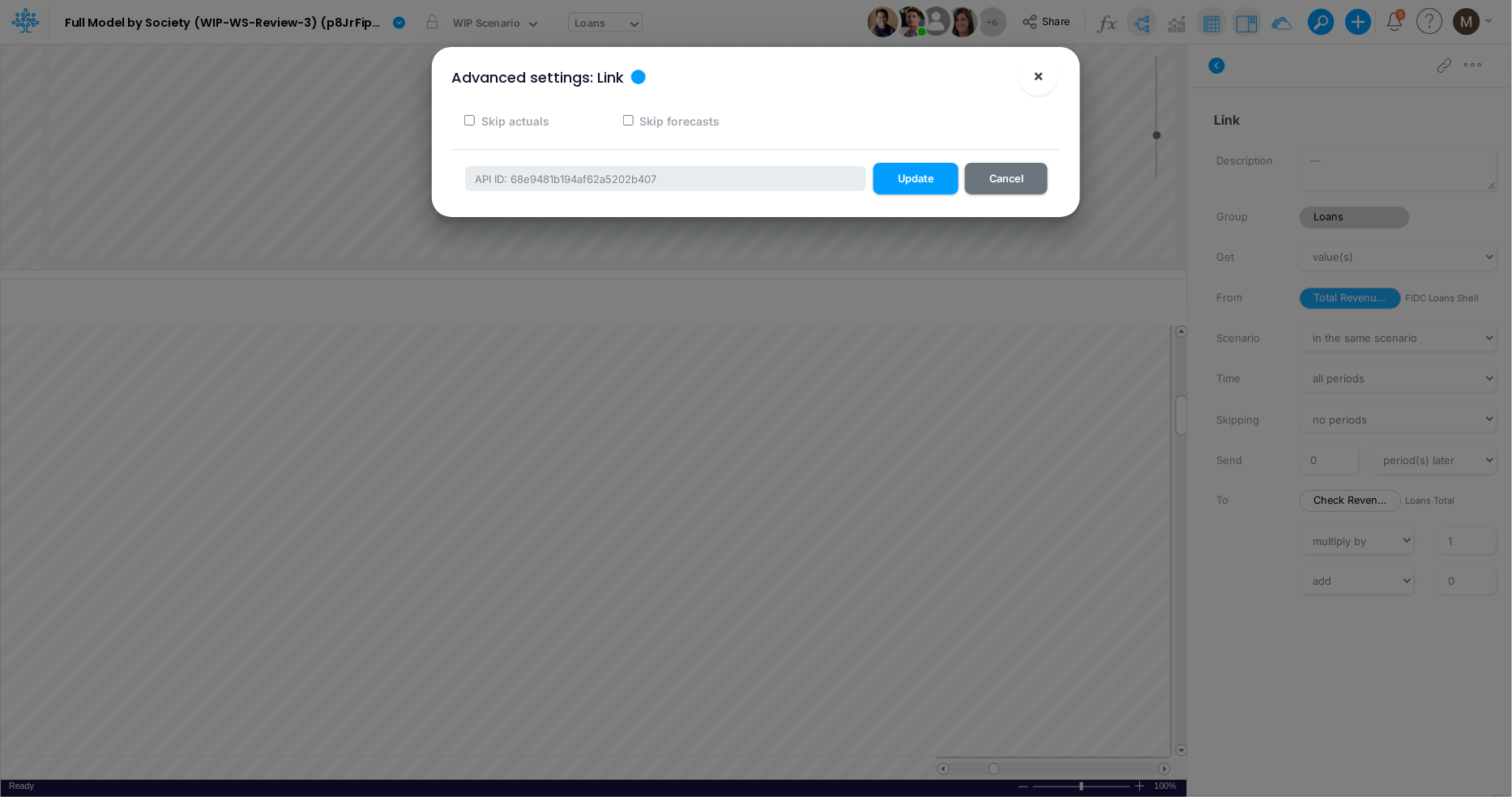
click at [1045, 78] on button "×" at bounding box center [1039, 76] width 39 height 39
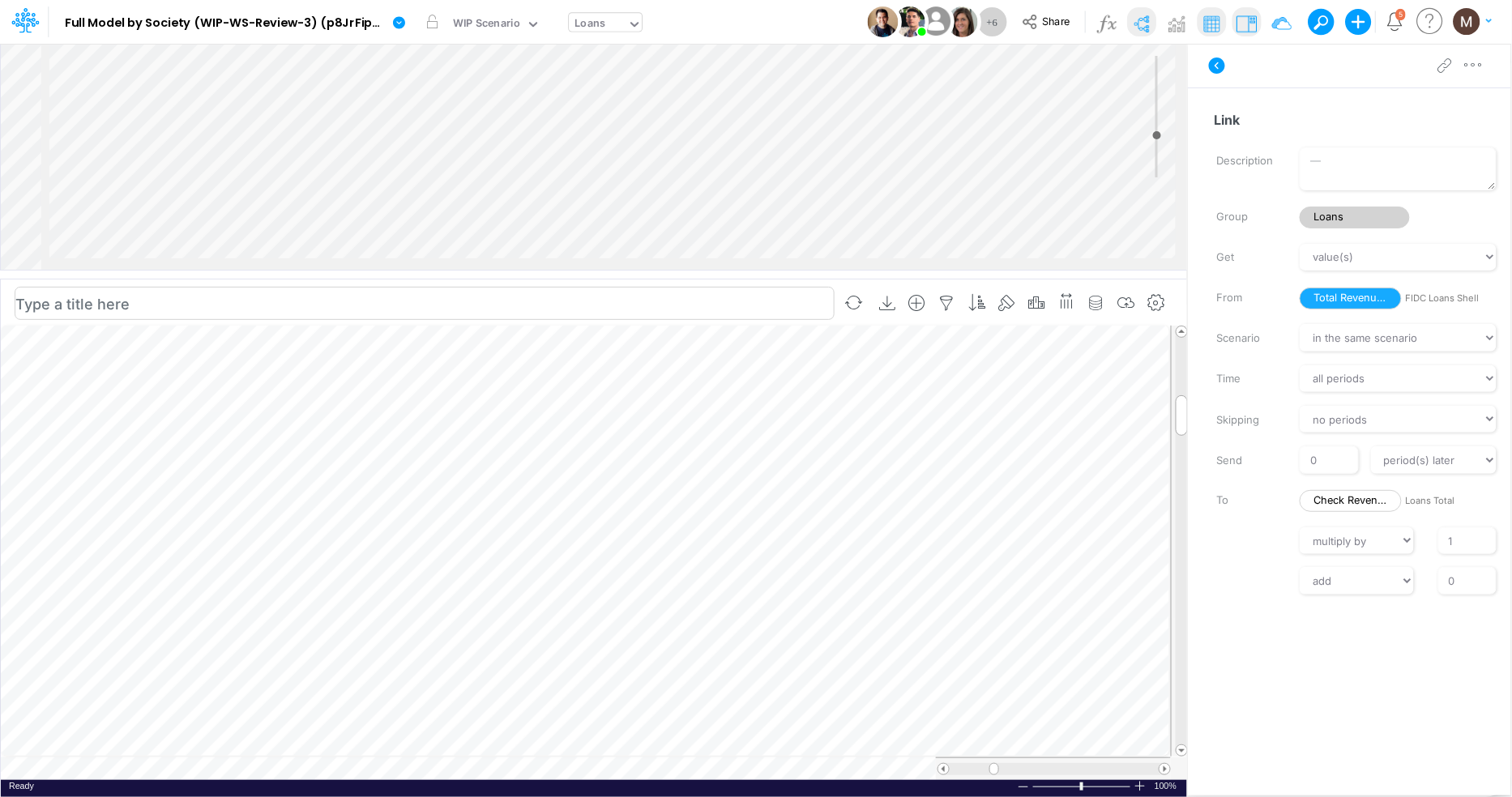
scroll to position [0, 1]
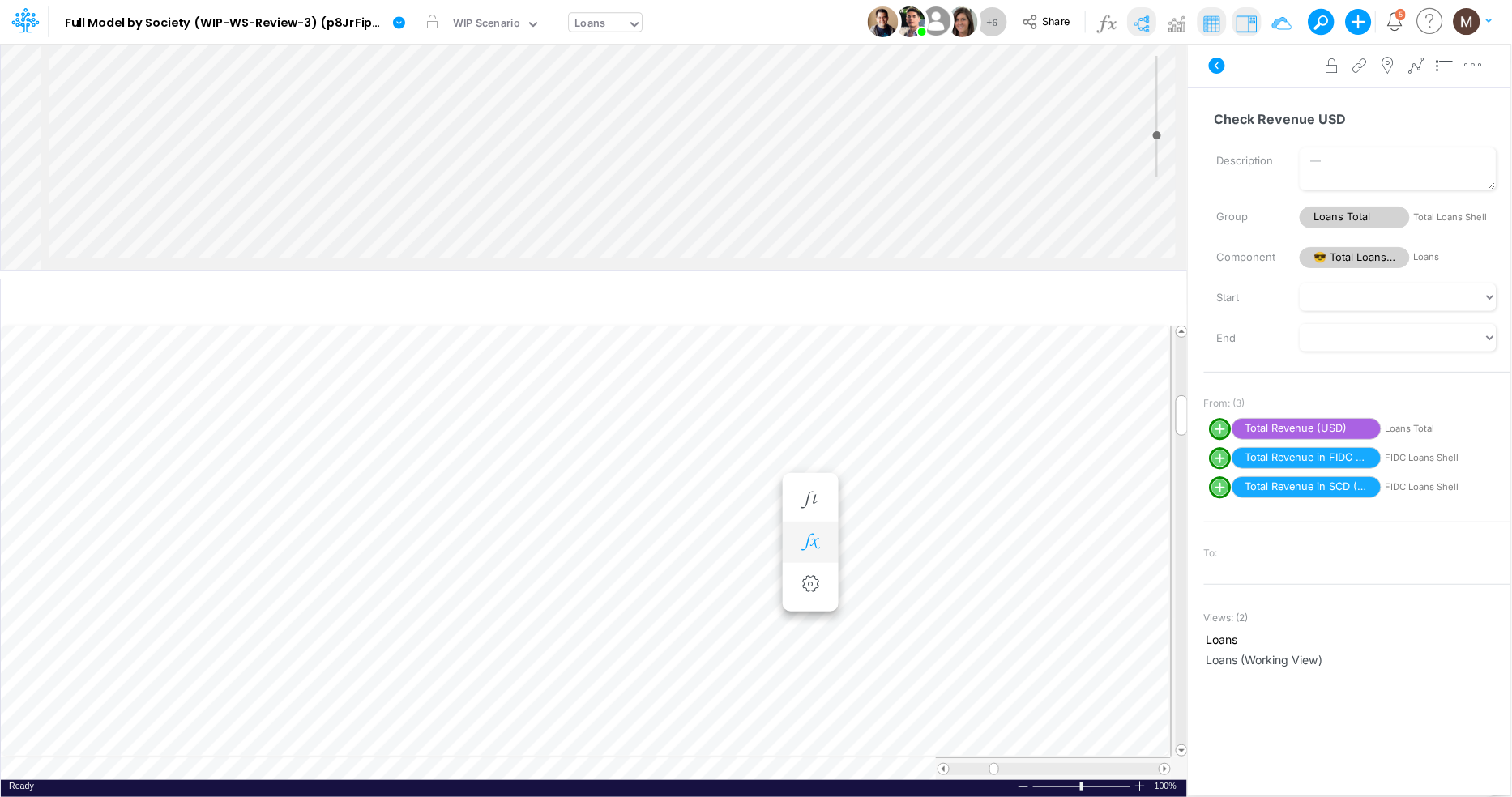
click at [811, 542] on icon "button" at bounding box center [811, 542] width 25 height 17
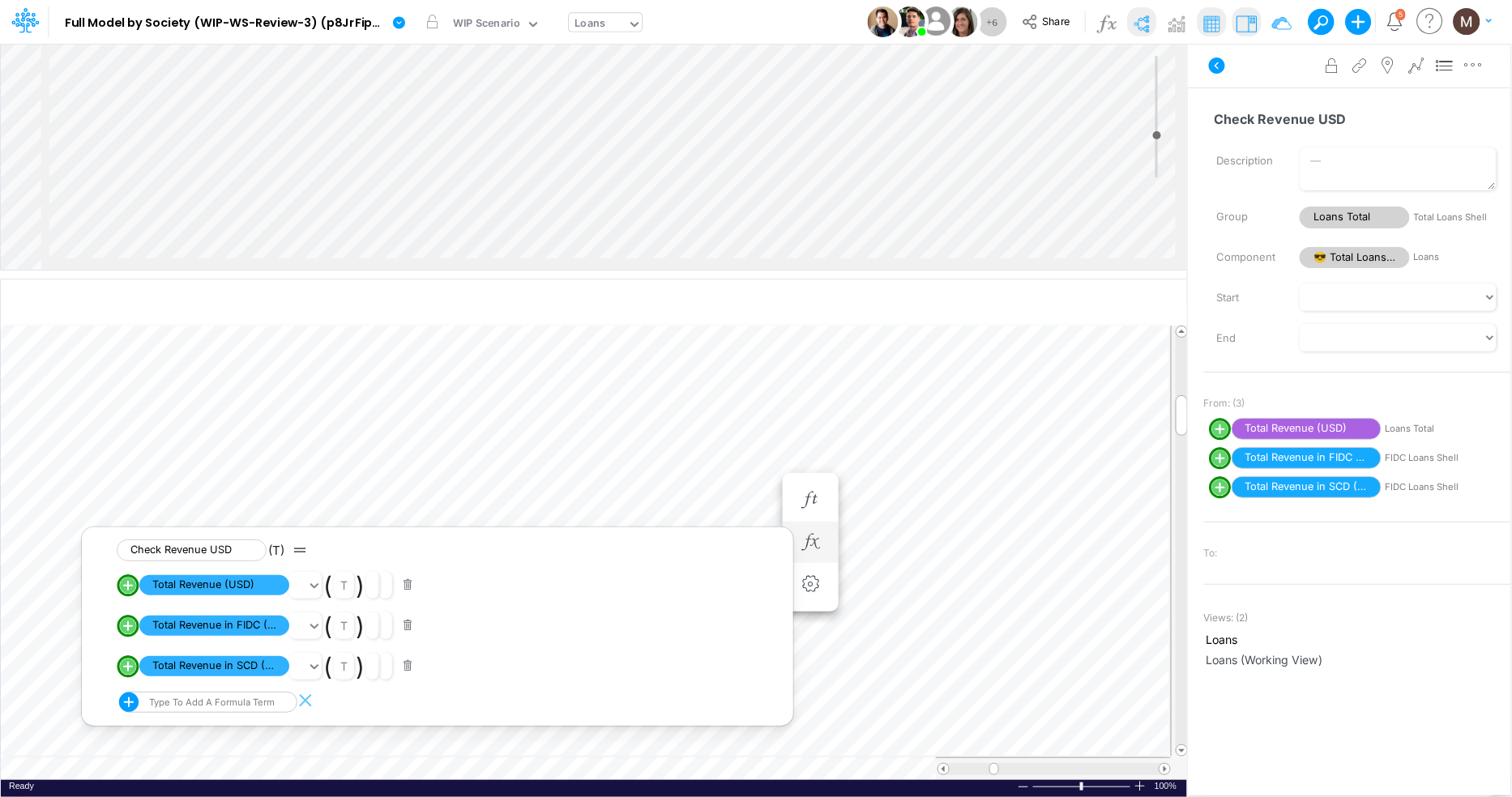
click at [128, 626] on line "circle with outer border" at bounding box center [128, 626] width 8 height 0
select select "1"
select select "Multiply"
select select "Add"
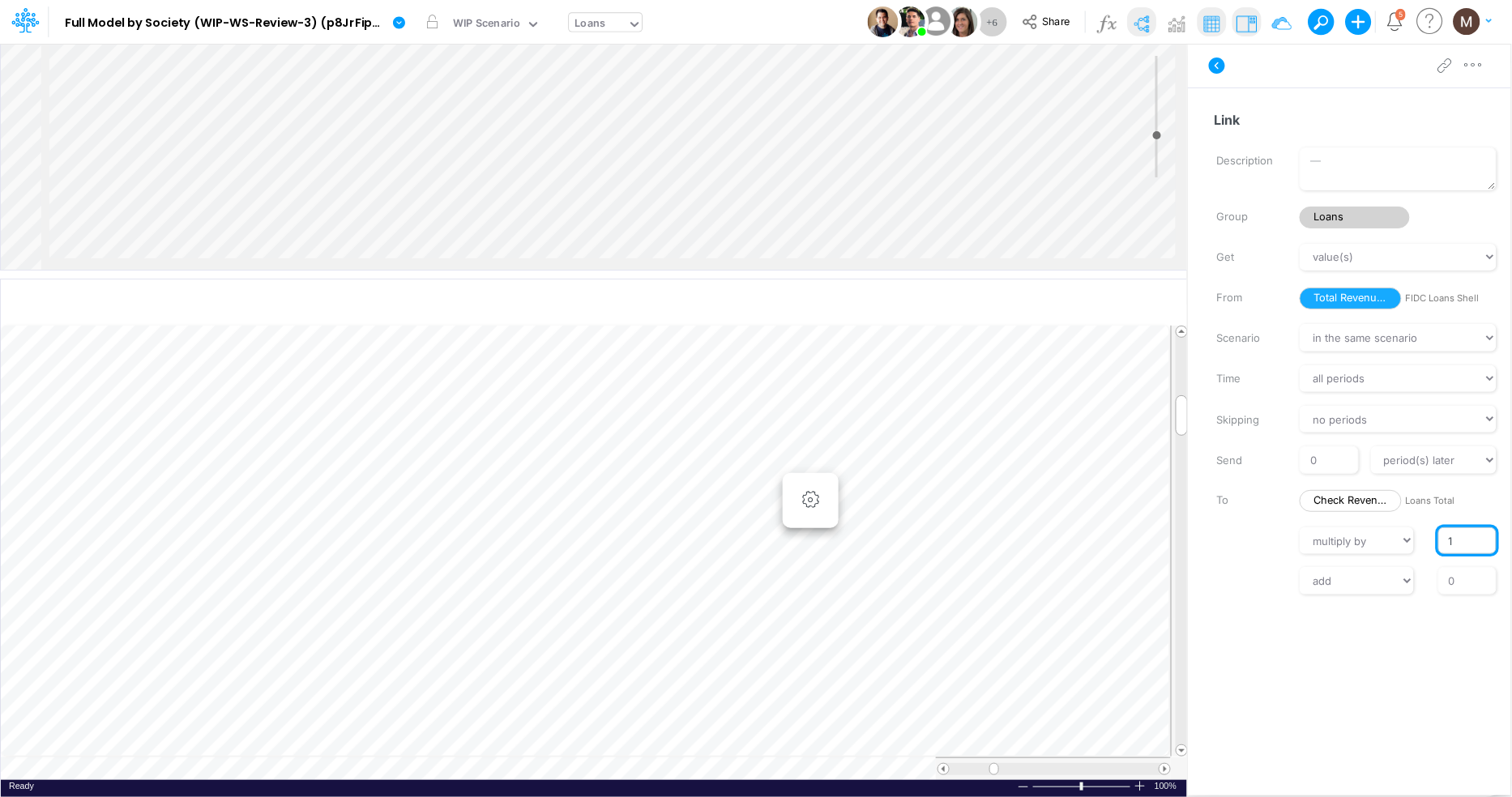
click at [1439, 540] on input "1" at bounding box center [1467, 540] width 58 height 27
type input "-1"
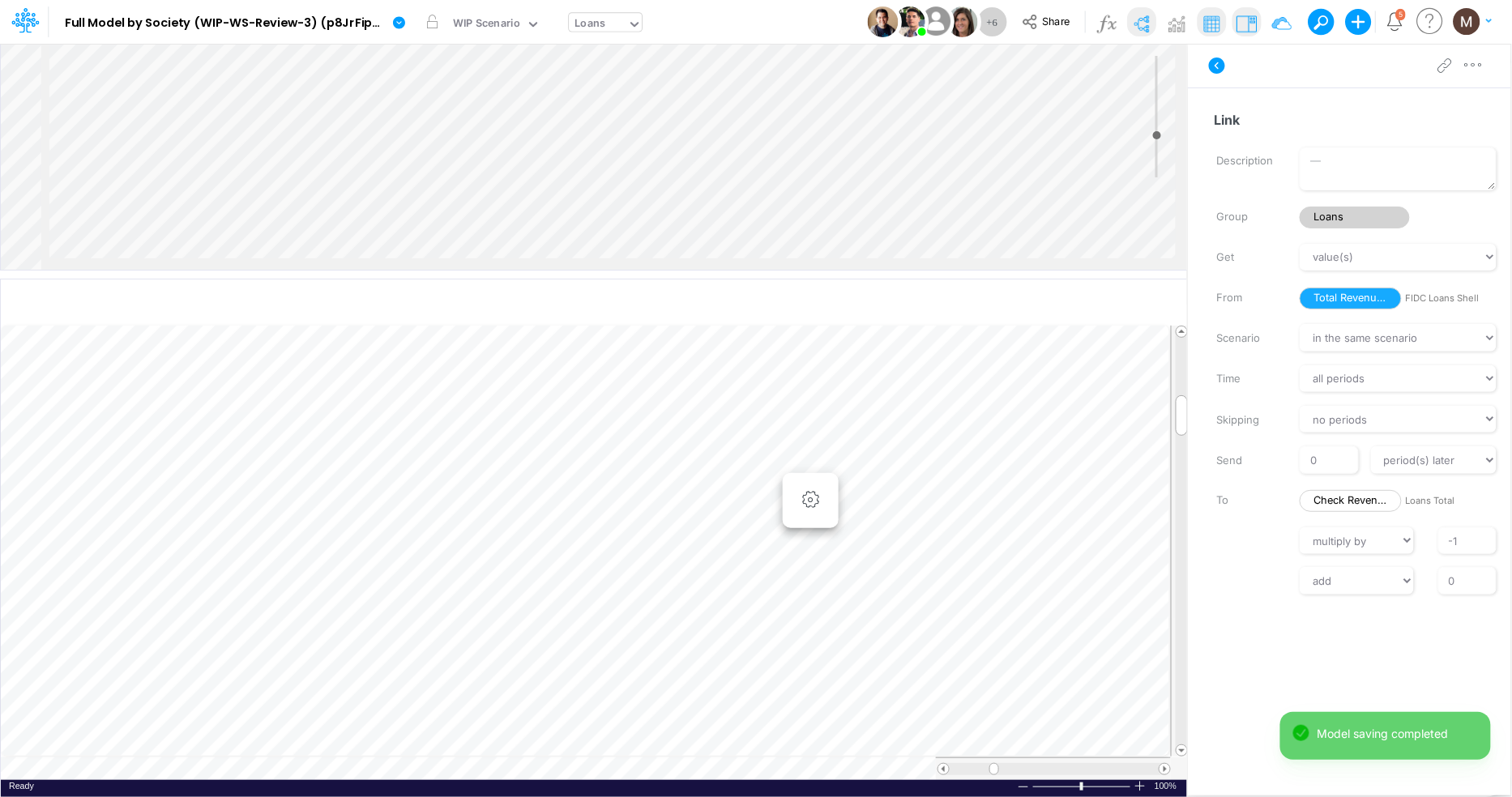
scroll to position [0, 1]
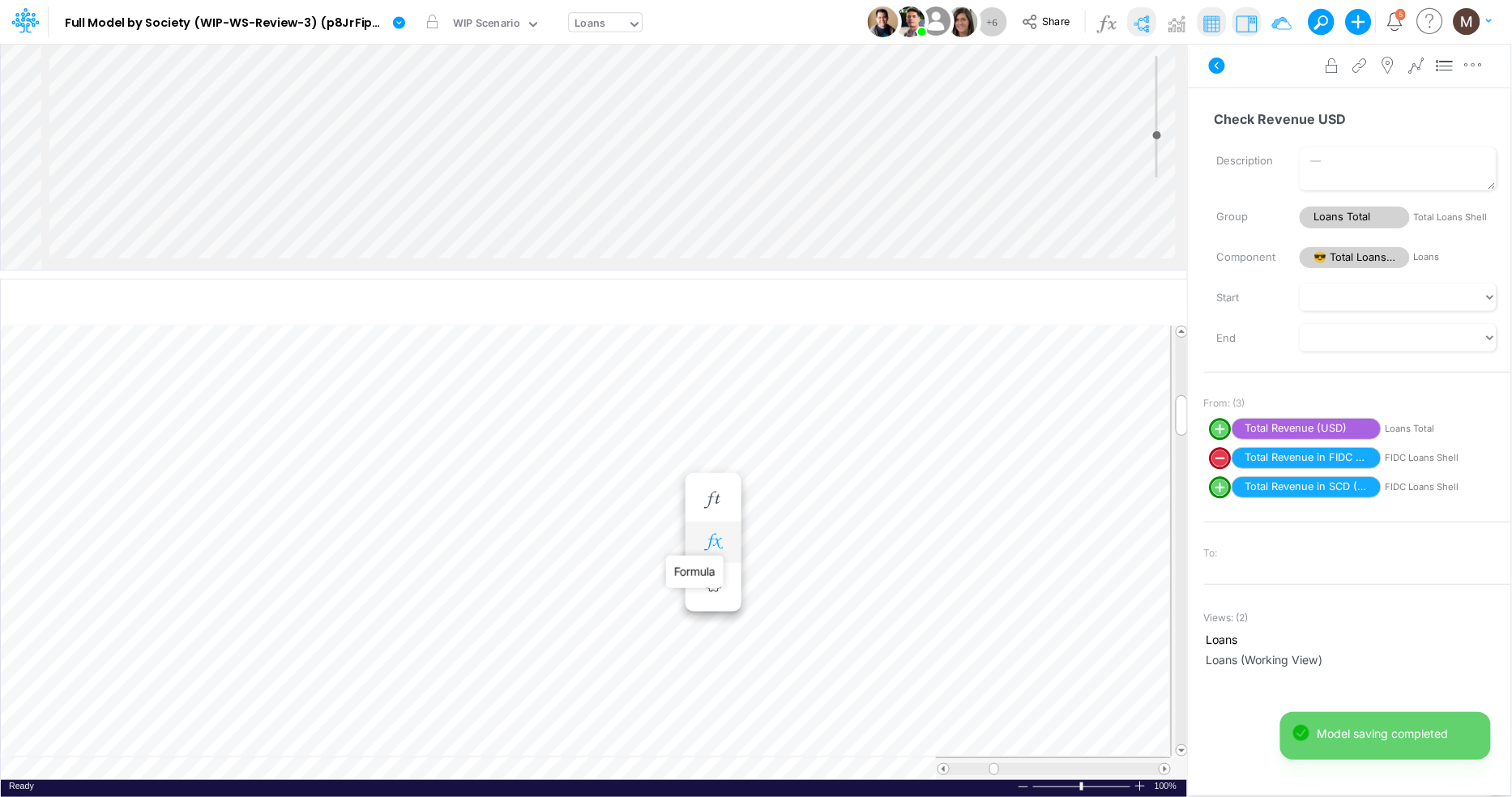
click at [708, 544] on icon "button" at bounding box center [713, 542] width 25 height 17
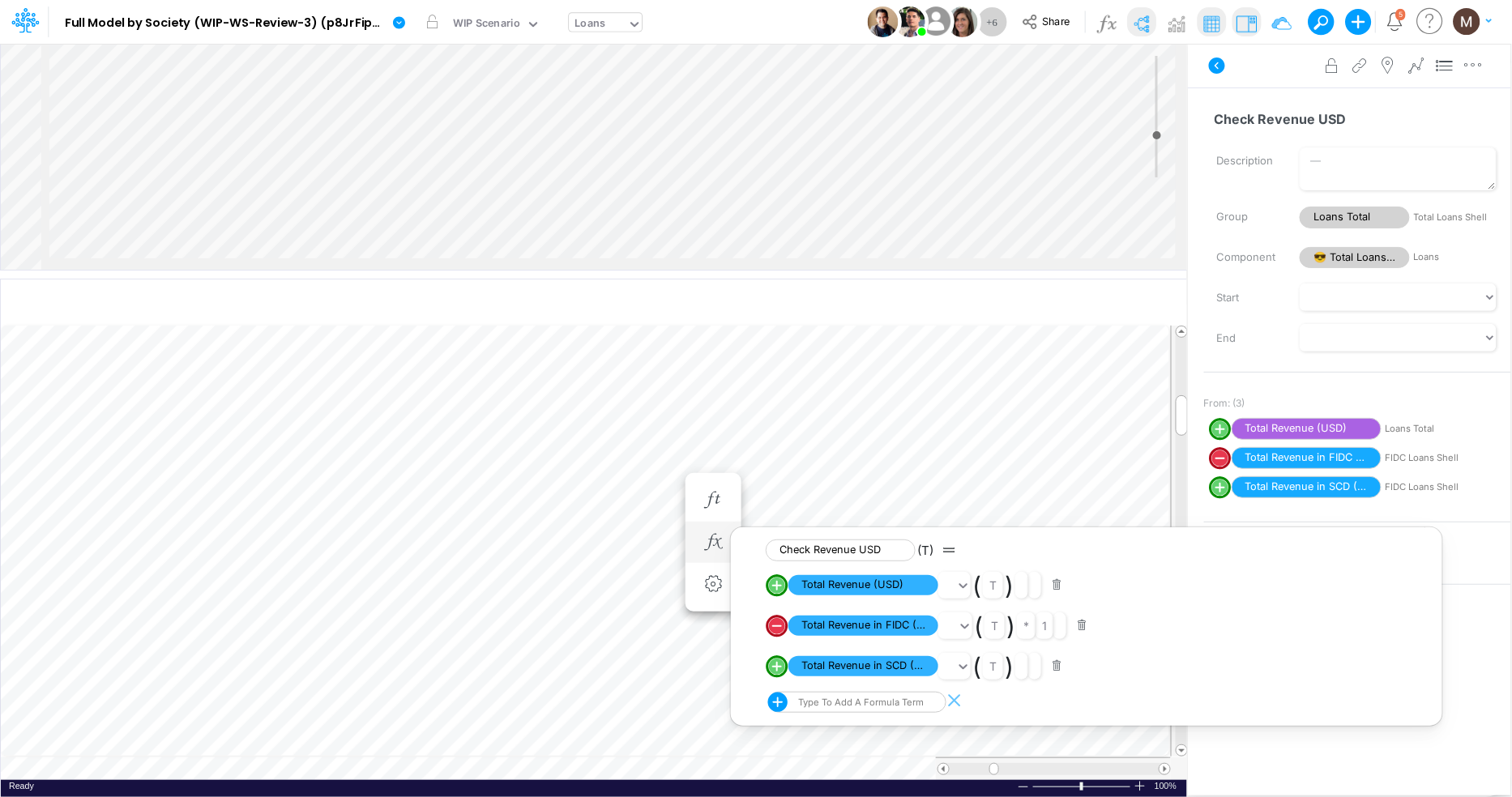
click at [774, 669] on circle "circle with outer border" at bounding box center [777, 666] width 16 height 16
select select "1"
select select "Multiply"
select select "Add"
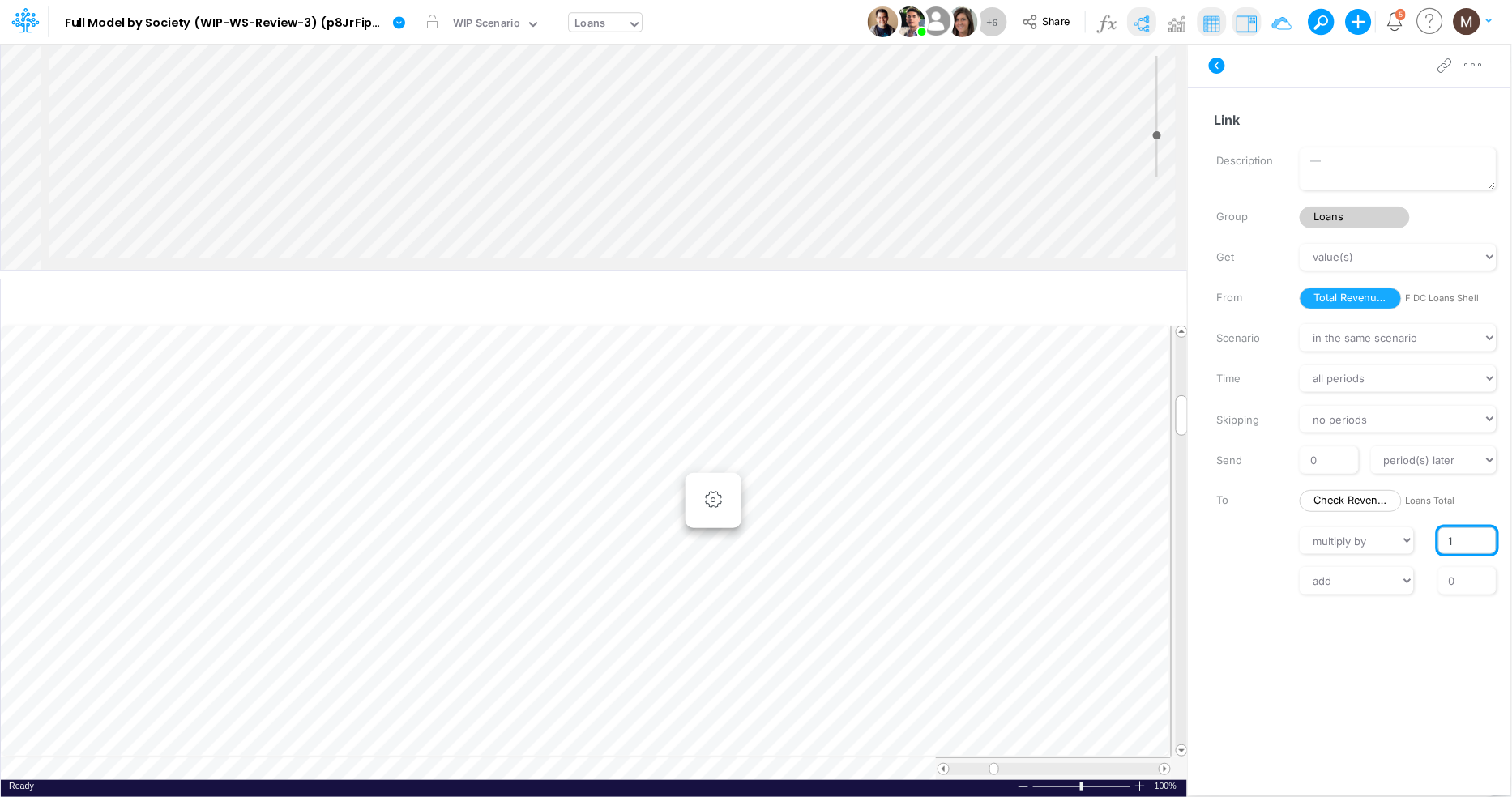
click at [1447, 548] on input "1" at bounding box center [1467, 540] width 58 height 27
type input "-1"
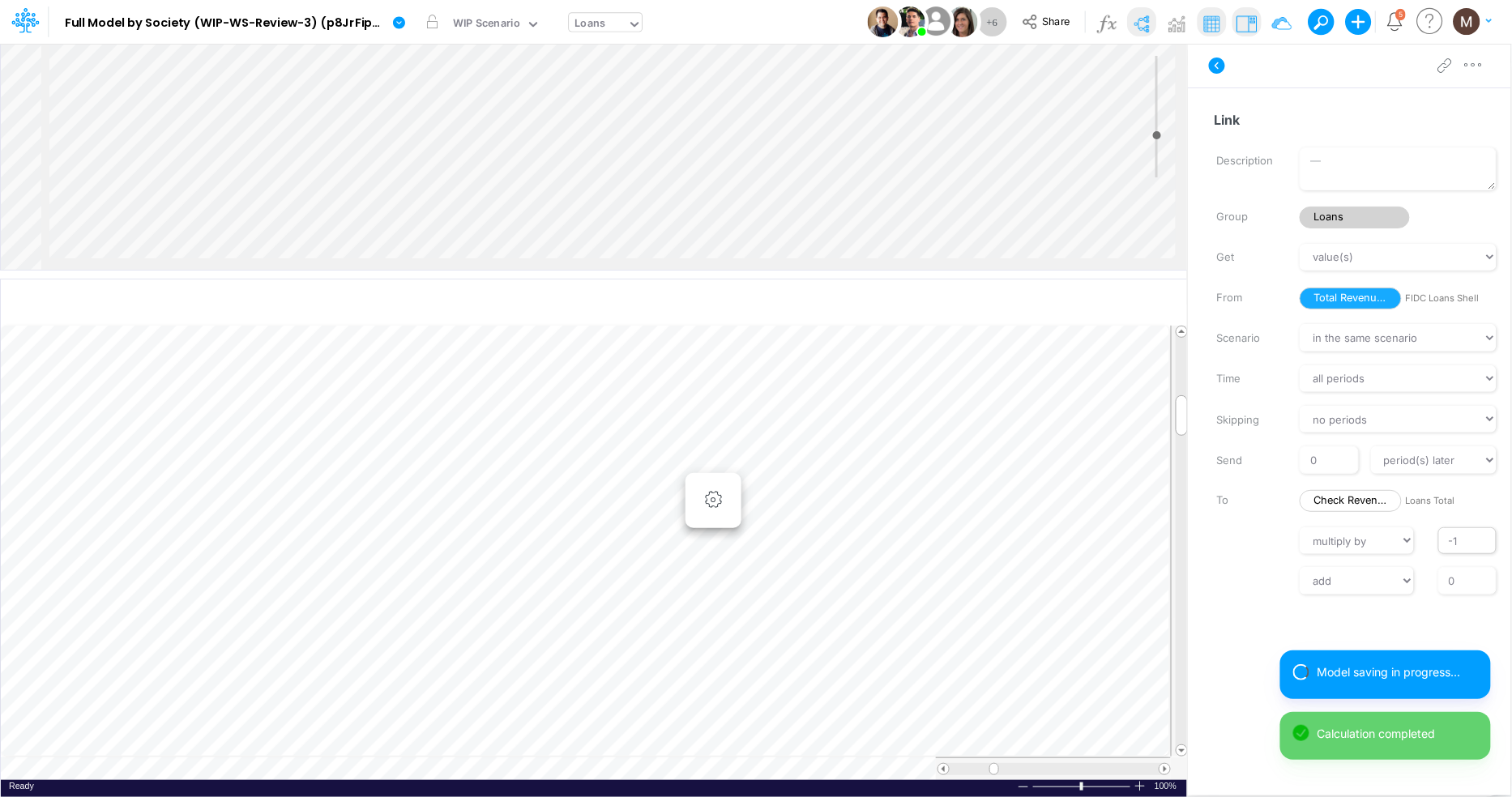
scroll to position [0, 1]
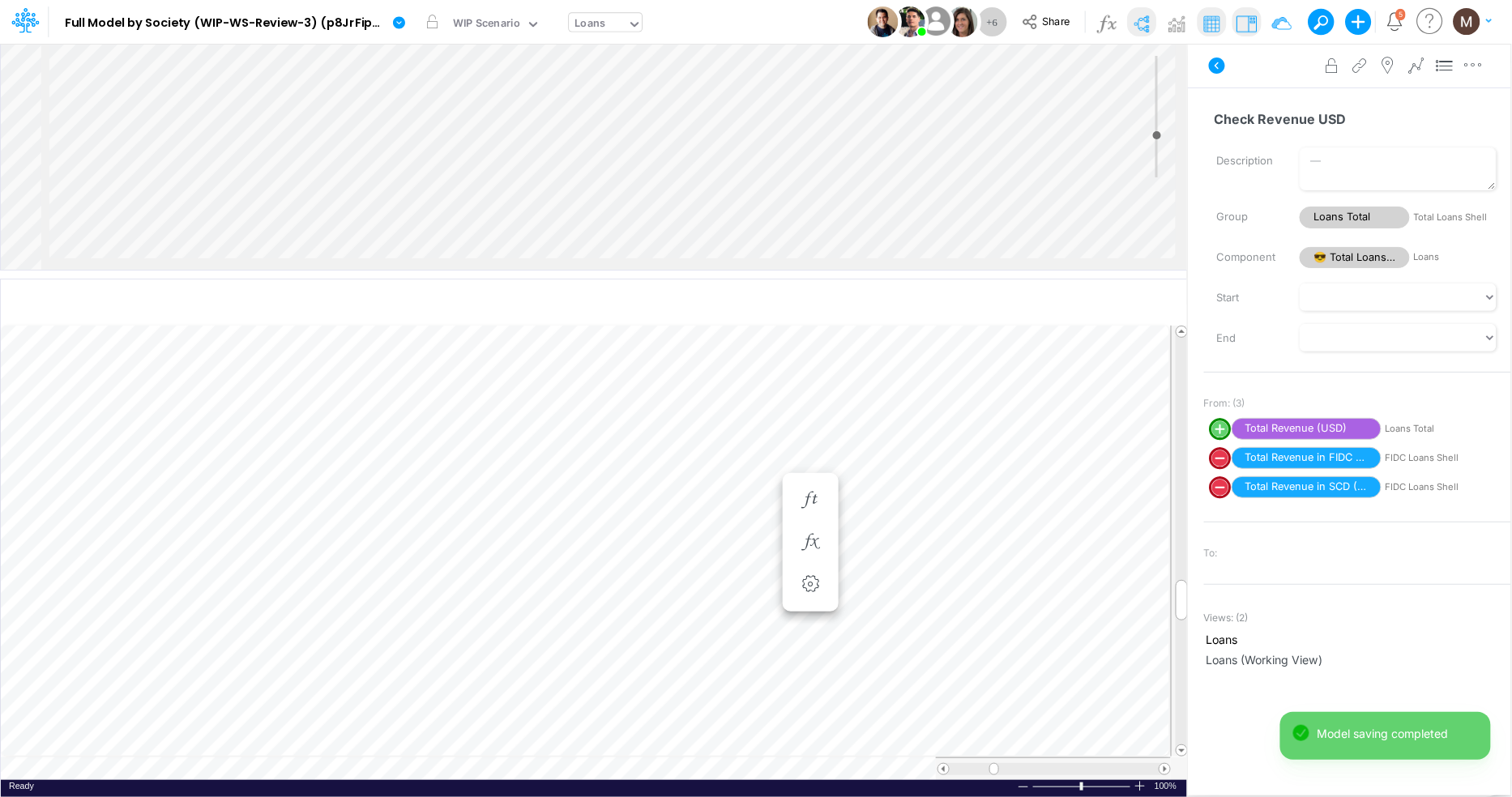
scroll to position [0, 1]
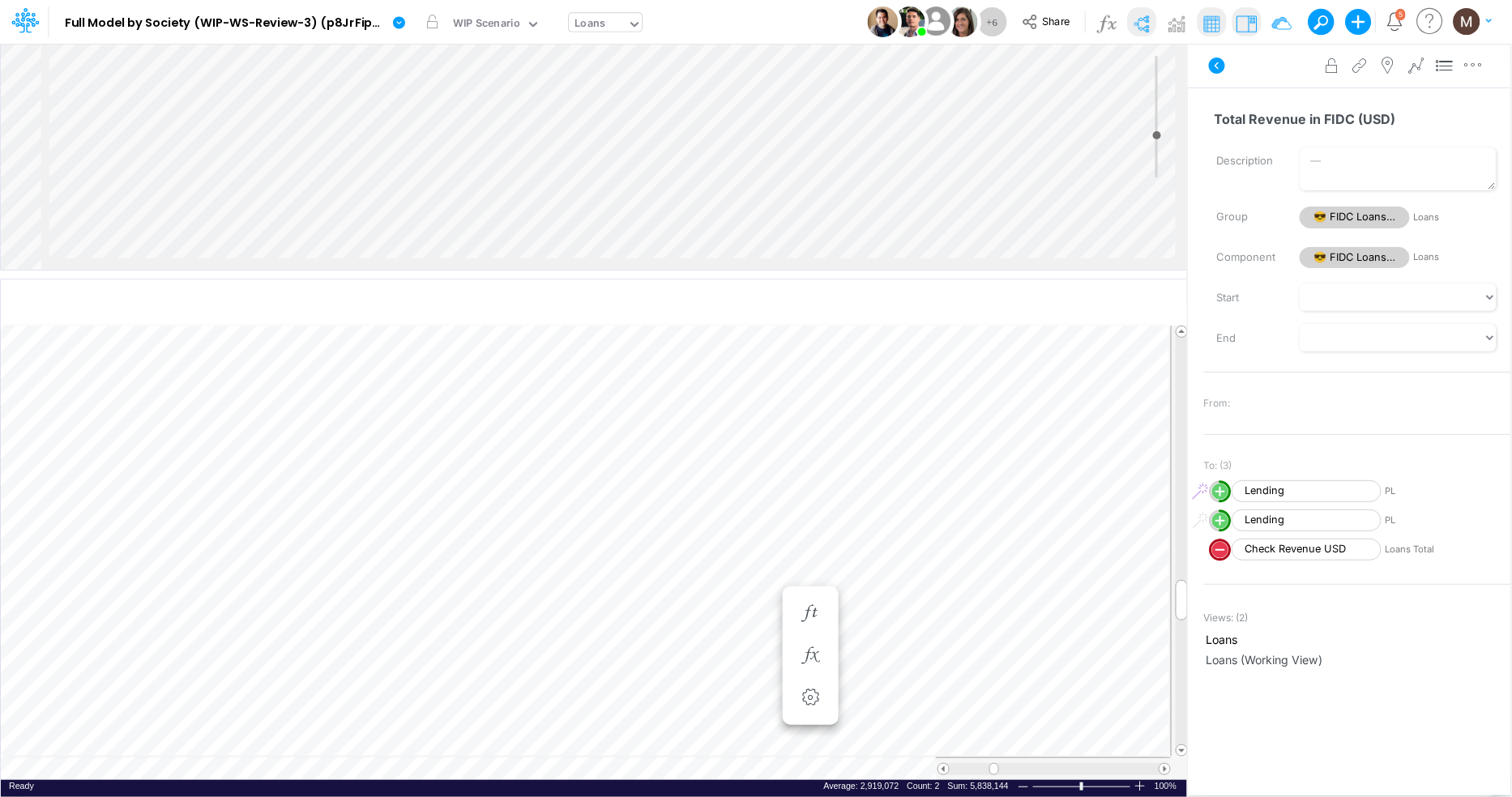
scroll to position [0, 1]
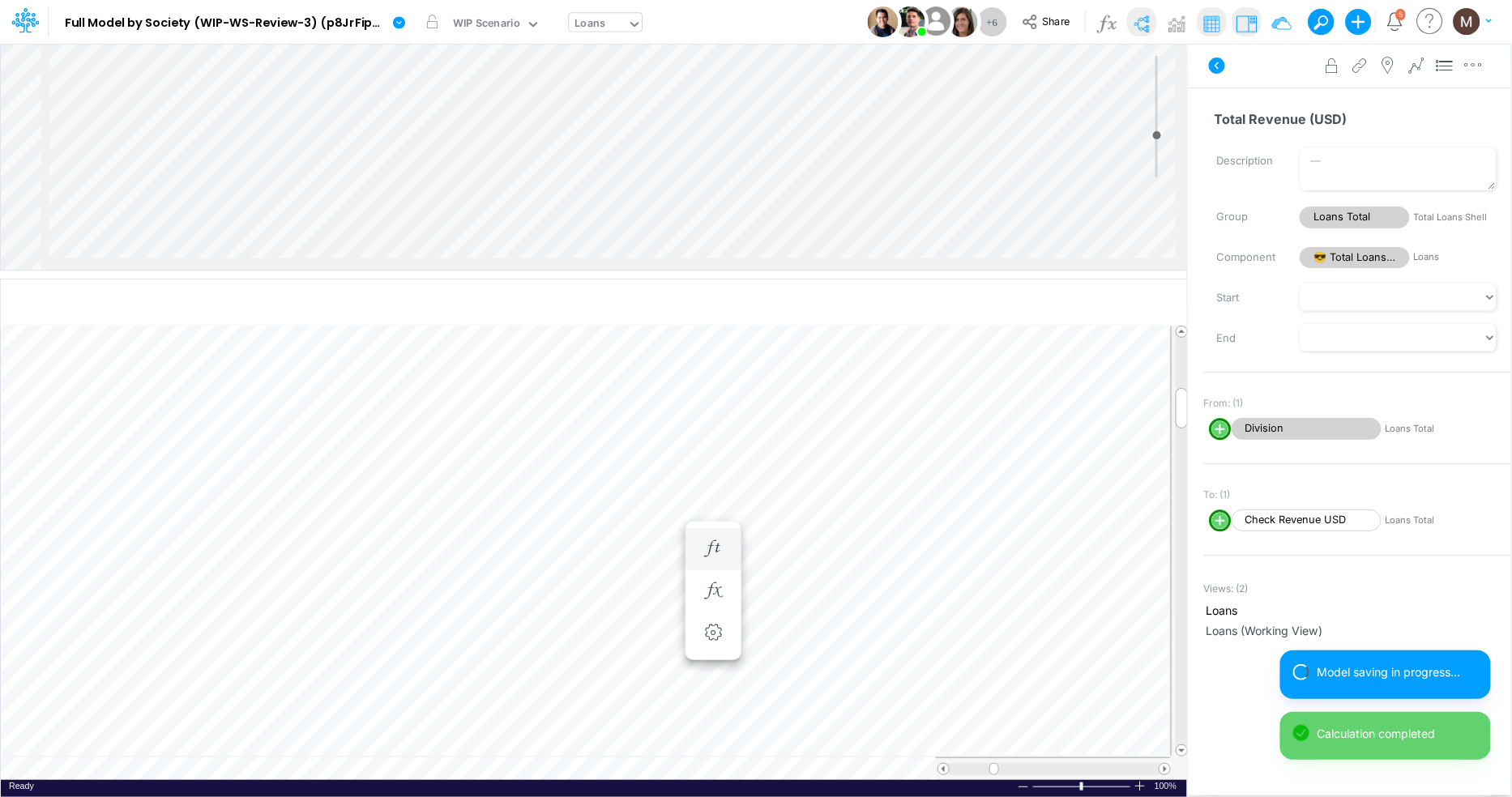
scroll to position [0, 1]
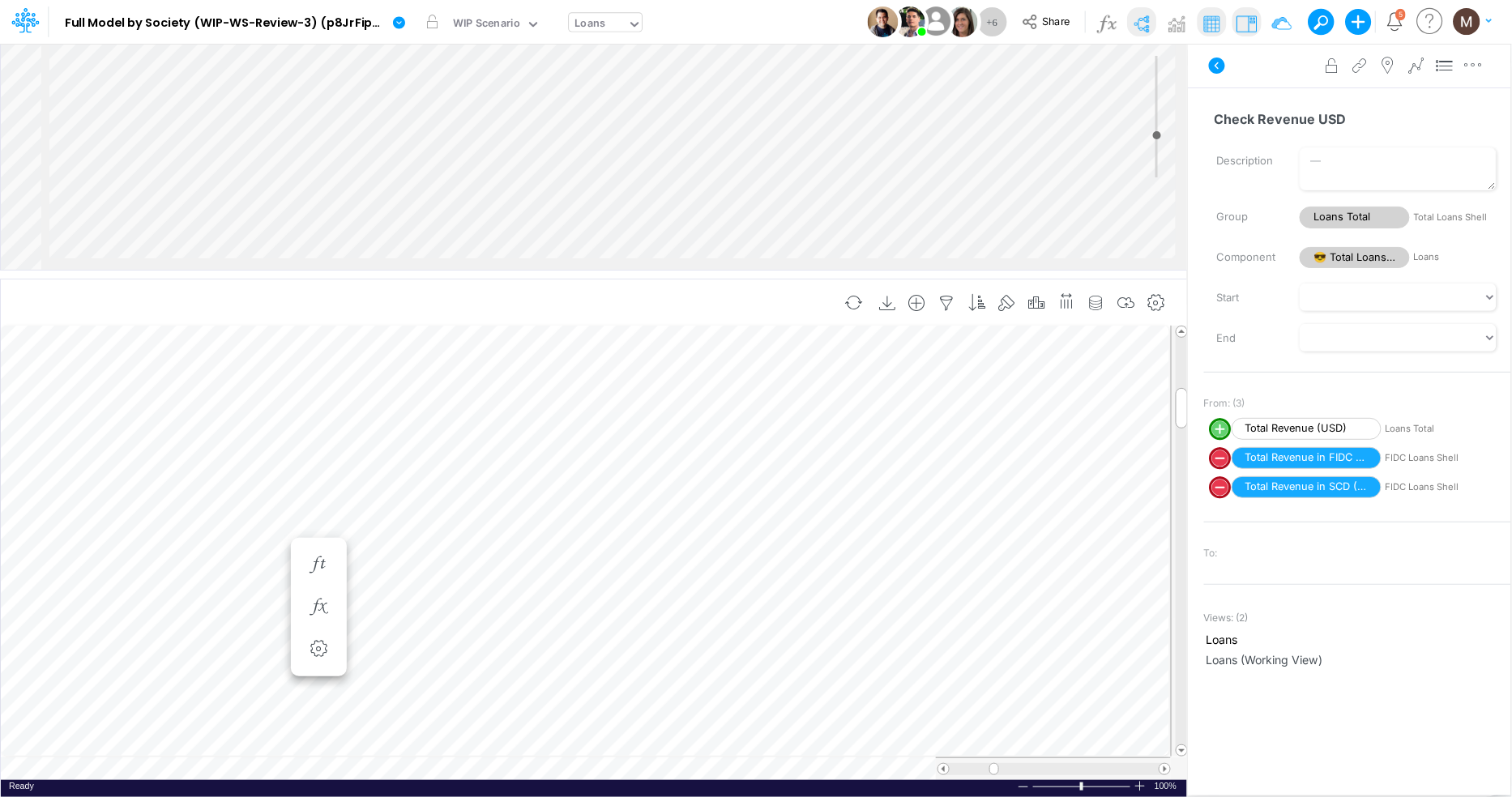
scroll to position [0, 1]
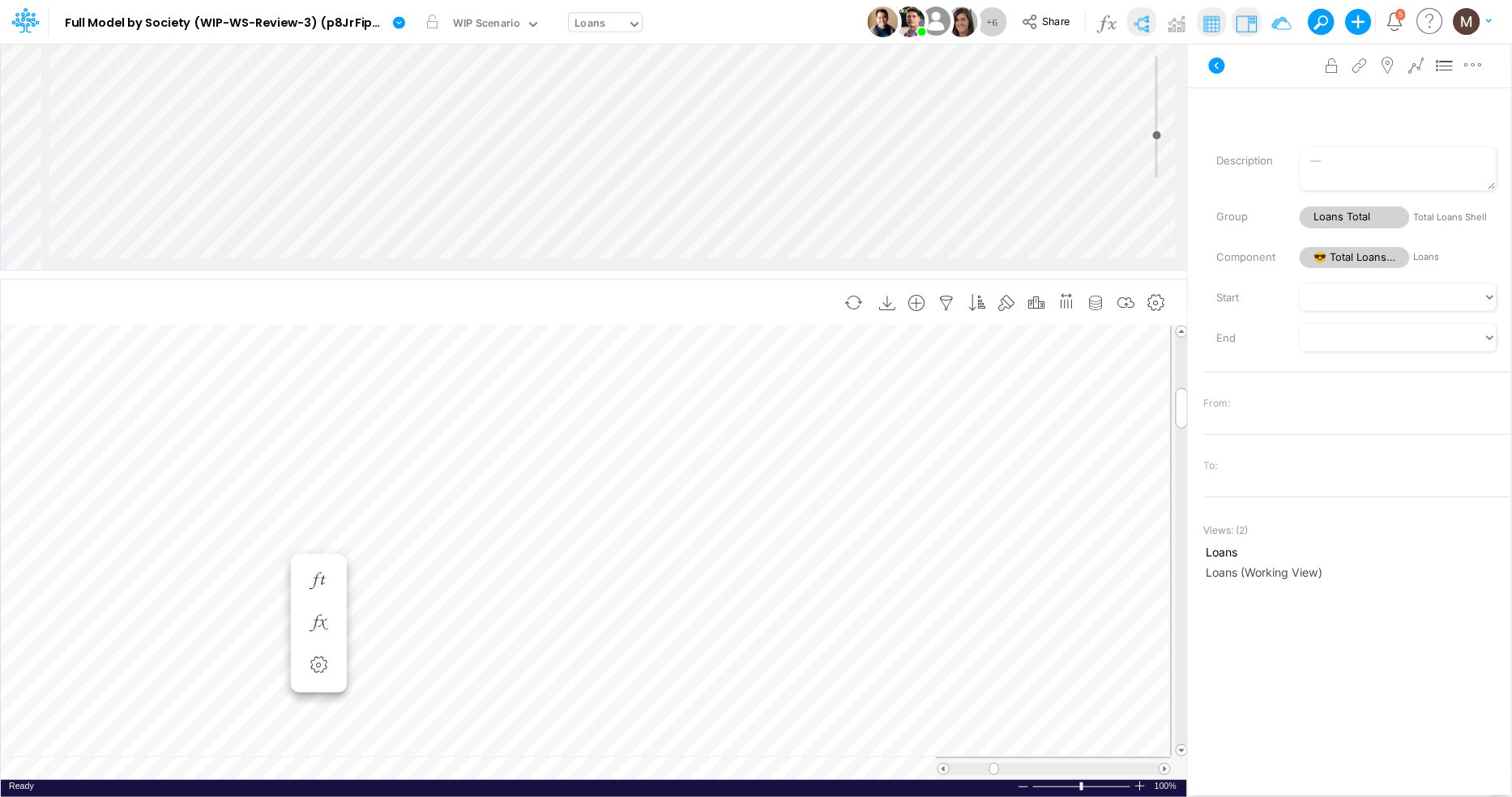
scroll to position [0, 1]
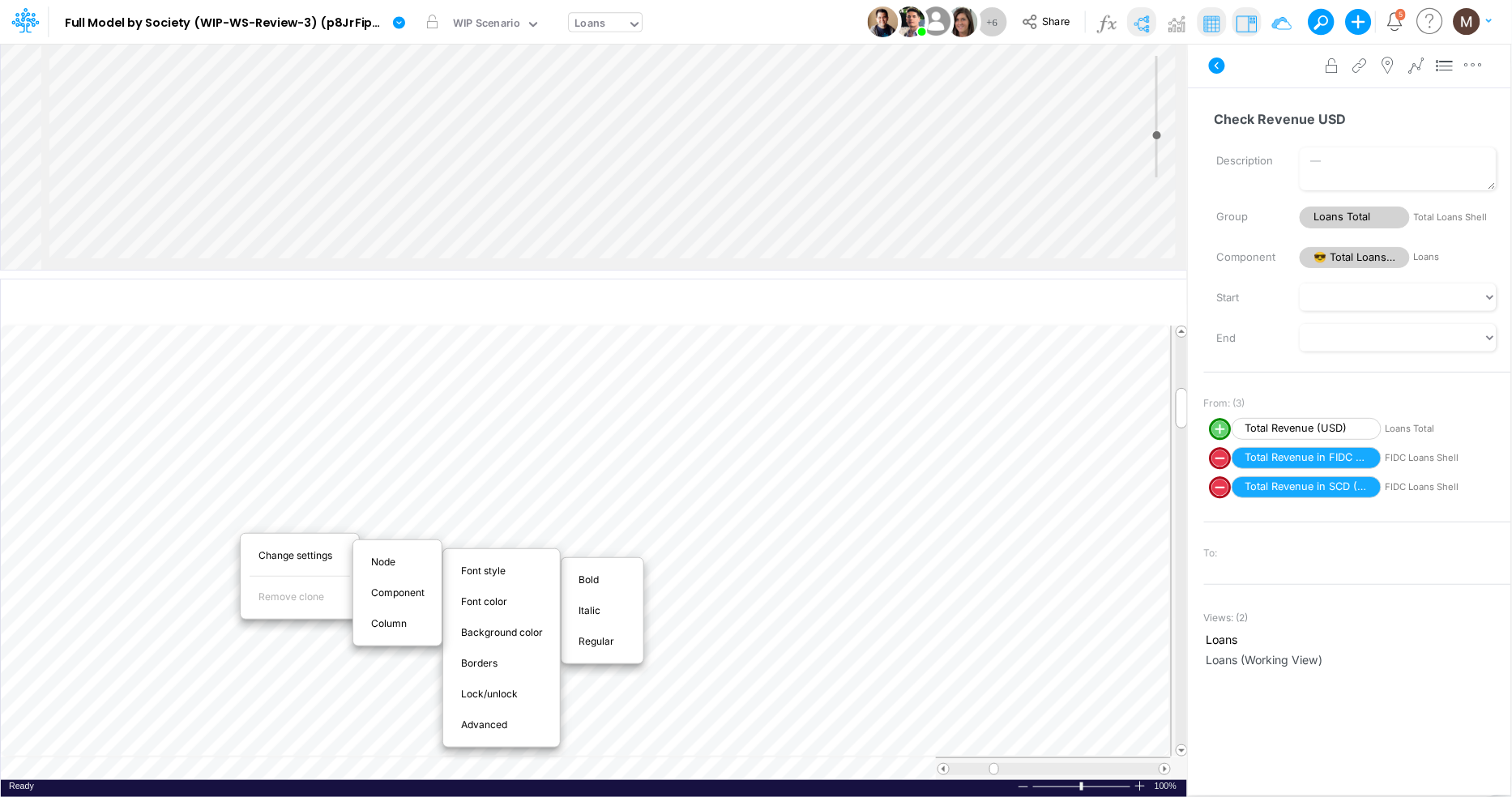
click at [591, 613] on span "Italic" at bounding box center [599, 611] width 40 height 15
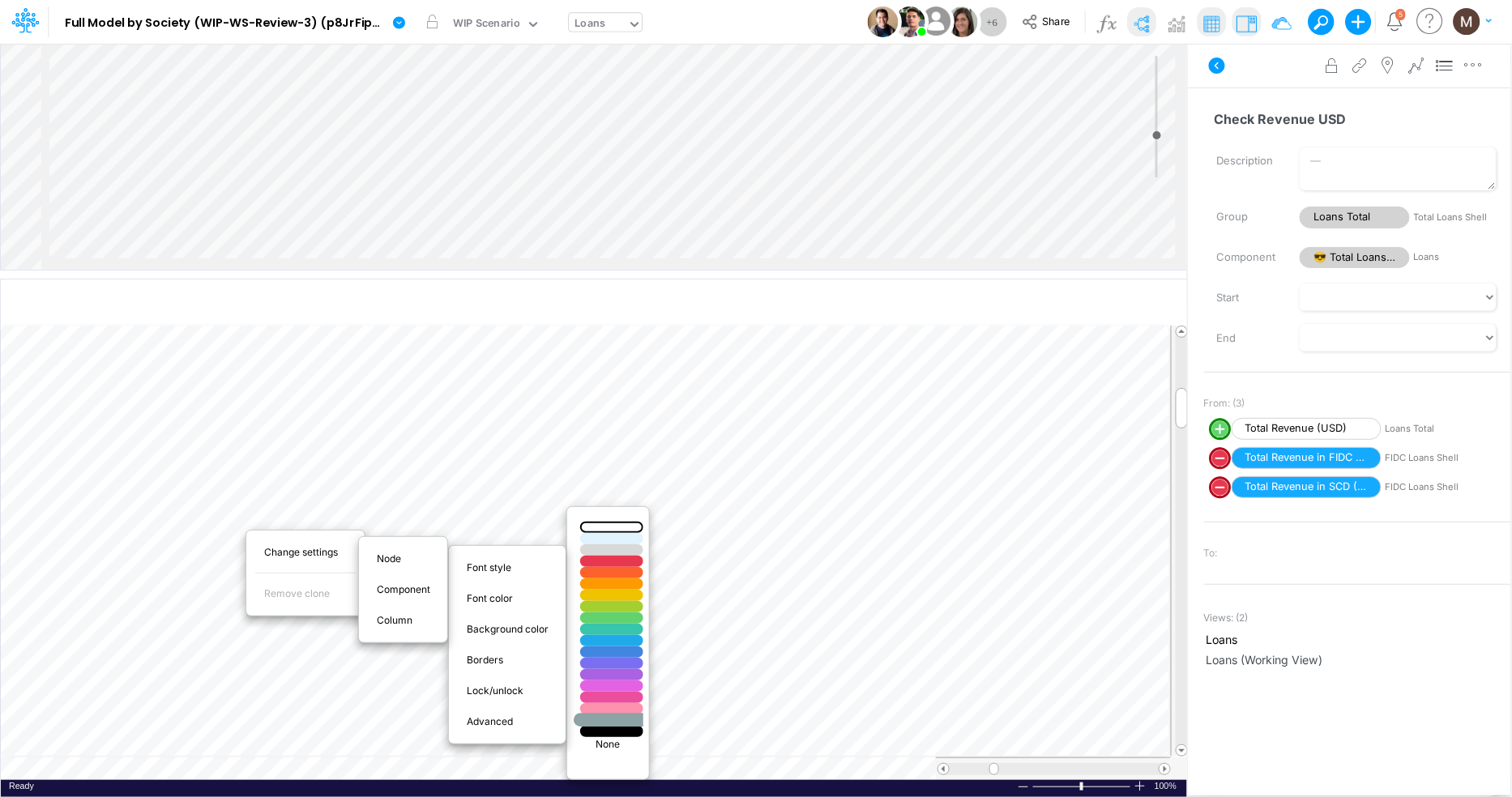
click at [606, 722] on div at bounding box center [612, 720] width 77 height 14
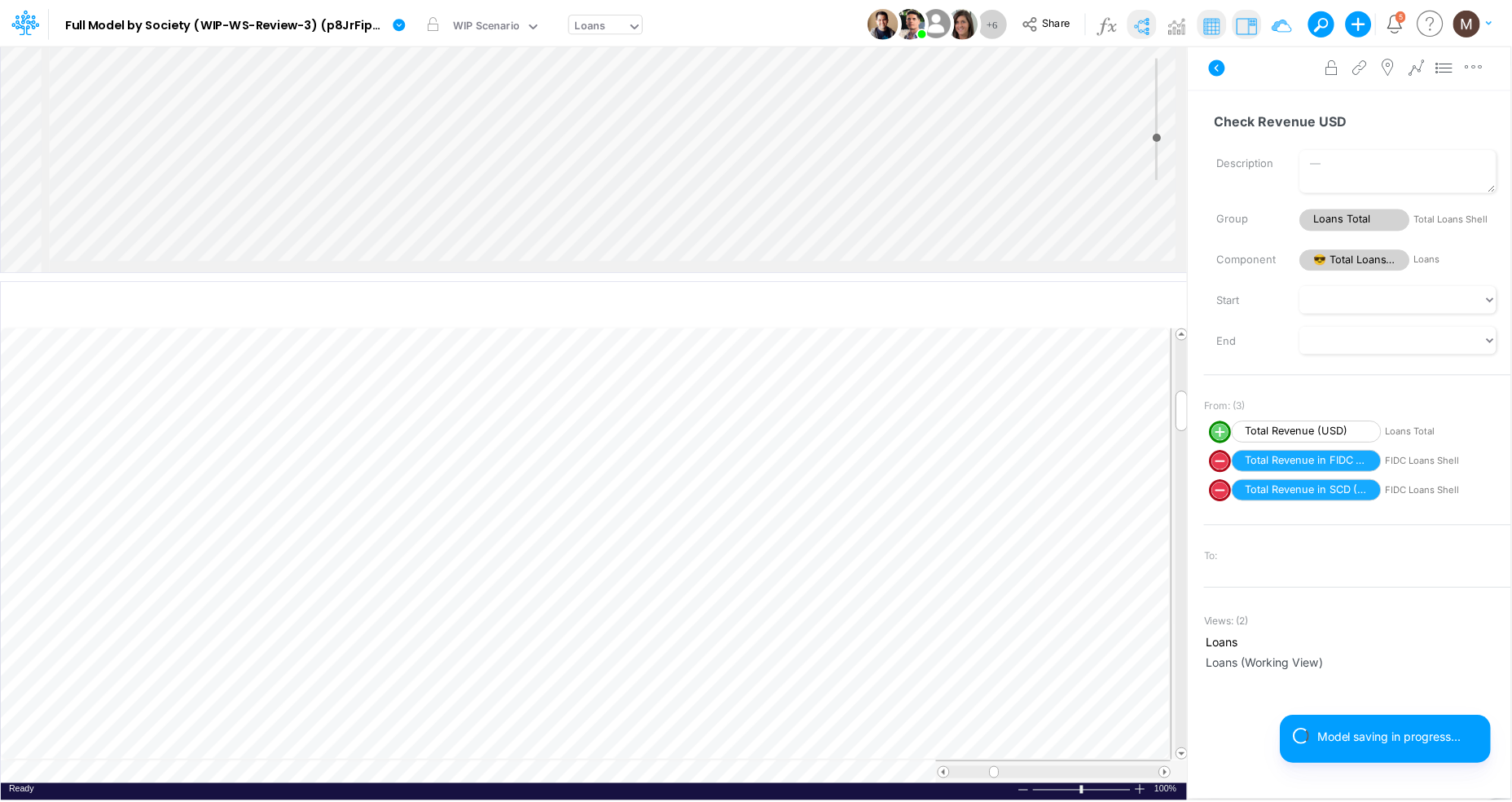
scroll to position [0, 1]
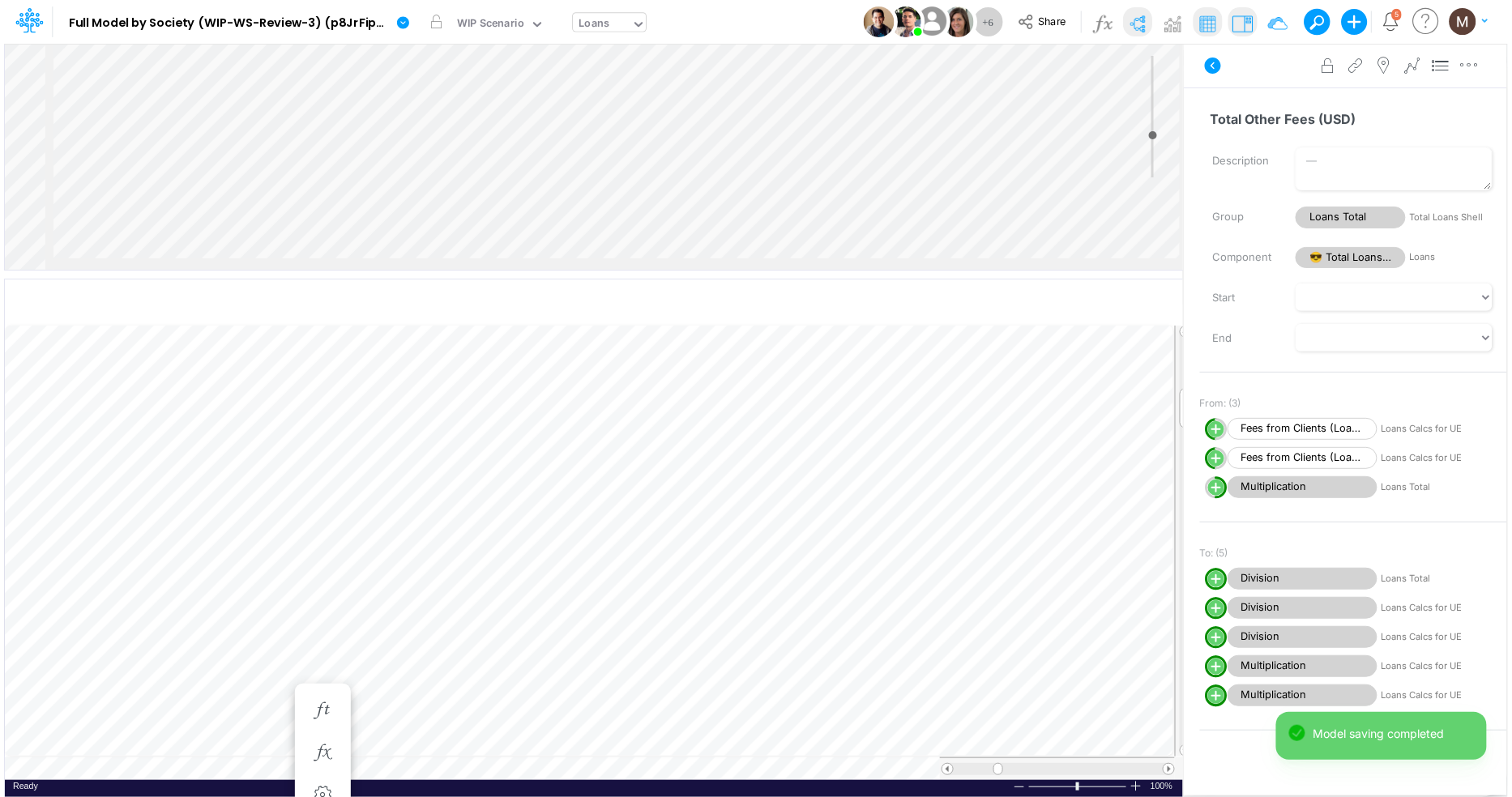
scroll to position [0, 1]
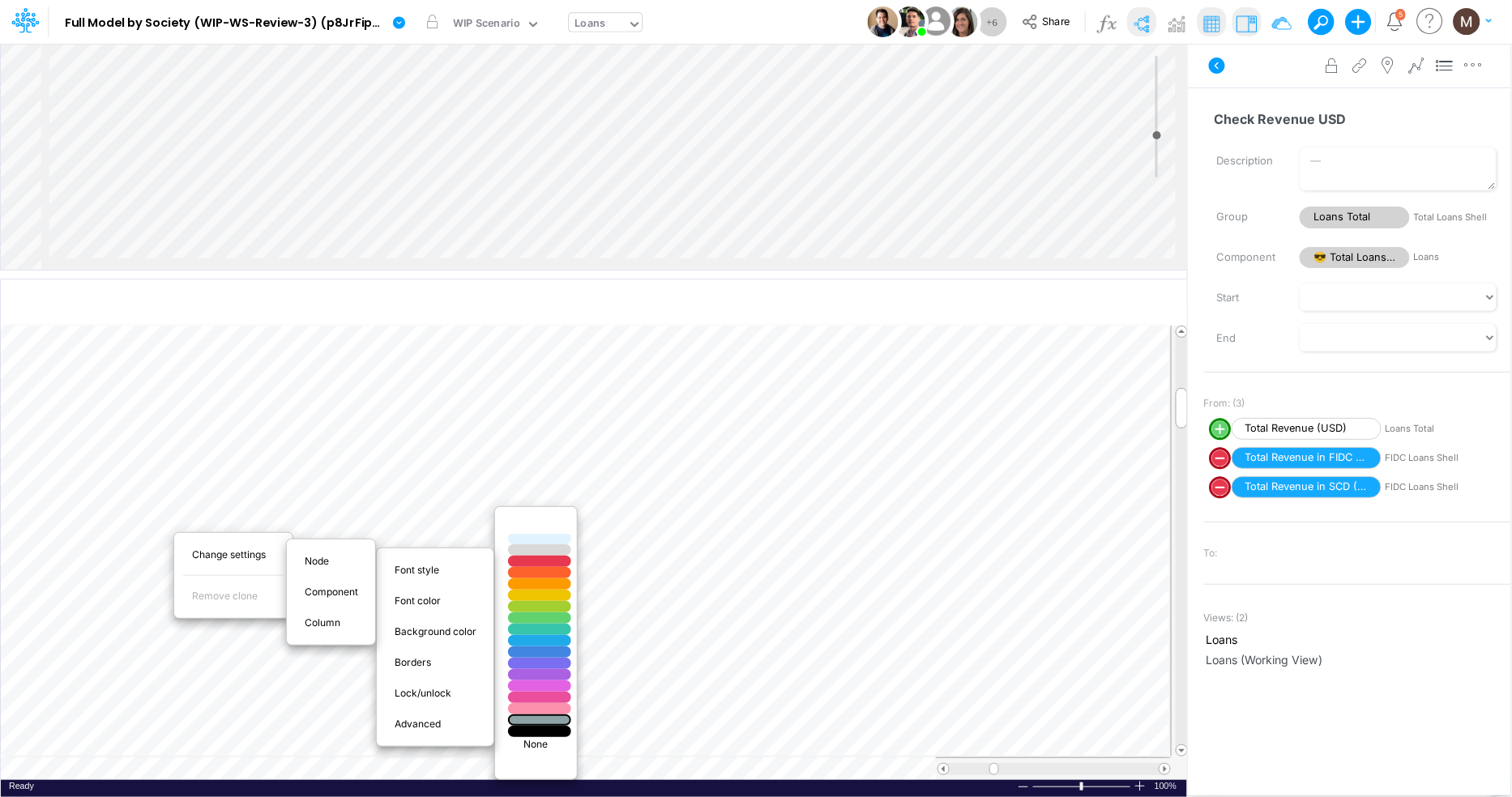
click at [552, 528] on div at bounding box center [539, 528] width 77 height 14
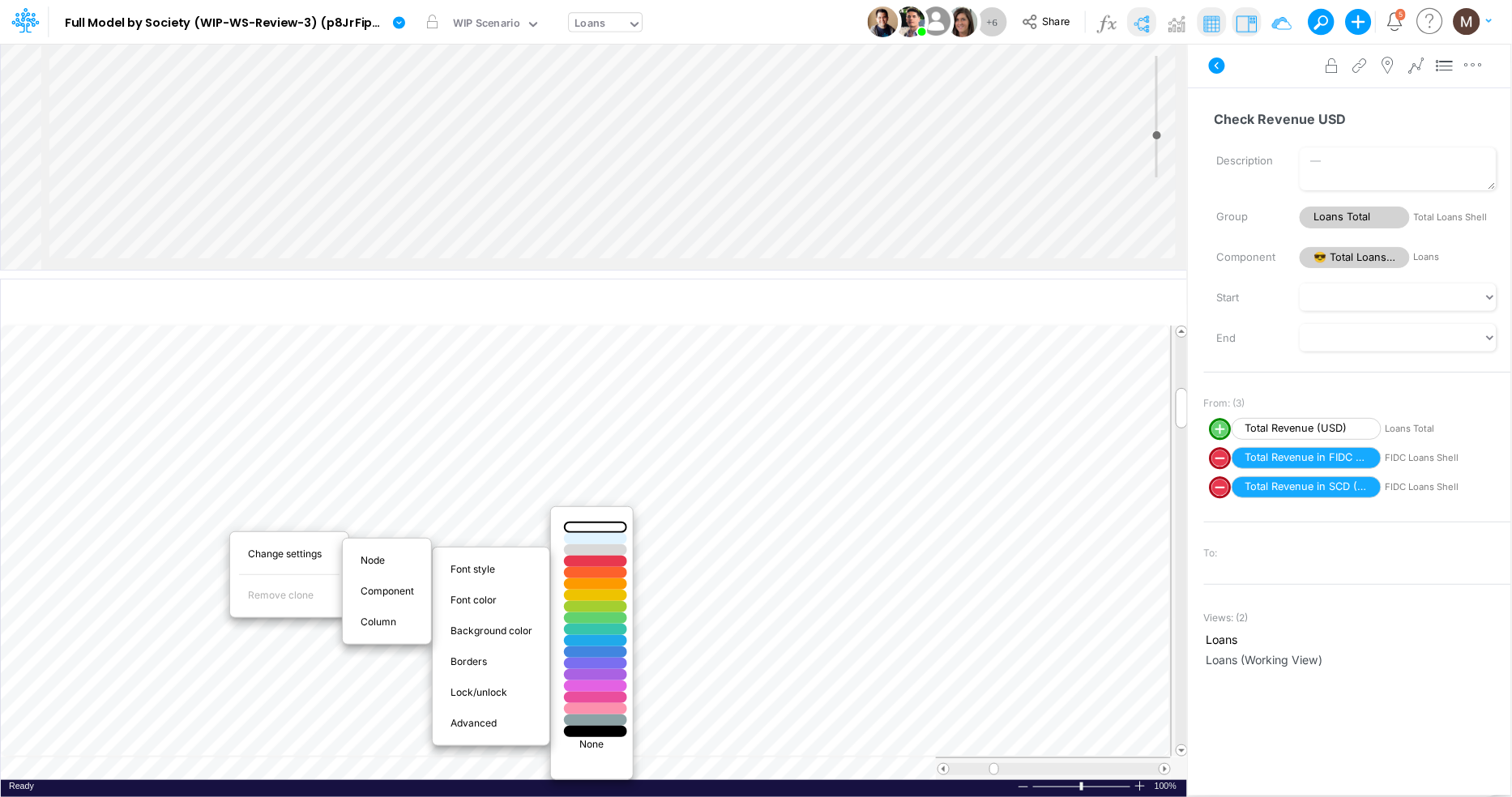
click at [589, 745] on p "None" at bounding box center [591, 744] width 66 height 15
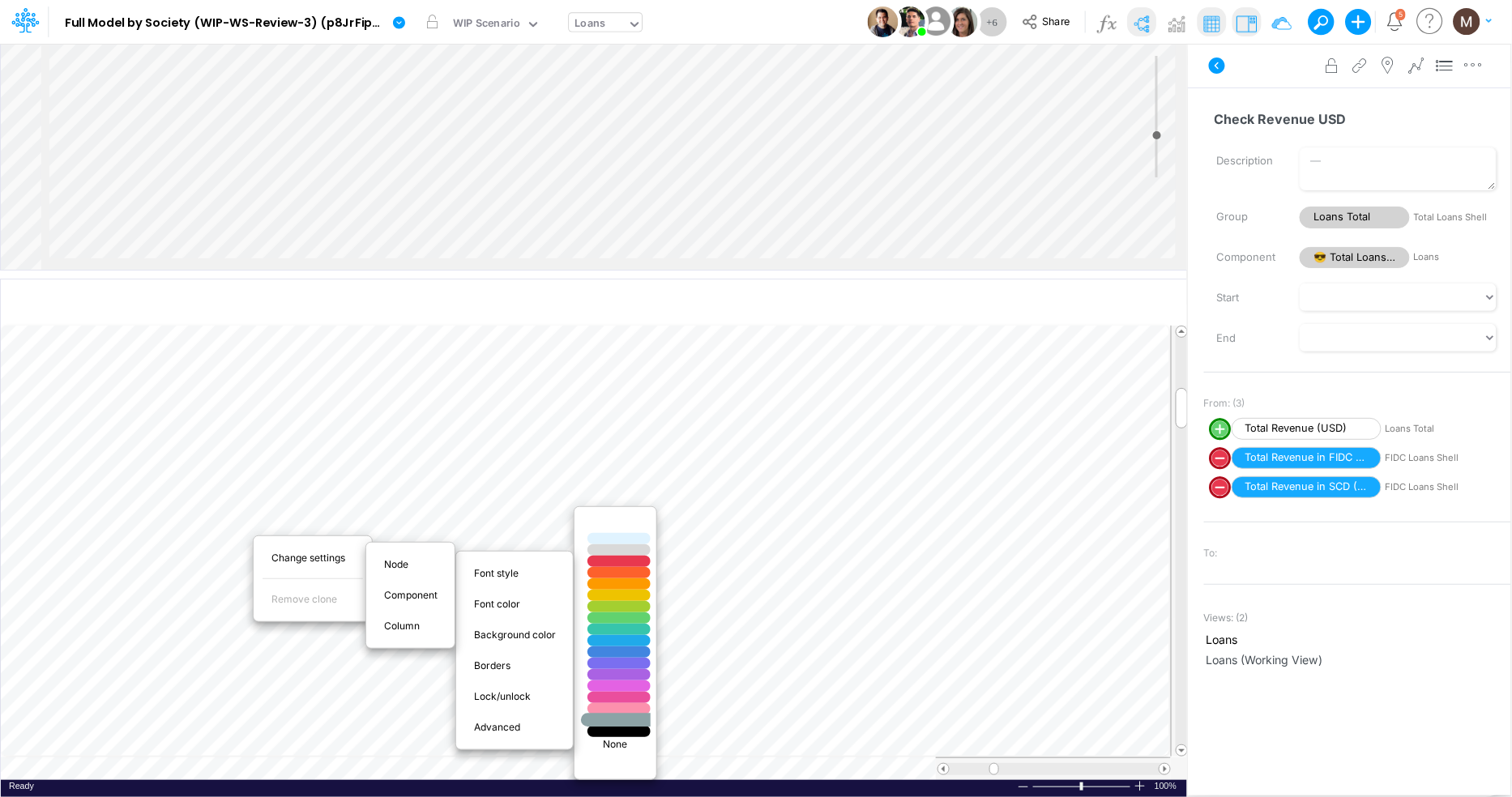
click at [621, 721] on div at bounding box center [619, 720] width 77 height 14
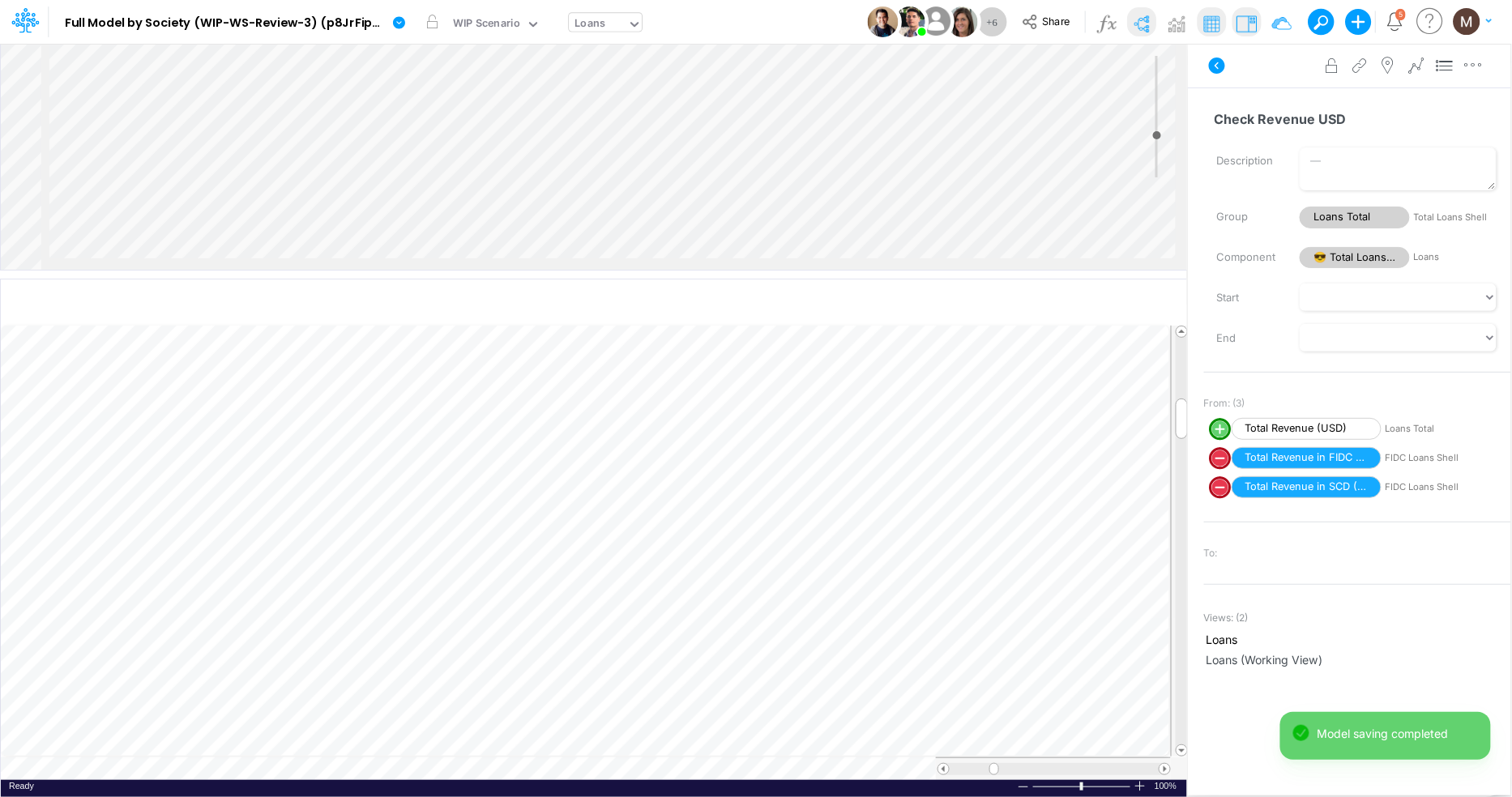
scroll to position [0, 1]
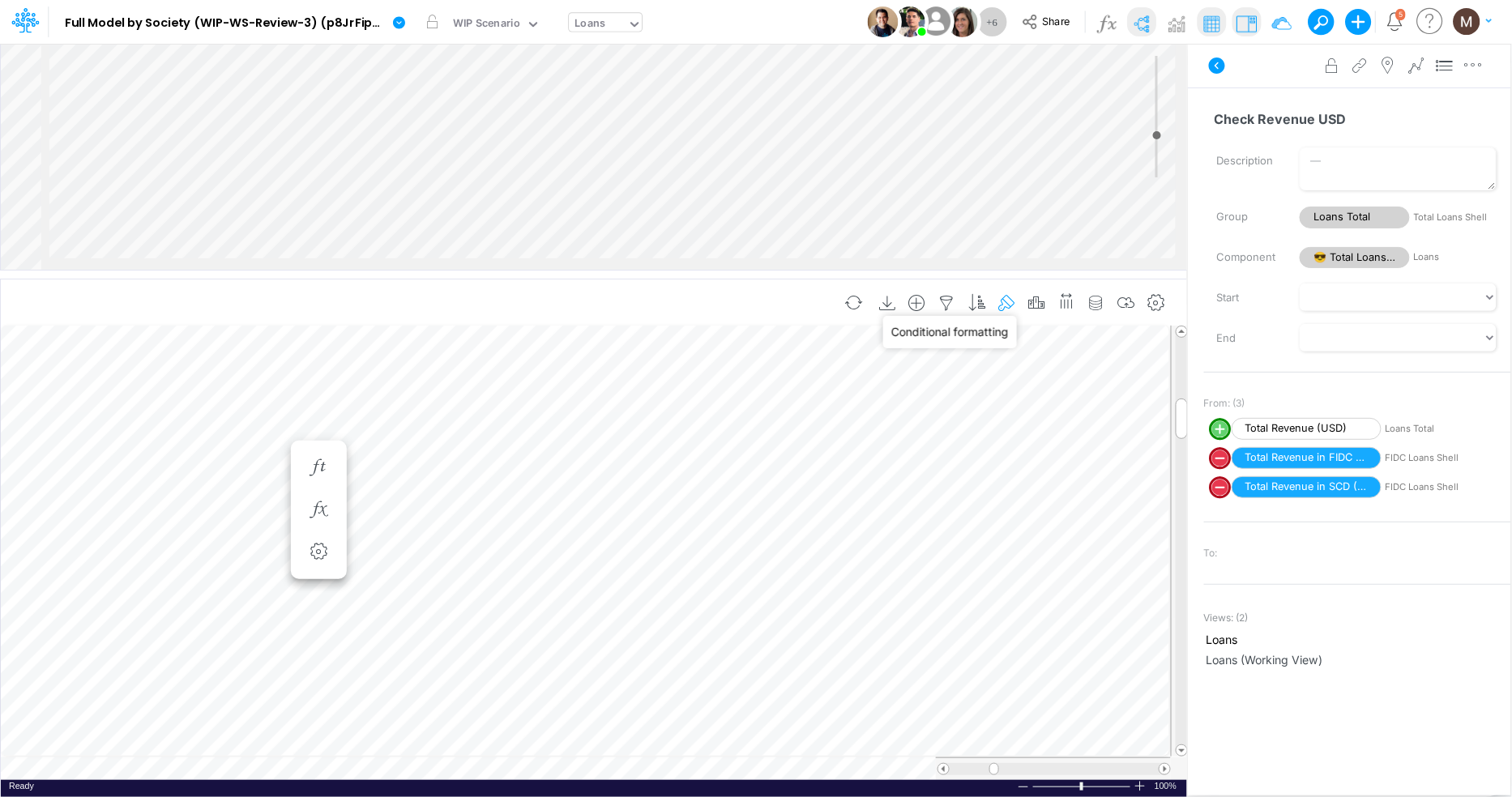
click at [1008, 301] on icon "button" at bounding box center [1007, 303] width 25 height 17
click at [716, 410] on icon "button" at bounding box center [717, 407] width 11 height 11
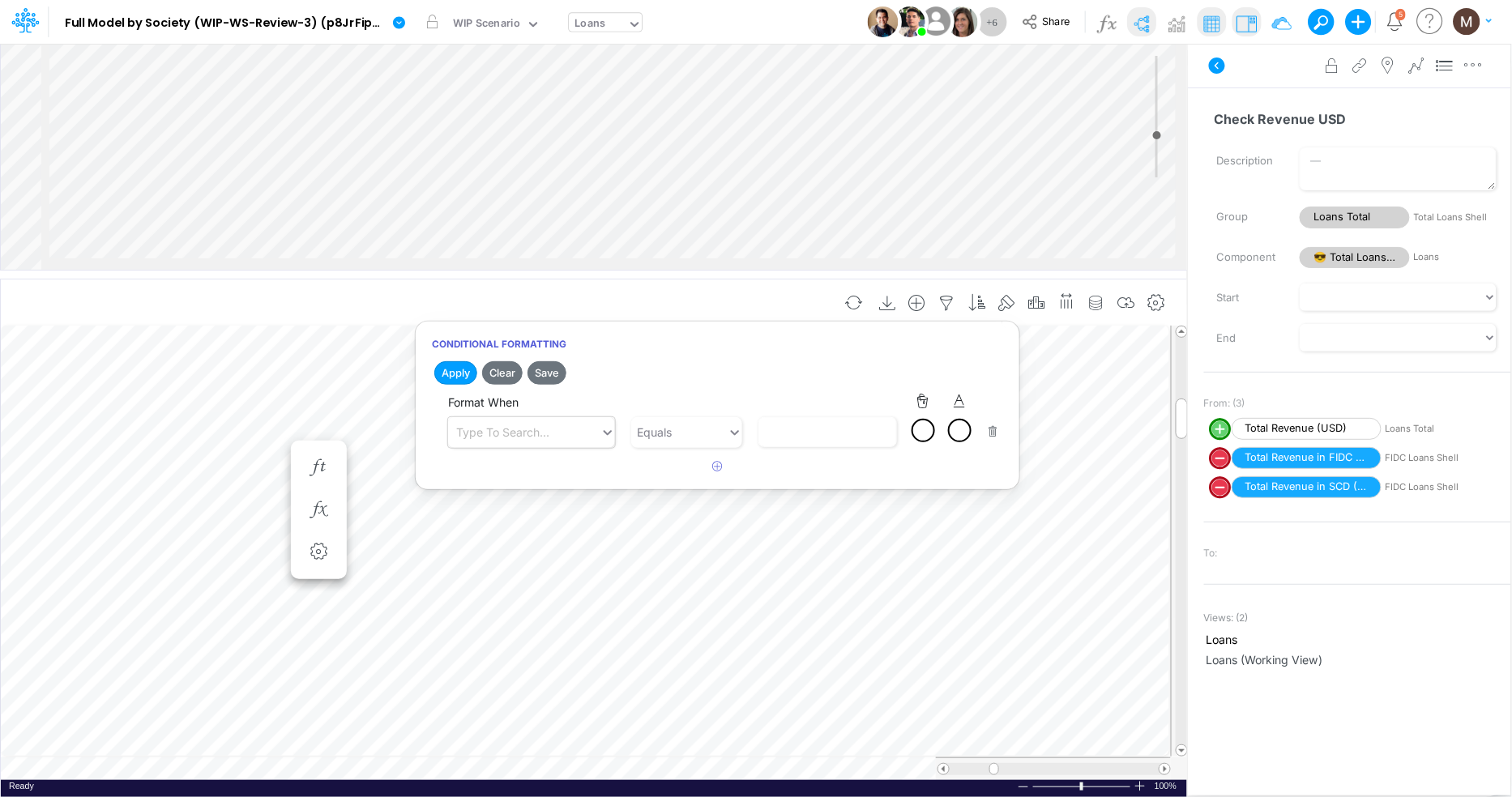
click at [547, 436] on div "Type to search..." at bounding box center [503, 431] width 93 height 17
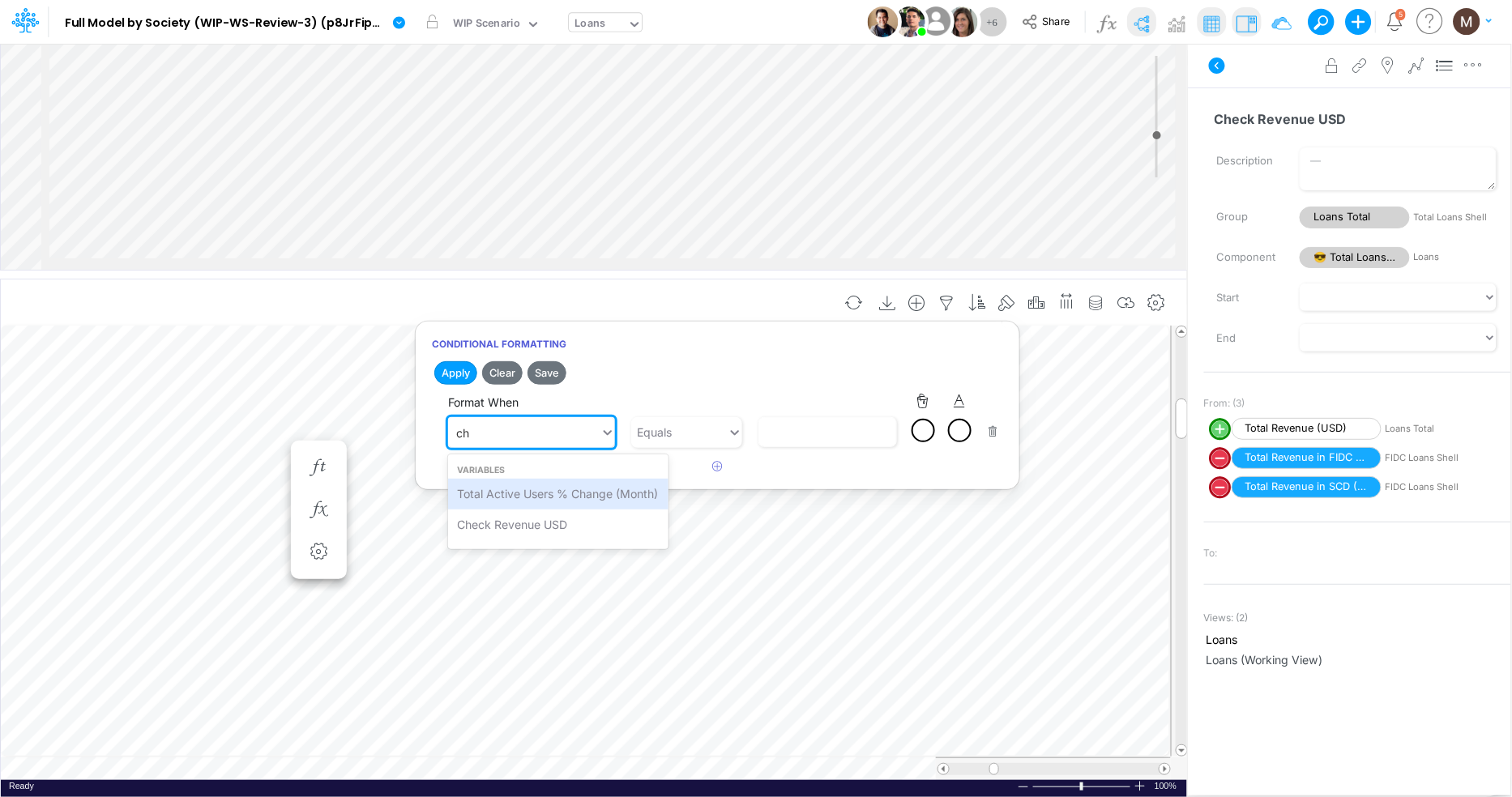
type input "che"
click at [546, 494] on div "Check Revenue USD" at bounding box center [531, 494] width 166 height 30
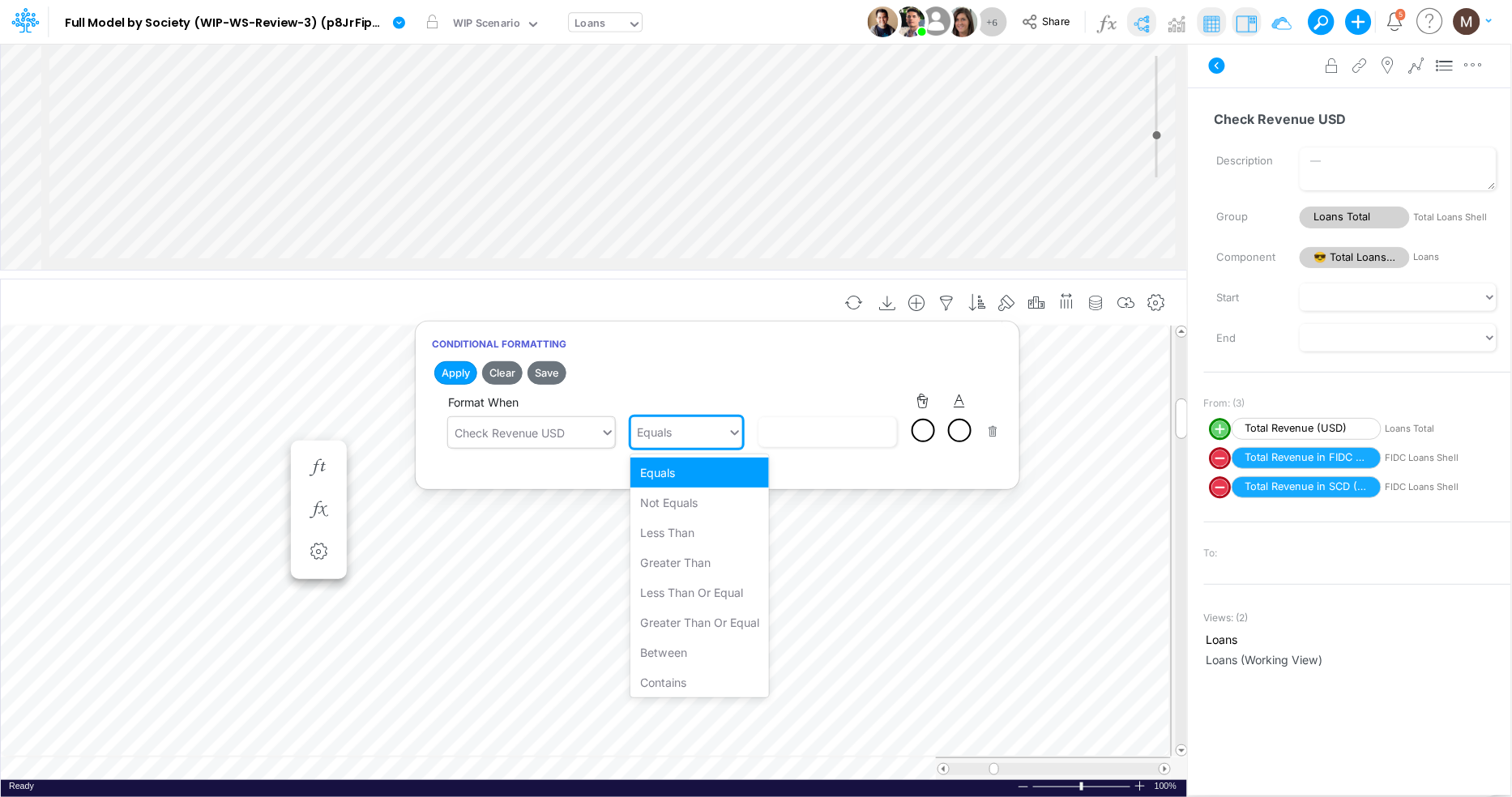
click at [671, 433] on div "Equals" at bounding box center [655, 431] width 35 height 17
click at [676, 499] on div "Not Equals" at bounding box center [699, 502] width 138 height 30
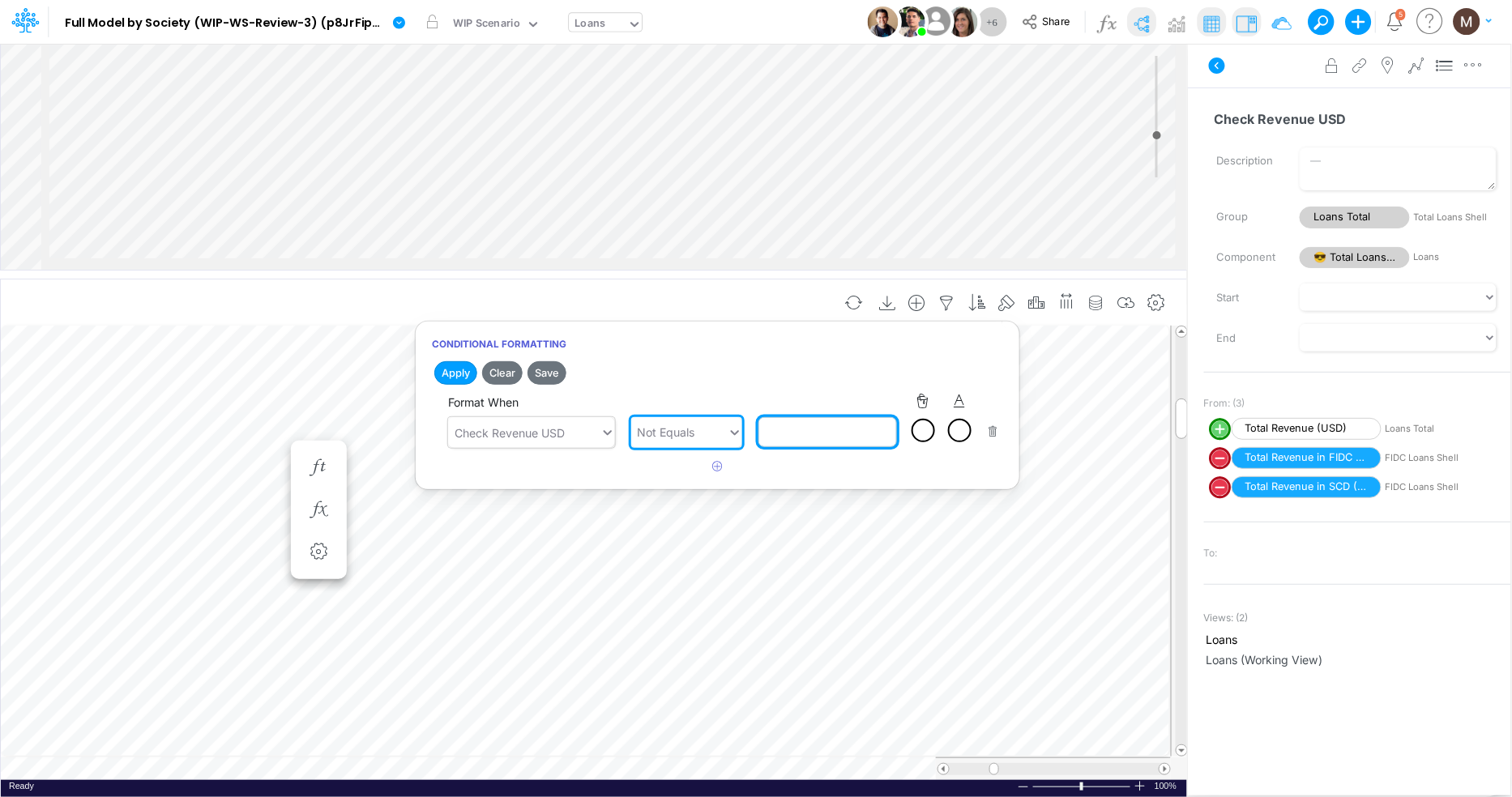
click at [782, 439] on input "text" at bounding box center [827, 432] width 138 height 30
type input "0"
click at [921, 448] on article "Format when Check Revenue USD Not Equals 0" at bounding box center [717, 422] width 570 height 58
click at [919, 435] on div at bounding box center [922, 430] width 20 height 20
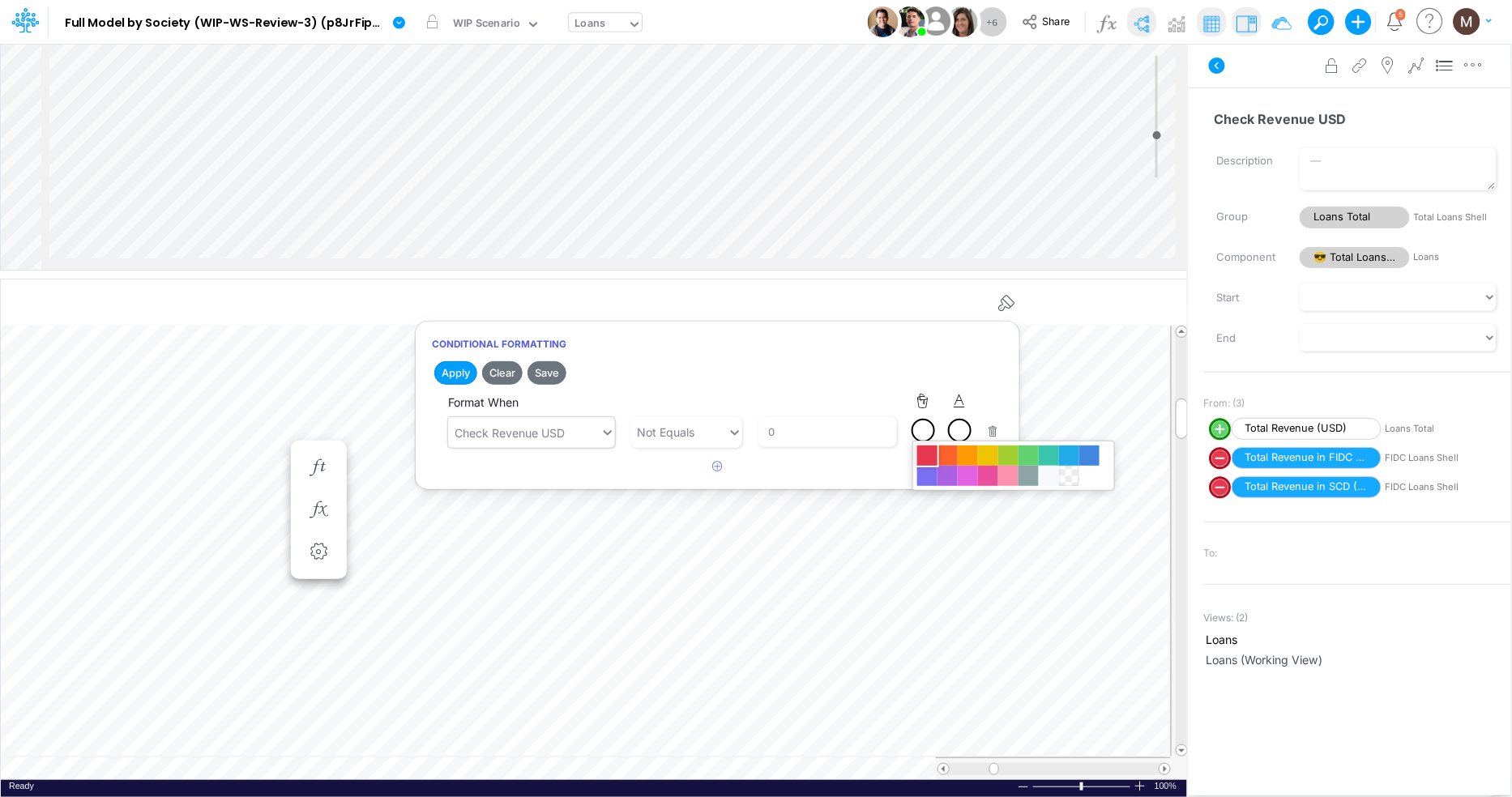
click at [928, 454] on div at bounding box center [927, 455] width 20 height 20
click at [958, 429] on div at bounding box center [959, 430] width 20 height 20
click at [933, 375] on div at bounding box center [756, 402] width 1512 height 789
click at [955, 435] on div at bounding box center [959, 430] width 20 height 20
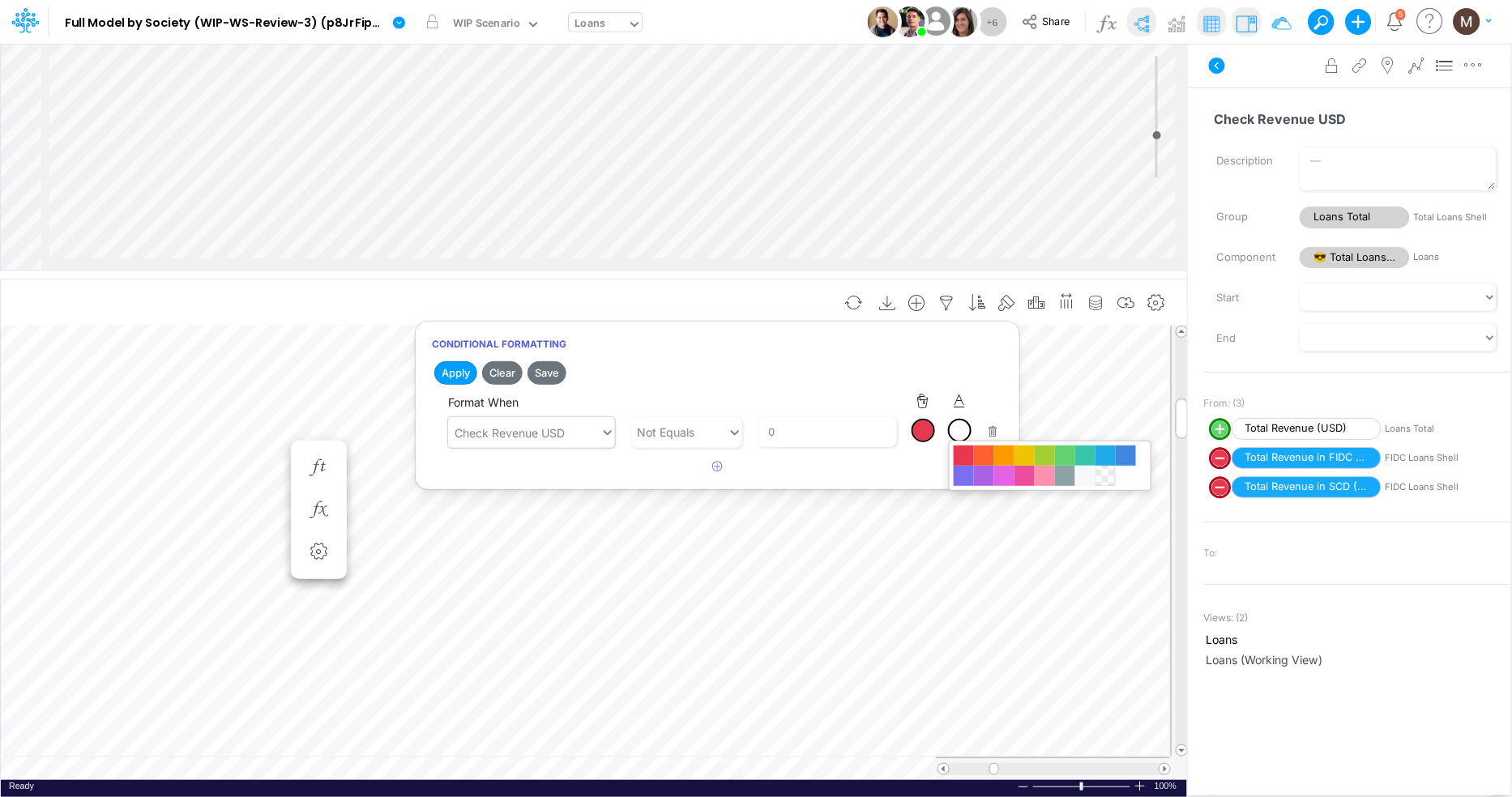
click at [914, 464] on div at bounding box center [756, 402] width 1512 height 789
click at [556, 372] on button "Save" at bounding box center [547, 373] width 39 height 24
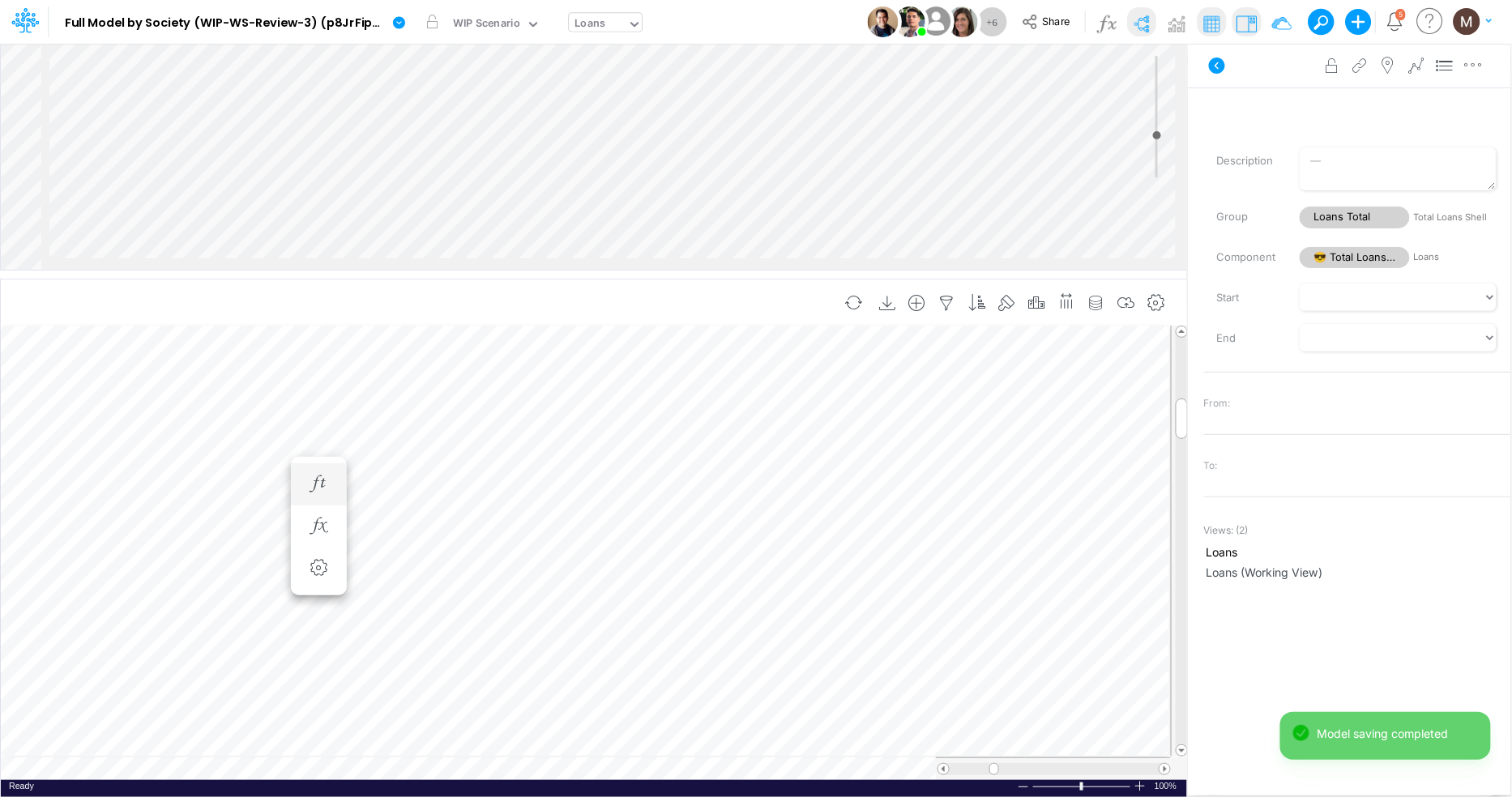
scroll to position [0, 1]
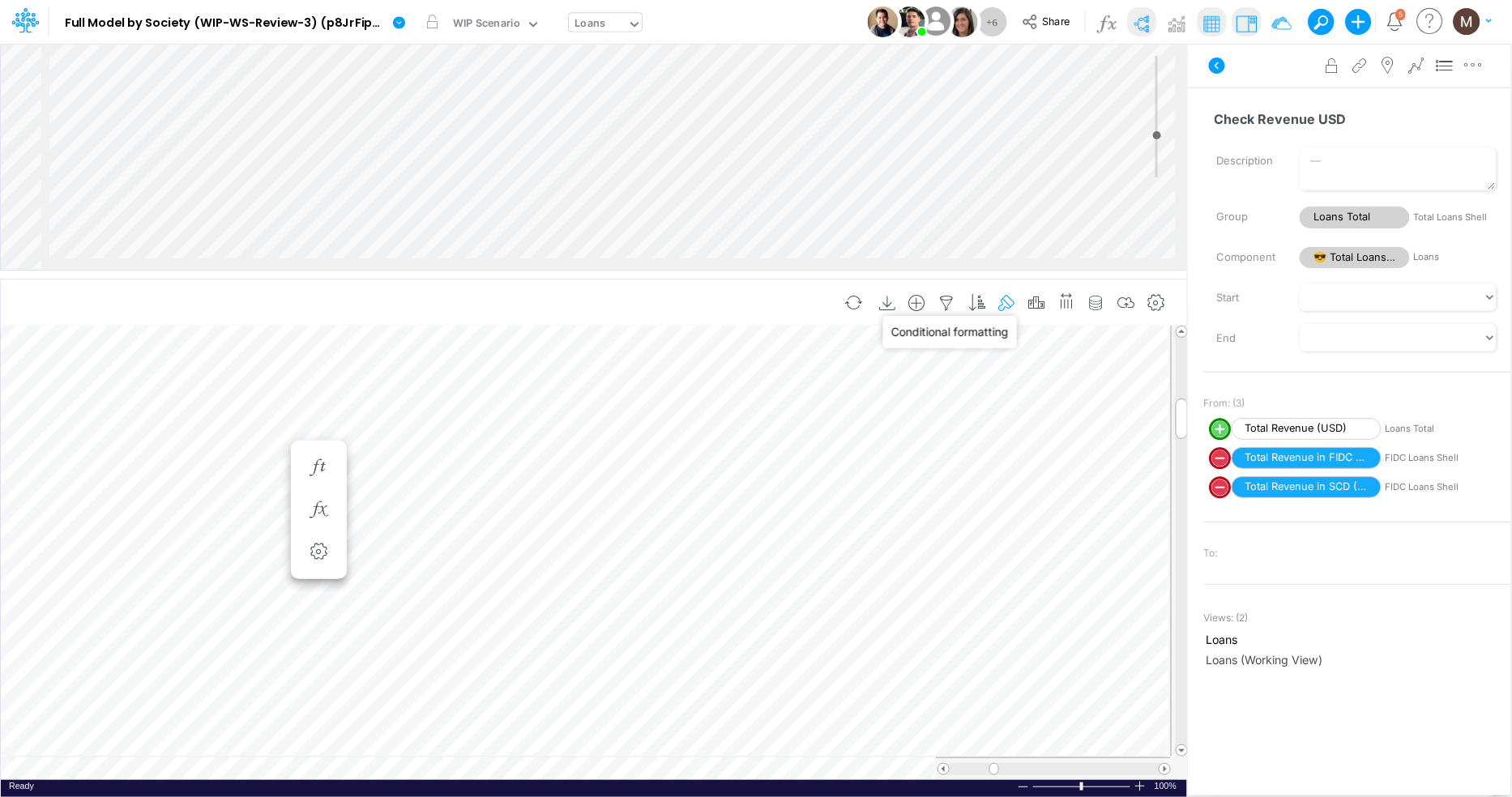
click at [1003, 298] on icon "button" at bounding box center [1007, 303] width 25 height 17
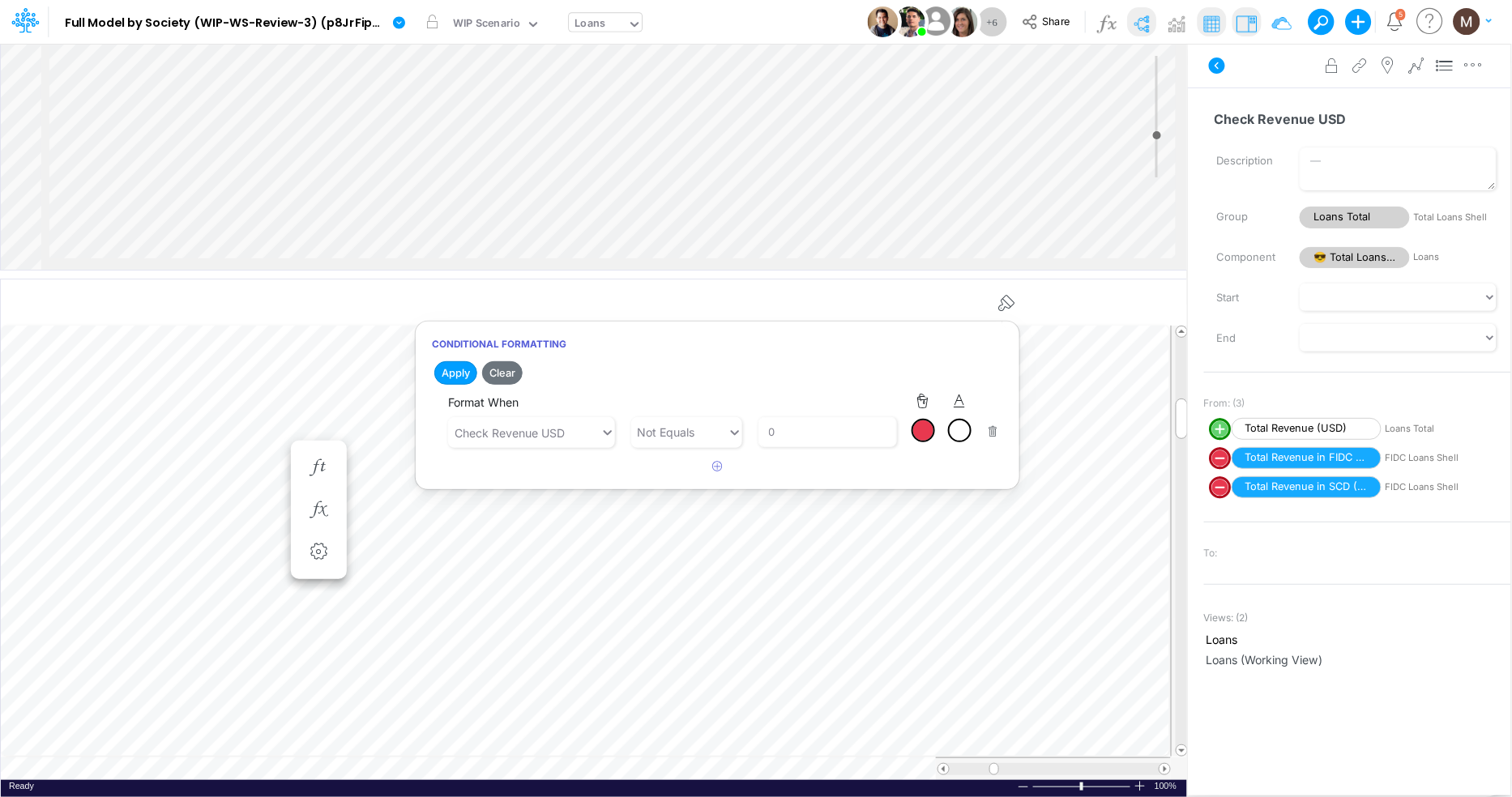
click at [918, 431] on div at bounding box center [922, 430] width 20 height 20
click at [1011, 469] on div at bounding box center [1008, 475] width 20 height 20
click at [547, 372] on button "Save" at bounding box center [547, 373] width 39 height 24
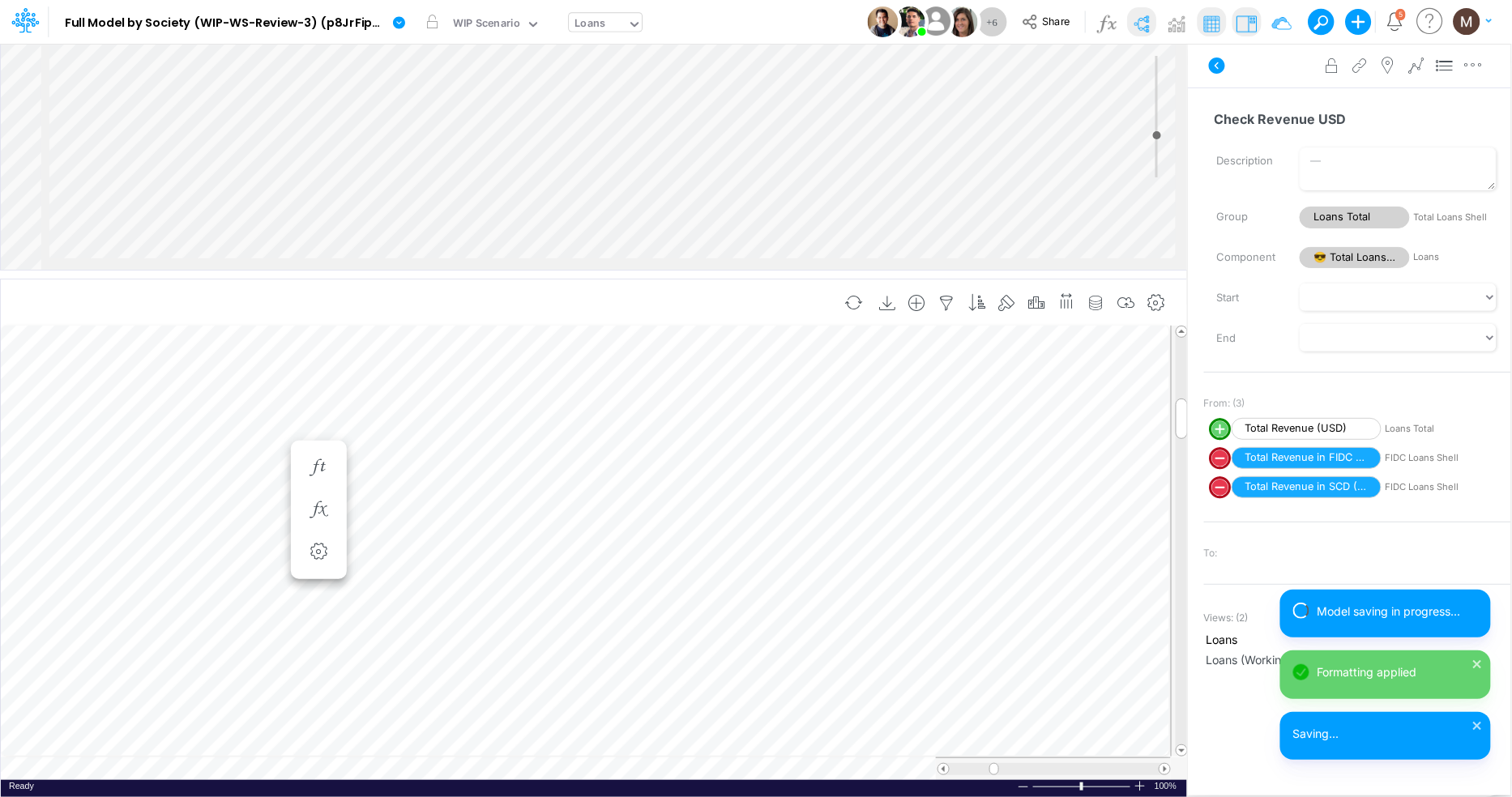
scroll to position [0, 1]
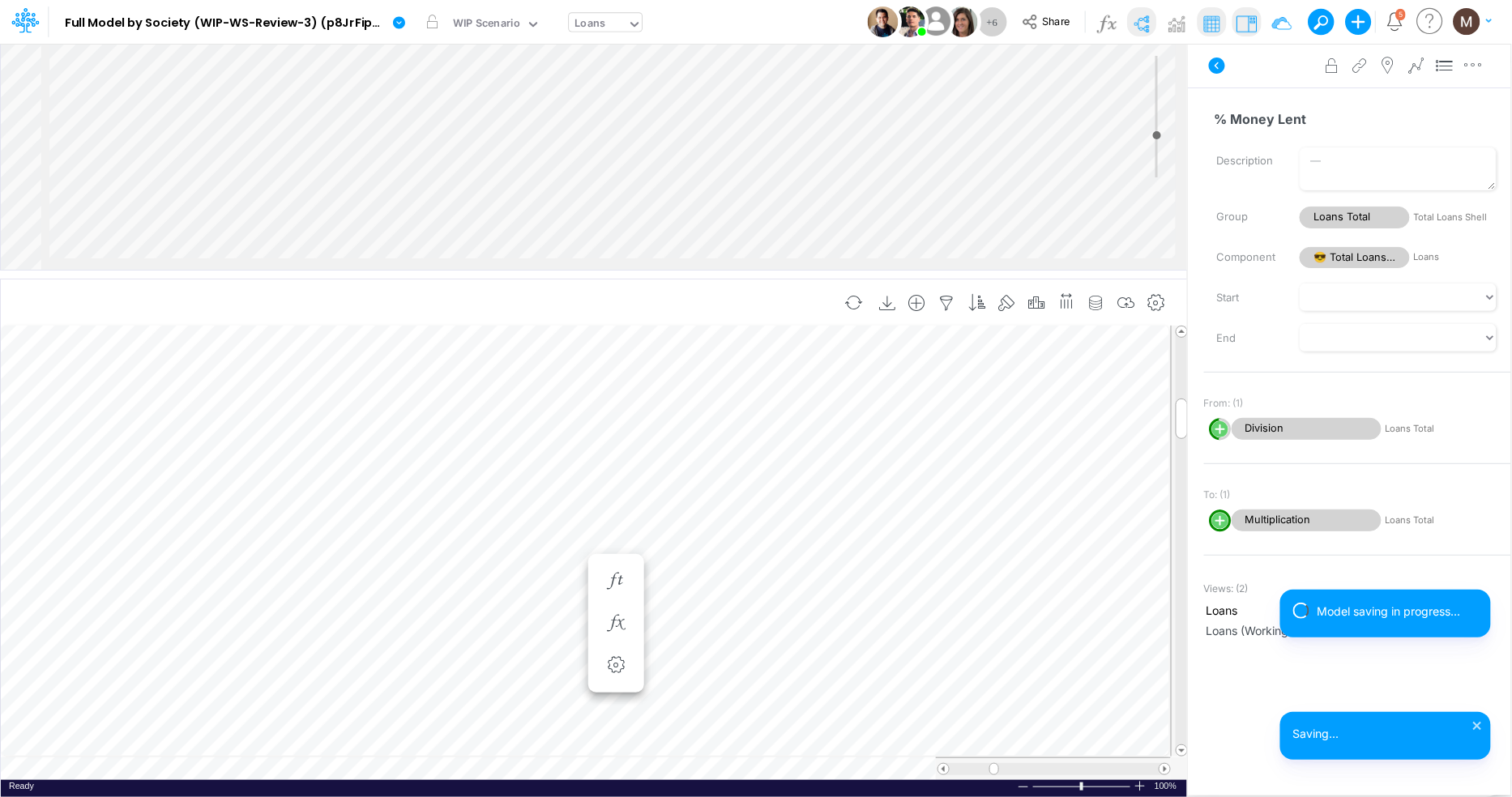
scroll to position [0, 1]
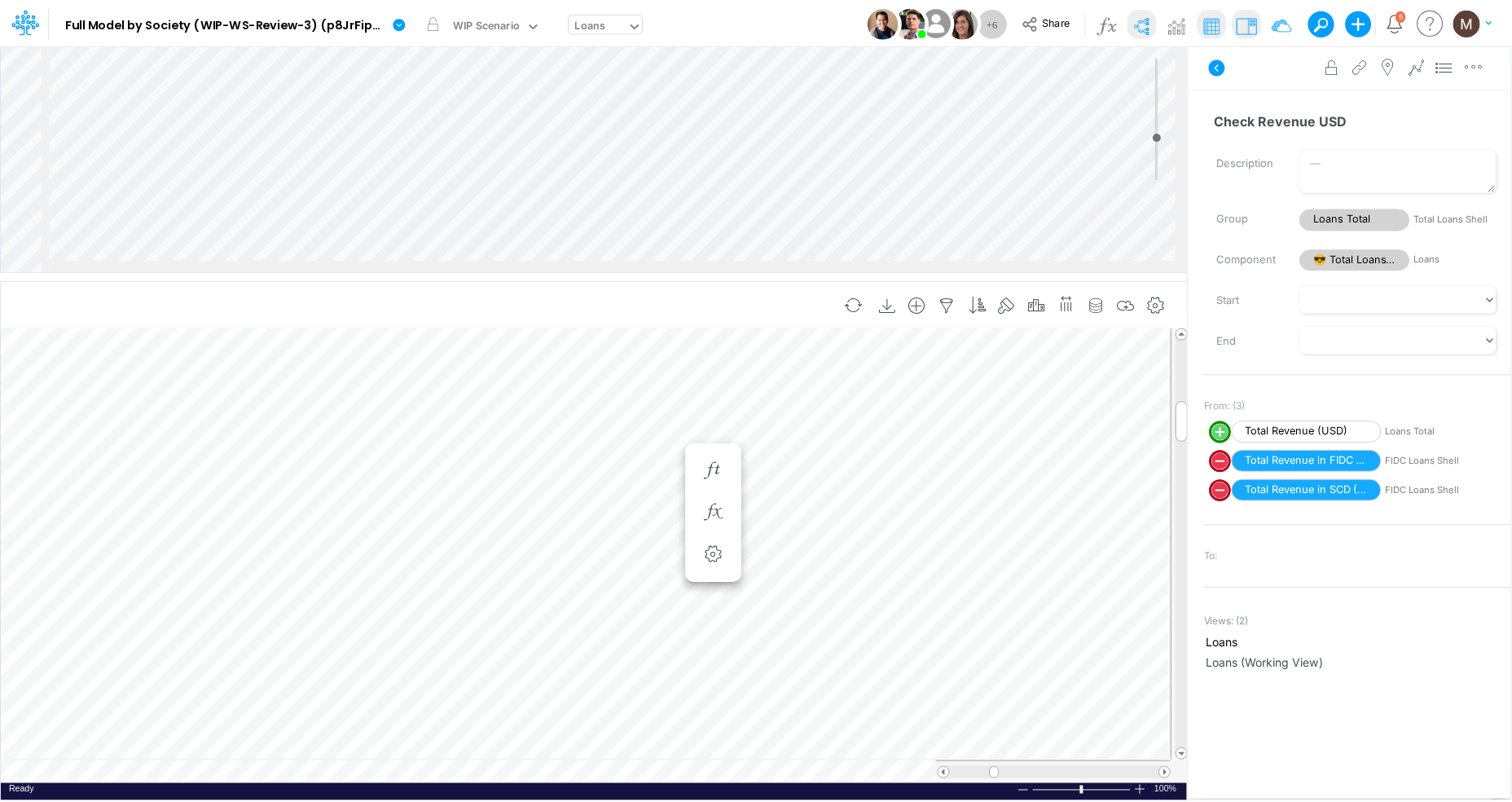
scroll to position [0, 1]
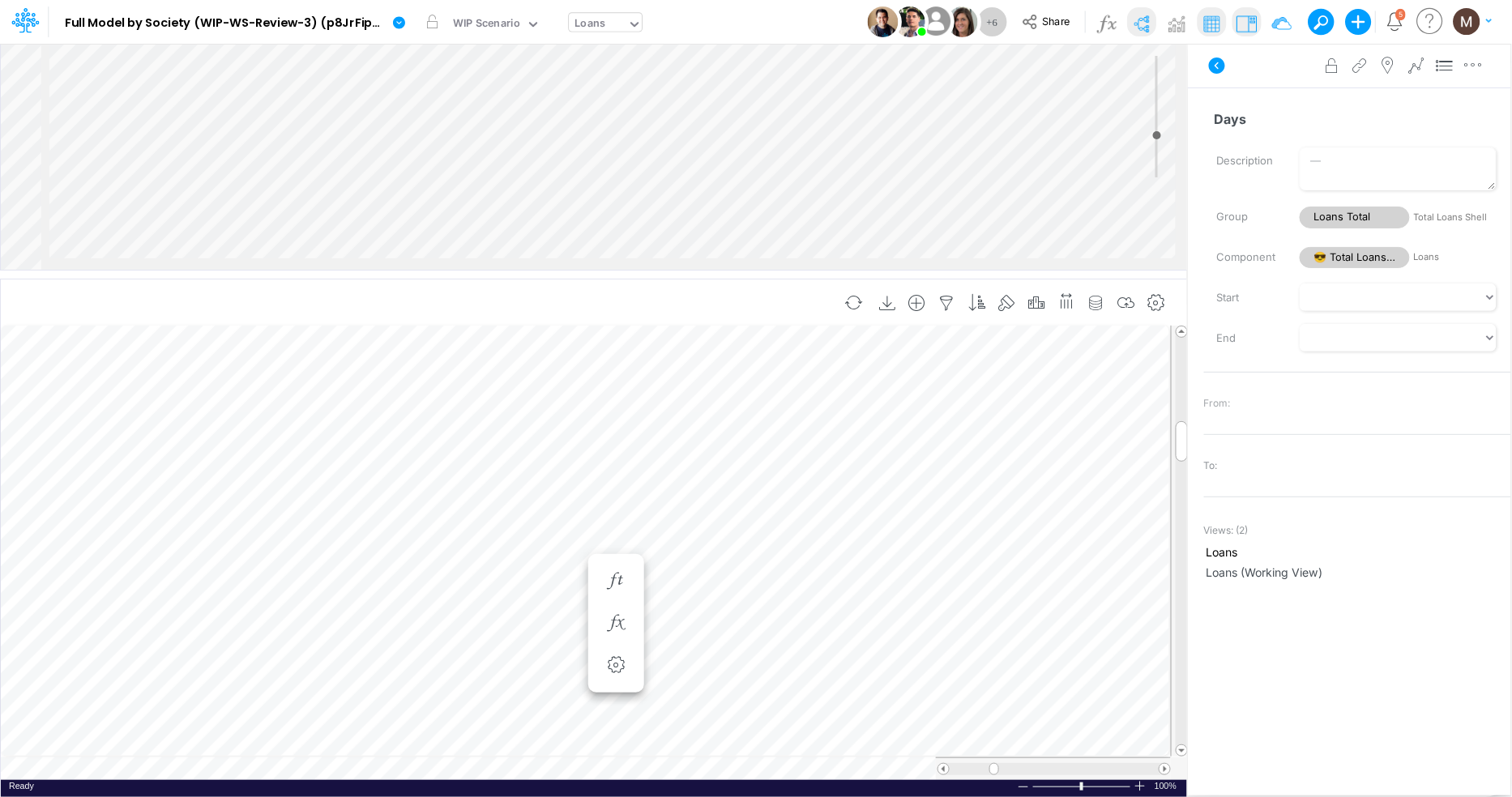
scroll to position [0, 1]
click at [615, 573] on icon "button" at bounding box center [616, 574] width 25 height 17
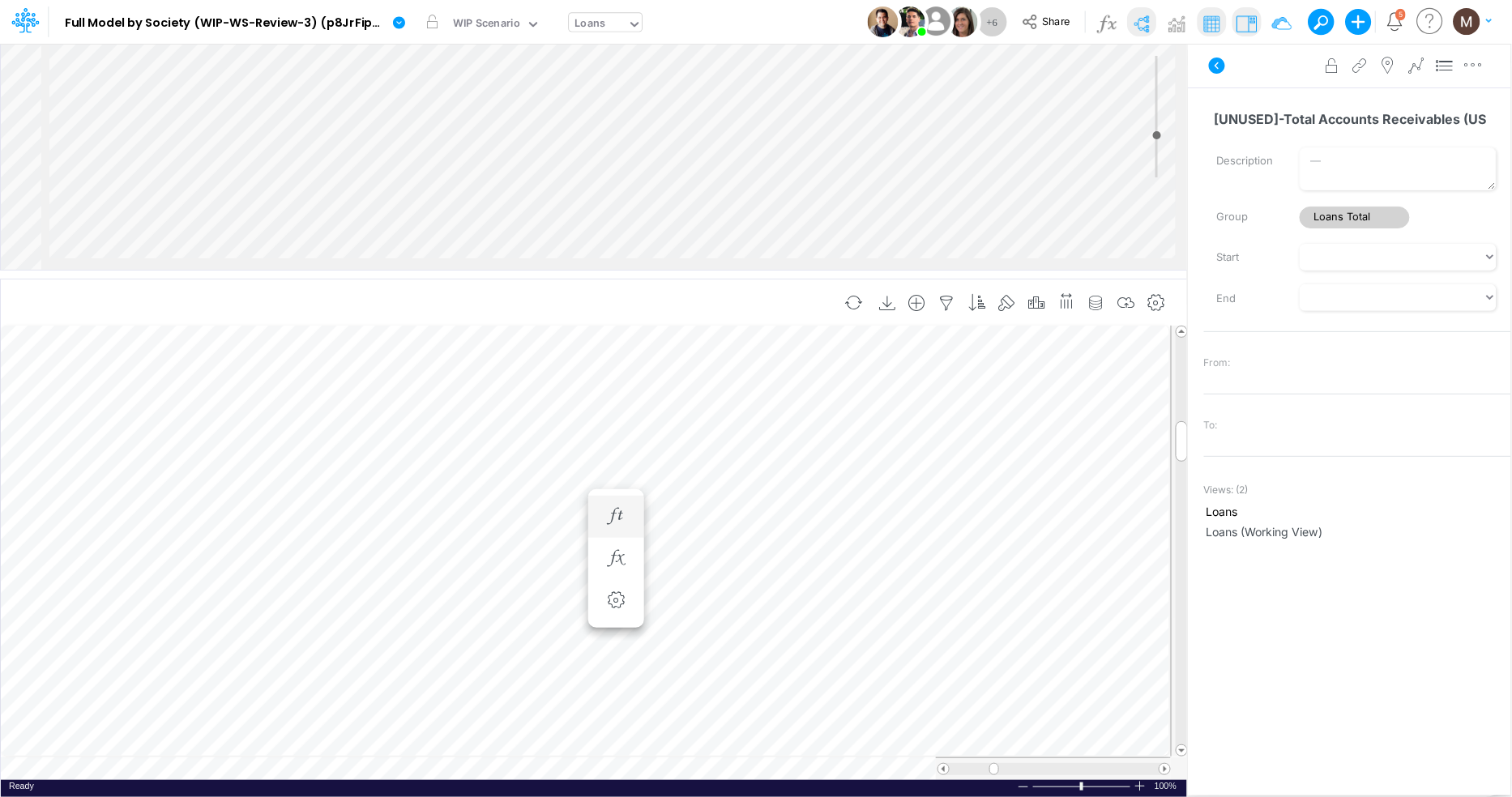
scroll to position [0, 1]
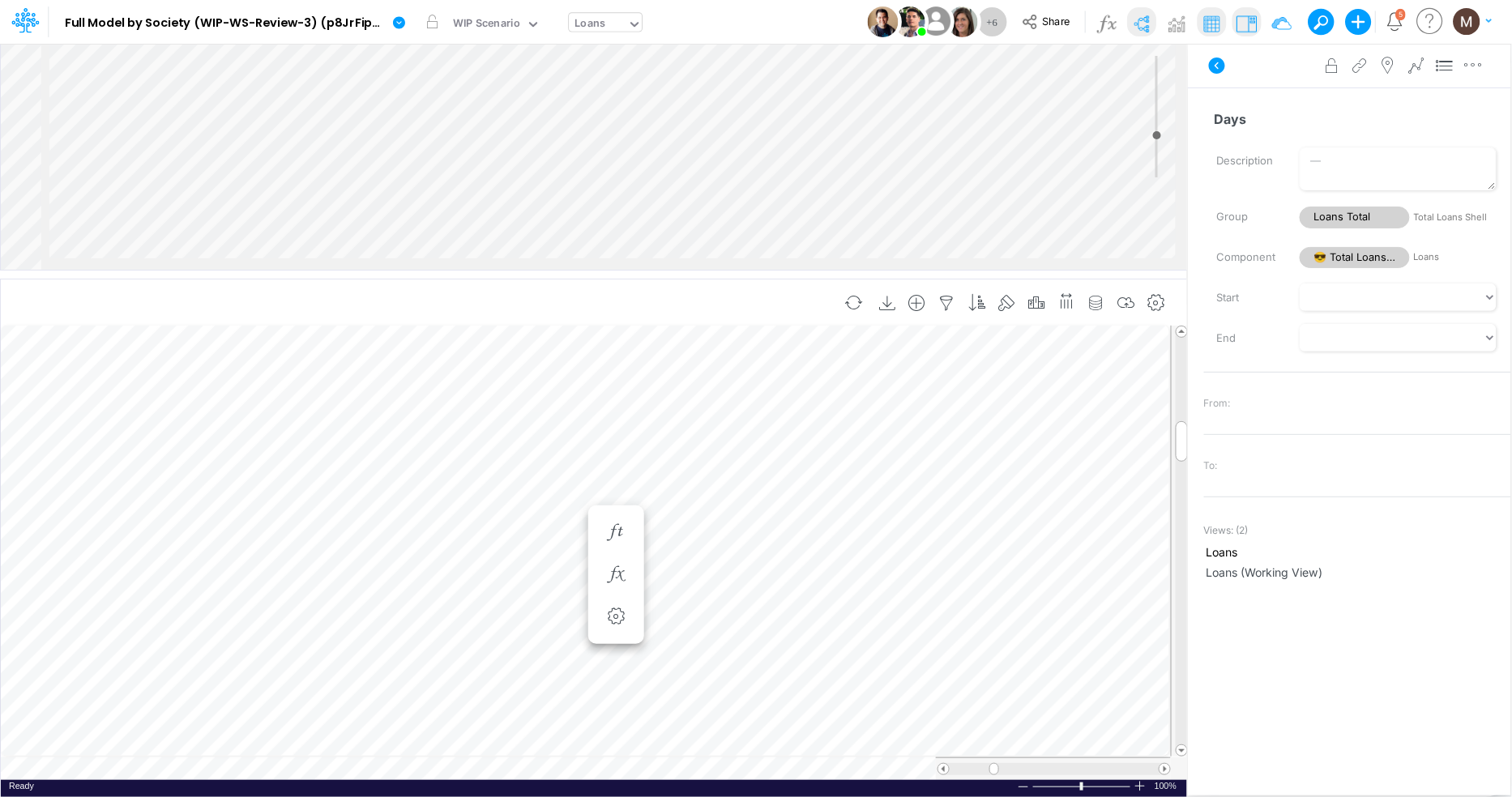
scroll to position [0, 1]
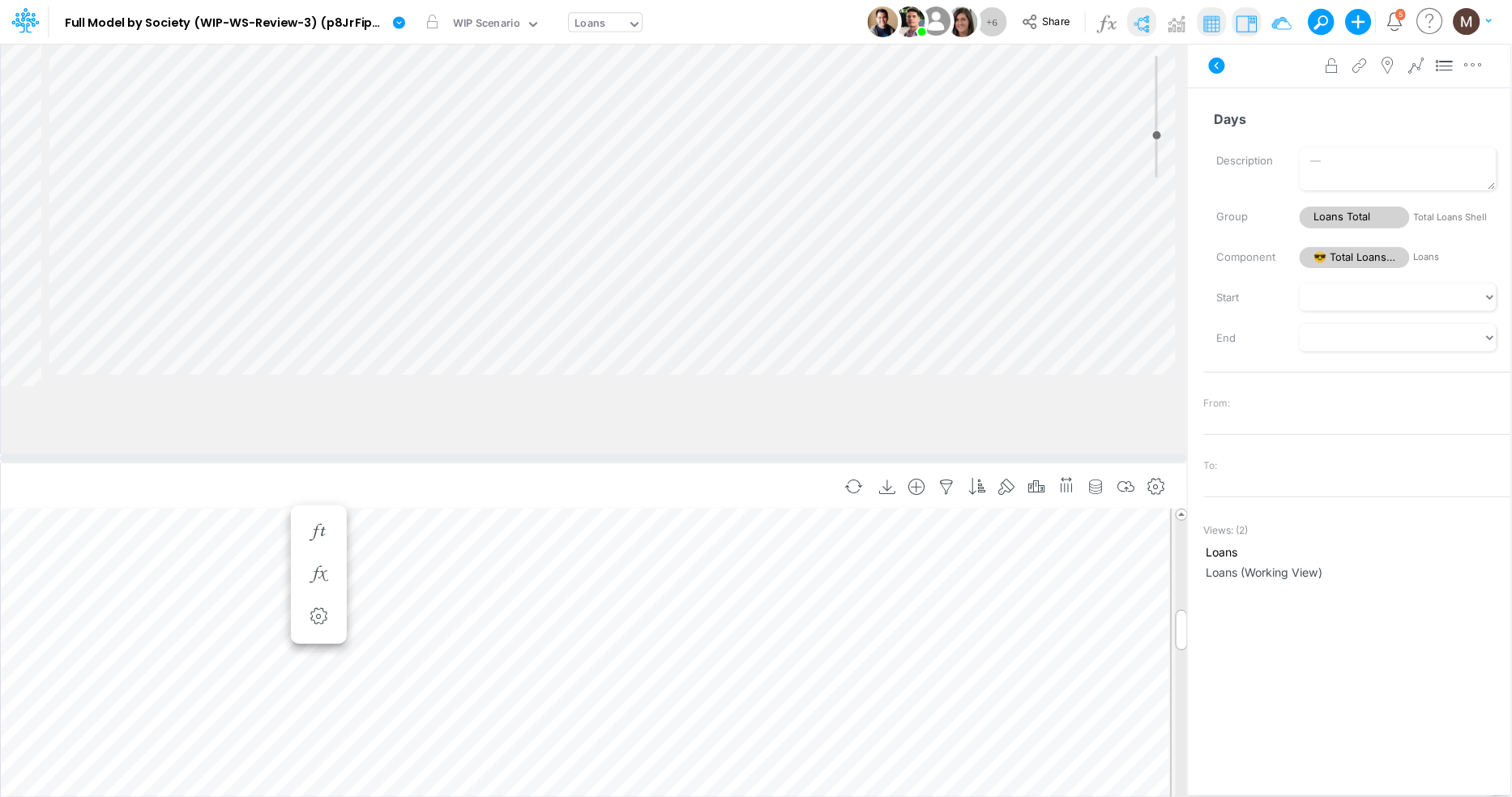
drag, startPoint x: 451, startPoint y: 273, endPoint x: 429, endPoint y: 457, distance: 185.3
click at [429, 457] on div at bounding box center [593, 457] width 1187 height 8
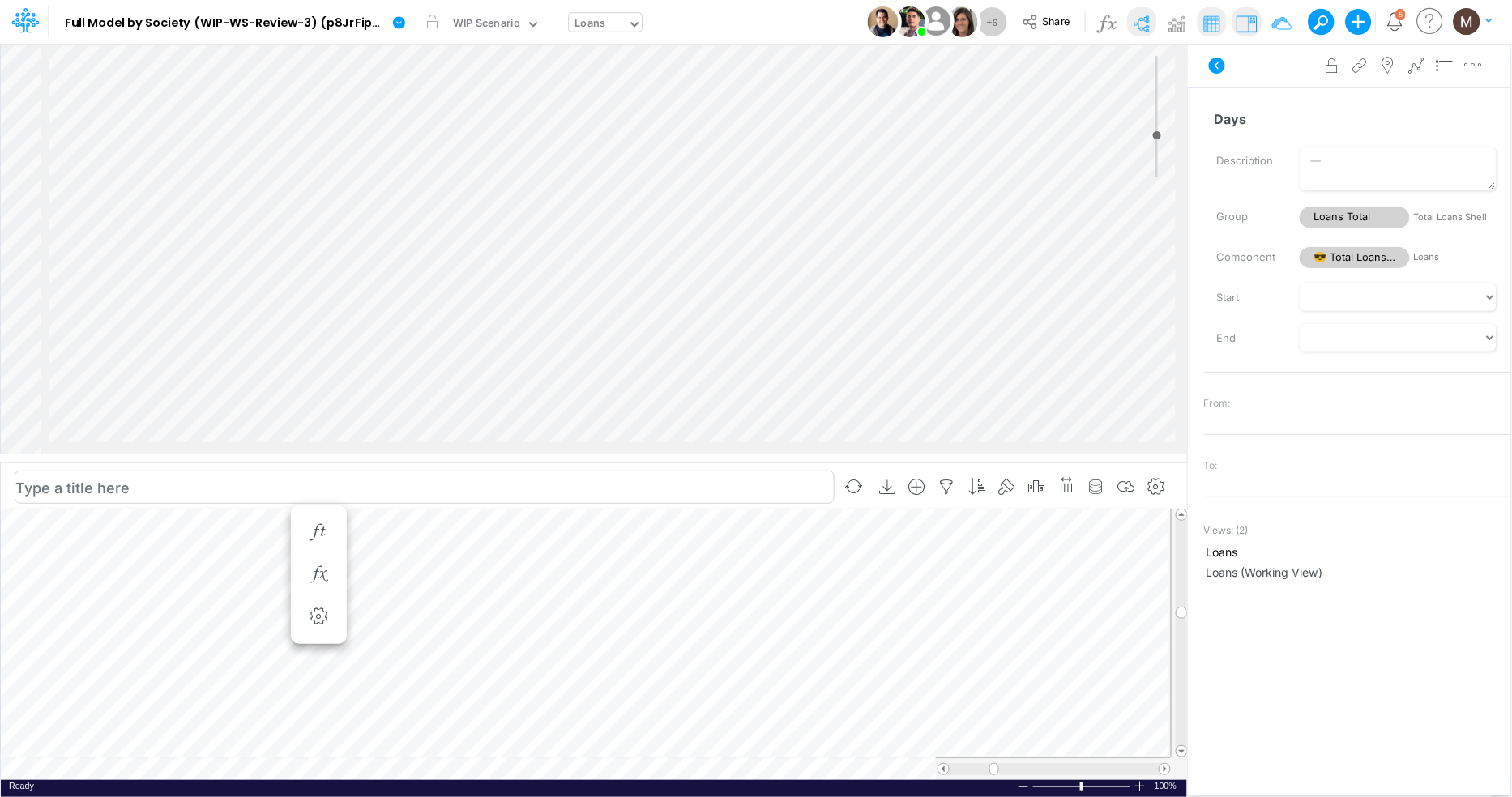
scroll to position [1525, 0]
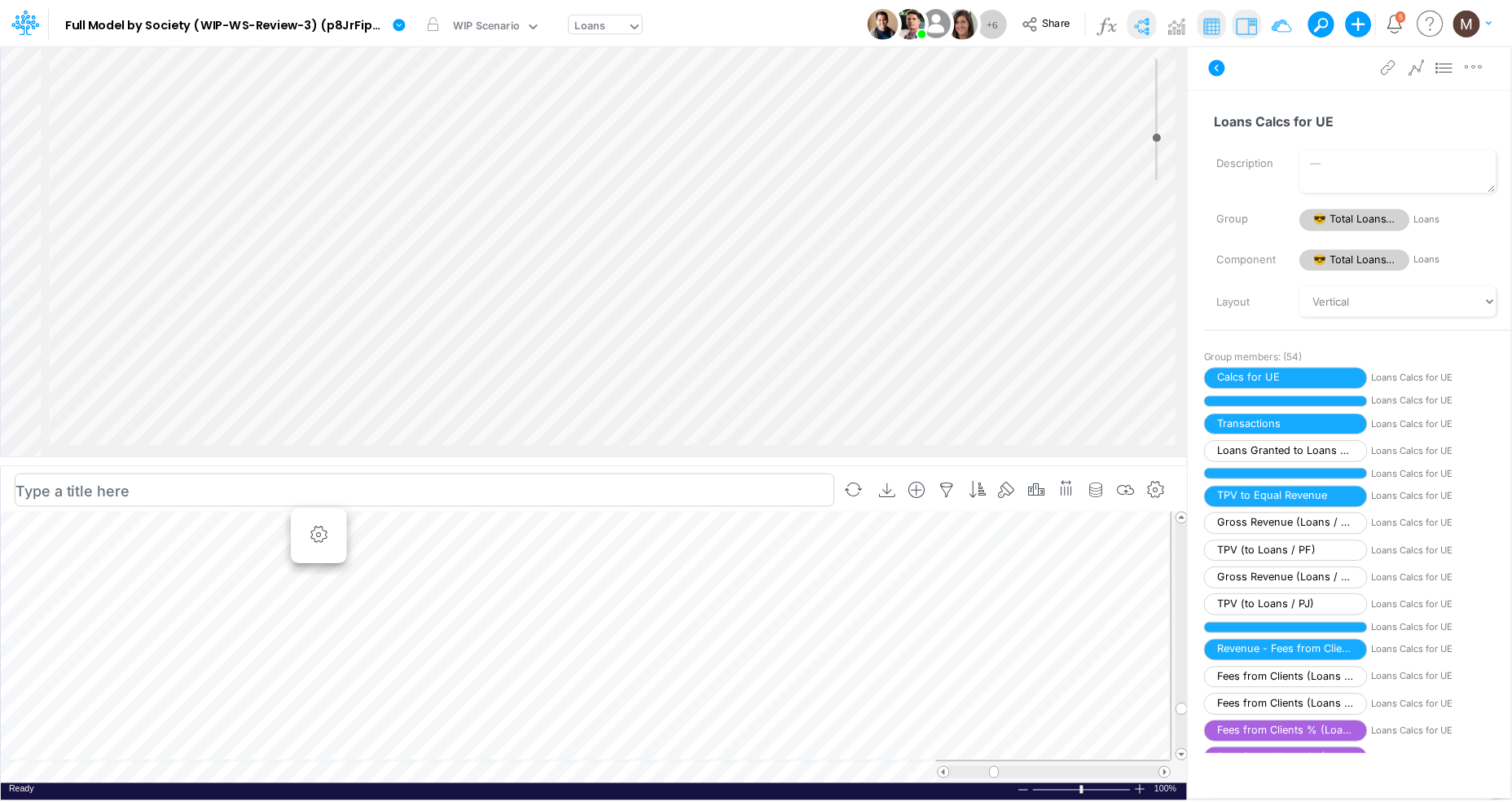
scroll to position [0, 1]
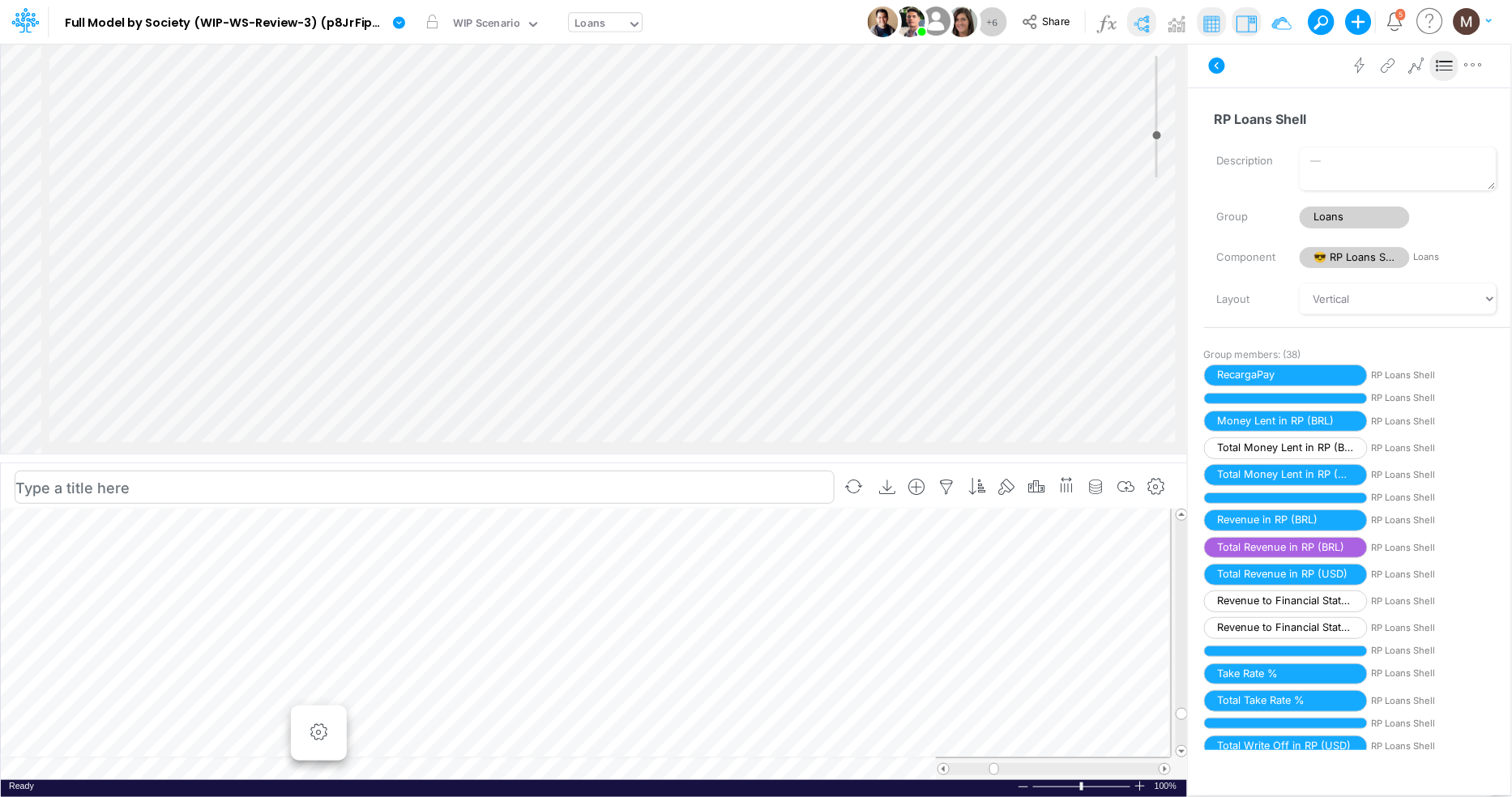
scroll to position [0, 1]
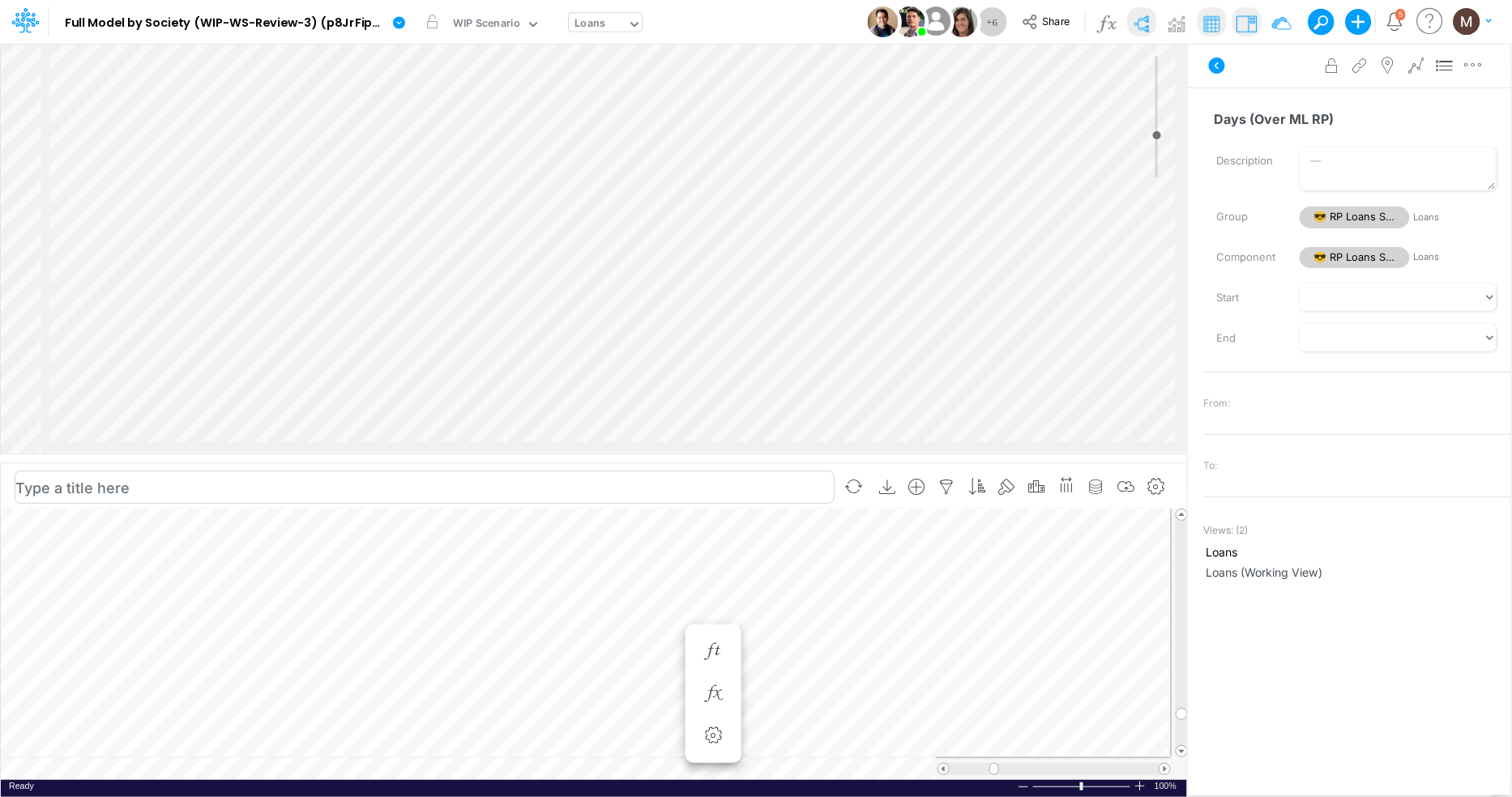
scroll to position [0, 1]
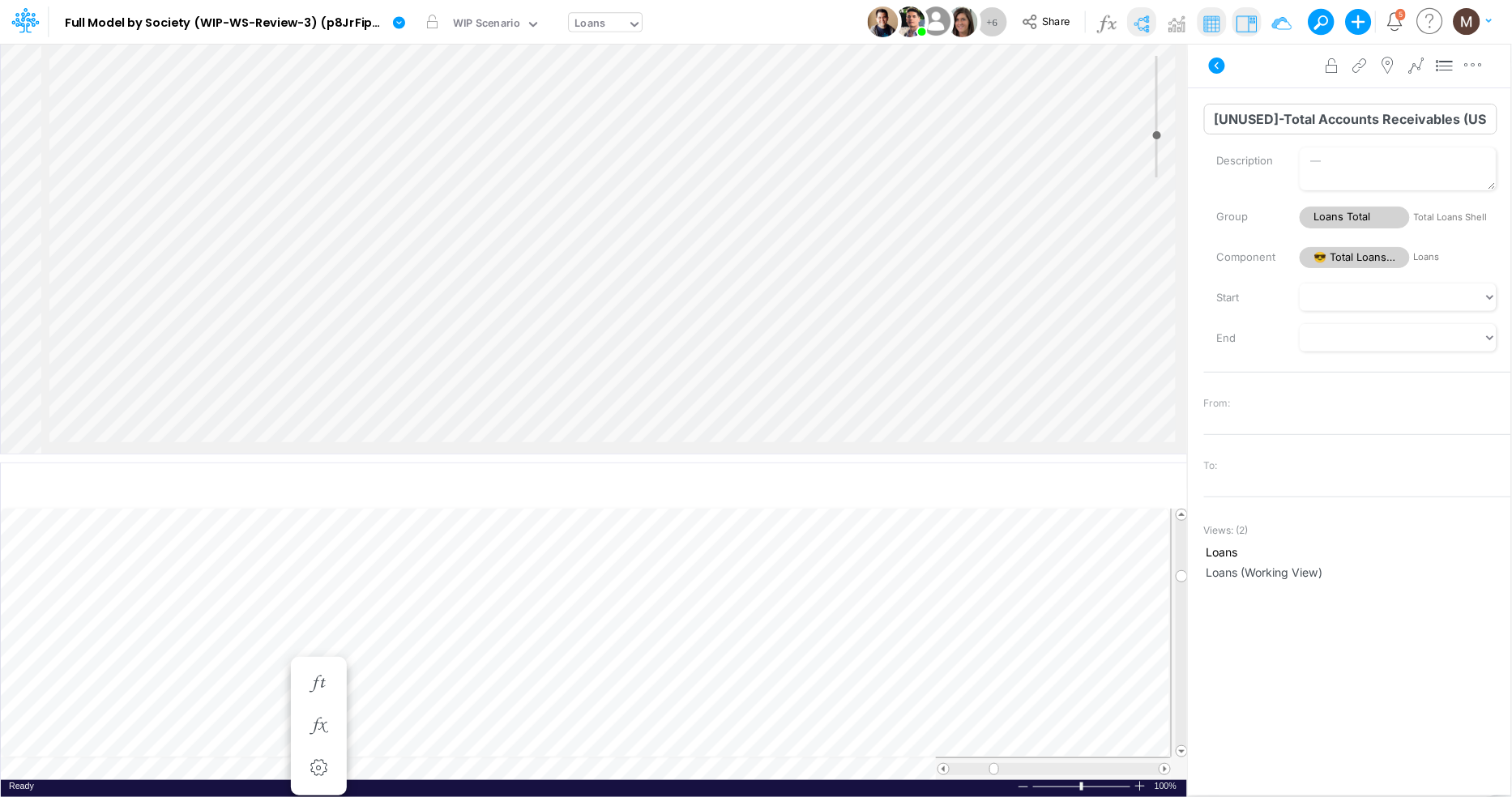
drag, startPoint x: 1283, startPoint y: 120, endPoint x: 1212, endPoint y: 124, distance: 71.1
click at [1212, 124] on input "[UNUSED]-Total Accounts Receivables (USD)" at bounding box center [1350, 119] width 293 height 31
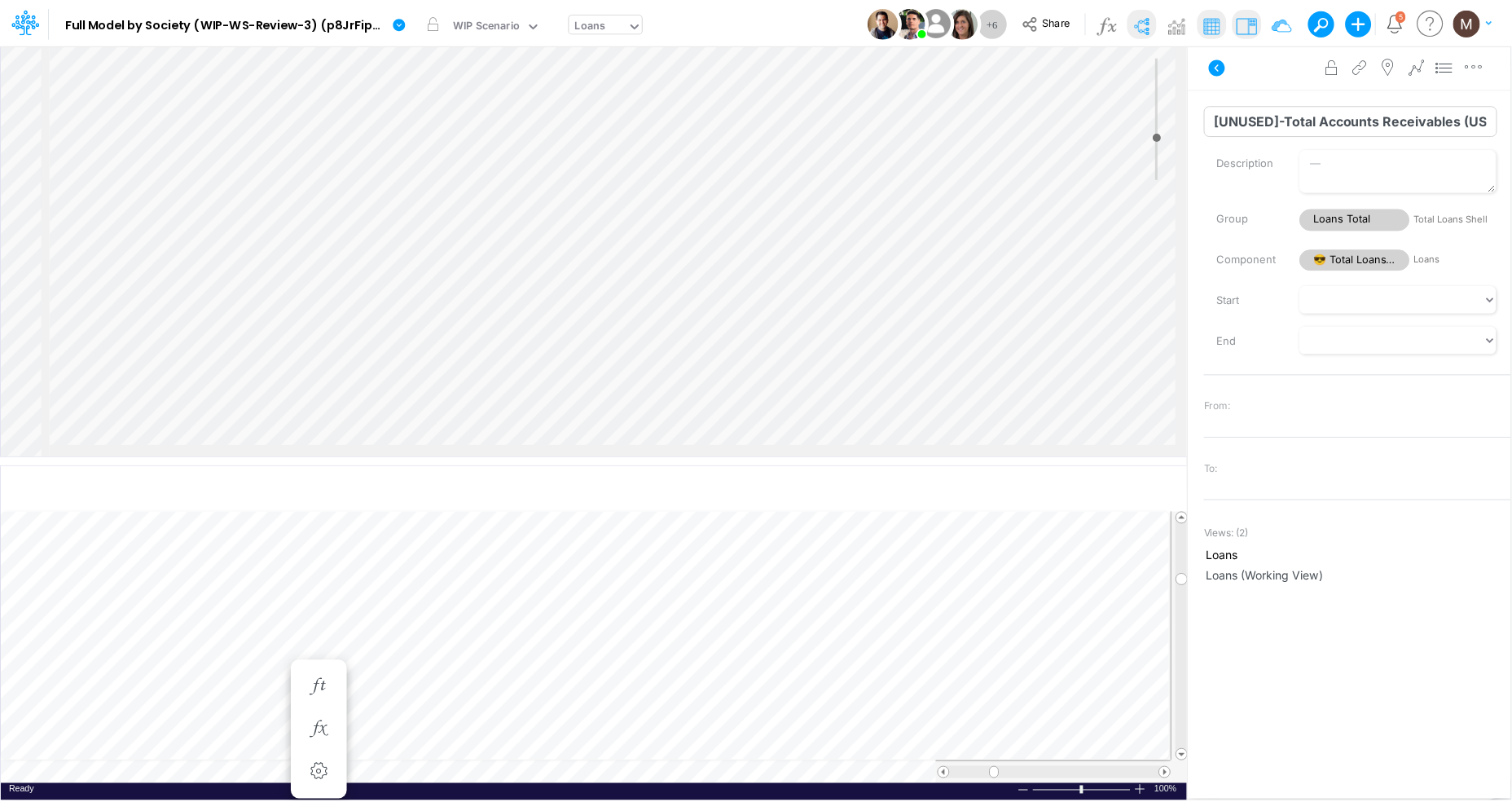
scroll to position [0, 1]
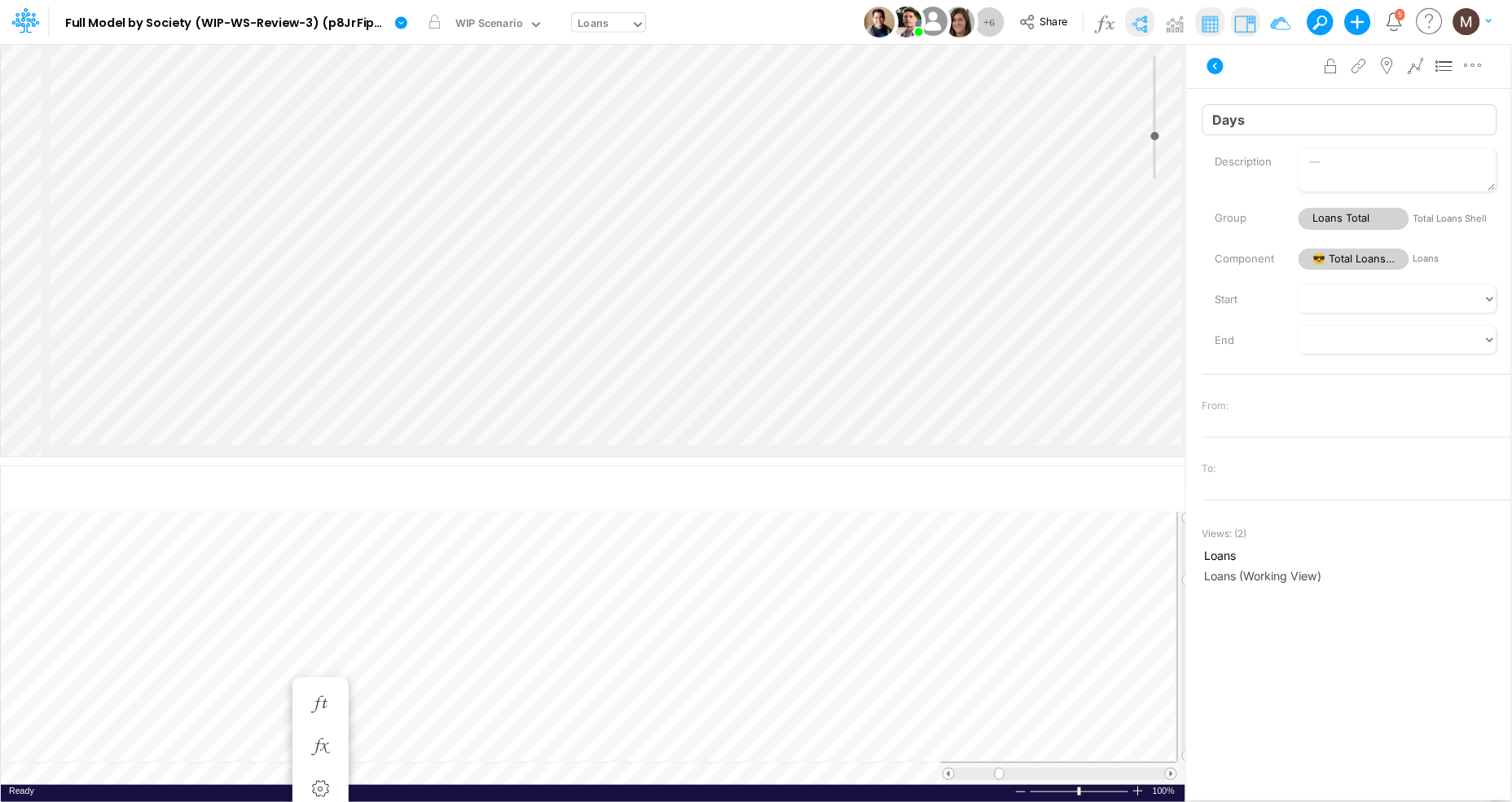
click at [1223, 125] on input "Days" at bounding box center [1350, 120] width 295 height 31
paste input "[UNUSED]-"
type input "[UNUSED]-Days"
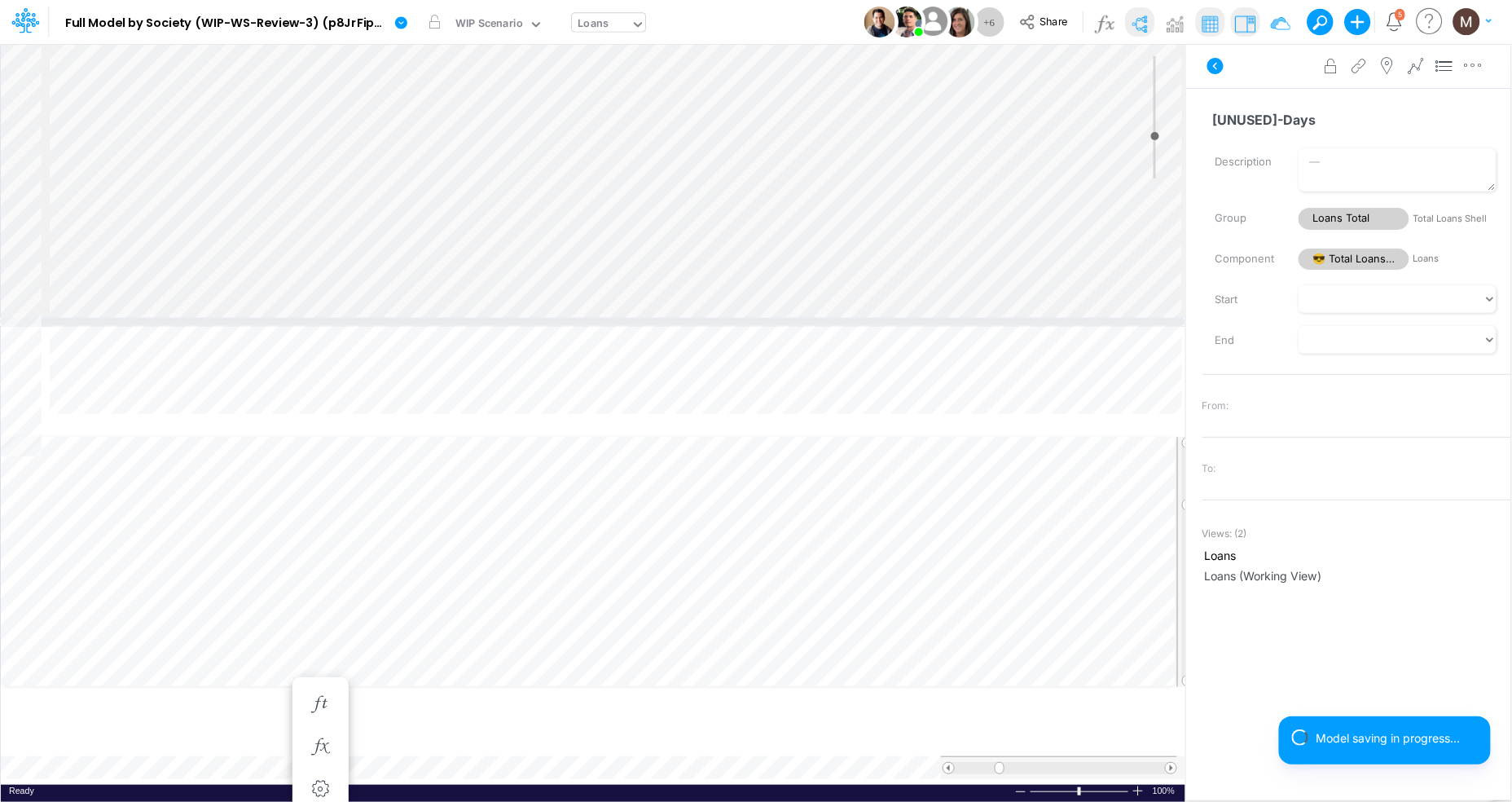
drag, startPoint x: 504, startPoint y: 461, endPoint x: 522, endPoint y: 211, distance: 250.6
click at [522, 318] on div at bounding box center [592, 321] width 1185 height 8
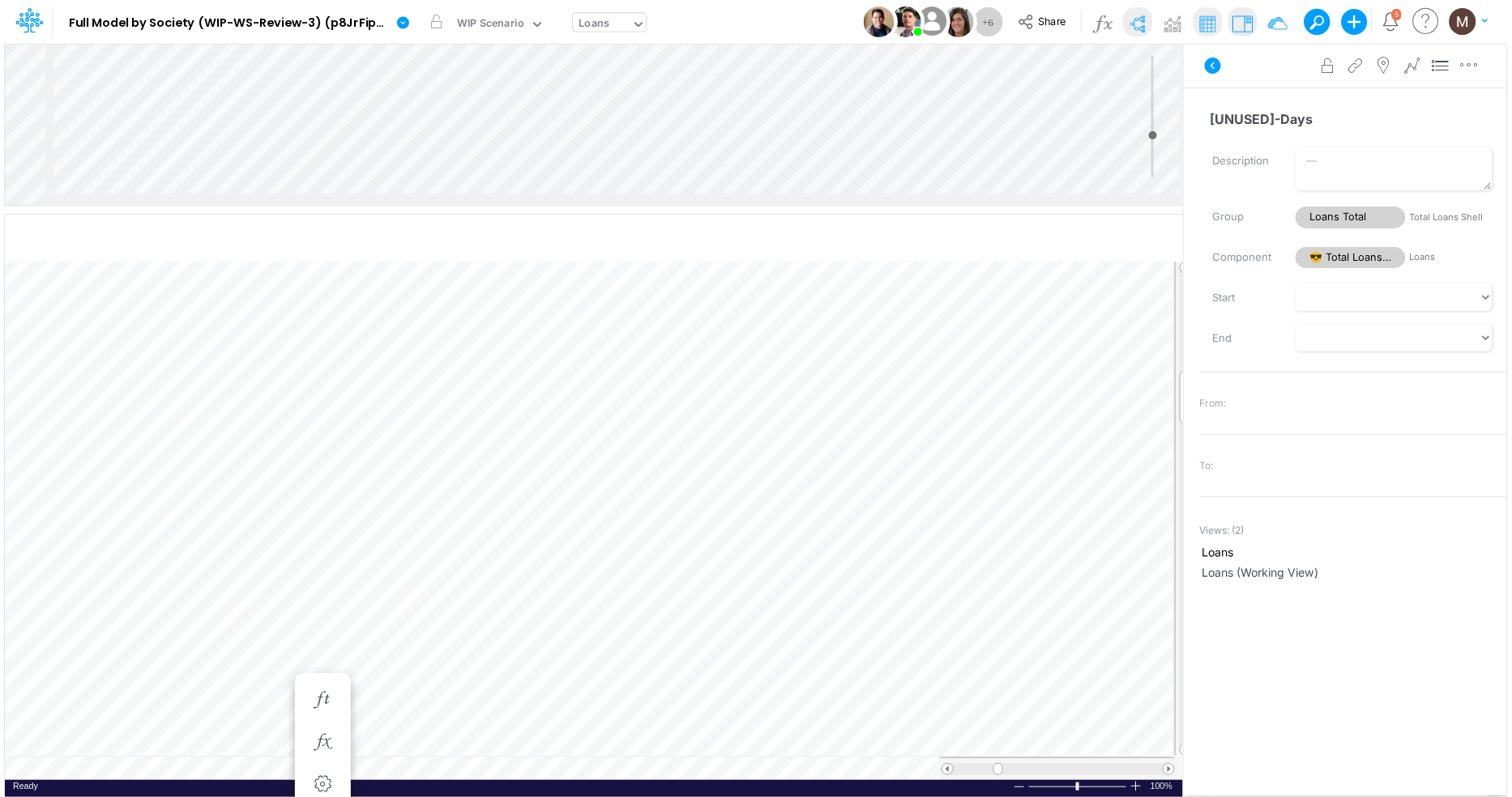
scroll to position [0, 1]
